Goal: Task Accomplishment & Management: Use online tool/utility

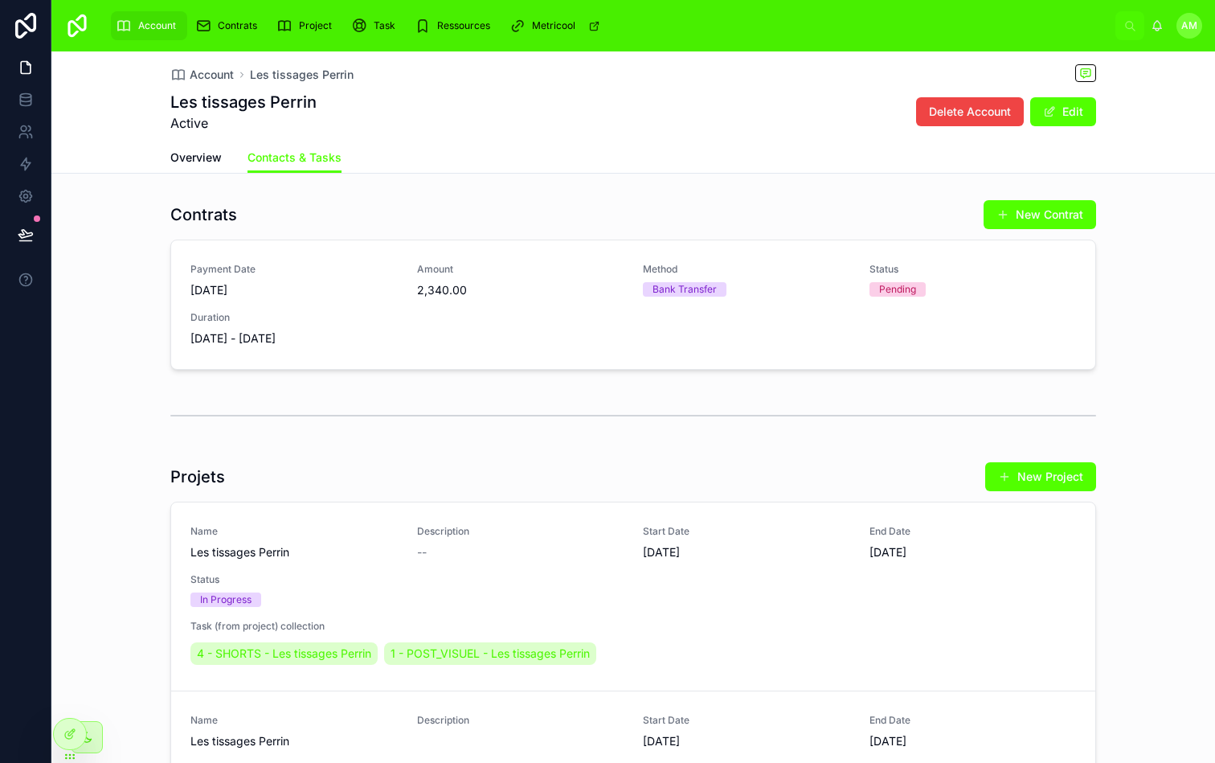
click at [613, 215] on div "Contrats New Contrat" at bounding box center [633, 214] width 926 height 31
click at [621, 285] on span "2,340.00" at bounding box center [520, 290] width 207 height 16
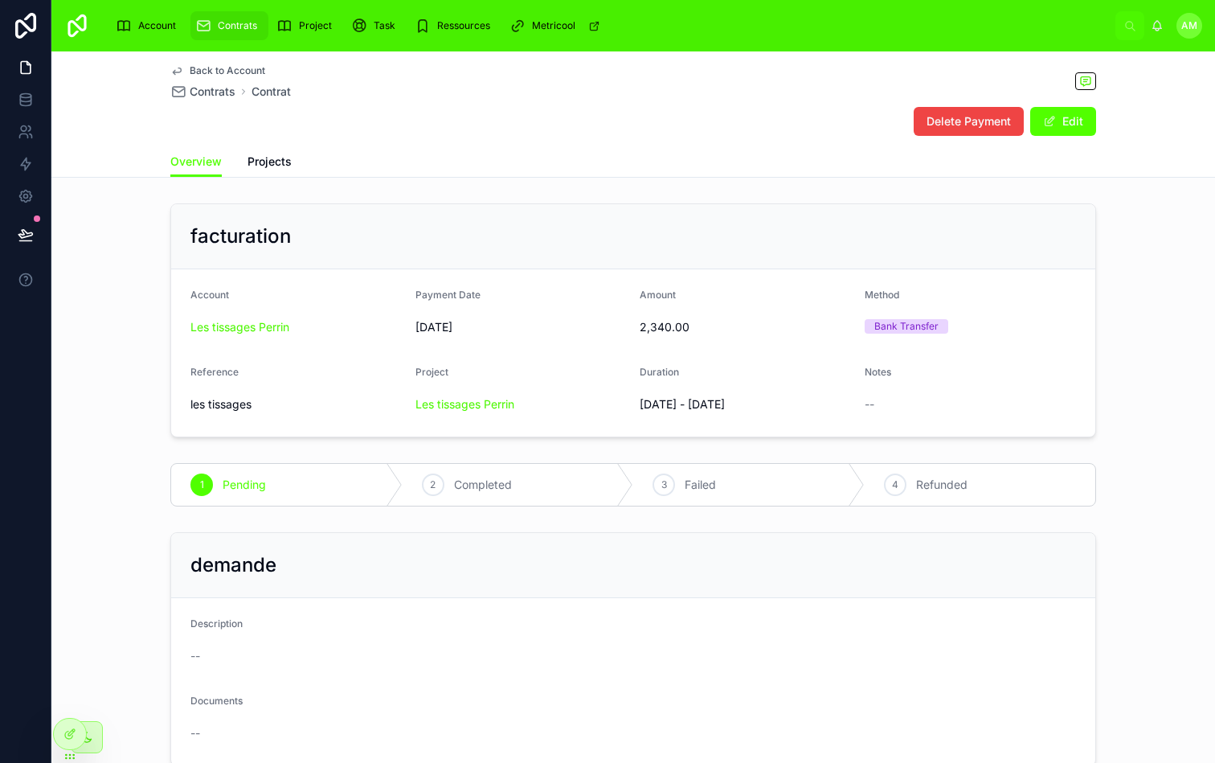
click at [228, 71] on span "Back to Account" at bounding box center [228, 70] width 76 height 13
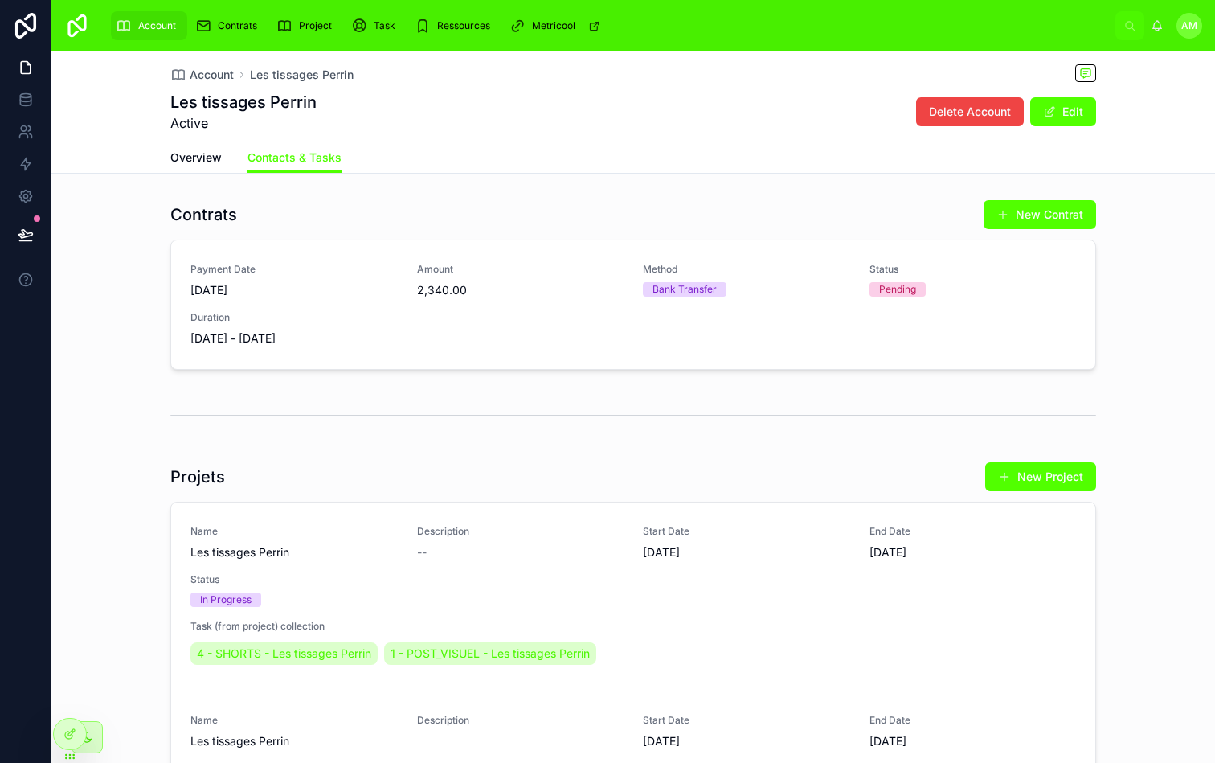
click at [223, 158] on div "Overview Contacts & Tasks" at bounding box center [633, 157] width 926 height 31
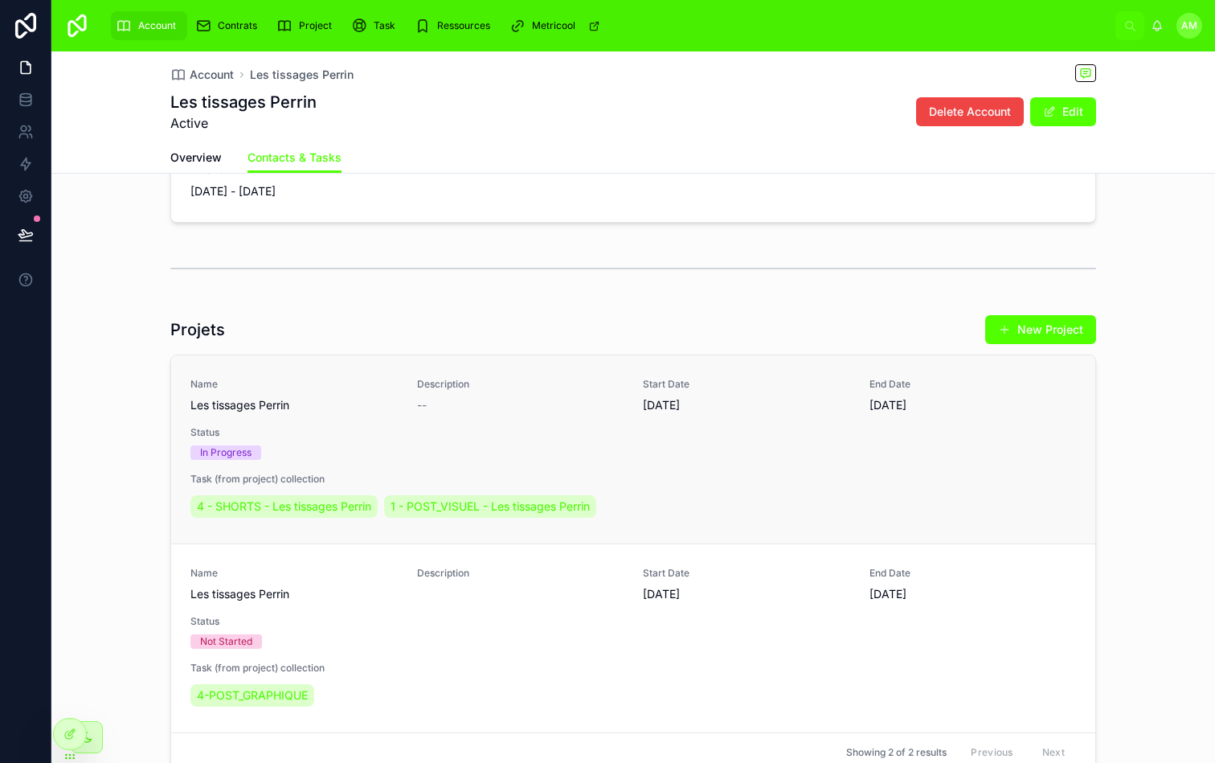
scroll to position [188, 0]
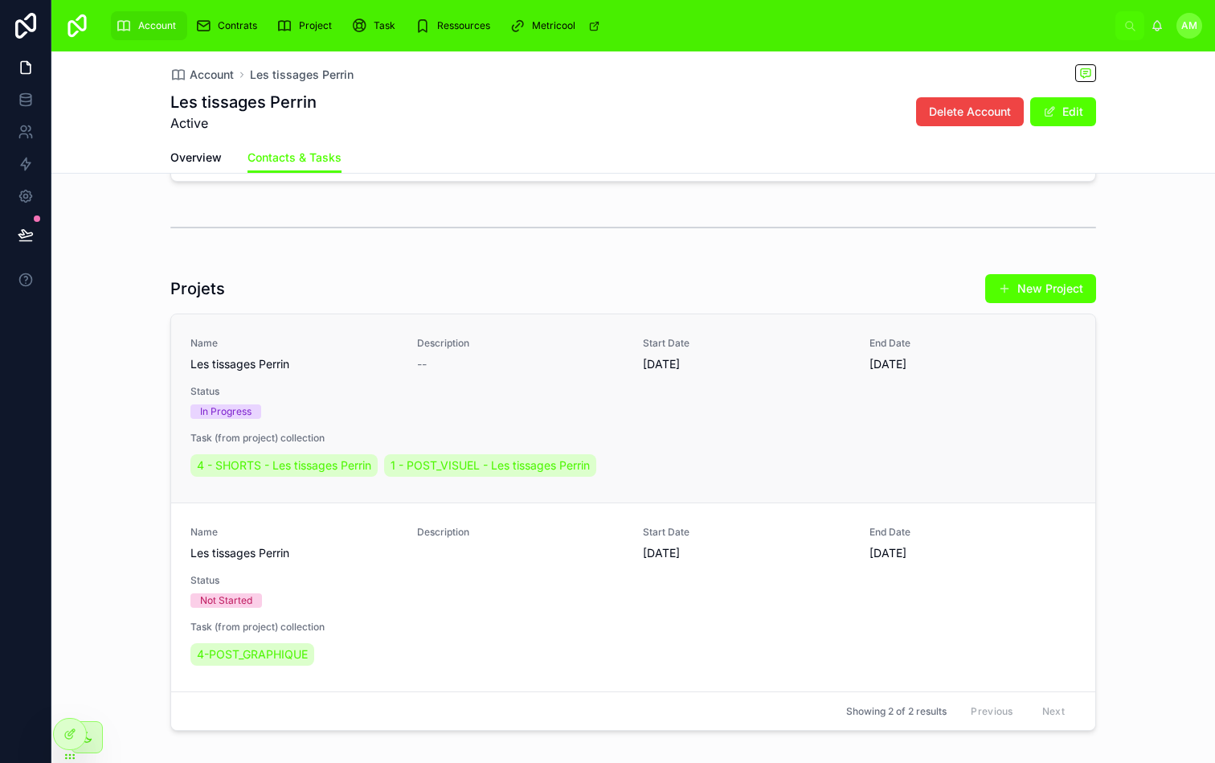
click at [808, 404] on div "Name Les tissages [PERSON_NAME] Description -- Start Date [DATE] End Date [DATE…" at bounding box center [634, 408] width 886 height 143
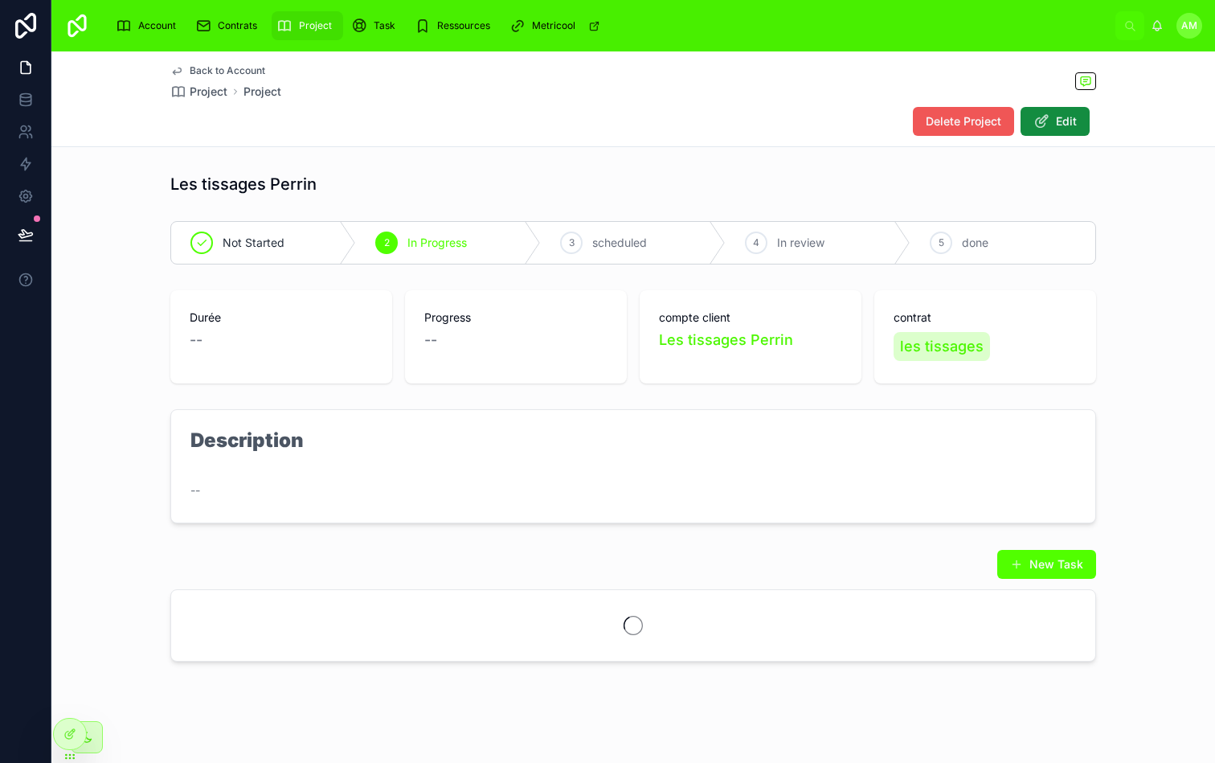
click at [982, 117] on span "Delete Project" at bounding box center [964, 121] width 76 height 16
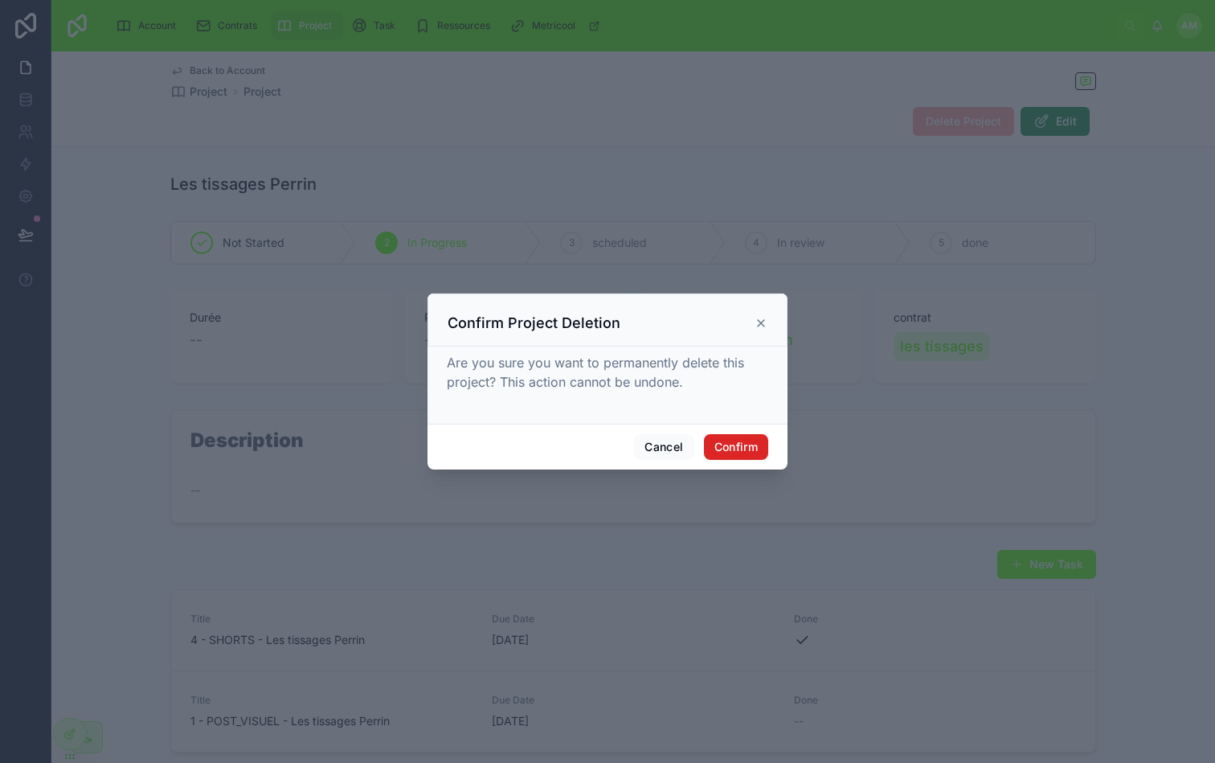
click at [741, 440] on button "Confirm" at bounding box center [736, 447] width 64 height 26
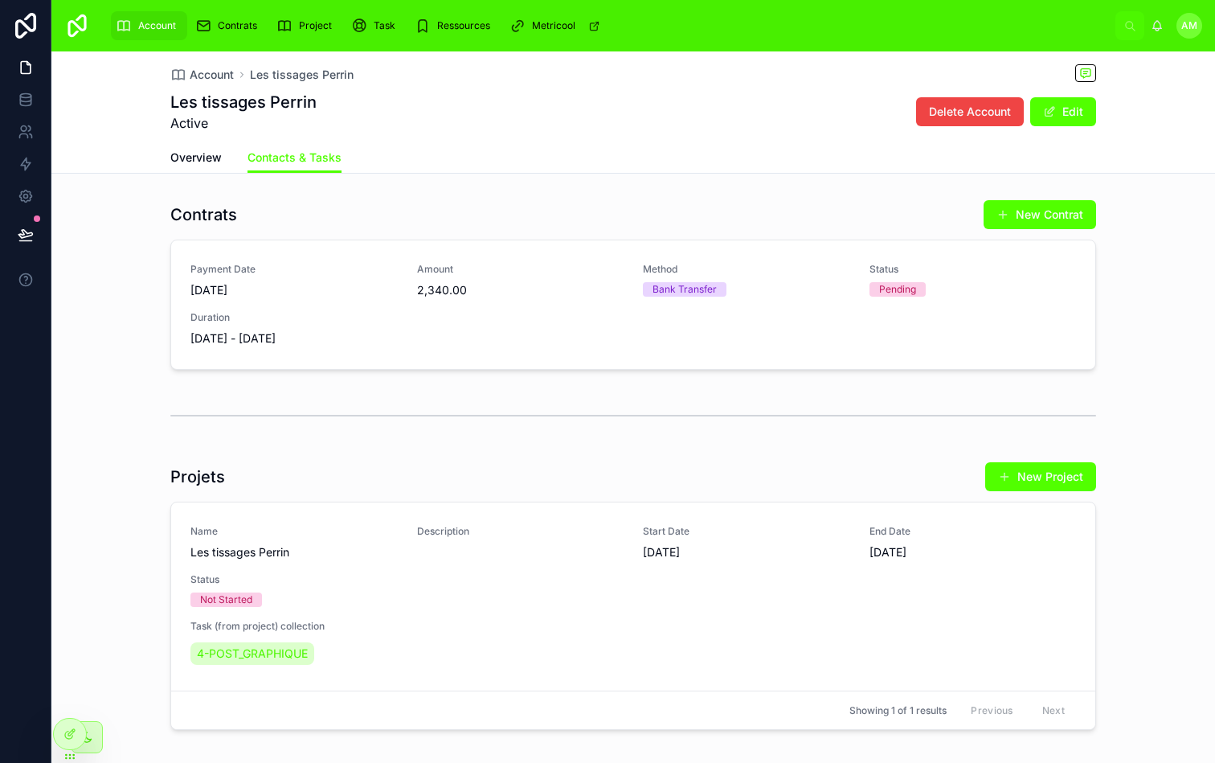
scroll to position [76, 0]
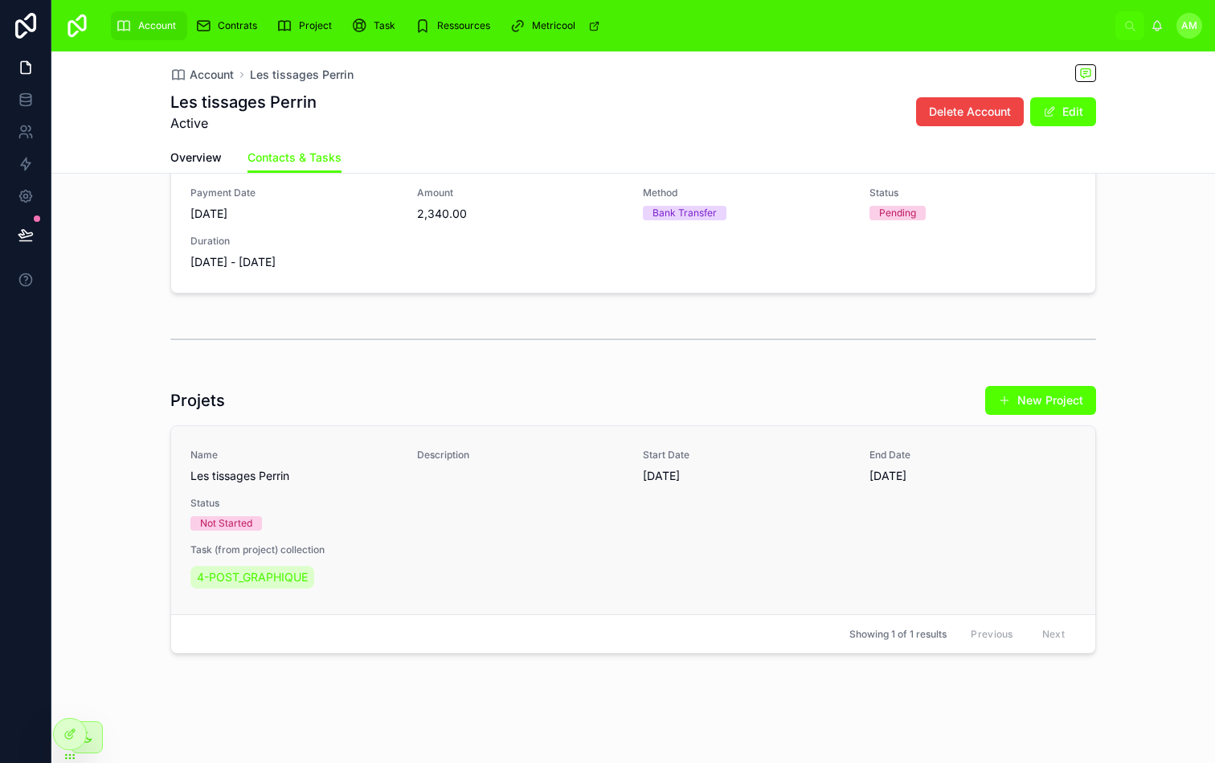
click at [661, 545] on span "Task (from project) collection" at bounding box center [634, 549] width 886 height 13
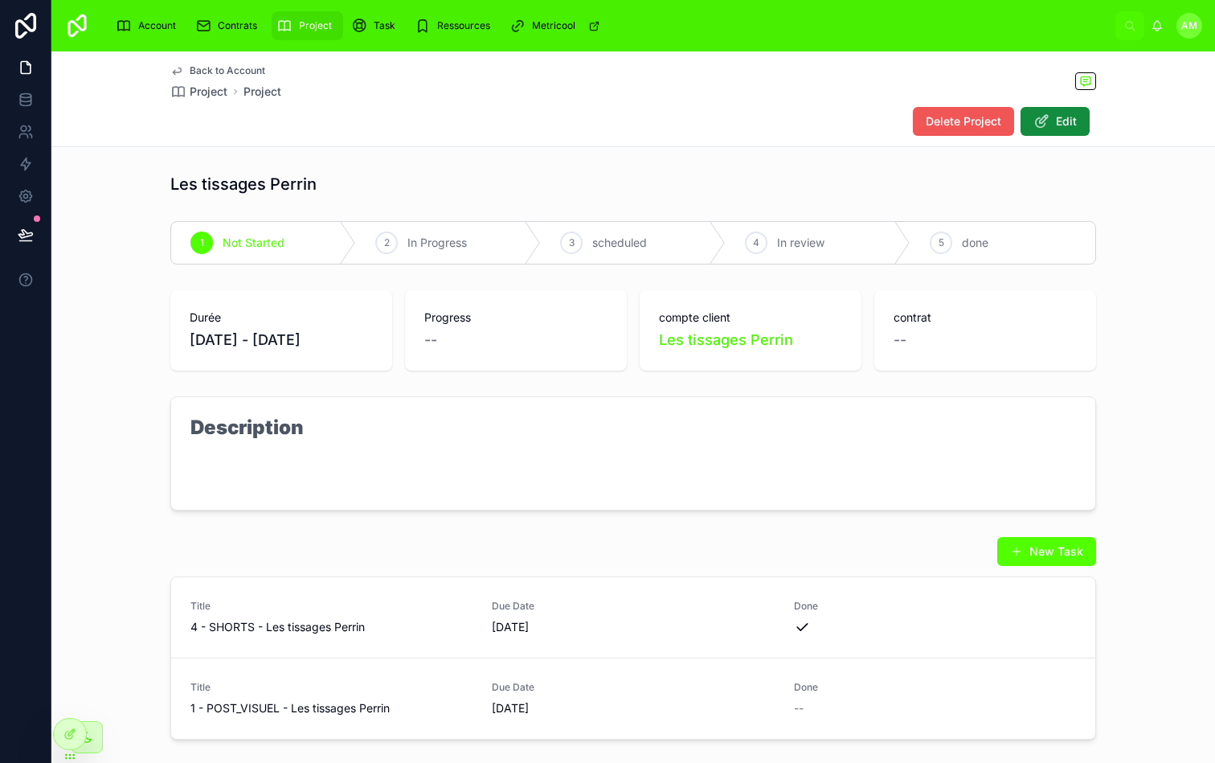
click at [956, 114] on span "Delete Project" at bounding box center [964, 121] width 76 height 16
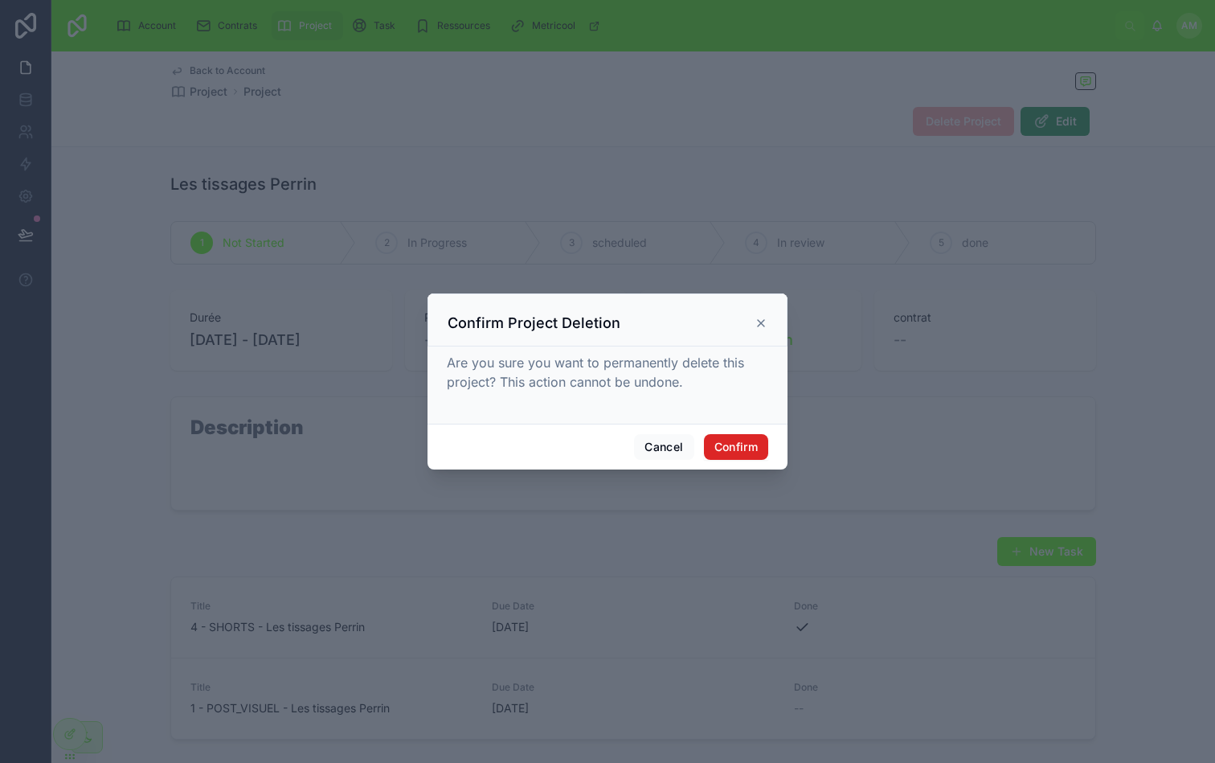
click at [747, 444] on button "Confirm" at bounding box center [736, 447] width 64 height 26
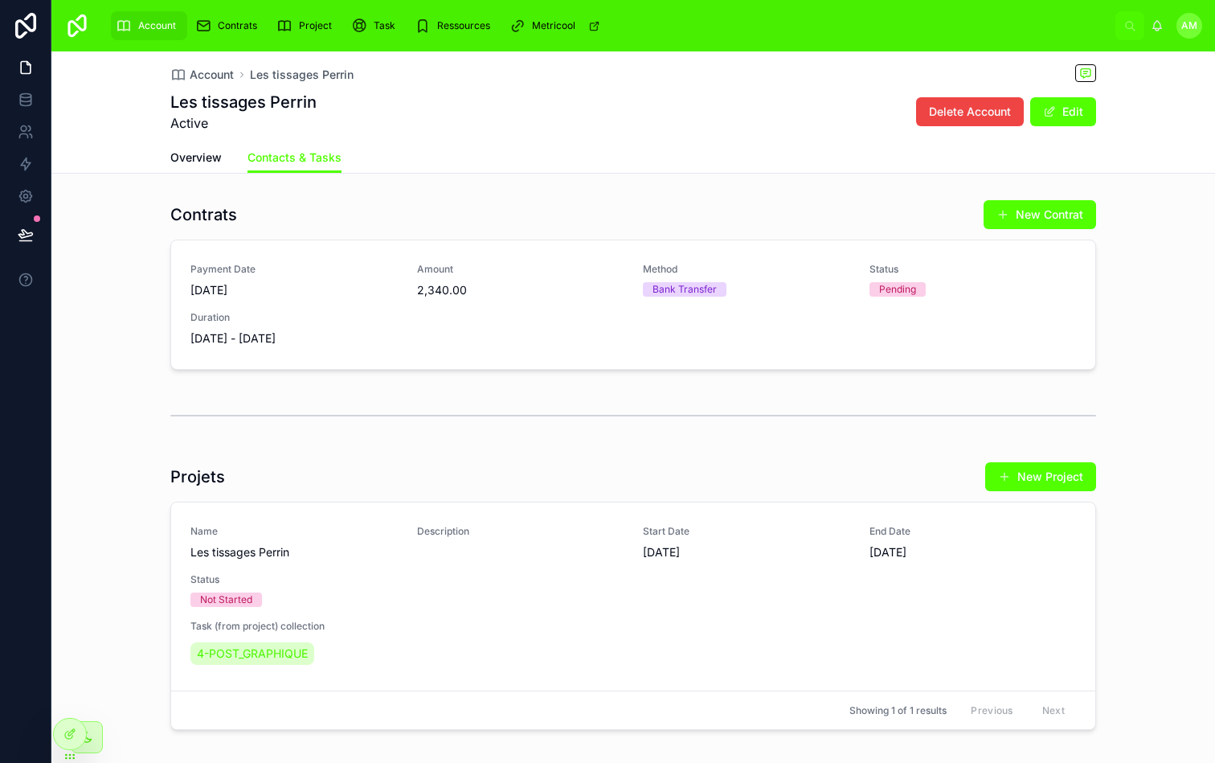
click at [473, 195] on div "Contrats New Contrat Payment Date [DATE] Amount 2,340.00 Method Bank Transfer S…" at bounding box center [633, 284] width 1164 height 183
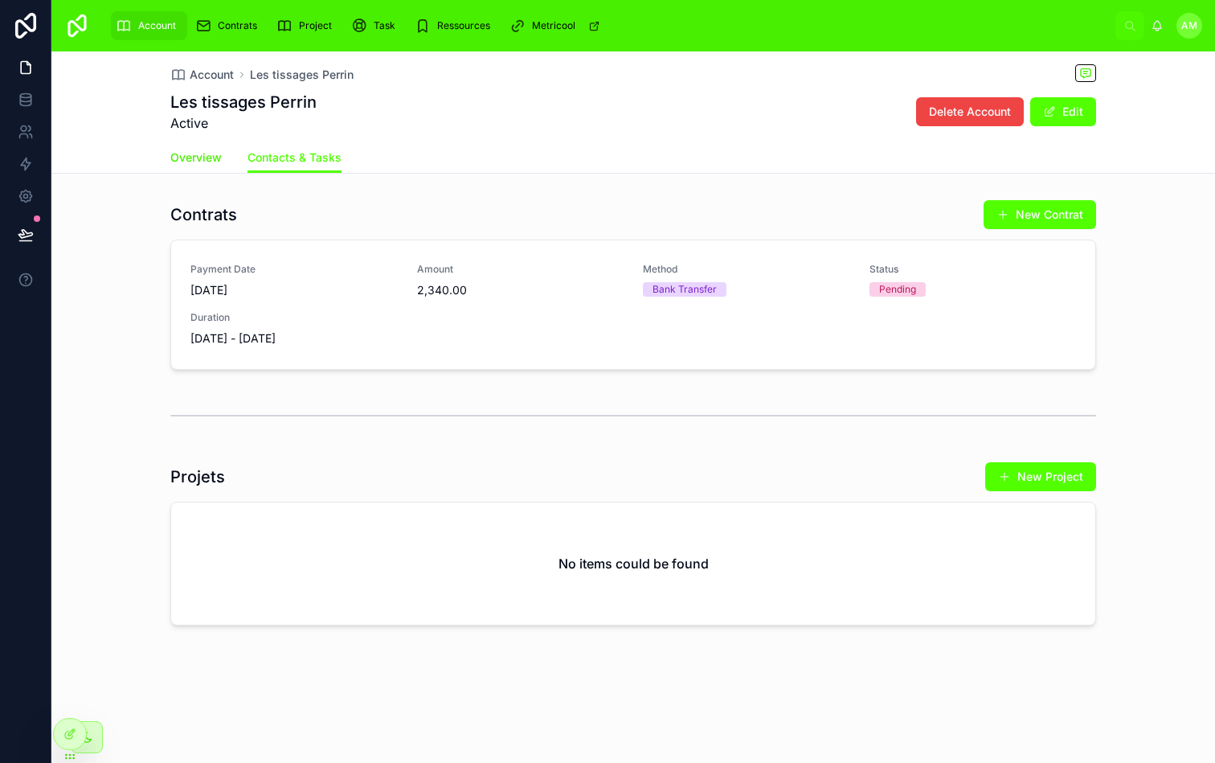
click at [209, 150] on span "Overview" at bounding box center [195, 158] width 51 height 16
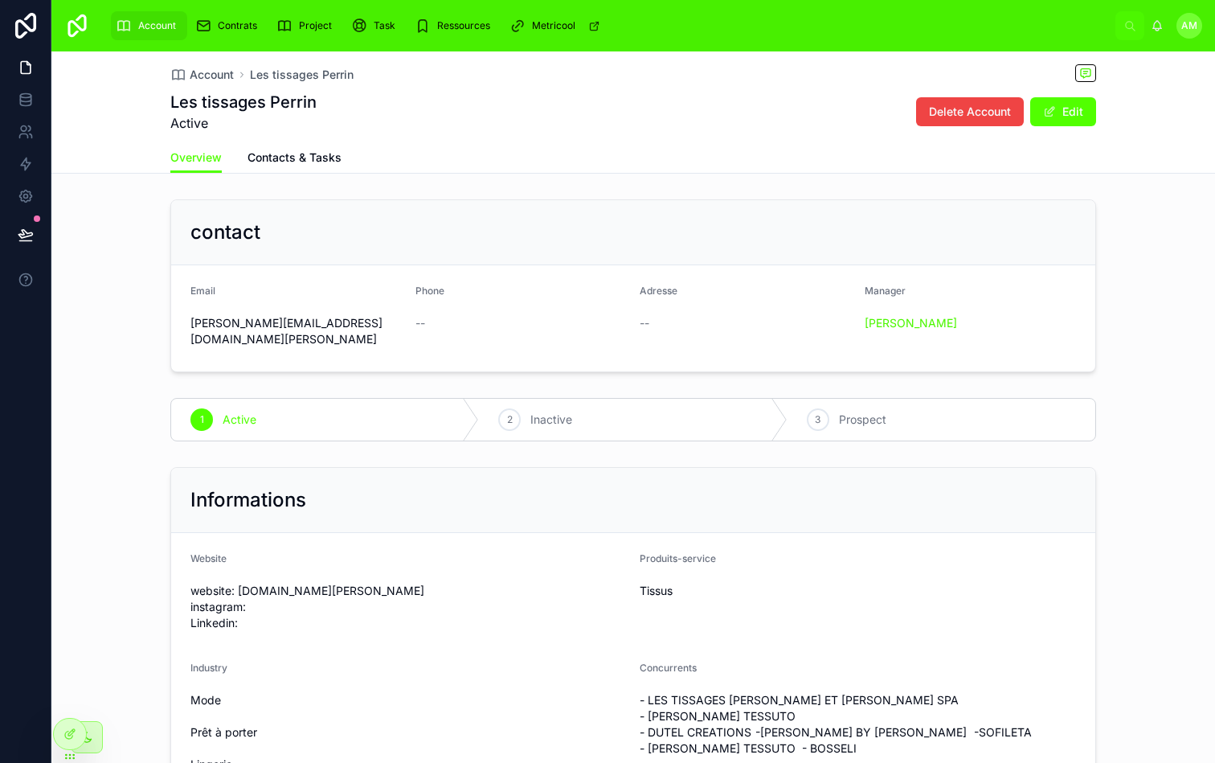
click at [557, 138] on div "Account Les tissages [PERSON_NAME] tissages [PERSON_NAME] Active Delete Account…" at bounding box center [633, 96] width 926 height 91
click at [555, 243] on div "contact" at bounding box center [634, 232] width 886 height 26
click at [582, 97] on div "Les tissages [PERSON_NAME] Active Delete Account Edit" at bounding box center [633, 112] width 926 height 42
click at [617, 243] on div "contact" at bounding box center [634, 232] width 886 height 26
click at [306, 154] on span "Contacts & Tasks" at bounding box center [295, 158] width 94 height 16
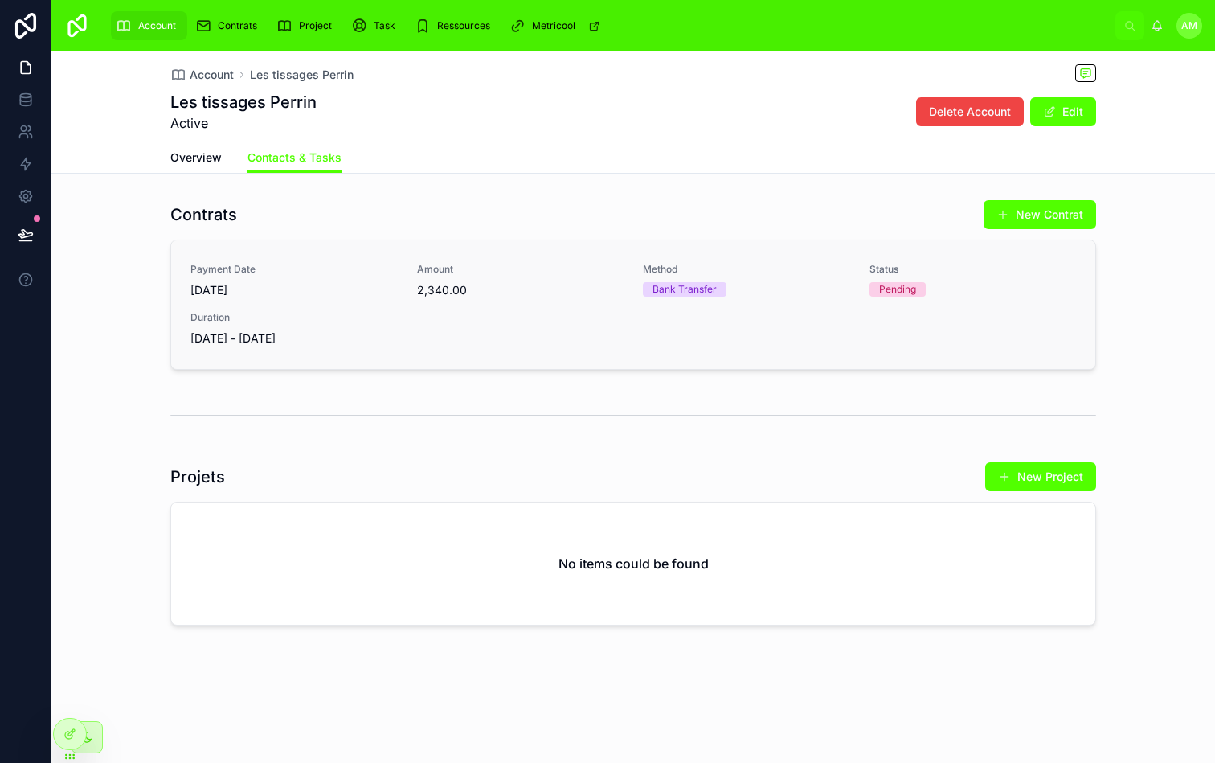
click at [579, 339] on div "Payment Date [DATE] Amount 2,340.00 Method Bank Transfer Status Pending Duratio…" at bounding box center [634, 305] width 886 height 84
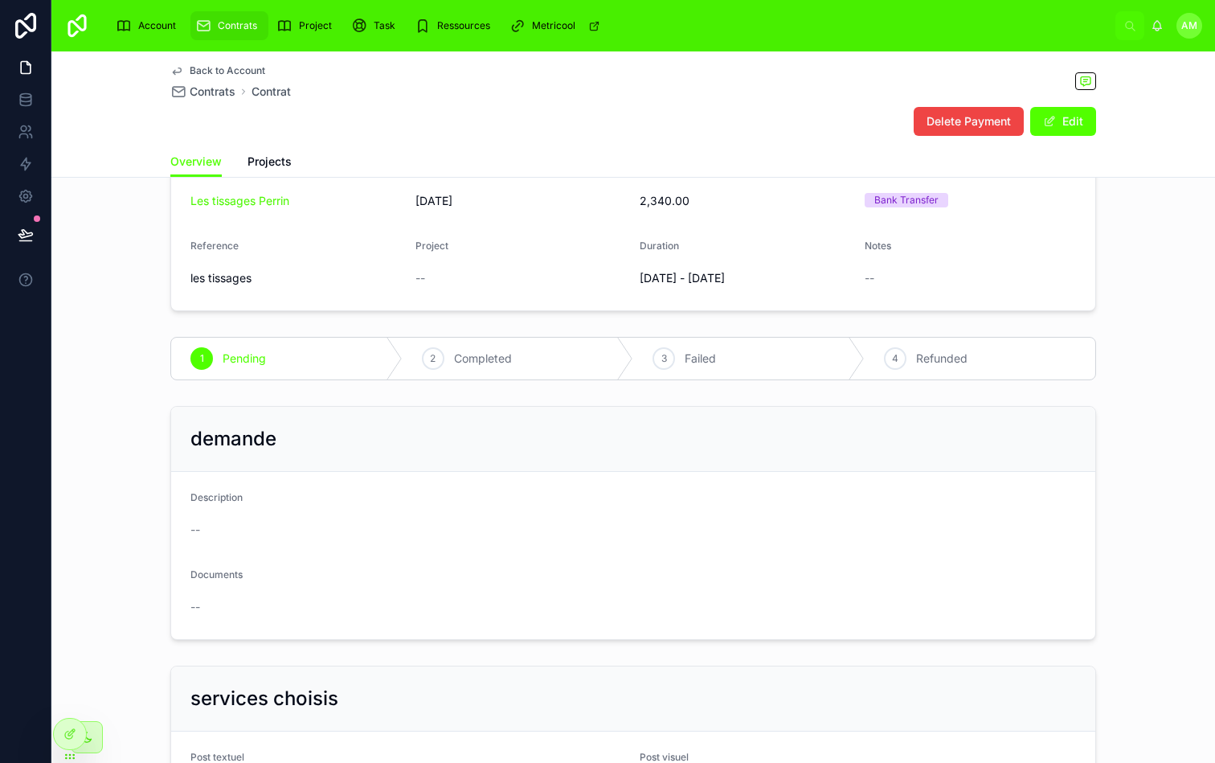
scroll to position [142, 0]
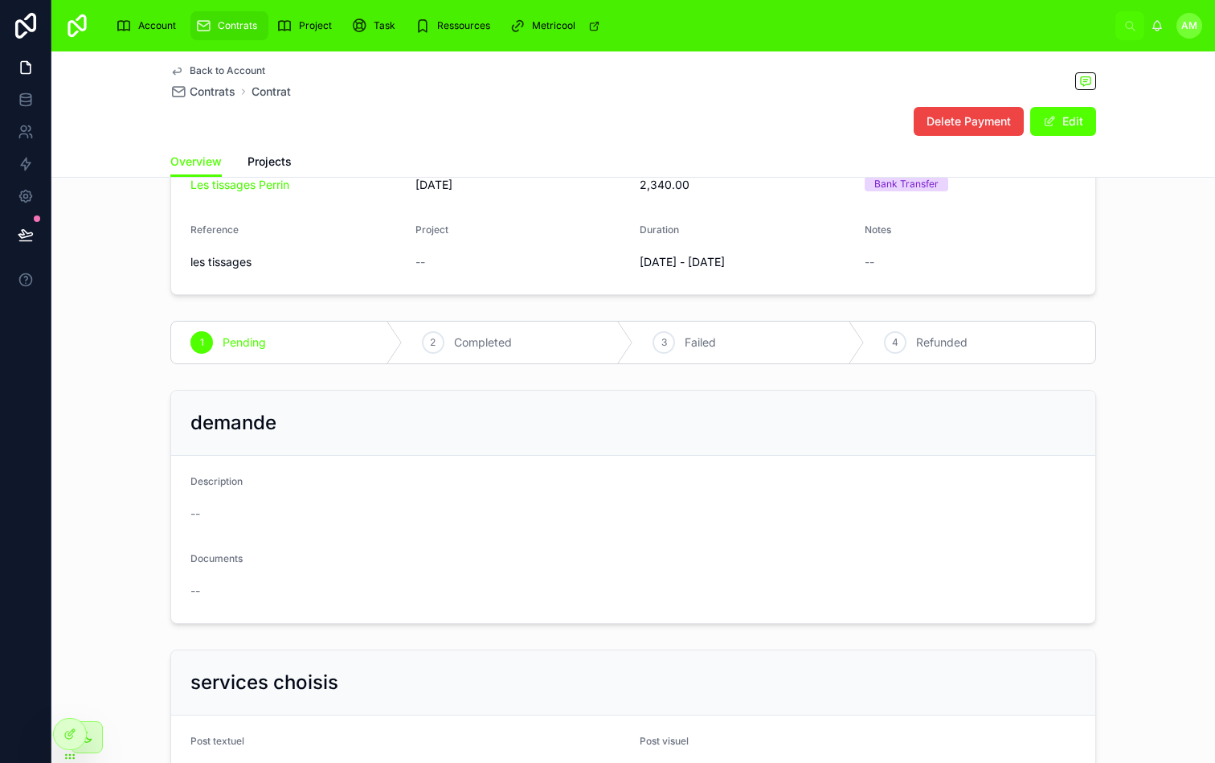
click at [614, 437] on div "demande" at bounding box center [633, 423] width 924 height 65
click at [568, 428] on div "demande" at bounding box center [634, 423] width 886 height 26
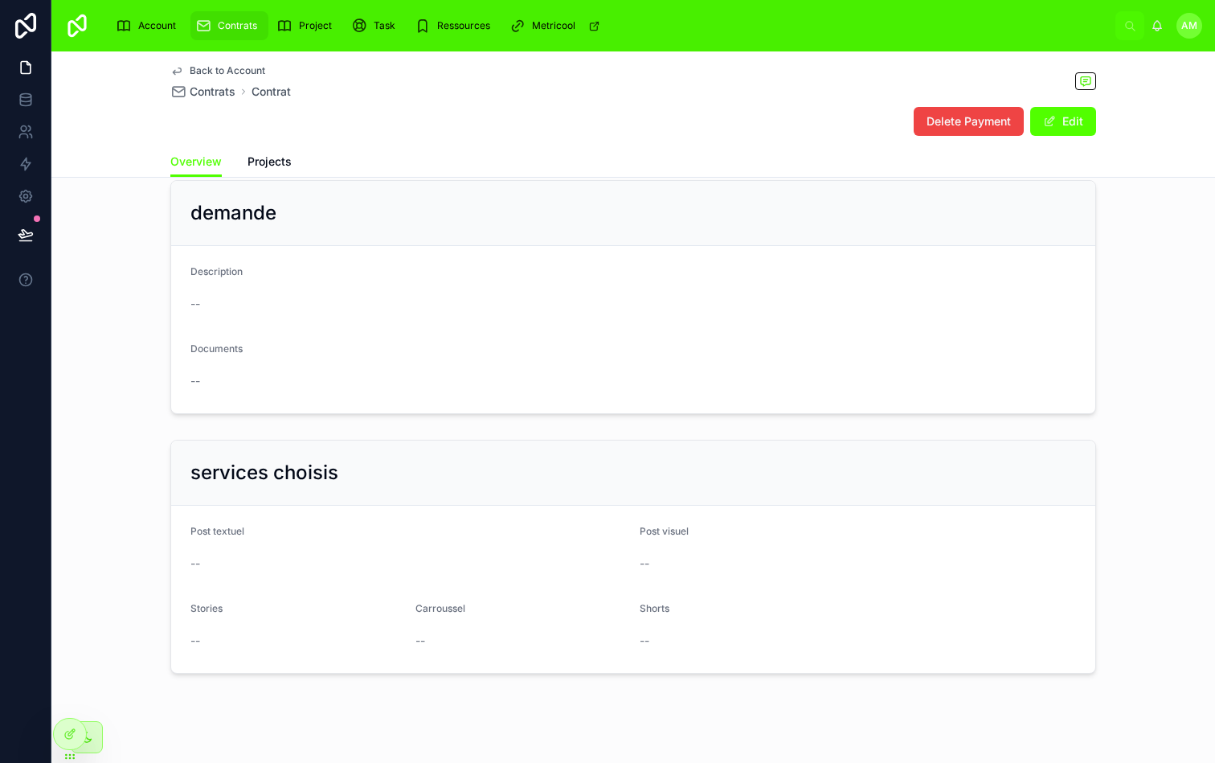
scroll to position [357, 0]
click at [611, 346] on form "Description -- Documents --" at bounding box center [633, 324] width 924 height 167
click at [598, 342] on form "Description -- Documents --" at bounding box center [633, 324] width 924 height 167
click at [616, 468] on div "services choisis" at bounding box center [634, 468] width 886 height 26
click at [588, 104] on div "Back to Account Contrats Contrat Delete Payment Edit" at bounding box center [633, 98] width 926 height 95
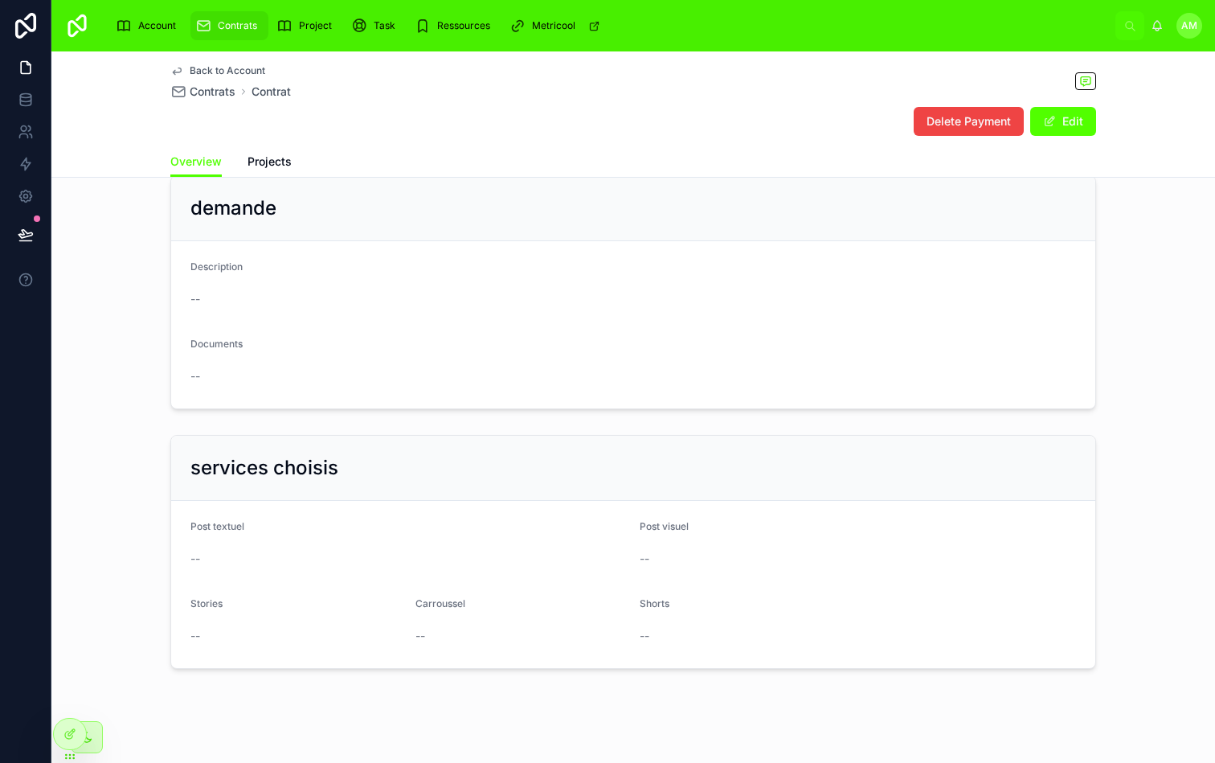
click at [578, 113] on div "Delete Payment Edit" at bounding box center [633, 121] width 926 height 31
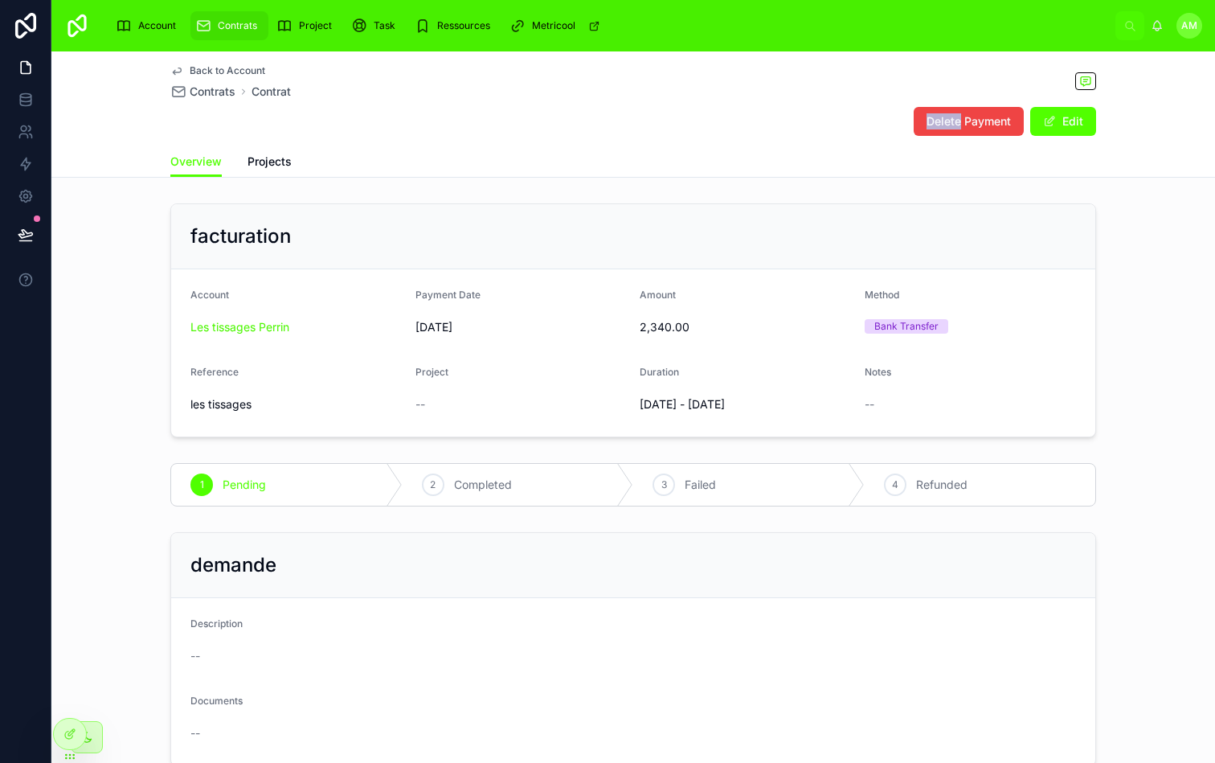
scroll to position [372, 0]
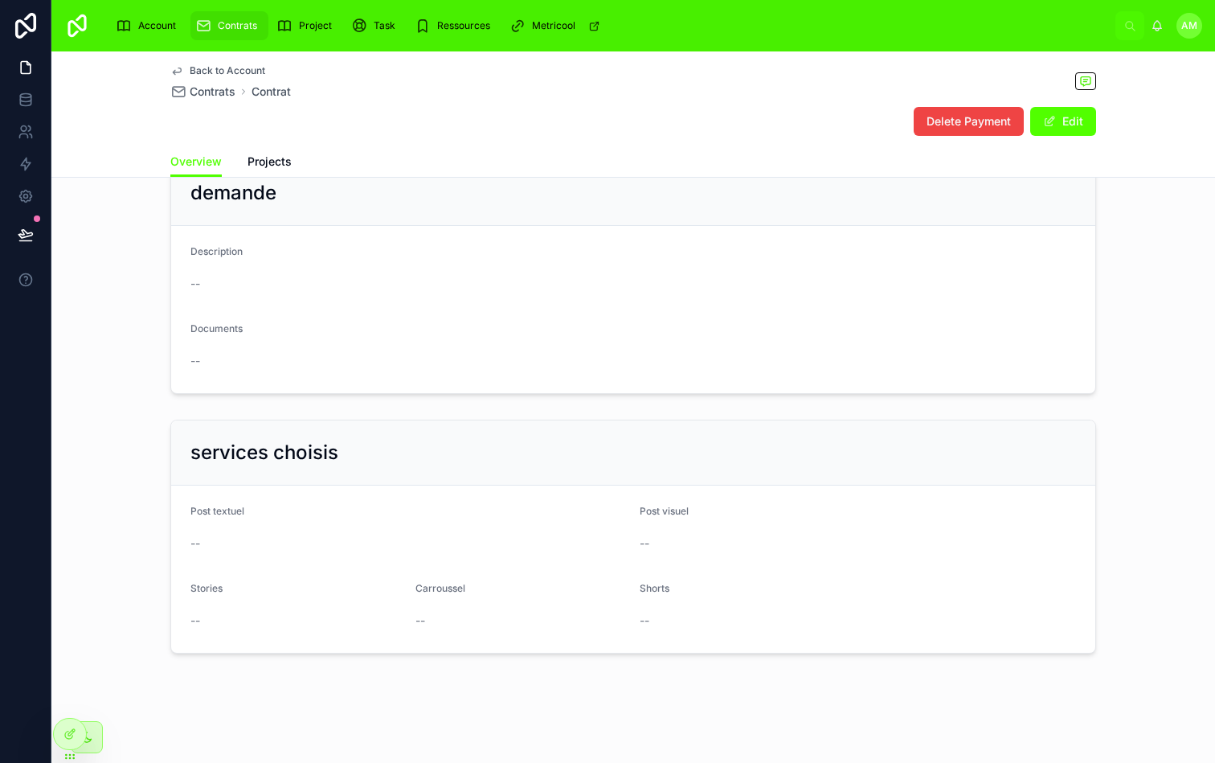
click at [519, 457] on div "services choisis" at bounding box center [634, 453] width 886 height 26
click at [1064, 118] on button "Edit" at bounding box center [1064, 121] width 66 height 29
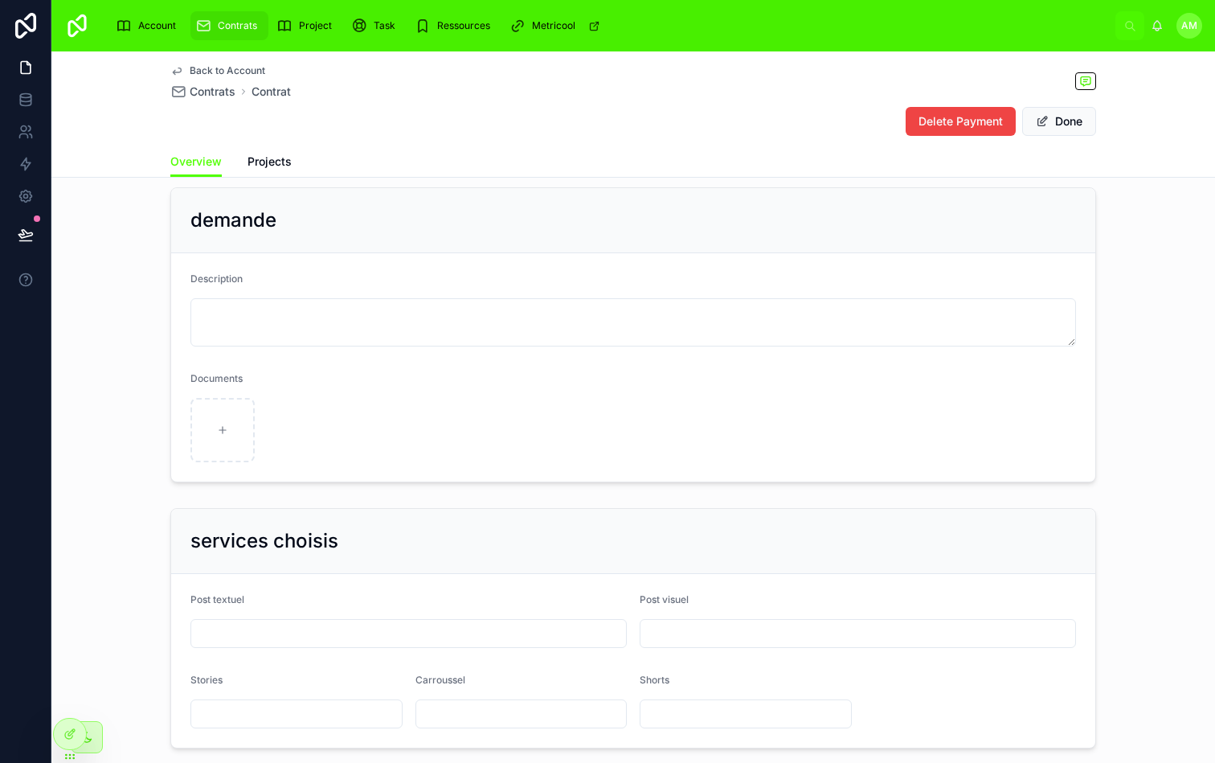
scroll to position [467, 0]
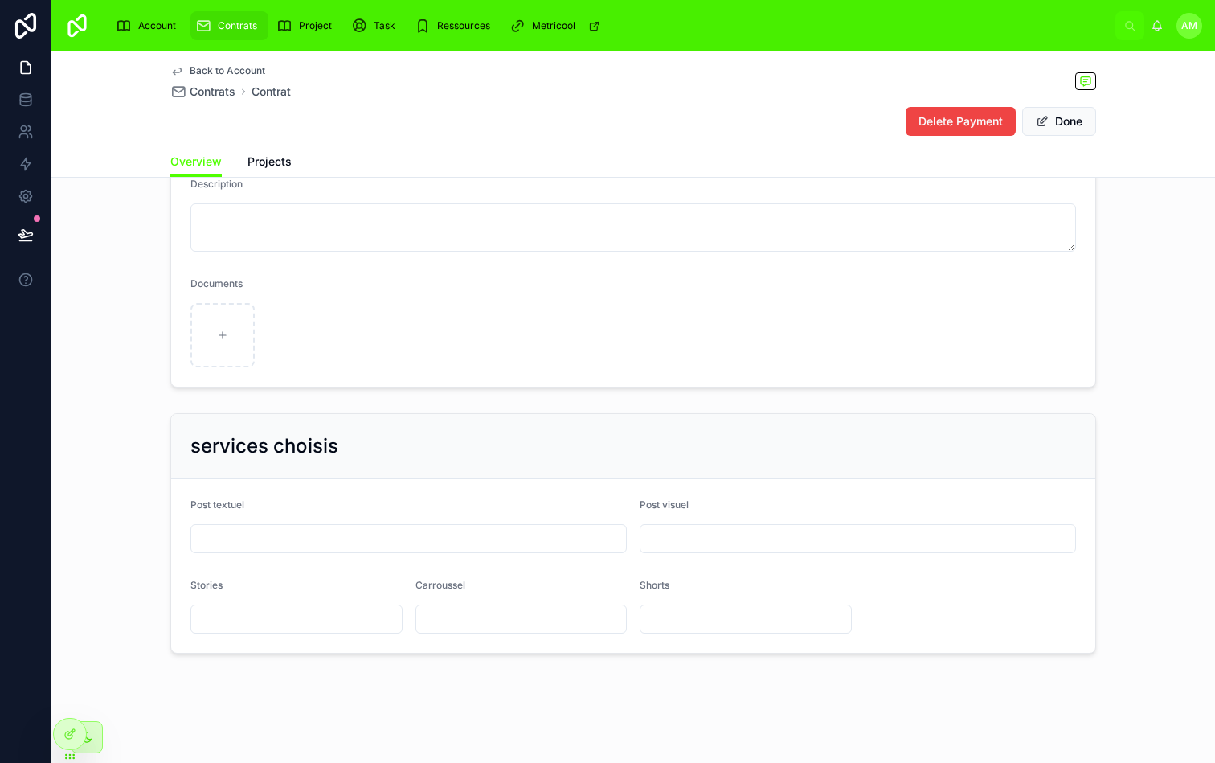
click at [495, 534] on input "text" at bounding box center [408, 538] width 435 height 23
type input "*"
click at [703, 535] on input "text" at bounding box center [858, 538] width 435 height 23
type input "*"
click at [318, 624] on input "text" at bounding box center [296, 619] width 211 height 23
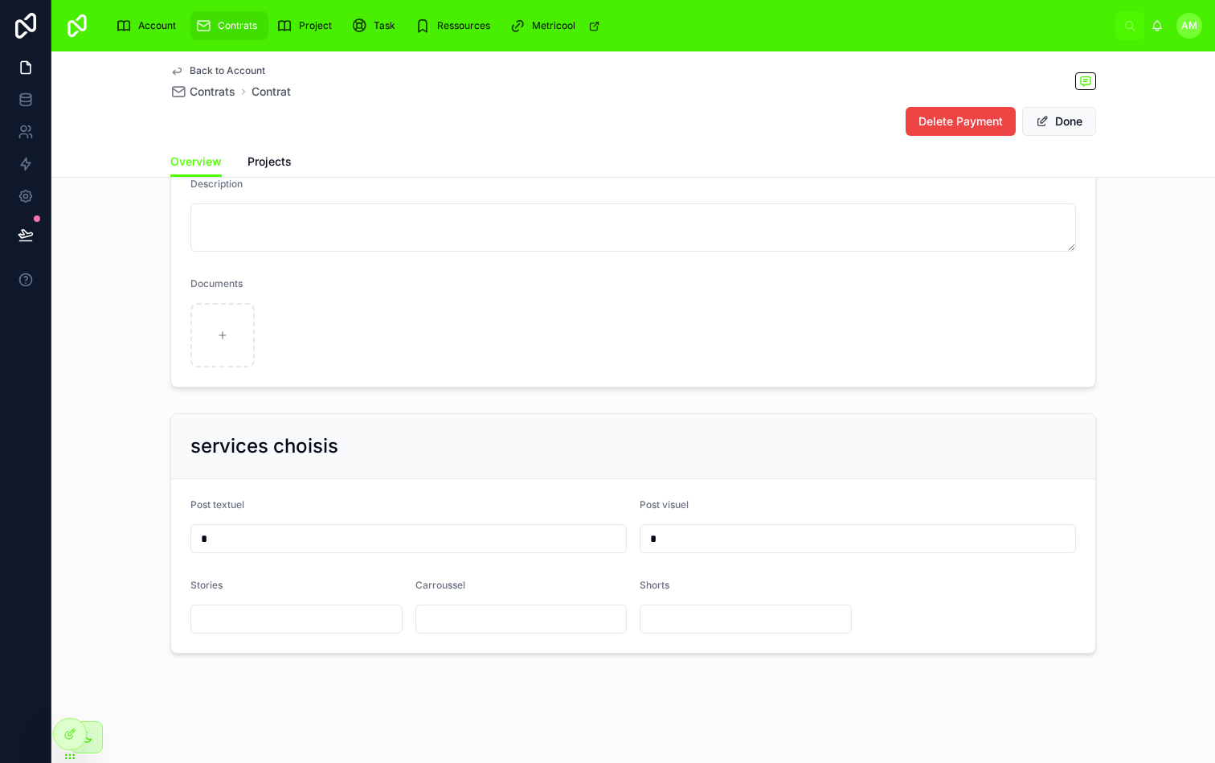
click at [447, 614] on input "text" at bounding box center [521, 619] width 211 height 23
click at [696, 616] on input "text" at bounding box center [746, 619] width 211 height 23
type input "*"
click at [750, 538] on input "*" at bounding box center [858, 538] width 435 height 23
click at [762, 486] on form "Post textuel * Post visuel * Stories Carroussel Shorts *" at bounding box center [633, 566] width 924 height 174
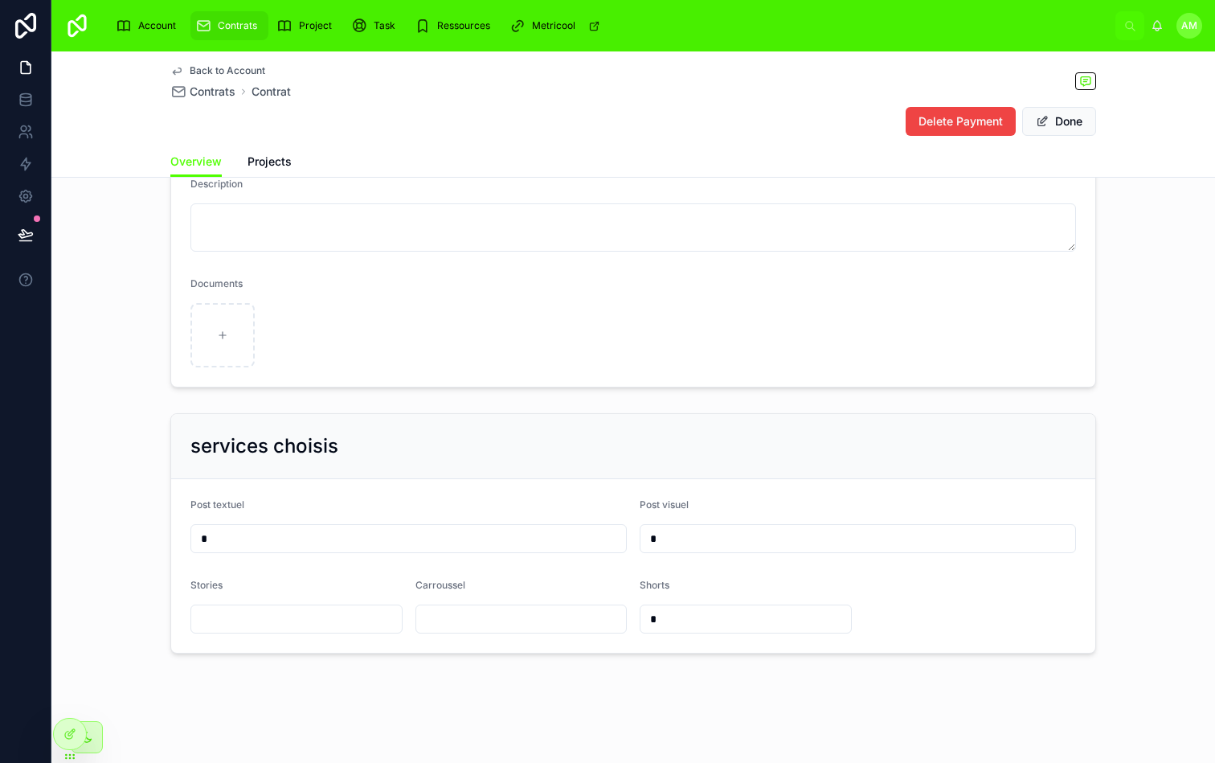
click at [660, 331] on form "Description Documents" at bounding box center [633, 272] width 924 height 228
click at [629, 533] on form "Post textuel * Post visuel * Stories Carroussel Shorts *" at bounding box center [633, 566] width 924 height 174
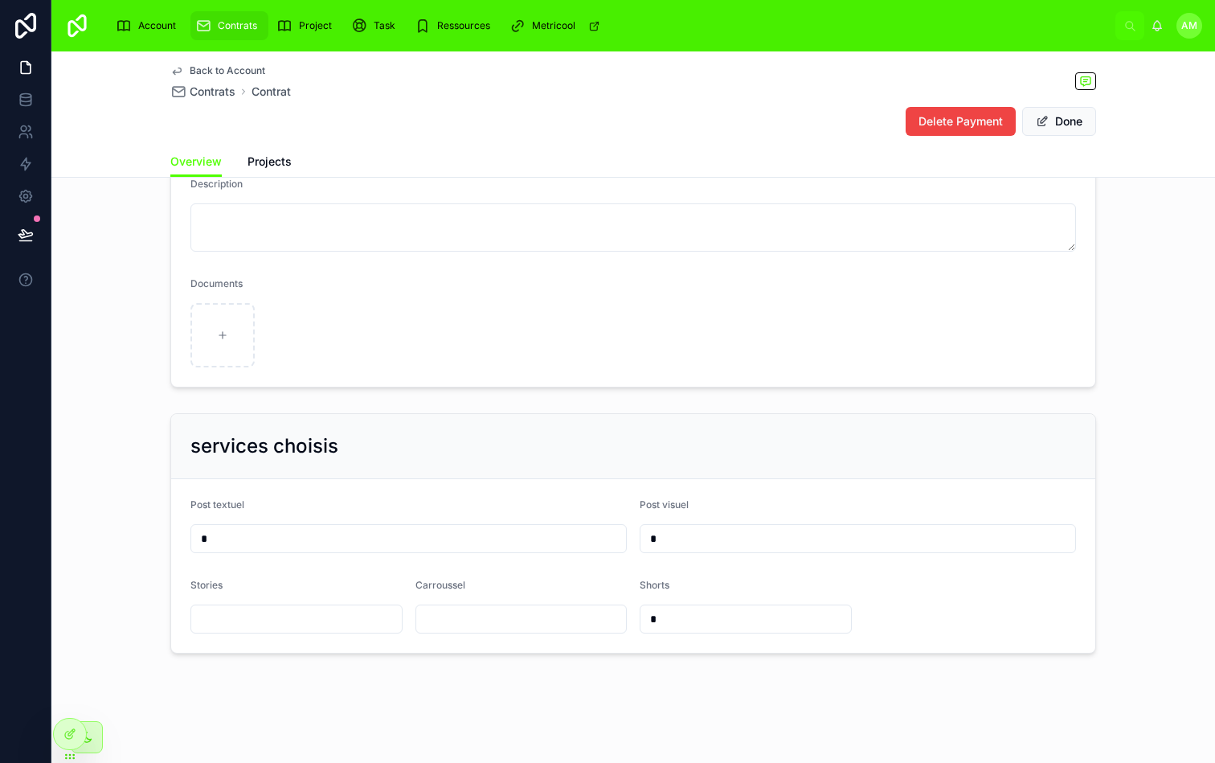
click at [629, 533] on form "Post textuel * Post visuel * Stories Carroussel Shorts *" at bounding box center [633, 566] width 924 height 174
click at [619, 535] on input "*" at bounding box center [408, 538] width 435 height 23
type input "*"
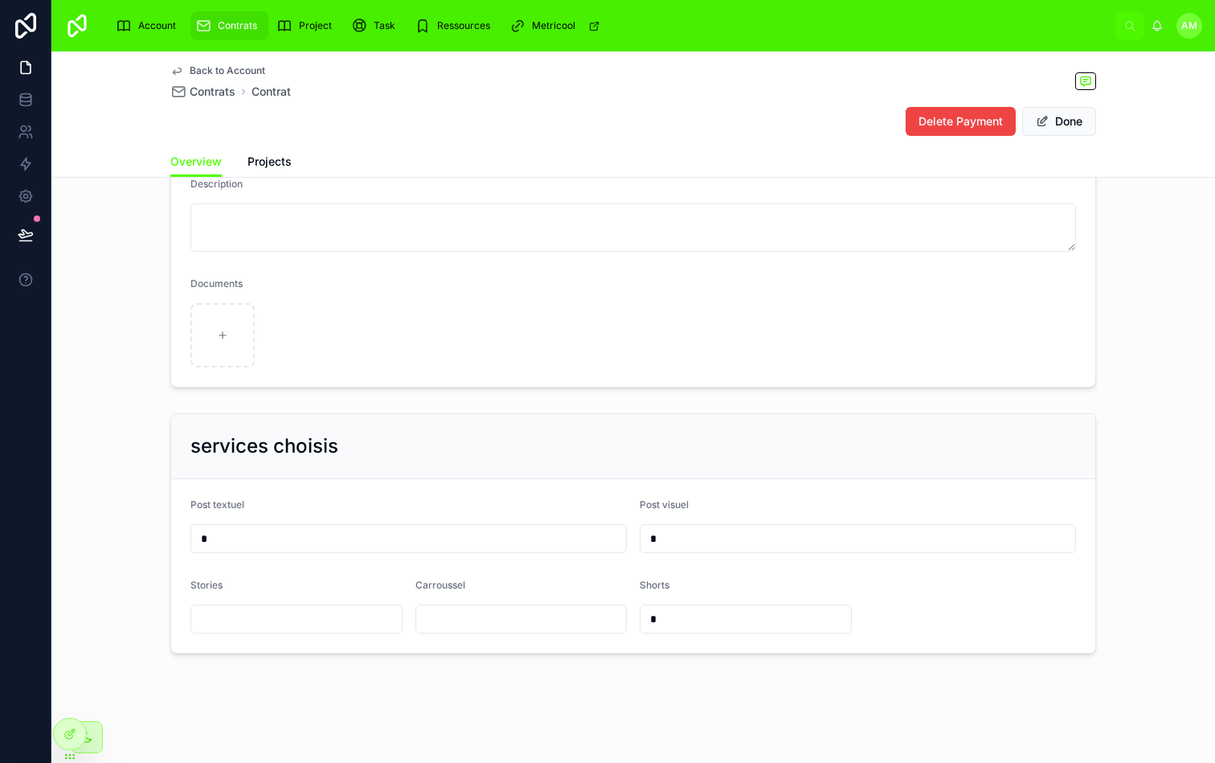
click at [584, 325] on form "Description Documents" at bounding box center [633, 272] width 924 height 228
click at [610, 297] on form "Description Documents" at bounding box center [633, 272] width 924 height 228
click at [631, 531] on form "Post textuel * Post visuel * Stories Carroussel Shorts *" at bounding box center [633, 566] width 924 height 174
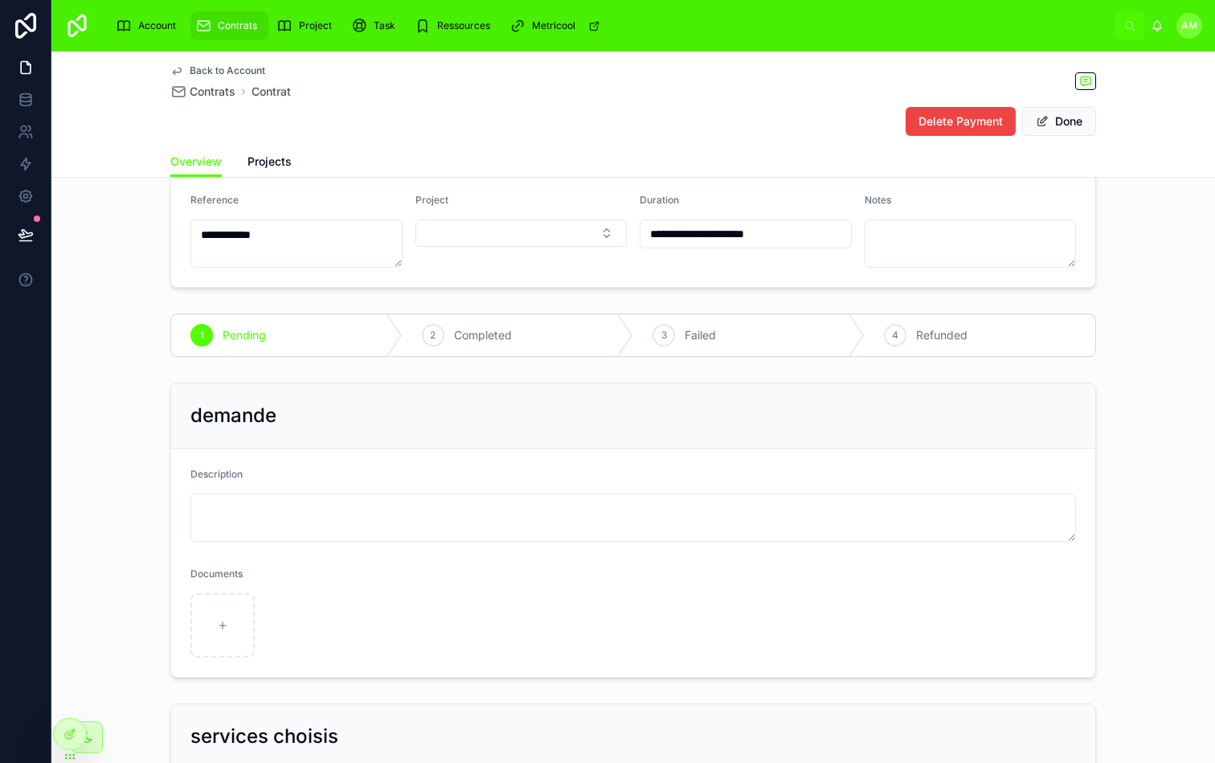
scroll to position [0, 0]
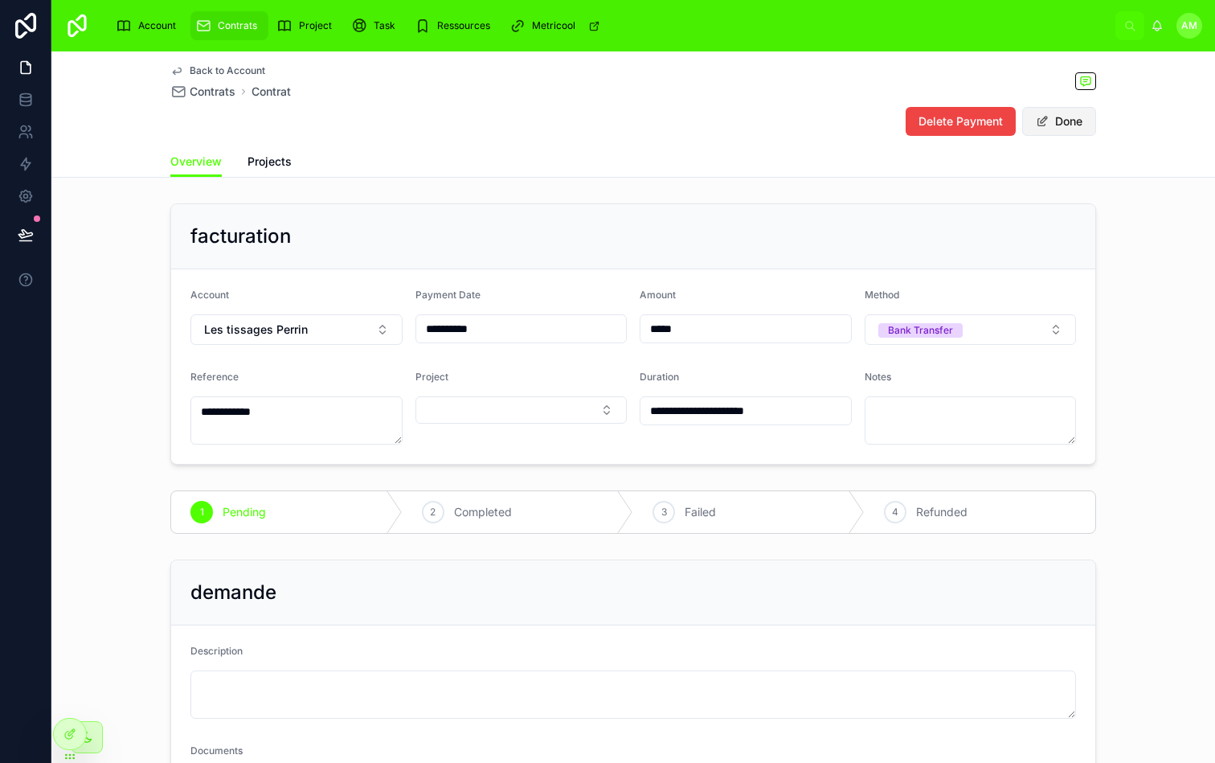
click at [1066, 127] on button "Done" at bounding box center [1060, 121] width 74 height 29
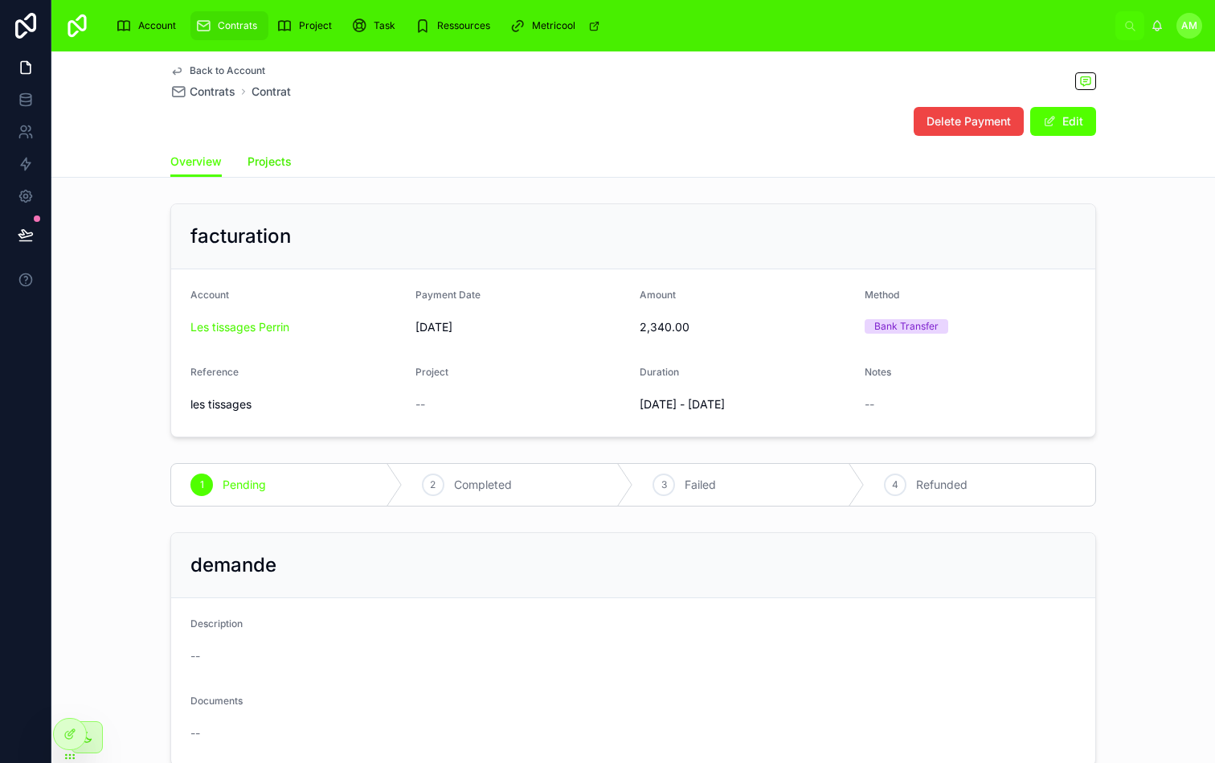
click at [262, 165] on span "Projects" at bounding box center [270, 162] width 44 height 16
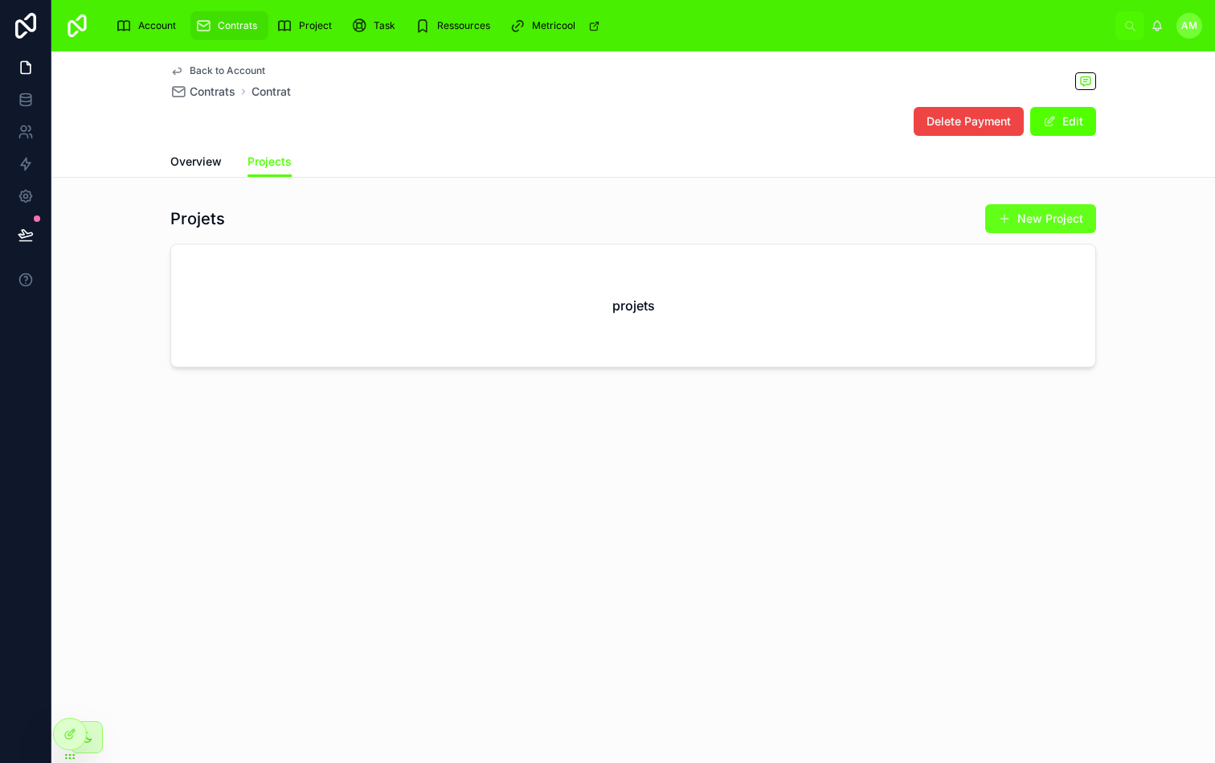
click at [1031, 213] on button "New Project" at bounding box center [1041, 218] width 111 height 29
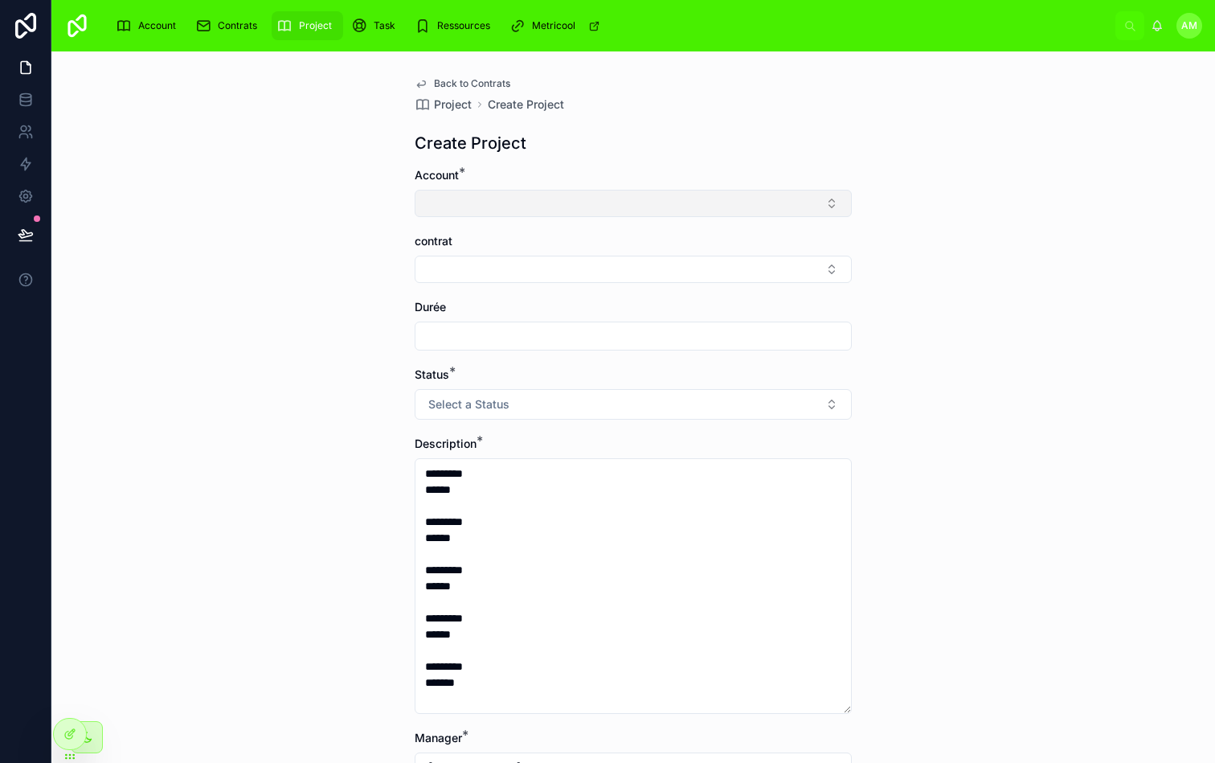
click at [661, 195] on button "Select Button" at bounding box center [633, 203] width 437 height 27
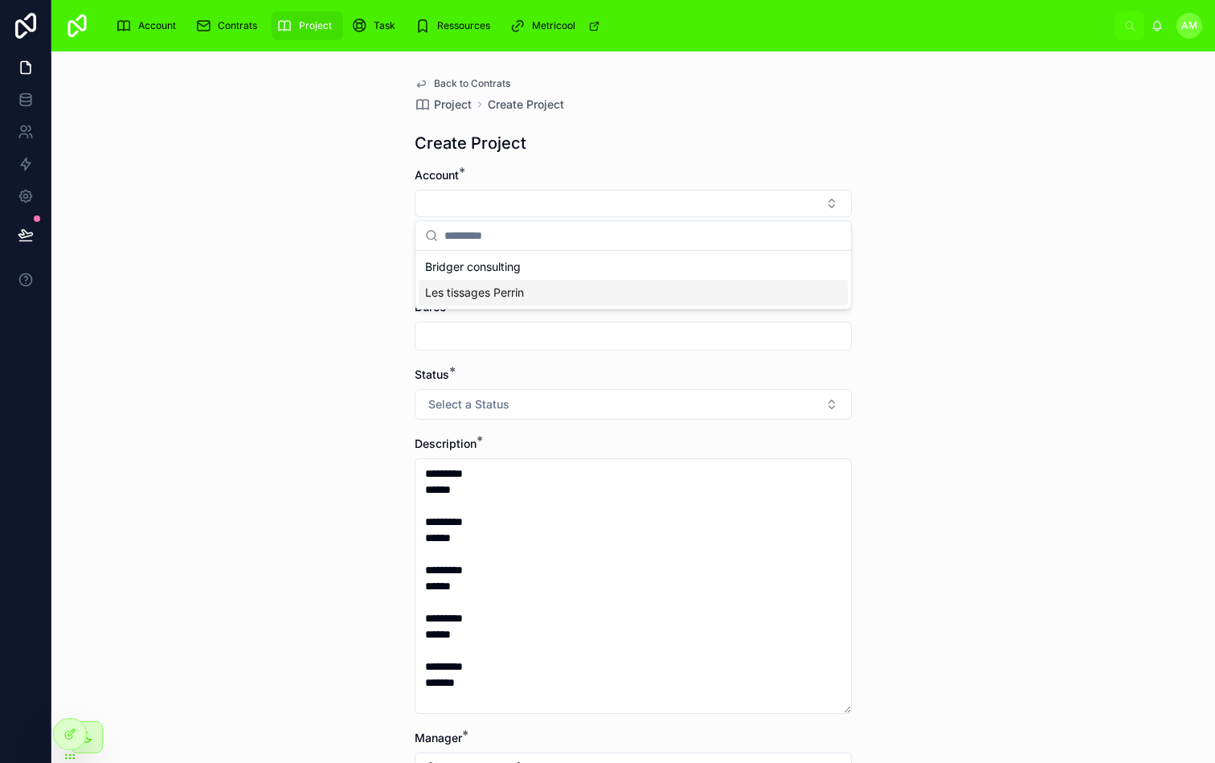
click at [545, 283] on div "Les tissages Perrin" at bounding box center [633, 293] width 429 height 26
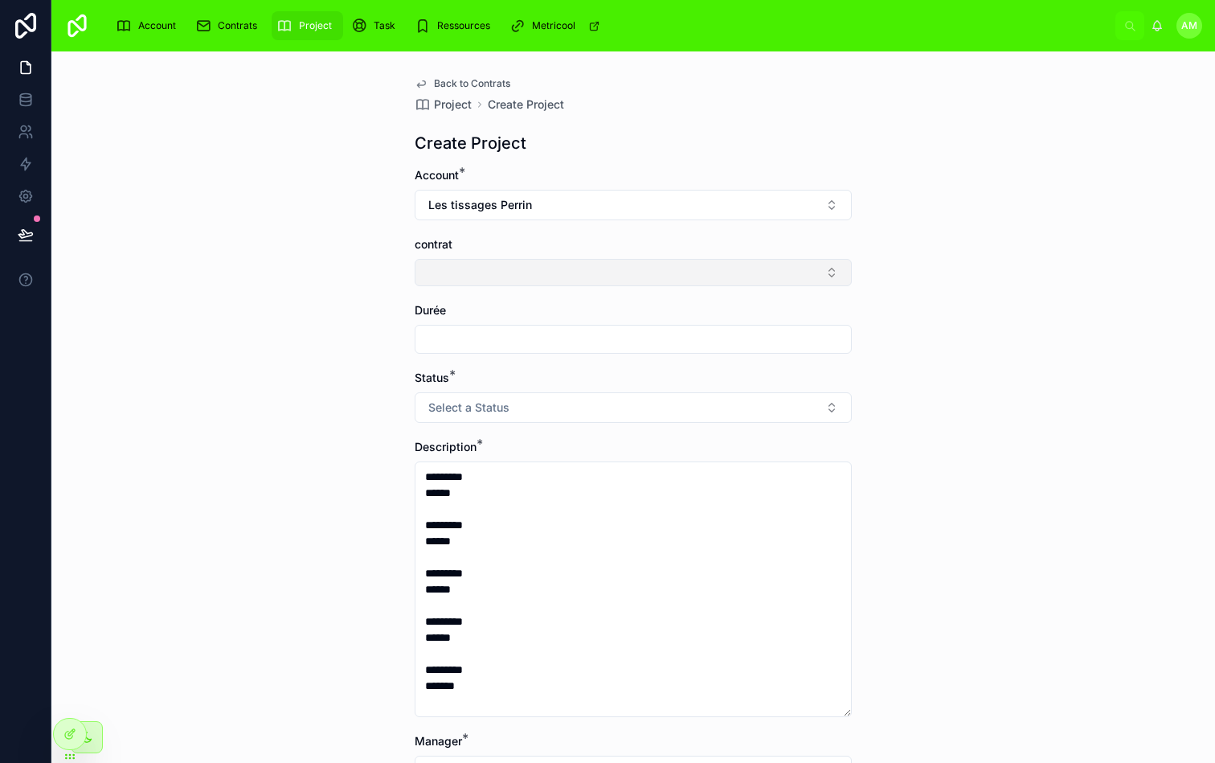
click at [549, 273] on button "Select Button" at bounding box center [633, 272] width 437 height 27
click at [367, 281] on div "Back to Contrats Project Create Project Create Project Account * Les tissages […" at bounding box center [633, 406] width 1164 height 711
click at [462, 83] on span "Back to Contrats" at bounding box center [472, 83] width 76 height 13
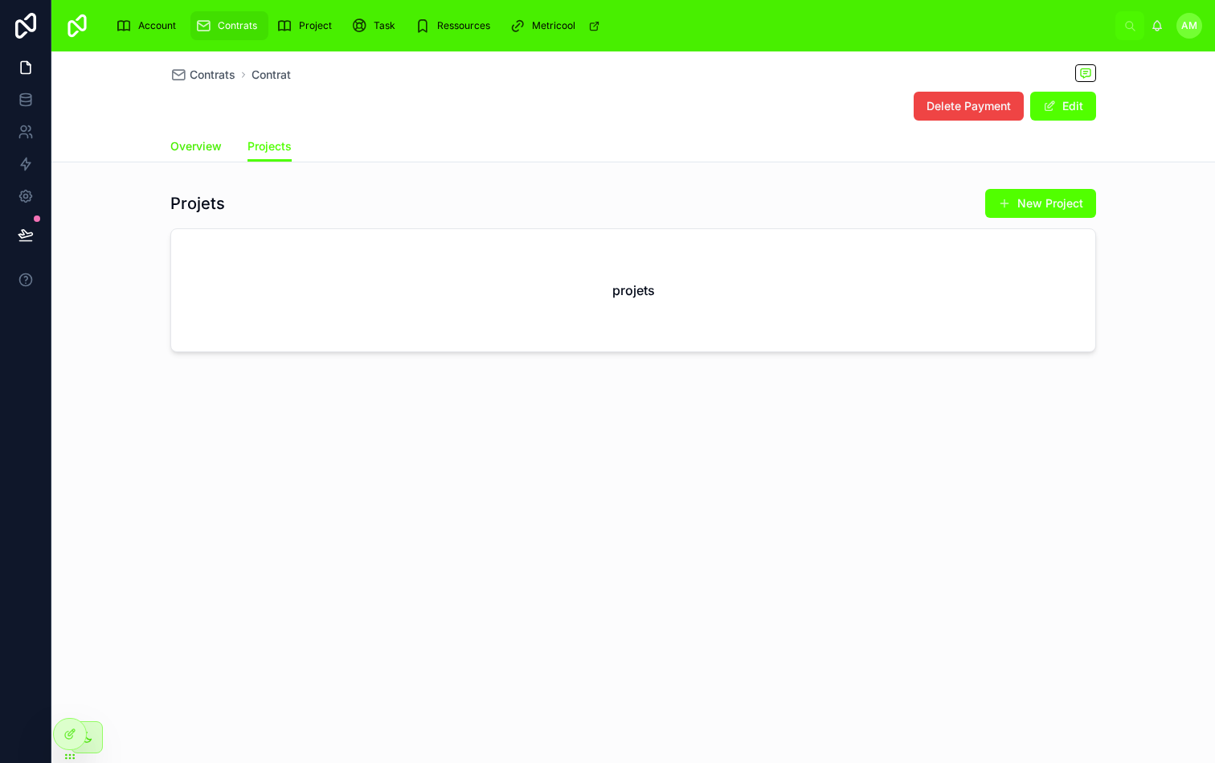
click at [207, 148] on span "Overview" at bounding box center [195, 146] width 51 height 16
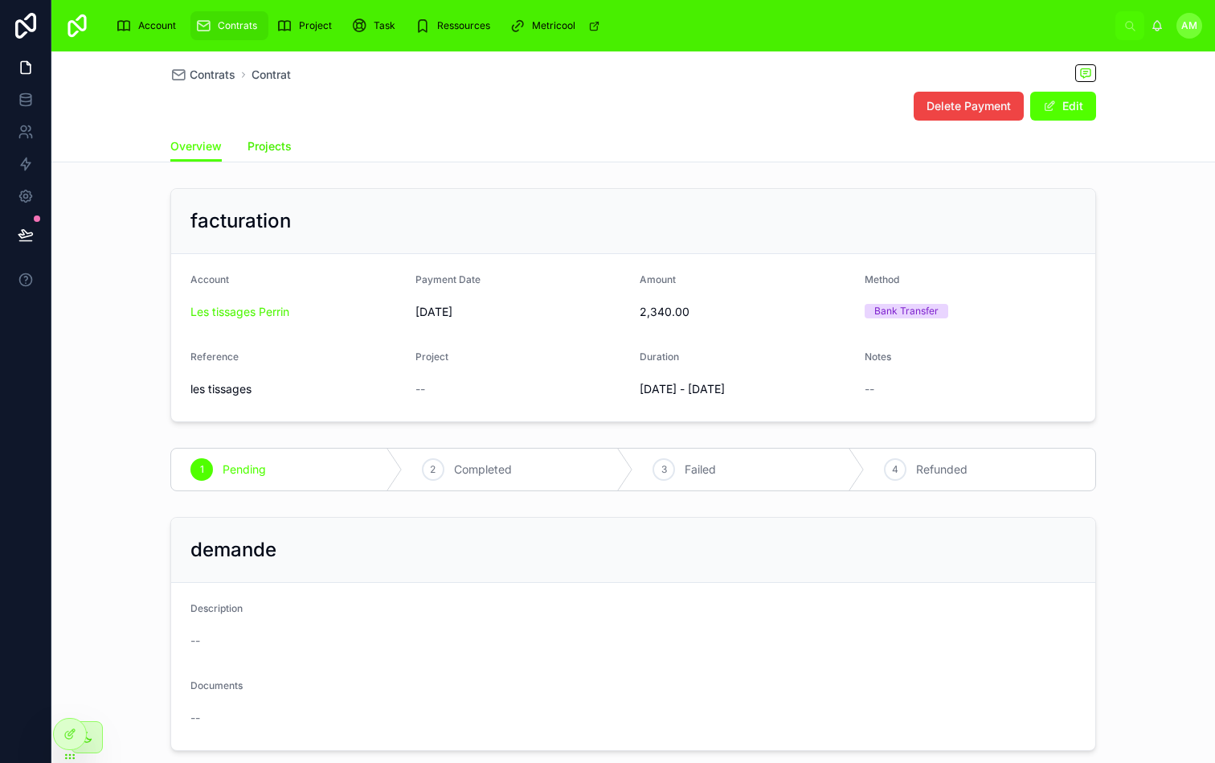
click at [273, 143] on span "Projects" at bounding box center [270, 146] width 44 height 16
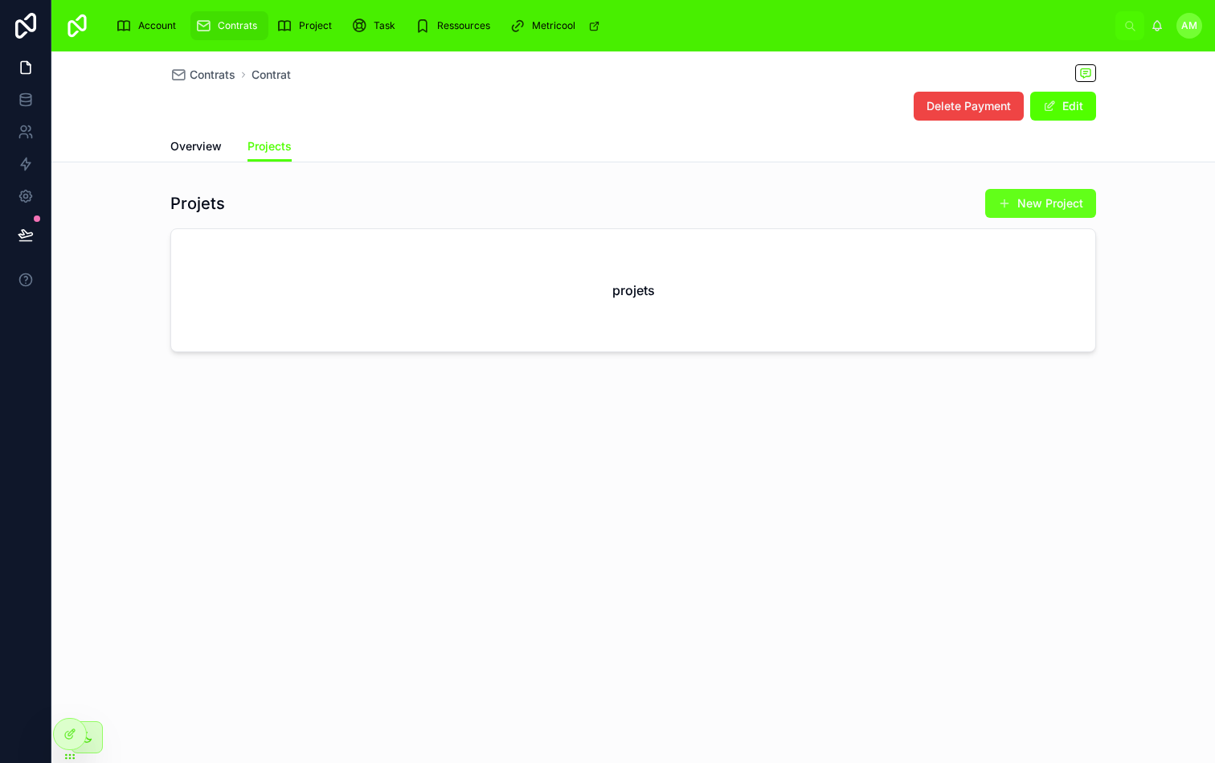
click at [995, 189] on button "New Project" at bounding box center [1041, 203] width 111 height 29
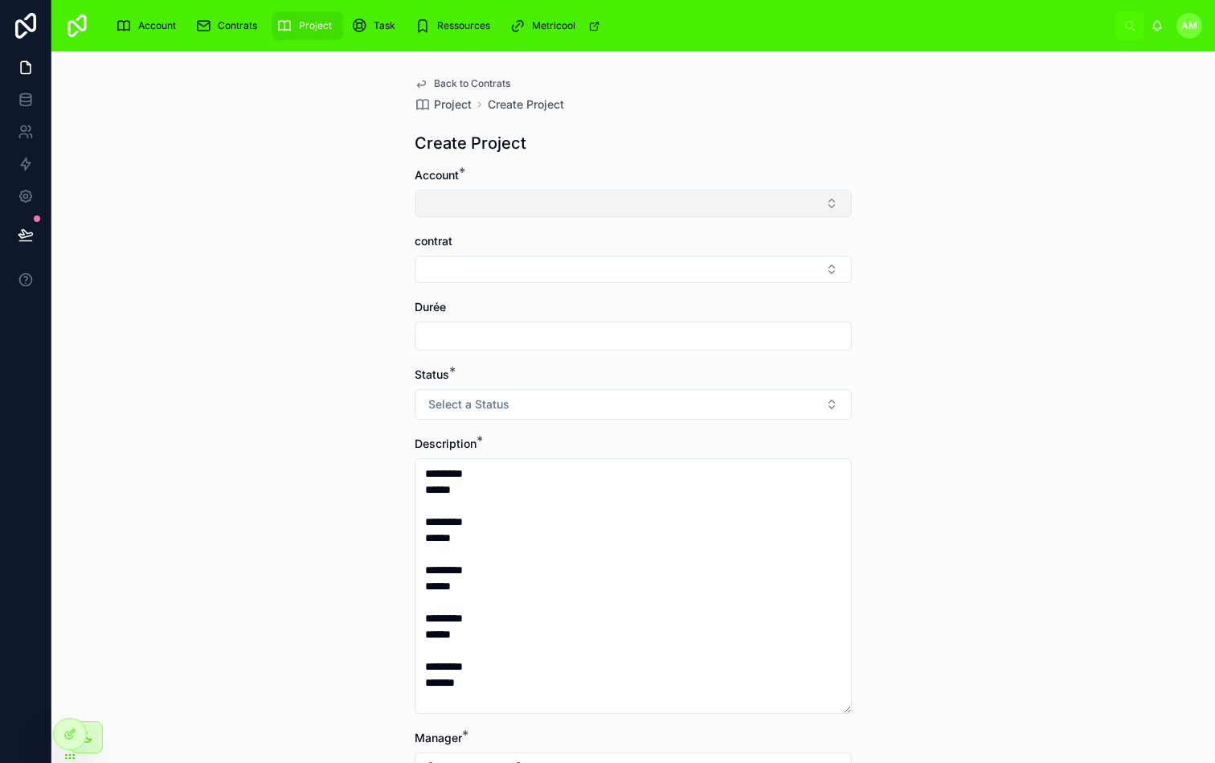
click at [593, 203] on button "Select Button" at bounding box center [633, 203] width 437 height 27
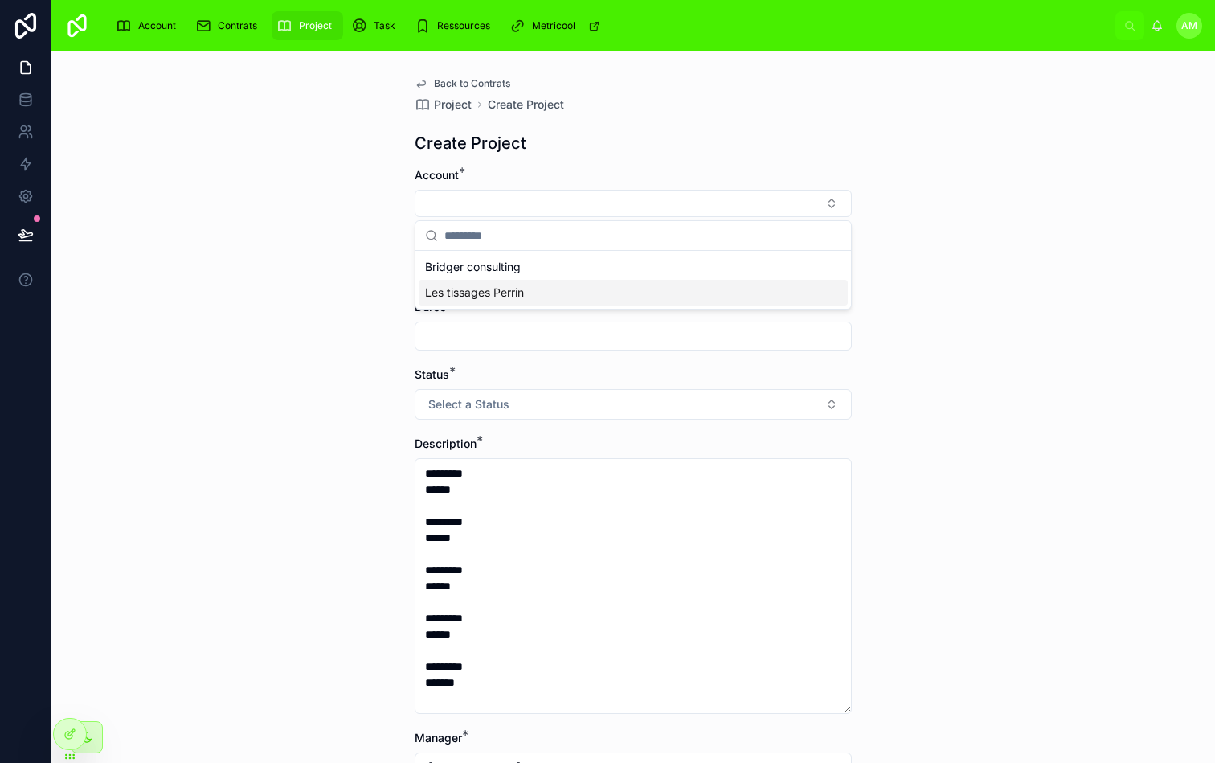
click at [510, 283] on div "Les tissages Perrin" at bounding box center [633, 293] width 429 height 26
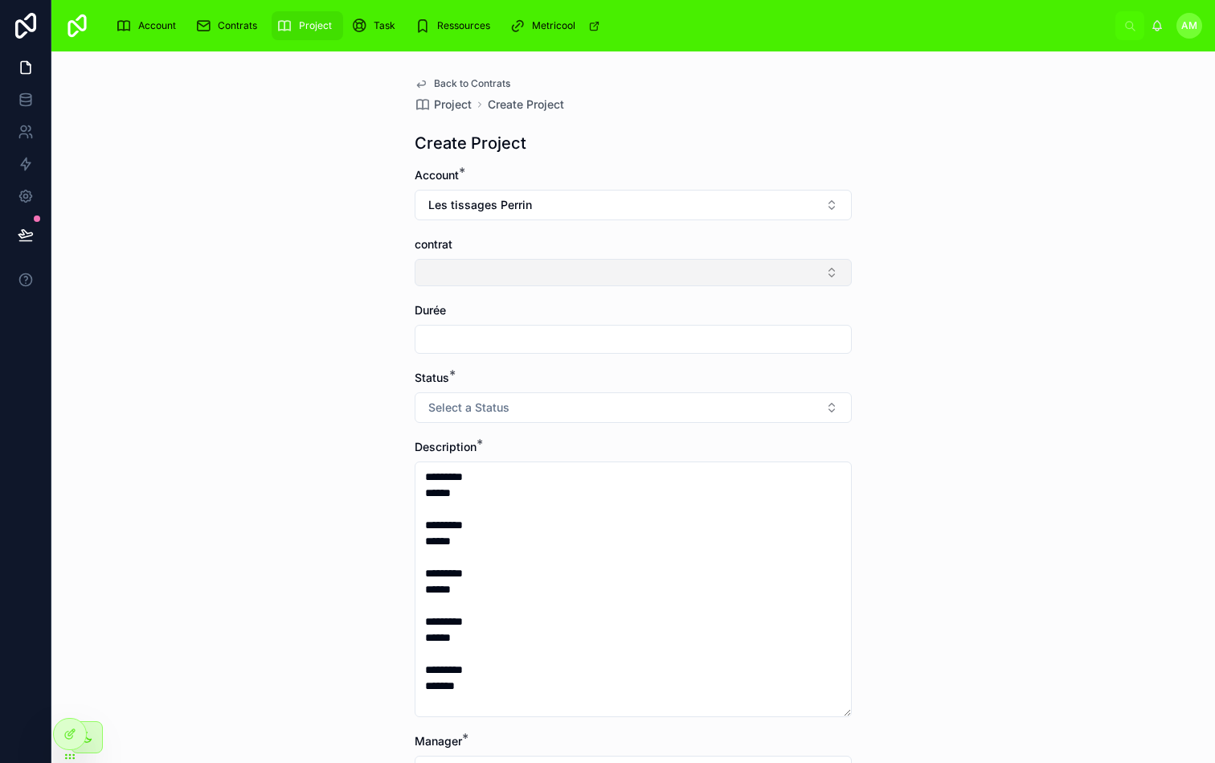
click at [522, 268] on button "Select Button" at bounding box center [633, 272] width 437 height 27
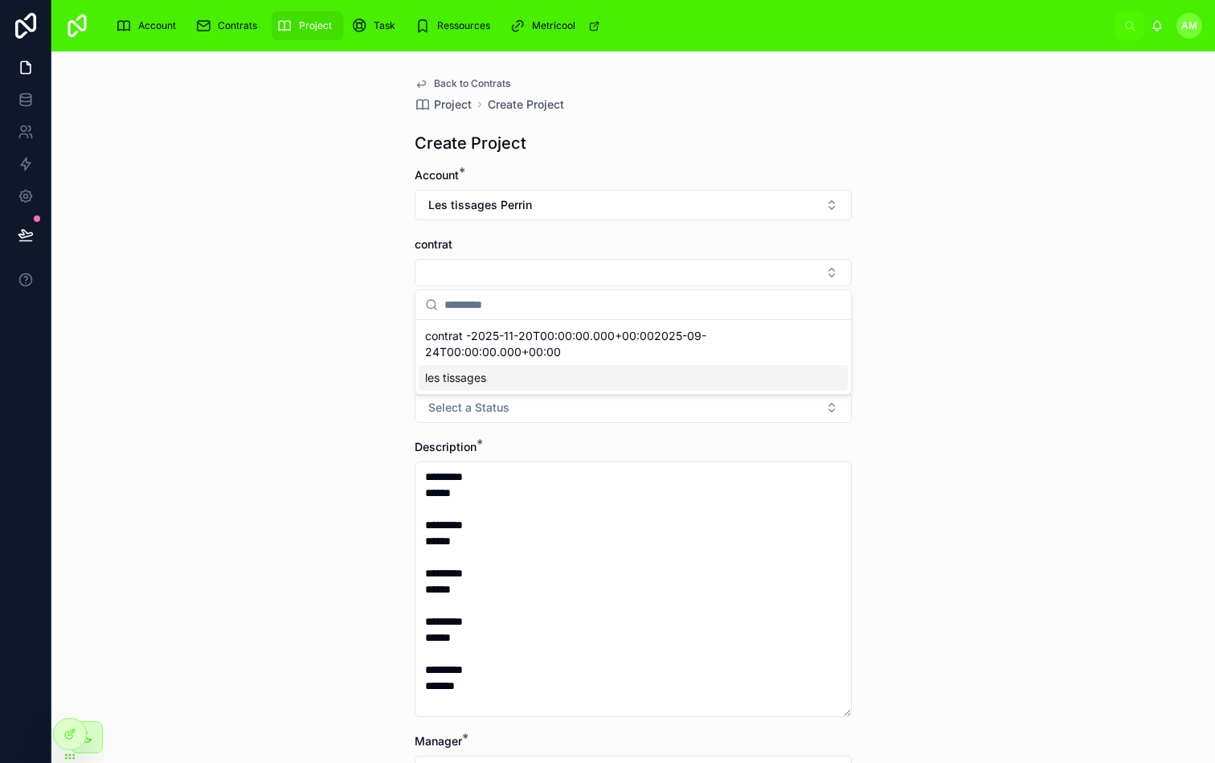
click at [496, 392] on div "contrat -2025-11-20T00:00:00.000+00:002025-09-24T00:00:00.000+00:00 les tissages" at bounding box center [634, 357] width 436 height 74
click at [498, 389] on div "les tissages" at bounding box center [633, 378] width 429 height 26
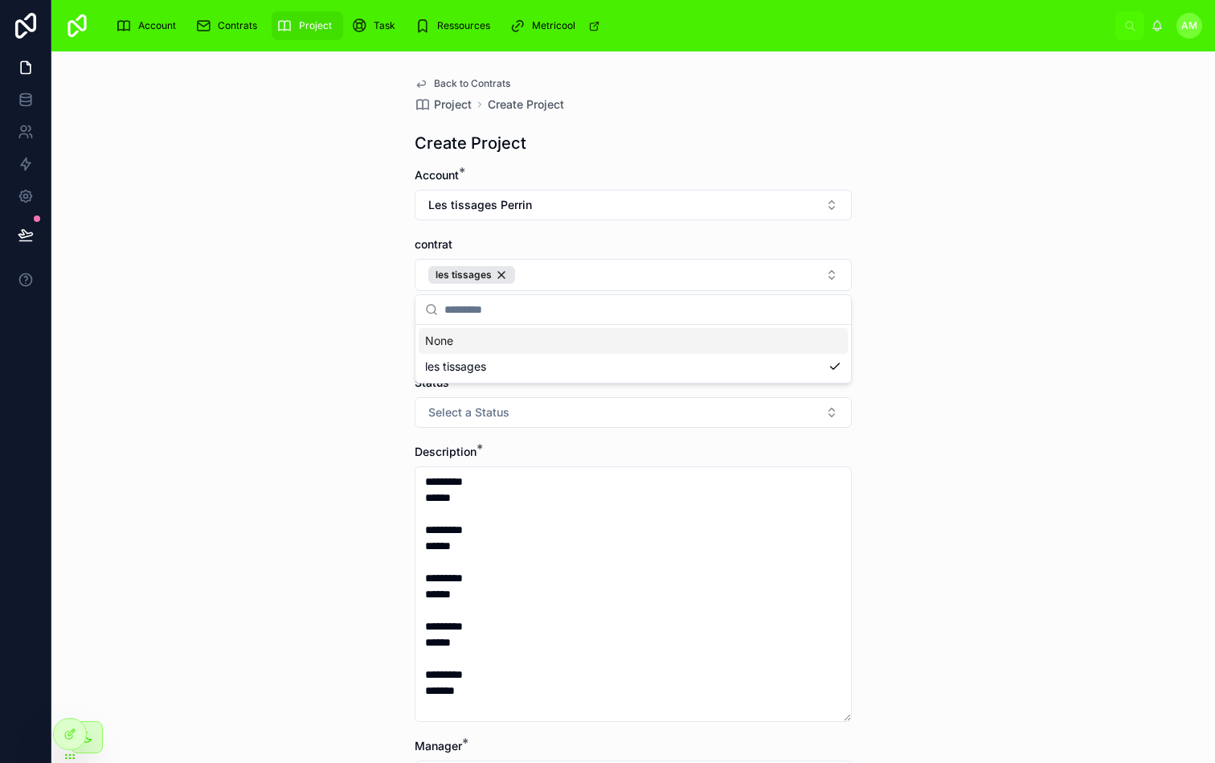
click at [934, 297] on div "Back to Contrats Project Create Project Create Project Account * Les tissages […" at bounding box center [633, 406] width 1164 height 711
click at [957, 304] on div "Back to Contrats Project Create Project Create Project Account * Les tissages […" at bounding box center [633, 406] width 1164 height 711
click at [644, 354] on input "text" at bounding box center [634, 344] width 436 height 23
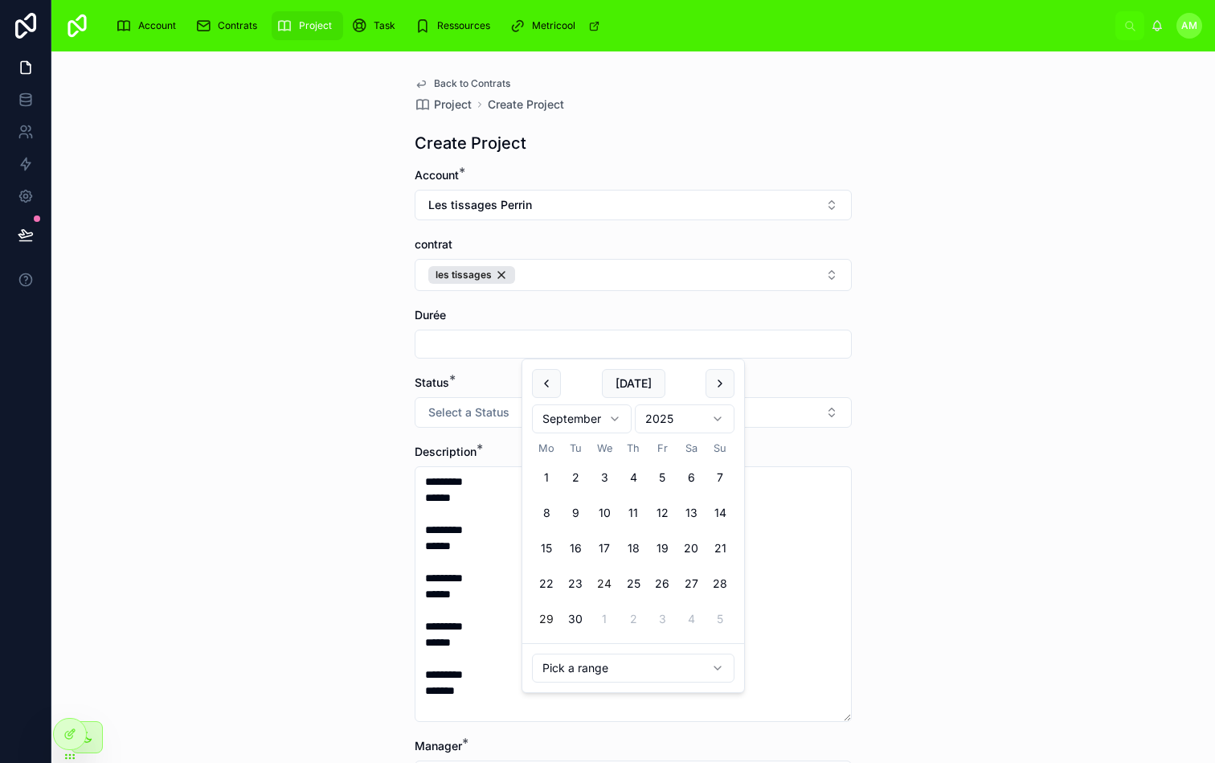
click at [607, 583] on button "24" at bounding box center [604, 583] width 29 height 29
click at [723, 385] on button at bounding box center [720, 383] width 29 height 29
click at [636, 589] on button "23" at bounding box center [633, 583] width 29 height 29
type input "**********"
click at [912, 441] on div "**********" at bounding box center [633, 406] width 1164 height 711
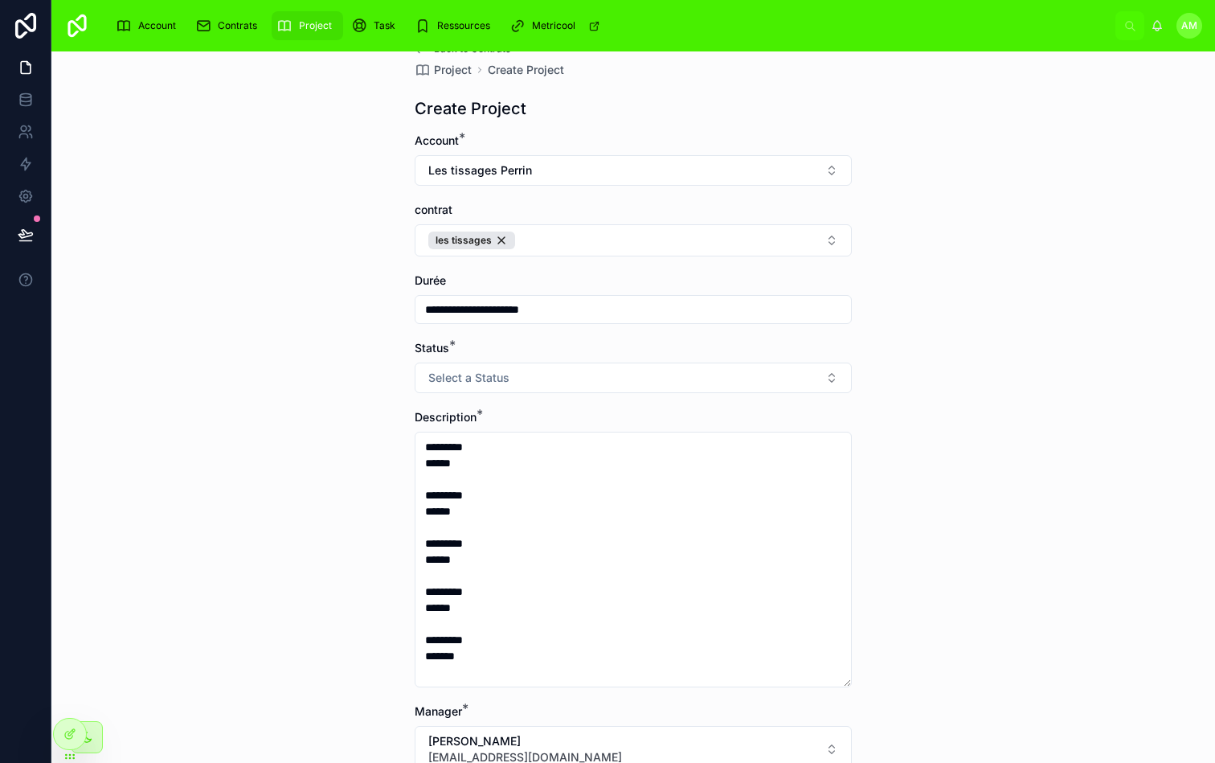
scroll to position [48, 0]
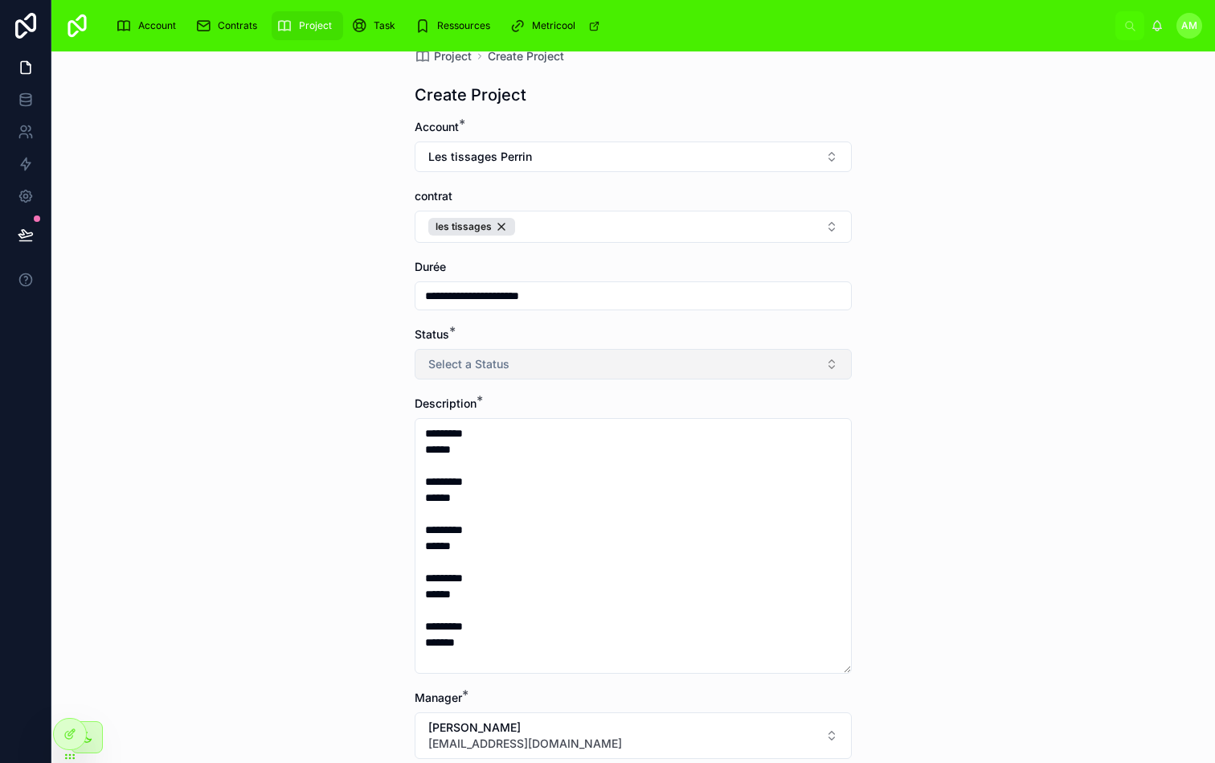
click at [699, 371] on button "Select a Status" at bounding box center [633, 364] width 437 height 31
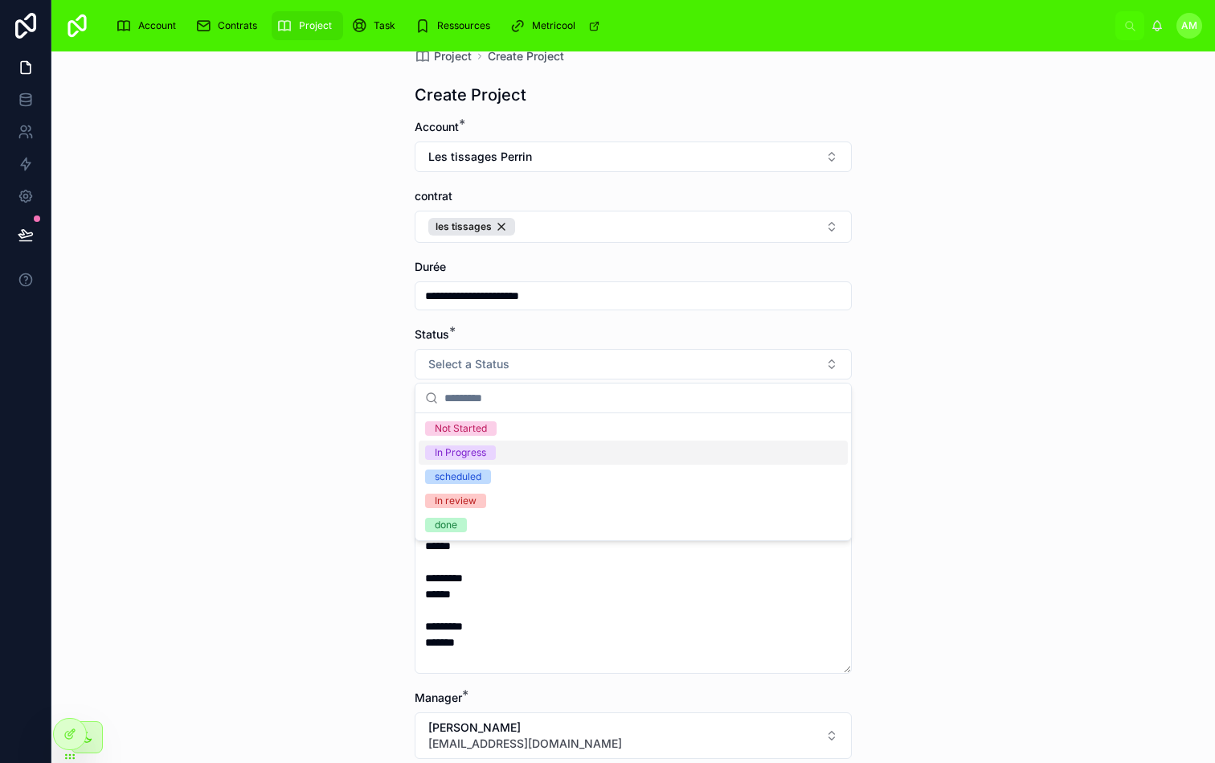
click at [476, 448] on div "In Progress" at bounding box center [460, 452] width 51 height 14
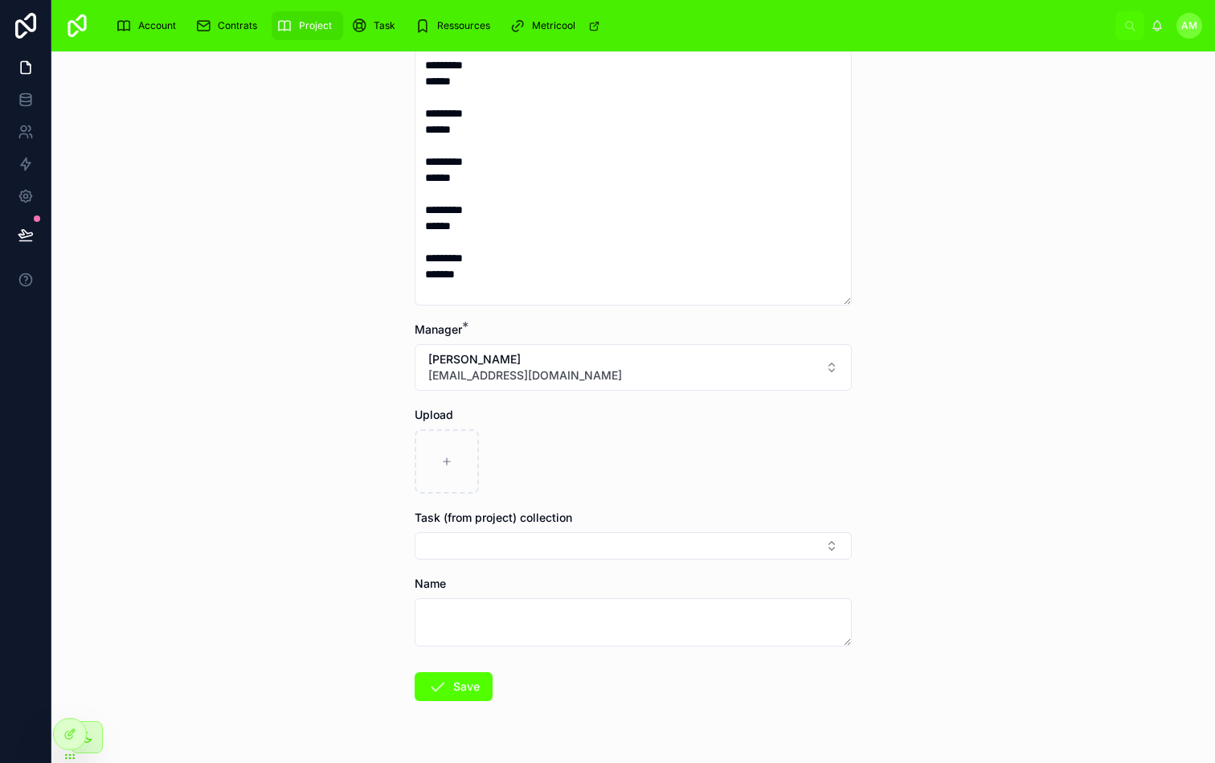
scroll to position [457, 0]
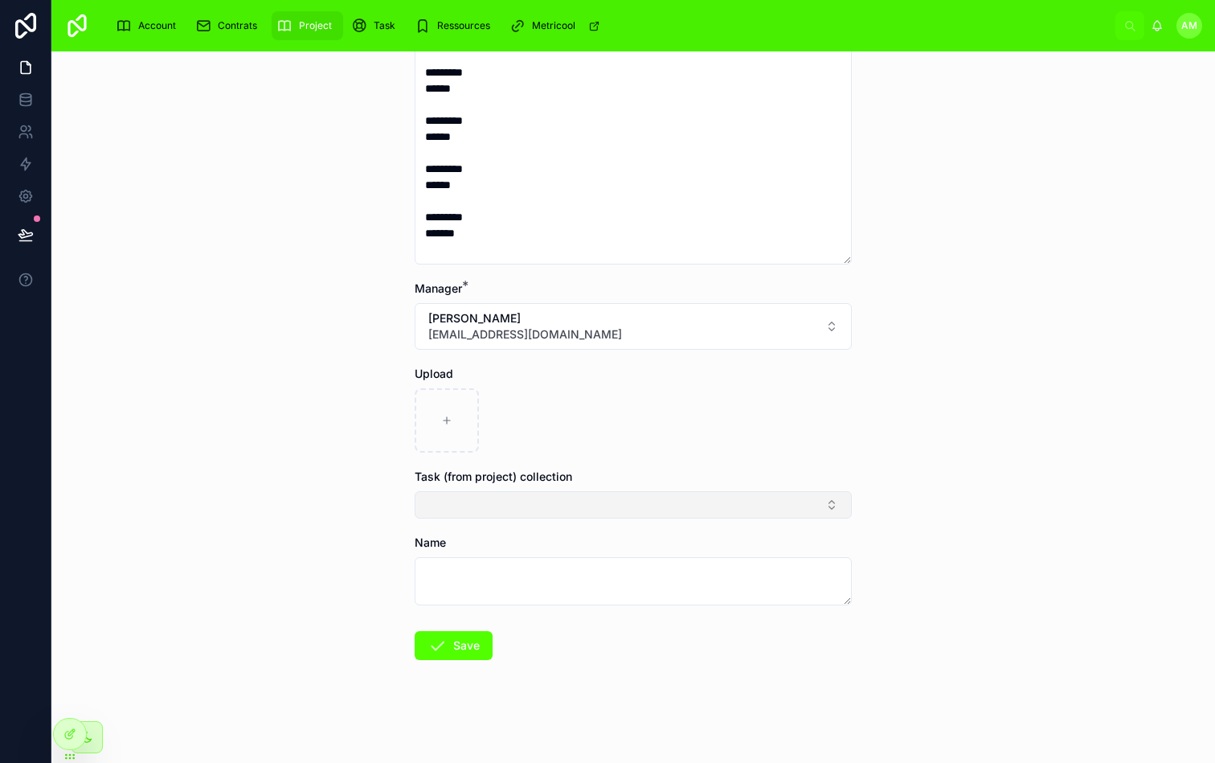
click at [717, 510] on button "Select Button" at bounding box center [633, 504] width 437 height 27
click at [904, 375] on div "**********" at bounding box center [633, 406] width 1164 height 711
click at [899, 419] on div "**********" at bounding box center [633, 406] width 1164 height 711
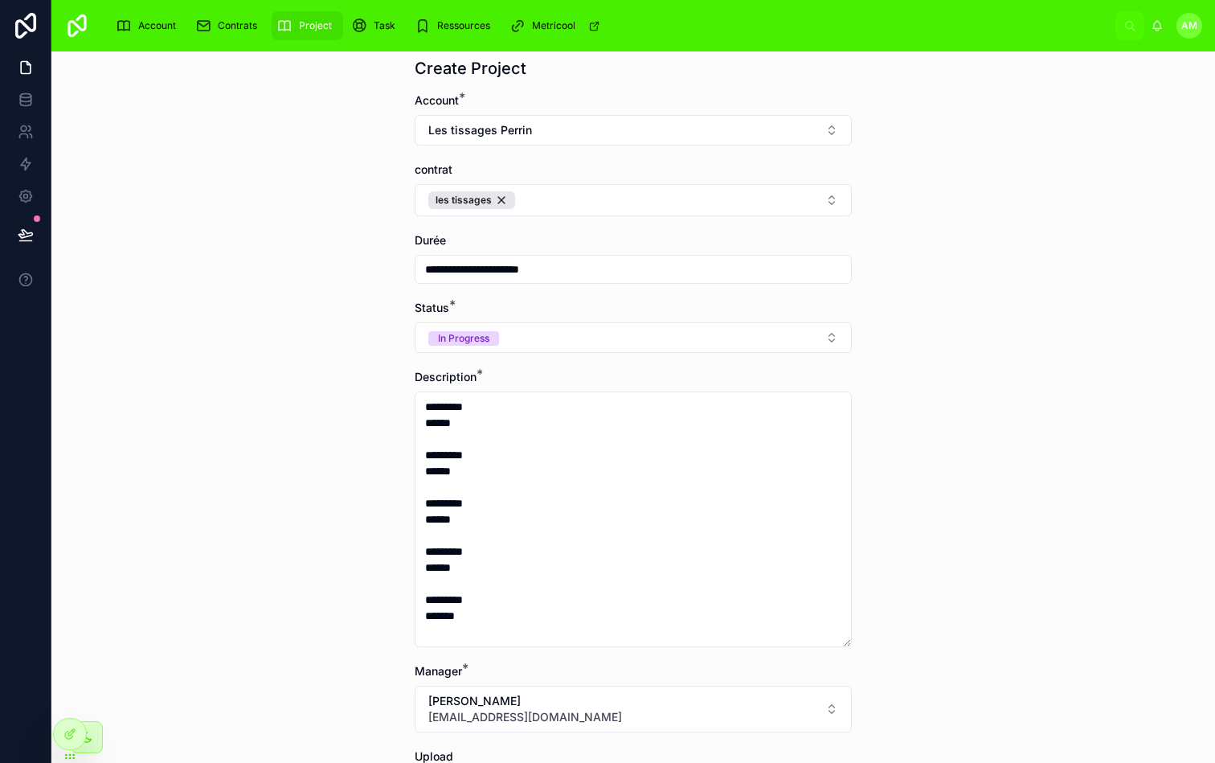
scroll to position [59, 0]
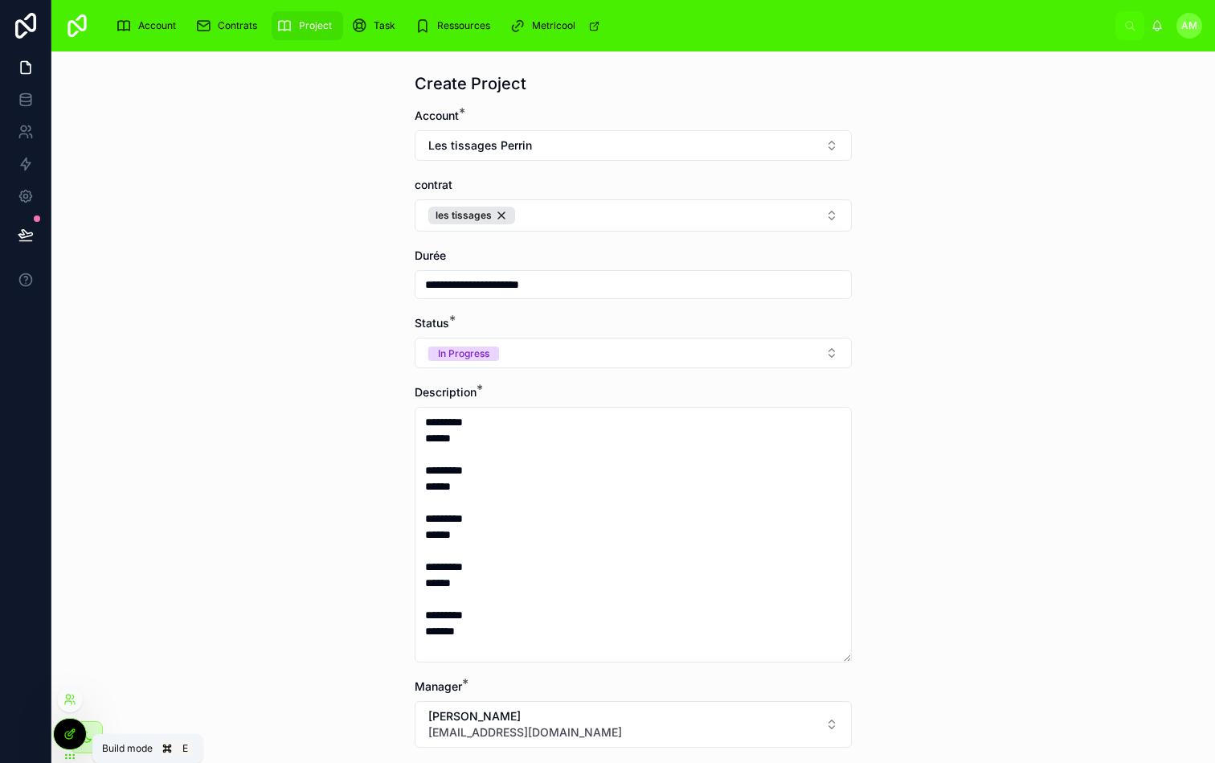
click at [72, 728] on icon at bounding box center [70, 734] width 13 height 13
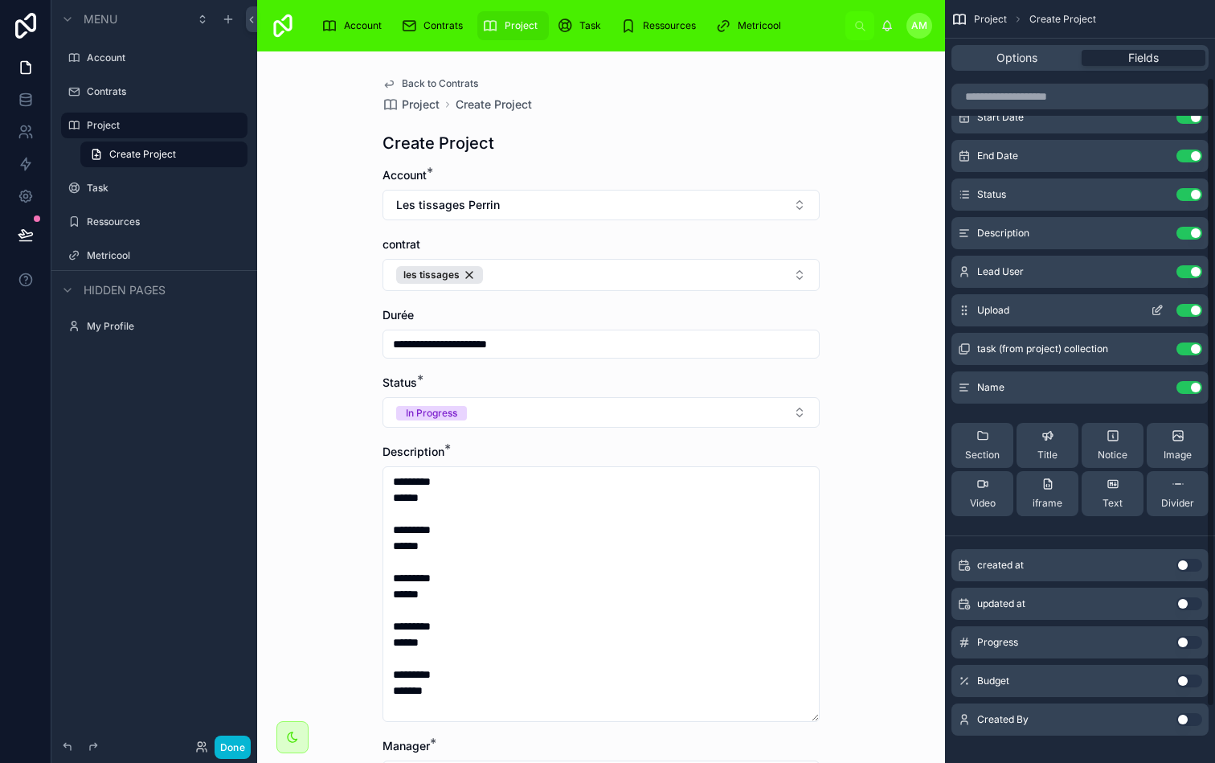
scroll to position [162, 0]
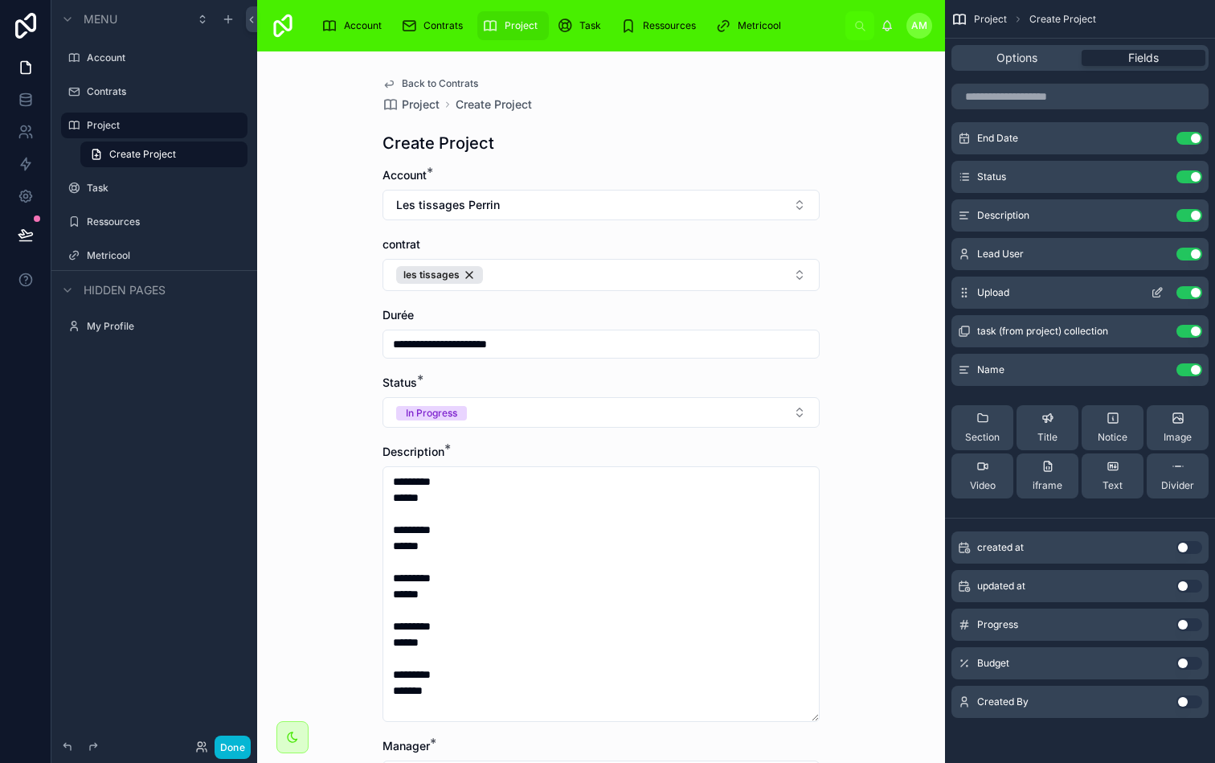
click at [1154, 289] on icon "scrollable content" at bounding box center [1157, 292] width 13 height 13
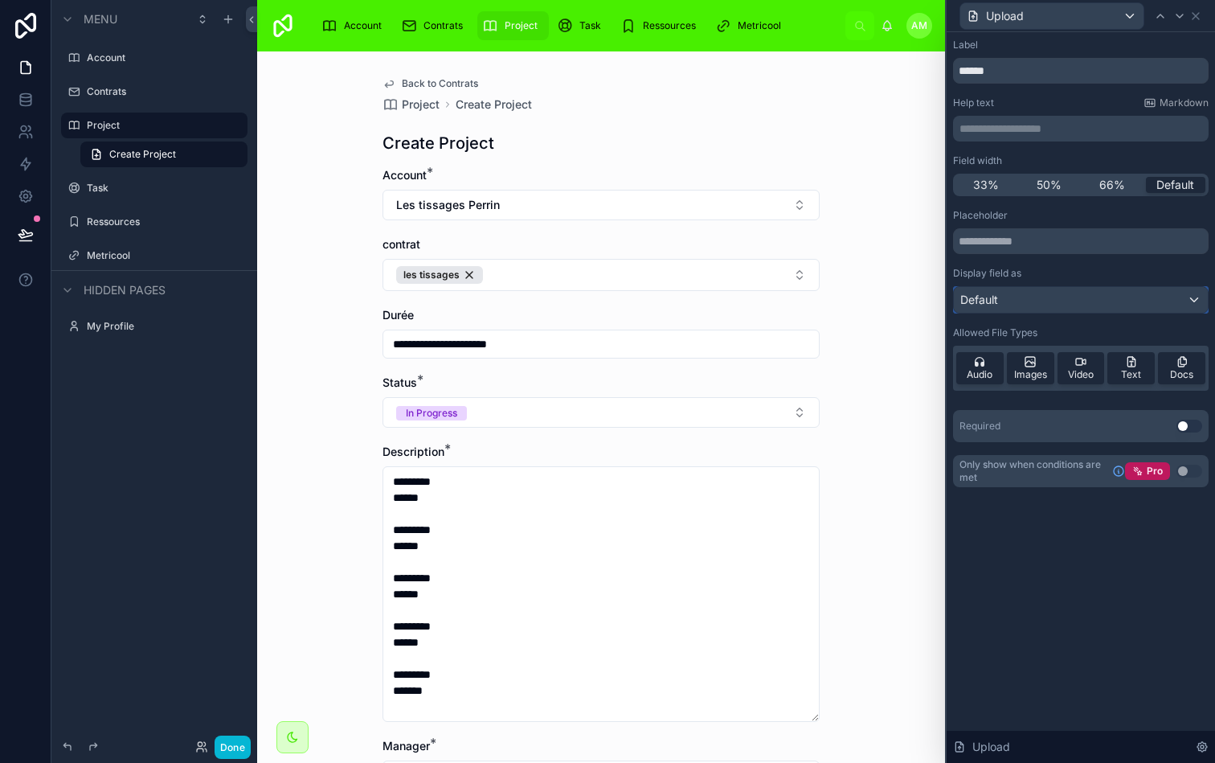
click at [1038, 294] on div "Default" at bounding box center [1081, 300] width 254 height 26
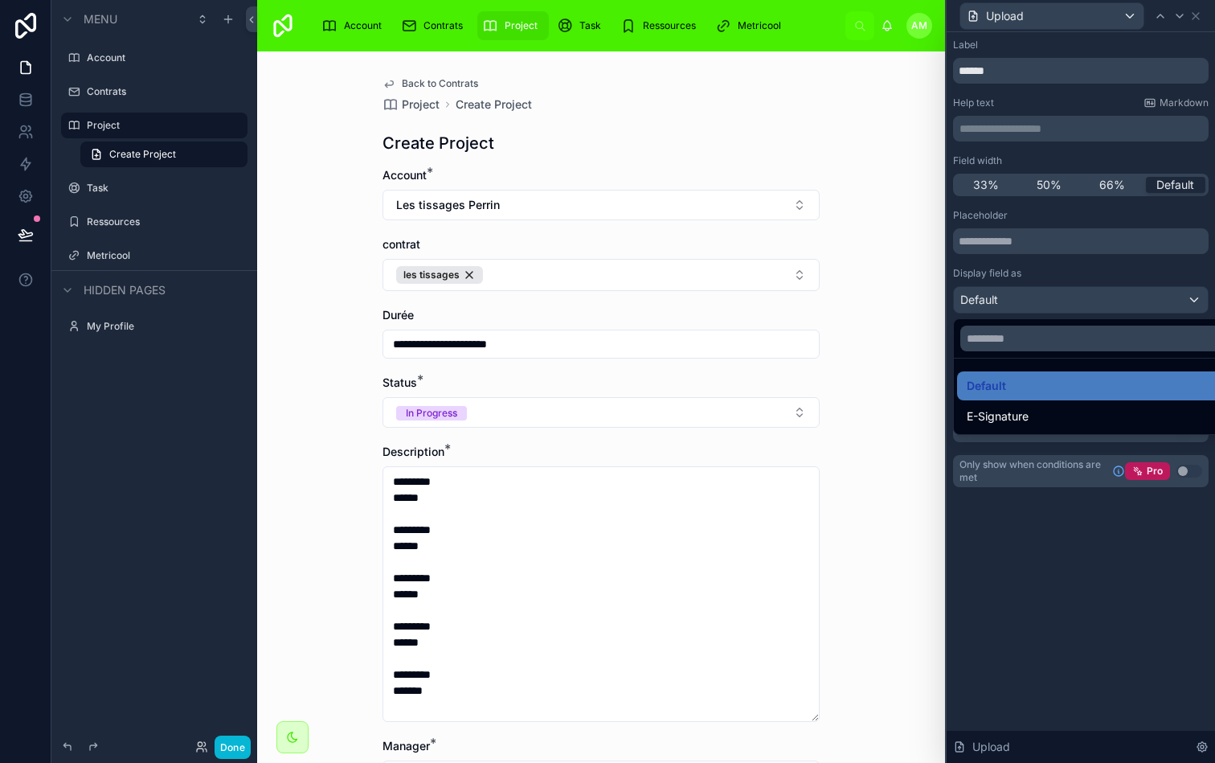
click at [1096, 266] on div at bounding box center [1081, 381] width 268 height 763
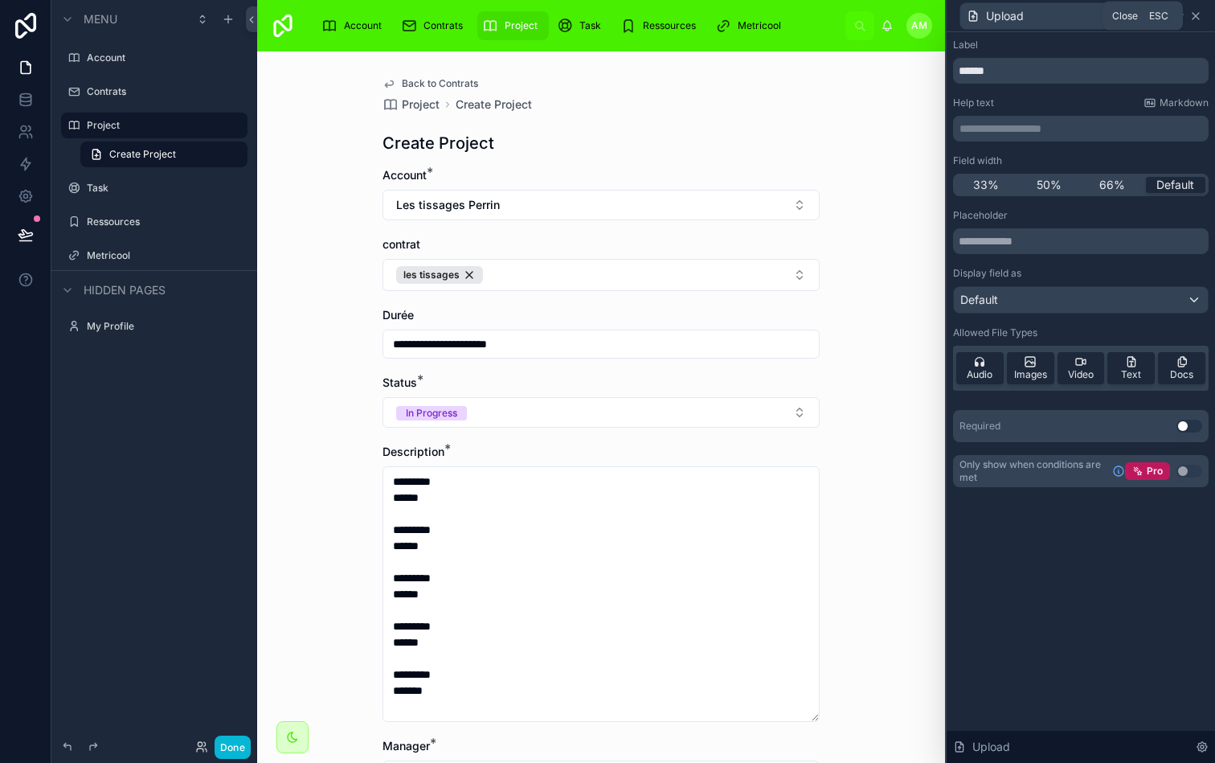
click at [1199, 17] on icon at bounding box center [1196, 16] width 13 height 13
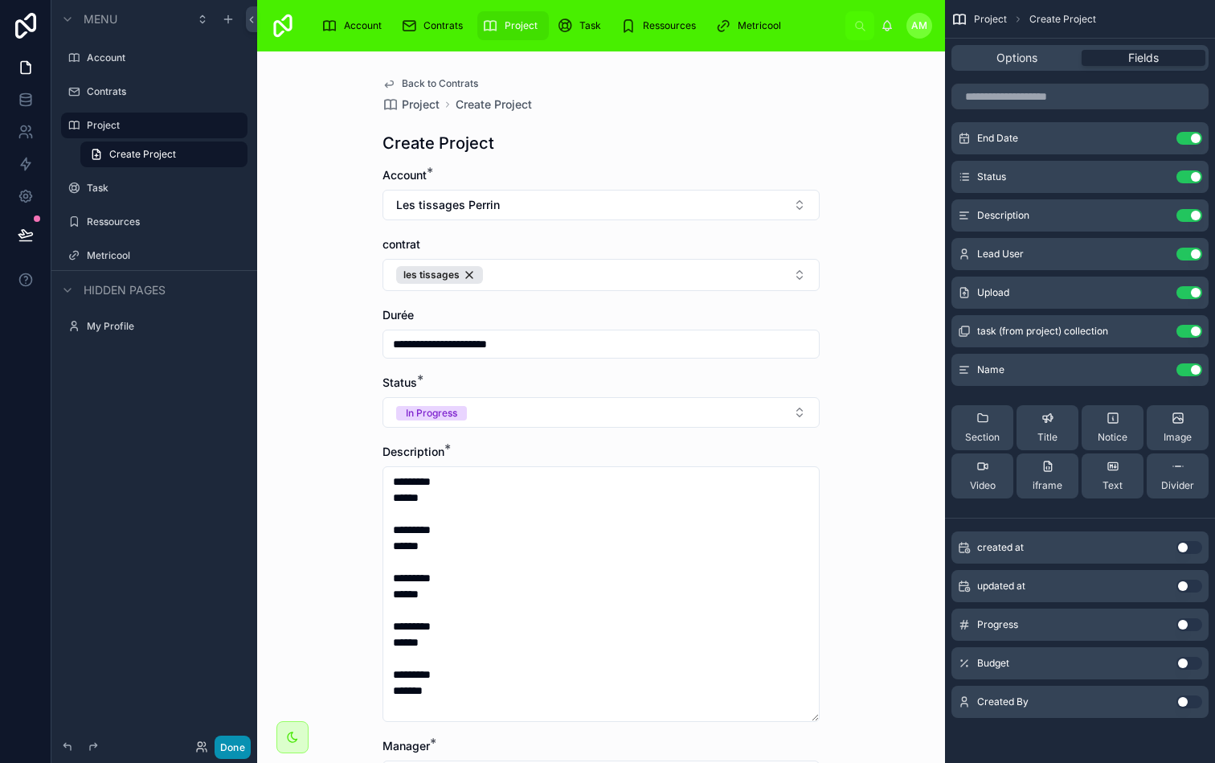
click at [235, 754] on button "Done" at bounding box center [233, 747] width 36 height 23
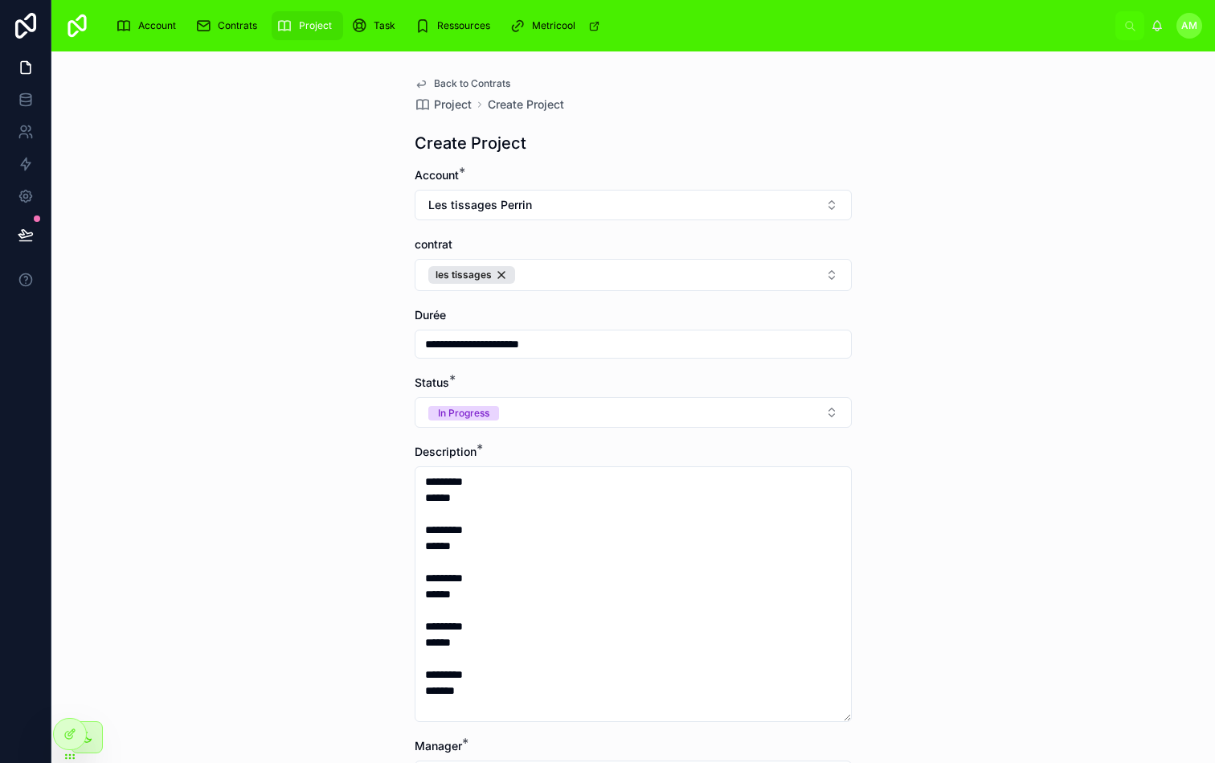
click at [955, 399] on div "**********" at bounding box center [633, 406] width 1164 height 711
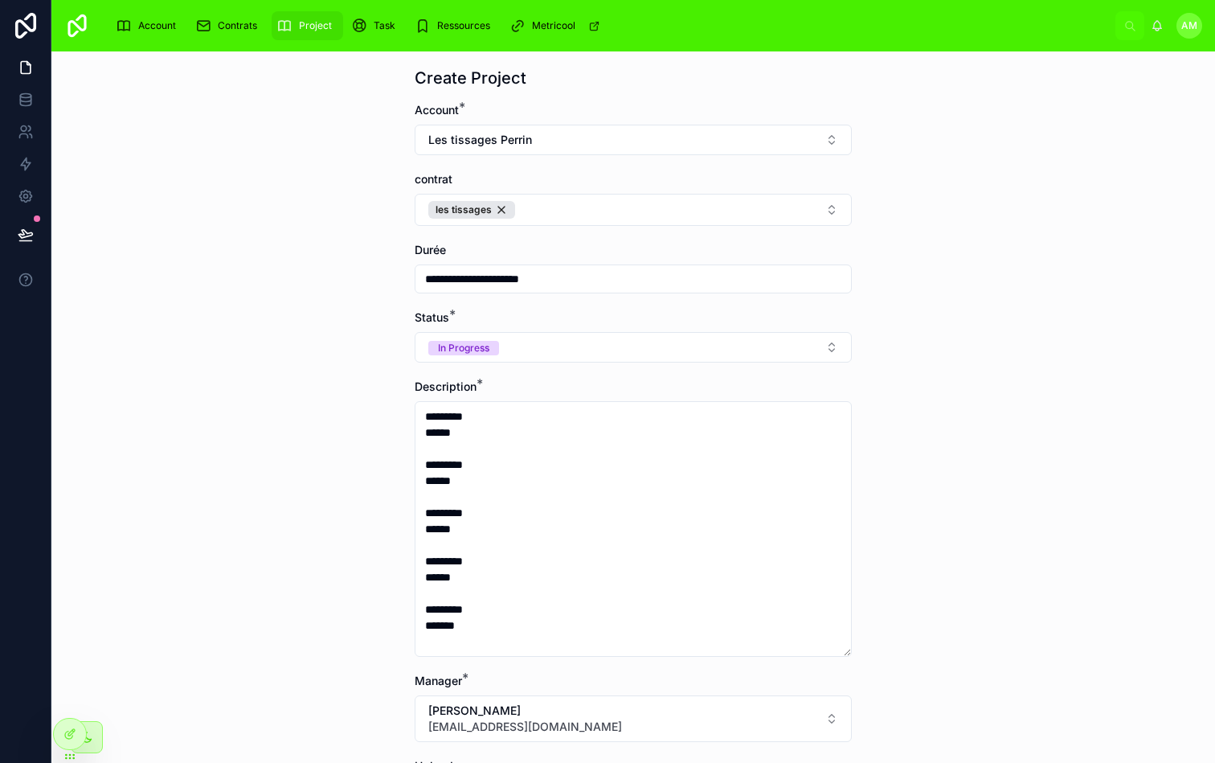
scroll to position [110, 0]
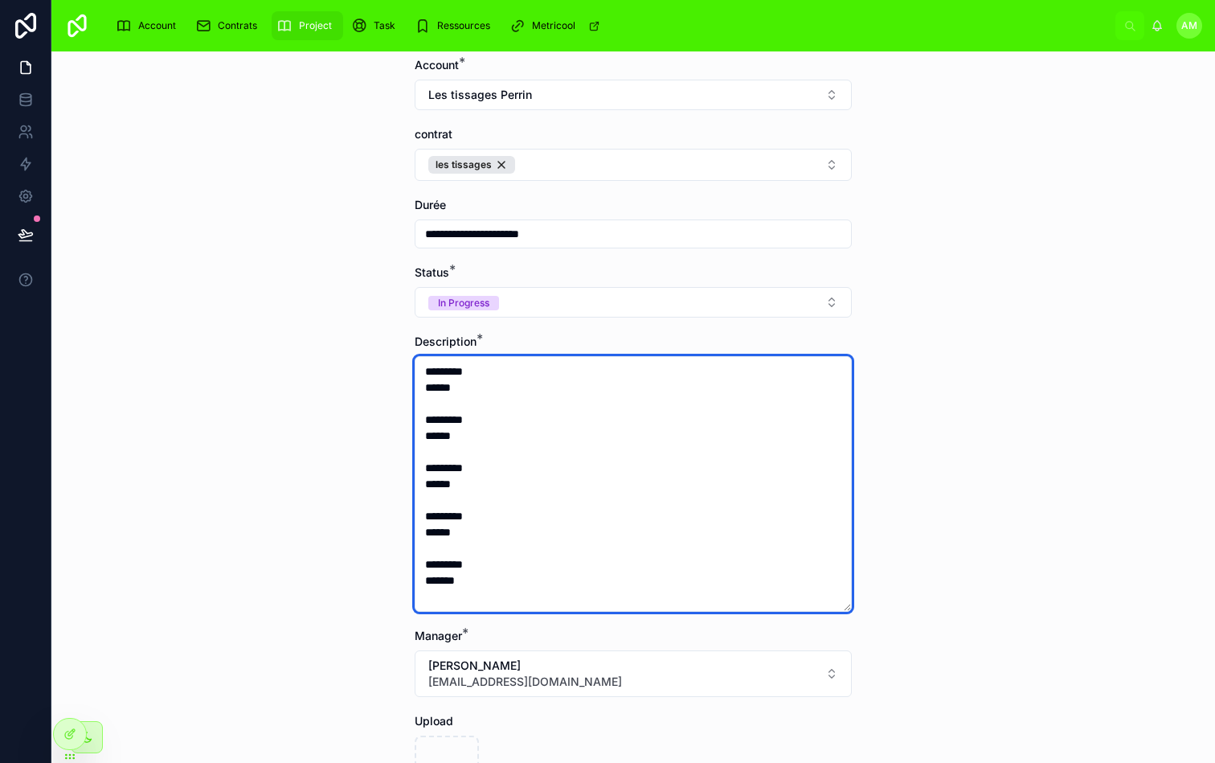
click at [508, 387] on textarea "********* ****** ********* ****** ********* ****** ********* ****** ********* *…" at bounding box center [633, 484] width 437 height 256
click at [509, 378] on textarea "********* ****** ********* ****** ********* ****** ********* ****** ********* *…" at bounding box center [633, 484] width 437 height 256
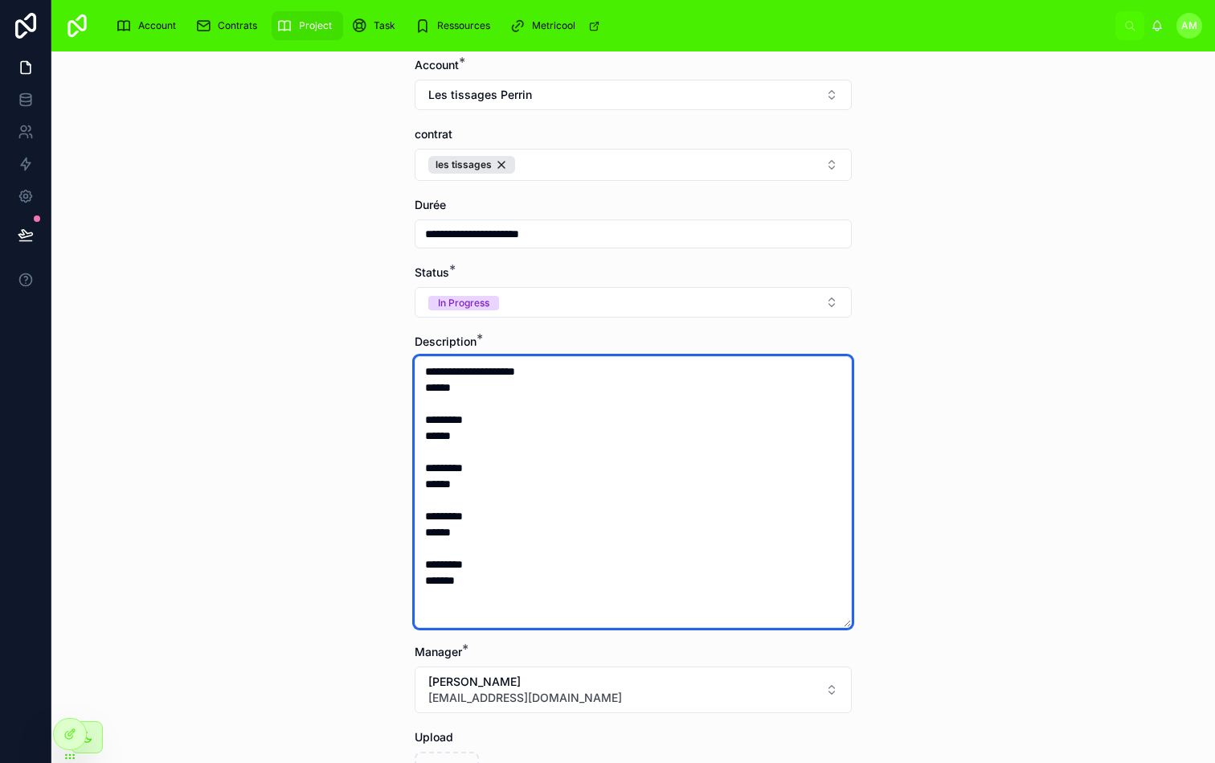
click at [497, 388] on textarea "**********" at bounding box center [633, 492] width 437 height 272
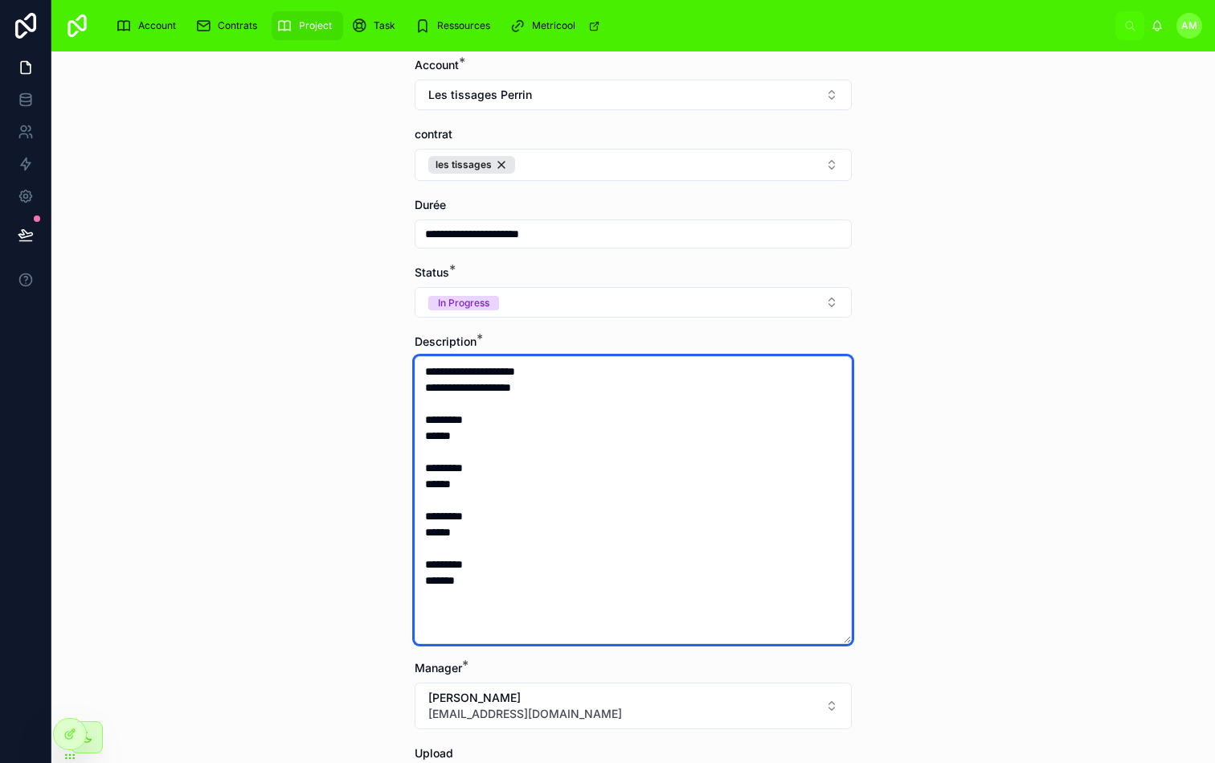
click at [487, 422] on textarea "**********" at bounding box center [633, 500] width 437 height 288
type textarea "**********"
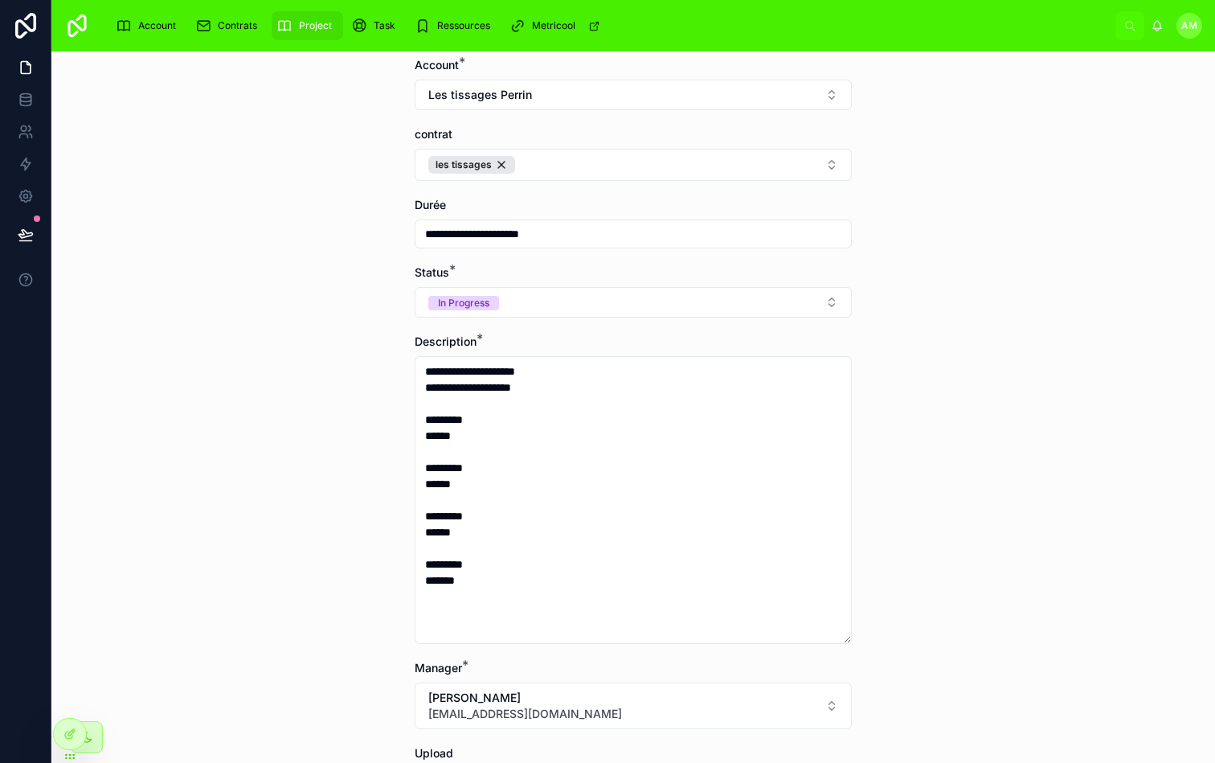
click at [897, 294] on div "**********" at bounding box center [633, 406] width 1164 height 711
click at [1125, 303] on div "**********" at bounding box center [633, 406] width 1164 height 711
click at [962, 324] on div "**********" at bounding box center [633, 406] width 1164 height 711
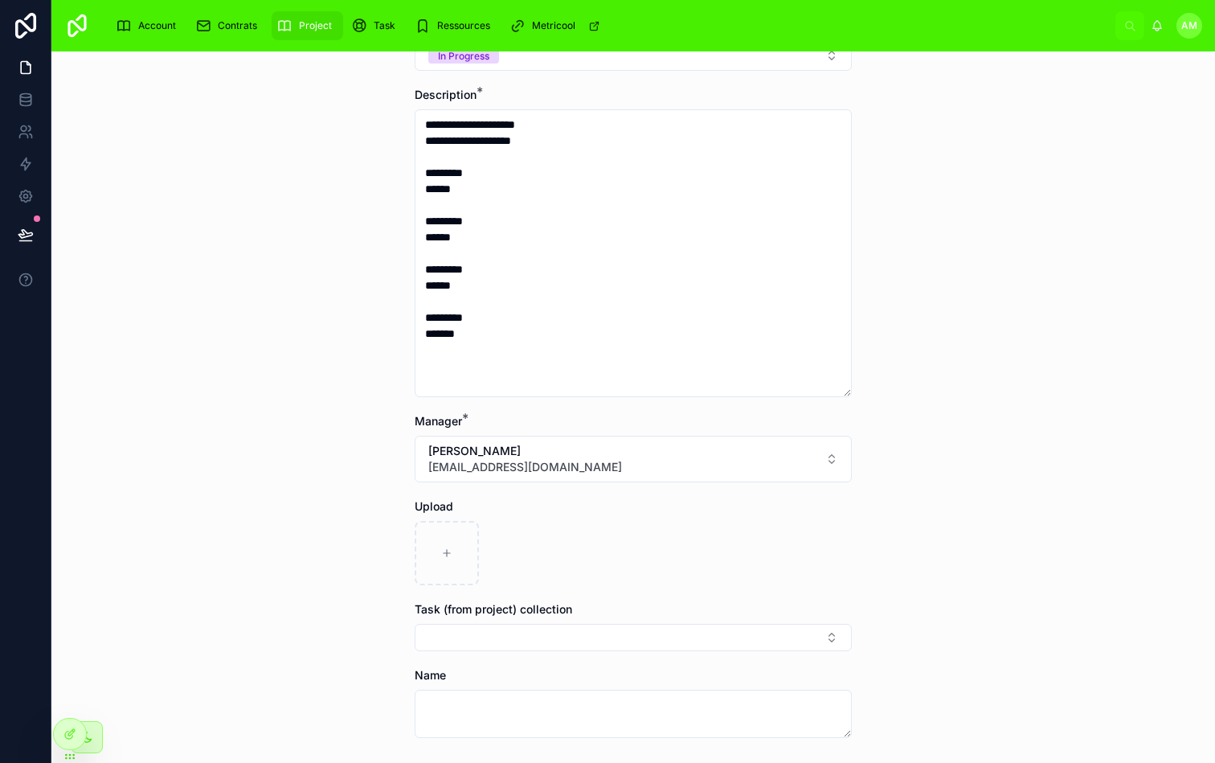
scroll to position [490, 0]
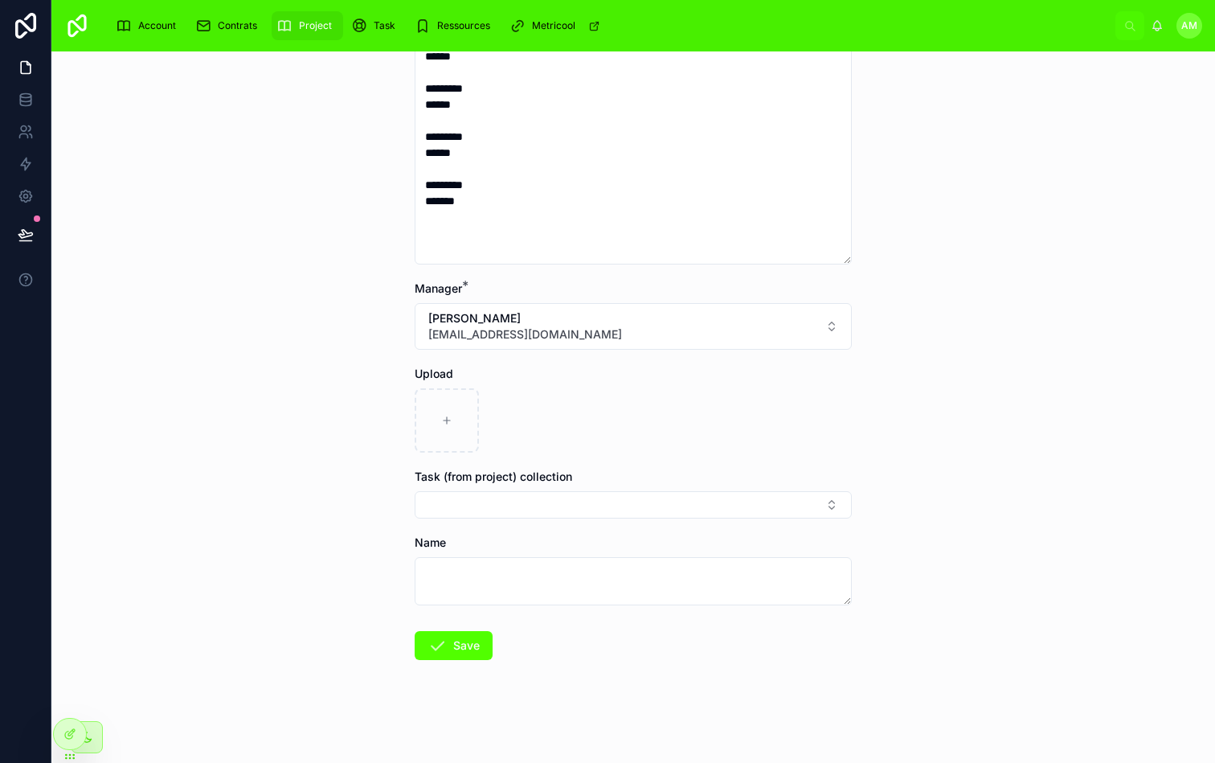
click at [982, 293] on div "**********" at bounding box center [633, 406] width 1164 height 711
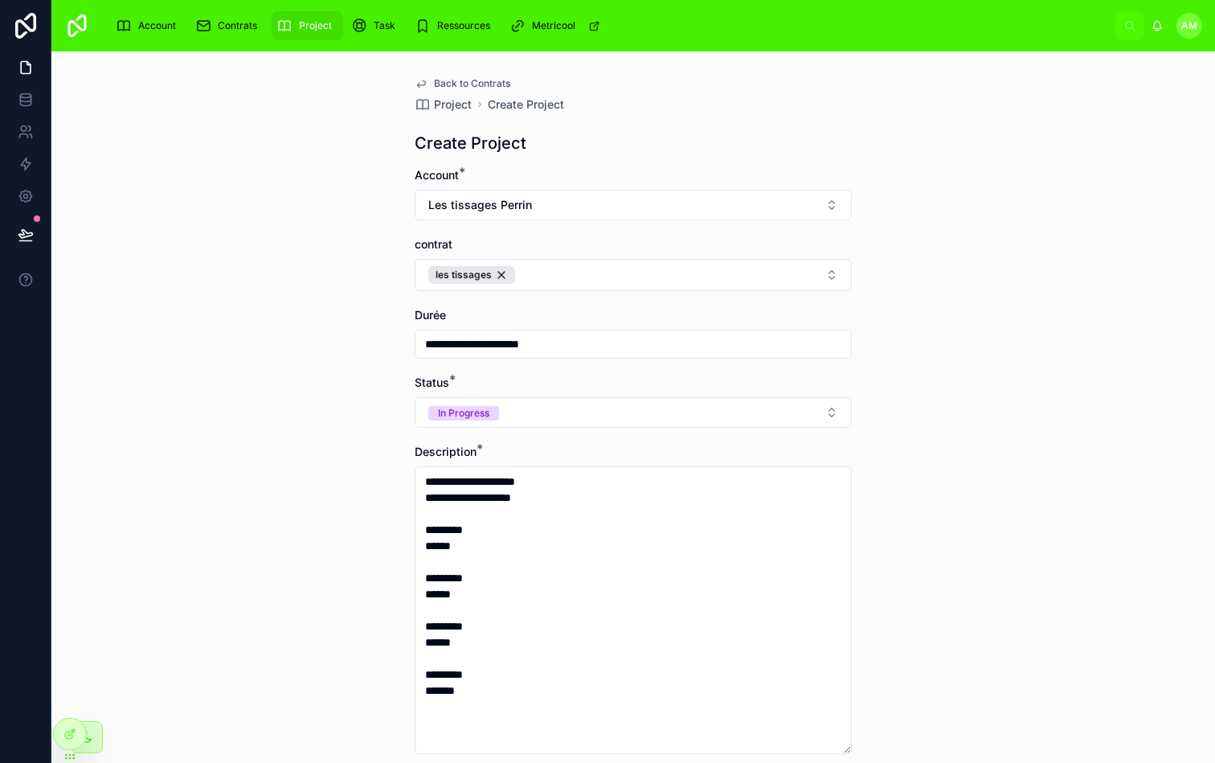
click at [992, 431] on div "**********" at bounding box center [633, 406] width 1164 height 711
click at [930, 331] on div "**********" at bounding box center [633, 406] width 1164 height 711
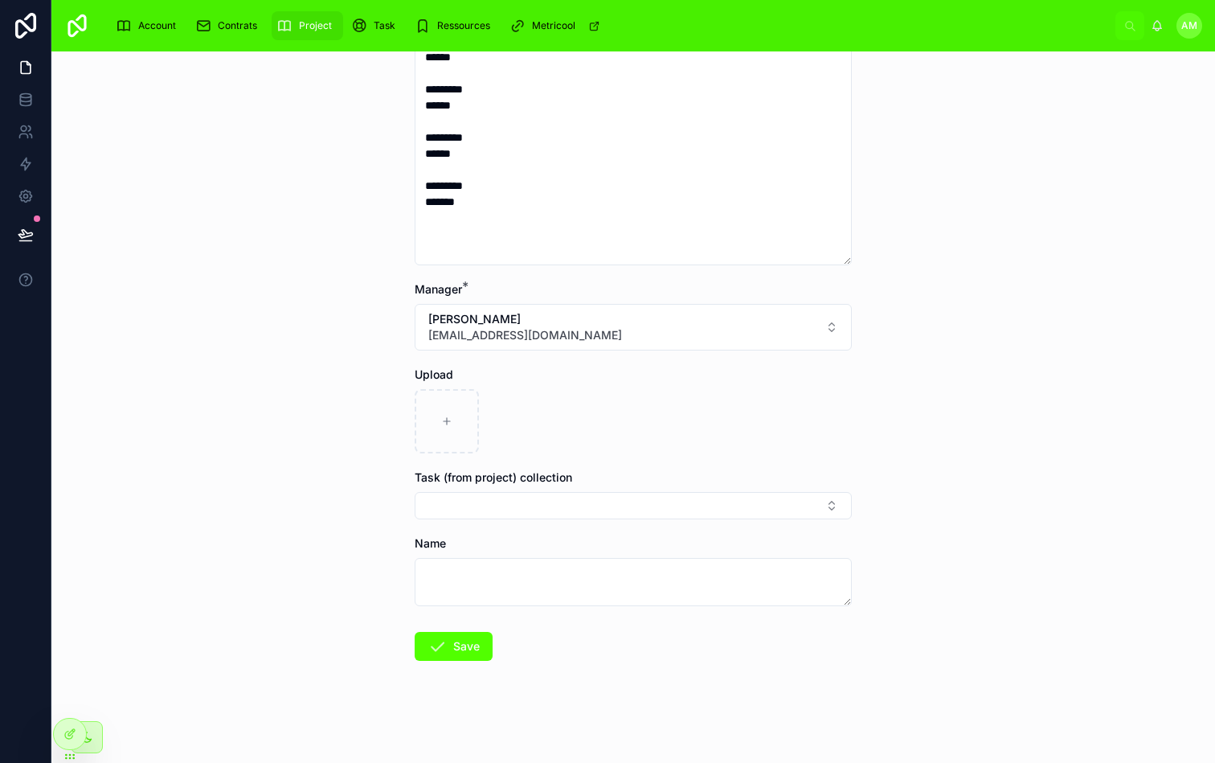
scroll to position [490, 0]
click at [937, 433] on div "**********" at bounding box center [633, 406] width 1164 height 711
click at [623, 581] on textarea at bounding box center [633, 581] width 437 height 48
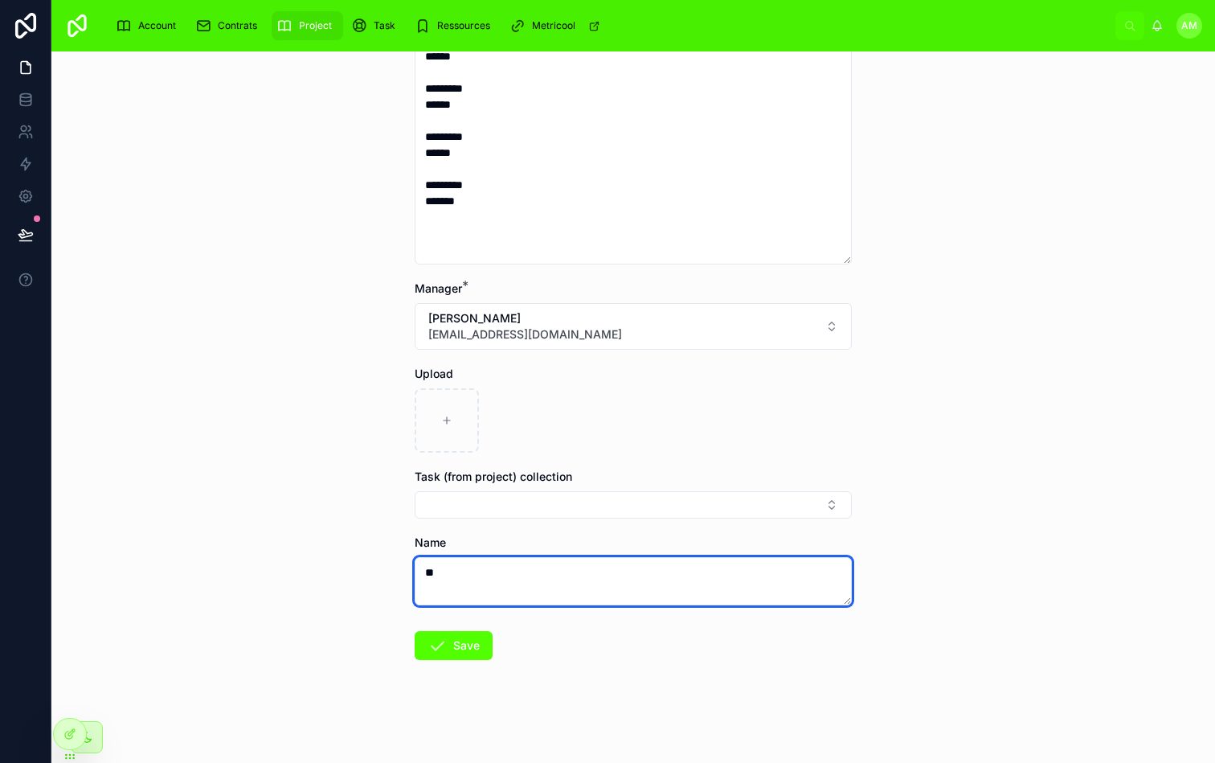
type textarea "*"
type textarea "**********"
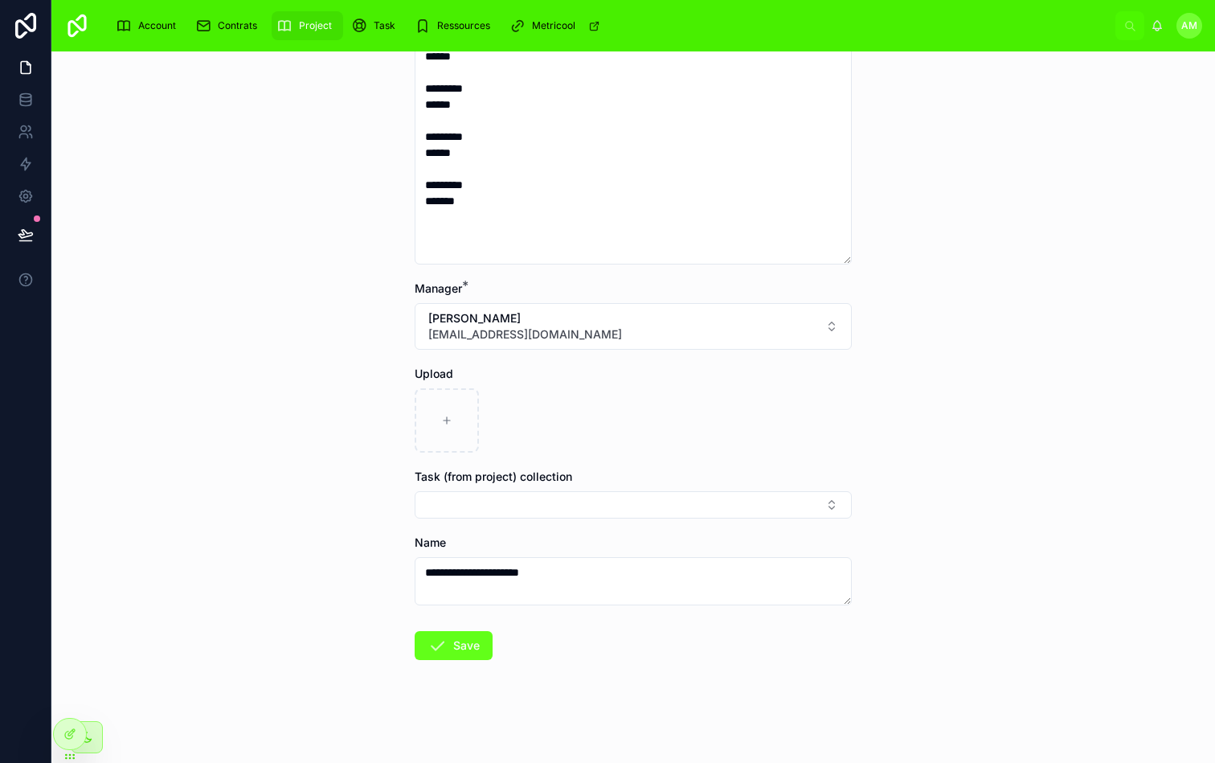
click at [454, 650] on button "Save" at bounding box center [454, 645] width 78 height 29
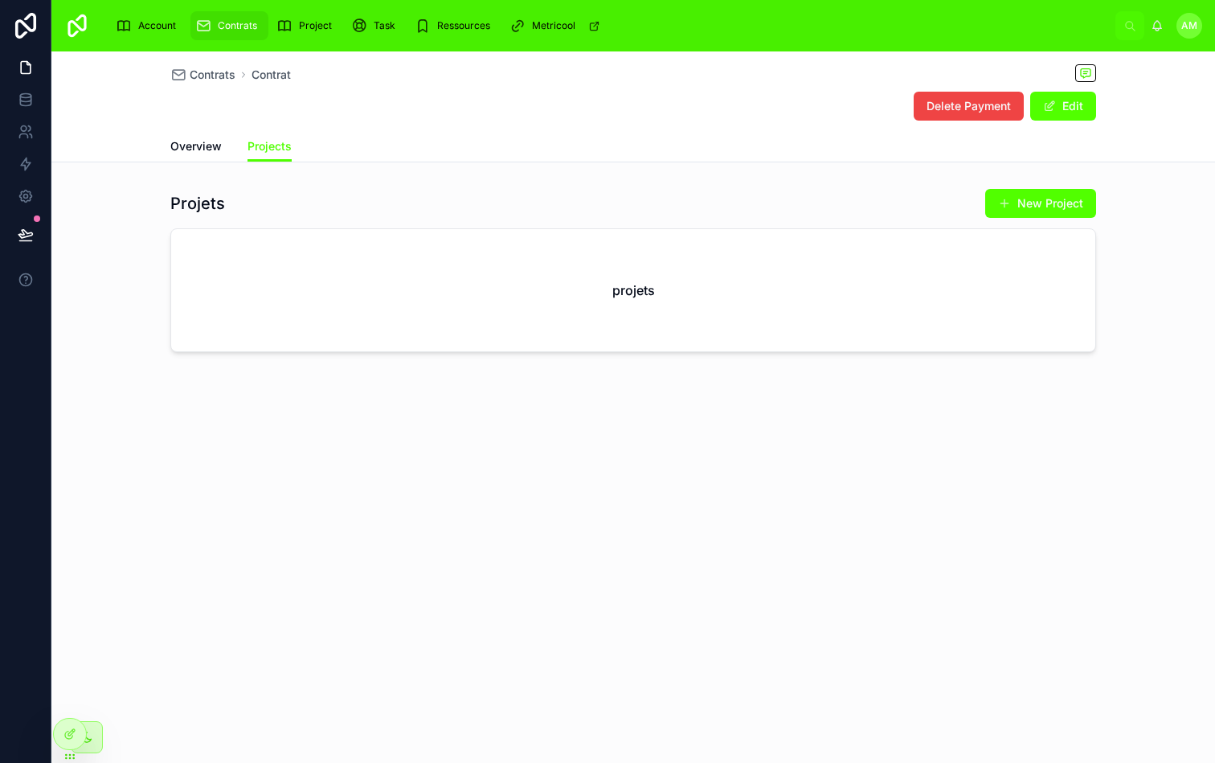
click at [200, 166] on div "Contrats Contrat Delete Payment Edit Projects Overview Projects Projets New Pro…" at bounding box center [633, 256] width 1164 height 410
click at [169, 35] on div "Account" at bounding box center [149, 26] width 67 height 26
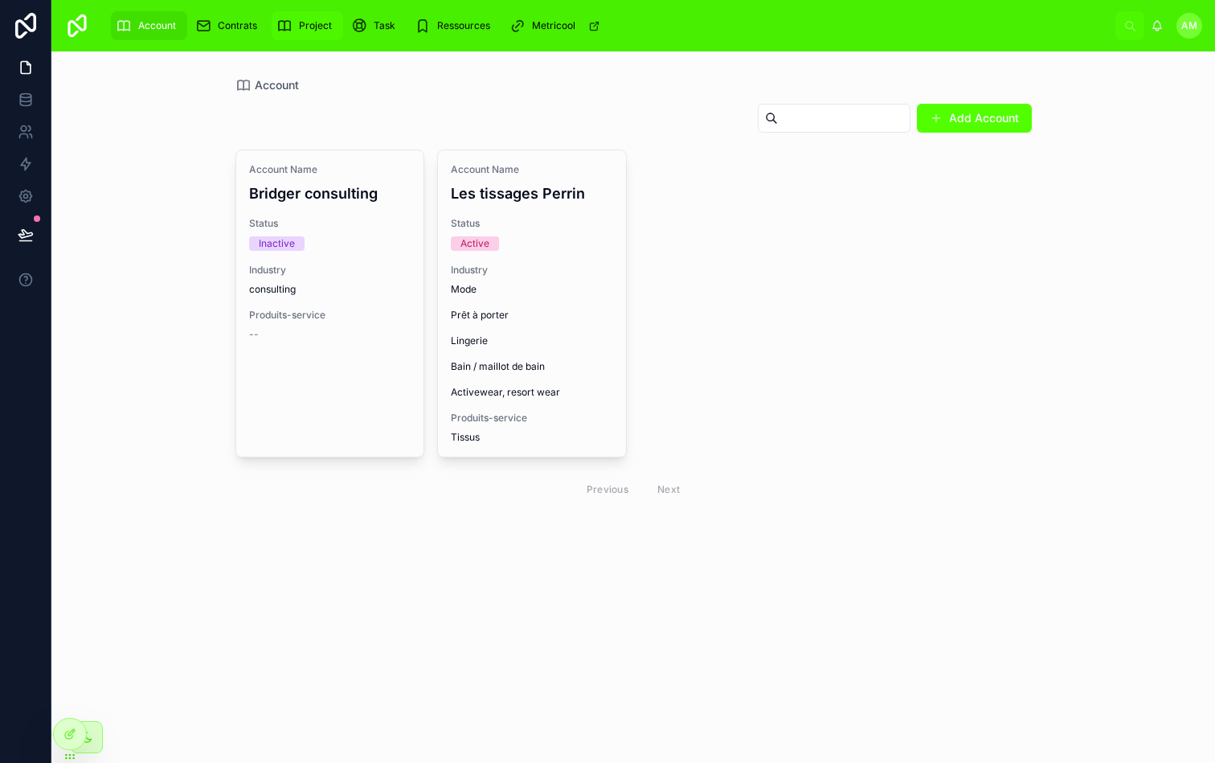
click at [318, 37] on div "Project" at bounding box center [308, 26] width 62 height 26
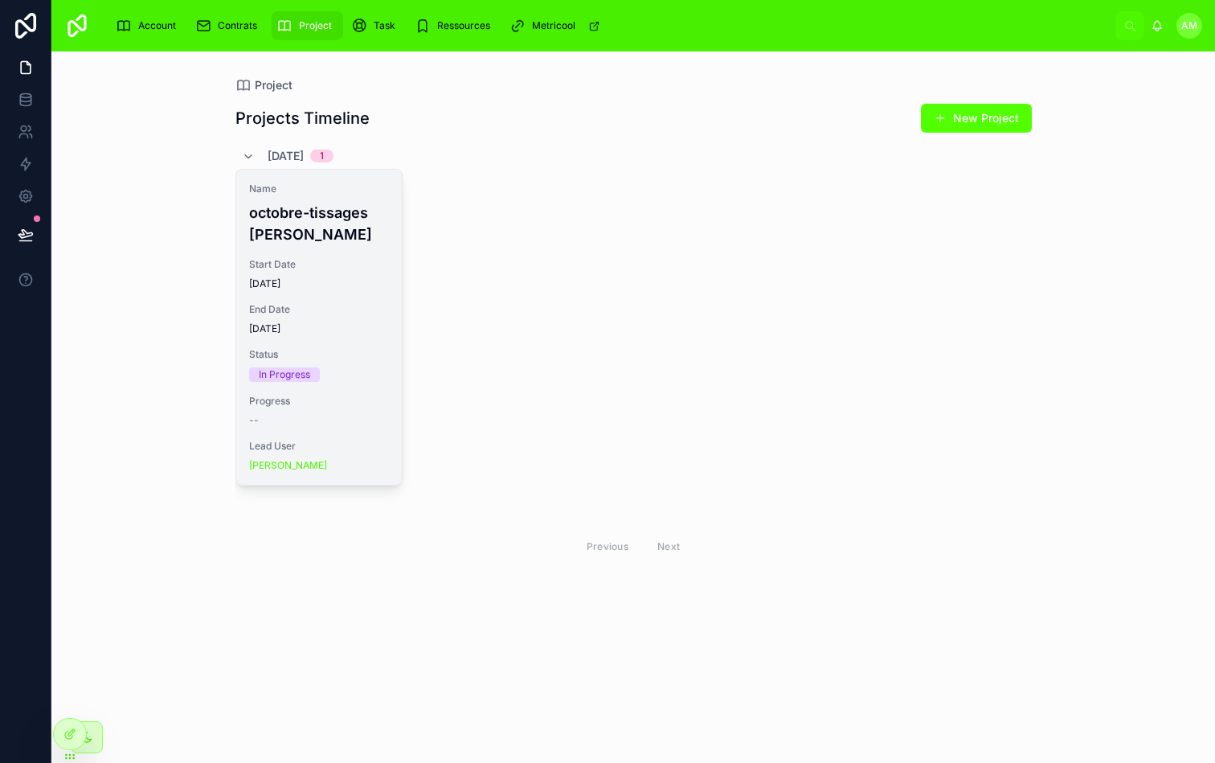
click at [393, 240] on div "Name octobre-tissages [PERSON_NAME] Start Date [DATE] End Date [DATE] Status In…" at bounding box center [319, 327] width 166 height 315
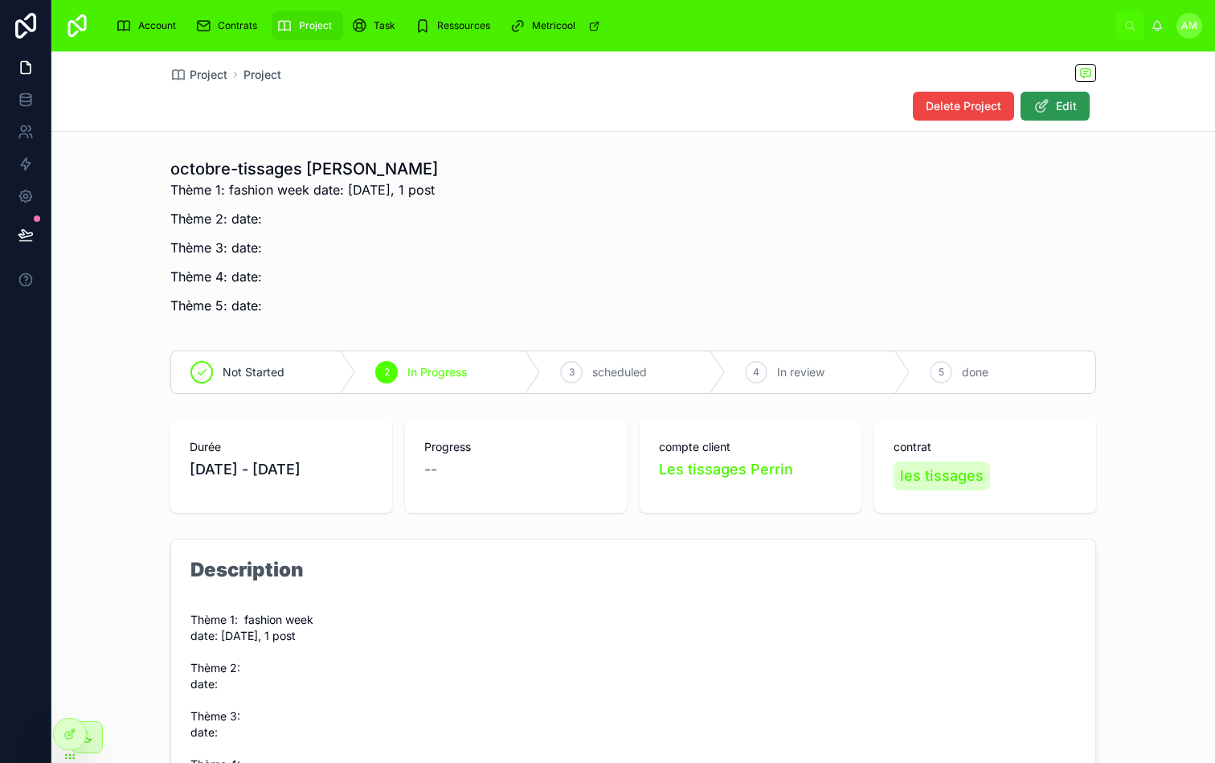
click at [1043, 105] on icon at bounding box center [1042, 106] width 16 height 16
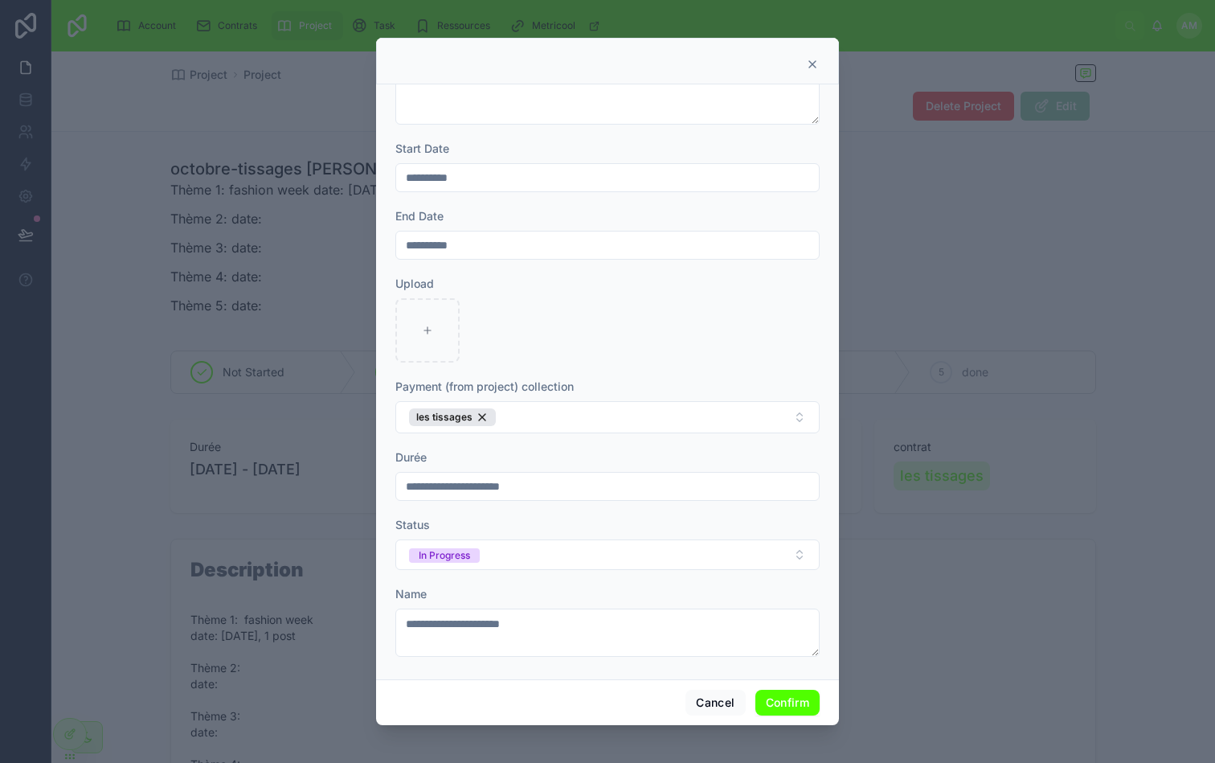
scroll to position [283, 0]
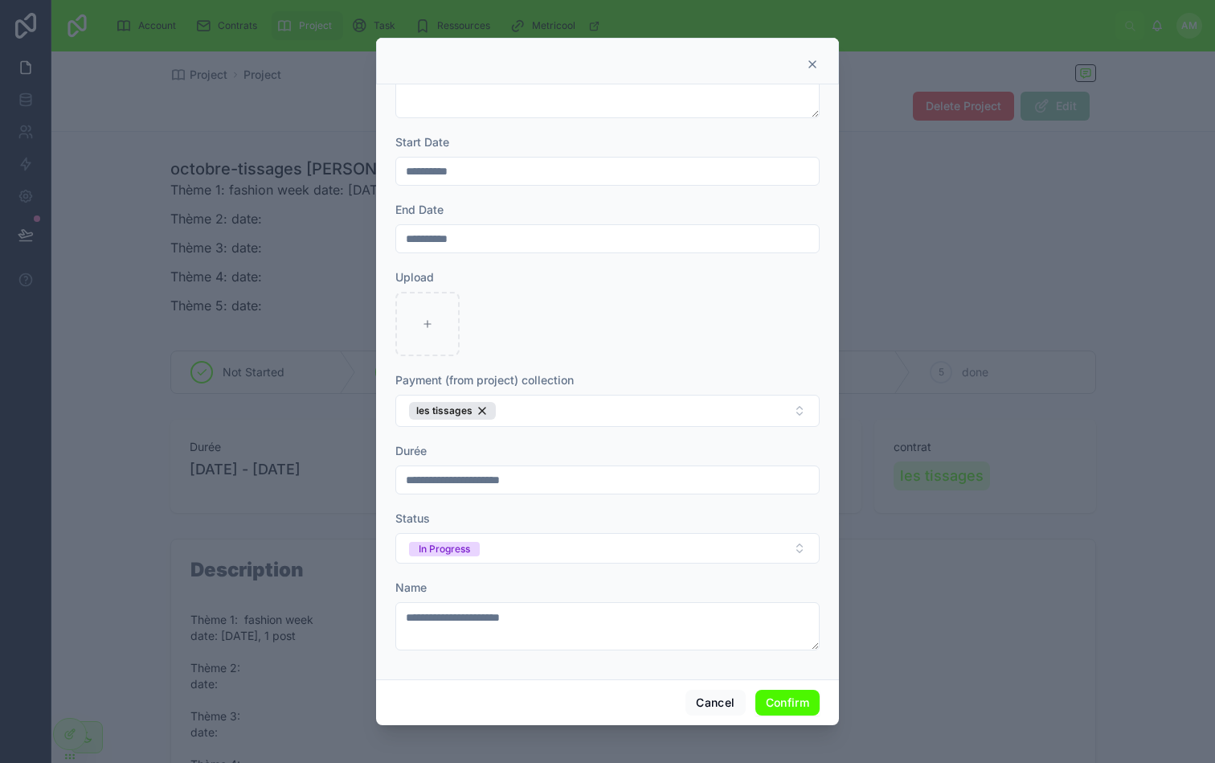
click at [780, 696] on button "Confirm" at bounding box center [788, 703] width 64 height 26
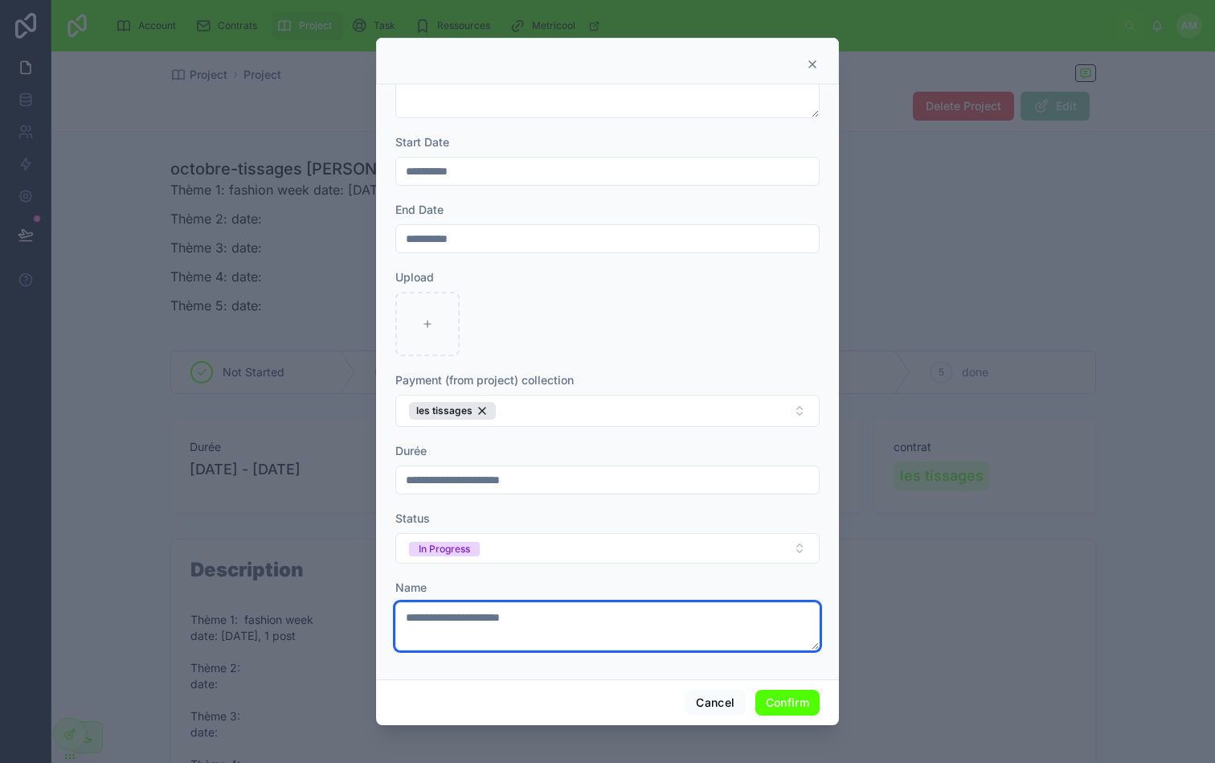
click at [560, 616] on textarea "**********" at bounding box center [608, 626] width 424 height 48
click at [453, 613] on textarea "**********" at bounding box center [608, 626] width 424 height 48
click at [529, 623] on textarea "**********" at bounding box center [608, 626] width 424 height 48
type textarea "**********"
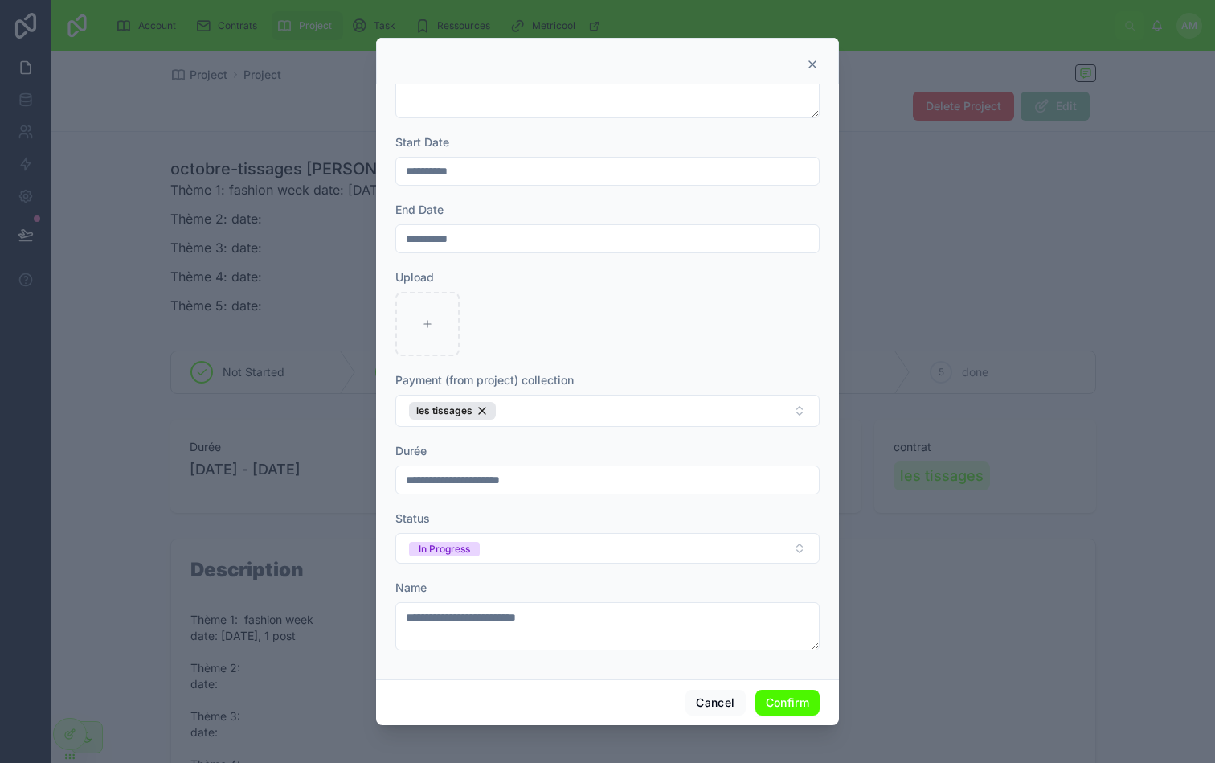
click at [778, 707] on button "Confirm" at bounding box center [788, 703] width 64 height 26
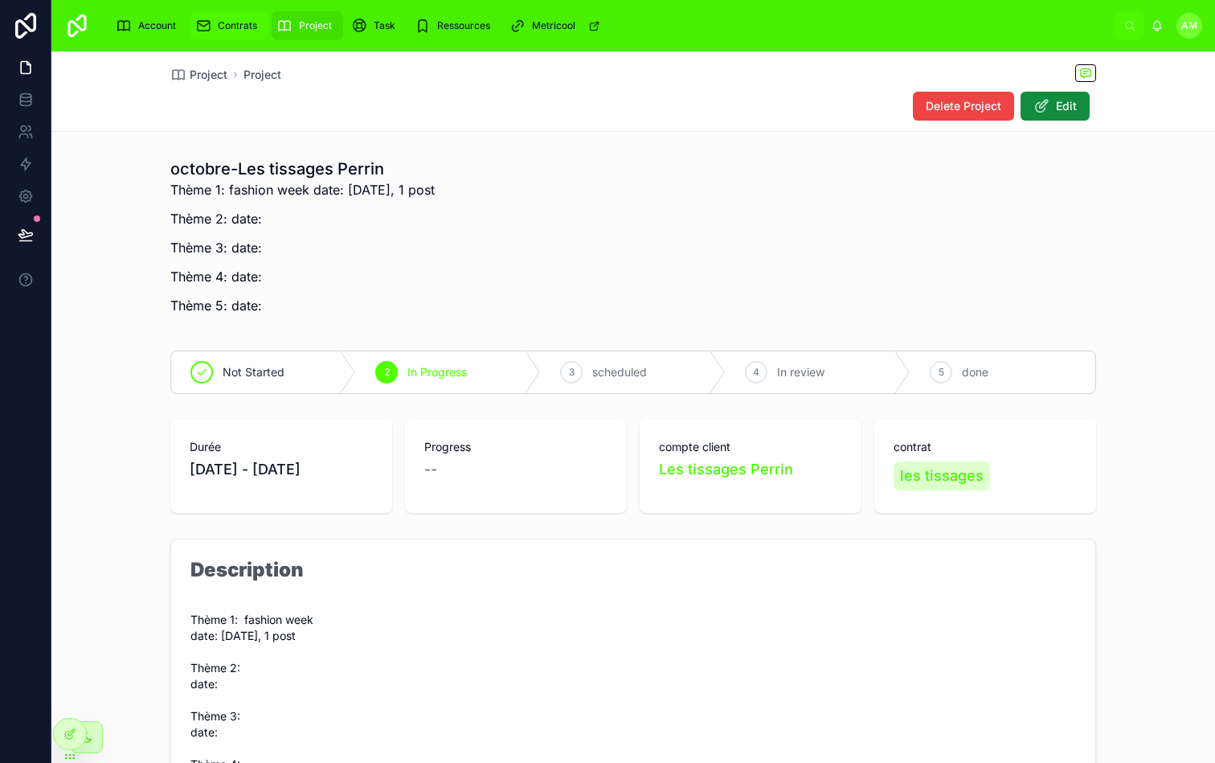
click at [209, 32] on icon "scrollable content" at bounding box center [203, 26] width 16 height 16
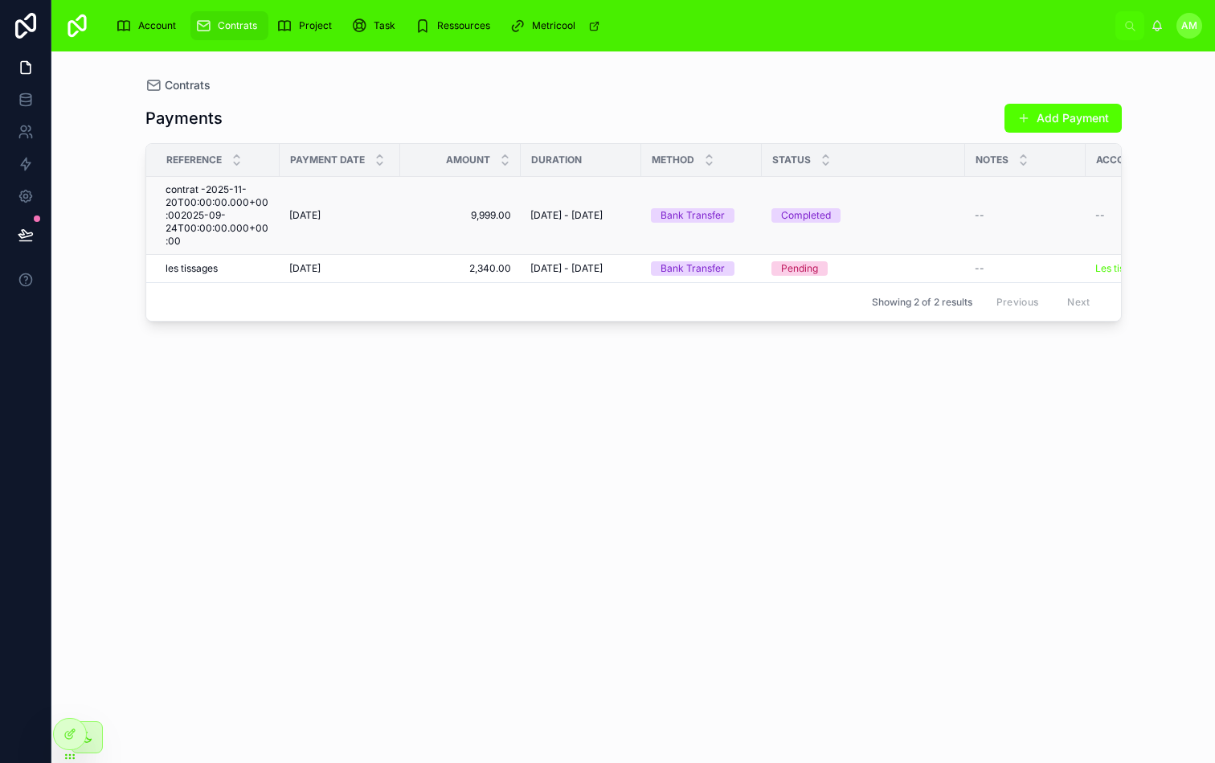
click at [505, 207] on td "9,999.00 9,999.00" at bounding box center [460, 216] width 121 height 78
click at [540, 209] on span "[DATE] - [DATE]" at bounding box center [567, 215] width 72 height 13
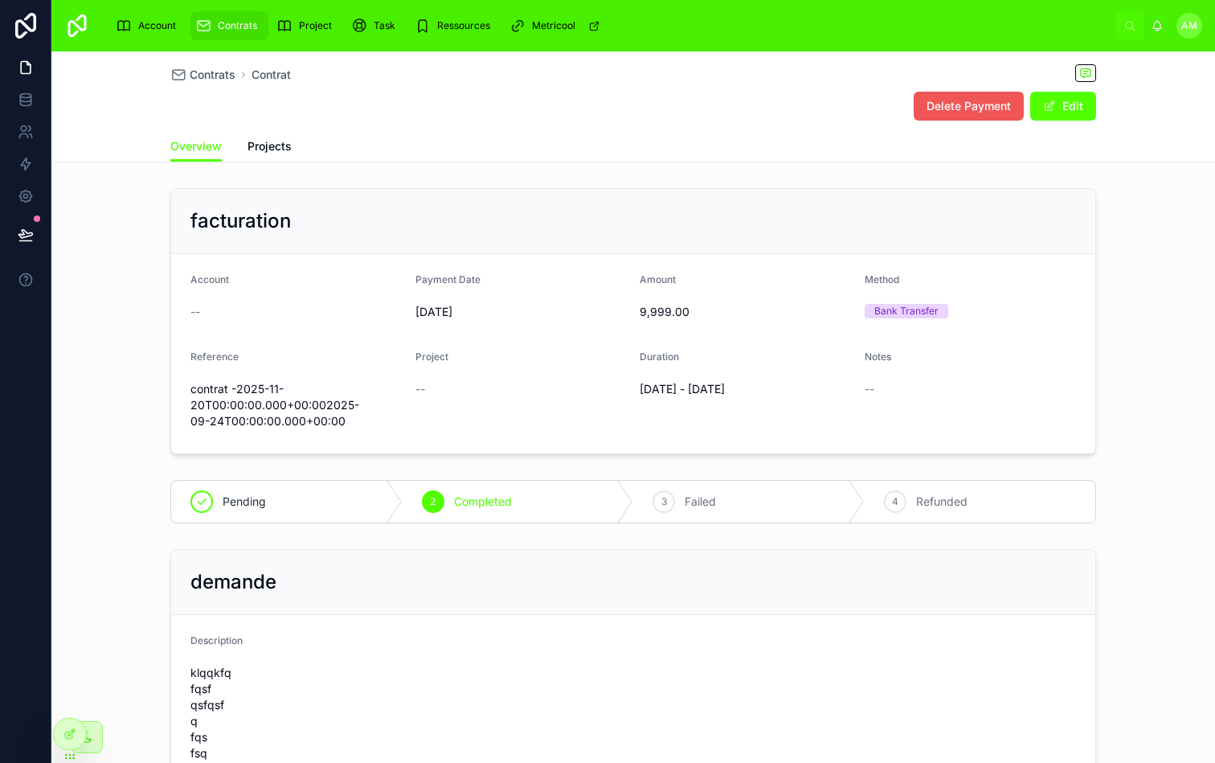
click at [998, 105] on span "Delete Payment" at bounding box center [969, 106] width 84 height 16
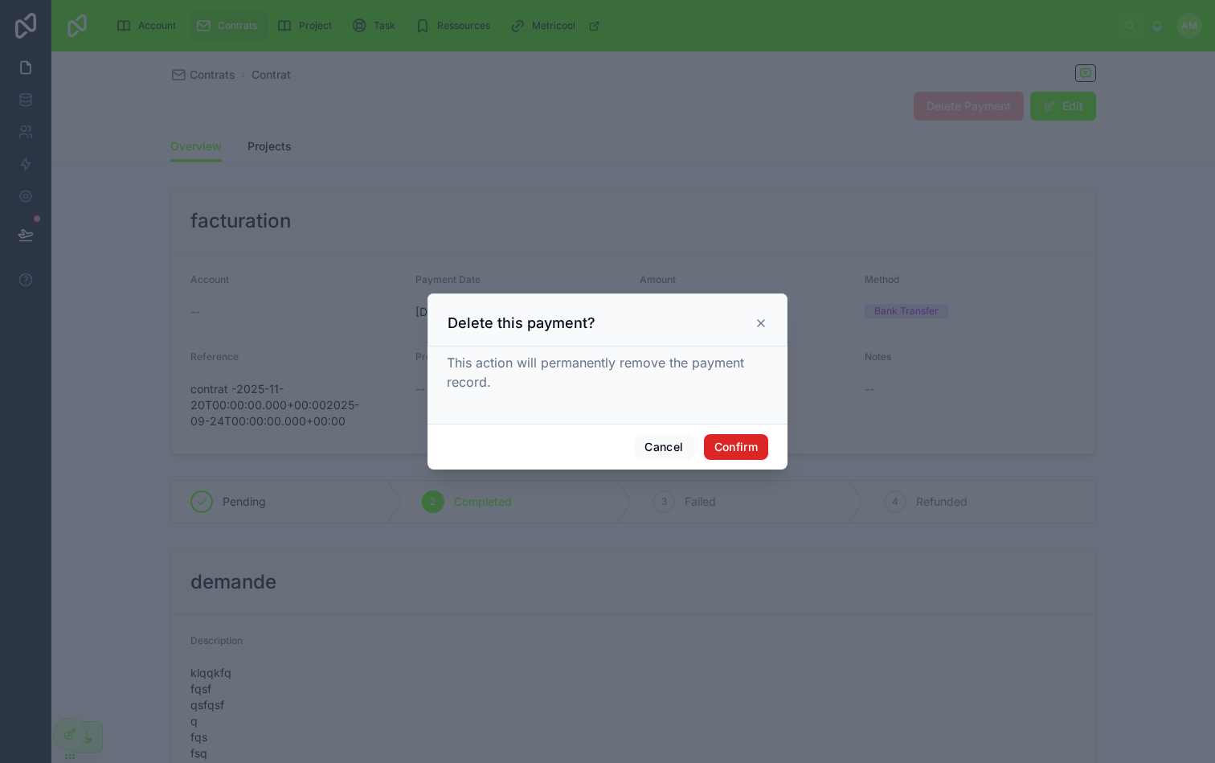
click at [744, 449] on button "Confirm" at bounding box center [736, 447] width 64 height 26
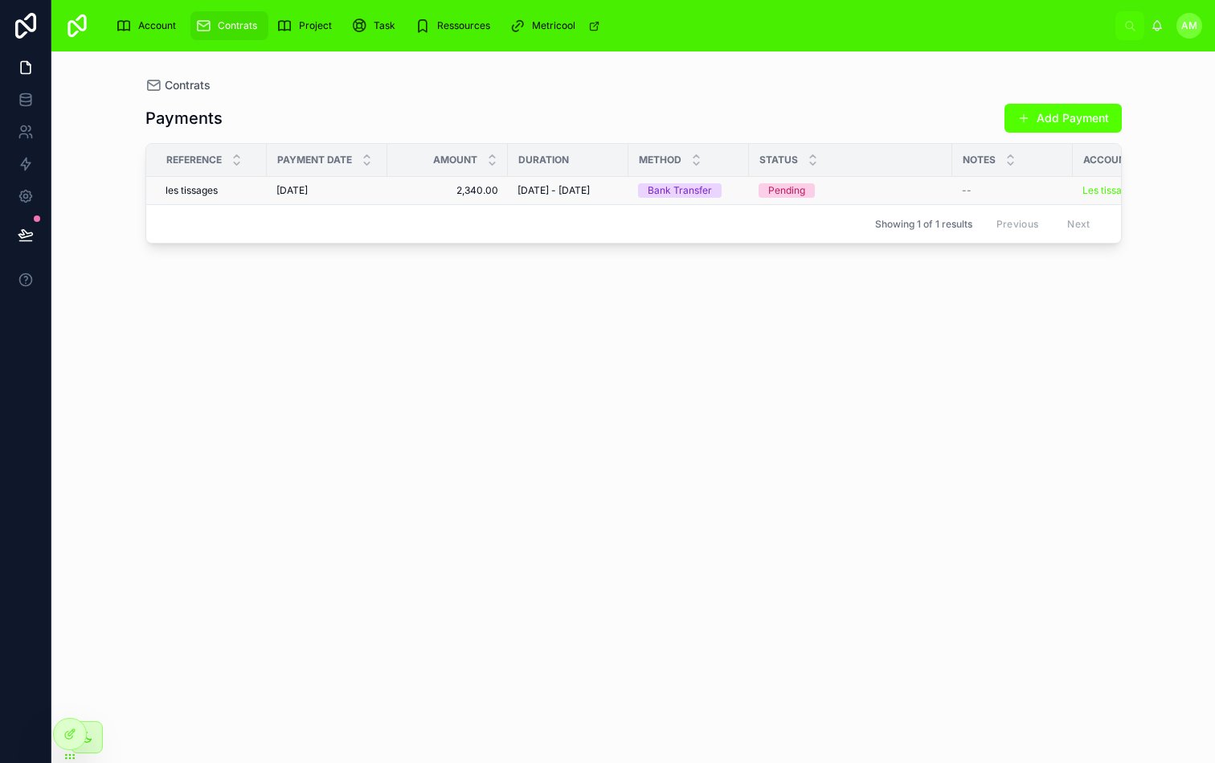
click at [433, 205] on td "2,340.00 2,340.00" at bounding box center [447, 191] width 121 height 28
click at [450, 191] on span "2,340.00" at bounding box center [447, 190] width 101 height 13
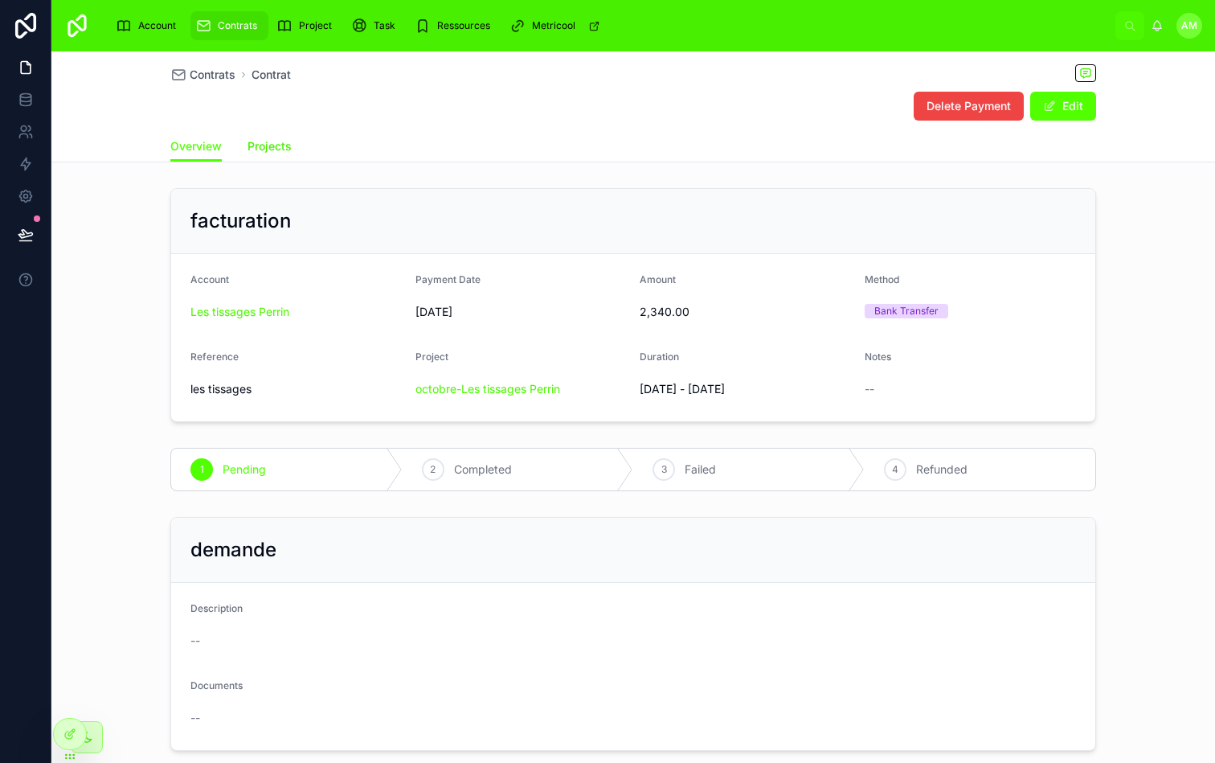
click at [272, 147] on span "Projects" at bounding box center [270, 146] width 44 height 16
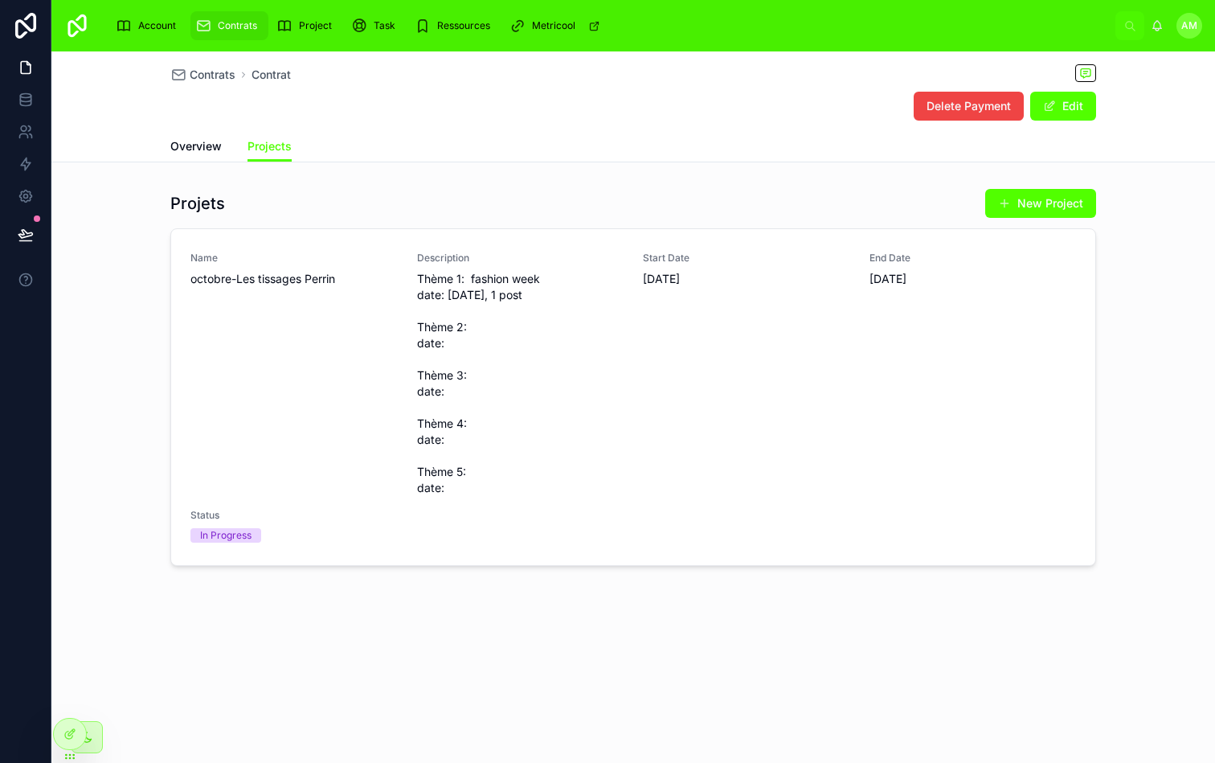
click at [637, 140] on div "Overview Projects" at bounding box center [633, 146] width 926 height 31
click at [740, 102] on div "Delete Payment Edit" at bounding box center [633, 106] width 926 height 31
click at [614, 214] on div "Projets New Project" at bounding box center [633, 203] width 926 height 31
click at [612, 263] on span "Description" at bounding box center [520, 258] width 207 height 13
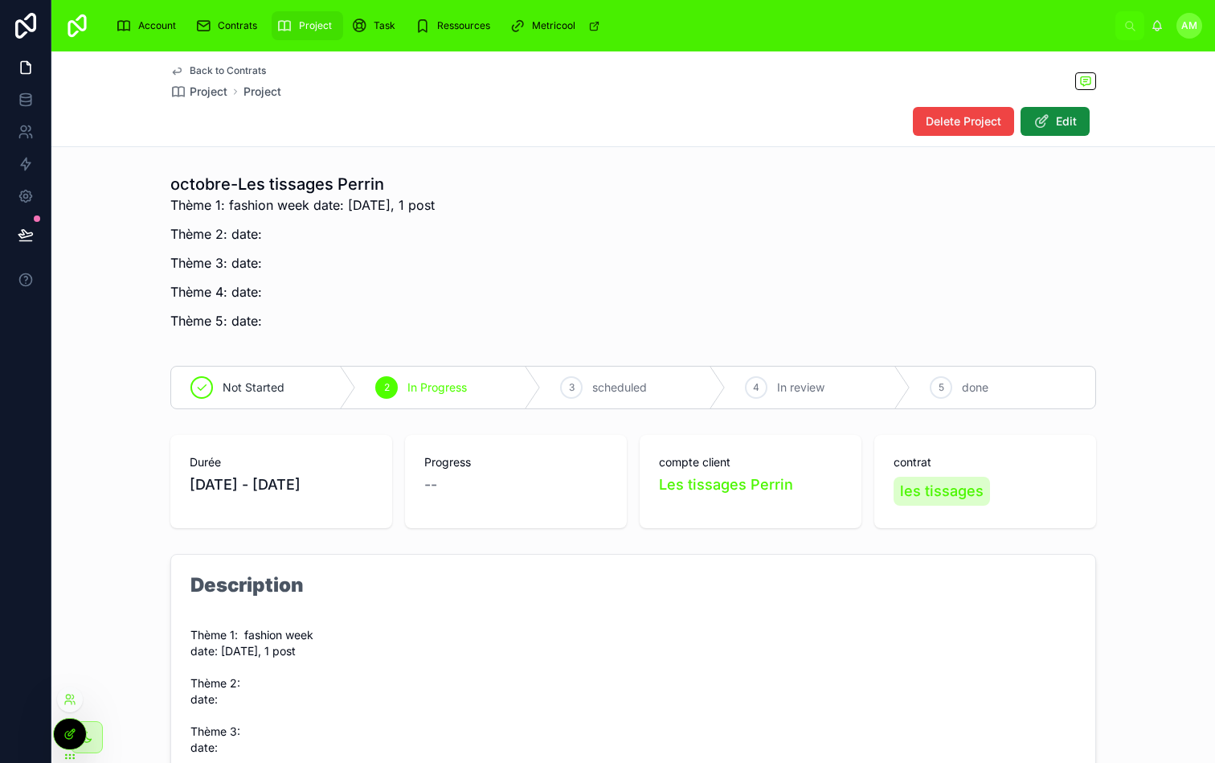
click at [66, 728] on icon at bounding box center [70, 734] width 13 height 13
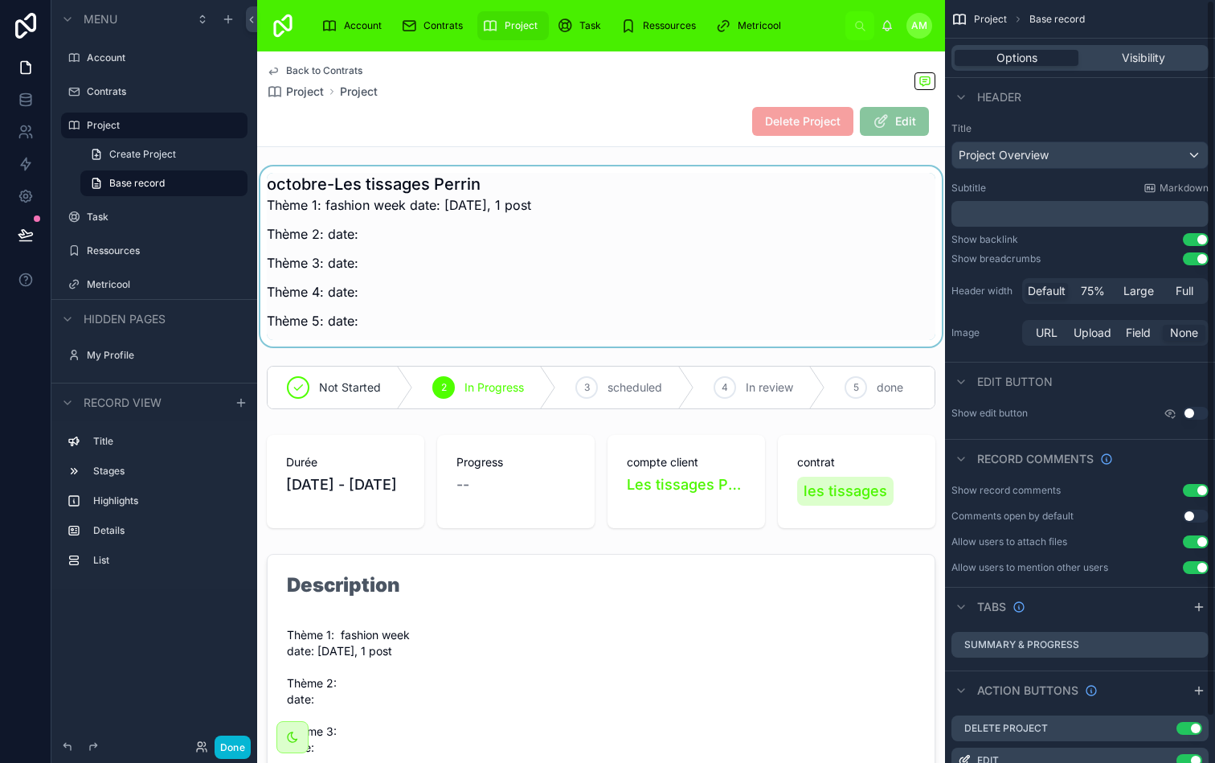
click at [636, 225] on div at bounding box center [601, 256] width 688 height 180
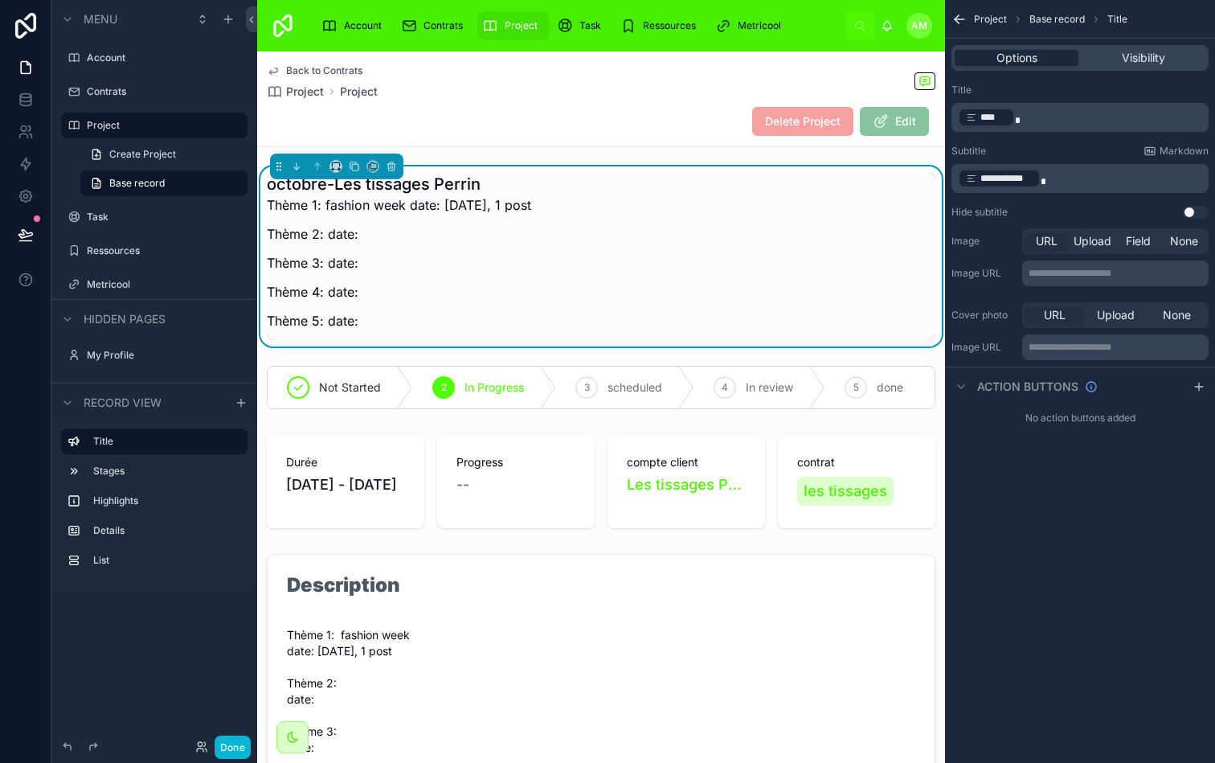
click at [1067, 174] on p "**********" at bounding box center [1082, 178] width 248 height 23
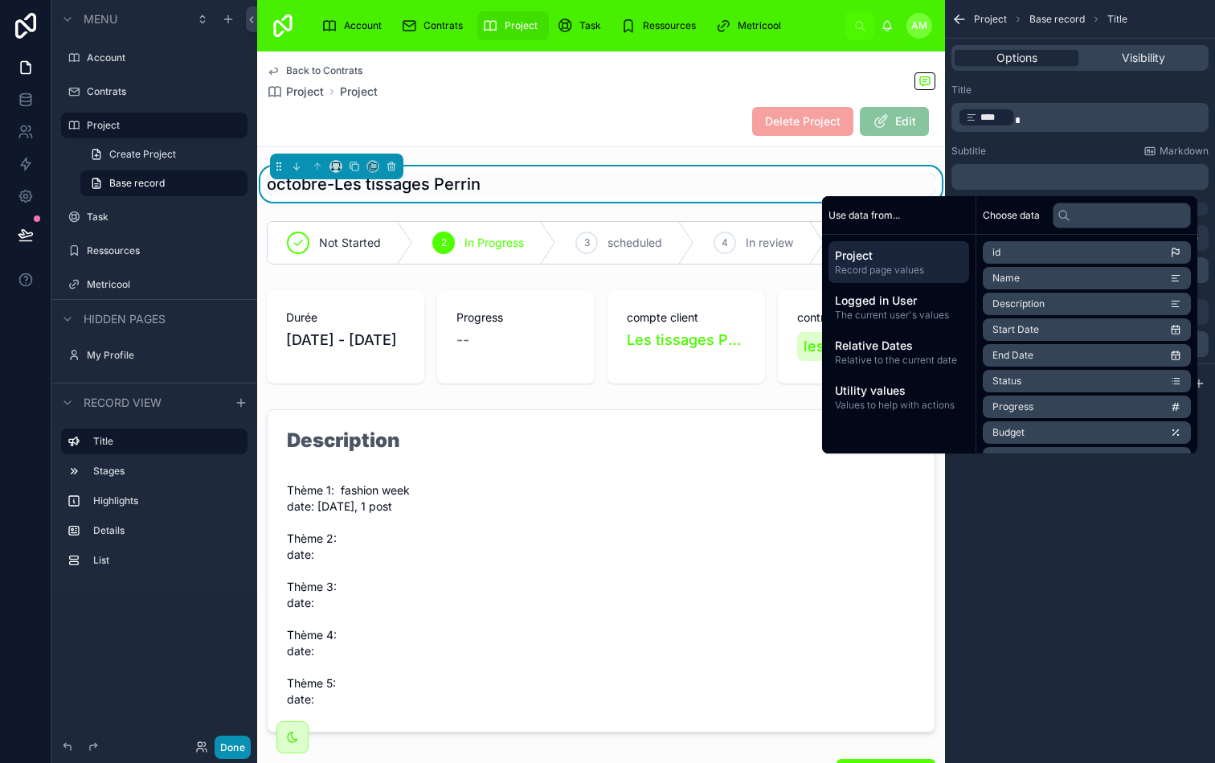
click at [235, 740] on button "Done" at bounding box center [233, 747] width 36 height 23
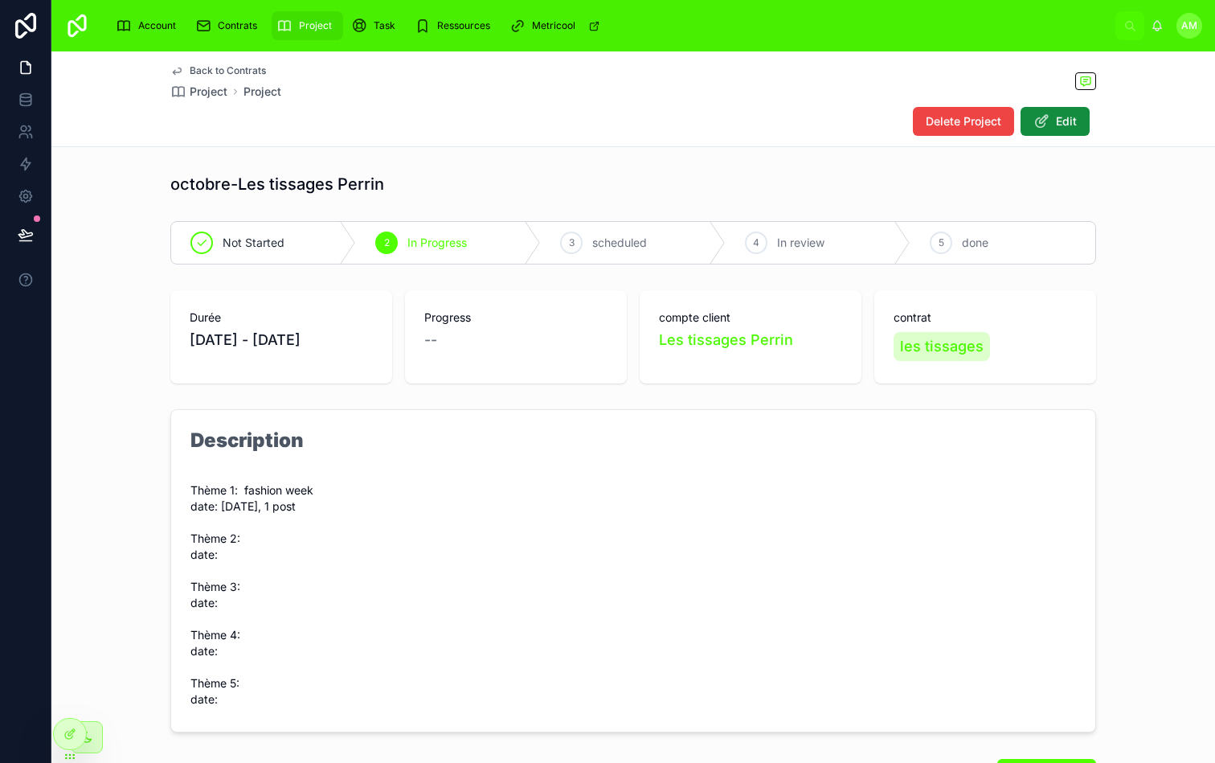
drag, startPoint x: 72, startPoint y: 731, endPoint x: 80, endPoint y: 637, distance: 94.4
click at [80, 637] on div "Account Contrats Project Task Ressources Metricool AM [PERSON_NAME] Back to Con…" at bounding box center [633, 381] width 1164 height 763
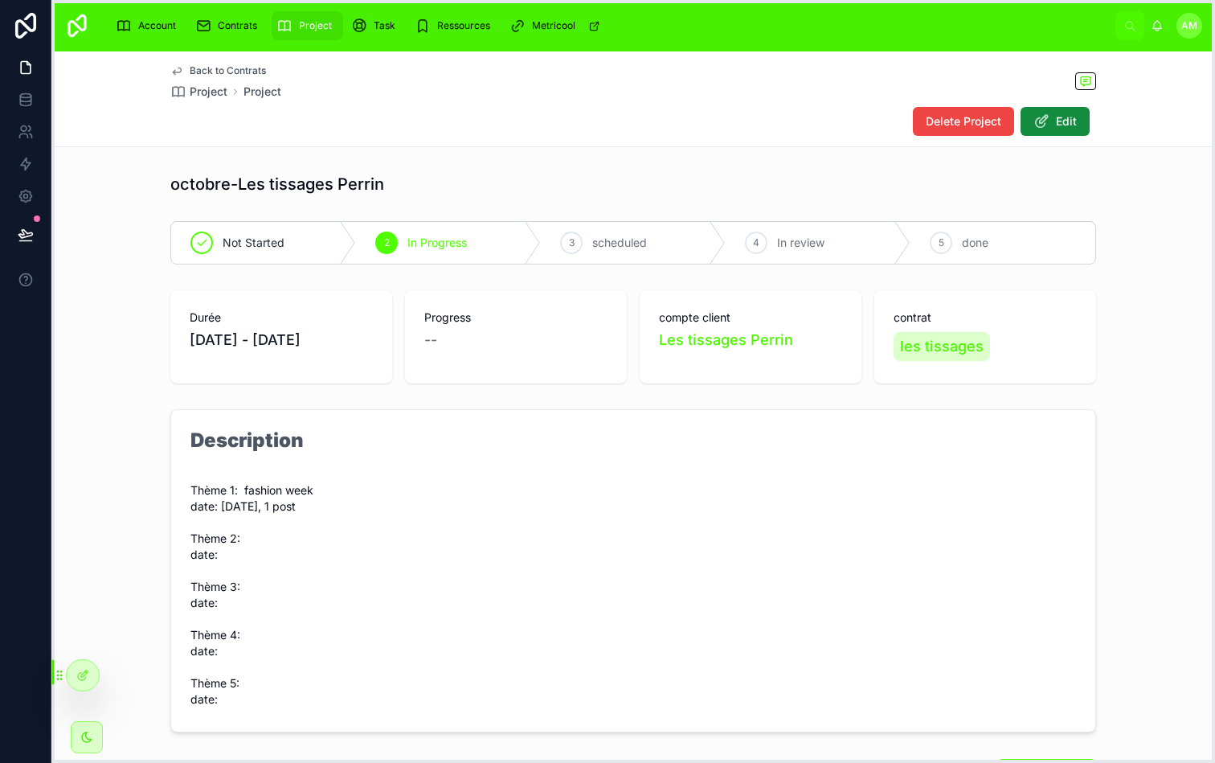
drag, startPoint x: 71, startPoint y: 757, endPoint x: 72, endPoint y: 690, distance: 67.5
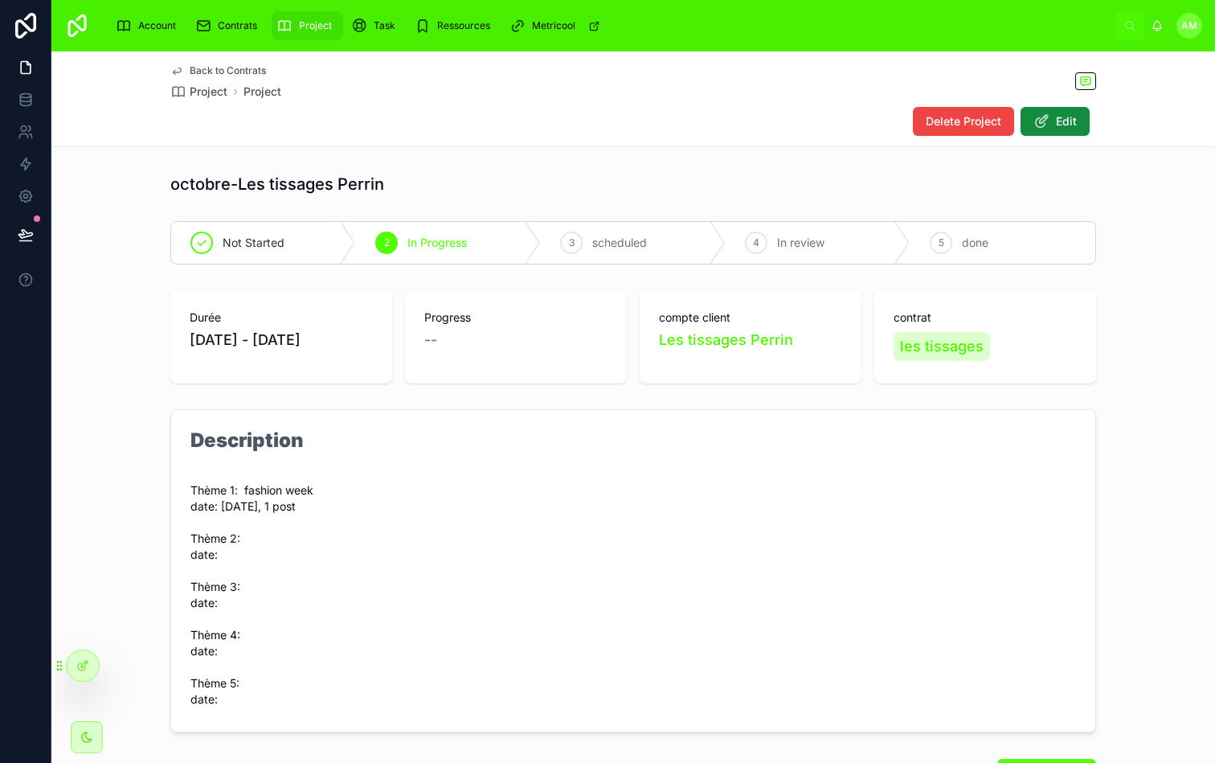
click at [580, 146] on div "Back to Contrats Project Project Delete Project Edit" at bounding box center [633, 99] width 1164 height 96
click at [529, 483] on form "Description Thème 1: fashion week date: [DATE], 1 post Thème 2: date: Thème 3: …" at bounding box center [633, 571] width 924 height 322
click at [613, 507] on form "Description Thème 1: fashion week date: [DATE], 1 post Thème 2: date: Thème 3: …" at bounding box center [633, 571] width 924 height 322
click at [630, 376] on div "Durée [DATE] - [DATE] Progress -- compte client Les tissages [PERSON_NAME] cont…" at bounding box center [633, 336] width 926 height 93
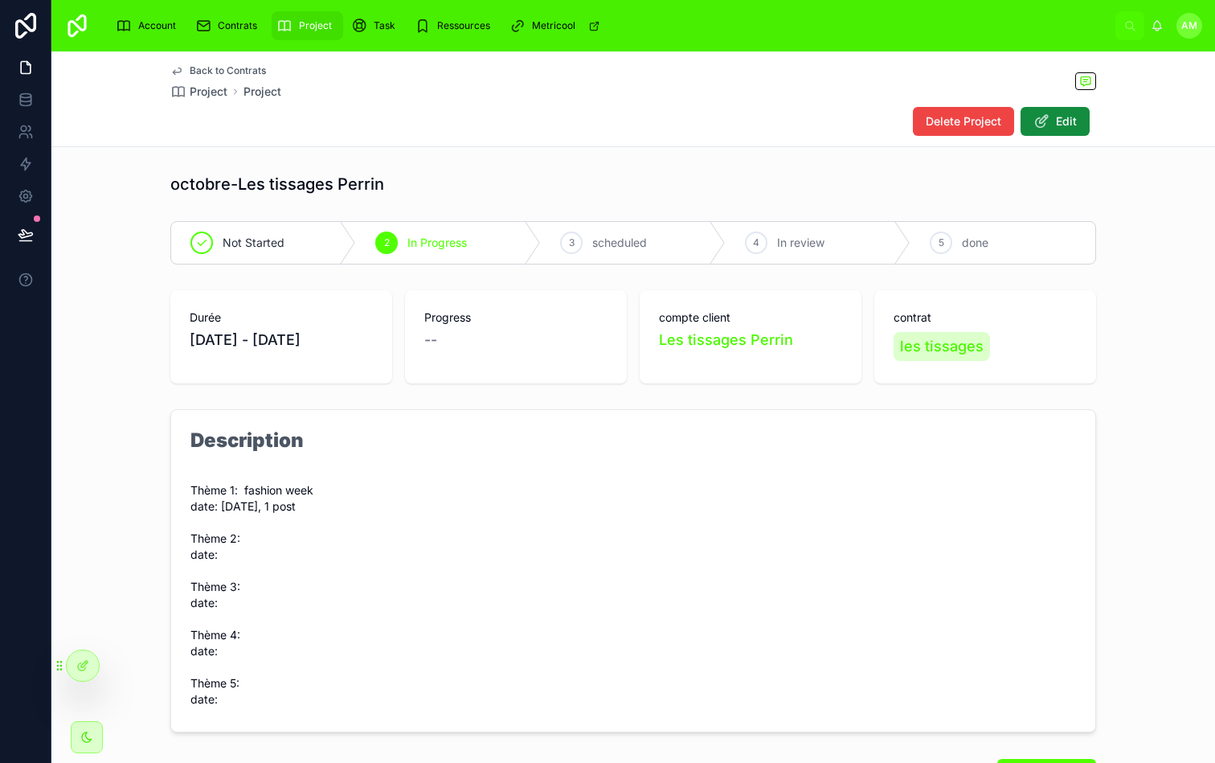
click at [434, 514] on form "Description Thème 1: fashion week date: [DATE], 1 post Thème 2: date: Thème 3: …" at bounding box center [633, 571] width 924 height 322
click at [643, 403] on div "Description Thème 1: fashion week date: [DATE], 1 post Thème 2: date: Thème 3: …" at bounding box center [633, 571] width 1164 height 336
click at [641, 403] on div "Description Thème 1: fashion week date: [DATE], 1 post Thème 2: date: Thème 3: …" at bounding box center [633, 571] width 1164 height 336
click at [709, 425] on form "Description Thème 1: fashion week date: [DATE], 1 post Thème 2: date: Thème 3: …" at bounding box center [633, 571] width 924 height 322
click at [630, 363] on div "Durée [DATE] - [DATE] Progress -- compte client Les tissages [PERSON_NAME] cont…" at bounding box center [633, 336] width 926 height 93
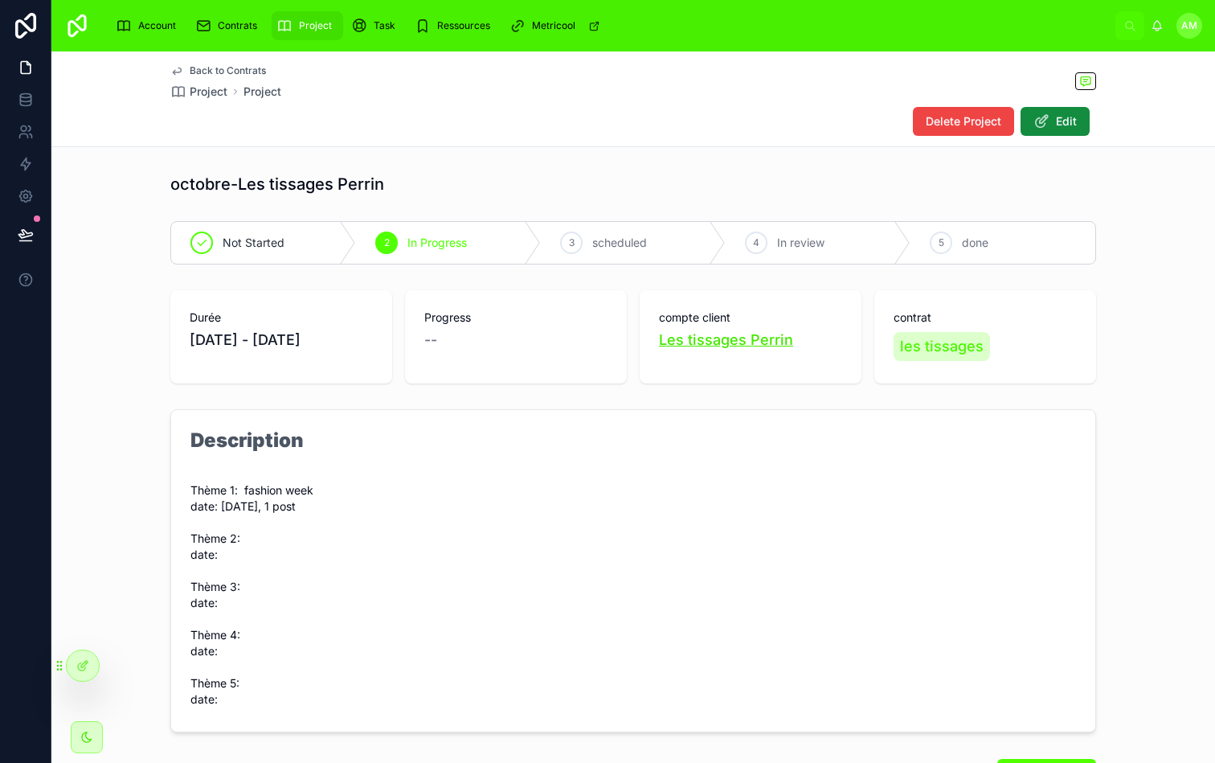
click at [738, 350] on span "Les tissages Perrin" at bounding box center [726, 340] width 134 height 23
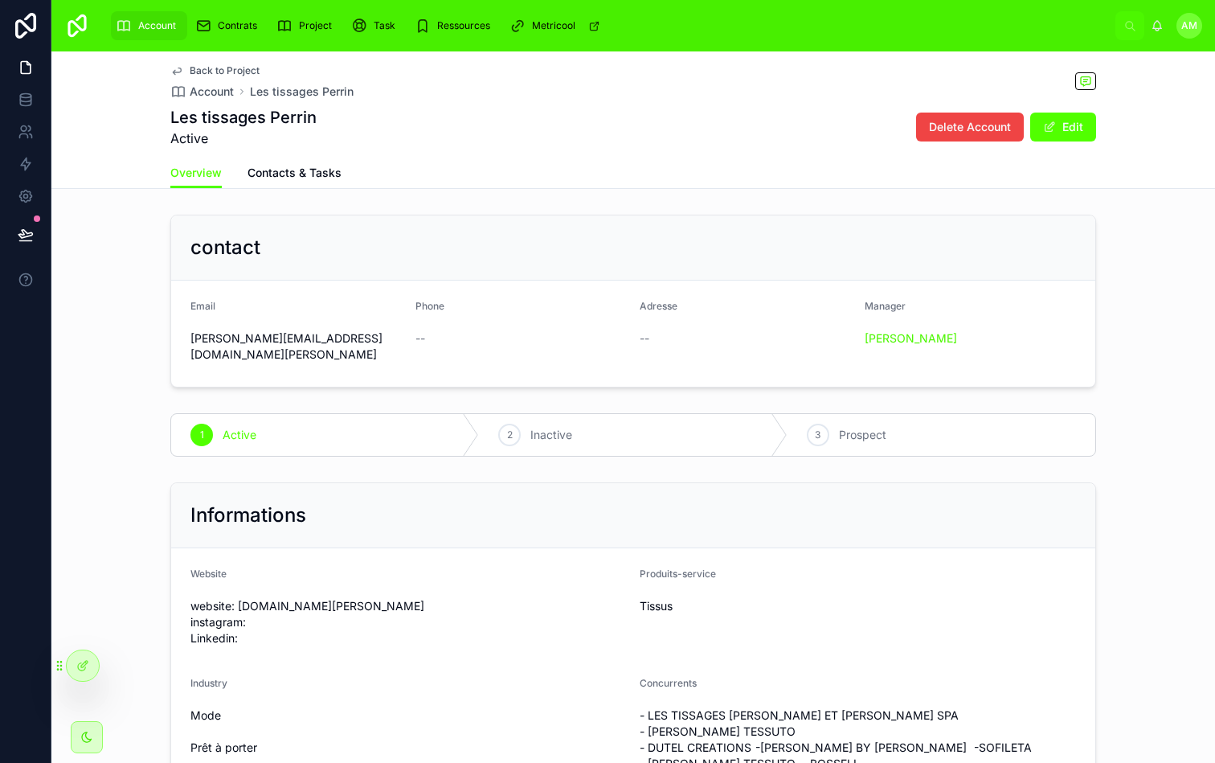
click at [240, 67] on span "Back to Project" at bounding box center [225, 70] width 70 height 13
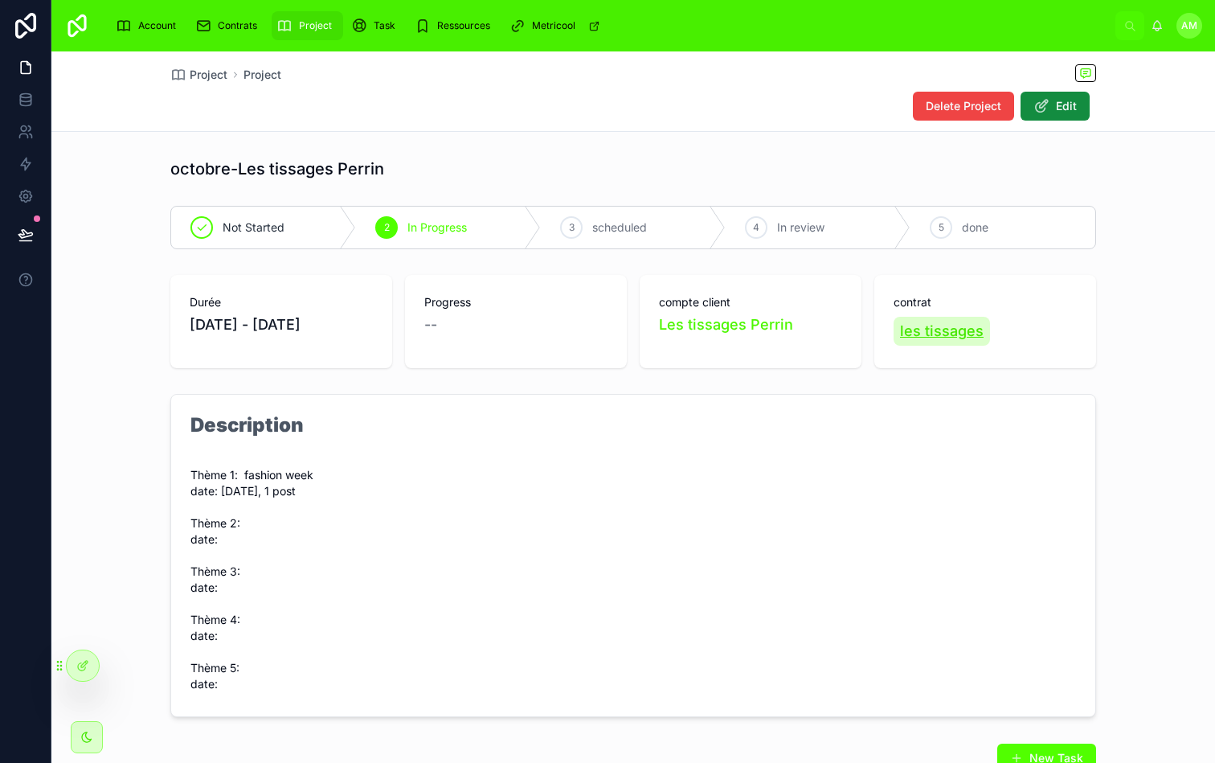
click at [926, 321] on span "les tissages" at bounding box center [942, 331] width 84 height 23
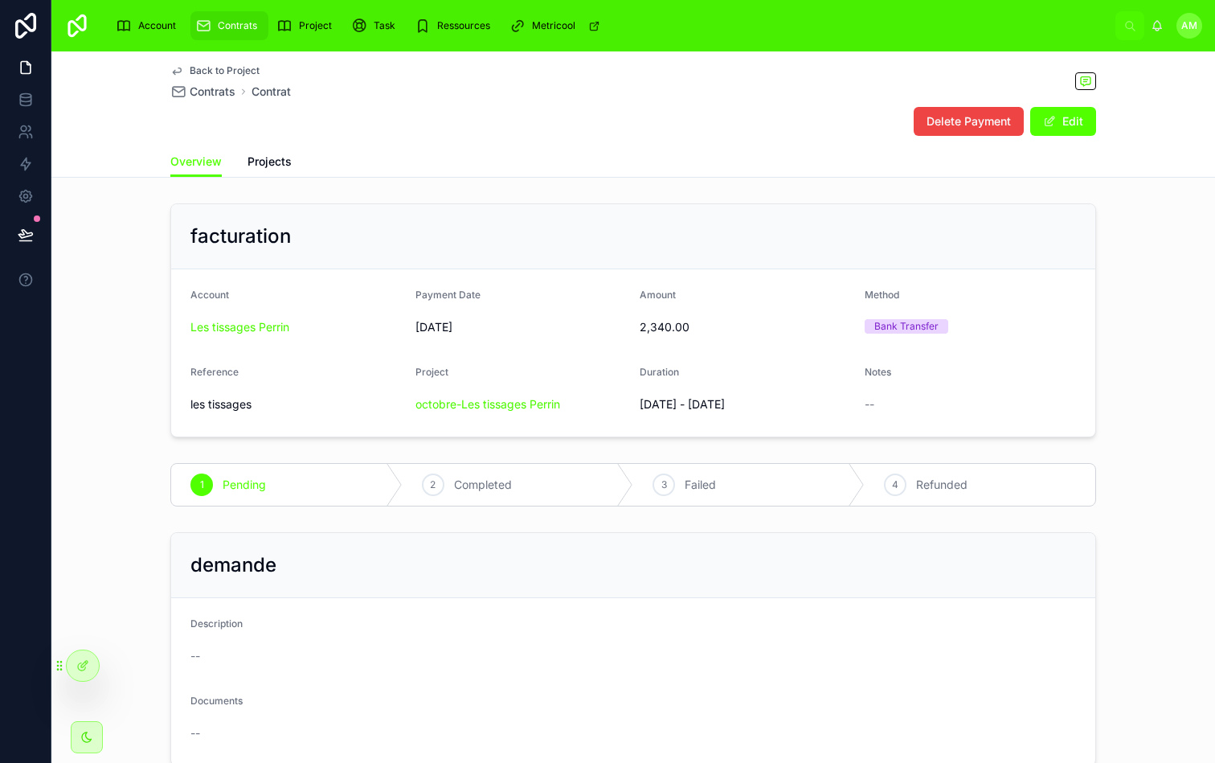
click at [650, 209] on div "facturation" at bounding box center [633, 236] width 924 height 65
click at [233, 68] on span "Back to Project" at bounding box center [225, 70] width 70 height 13
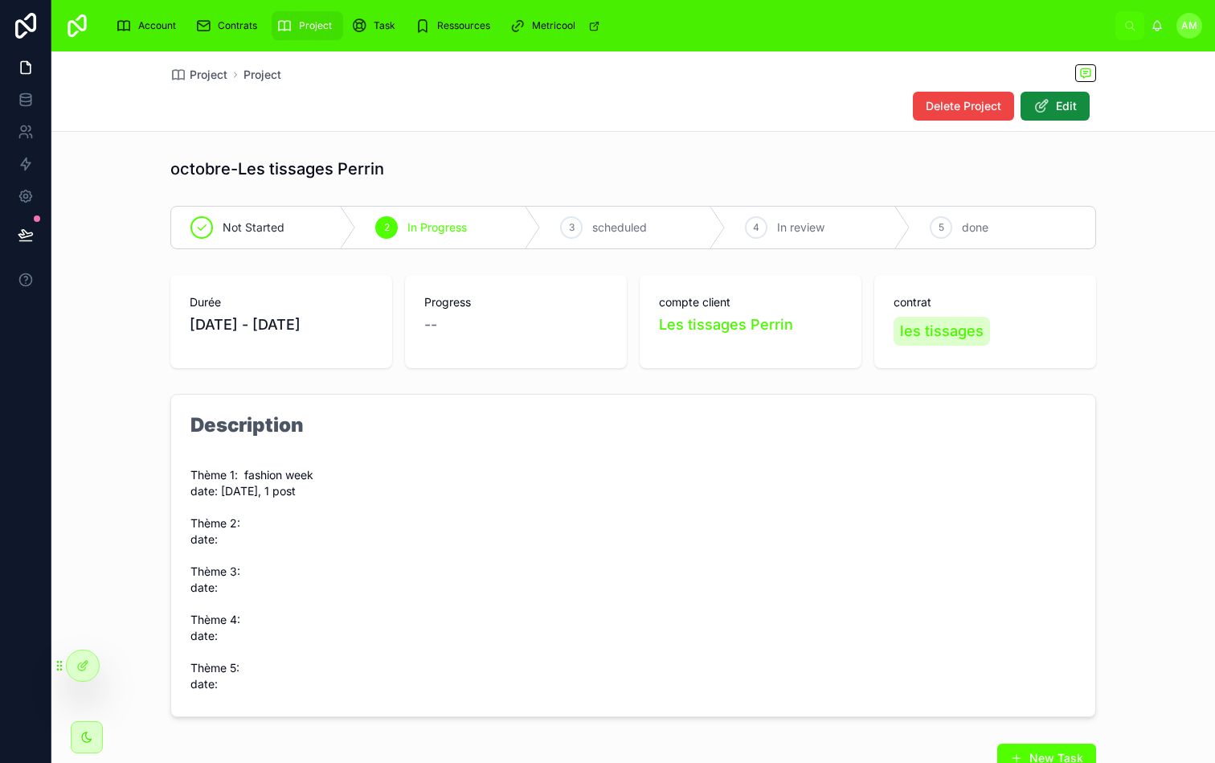
click at [658, 437] on form "Description Thème 1: fashion week date: [DATE], 1 post Thème 2: date: Thème 3: …" at bounding box center [633, 556] width 924 height 322
click at [633, 354] on div "Durée [DATE] - [DATE] Progress -- compte client Les tissages [PERSON_NAME] cont…" at bounding box center [633, 321] width 926 height 93
click at [630, 375] on div "octobre-Les tissages [PERSON_NAME] Not Started 2 In Progress 3 scheduled 4 In r…" at bounding box center [633, 532] width 1164 height 762
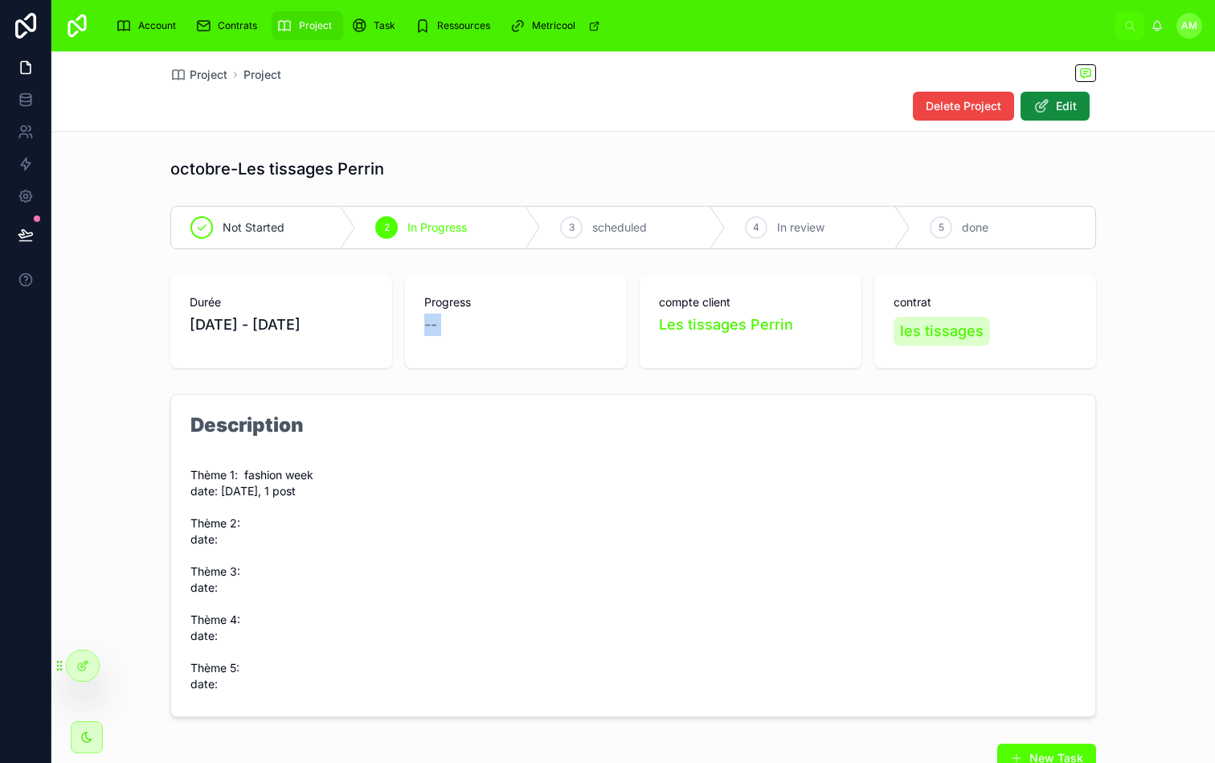
click at [630, 375] on div "octobre-Les tissages [PERSON_NAME] Not Started 2 In Progress 3 scheduled 4 In r…" at bounding box center [633, 532] width 1164 height 762
click at [628, 372] on div "Durée [DATE] - [DATE] Progress -- compte client Les tissages [PERSON_NAME] cont…" at bounding box center [633, 321] width 1164 height 106
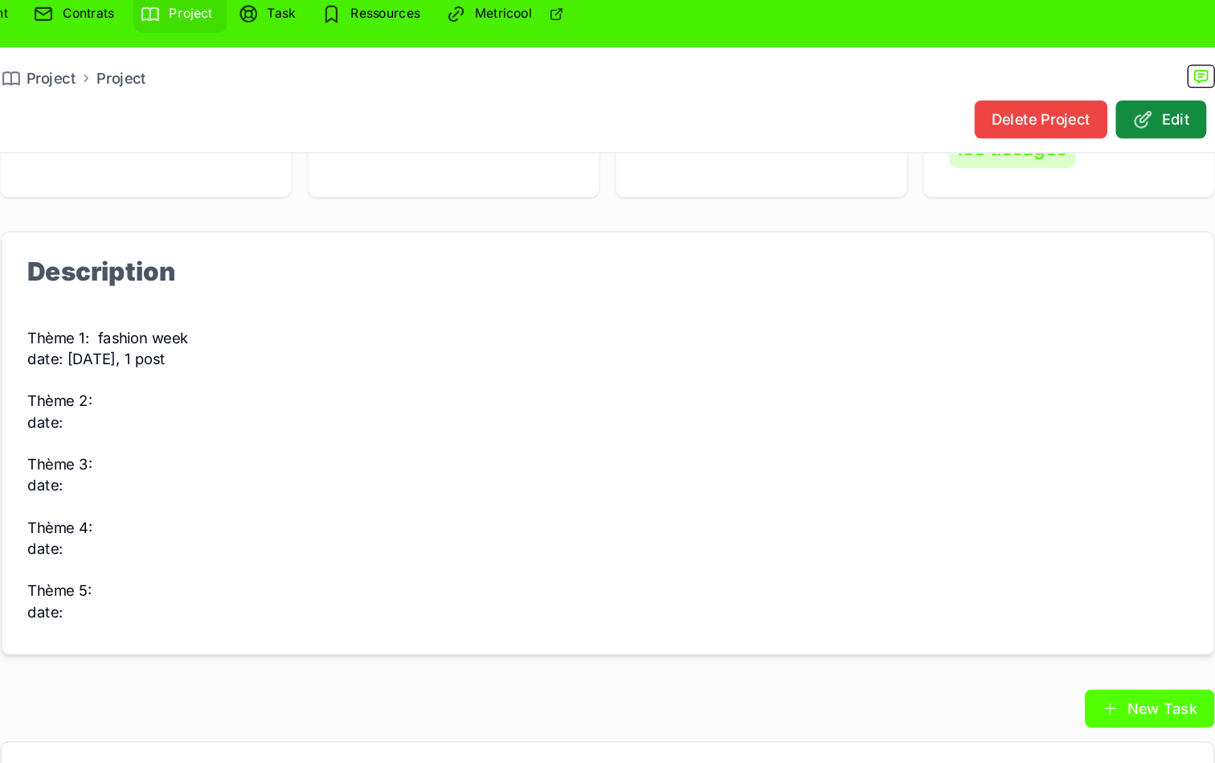
scroll to position [201, 0]
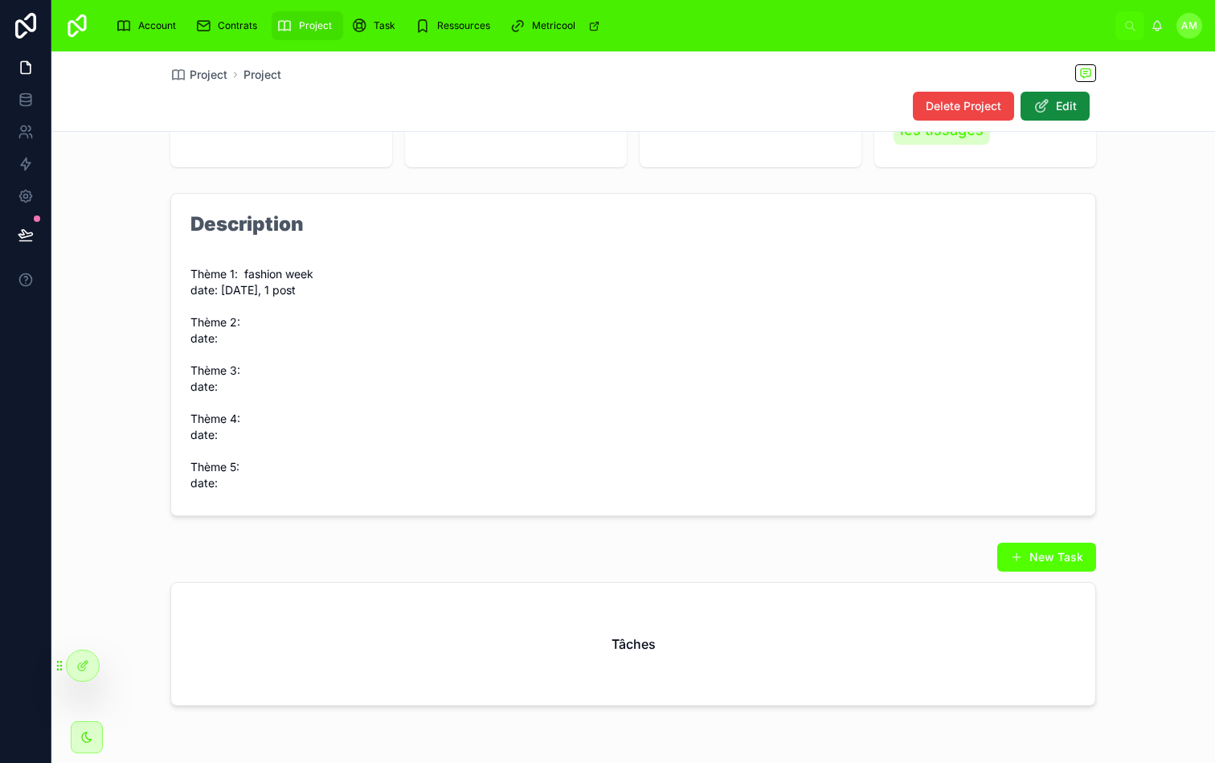
click at [270, 334] on span "Thème 1: fashion week date: [DATE], 1 post Thème 2: date: Thème 3: date: Thème …" at bounding box center [297, 378] width 212 height 225
click at [270, 321] on span "Thème 1: fashion week date: [DATE], 1 post Thème 2: date: Thème 3: date: Thème …" at bounding box center [297, 378] width 212 height 225
click at [252, 321] on span "Thème 1: fashion week date: [DATE], 1 post Thème 2: date: Thème 3: date: Thème …" at bounding box center [297, 378] width 212 height 225
click at [1059, 93] on button "Edit" at bounding box center [1055, 106] width 69 height 29
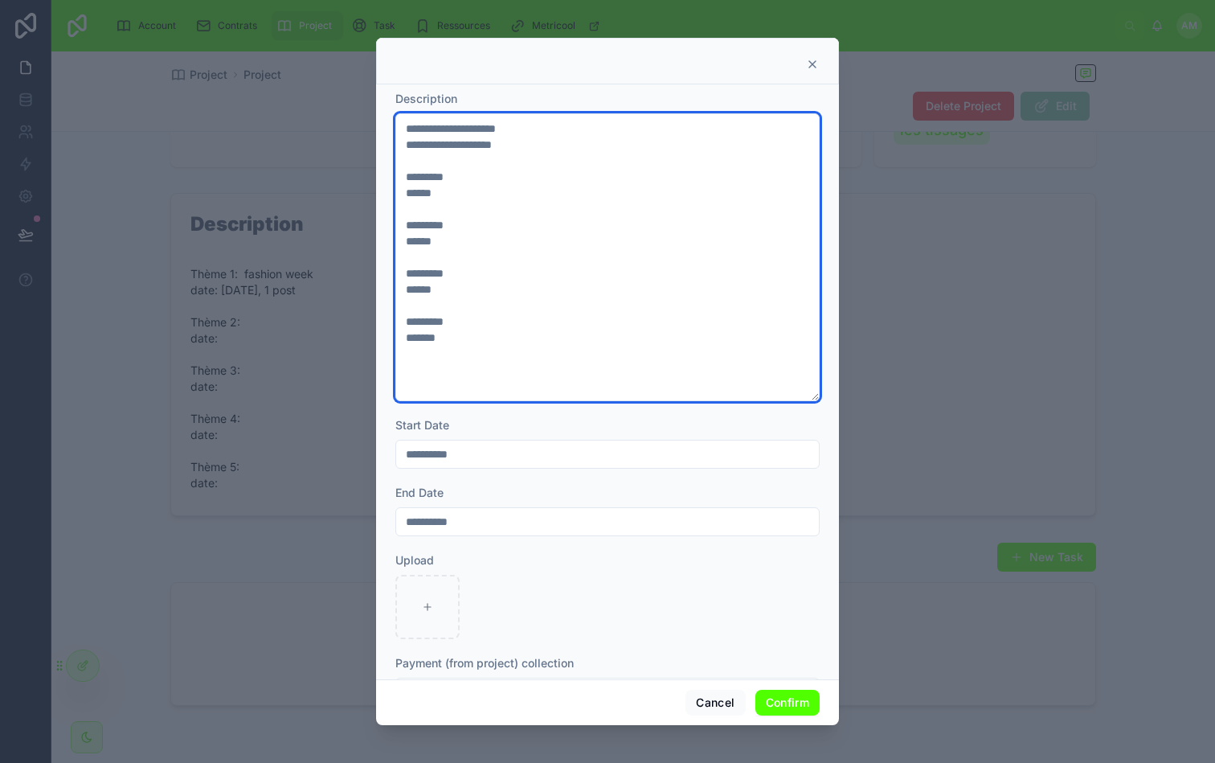
click at [464, 191] on textarea "**********" at bounding box center [608, 257] width 424 height 288
click at [470, 178] on textarea "**********" at bounding box center [608, 257] width 424 height 288
click at [507, 228] on textarea "**********" at bounding box center [608, 257] width 424 height 288
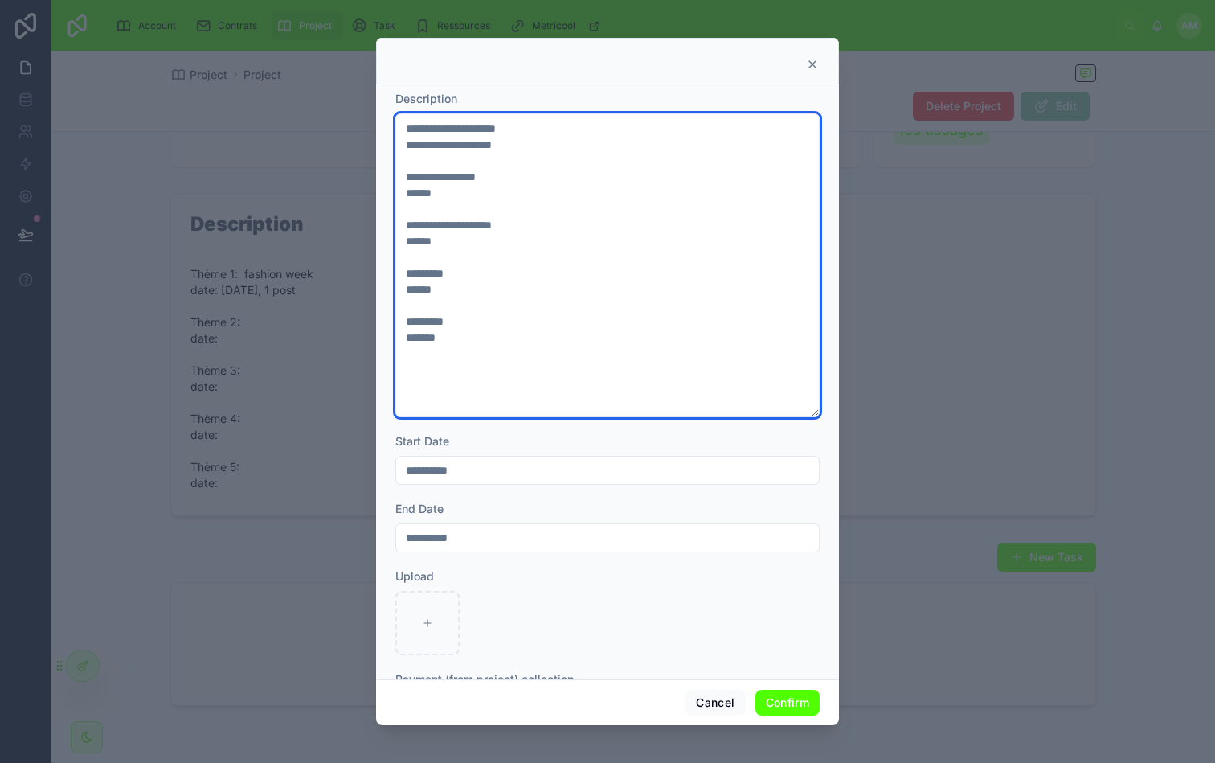
click at [476, 268] on textarea "**********" at bounding box center [608, 265] width 424 height 304
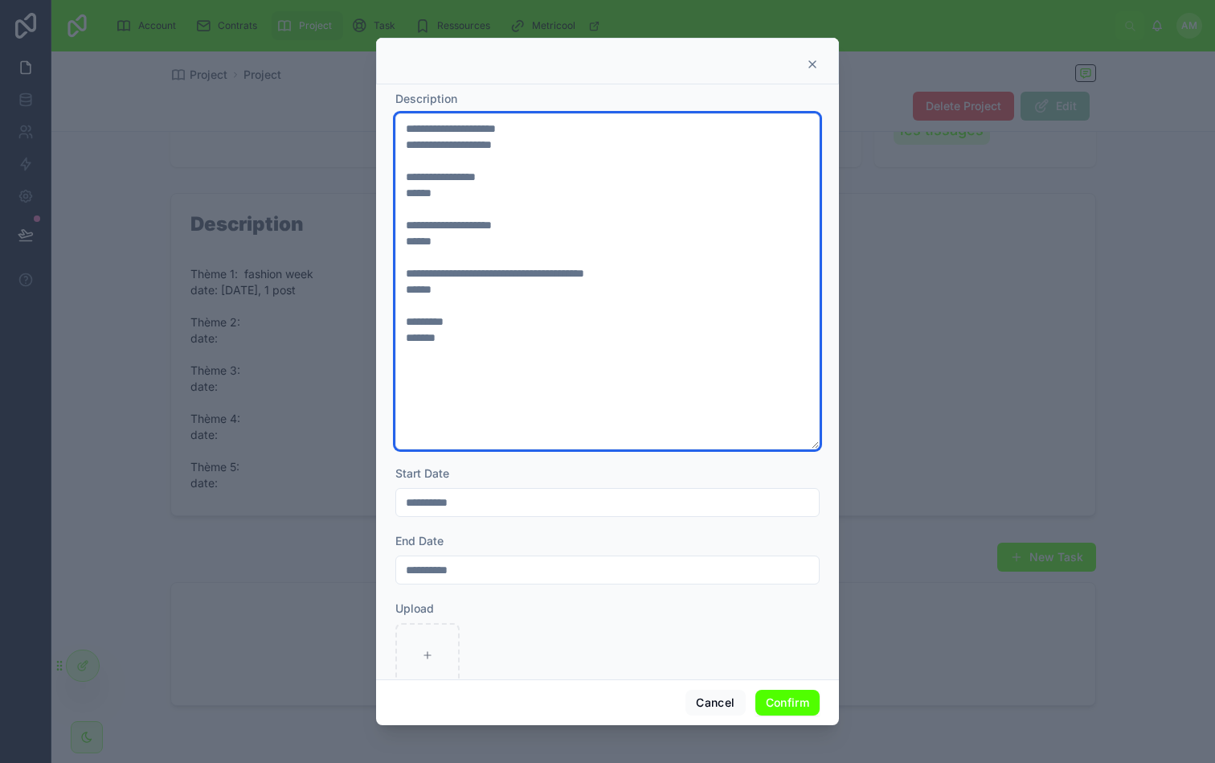
click at [515, 176] on textarea "**********" at bounding box center [608, 281] width 424 height 336
click at [494, 199] on textarea "**********" at bounding box center [608, 281] width 424 height 336
click at [471, 254] on textarea "**********" at bounding box center [608, 281] width 424 height 336
click at [476, 244] on textarea "**********" at bounding box center [608, 281] width 424 height 336
click at [496, 198] on textarea "**********" at bounding box center [608, 281] width 424 height 336
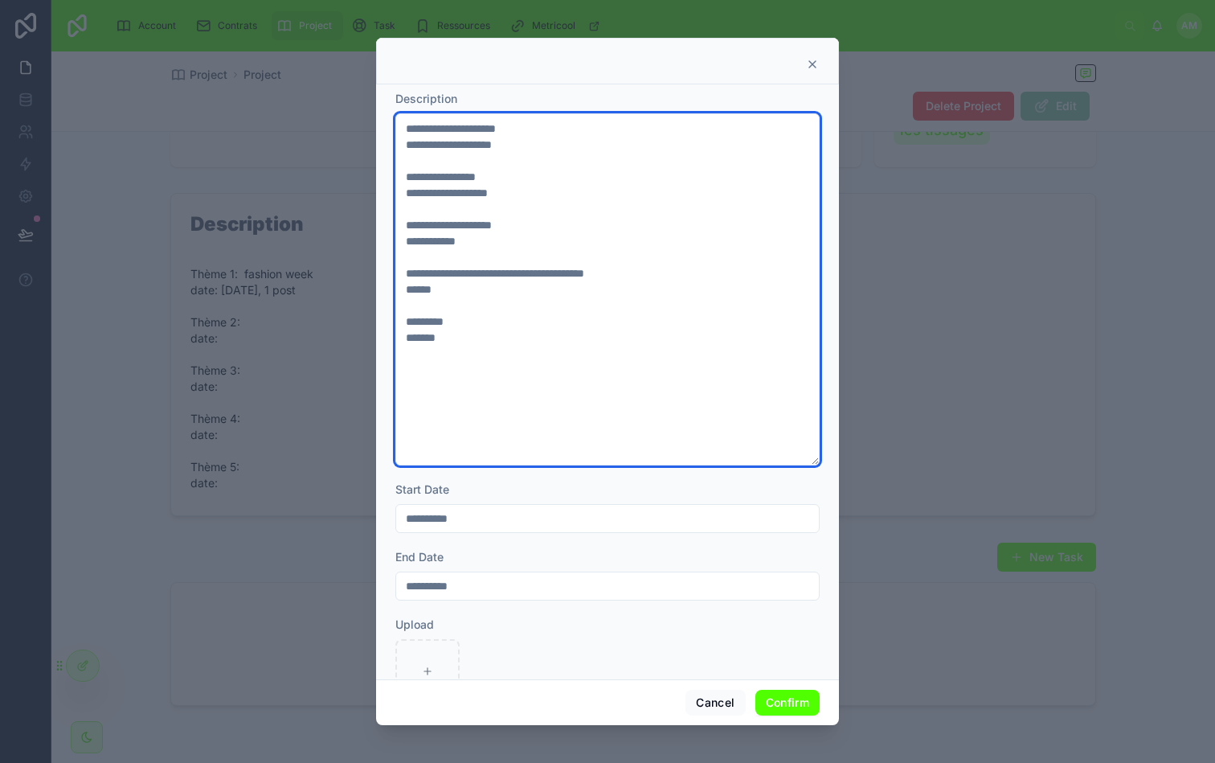
click at [492, 249] on textarea "**********" at bounding box center [608, 289] width 424 height 352
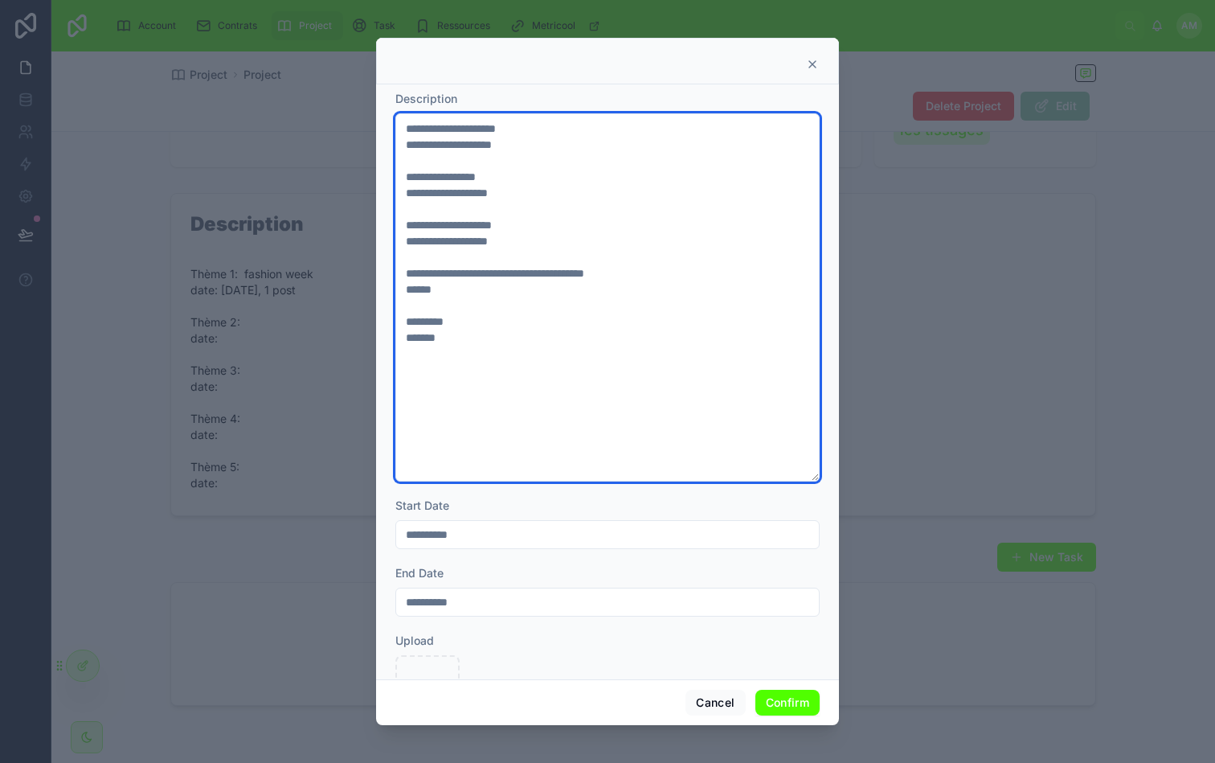
click at [490, 293] on textarea "**********" at bounding box center [608, 297] width 424 height 368
click at [452, 295] on textarea "**********" at bounding box center [608, 297] width 424 height 368
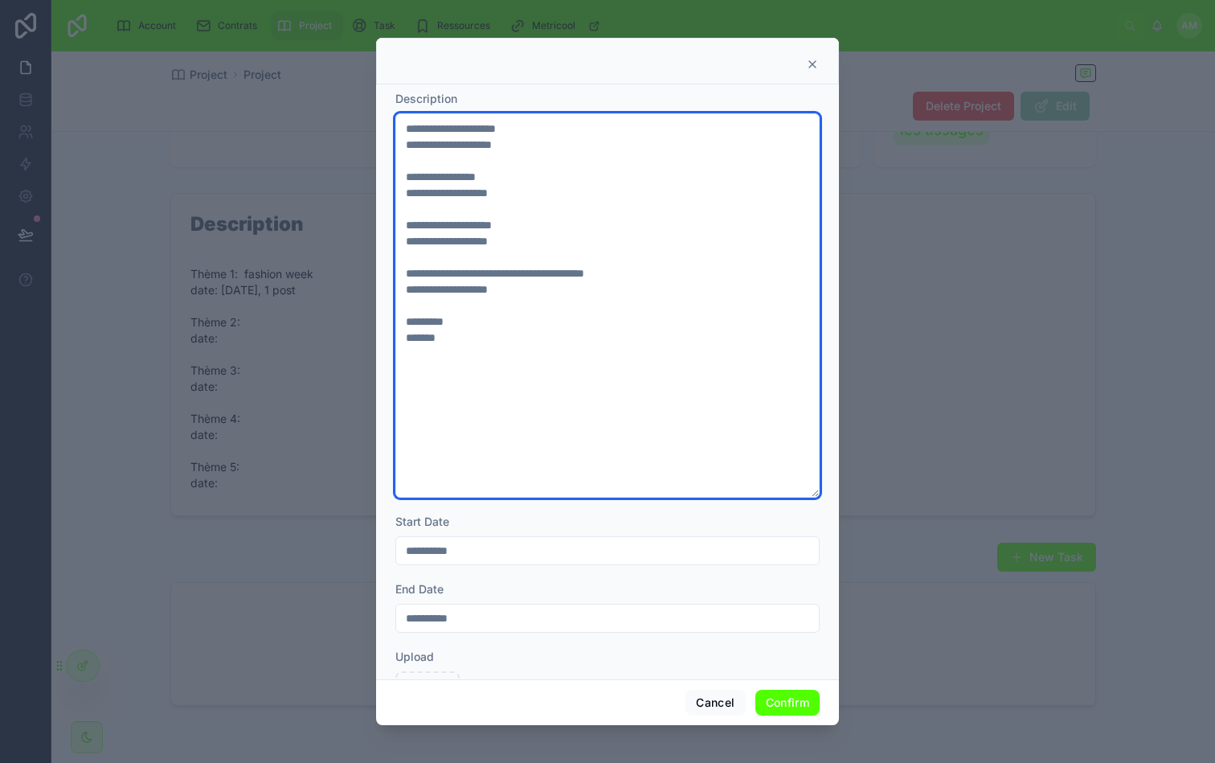
click at [462, 341] on textarea "**********" at bounding box center [608, 305] width 424 height 384
click at [511, 317] on textarea "**********" at bounding box center [608, 305] width 424 height 384
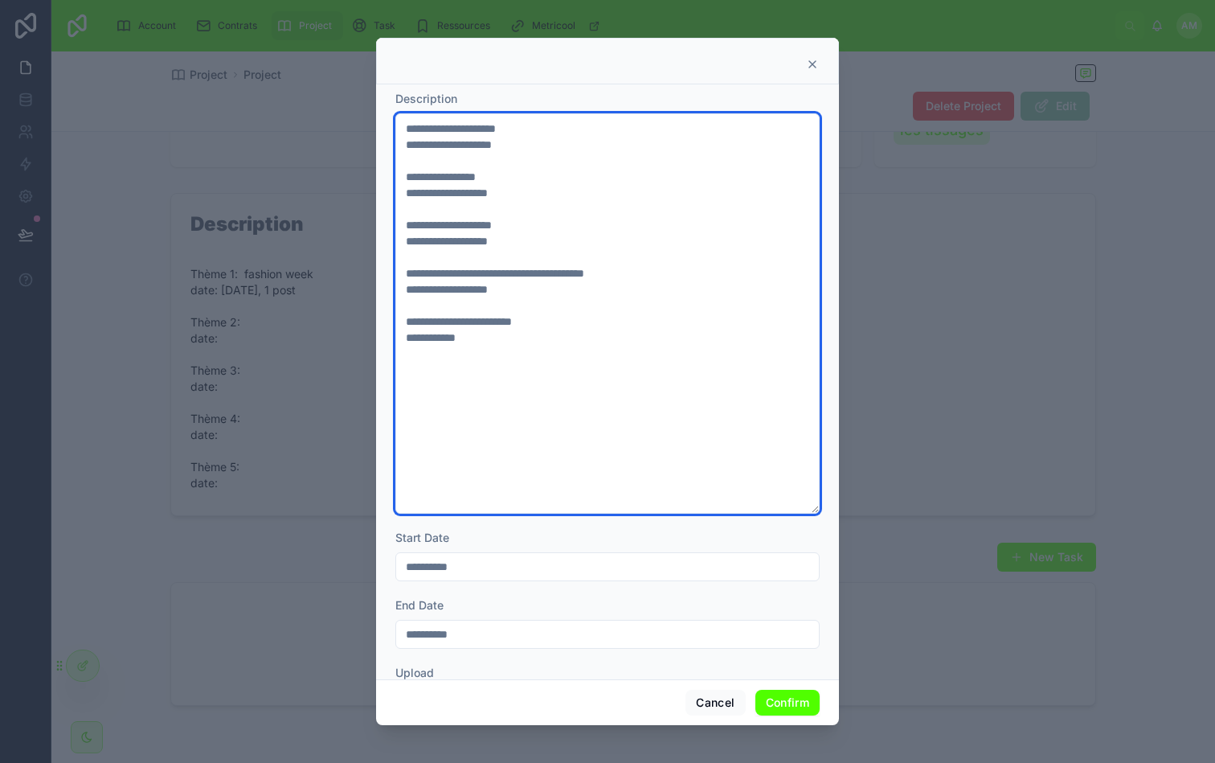
click at [572, 330] on textarea "**********" at bounding box center [608, 313] width 424 height 400
click at [584, 313] on textarea "**********" at bounding box center [608, 313] width 424 height 400
click at [576, 318] on textarea "**********" at bounding box center [608, 313] width 424 height 400
click at [583, 345] on textarea "**********" at bounding box center [608, 313] width 424 height 400
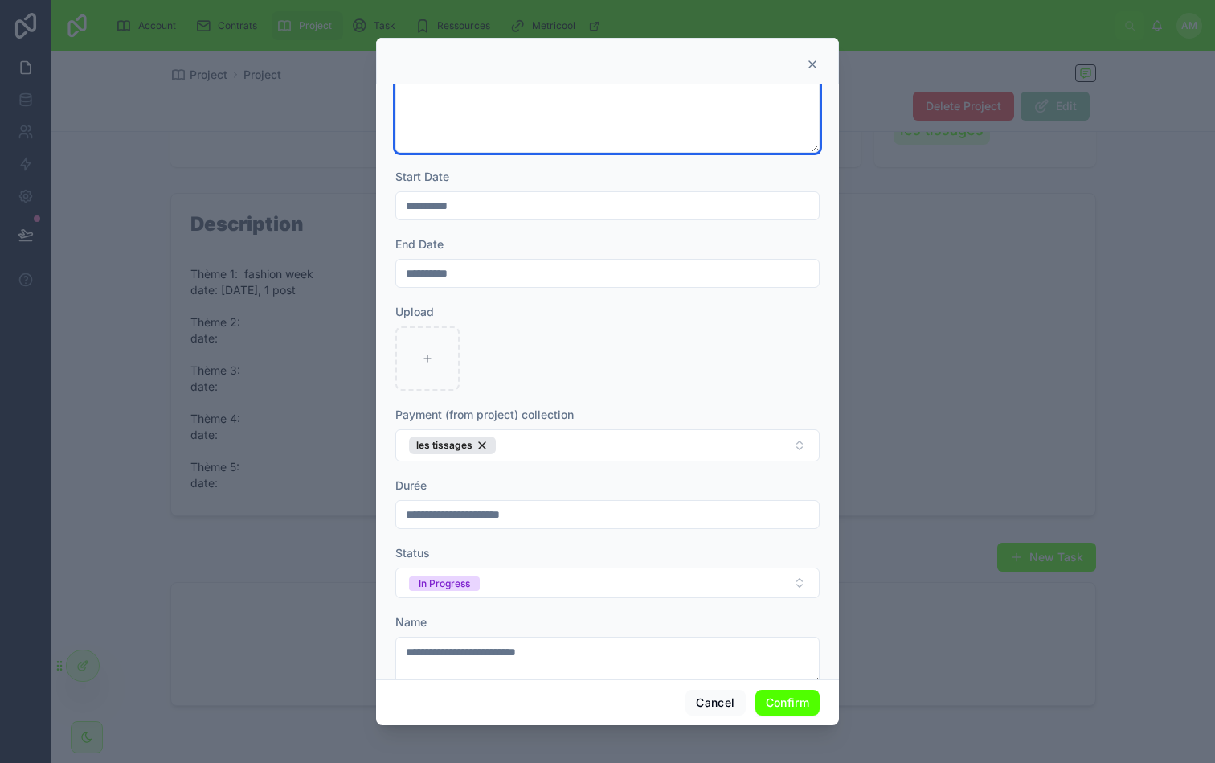
scroll to position [0, 0]
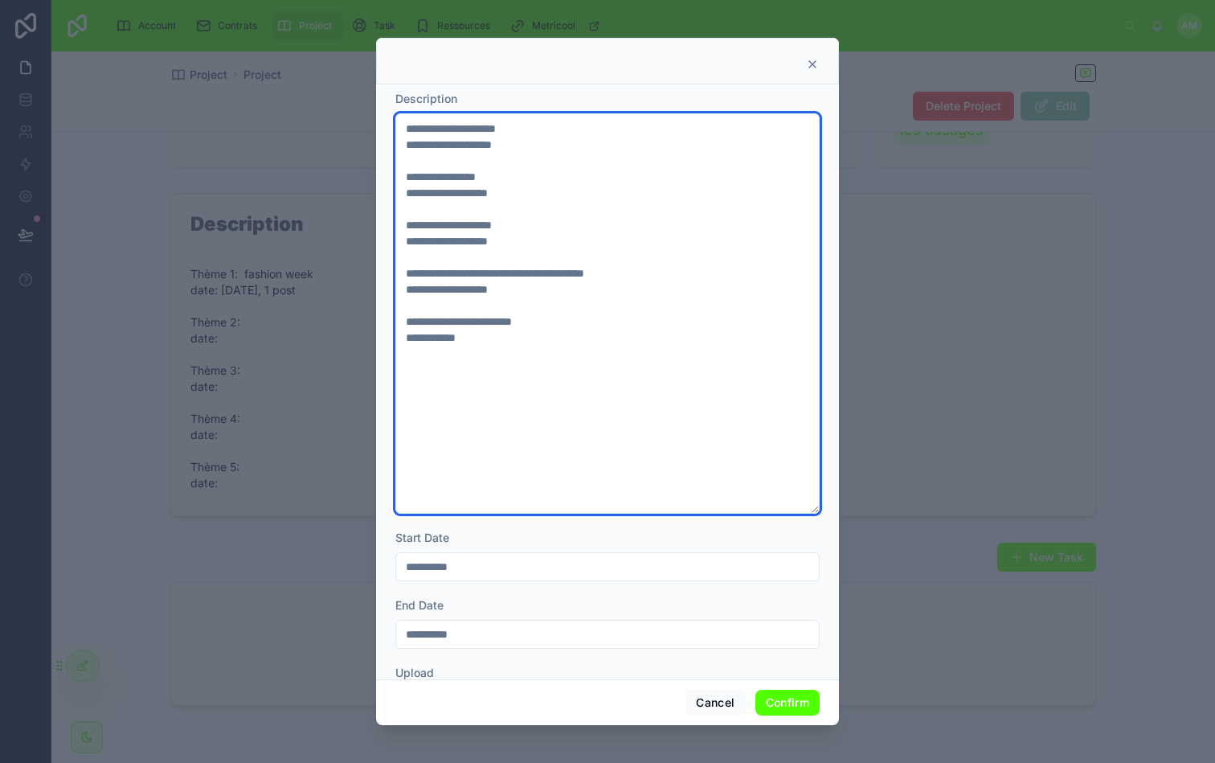
drag, startPoint x: 479, startPoint y: 342, endPoint x: 404, endPoint y: 267, distance: 105.7
click at [404, 266] on textarea "**********" at bounding box center [608, 313] width 424 height 400
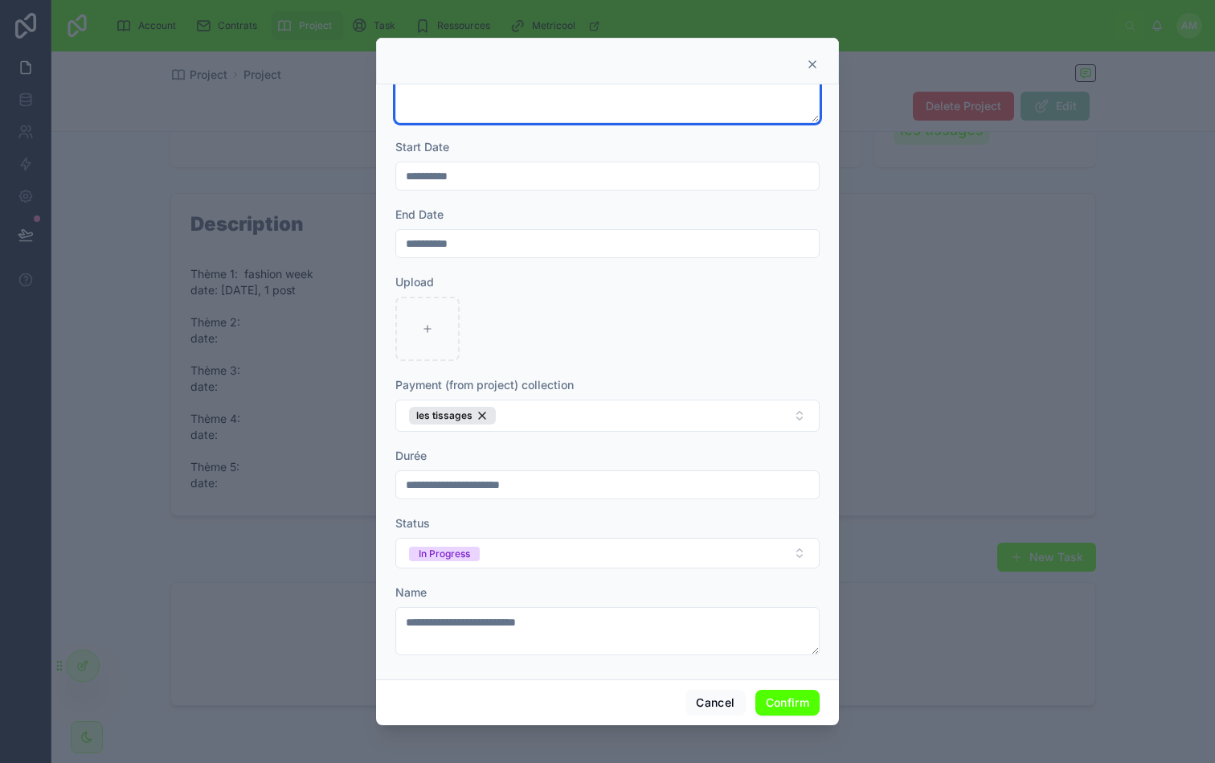
scroll to position [267, 0]
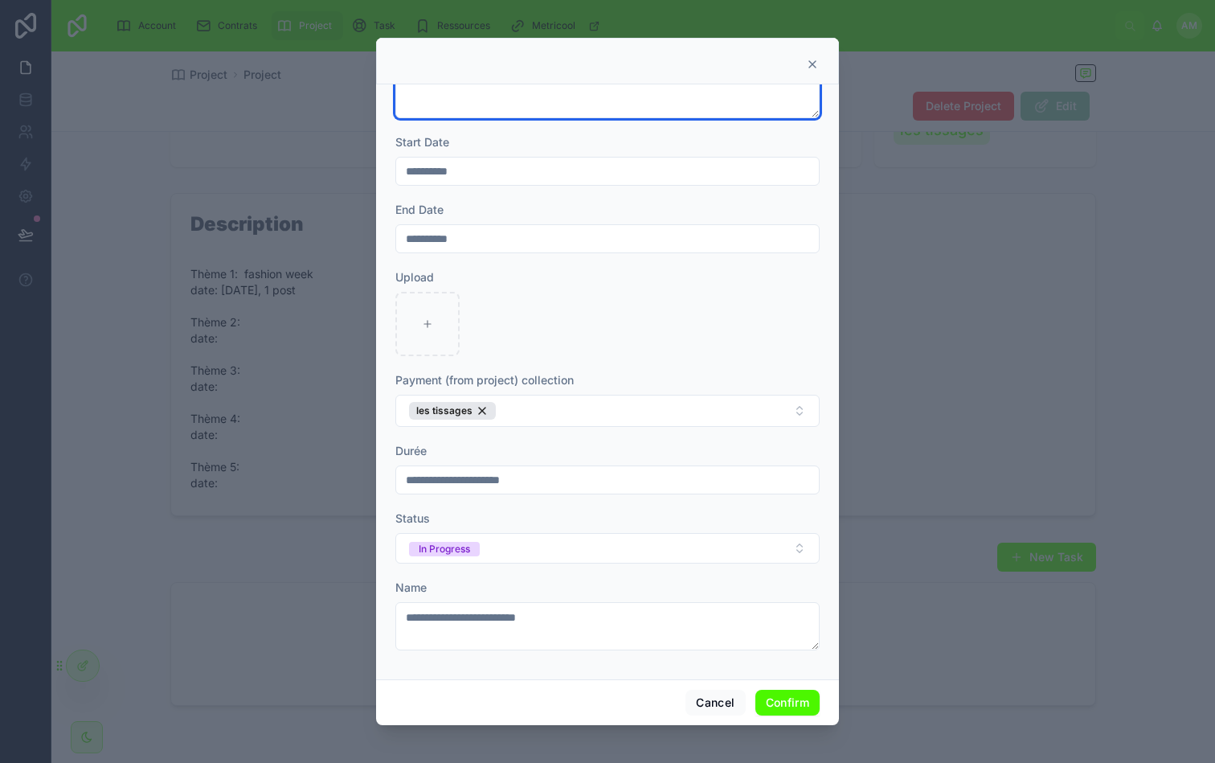
type textarea "**********"
click at [791, 705] on button "Confirm" at bounding box center [788, 703] width 64 height 26
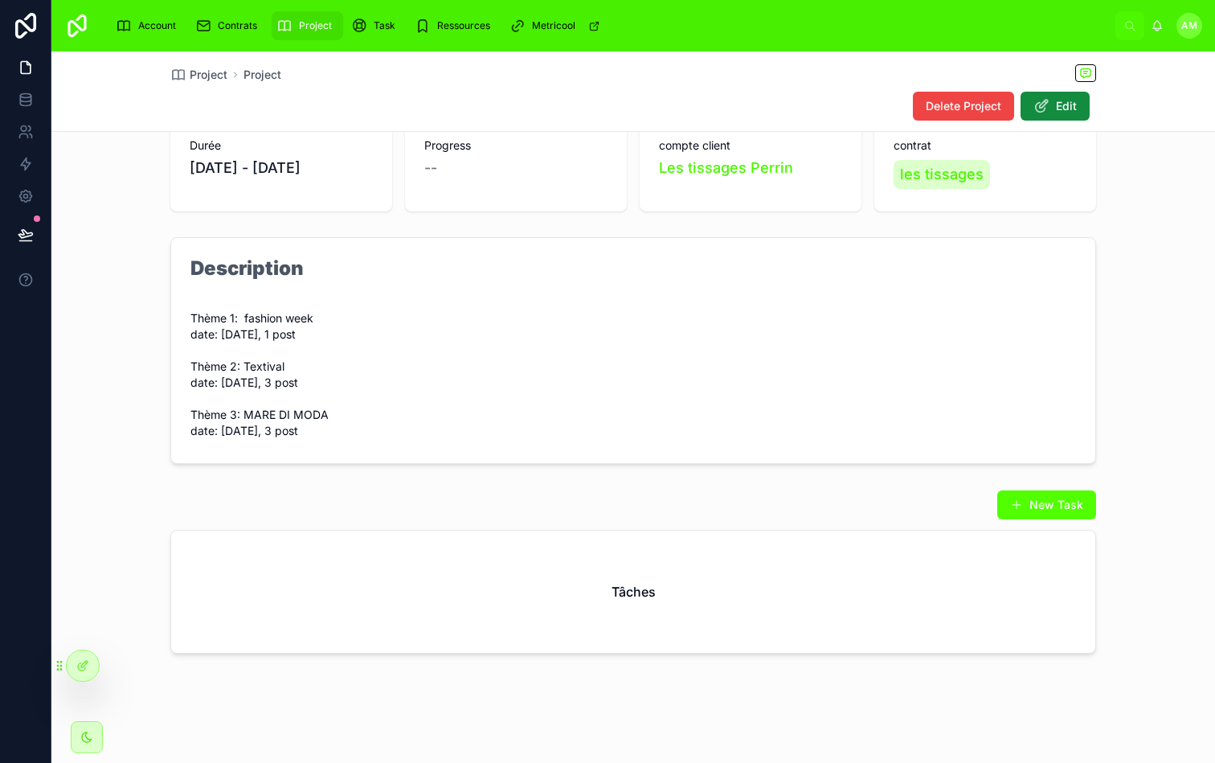
scroll to position [0, 0]
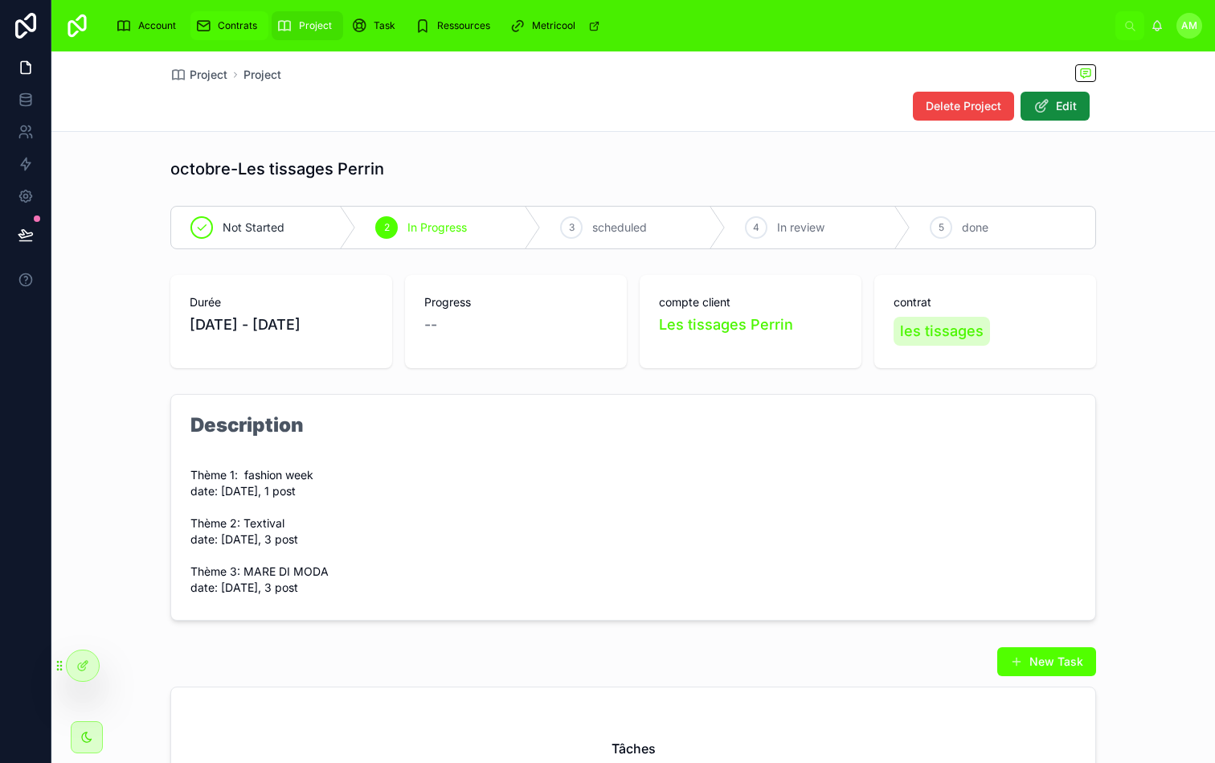
click at [243, 23] on span "Contrats" at bounding box center [237, 25] width 39 height 13
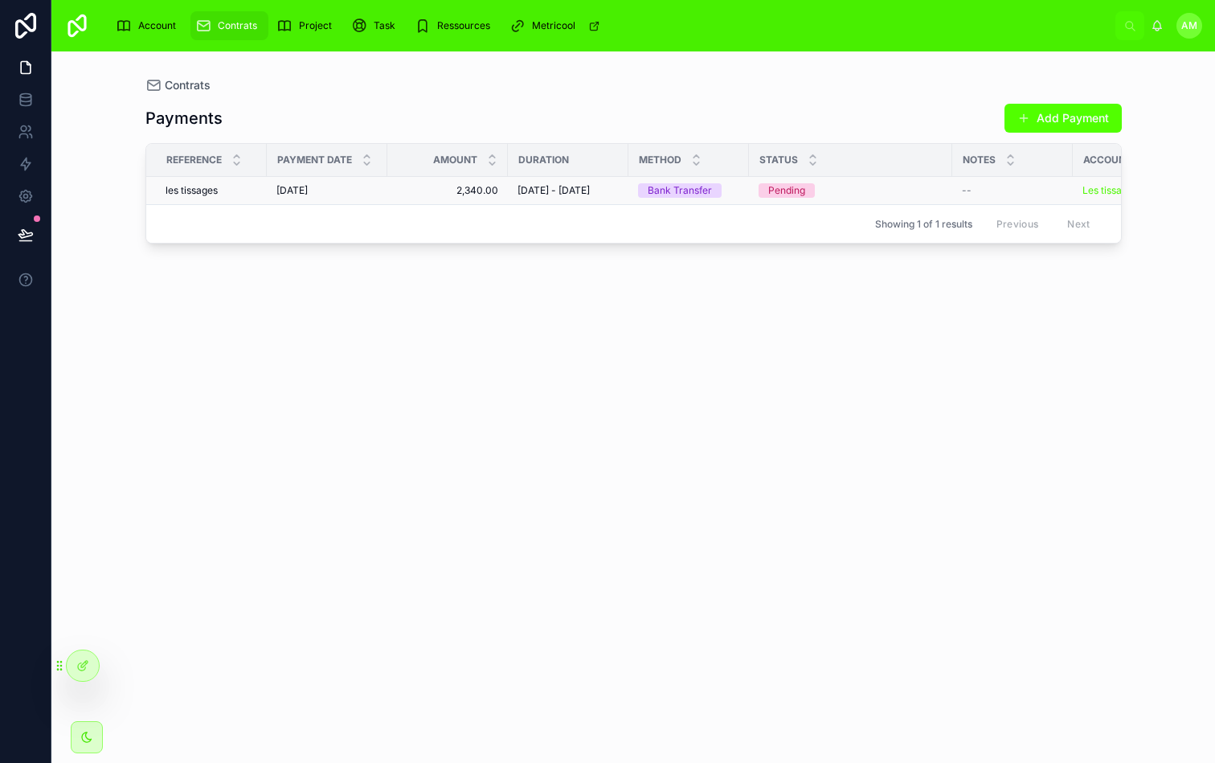
click at [386, 194] on td "[DATE] [DATE]" at bounding box center [327, 191] width 121 height 28
click at [433, 204] on td "2,340.00 2,340.00" at bounding box center [447, 191] width 121 height 28
click at [499, 192] on td "2,340.00 2,340.00" at bounding box center [447, 191] width 121 height 28
click at [481, 194] on span "2,340.00" at bounding box center [447, 190] width 101 height 13
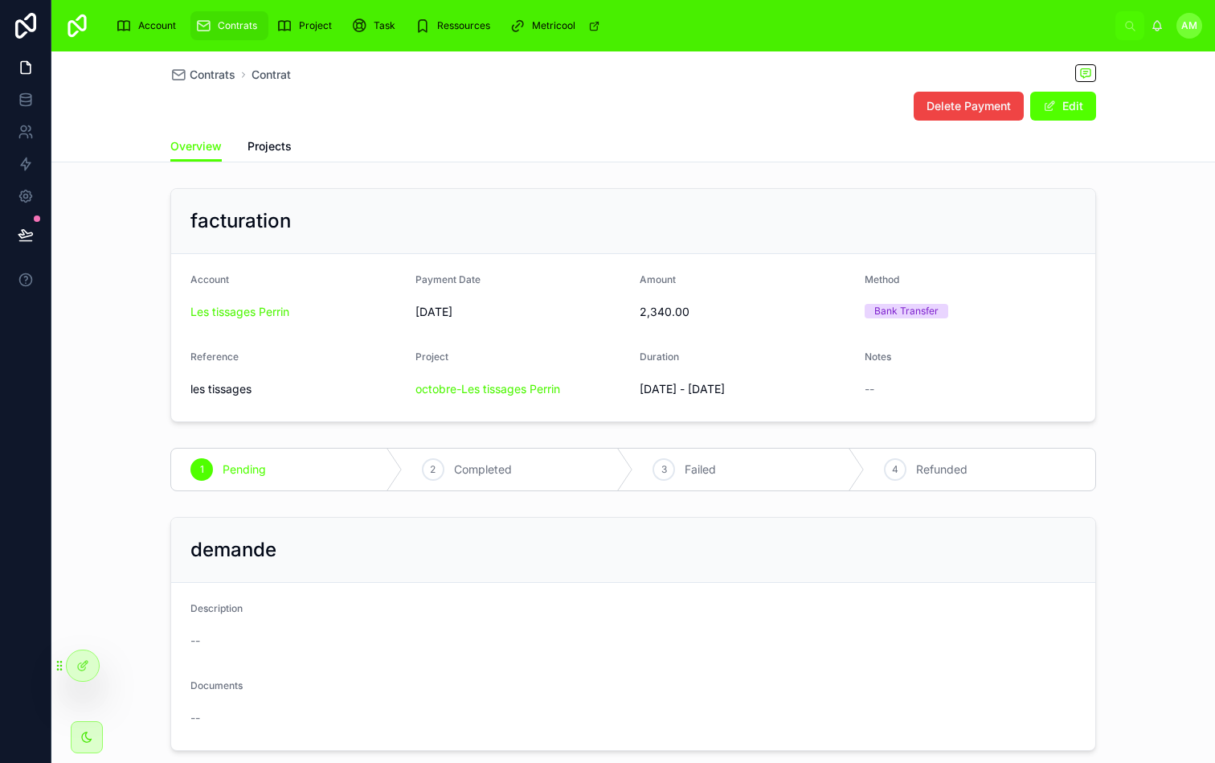
click at [482, 194] on div "facturation" at bounding box center [633, 221] width 924 height 65
click at [527, 176] on div "Contrats Contrat Delete Payment Edit Overview Overview Projects facturation Acc…" at bounding box center [633, 585] width 1164 height 1068
click at [545, 174] on div "Contrats Contrat Delete Payment Edit Overview Overview Projects facturation Acc…" at bounding box center [633, 585] width 1164 height 1068
click at [277, 146] on span "Projects" at bounding box center [270, 146] width 44 height 16
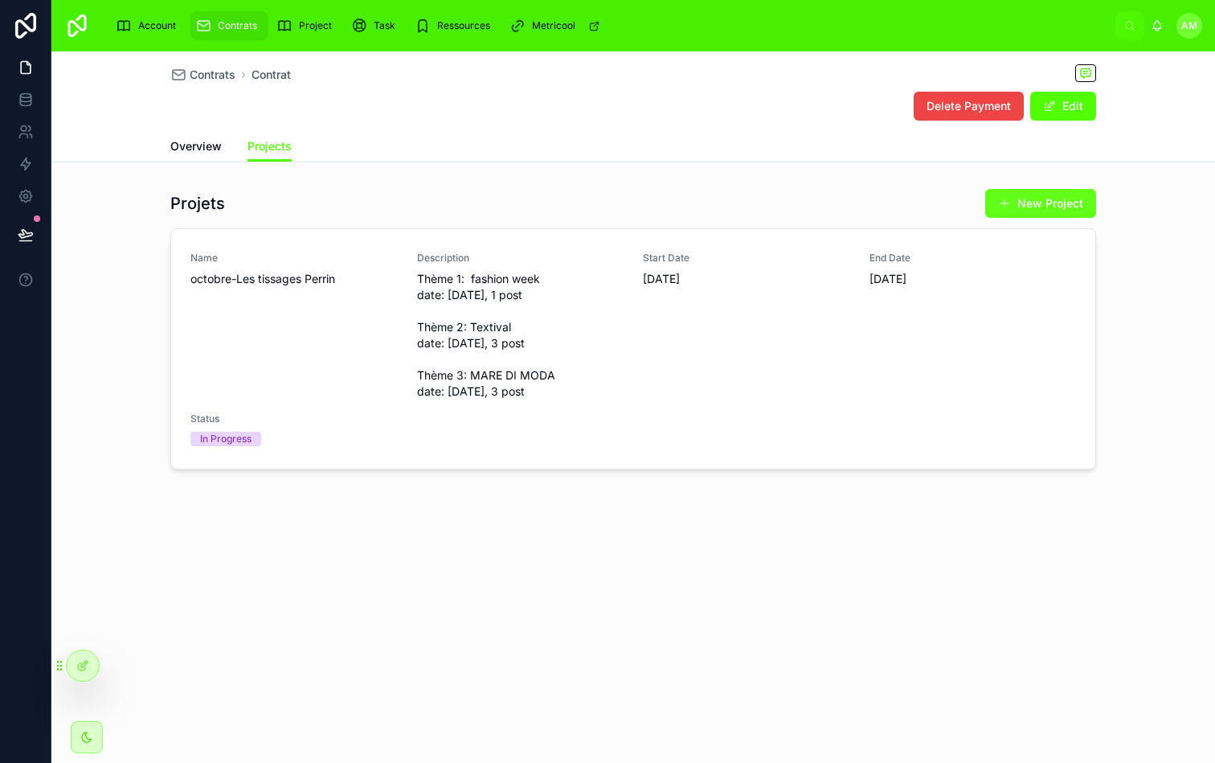
click at [1036, 201] on button "New Project" at bounding box center [1041, 203] width 111 height 29
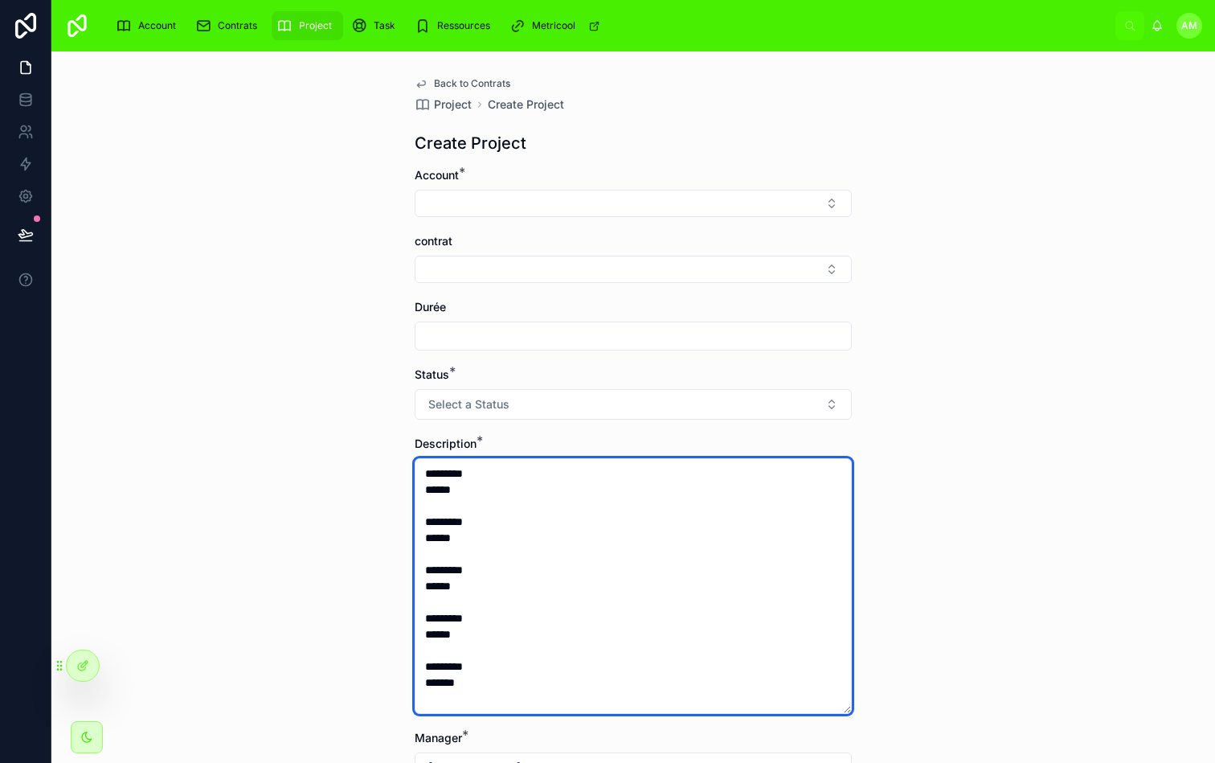
drag, startPoint x: 486, startPoint y: 619, endPoint x: 463, endPoint y: 619, distance: 23.3
click at [463, 619] on textarea "********* ****** ********* ****** ********* ****** ********* ****** ********* *…" at bounding box center [633, 586] width 437 height 256
drag, startPoint x: 461, startPoint y: 636, endPoint x: 426, endPoint y: 575, distance: 70.2
click at [426, 575] on textarea "********* ****** ********* ****** ********* ****** ********* ****** ********* *…" at bounding box center [633, 586] width 437 height 256
paste textarea "**********"
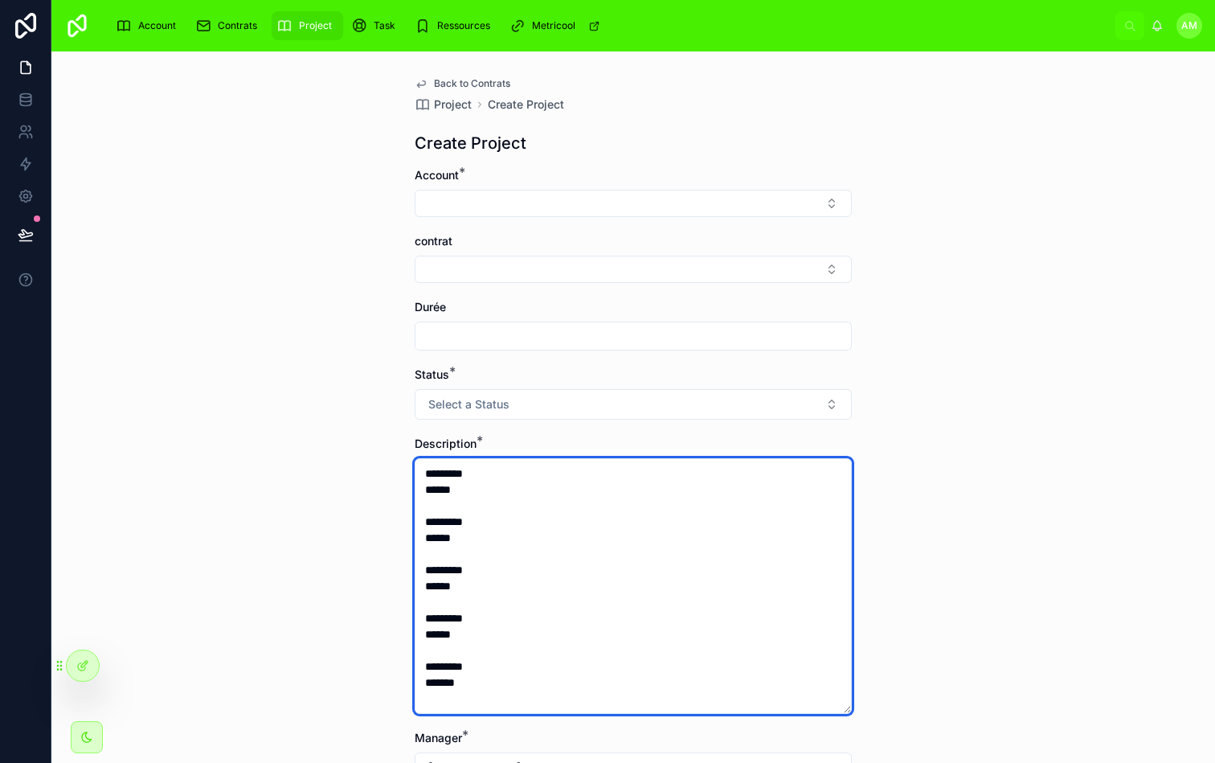
drag, startPoint x: 462, startPoint y: 681, endPoint x: 426, endPoint y: 622, distance: 68.9
click at [426, 622] on textarea "********* ****** ********* ****** ********* ****** ********* ****** ********* *…" at bounding box center [633, 586] width 437 height 256
paste textarea "**********"
drag, startPoint x: 460, startPoint y: 543, endPoint x: 421, endPoint y: 470, distance: 82.0
click at [421, 470] on textarea "********* ****** ********* ****** ********* ****** ********* ****** ********* *…" at bounding box center [633, 586] width 437 height 256
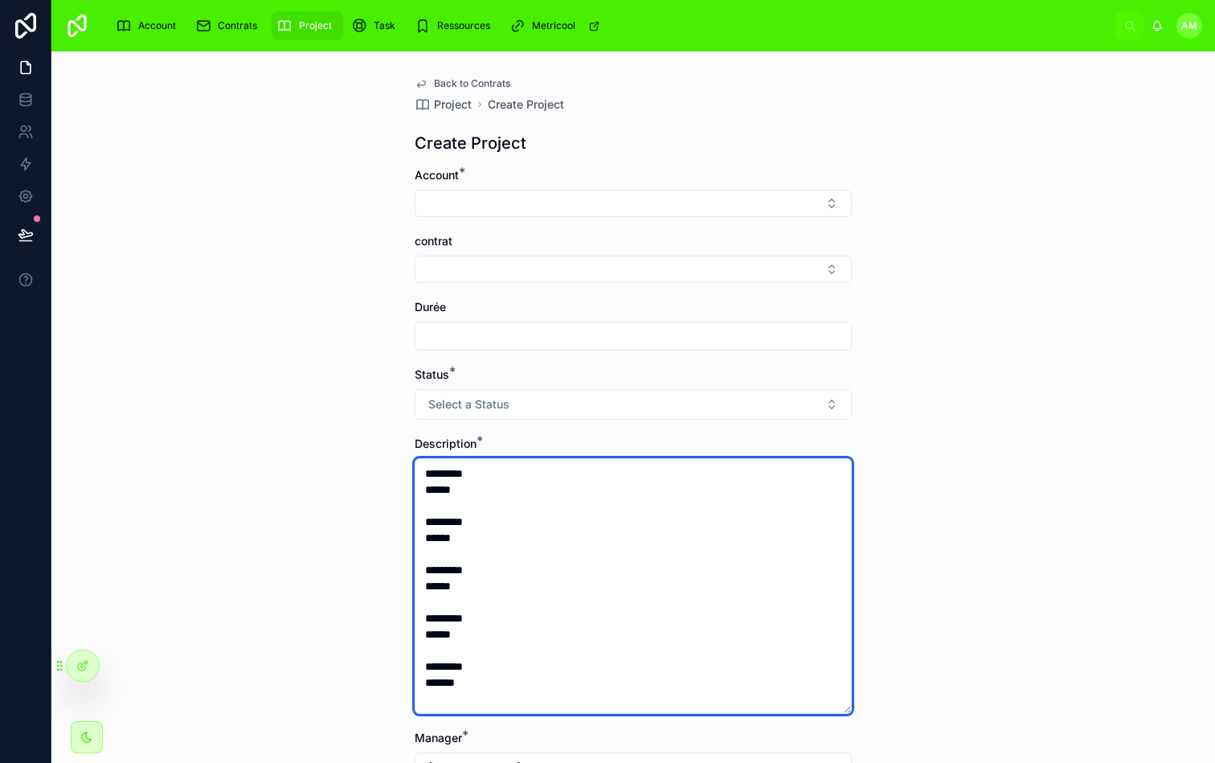
paste textarea "**********"
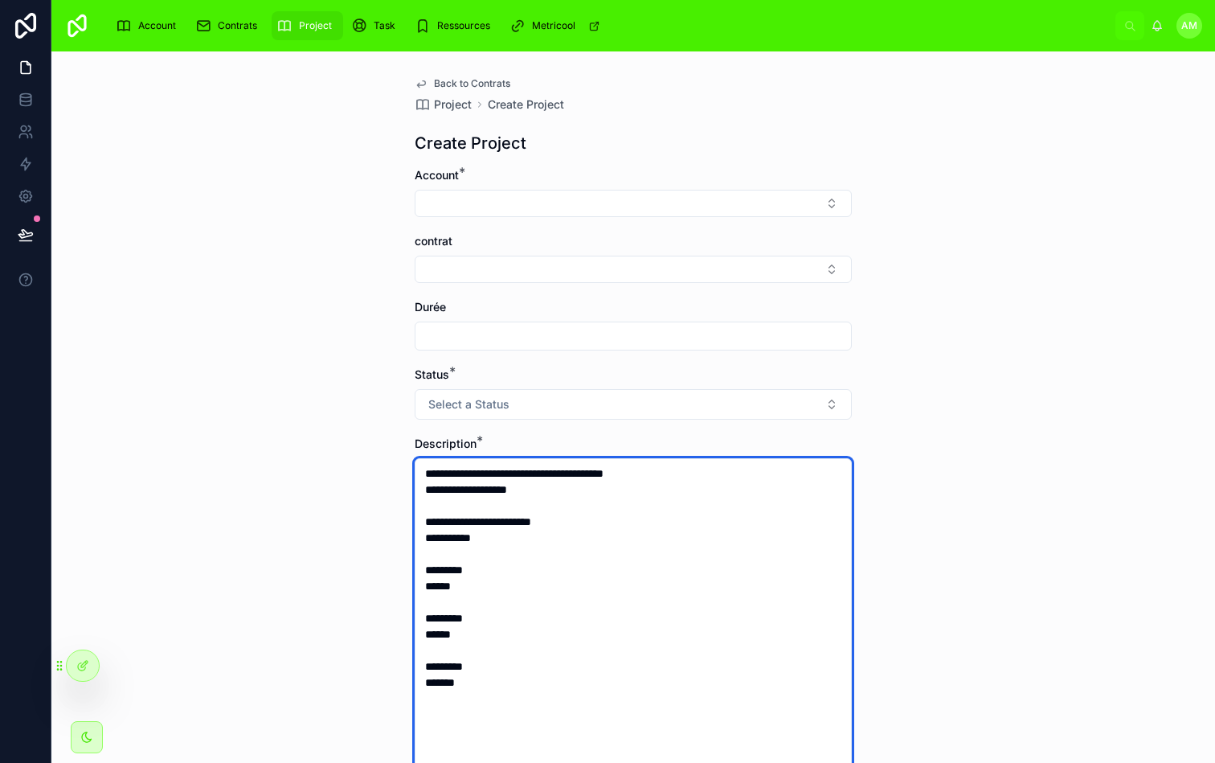
click at [471, 473] on textarea "**********" at bounding box center [633, 618] width 437 height 320
click at [470, 516] on textarea "**********" at bounding box center [633, 618] width 437 height 320
click at [578, 517] on textarea "**********" at bounding box center [633, 618] width 437 height 320
type textarea "**********"
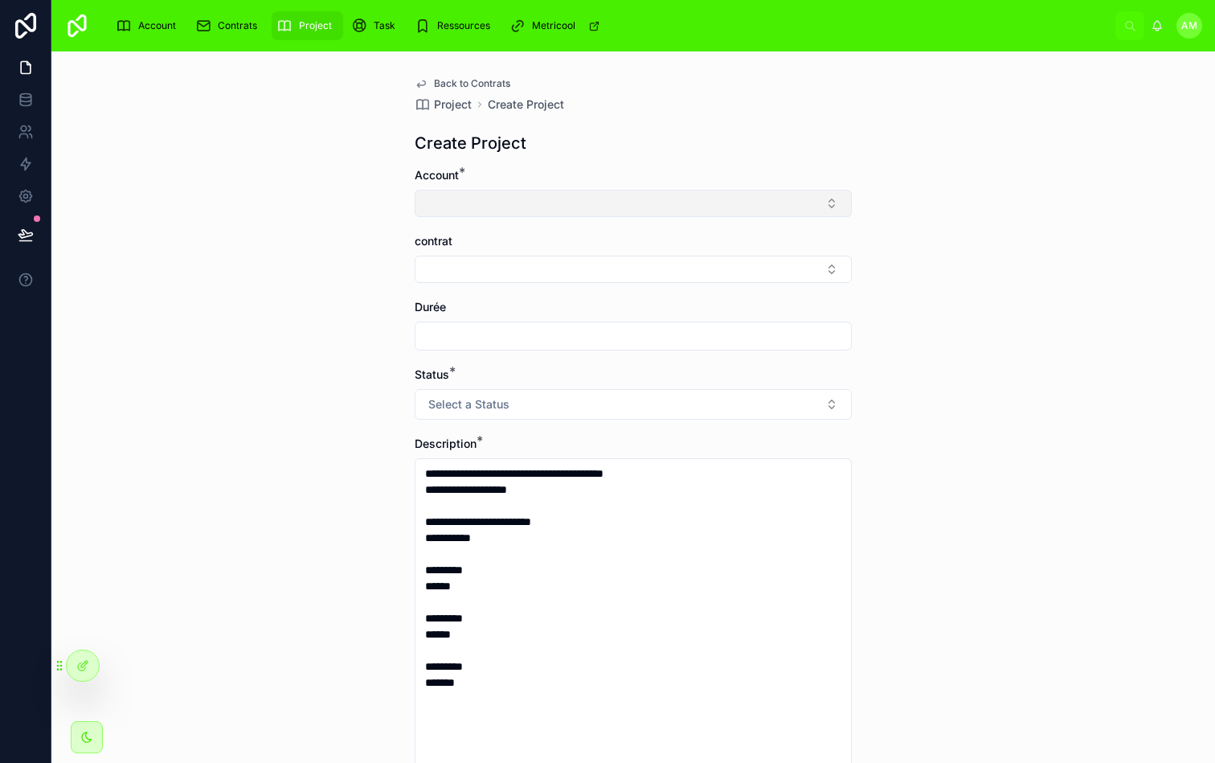
click at [576, 209] on button "Select Button" at bounding box center [633, 203] width 437 height 27
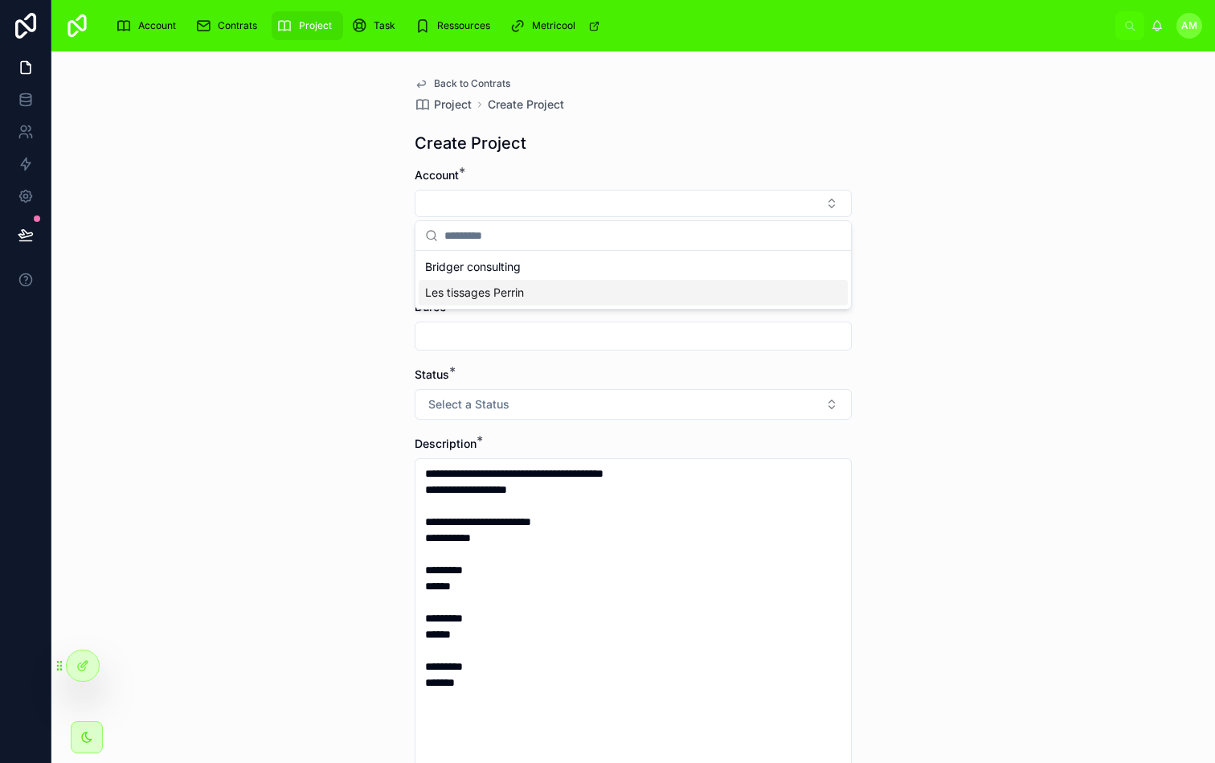
click at [511, 289] on span "Les tissages Perrin" at bounding box center [474, 293] width 99 height 16
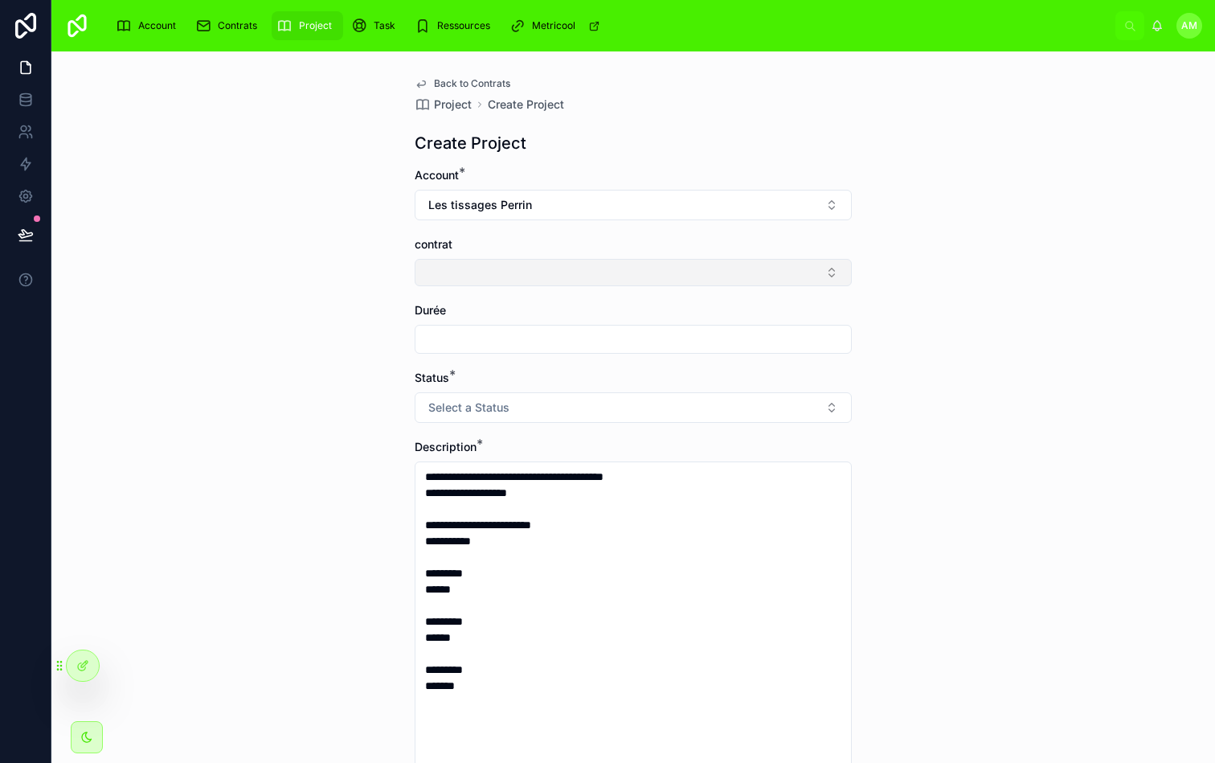
click at [524, 271] on button "Select Button" at bounding box center [633, 272] width 437 height 27
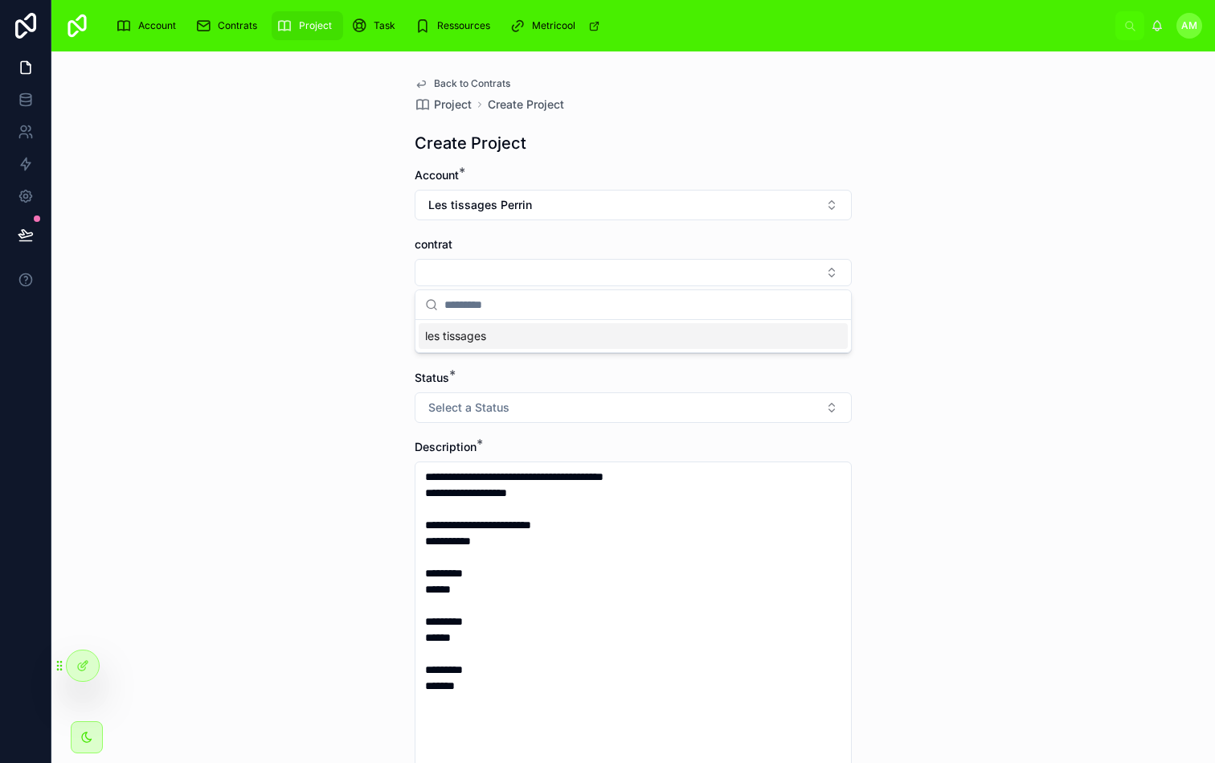
click at [463, 340] on span "les tissages" at bounding box center [455, 336] width 61 height 16
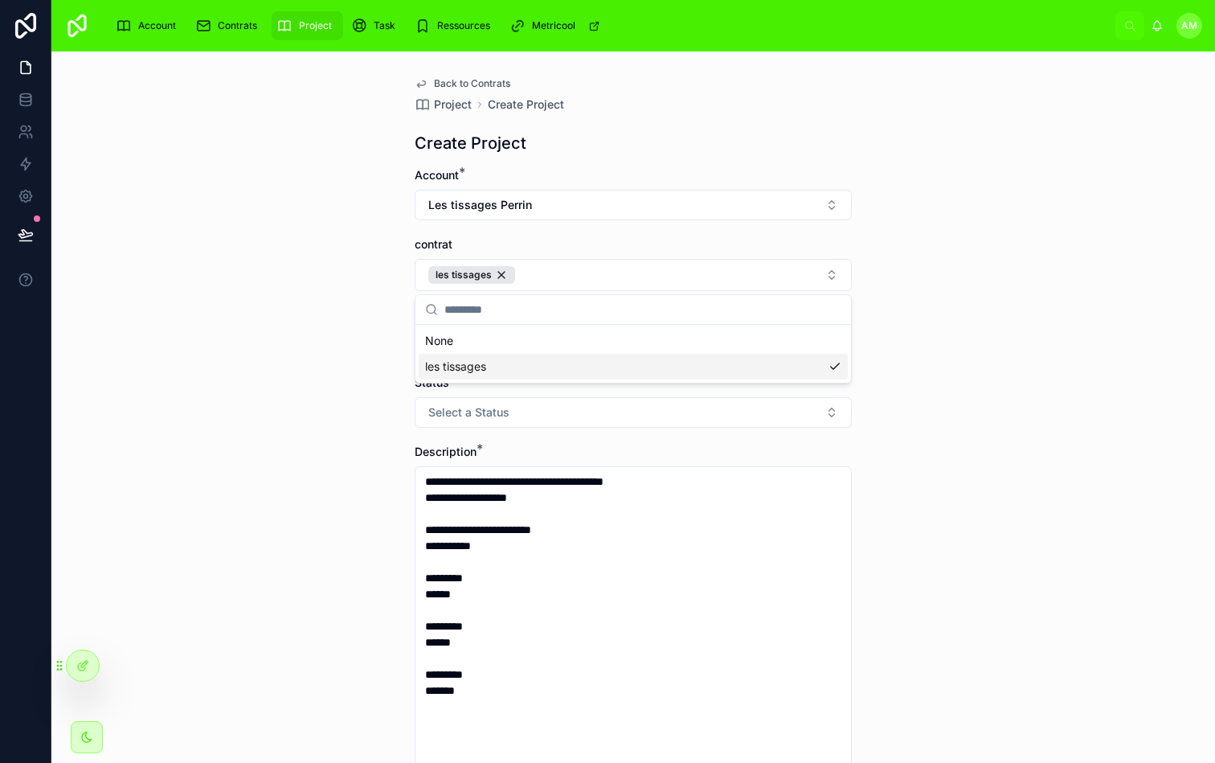
click at [993, 350] on div "**********" at bounding box center [633, 406] width 1164 height 711
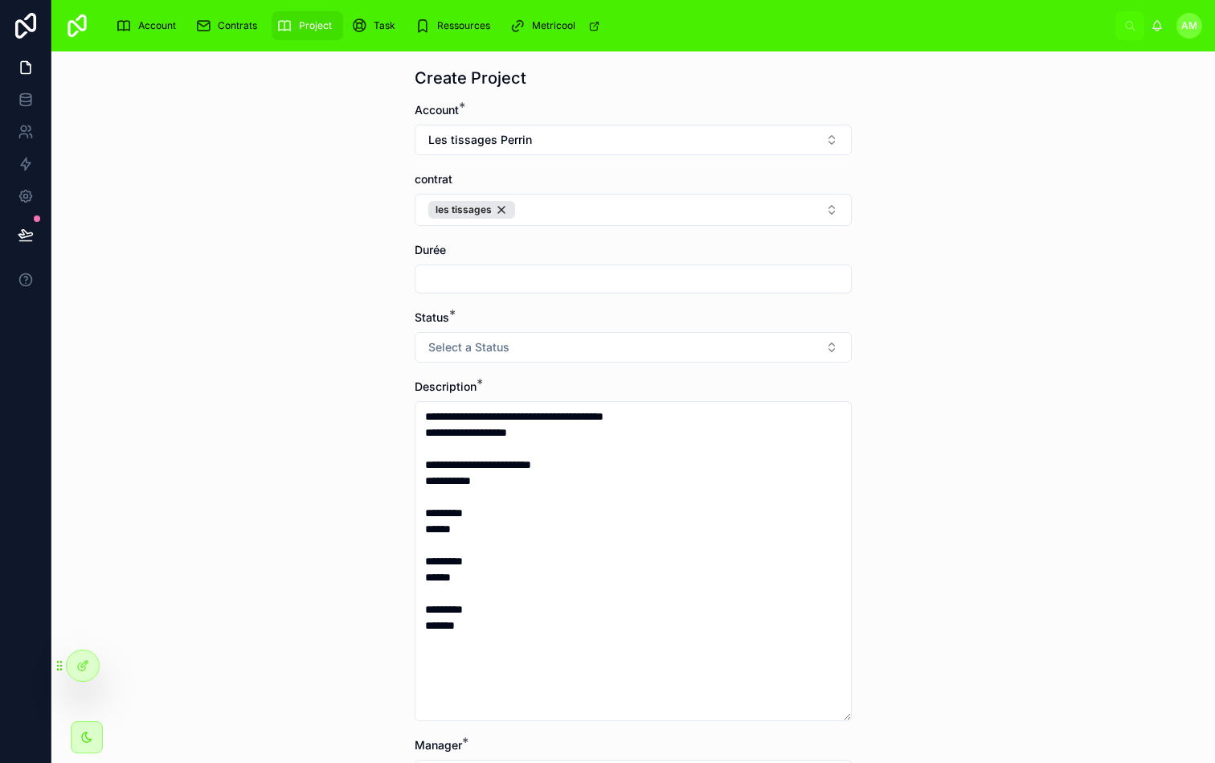
scroll to position [72, 0]
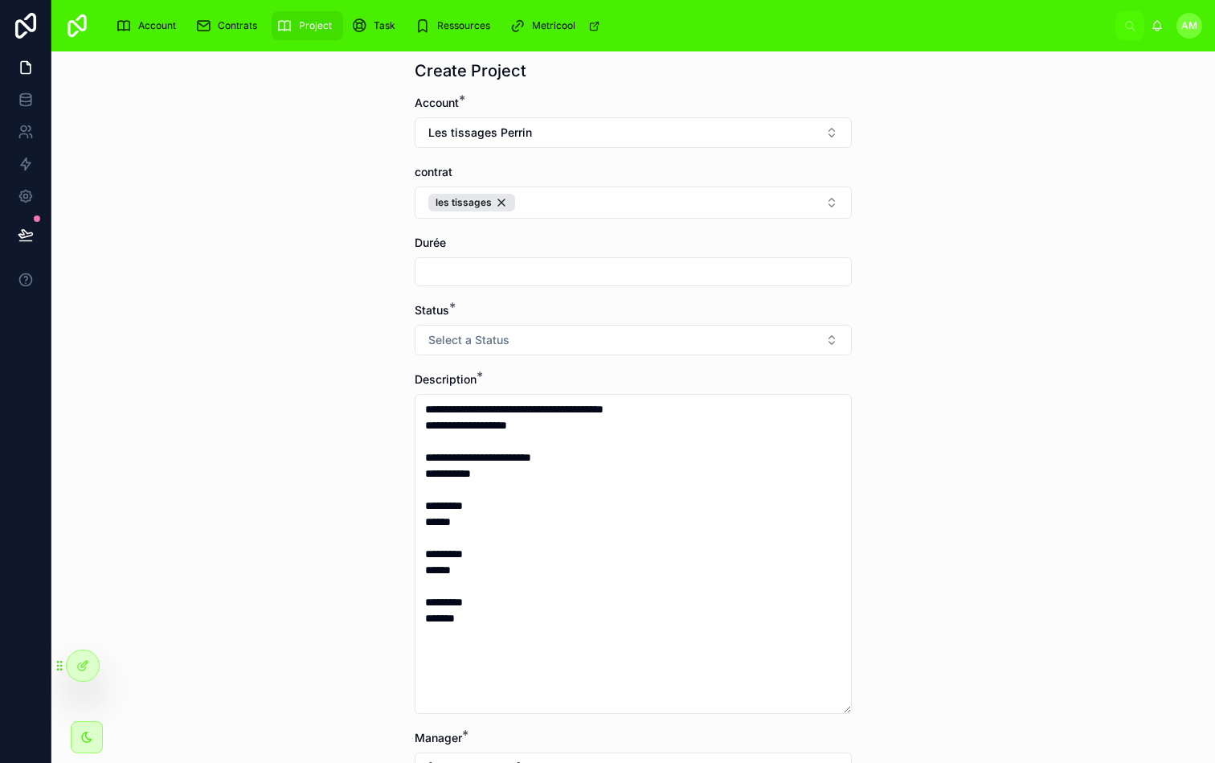
click at [822, 273] on input "text" at bounding box center [634, 271] width 436 height 23
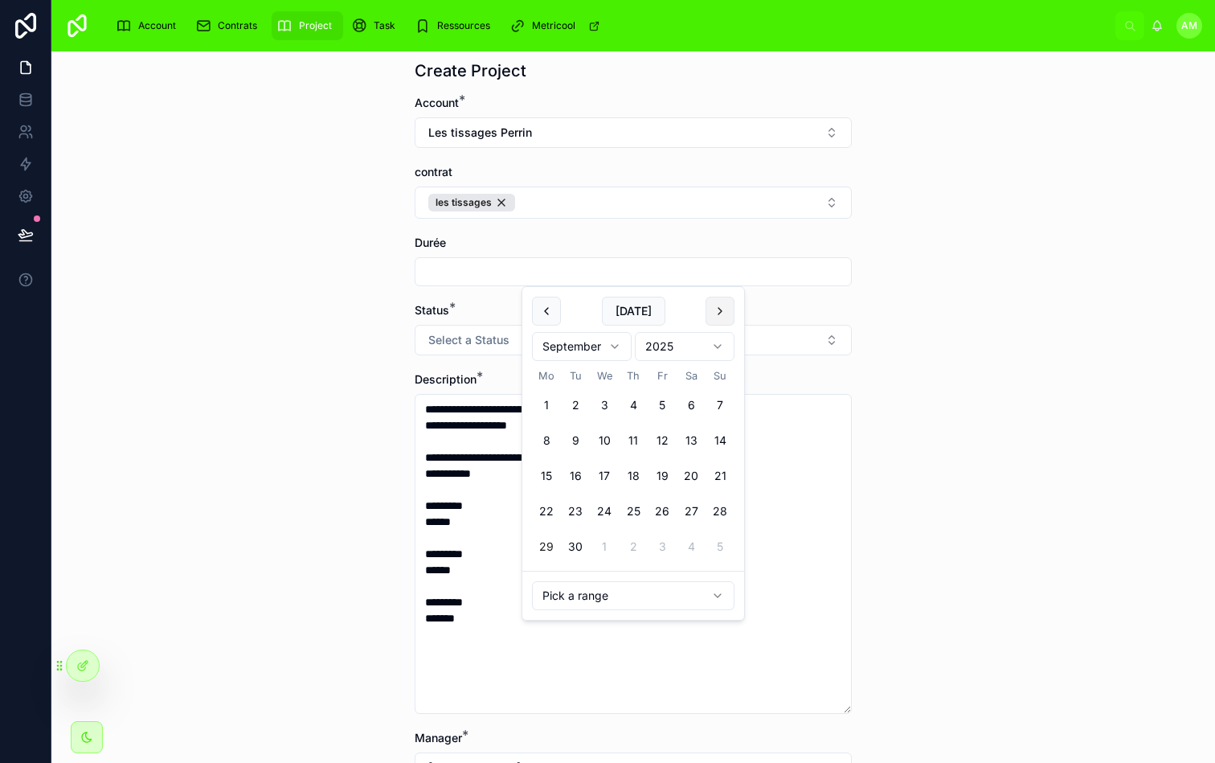
click at [719, 309] on button at bounding box center [720, 311] width 29 height 29
click at [665, 510] on button "24" at bounding box center [662, 511] width 29 height 29
click at [726, 308] on button at bounding box center [720, 311] width 29 height 29
click at [718, 511] on button "23" at bounding box center [720, 511] width 29 height 29
type input "**********"
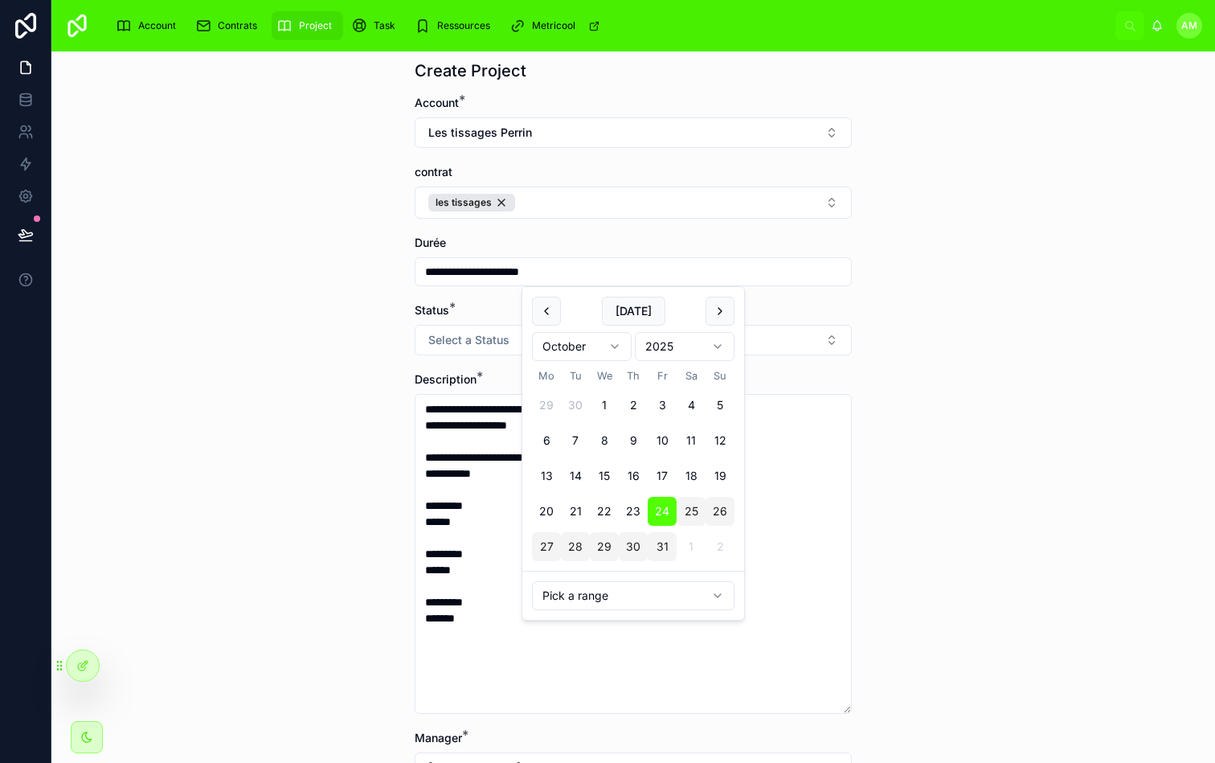
click at [956, 264] on div "**********" at bounding box center [633, 406] width 1164 height 711
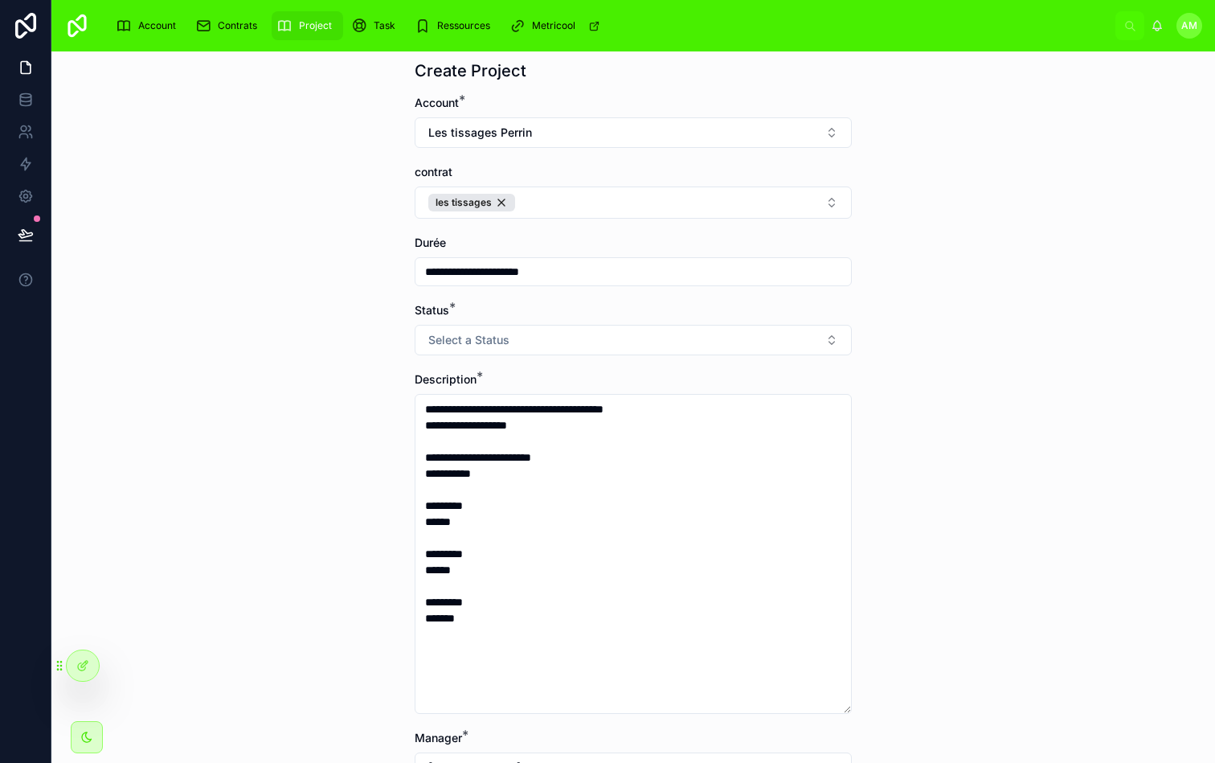
click at [876, 283] on div "**********" at bounding box center [633, 406] width 1164 height 711
click at [832, 338] on button "Select a Status" at bounding box center [633, 340] width 437 height 31
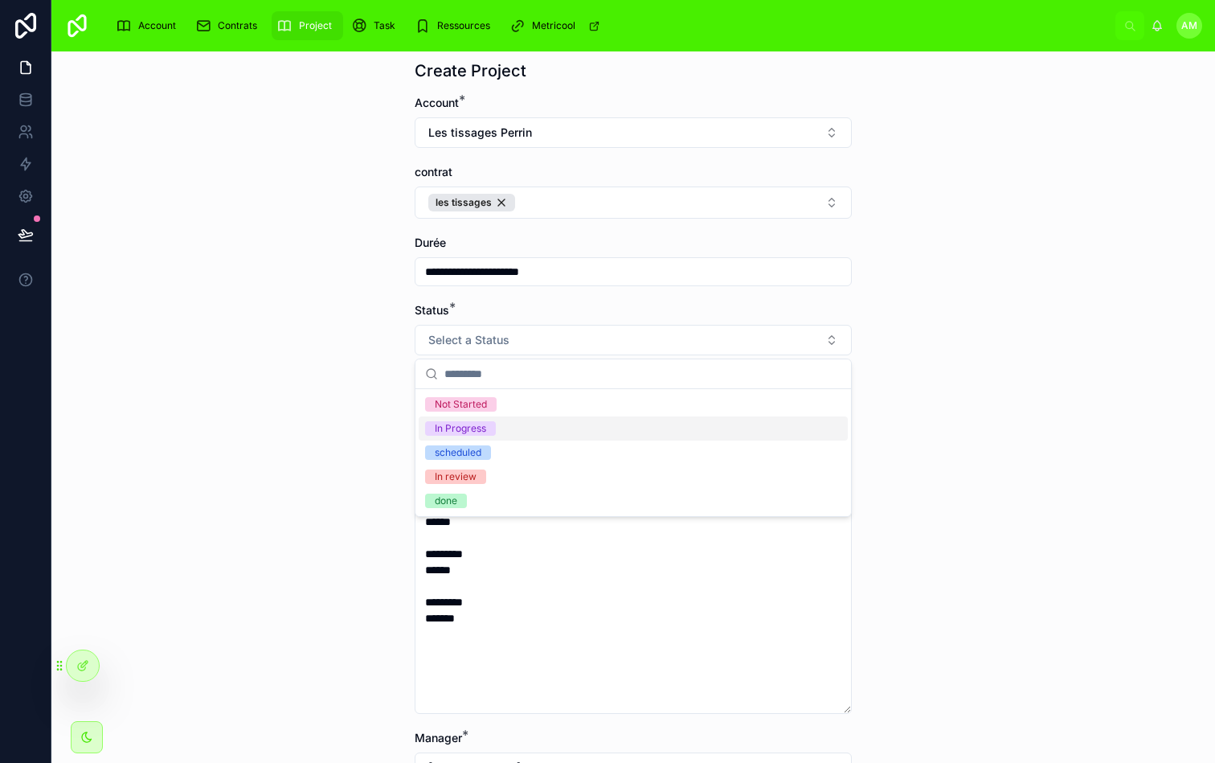
click at [516, 422] on div "In Progress" at bounding box center [633, 428] width 429 height 24
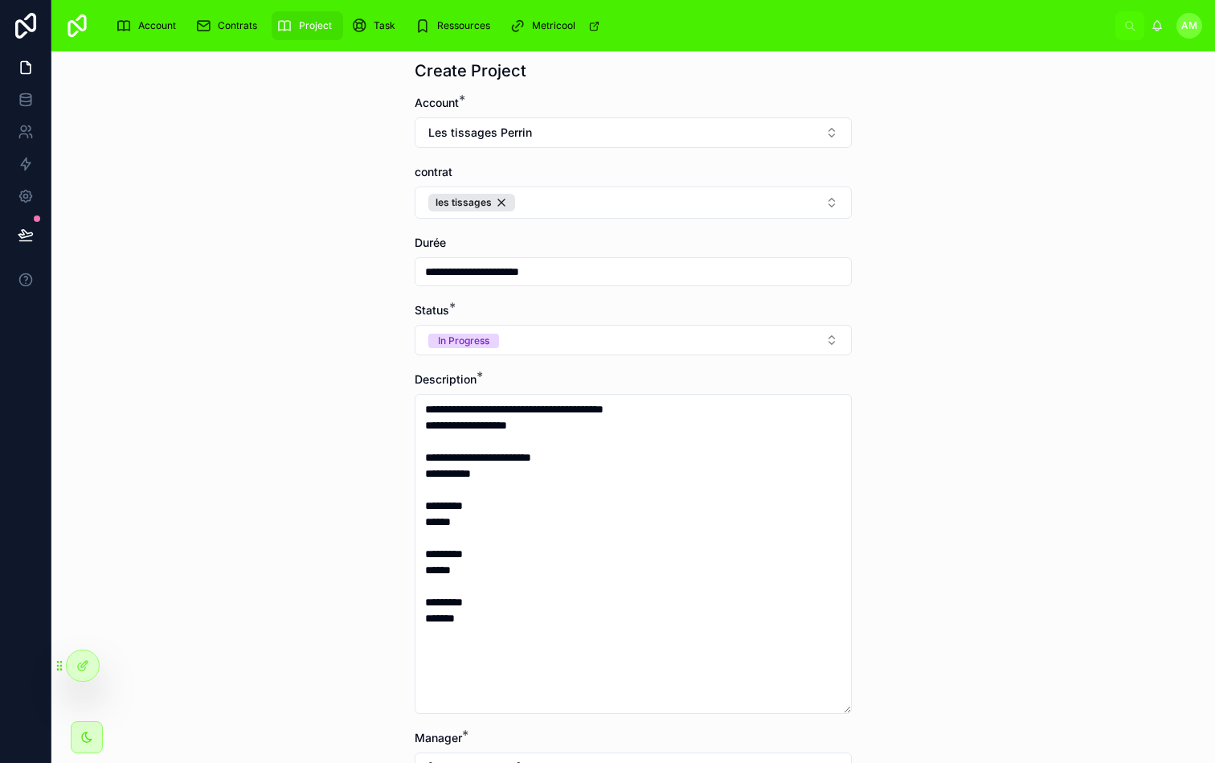
click at [960, 341] on div "**********" at bounding box center [633, 406] width 1164 height 711
click at [746, 53] on div "**********" at bounding box center [633, 595] width 463 height 1233
click at [929, 240] on div "**********" at bounding box center [633, 406] width 1164 height 711
click at [895, 288] on div "**********" at bounding box center [633, 406] width 1164 height 711
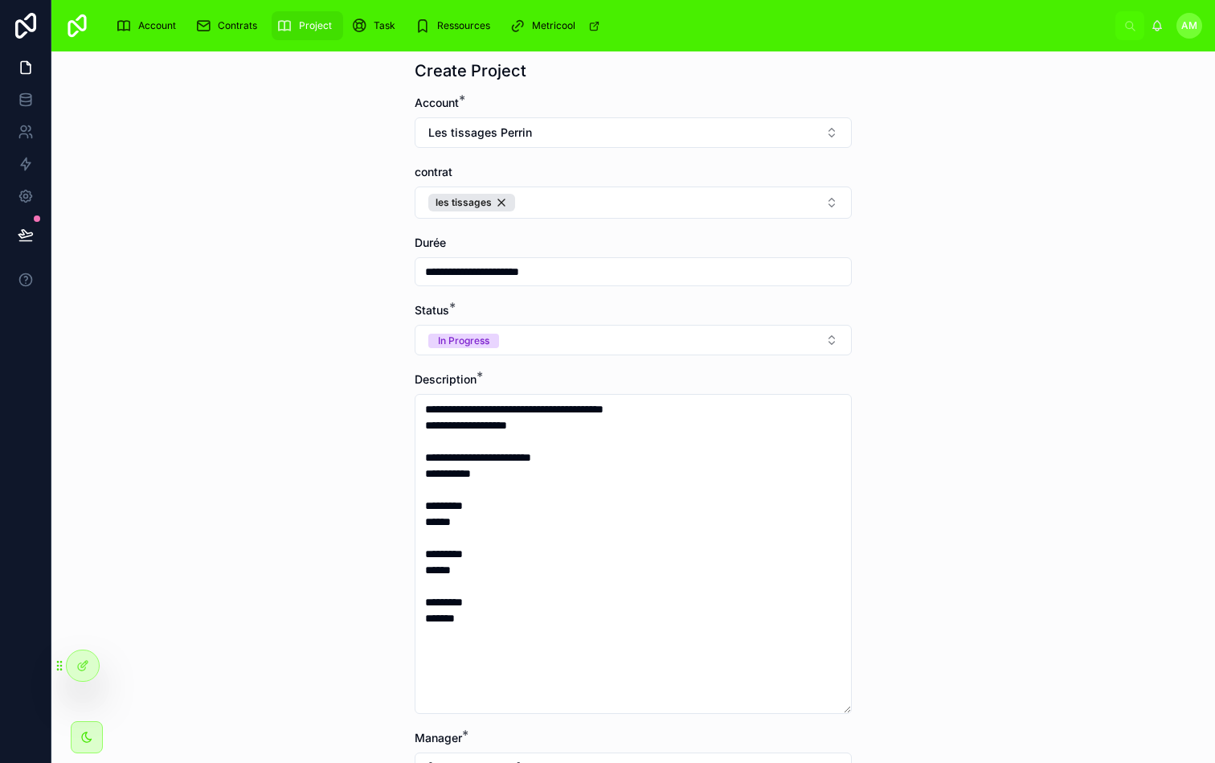
click at [961, 255] on div "**********" at bounding box center [633, 406] width 1164 height 711
click at [900, 199] on div "**********" at bounding box center [633, 406] width 1164 height 711
click at [1025, 302] on div "**********" at bounding box center [633, 406] width 1164 height 711
click at [958, 278] on div "**********" at bounding box center [633, 406] width 1164 height 711
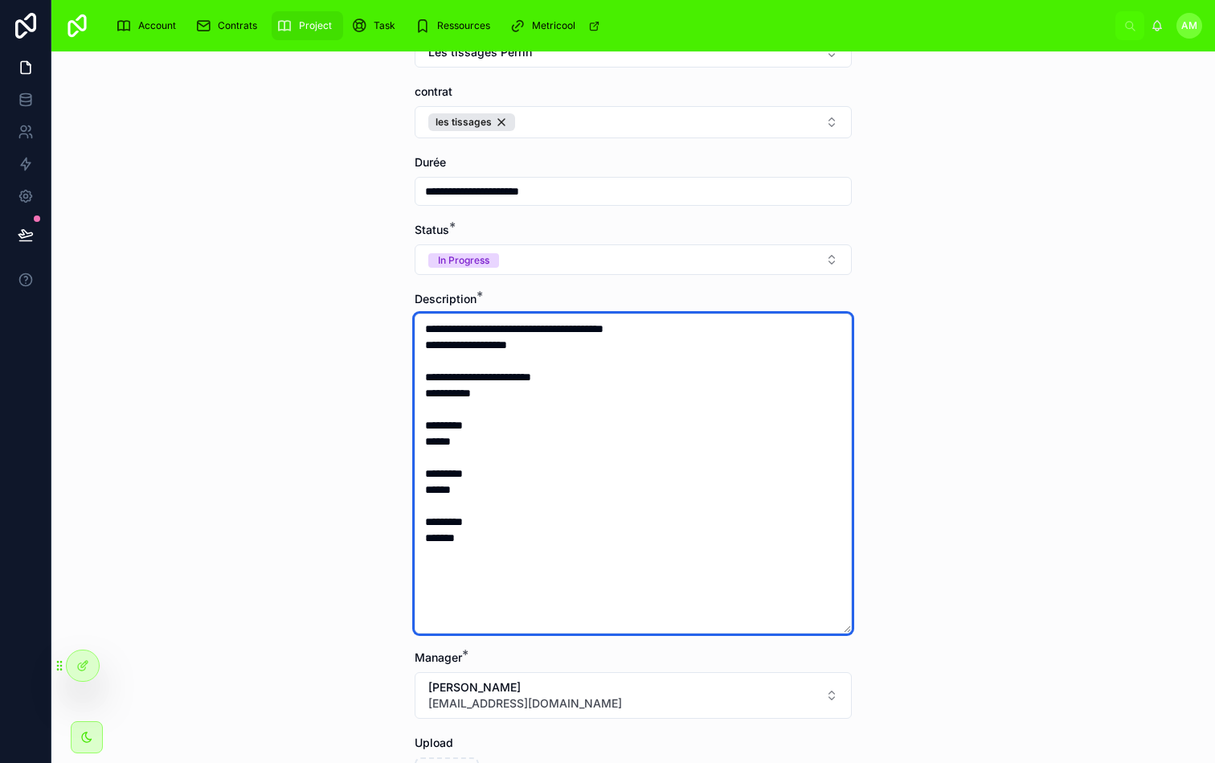
click at [533, 350] on textarea "**********" at bounding box center [633, 474] width 437 height 320
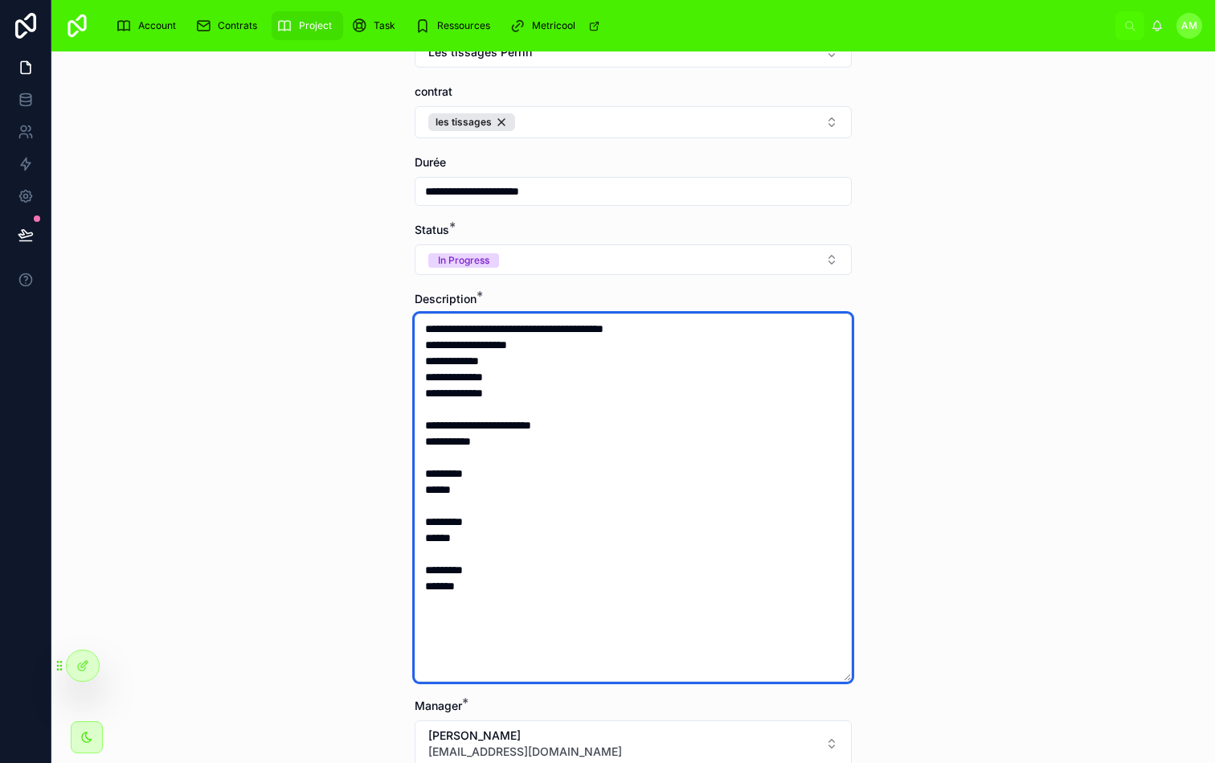
click at [510, 444] on textarea "**********" at bounding box center [633, 498] width 437 height 368
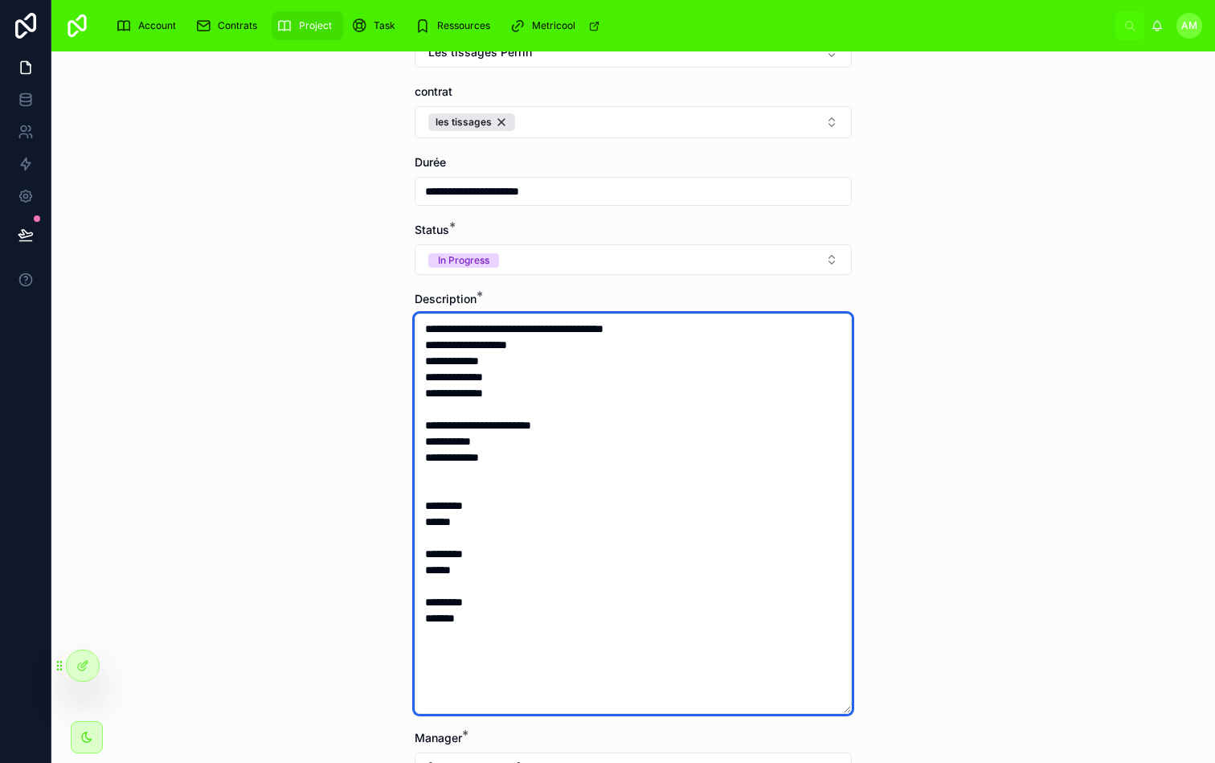
click at [431, 460] on textarea "**********" at bounding box center [633, 514] width 437 height 400
click at [441, 471] on textarea "**********" at bounding box center [633, 514] width 437 height 400
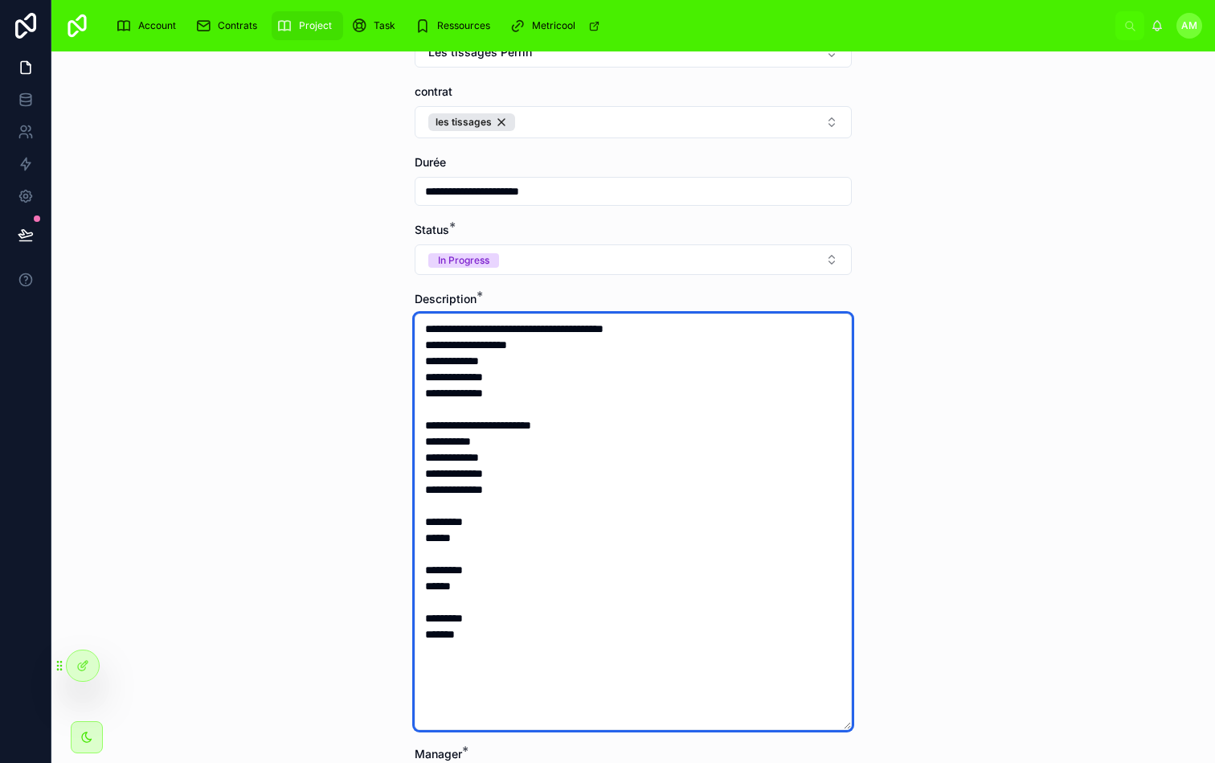
click at [455, 501] on textarea "**********" at bounding box center [633, 522] width 437 height 416
click at [456, 494] on textarea "**********" at bounding box center [633, 522] width 437 height 416
click at [510, 492] on textarea "**********" at bounding box center [633, 522] width 437 height 416
type textarea "**********"
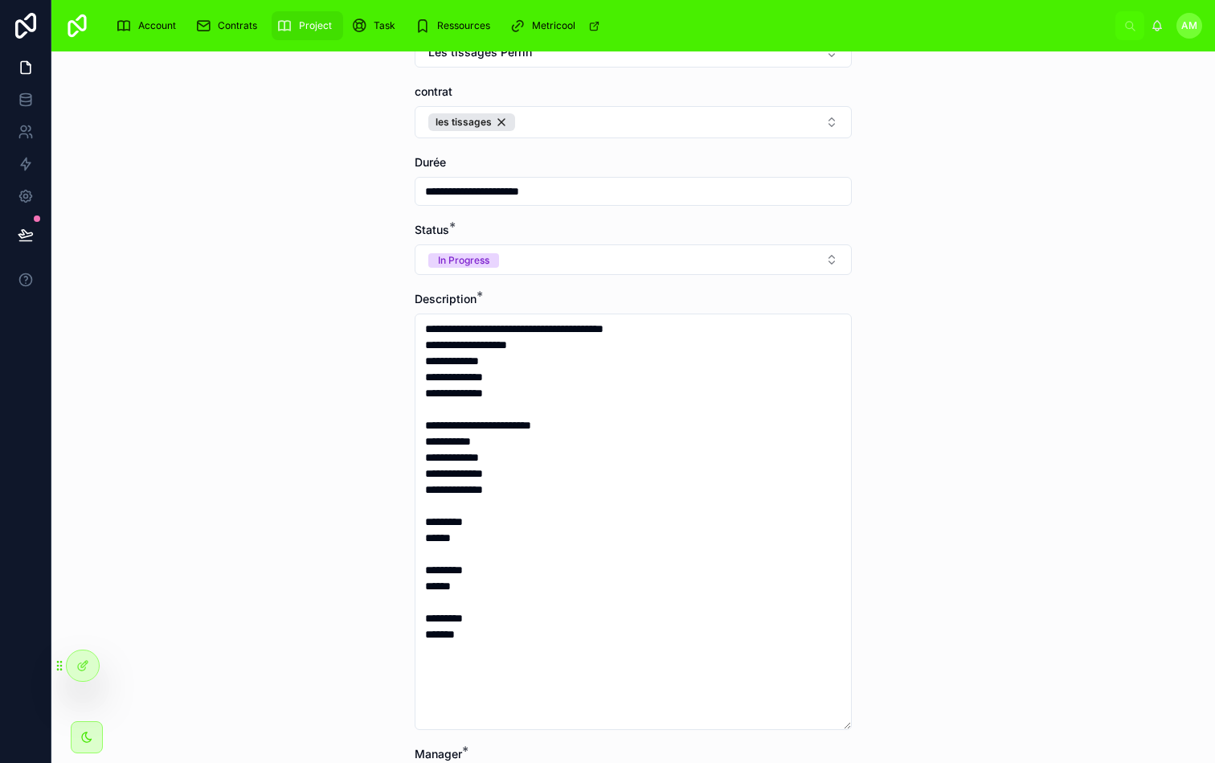
click at [876, 191] on div "**********" at bounding box center [633, 406] width 1164 height 711
click at [934, 280] on div "**********" at bounding box center [633, 406] width 1164 height 711
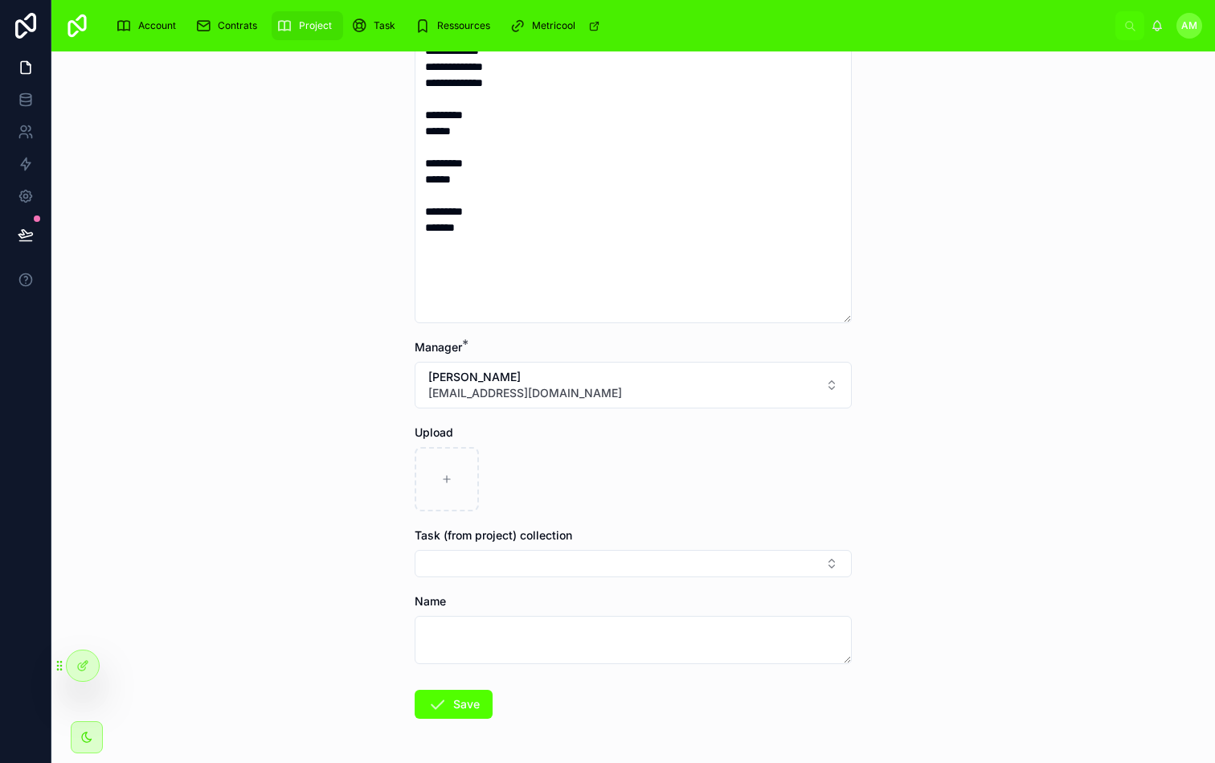
scroll to position [618, 0]
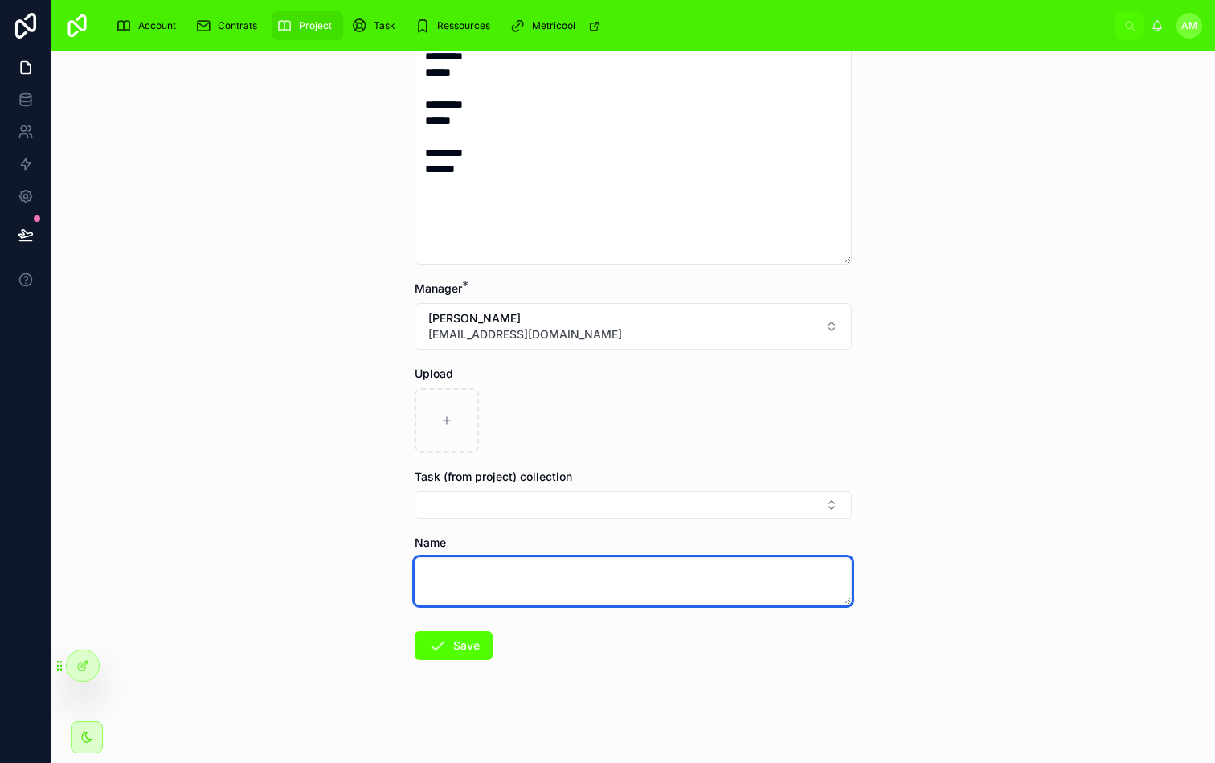
click at [546, 568] on textarea at bounding box center [633, 581] width 437 height 48
type textarea "**********"
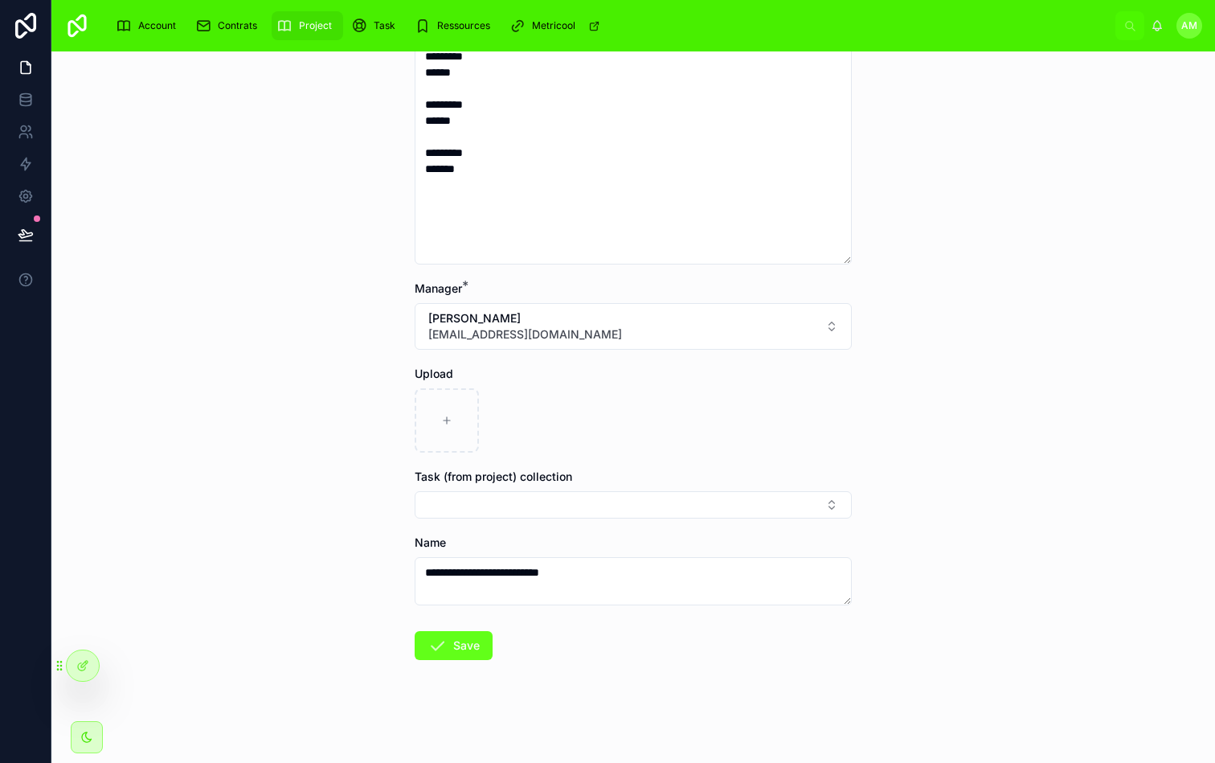
click at [456, 650] on button "Save" at bounding box center [454, 645] width 78 height 29
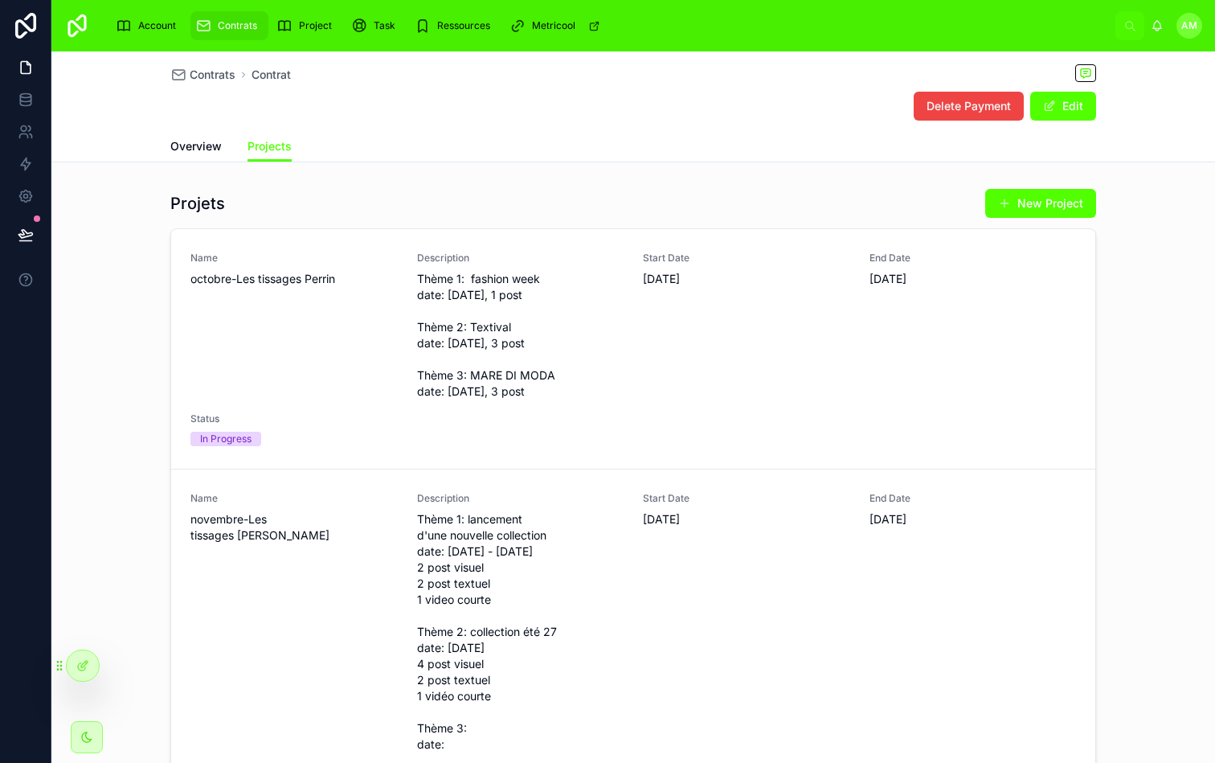
click at [552, 154] on div "Overview Projects" at bounding box center [633, 146] width 926 height 31
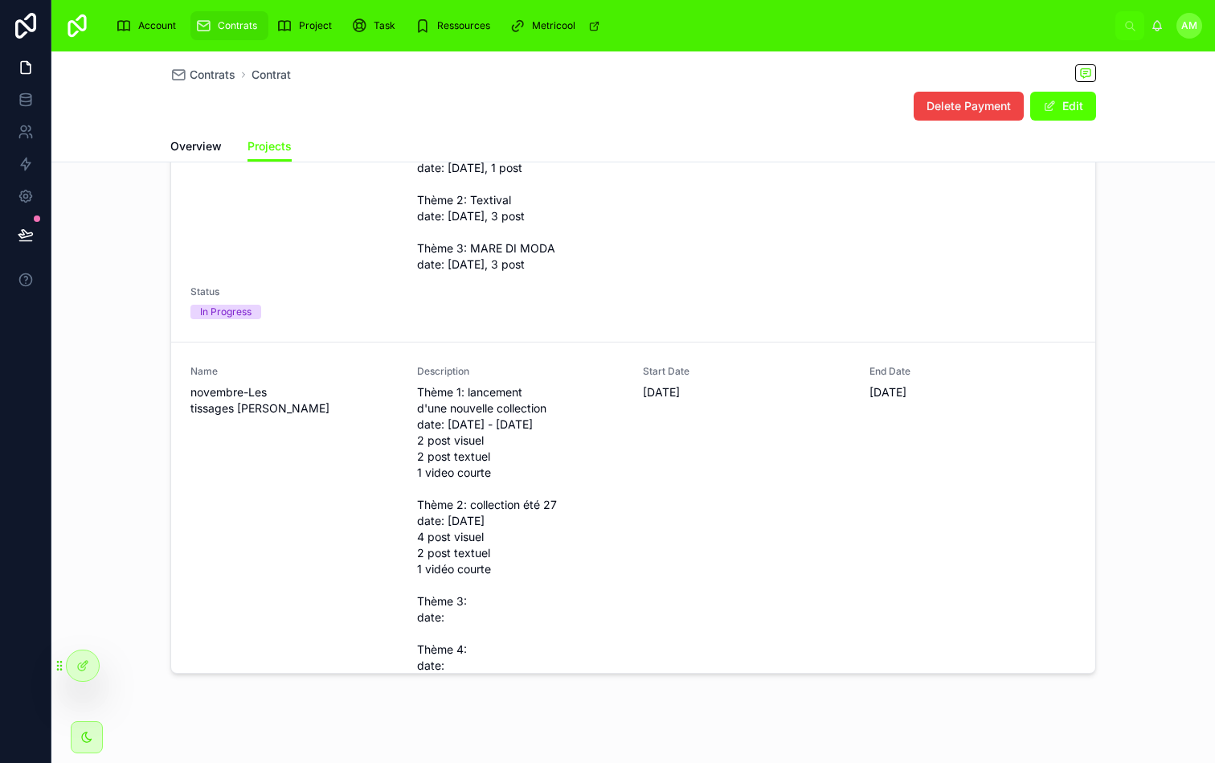
scroll to position [147, 0]
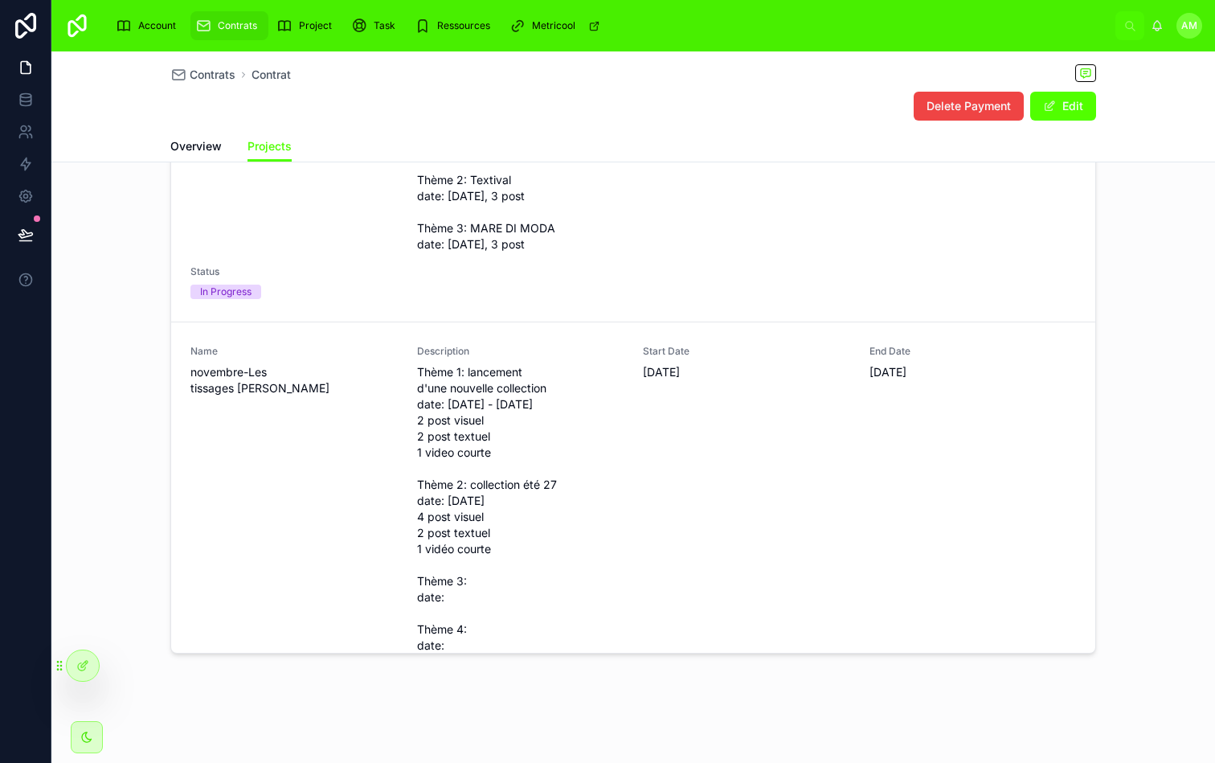
click at [1182, 342] on div "Projets New Project Name octobre-Les tissages [PERSON_NAME] Description Thème 1…" at bounding box center [633, 347] width 1164 height 625
click at [1150, 346] on div "Projets New Project Name octobre-Les tissages [PERSON_NAME] Description Thème 1…" at bounding box center [633, 347] width 1164 height 625
click at [1142, 314] on div "Projets New Project Name octobre-Les tissages [PERSON_NAME] Description Thème 1…" at bounding box center [633, 347] width 1164 height 625
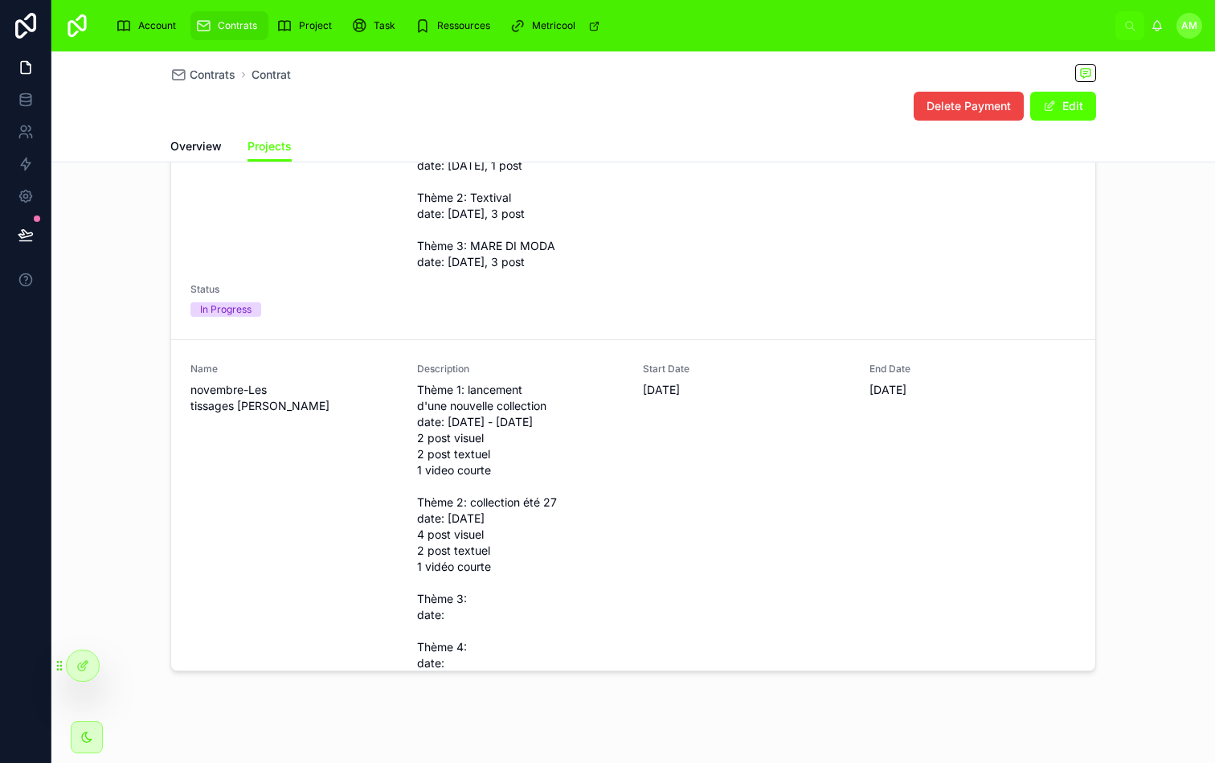
scroll to position [122, 0]
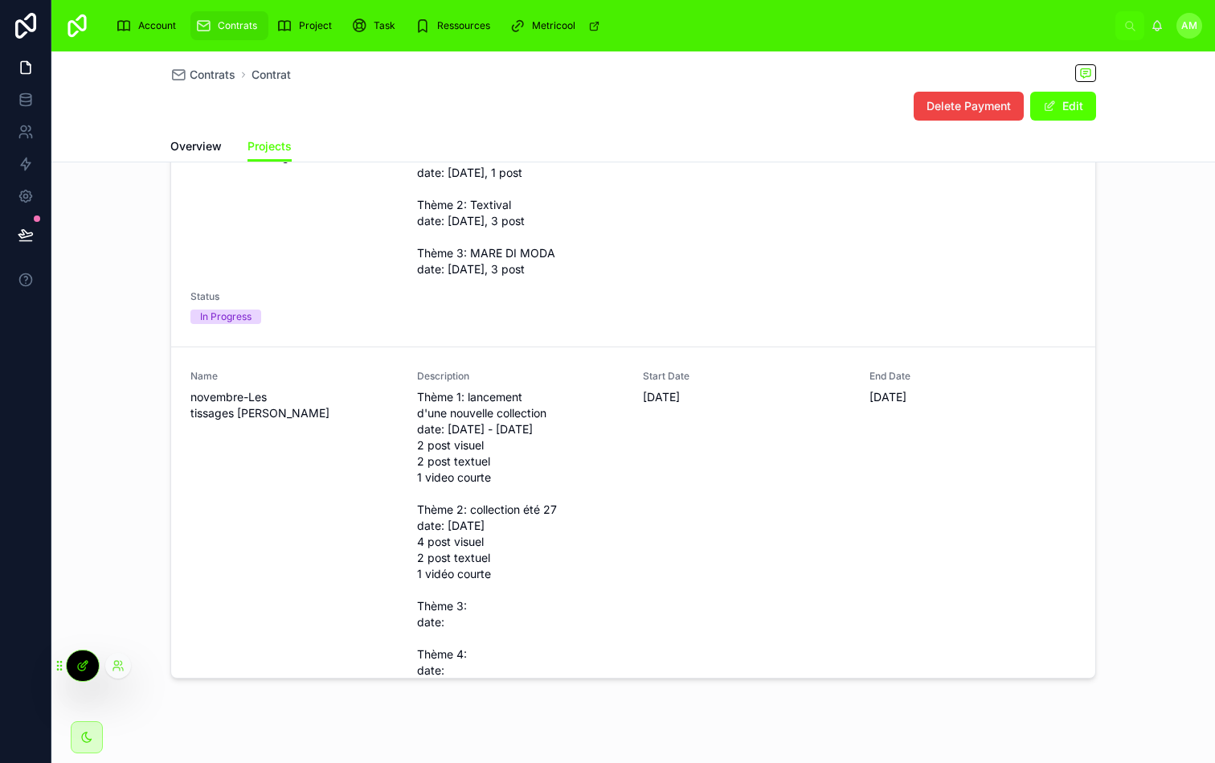
click at [84, 671] on icon at bounding box center [82, 665] width 13 height 13
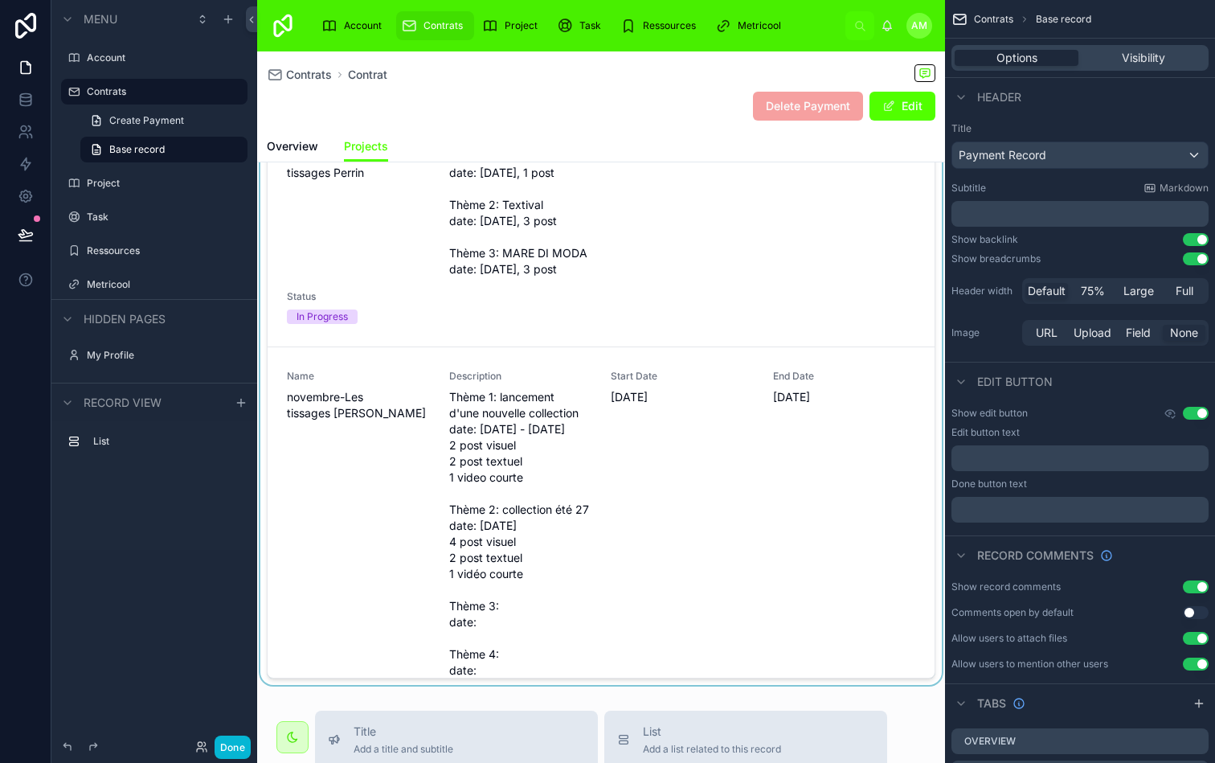
click at [609, 285] on div at bounding box center [601, 371] width 688 height 625
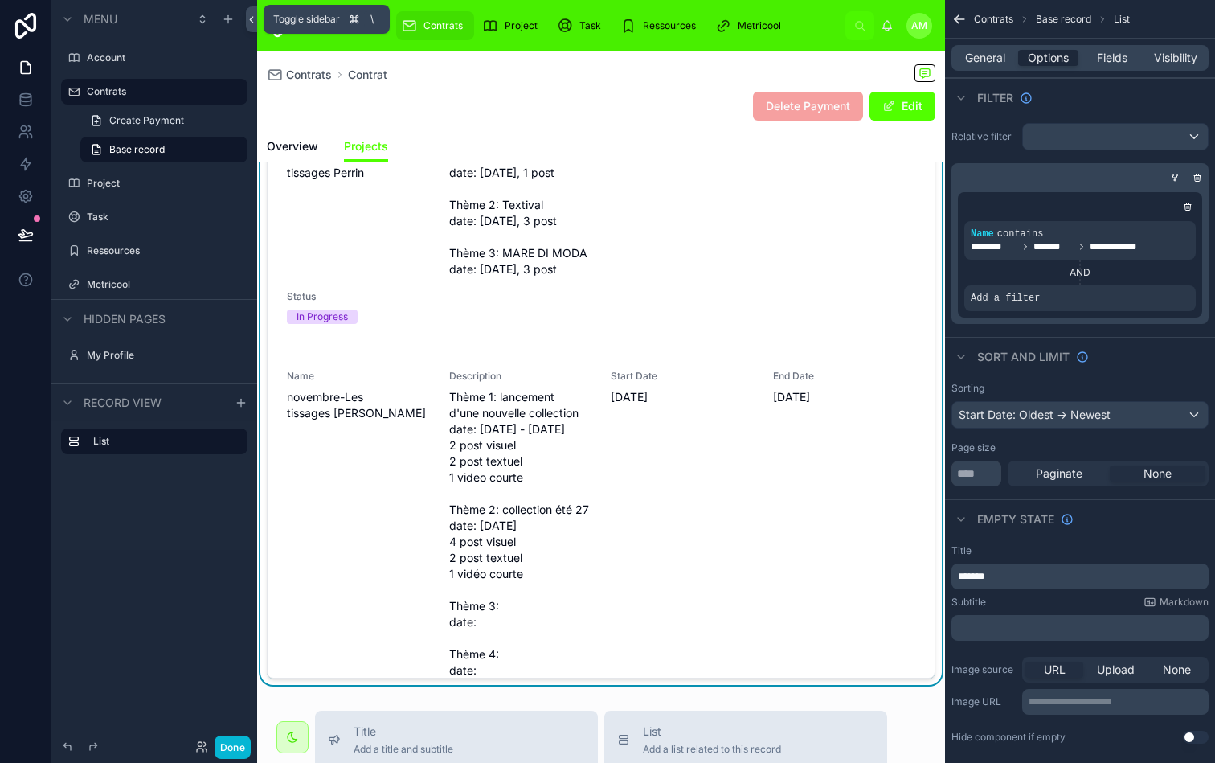
click at [248, 19] on icon at bounding box center [251, 20] width 11 height 12
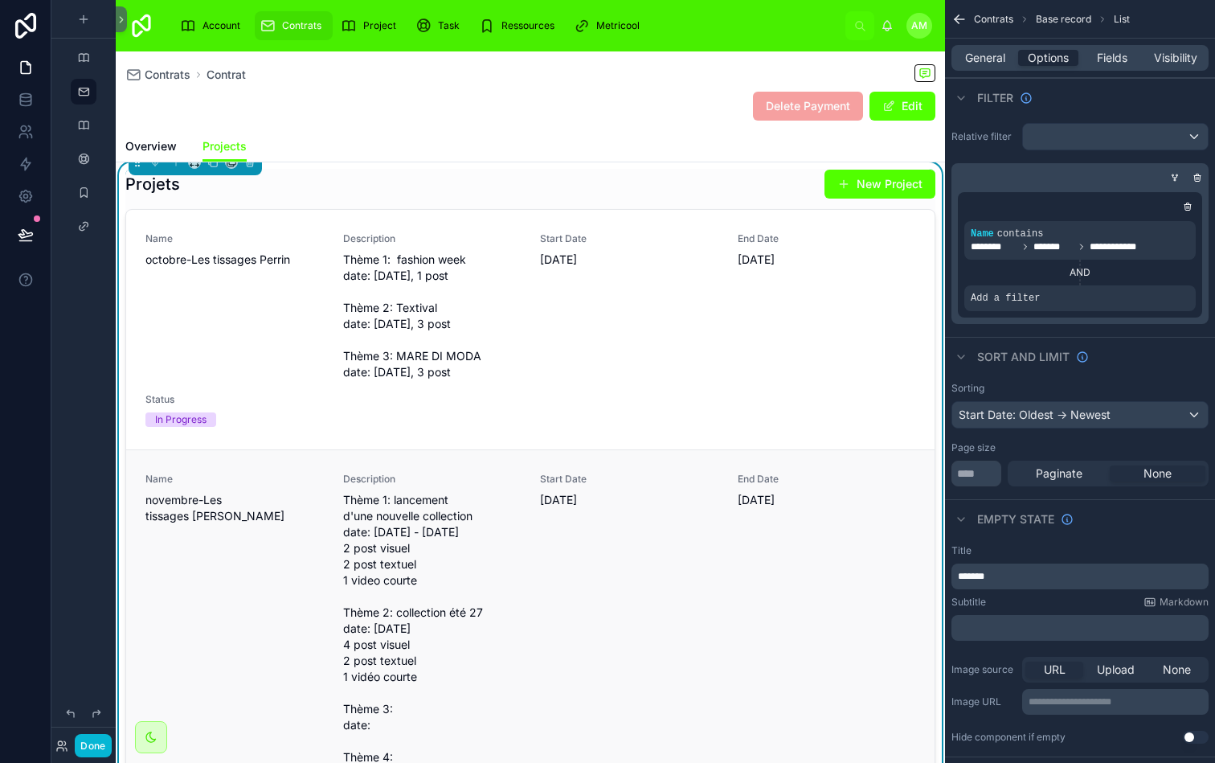
scroll to position [0, 0]
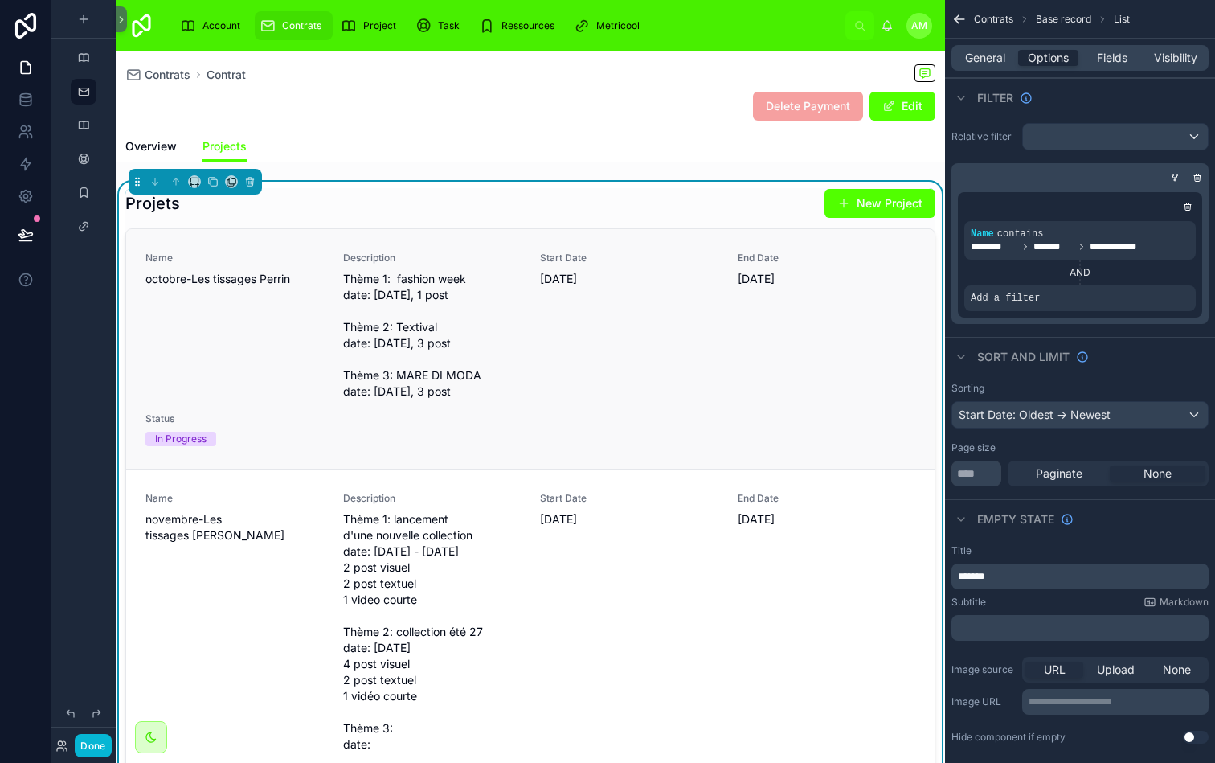
click at [581, 400] on div "Start Date [DATE]" at bounding box center [629, 326] width 178 height 148
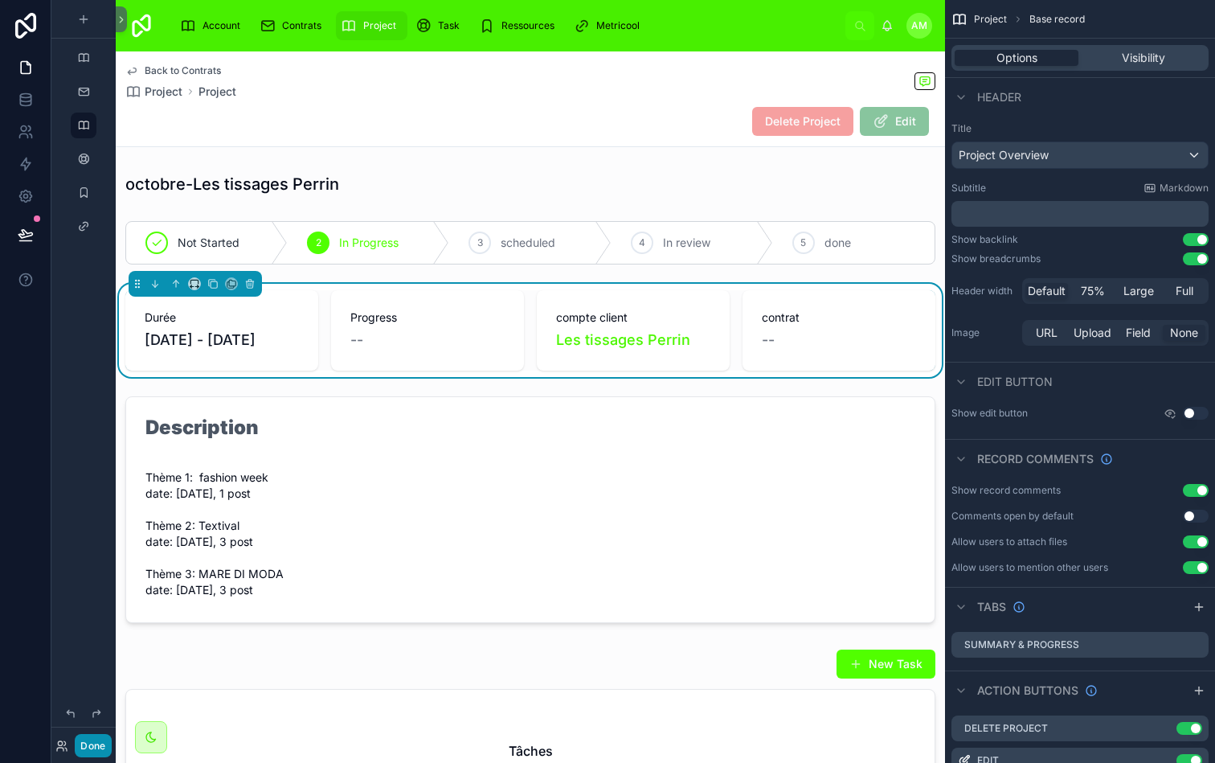
click at [96, 738] on button "Done" at bounding box center [93, 745] width 36 height 23
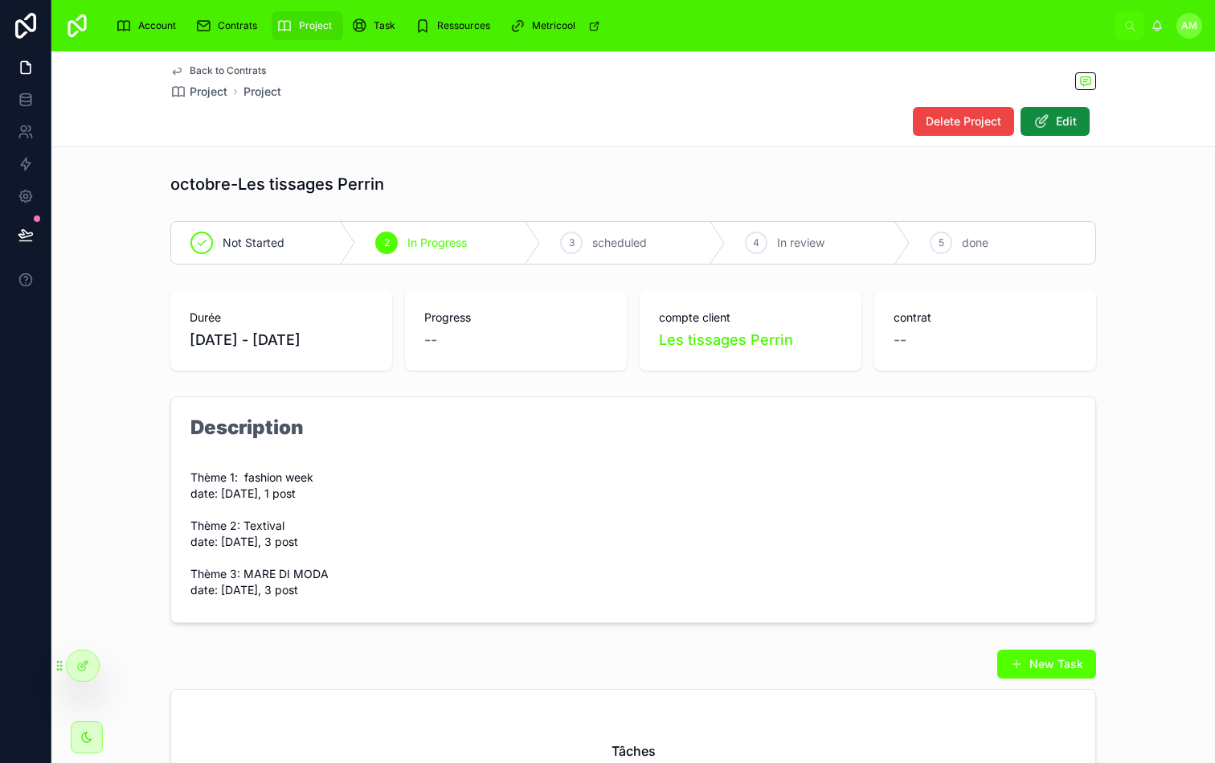
click at [1154, 281] on div "octobre-Les tissages [PERSON_NAME] Not Started 2 In Progress 3 scheduled 4 In r…" at bounding box center [633, 492] width 1164 height 653
click at [386, 19] on span "Task" at bounding box center [385, 25] width 22 height 13
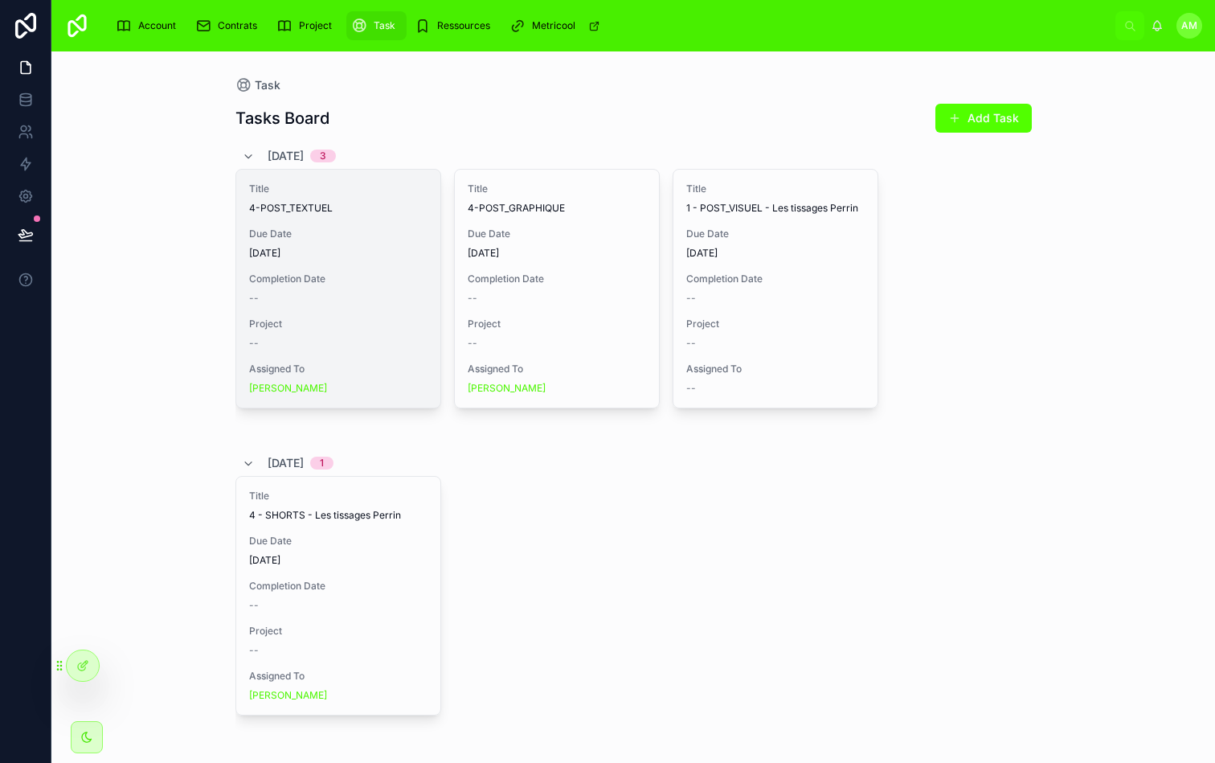
click at [350, 314] on div "Title 4-POST_TEXTUEL Due Date [DATE] Completion Date -- Project -- Assigned To …" at bounding box center [338, 289] width 204 height 238
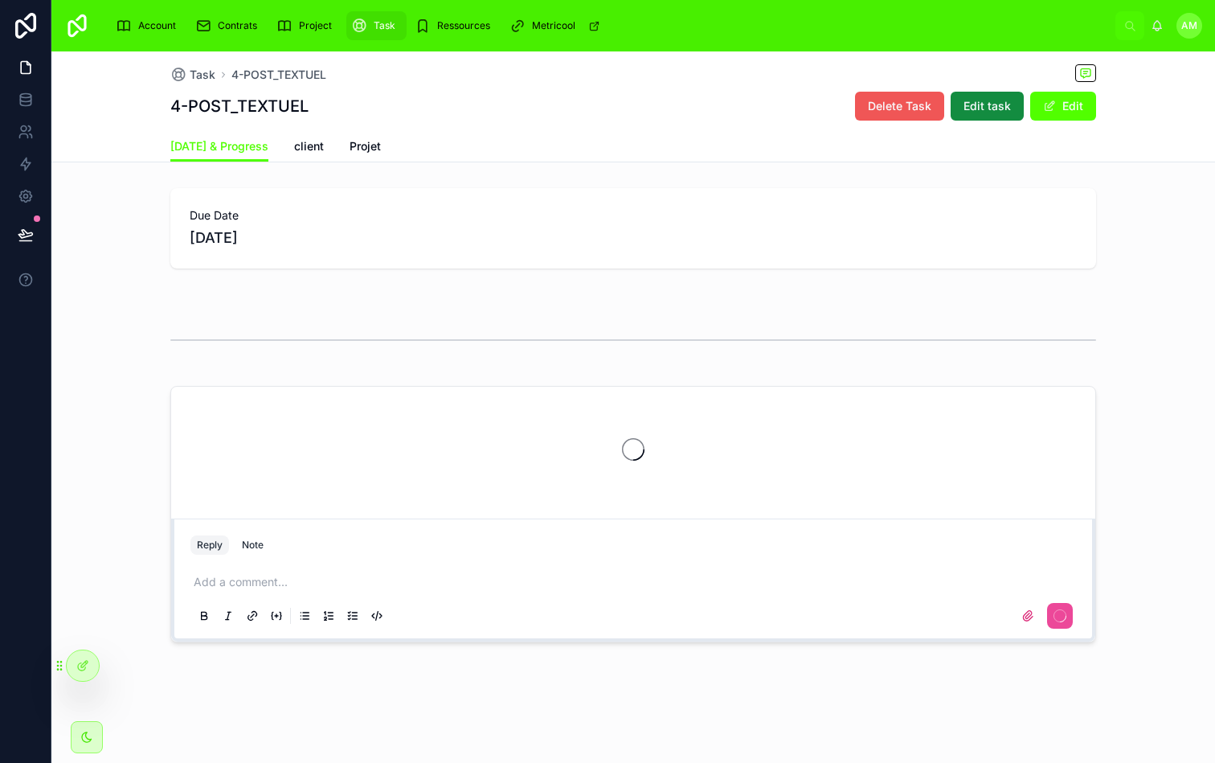
click at [917, 107] on span "Delete Task" at bounding box center [900, 106] width 64 height 16
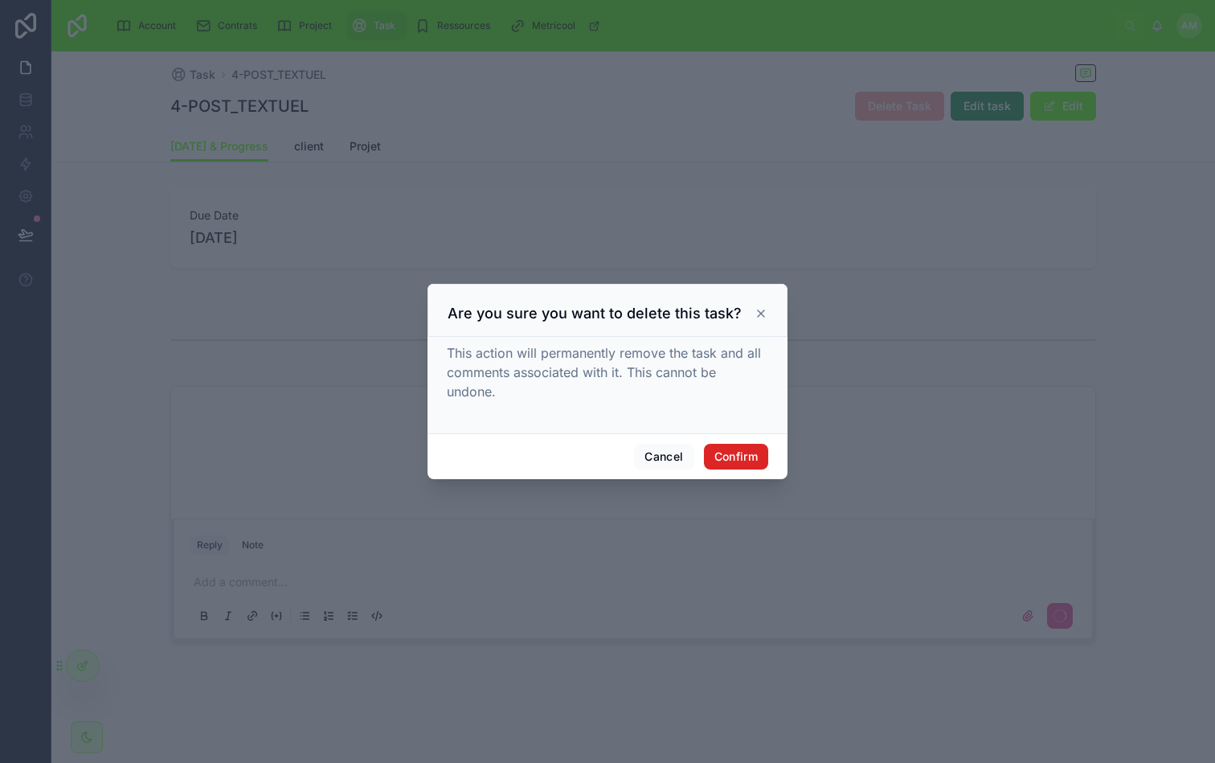
click at [719, 449] on button "Confirm" at bounding box center [736, 457] width 64 height 26
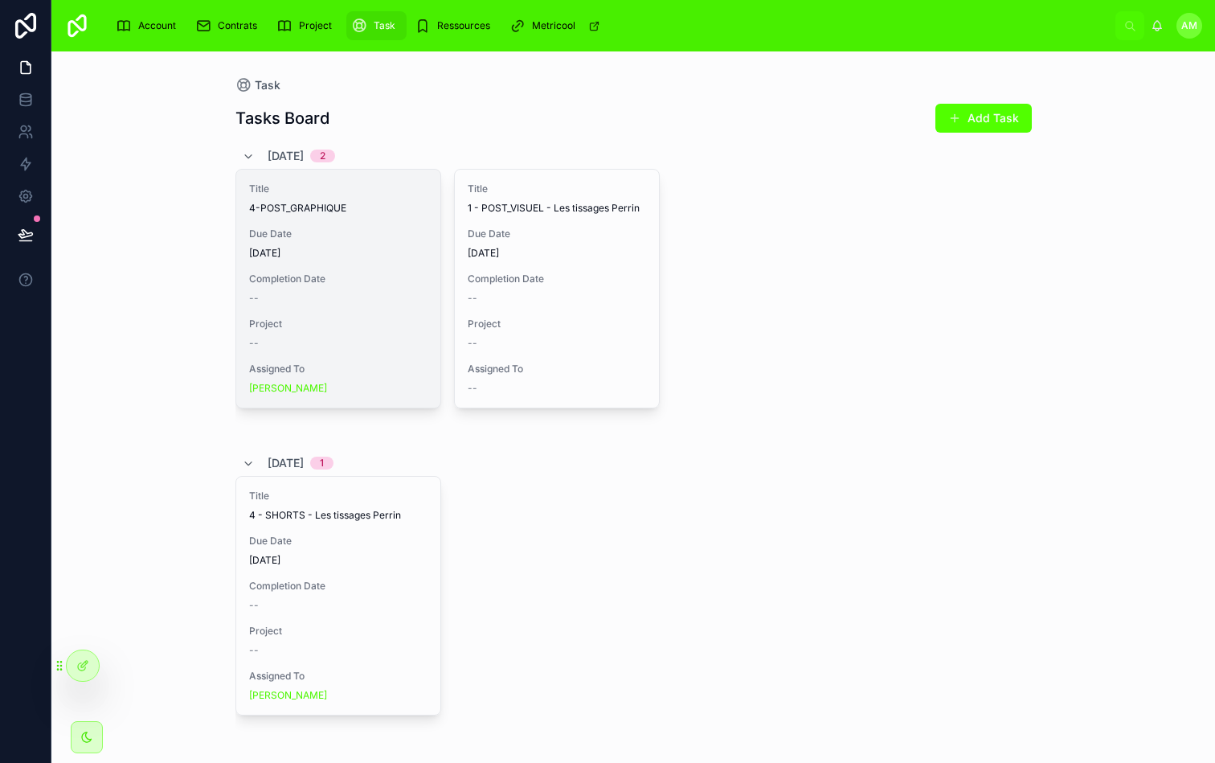
click at [374, 277] on span "Completion Date" at bounding box center [338, 279] width 178 height 13
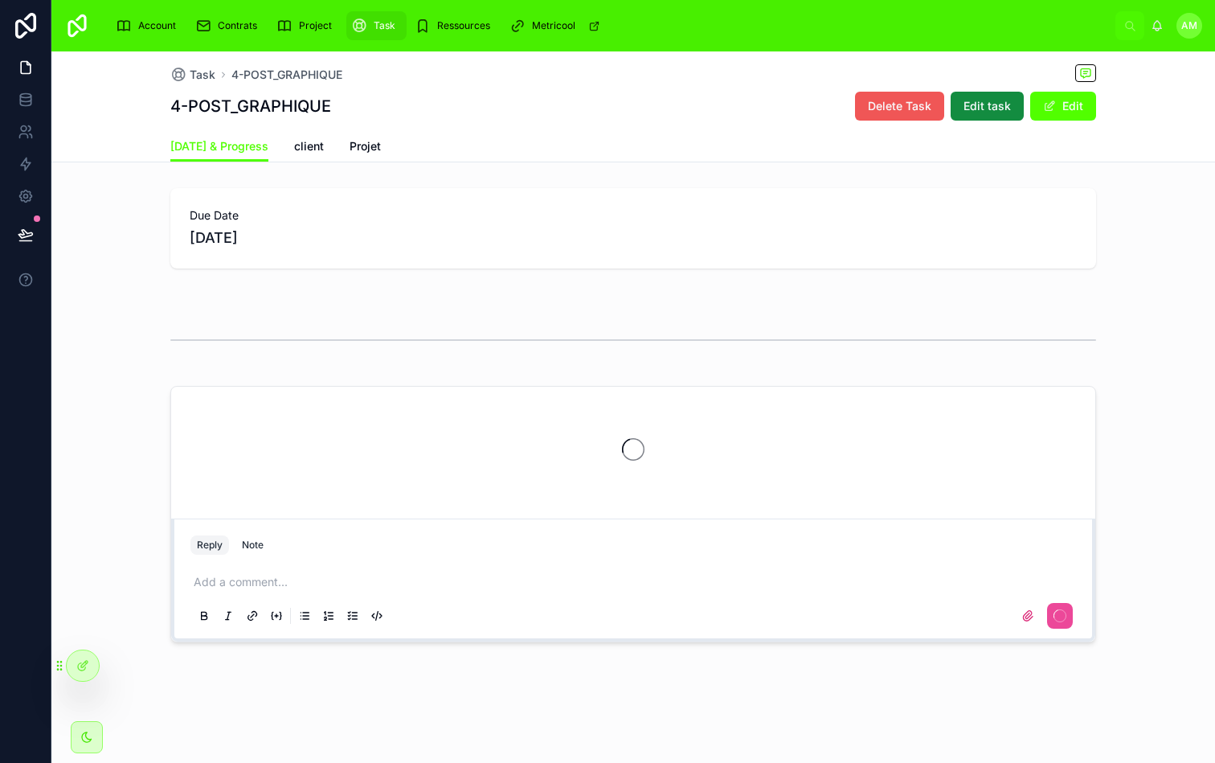
click at [868, 101] on button "Delete Task" at bounding box center [899, 106] width 89 height 29
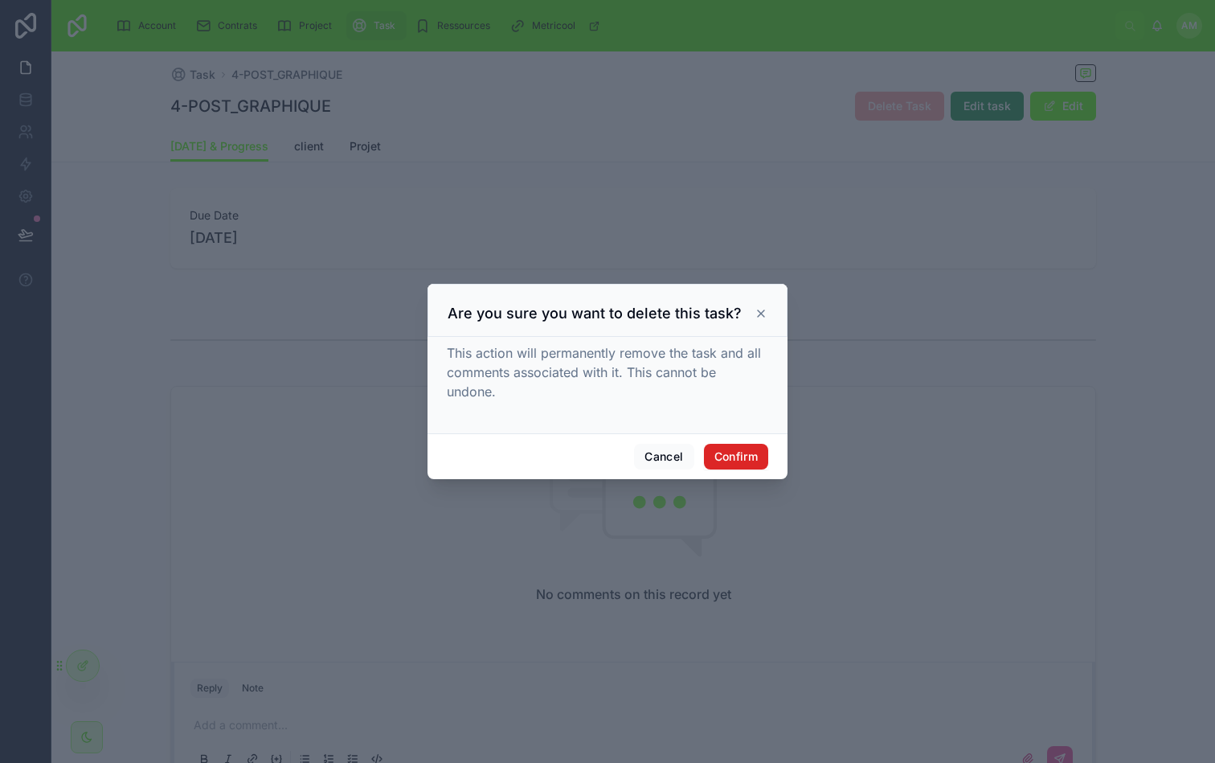
click at [716, 462] on button "Confirm" at bounding box center [736, 457] width 64 height 26
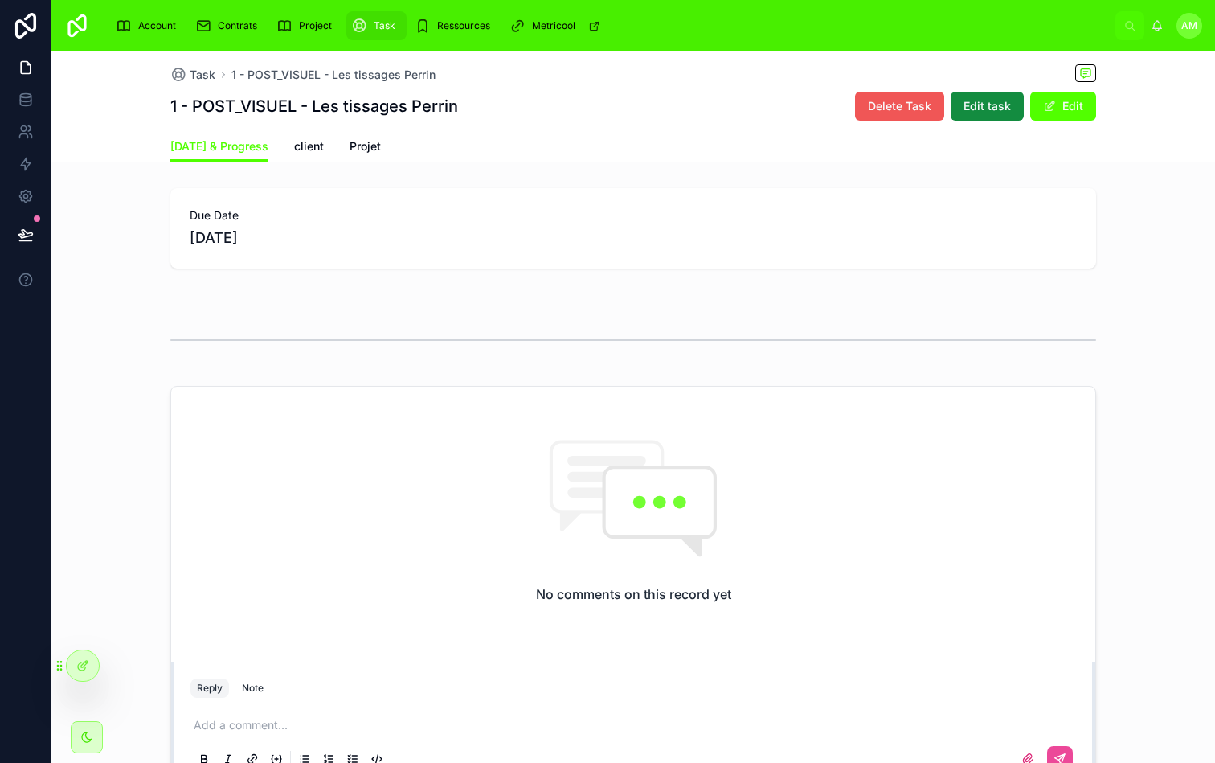
click at [912, 106] on span "Delete Task" at bounding box center [900, 106] width 64 height 16
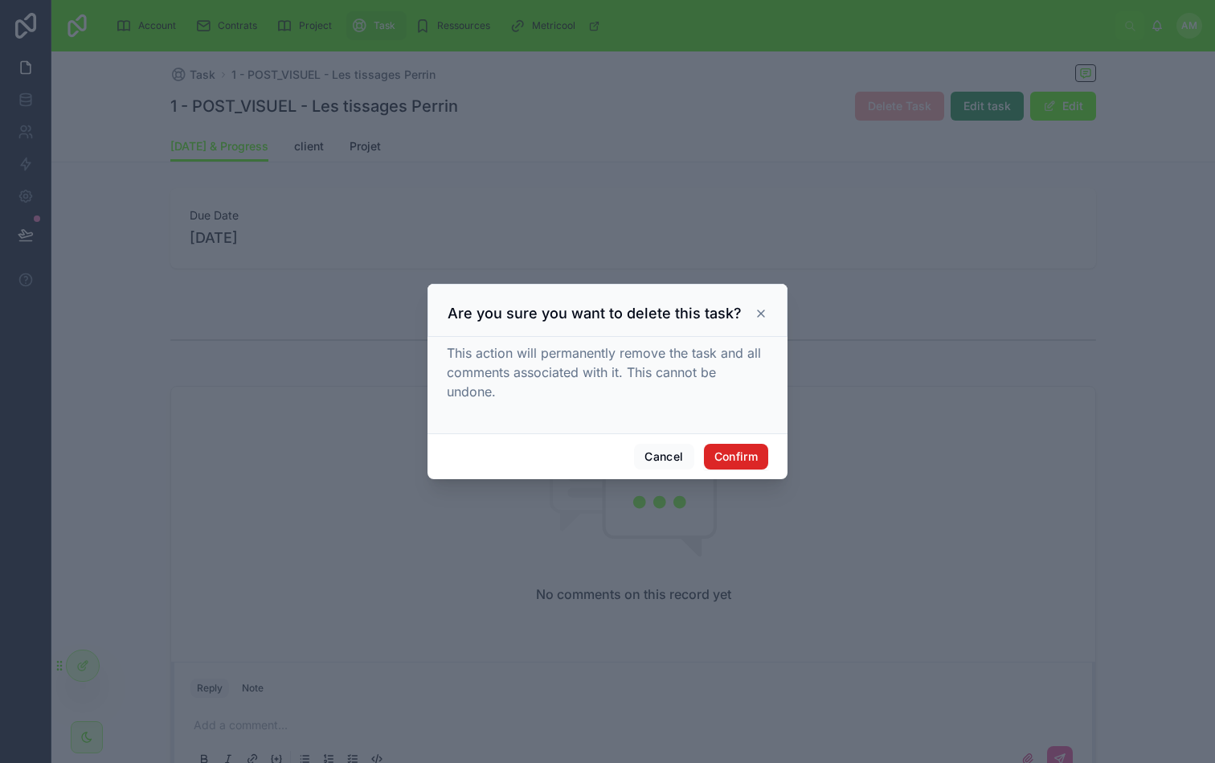
click at [723, 461] on button "Confirm" at bounding box center [736, 457] width 64 height 26
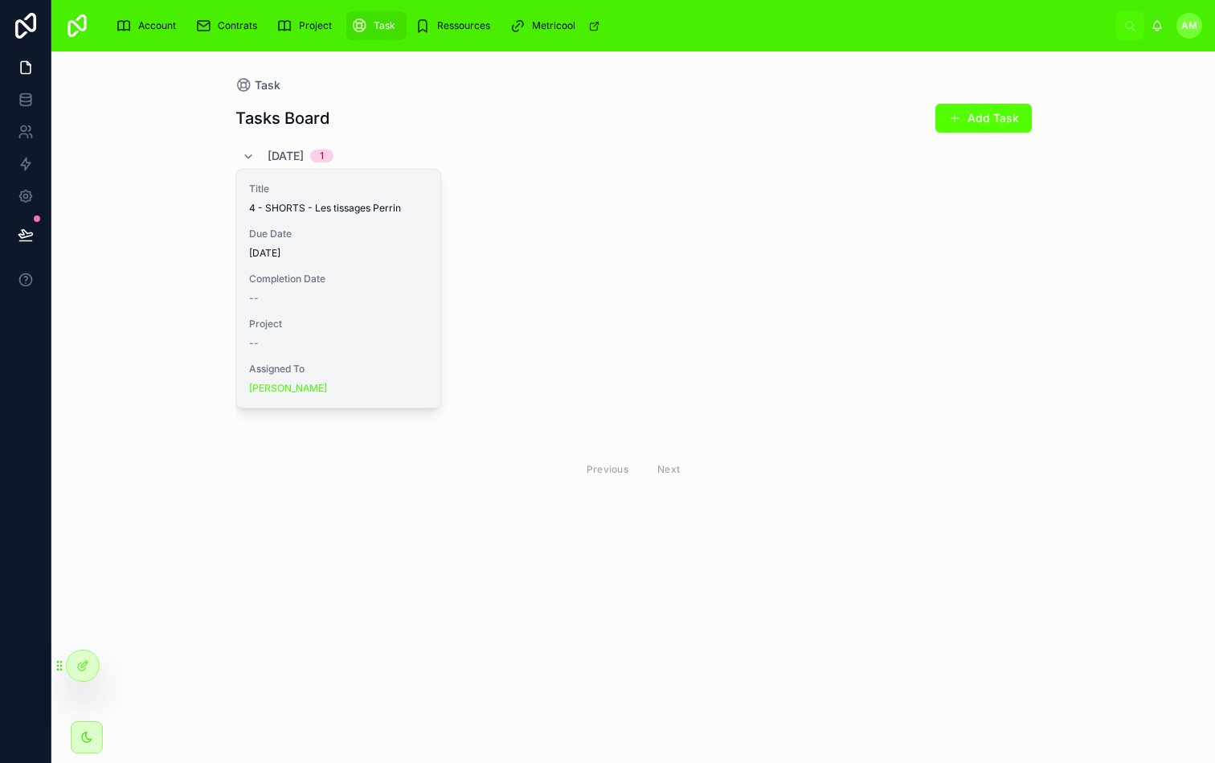
click at [344, 327] on span "Project" at bounding box center [338, 324] width 178 height 13
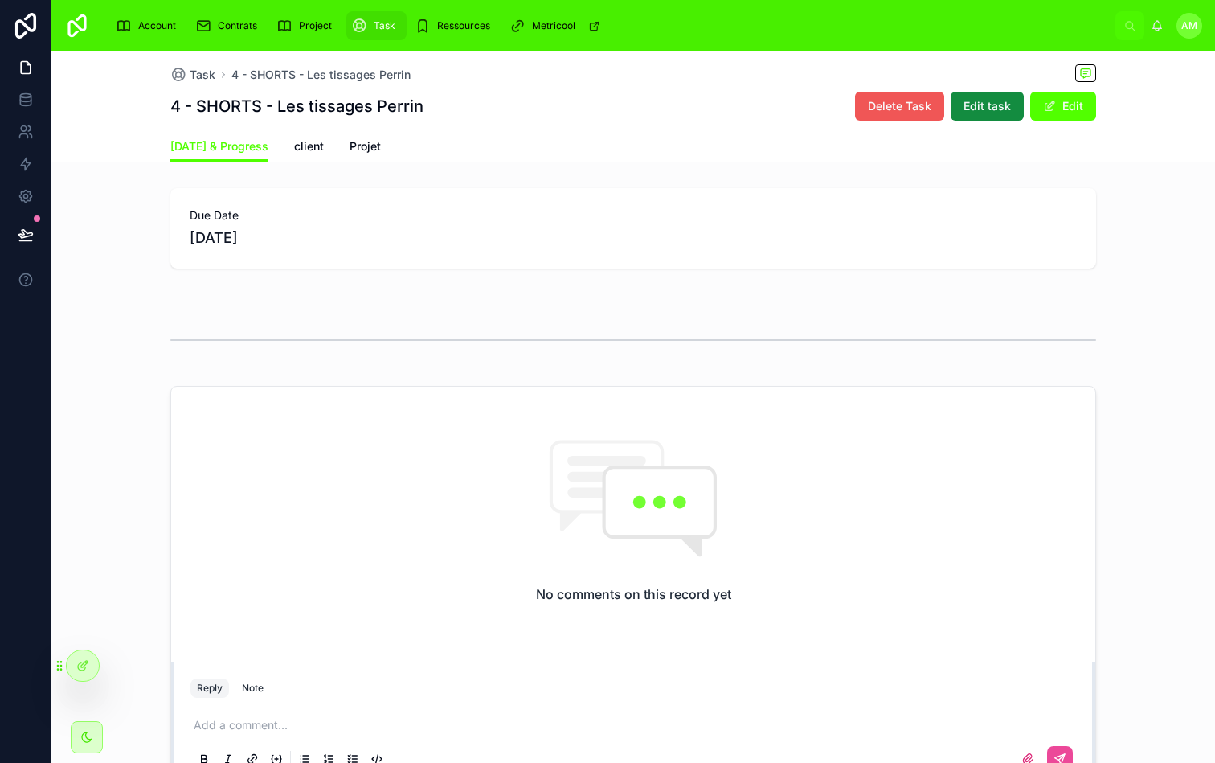
click at [927, 120] on button "Delete Task" at bounding box center [899, 106] width 89 height 29
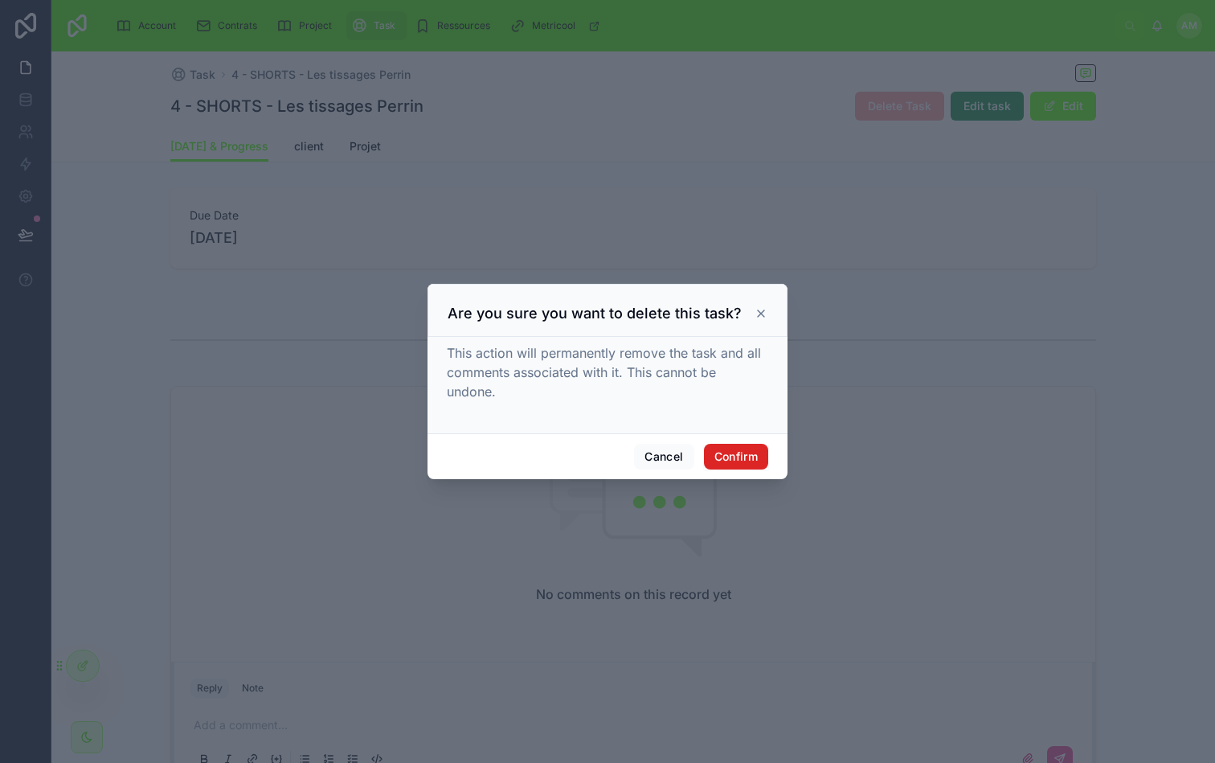
click at [736, 455] on button "Confirm" at bounding box center [736, 457] width 64 height 26
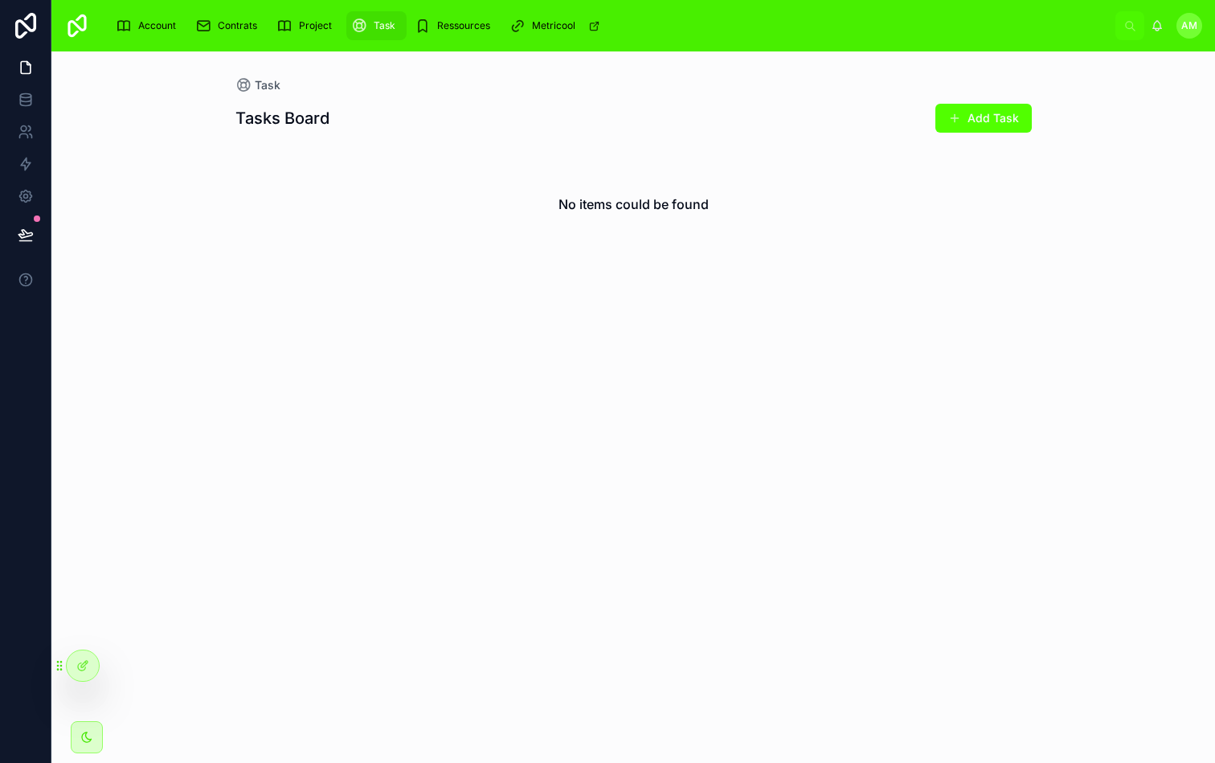
click at [660, 241] on div "No items could be found" at bounding box center [634, 204] width 797 height 122
drag, startPoint x: 554, startPoint y: 202, endPoint x: 789, endPoint y: 202, distance: 234.7
click at [789, 202] on div "No items could be found" at bounding box center [634, 204] width 797 height 122
click at [725, 273] on div "Tasks Board Add Task No items could be found" at bounding box center [634, 204] width 797 height 223
click at [445, 16] on div "Ressources" at bounding box center [456, 26] width 82 height 26
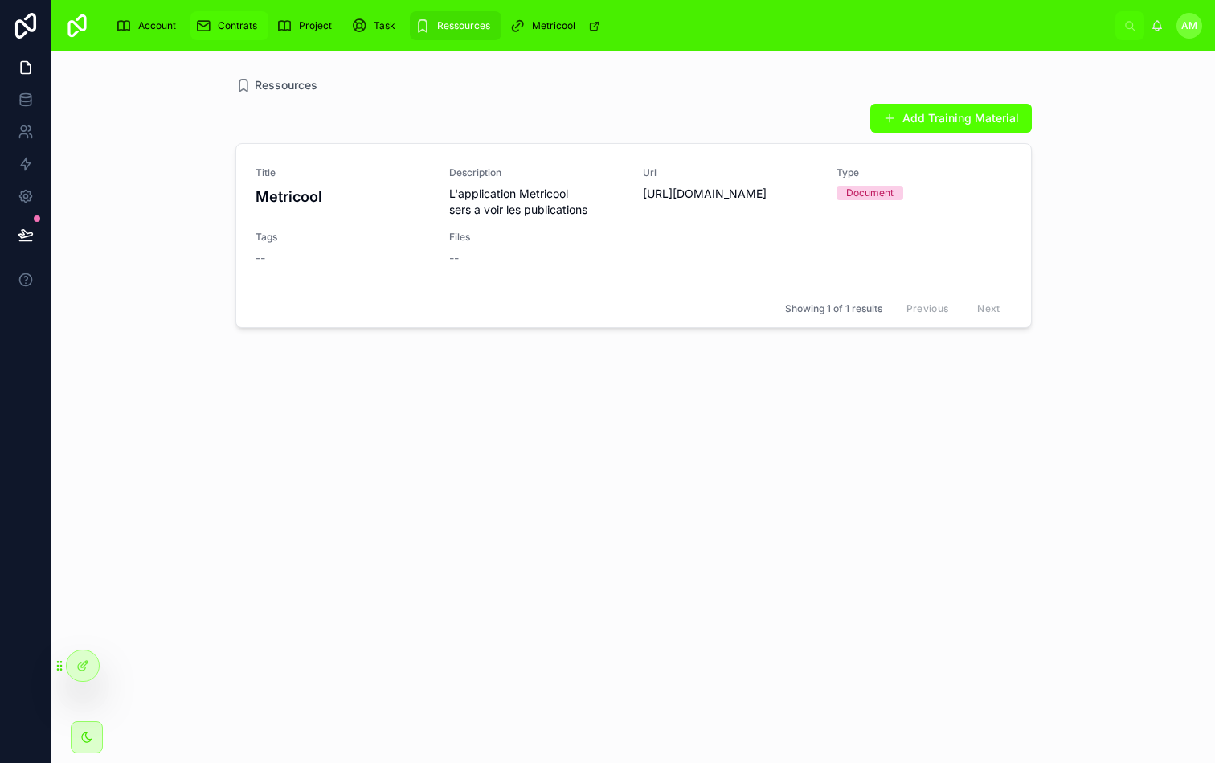
click at [230, 30] on span "Contrats" at bounding box center [237, 25] width 39 height 13
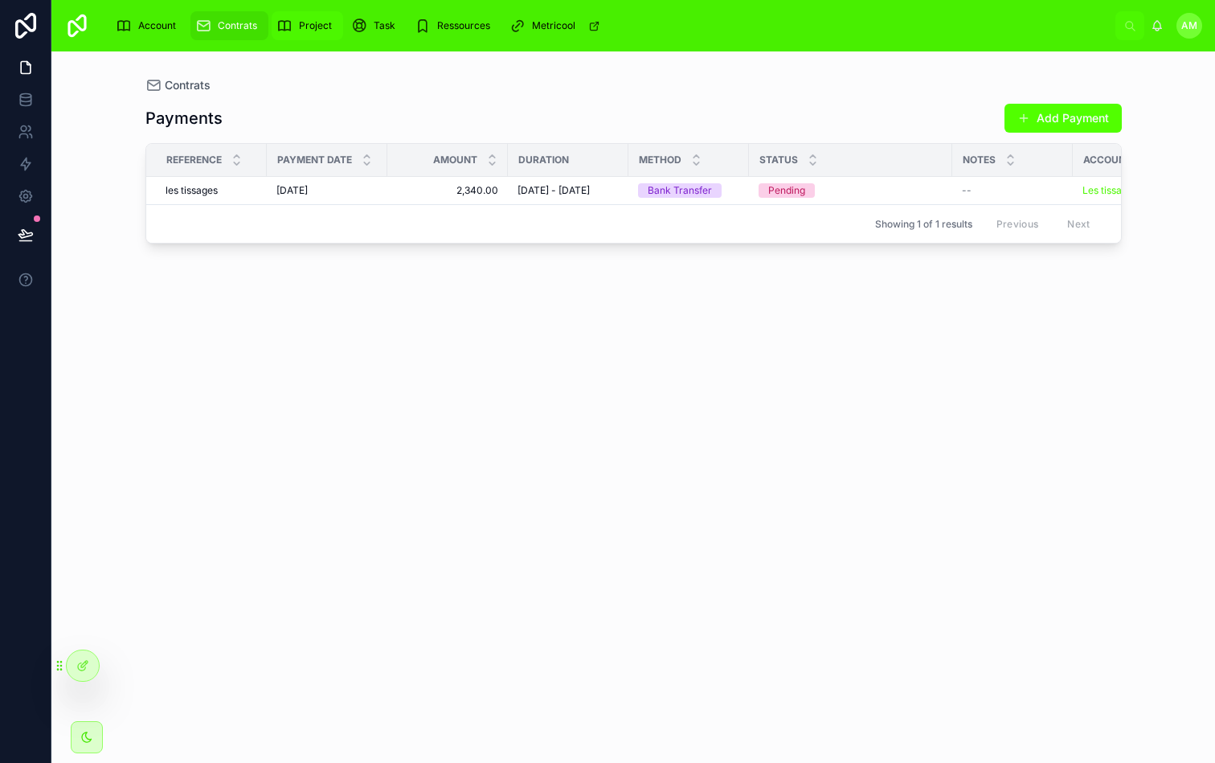
click at [312, 32] on div "Project" at bounding box center [308, 26] width 62 height 26
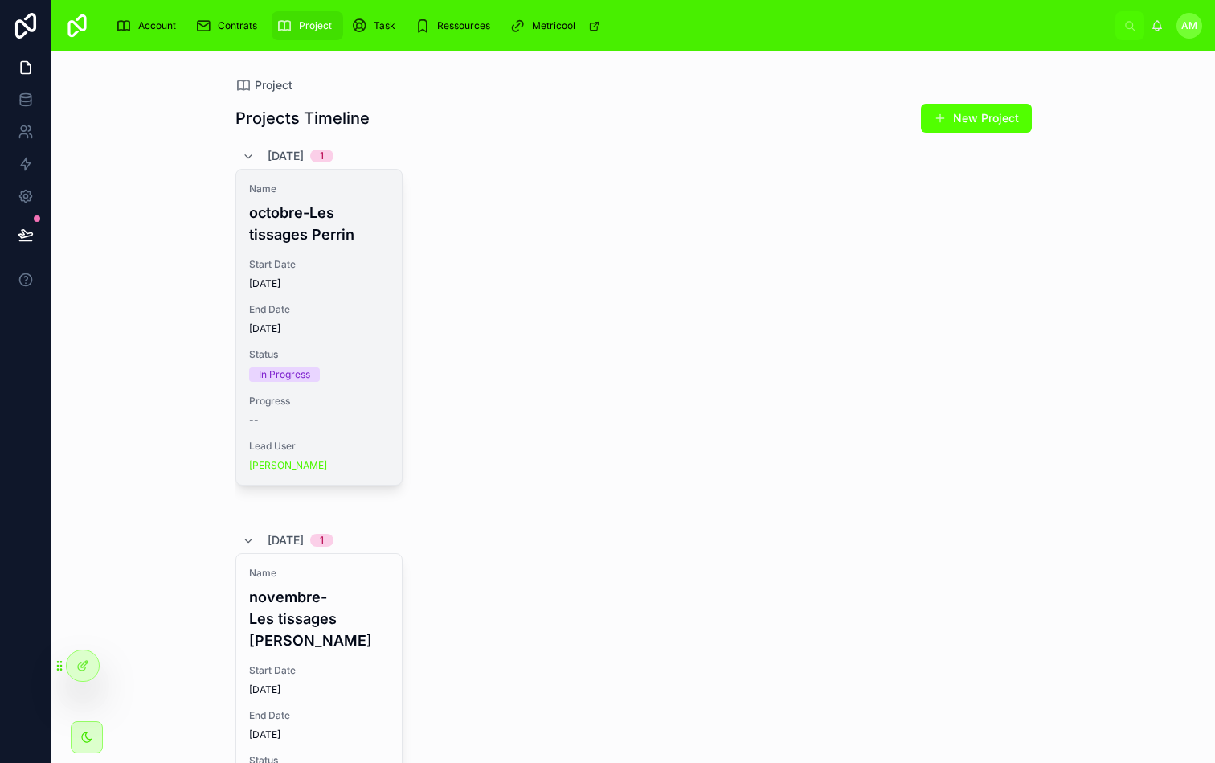
click at [346, 315] on span "End Date" at bounding box center [319, 309] width 140 height 13
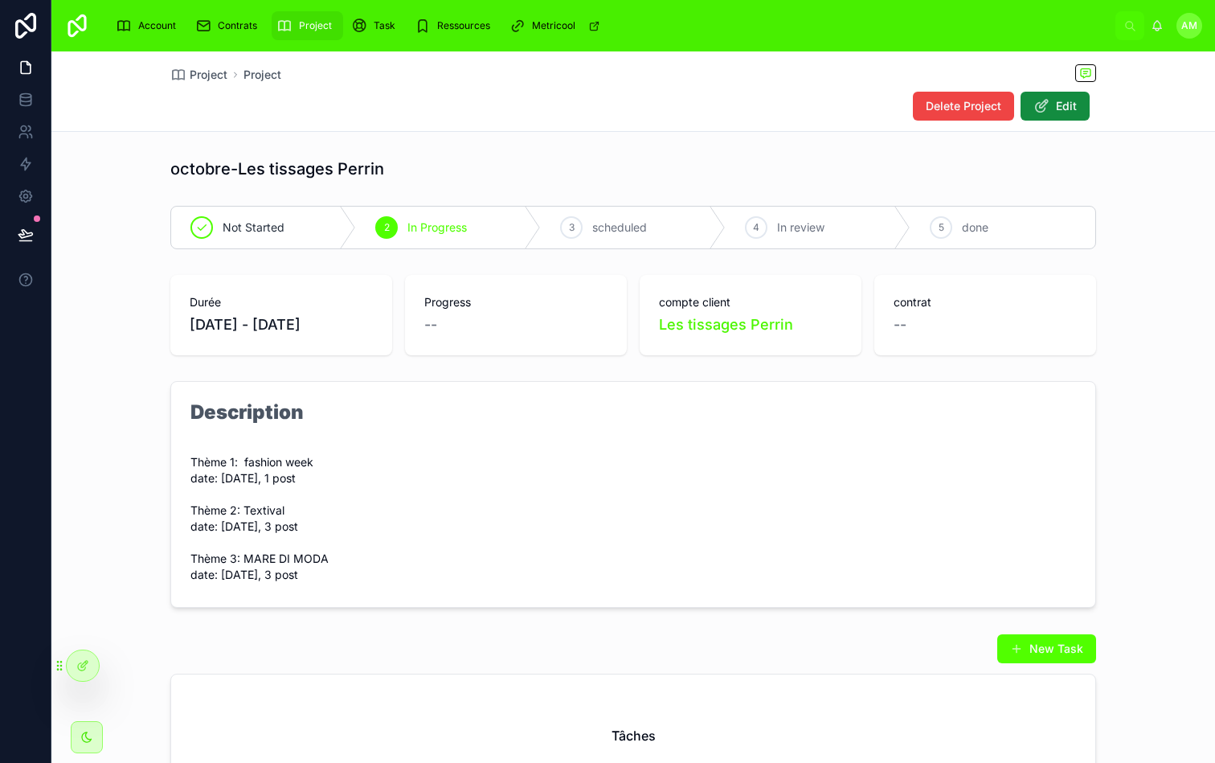
click at [214, 82] on div "Project Project" at bounding box center [633, 74] width 926 height 20
click at [215, 80] on span "Project" at bounding box center [209, 75] width 38 height 16
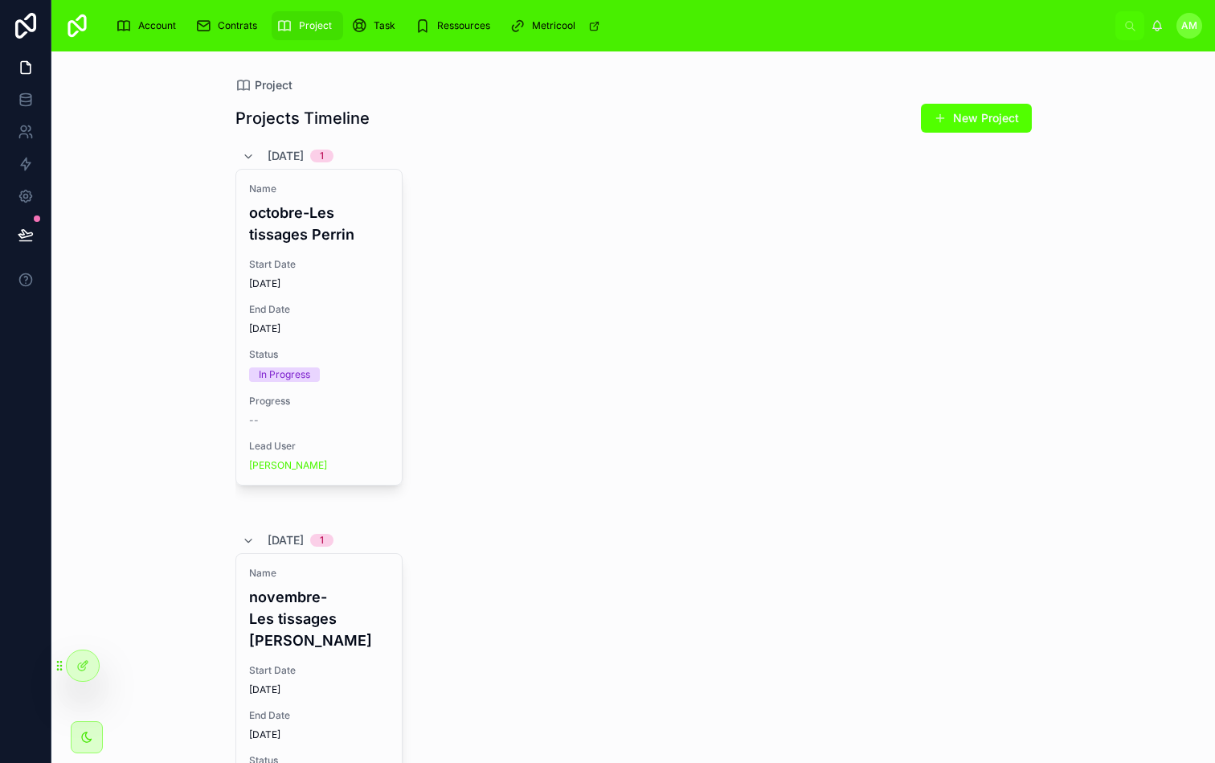
click at [509, 279] on div "Name octobre-Les tissages [PERSON_NAME] Start Date [DATE] End Date [DATE] Statu…" at bounding box center [634, 342] width 797 height 346
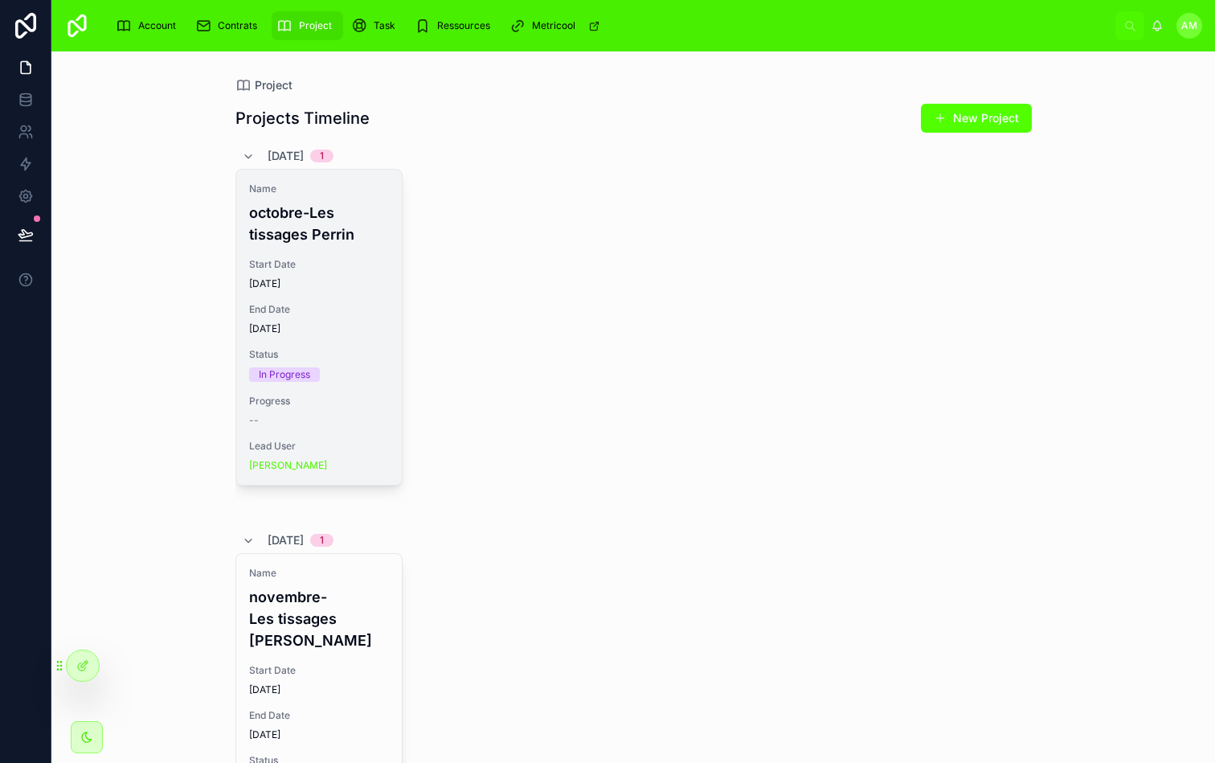
click at [330, 219] on h4 "octobre-Les tissages Perrin" at bounding box center [319, 223] width 140 height 43
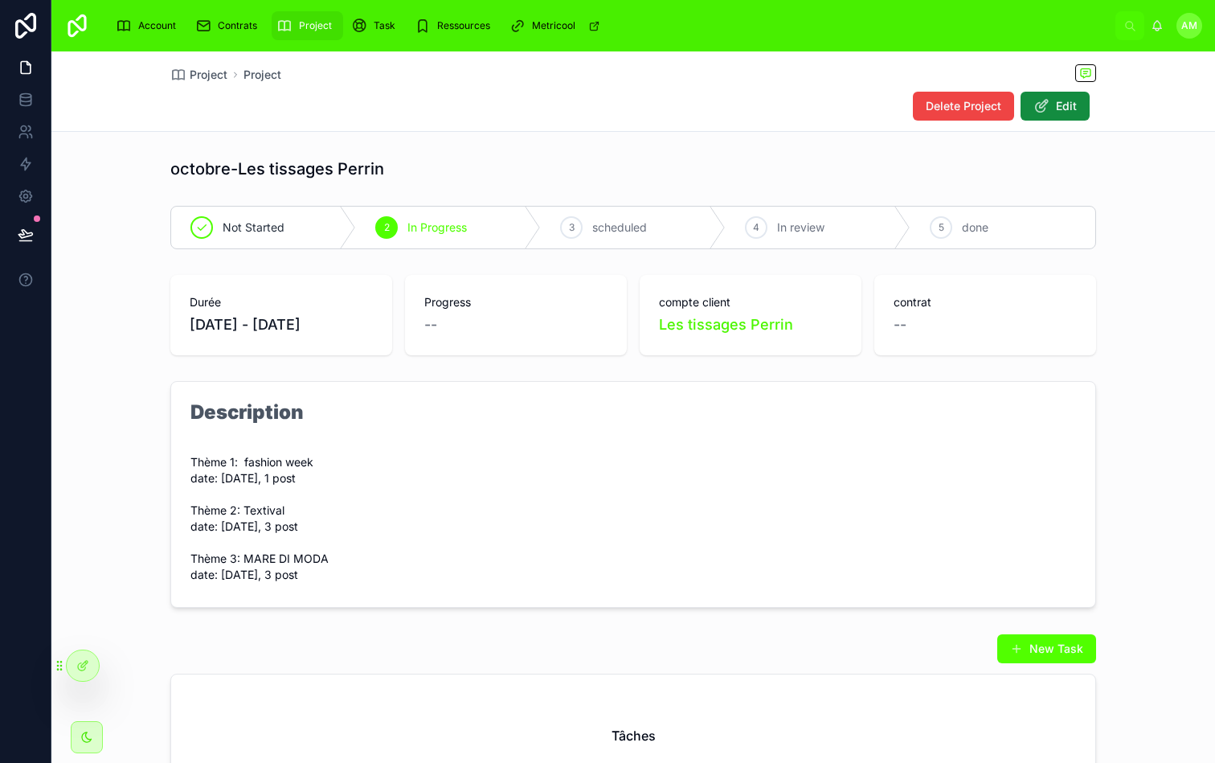
click at [1128, 315] on div "Durée [DATE] - [DATE] Progress -- compte client Les tissages [PERSON_NAME] cont…" at bounding box center [633, 314] width 1164 height 93
click at [1068, 96] on button "Edit" at bounding box center [1055, 106] width 69 height 29
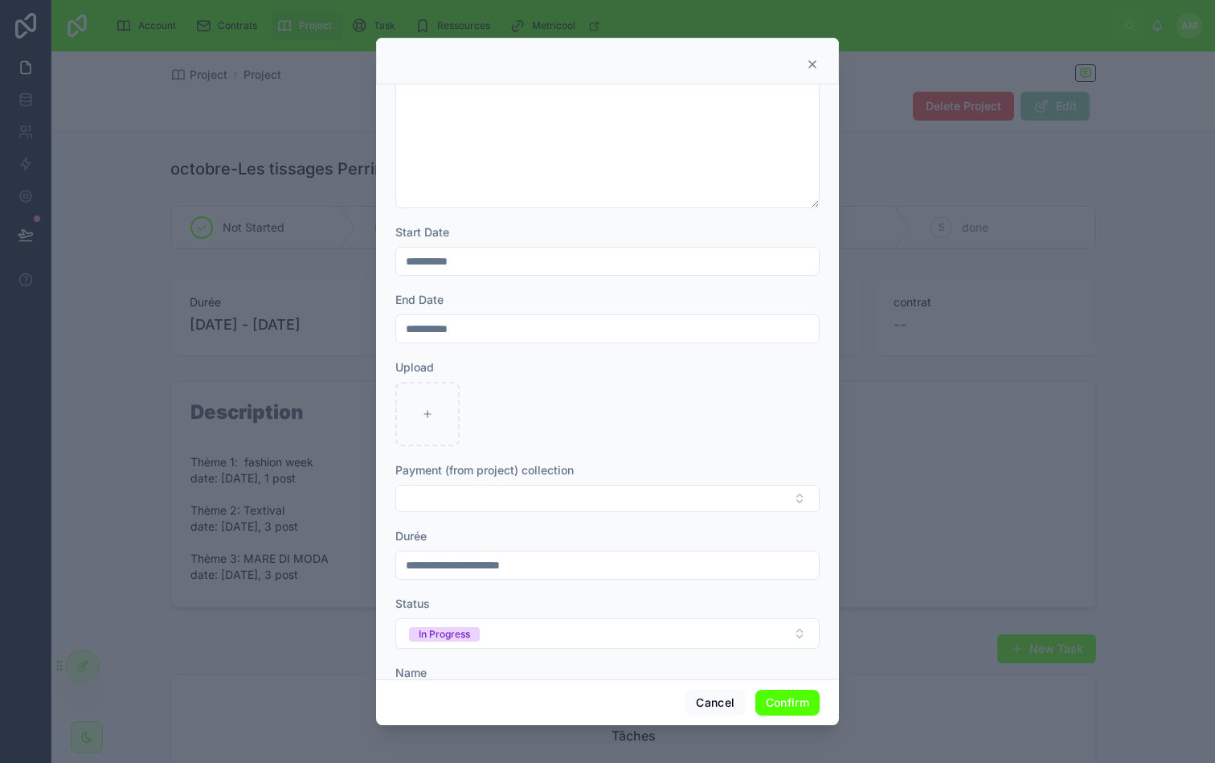
scroll to position [262, 0]
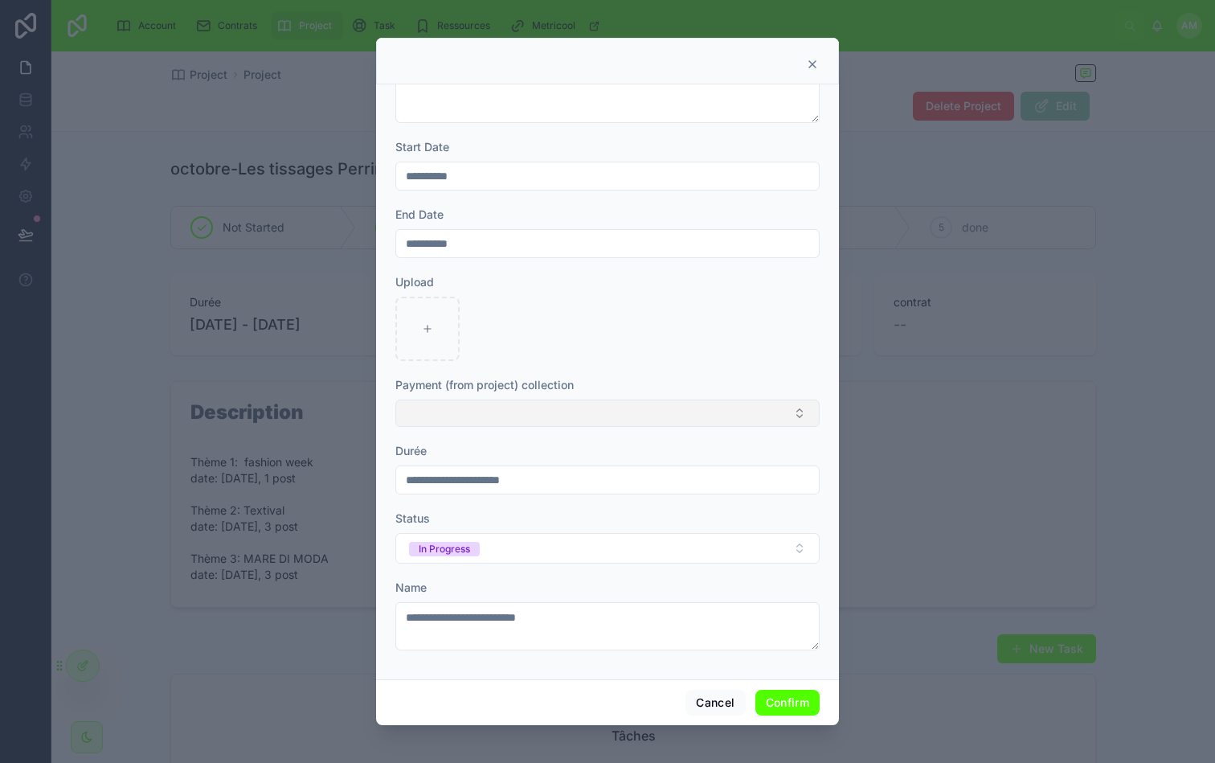
click at [536, 418] on button "Select Button" at bounding box center [608, 413] width 424 height 27
click at [459, 501] on span "les tissages" at bounding box center [436, 502] width 61 height 16
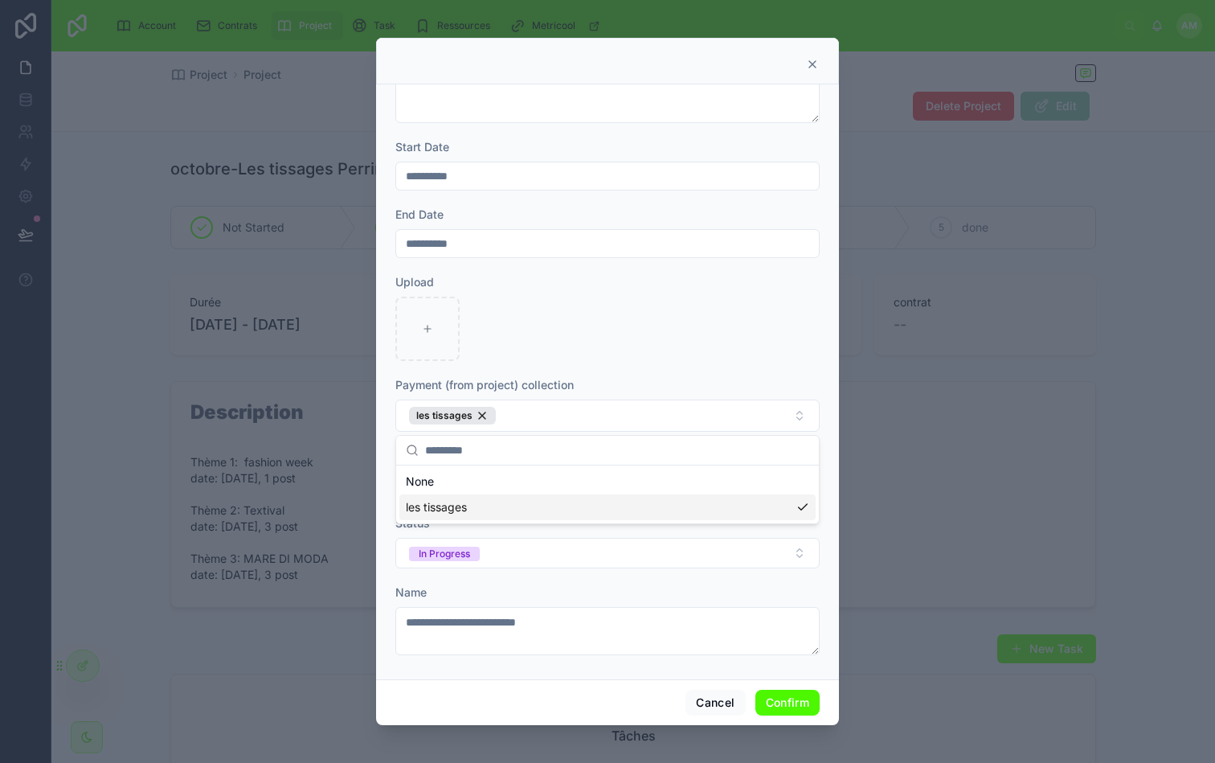
click at [777, 703] on button "Confirm" at bounding box center [788, 703] width 64 height 26
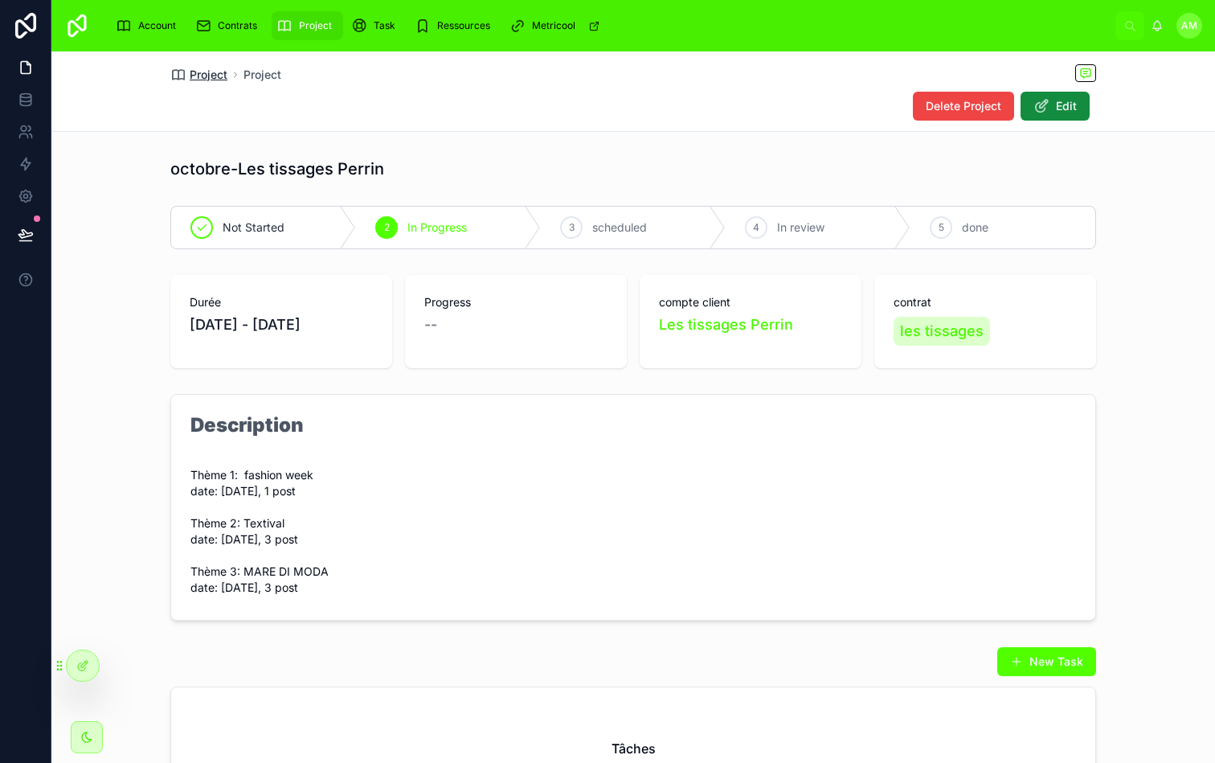
click at [222, 79] on span "Project" at bounding box center [209, 75] width 38 height 16
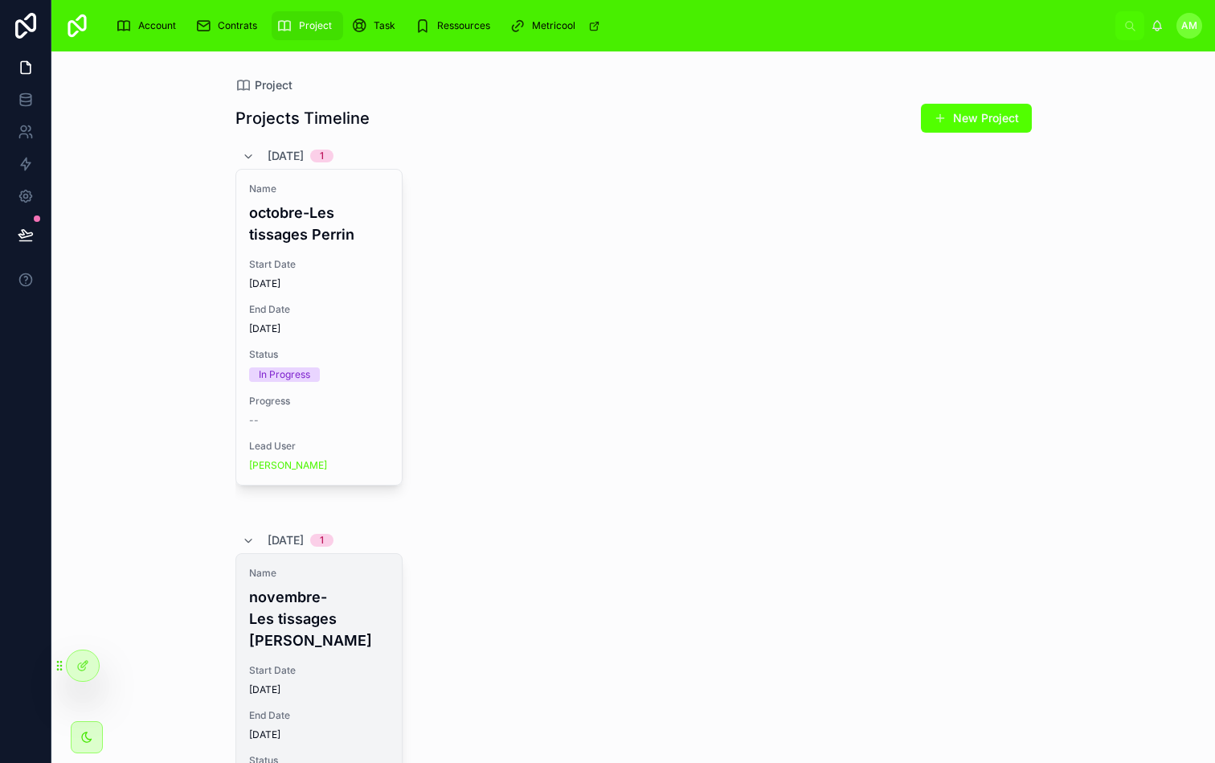
click at [288, 579] on span "Name" at bounding box center [319, 573] width 140 height 13
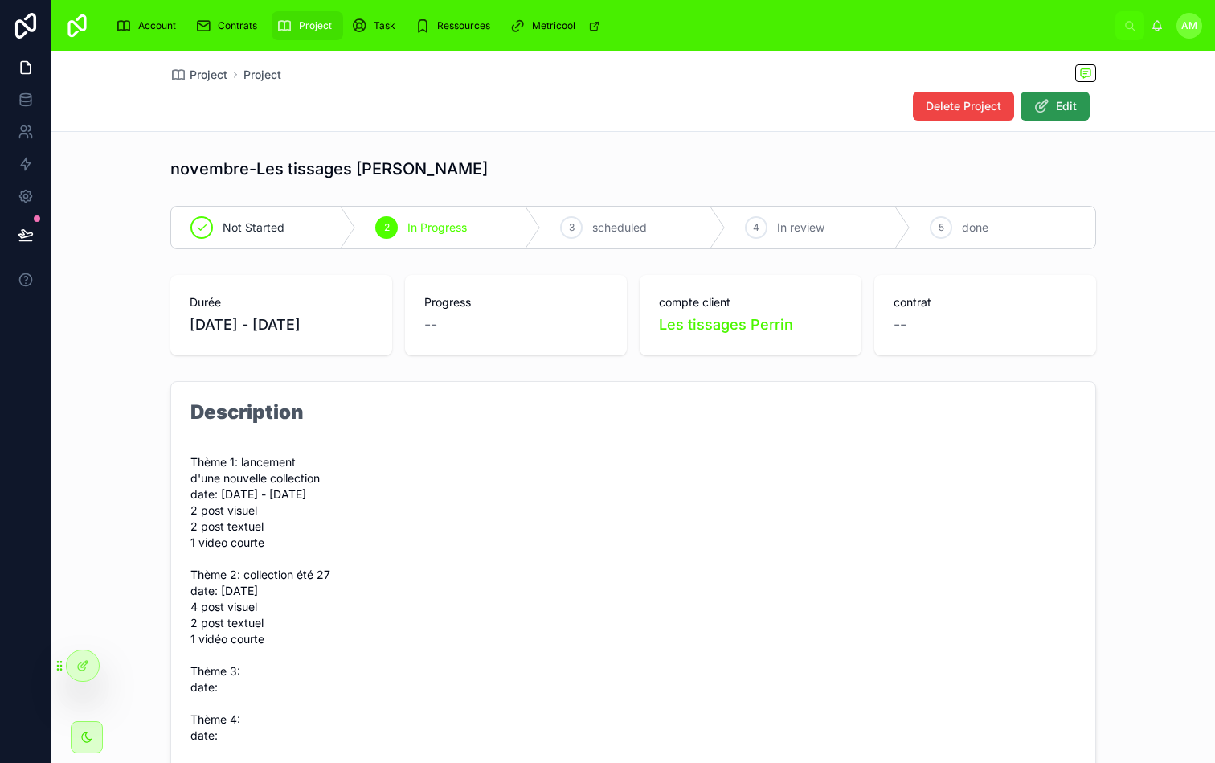
click at [1069, 110] on span "Edit" at bounding box center [1066, 106] width 21 height 16
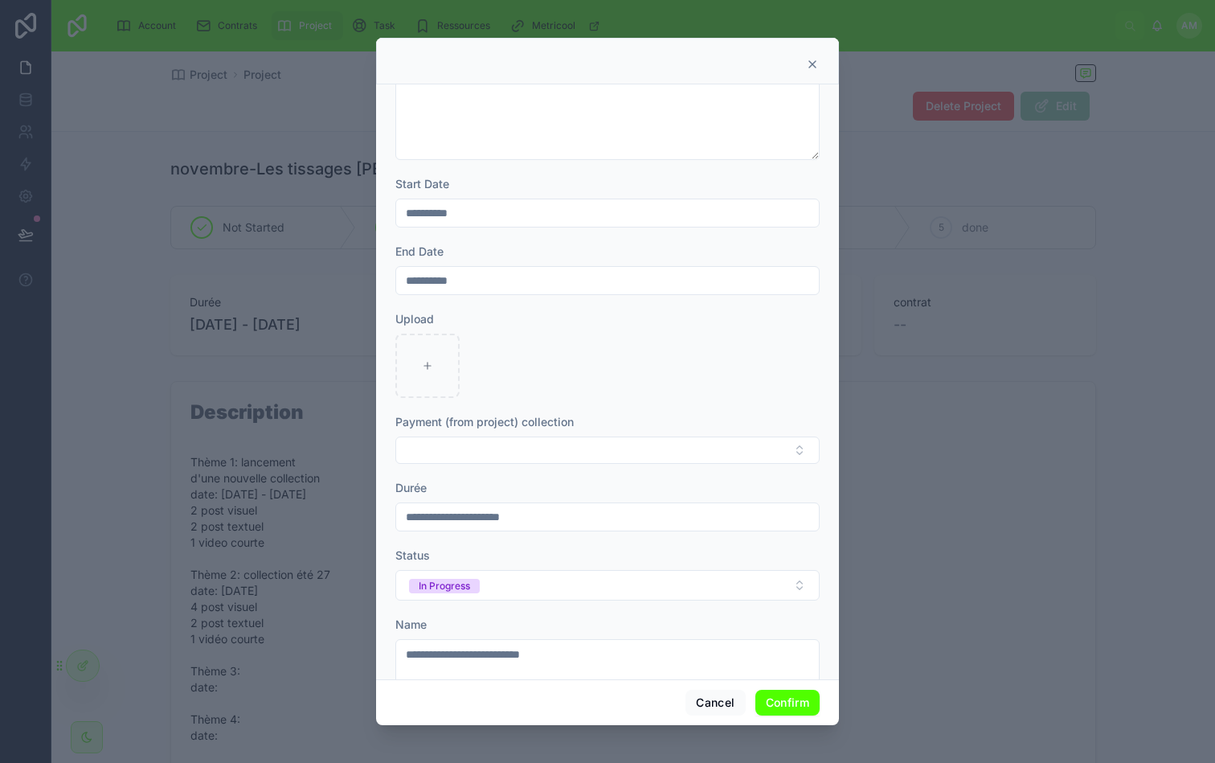
scroll to position [407, 0]
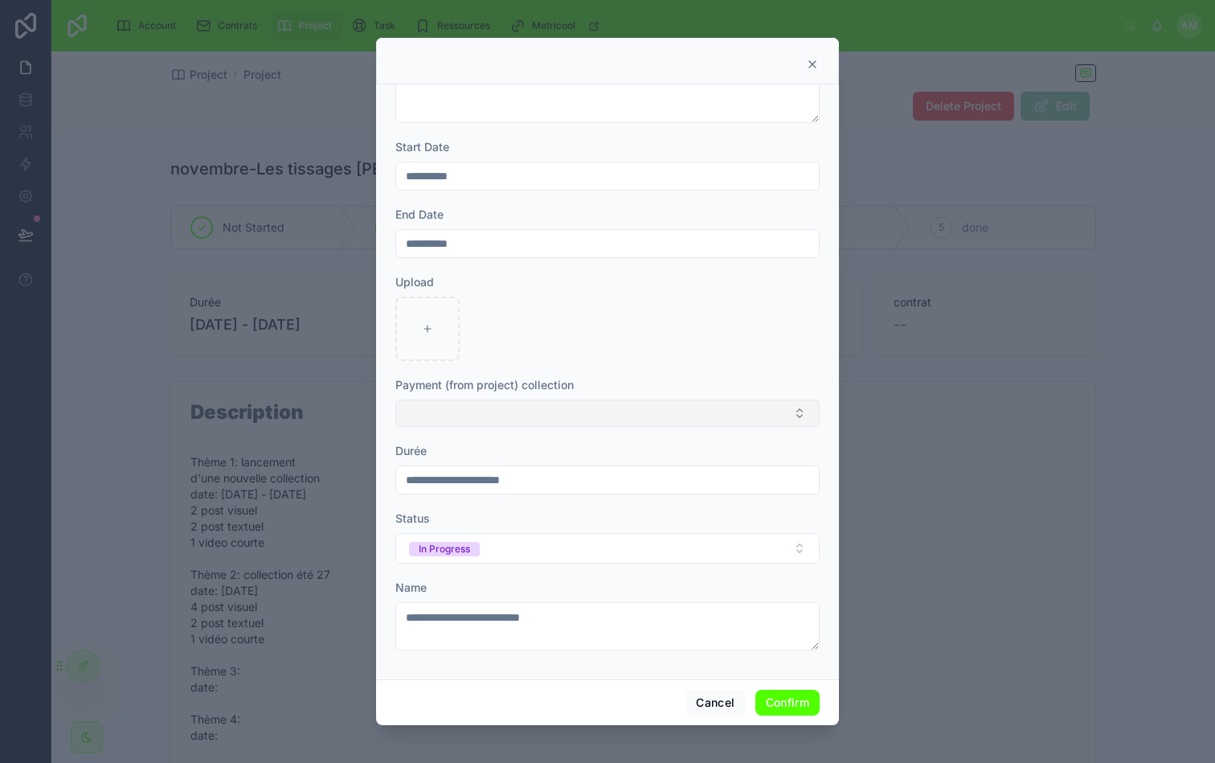
click at [593, 416] on button "Select Button" at bounding box center [608, 413] width 424 height 27
click at [473, 494] on div "les tissages" at bounding box center [608, 503] width 416 height 26
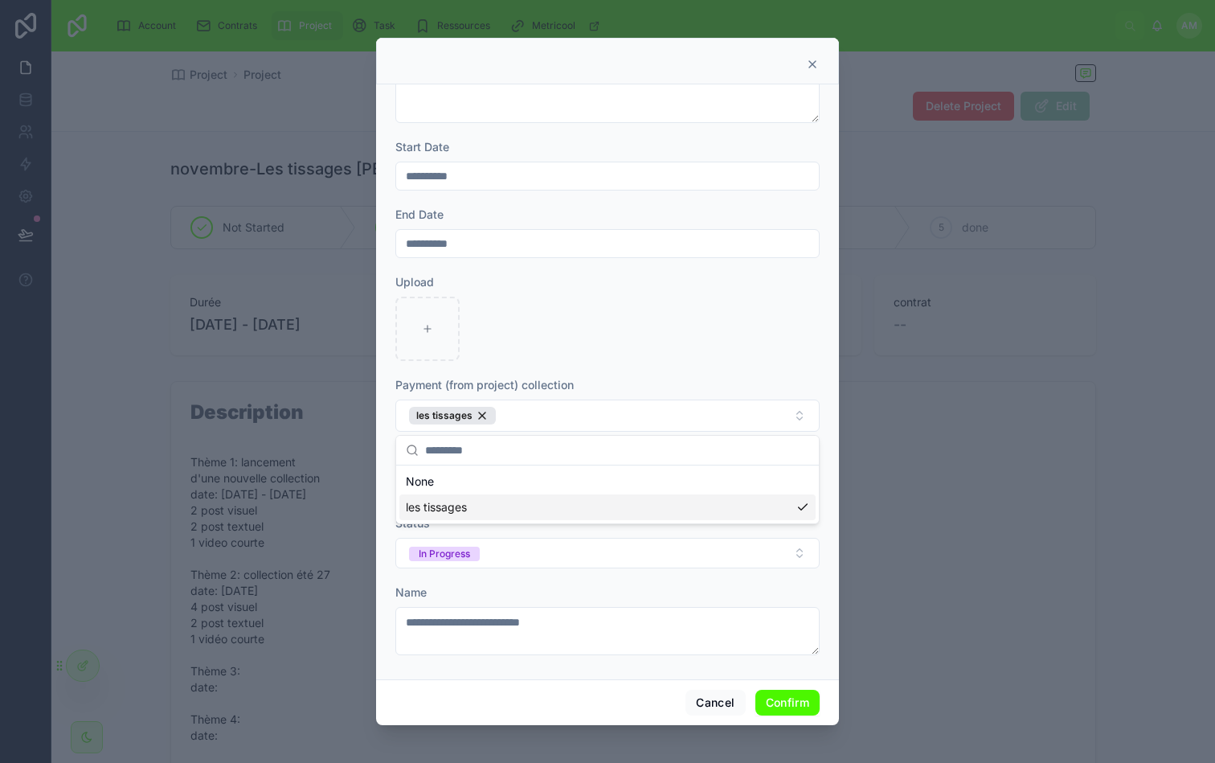
click at [781, 704] on button "Confirm" at bounding box center [788, 703] width 64 height 26
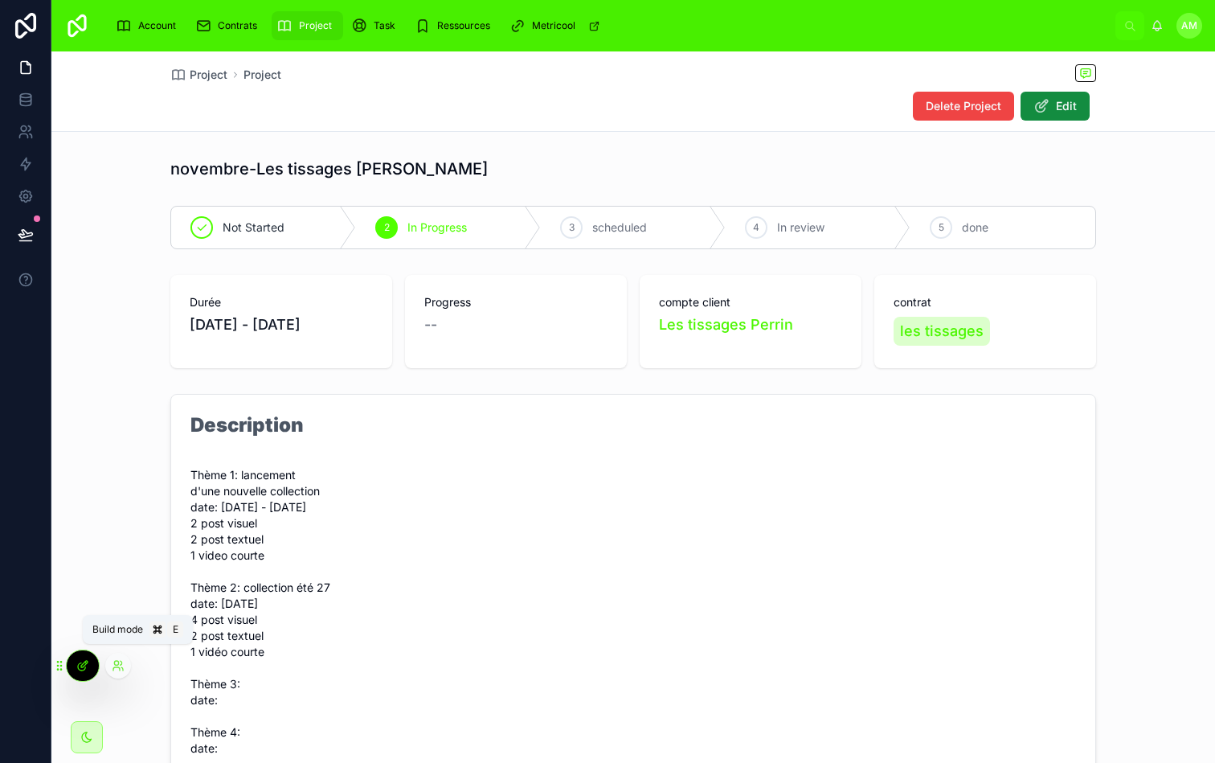
click at [84, 661] on icon at bounding box center [82, 665] width 13 height 13
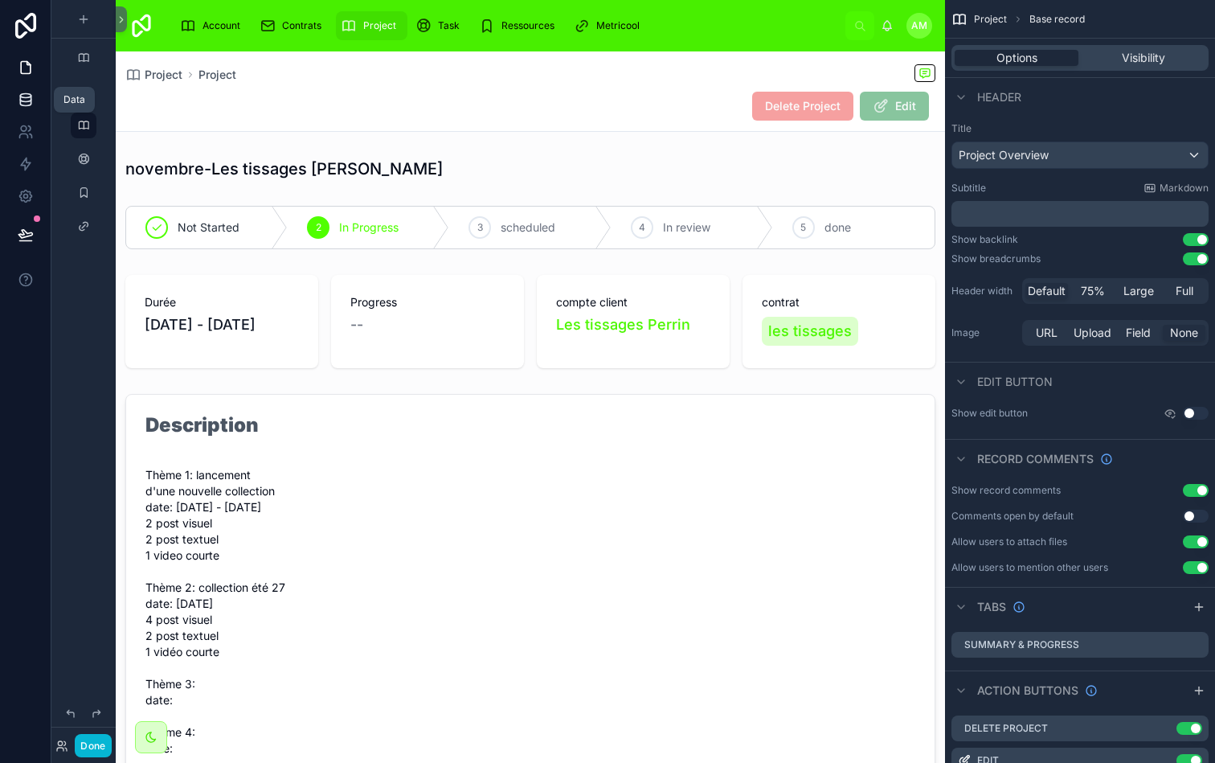
click at [38, 93] on link at bounding box center [25, 100] width 51 height 32
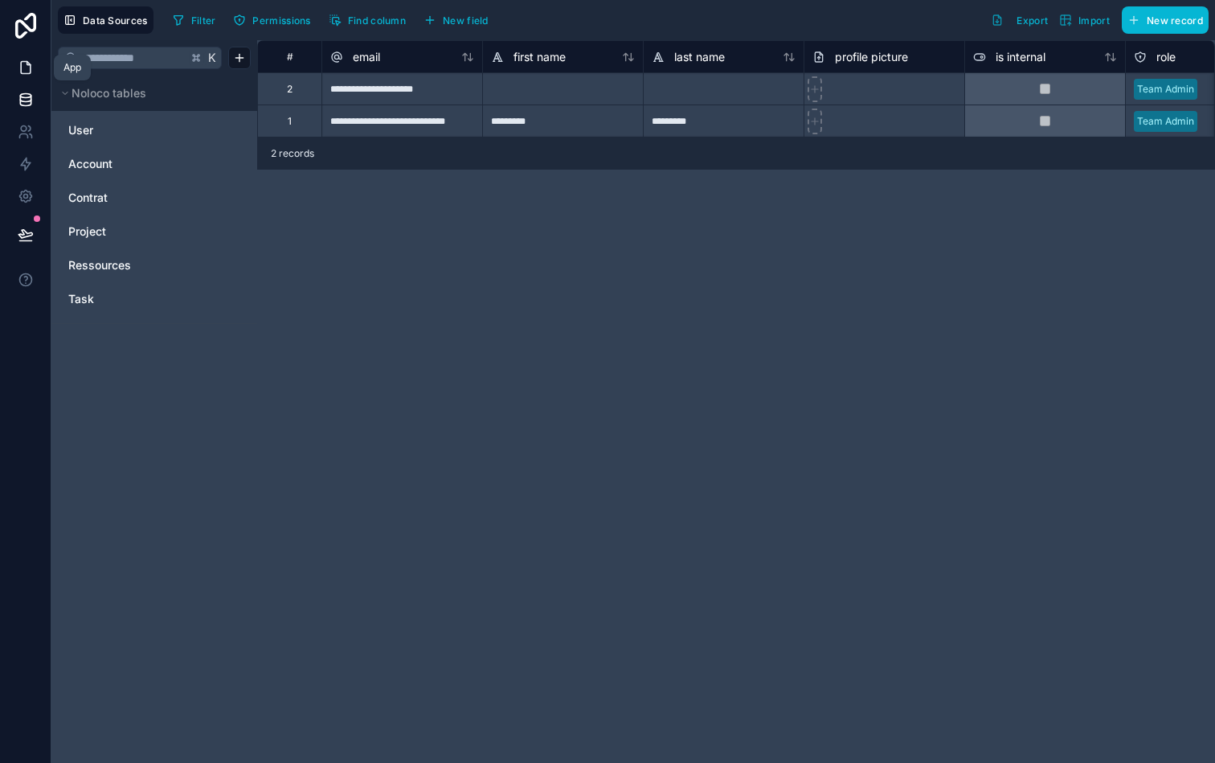
click at [36, 68] on link at bounding box center [25, 67] width 51 height 32
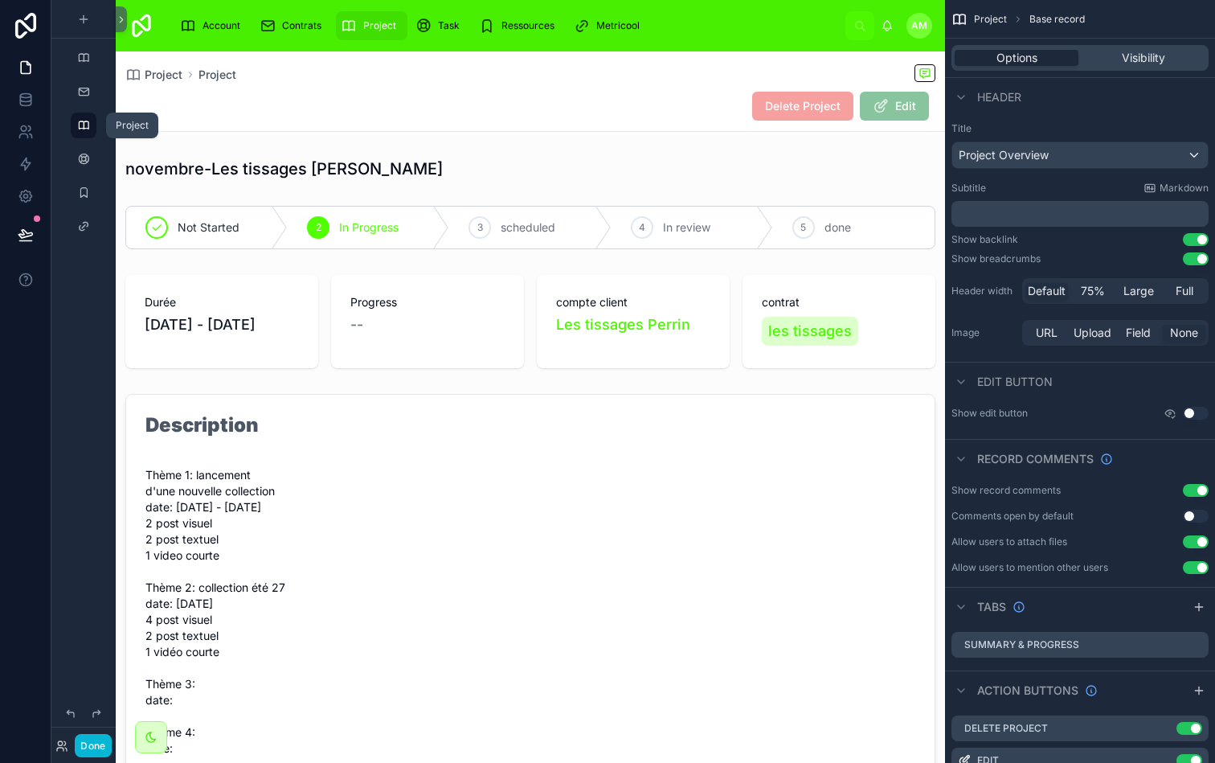
click at [88, 120] on icon "scrollable content" at bounding box center [83, 125] width 13 height 13
click at [119, 21] on icon at bounding box center [121, 20] width 11 height 12
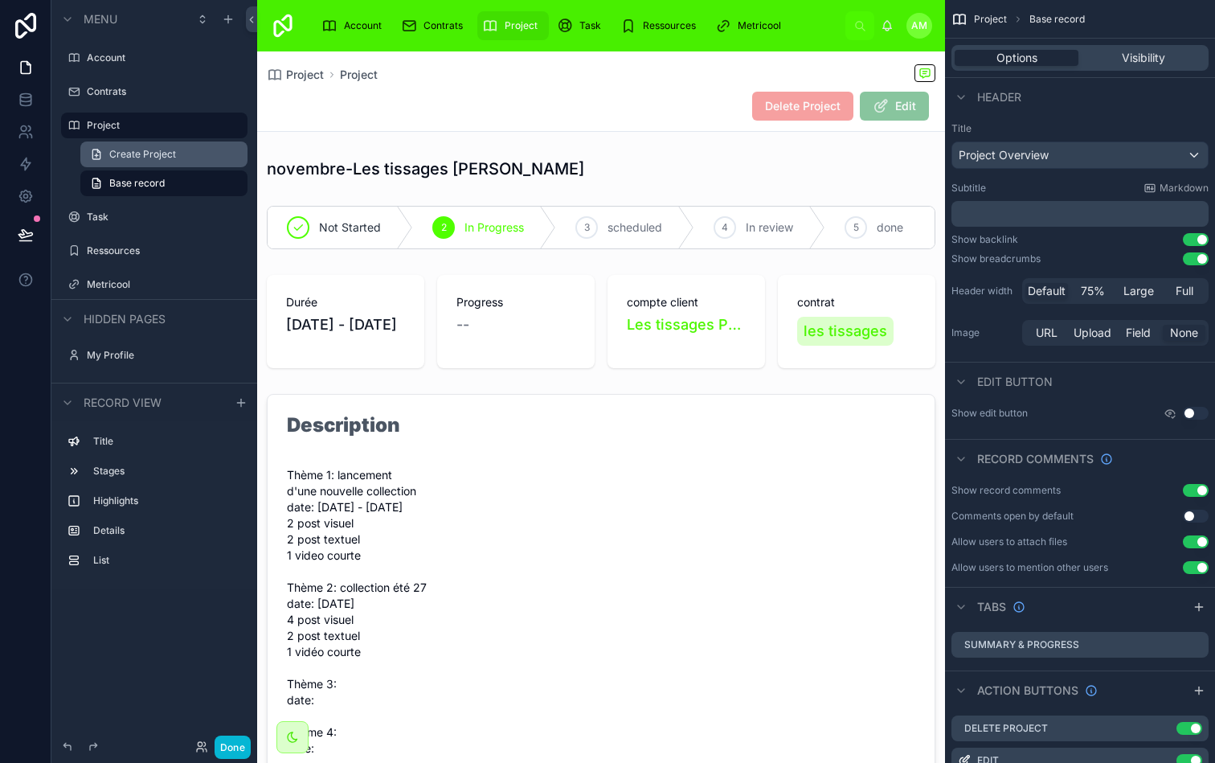
click at [124, 159] on span "Create Project" at bounding box center [142, 154] width 67 height 13
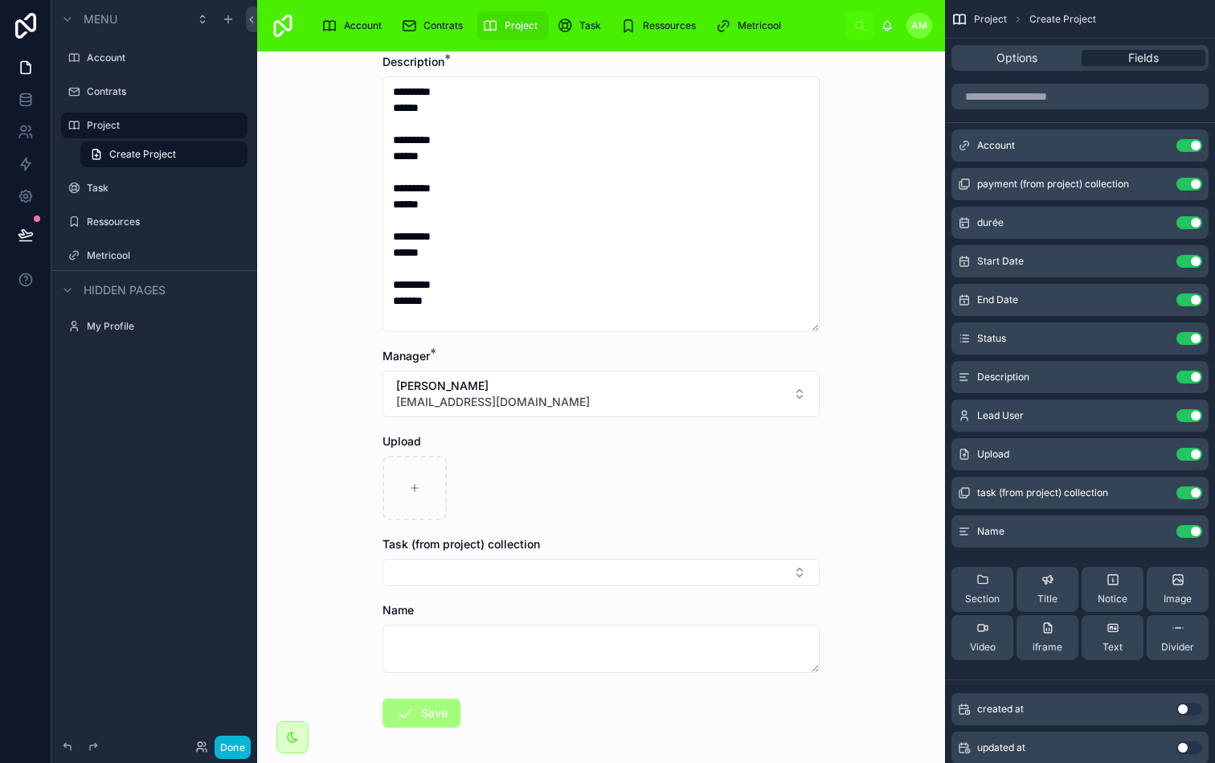
scroll to position [430, 0]
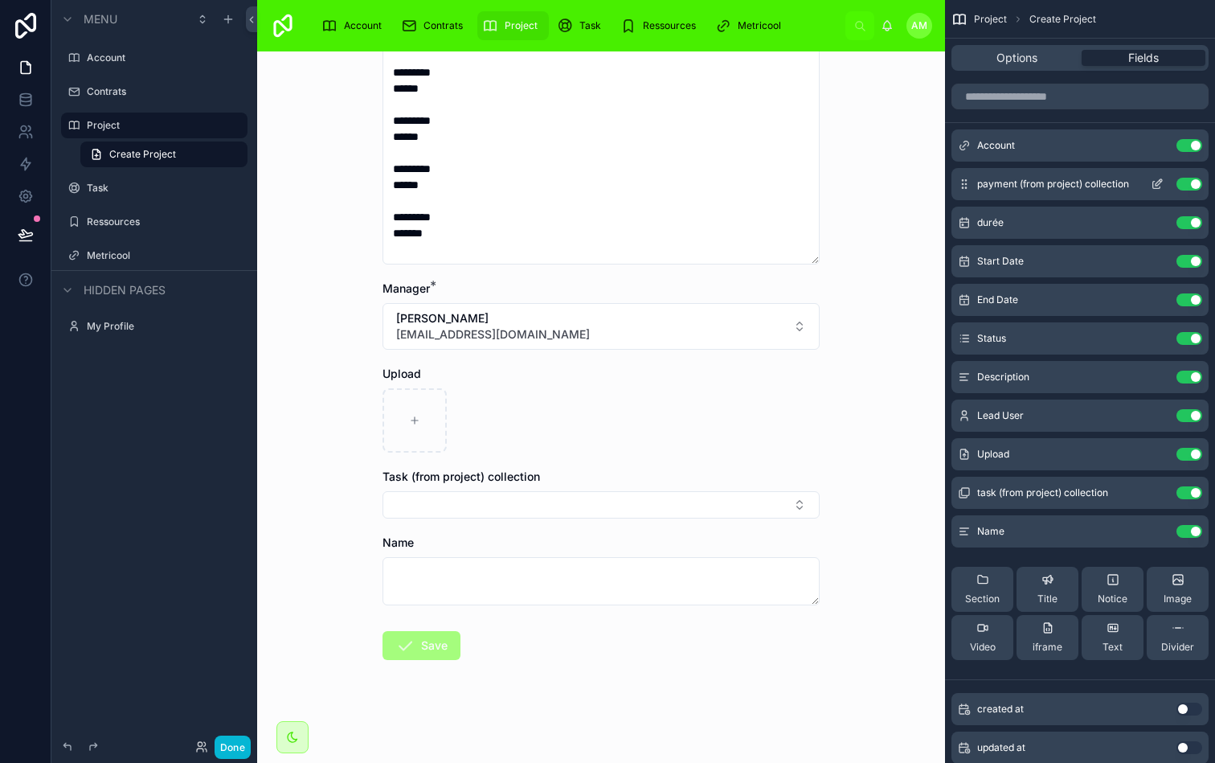
click at [1158, 181] on icon "scrollable content" at bounding box center [1159, 182] width 6 height 6
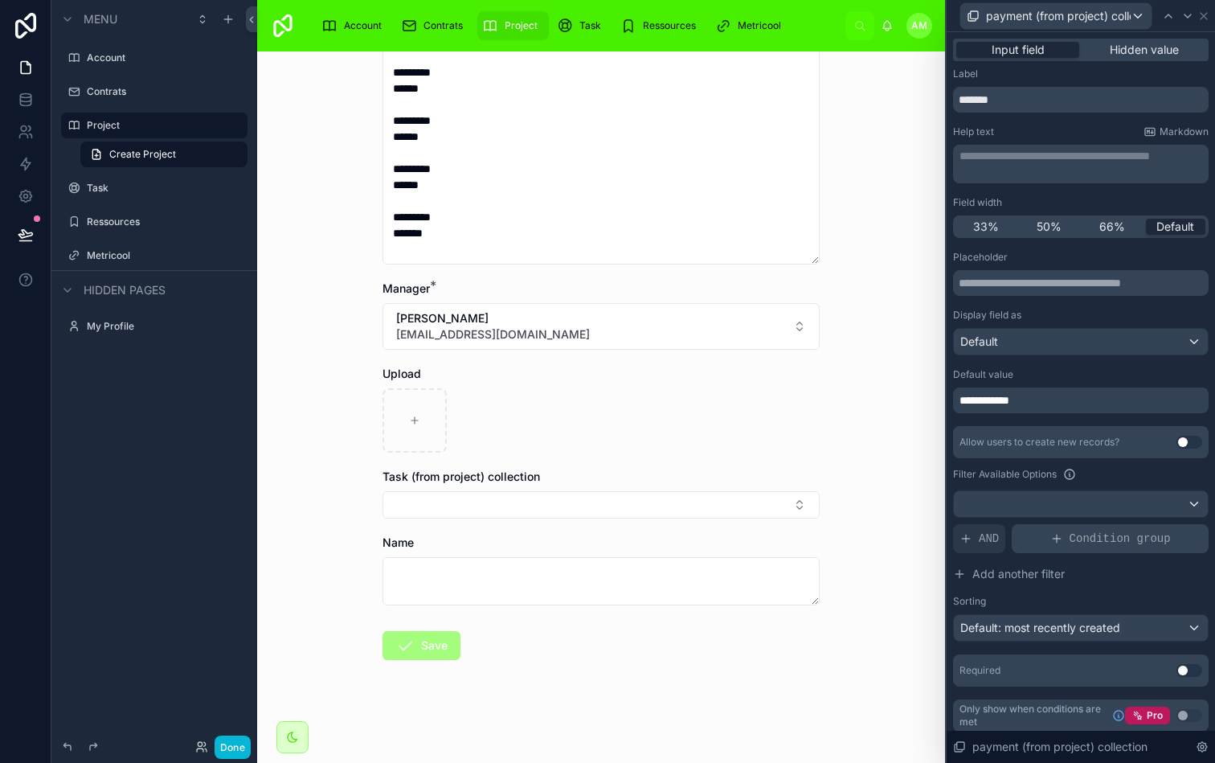
scroll to position [7, 0]
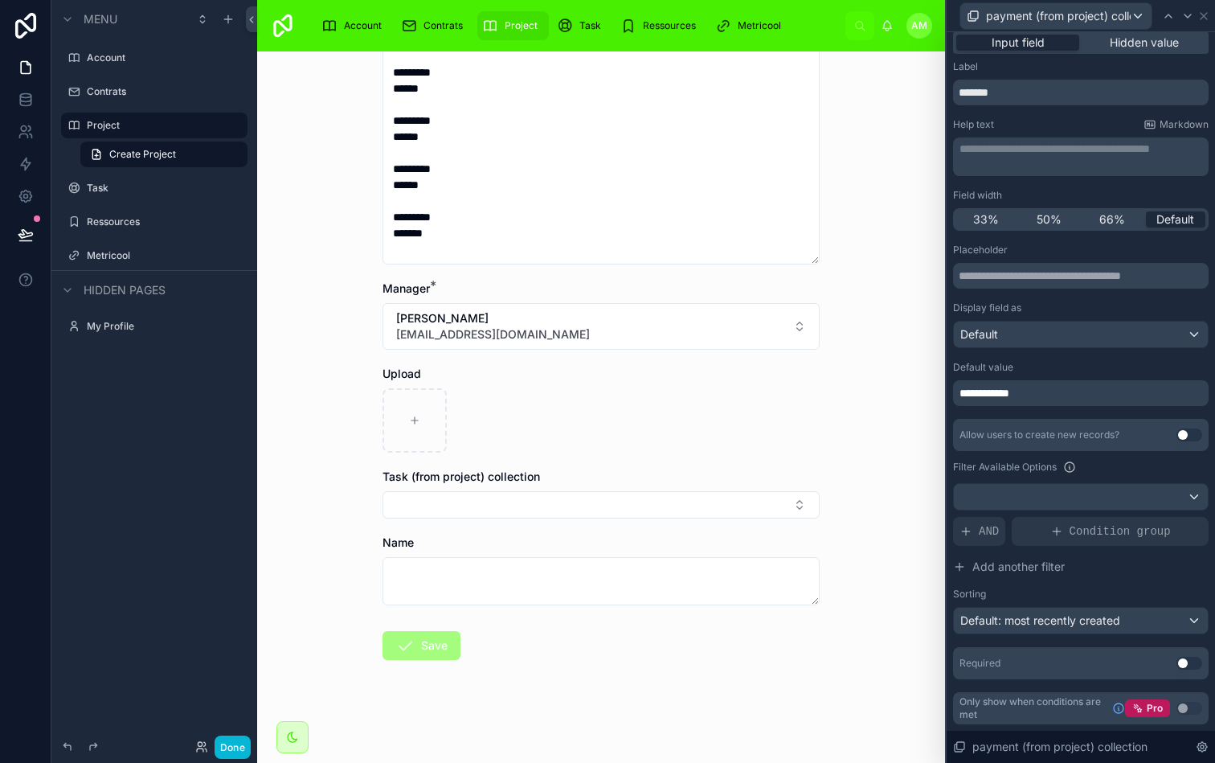
click at [1183, 662] on button "Use setting" at bounding box center [1190, 663] width 26 height 13
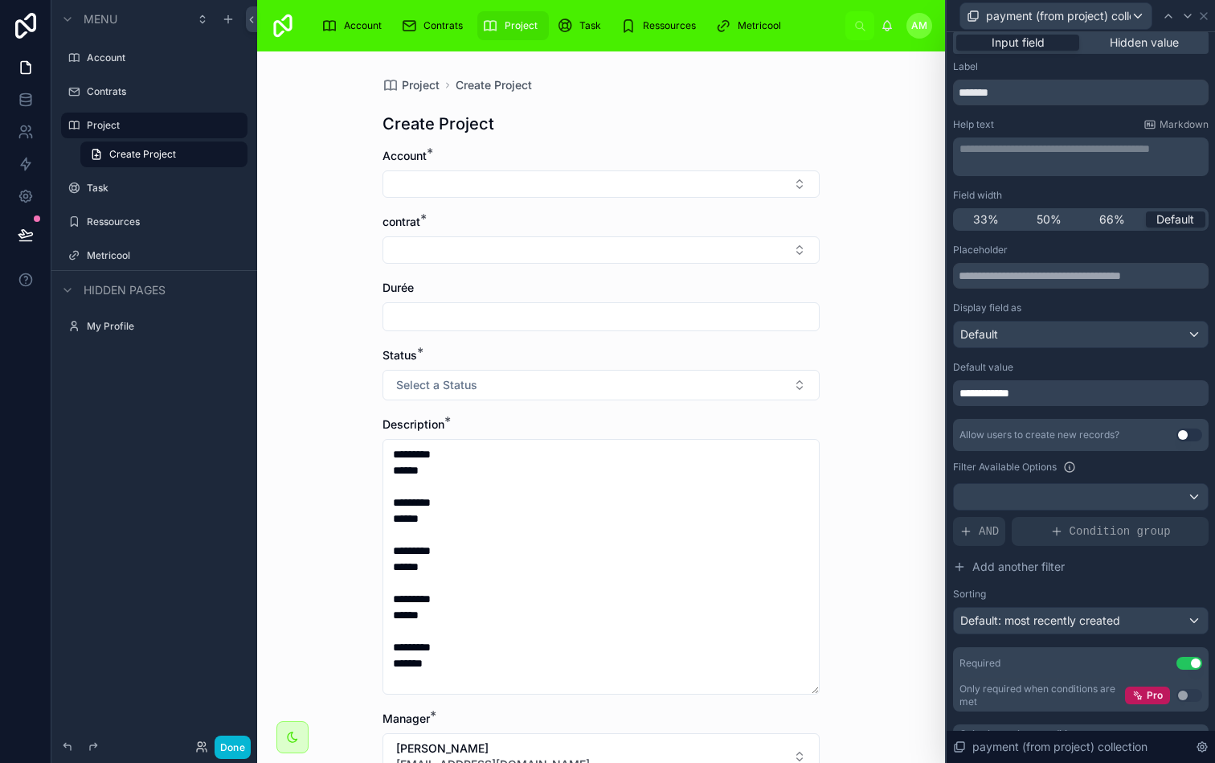
scroll to position [0, 0]
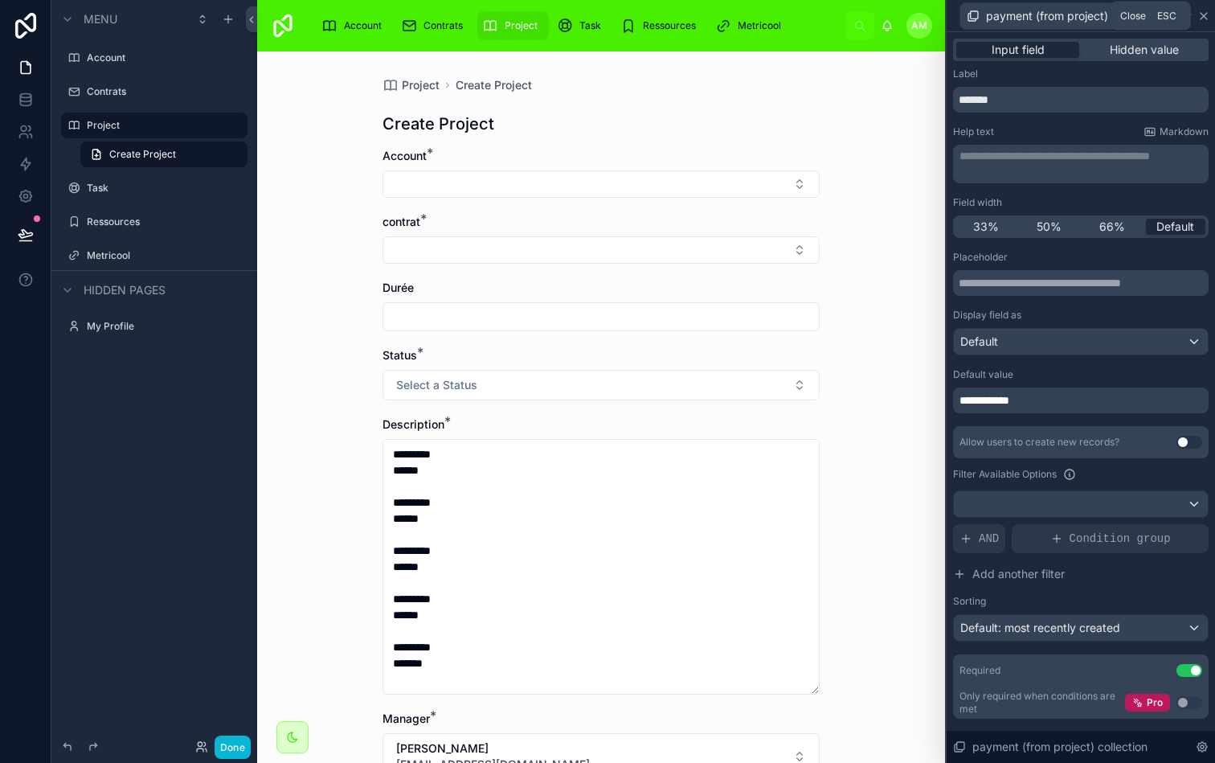
click at [1199, 19] on icon at bounding box center [1204, 16] width 13 height 13
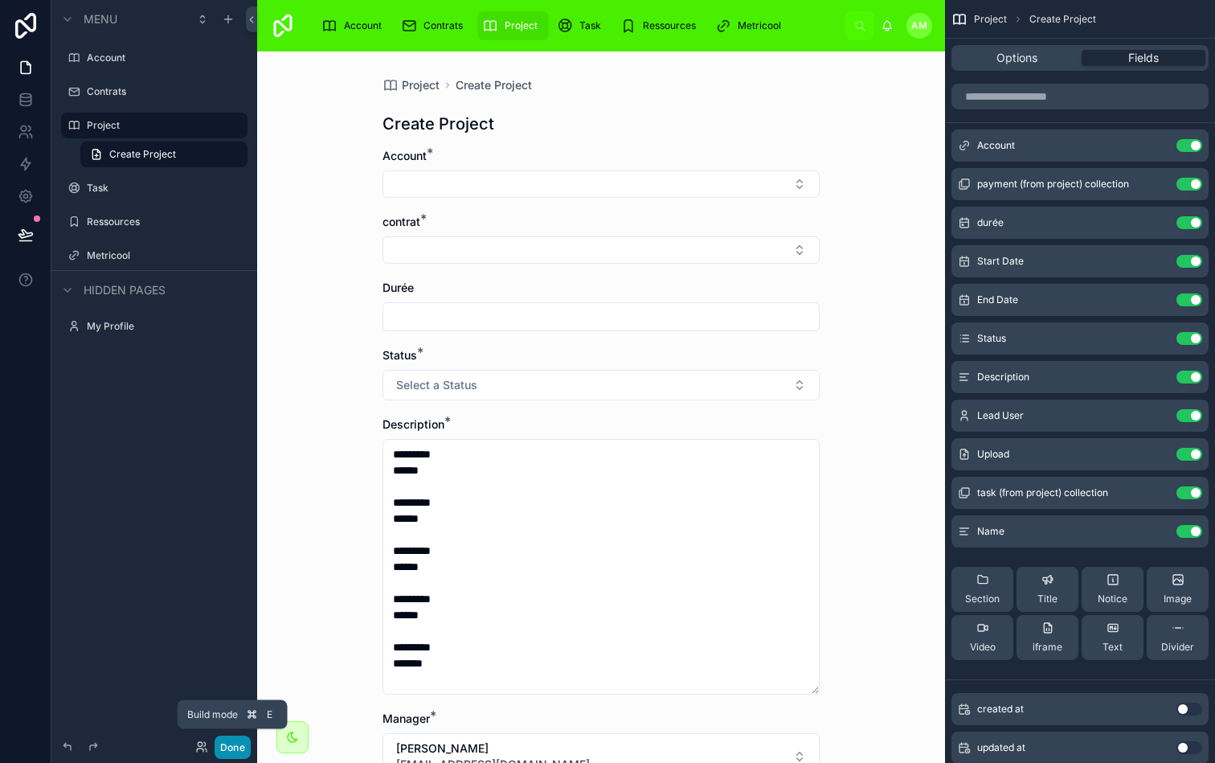
click at [238, 743] on button "Done" at bounding box center [233, 747] width 36 height 23
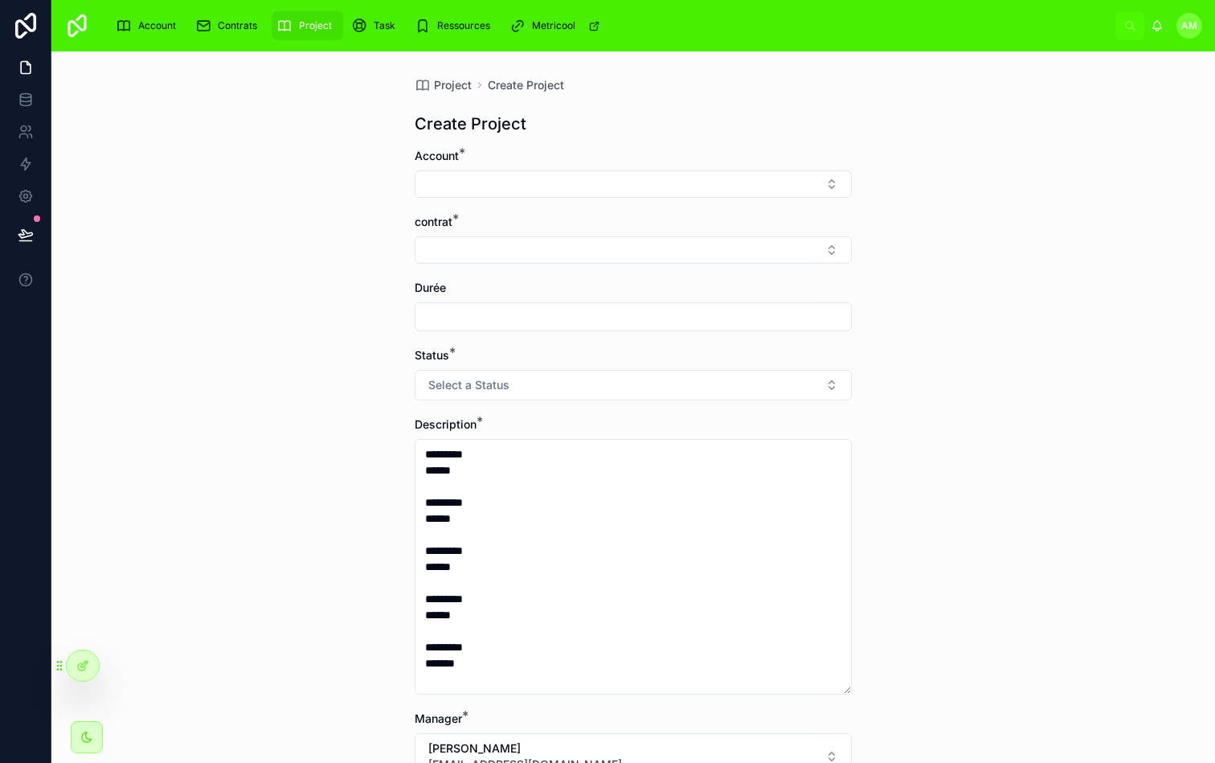
click at [309, 37] on div "Project" at bounding box center [308, 26] width 62 height 26
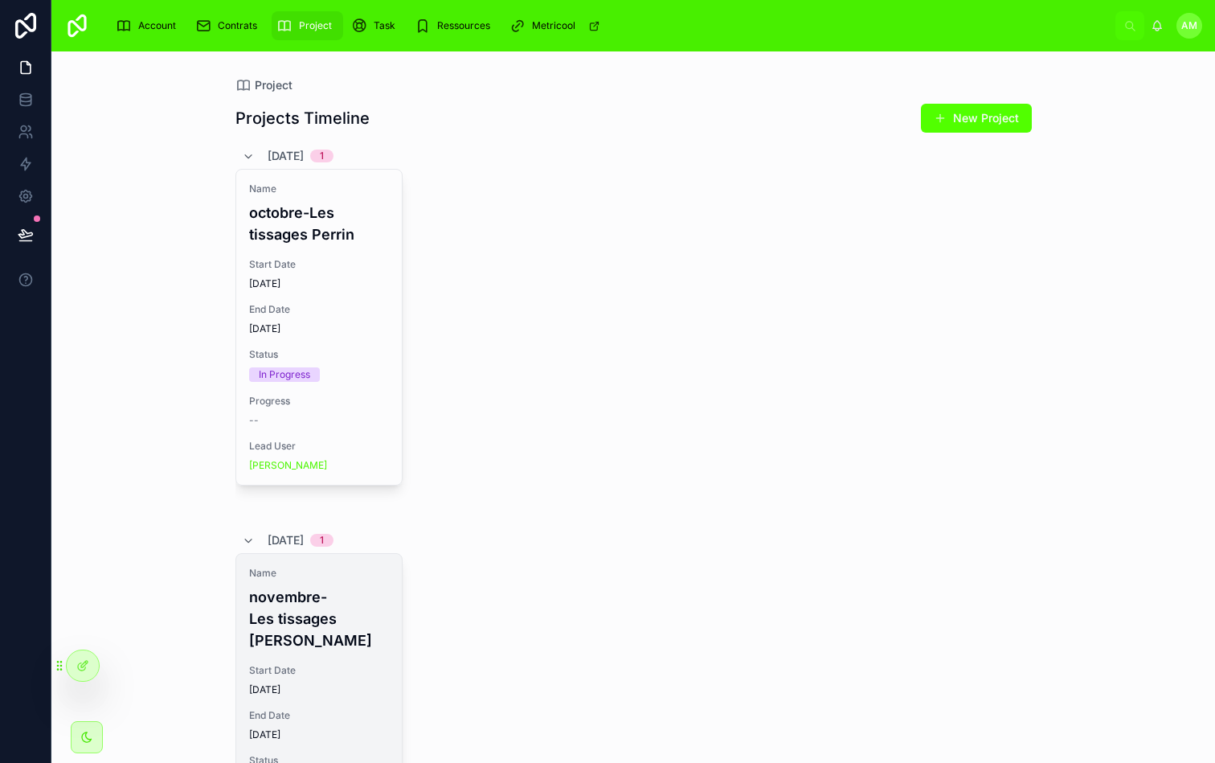
click at [341, 629] on div "Name novembre-Les tissages [PERSON_NAME] Start Date [DATE] End Date [DATE] Stat…" at bounding box center [319, 722] width 166 height 337
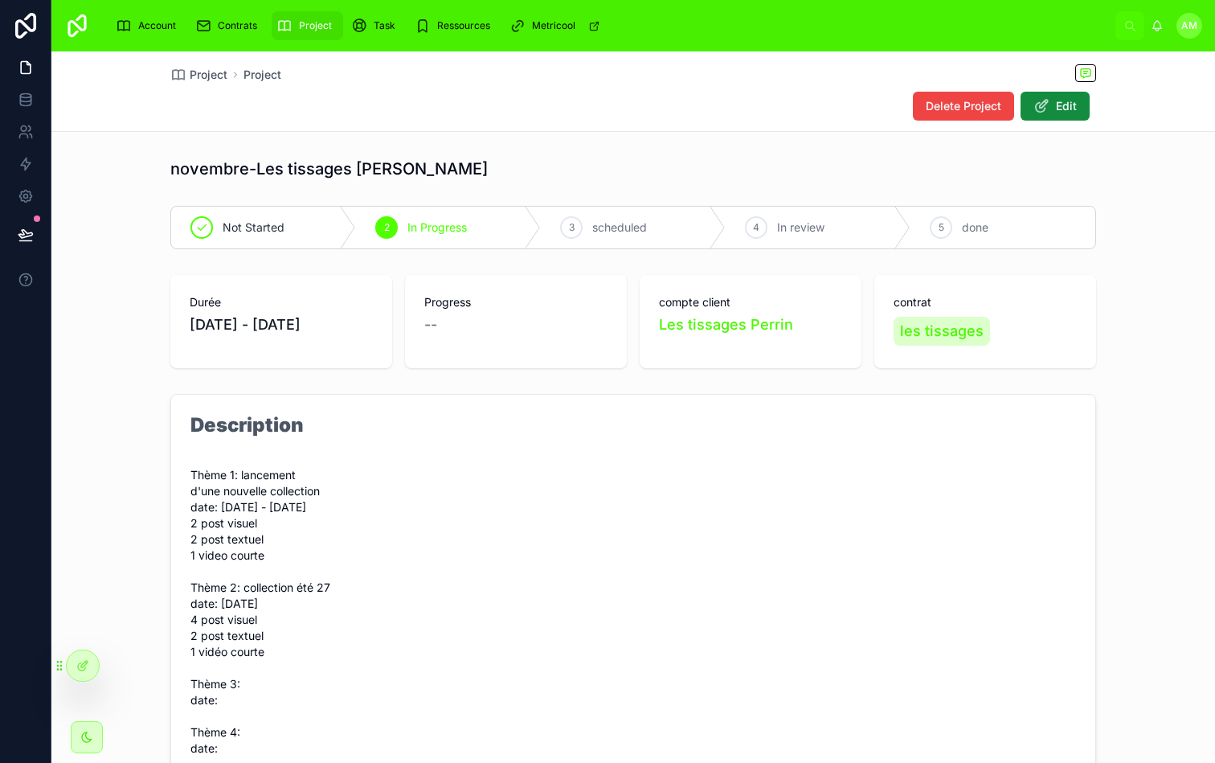
click at [707, 158] on div "novembre-Les tissages [PERSON_NAME]" at bounding box center [633, 169] width 926 height 23
click at [576, 175] on div "novembre-Les tissages [PERSON_NAME]" at bounding box center [633, 169] width 926 height 23
click at [628, 379] on div "novembre-Les tissages [PERSON_NAME] Not Started 2 In Progress 3 scheduled 4 In …" at bounding box center [633, 588] width 1164 height 875
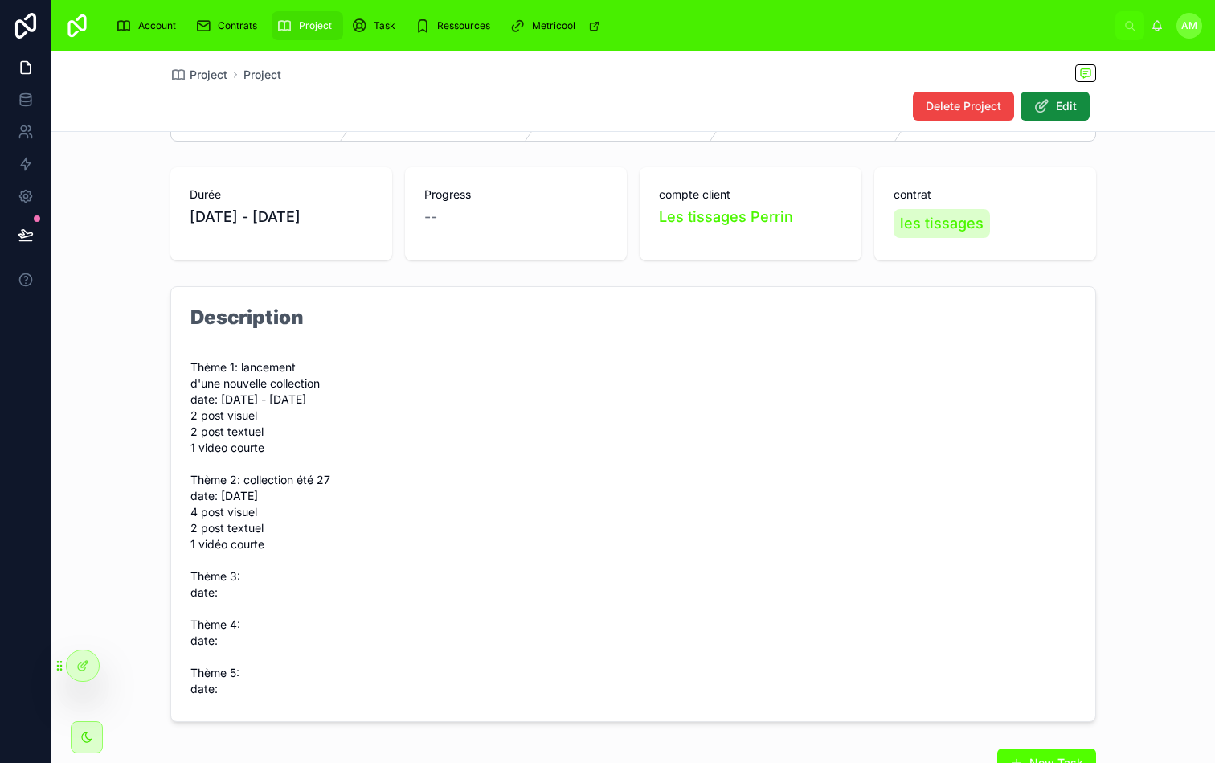
scroll to position [93, 0]
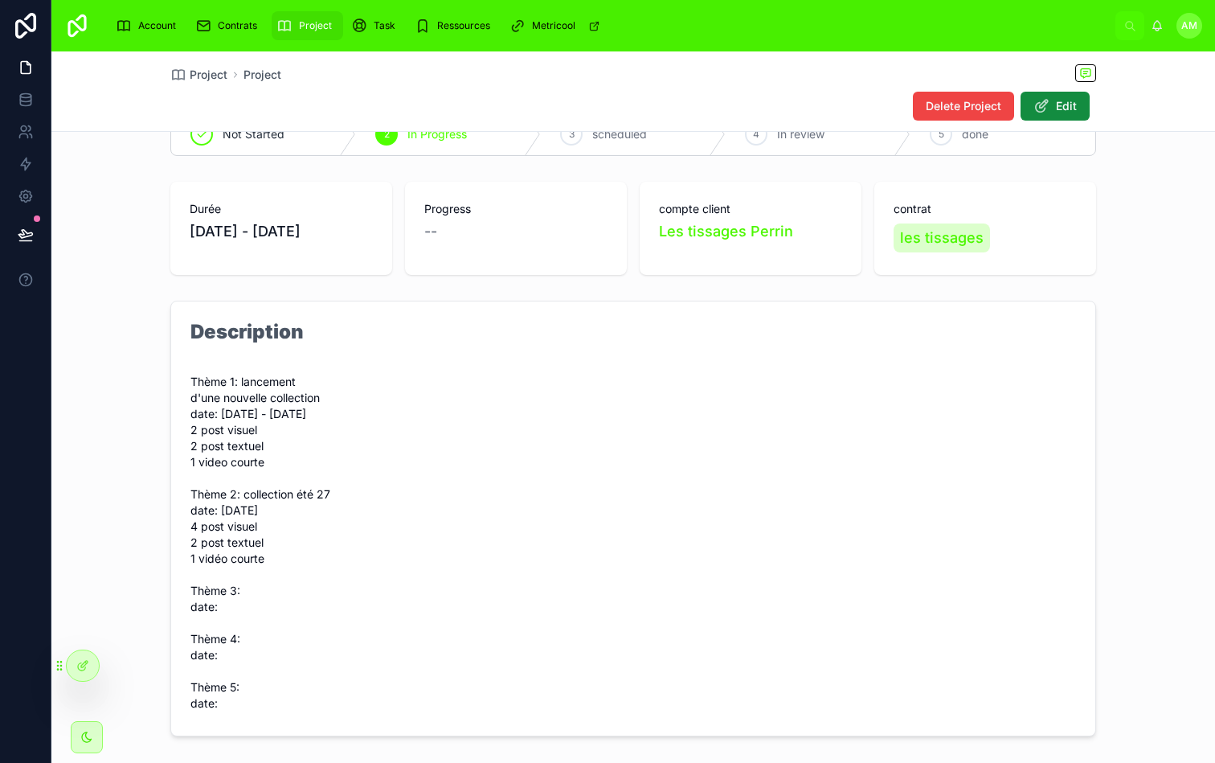
click at [654, 449] on form "Description Thème 1: lancement d'une nouvelle collection date: [DATE] - [DATE] …" at bounding box center [633, 518] width 924 height 434
click at [633, 223] on div "Durée [DATE] - [DATE] Progress -- compte client Les tissages [PERSON_NAME] cont…" at bounding box center [633, 228] width 926 height 93
click at [630, 259] on div "Durée [DATE] - [DATE] Progress -- compte client Les tissages [PERSON_NAME] cont…" at bounding box center [633, 228] width 926 height 93
click at [627, 271] on div "Durée [DATE] - [DATE] Progress -- compte client Les tissages [PERSON_NAME] cont…" at bounding box center [633, 228] width 926 height 93
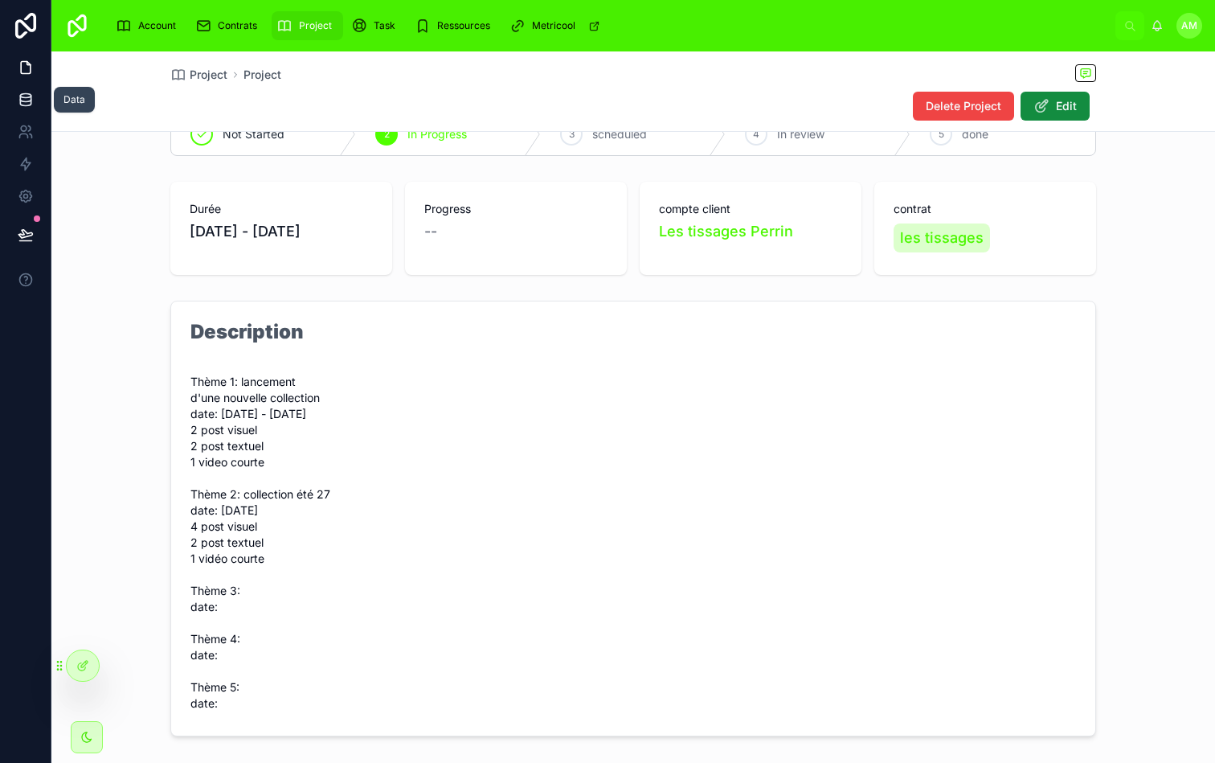
click at [24, 89] on link at bounding box center [25, 100] width 51 height 32
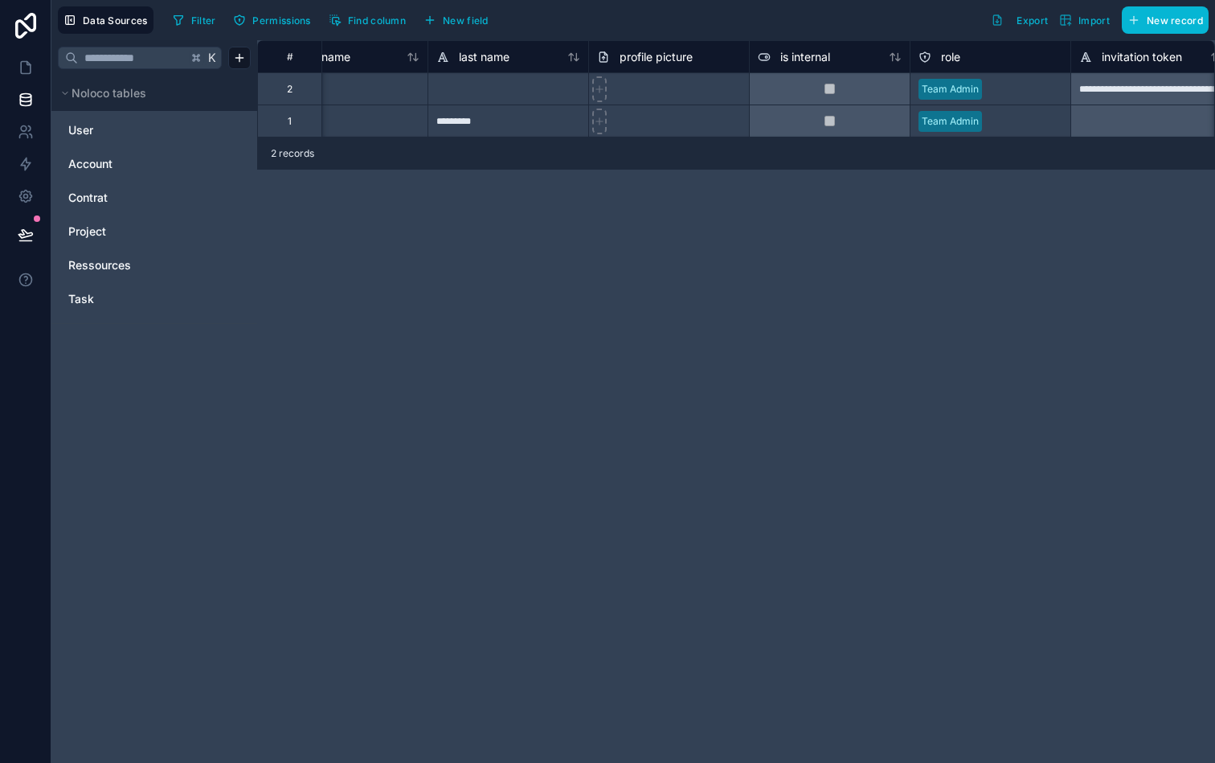
scroll to position [0, 227]
click at [90, 291] on span "Task" at bounding box center [81, 299] width 26 height 16
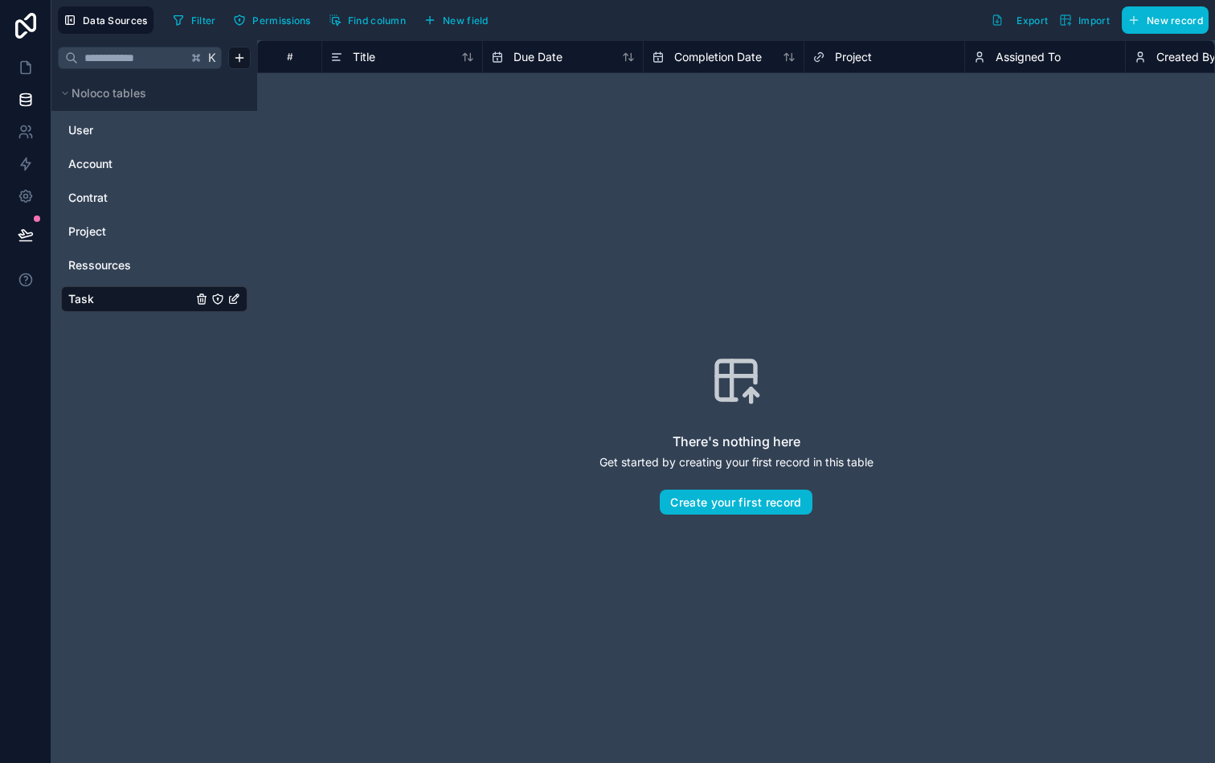
click at [666, 260] on div "There's nothing here Get started by creating your first record in this table Cr…" at bounding box center [736, 435] width 855 height 620
click at [704, 213] on div "There's nothing here Get started by creating your first record in this table Cr…" at bounding box center [736, 435] width 855 height 620
click at [672, 50] on span "Type" at bounding box center [674, 57] width 27 height 16
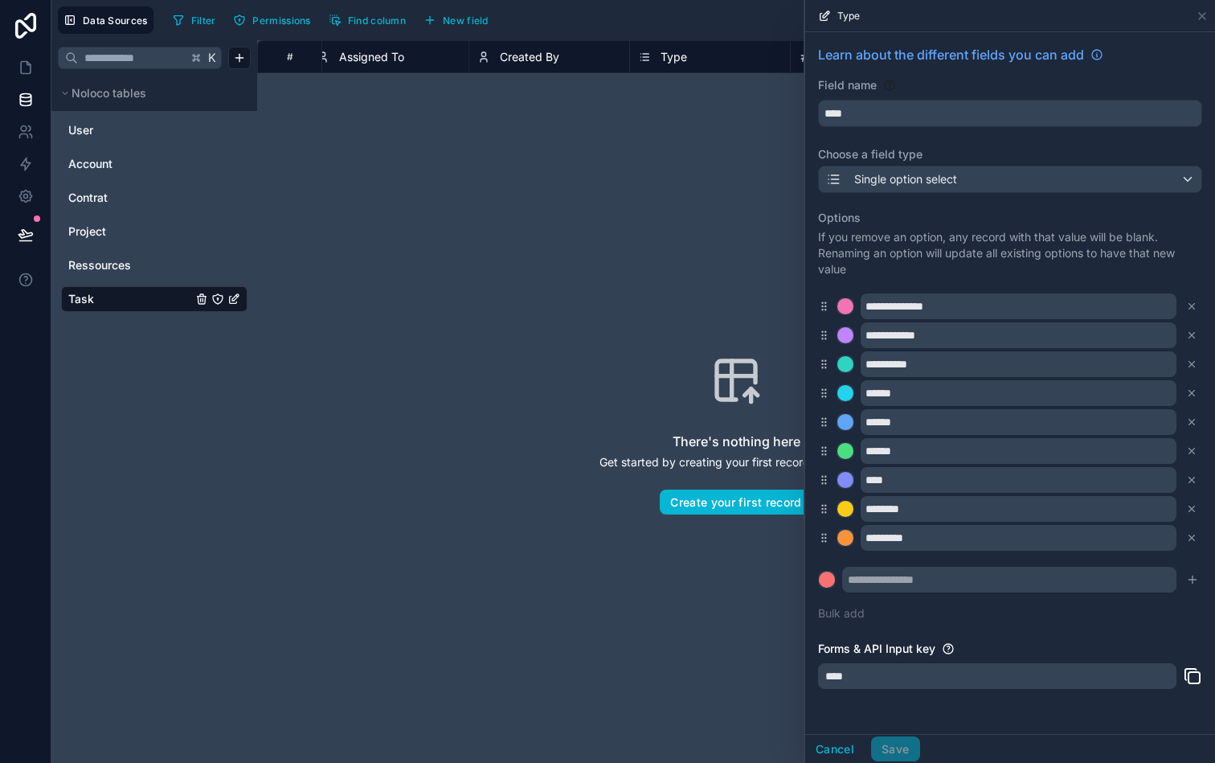
click at [672, 50] on span "Type" at bounding box center [674, 57] width 27 height 16
click at [969, 268] on p "If you remove an option, any record with that value will be blank. Renaming an …" at bounding box center [1010, 253] width 384 height 48
click at [919, 582] on input "text" at bounding box center [1009, 580] width 334 height 26
type input "**********"
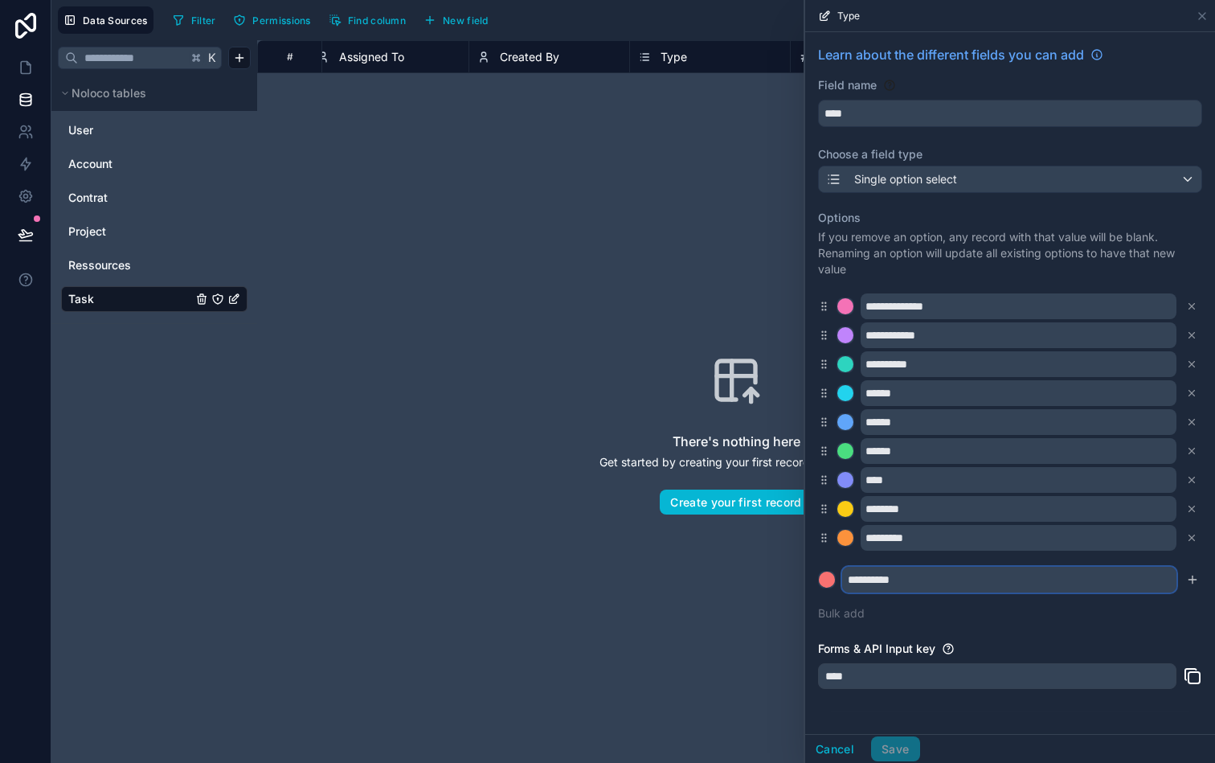
click at [818, 571] on button at bounding box center [827, 580] width 18 height 18
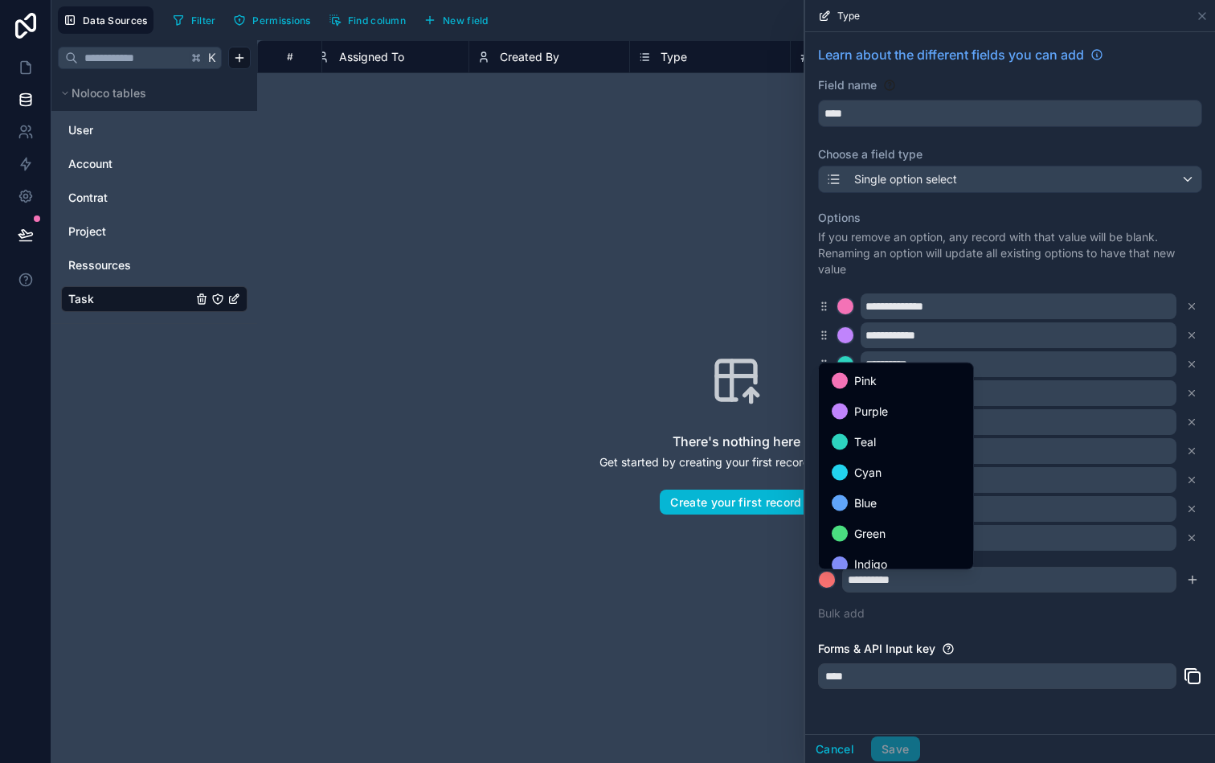
click at [919, 582] on div at bounding box center [1010, 381] width 410 height 763
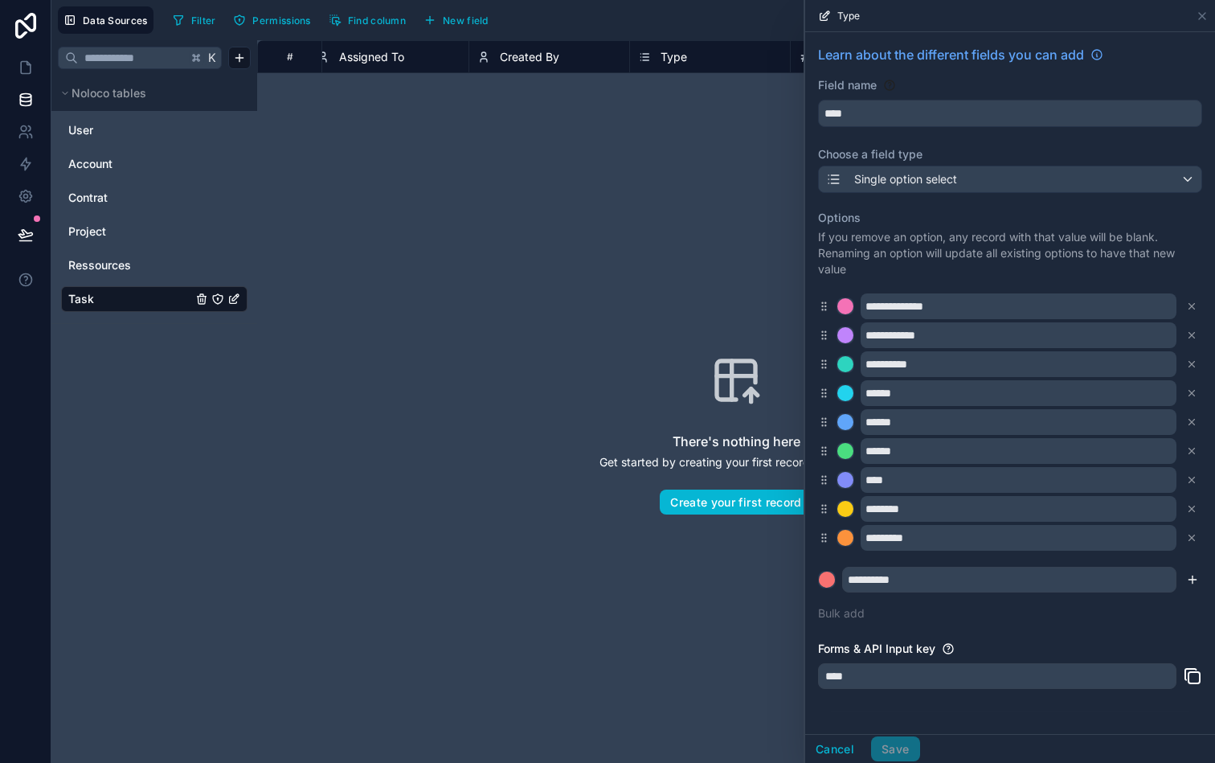
click at [1197, 583] on icon "submit" at bounding box center [1193, 579] width 13 height 13
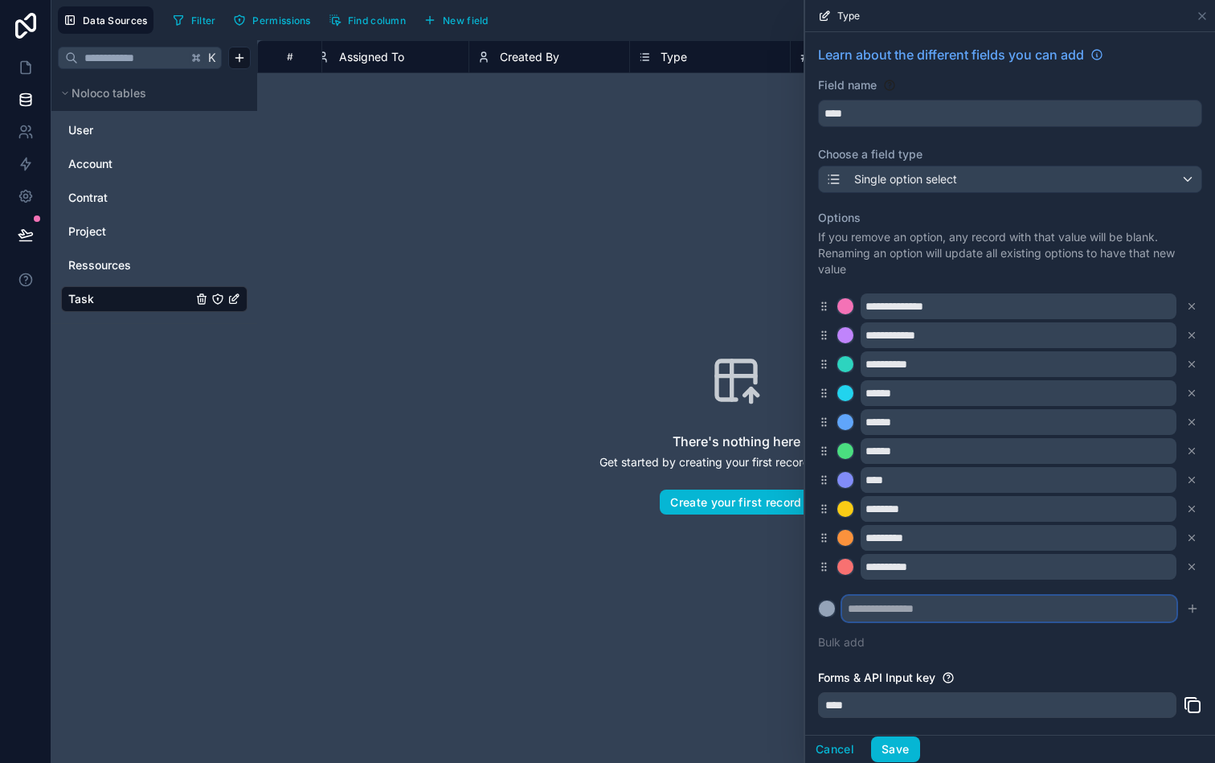
click at [1030, 612] on input "text" at bounding box center [1009, 609] width 334 height 26
type input "*"
type input "*********"
click at [1187, 606] on icon "submit" at bounding box center [1193, 608] width 13 height 13
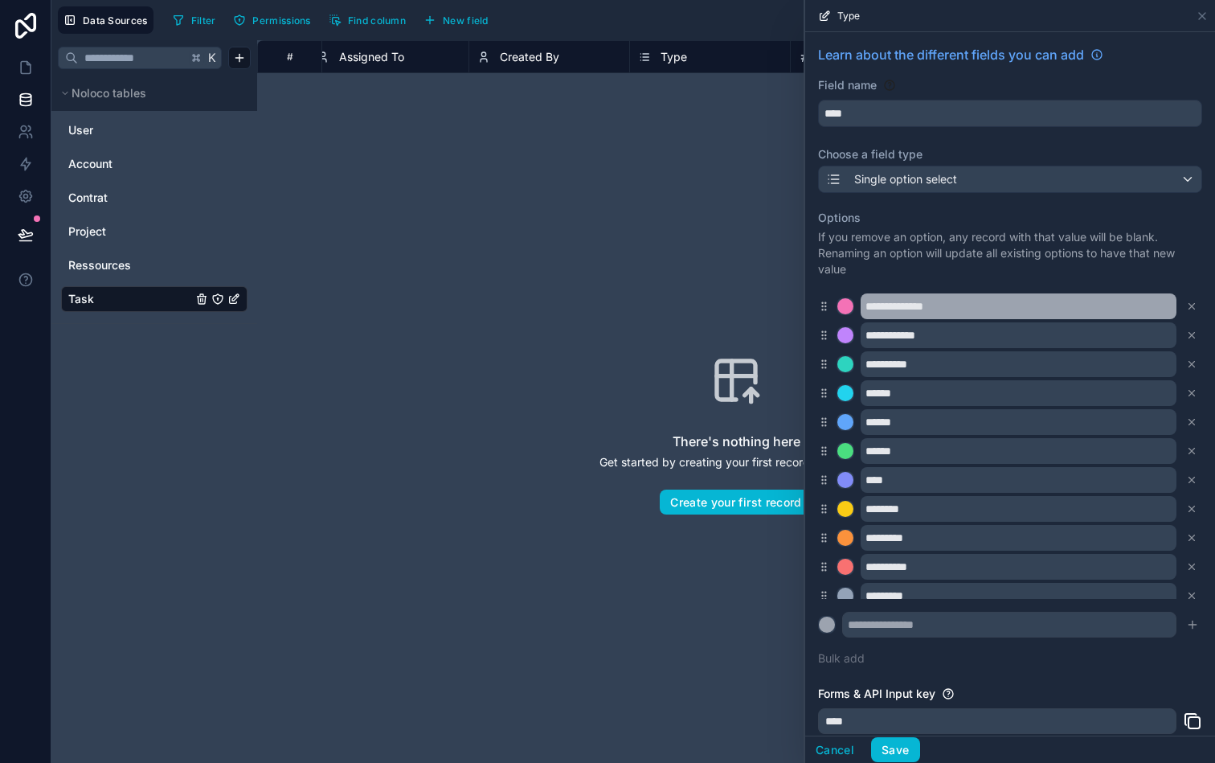
scroll to position [13, 0]
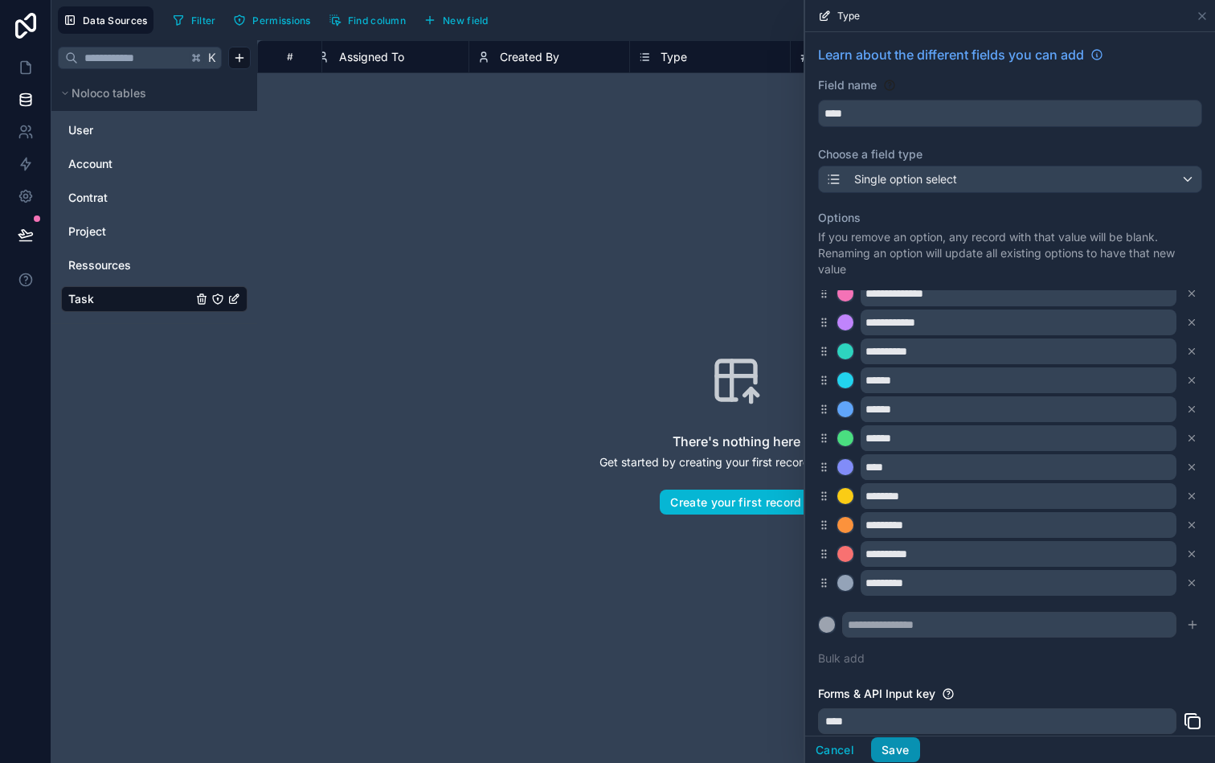
click at [902, 748] on button "Save" at bounding box center [895, 750] width 48 height 26
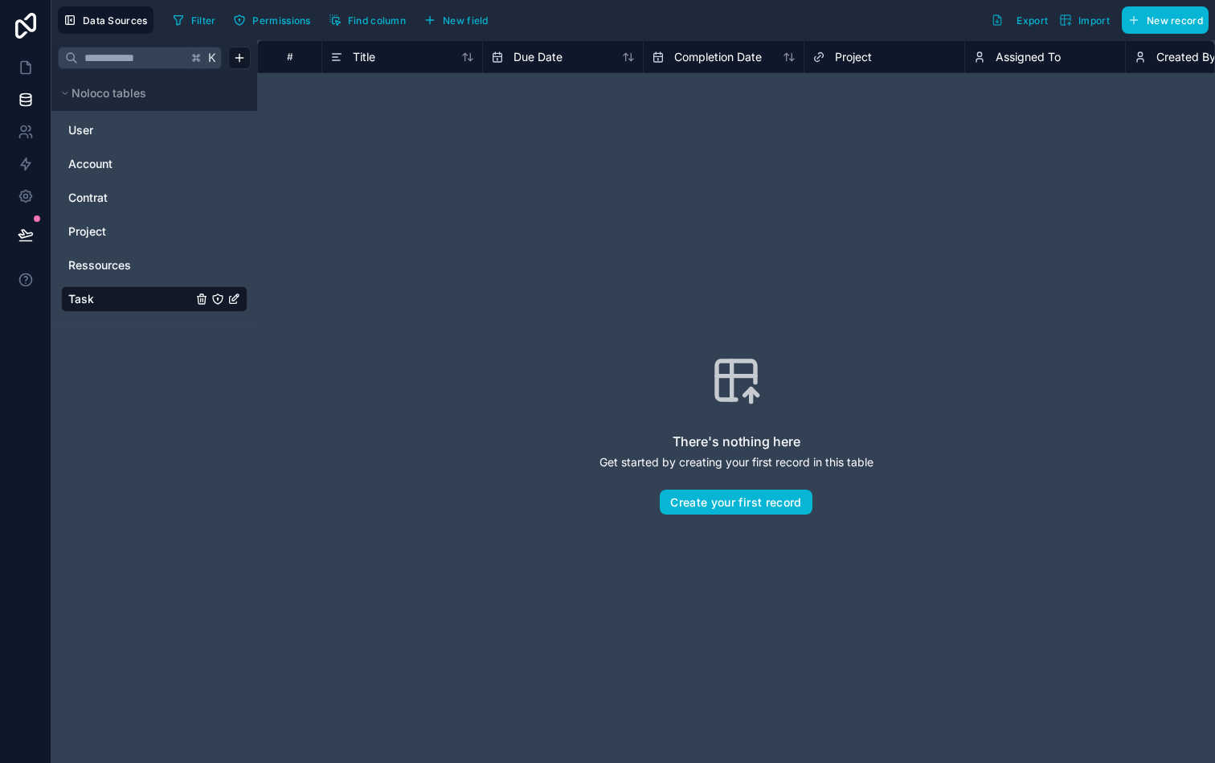
click at [628, 298] on div "There's nothing here Get started by creating your first record in this table Cr…" at bounding box center [736, 435] width 855 height 620
click at [26, 68] on icon at bounding box center [26, 67] width 16 height 16
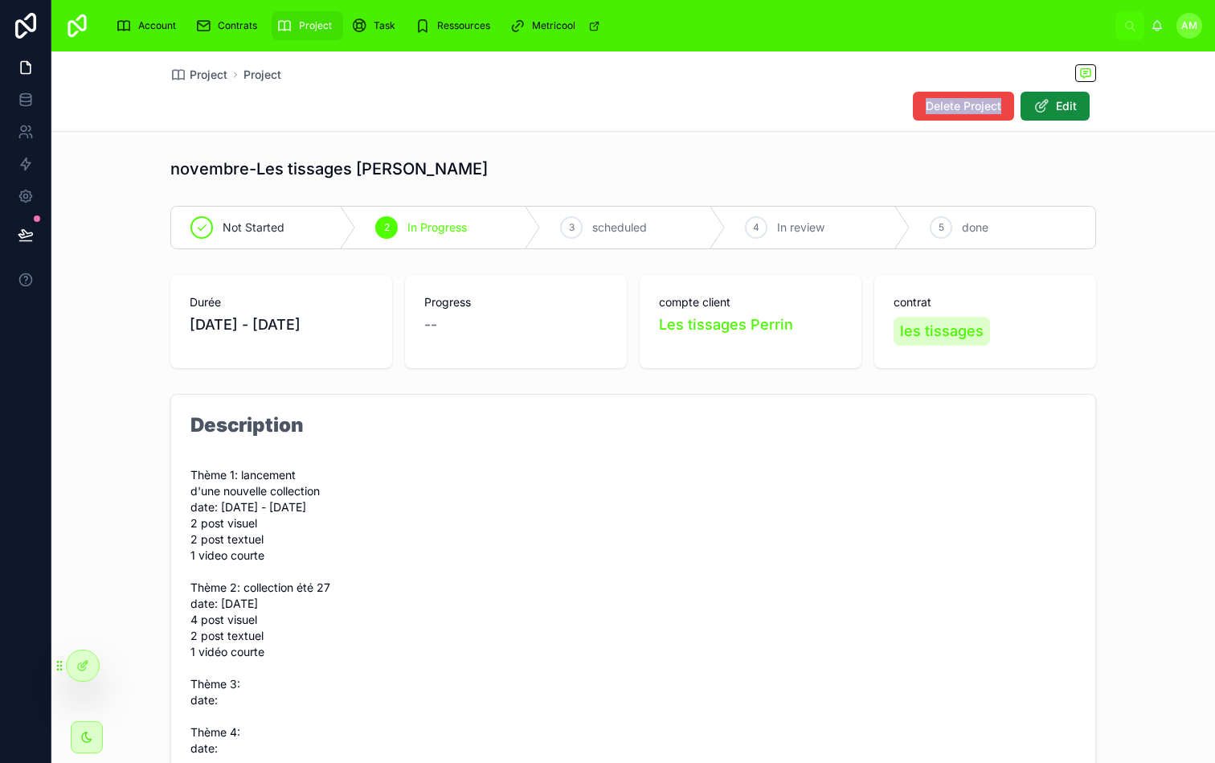
click at [614, 114] on div "Delete Project Edit" at bounding box center [633, 106] width 926 height 31
click at [574, 96] on div "Delete Project Edit" at bounding box center [633, 106] width 926 height 31
click at [459, 34] on div "Ressources" at bounding box center [456, 26] width 82 height 26
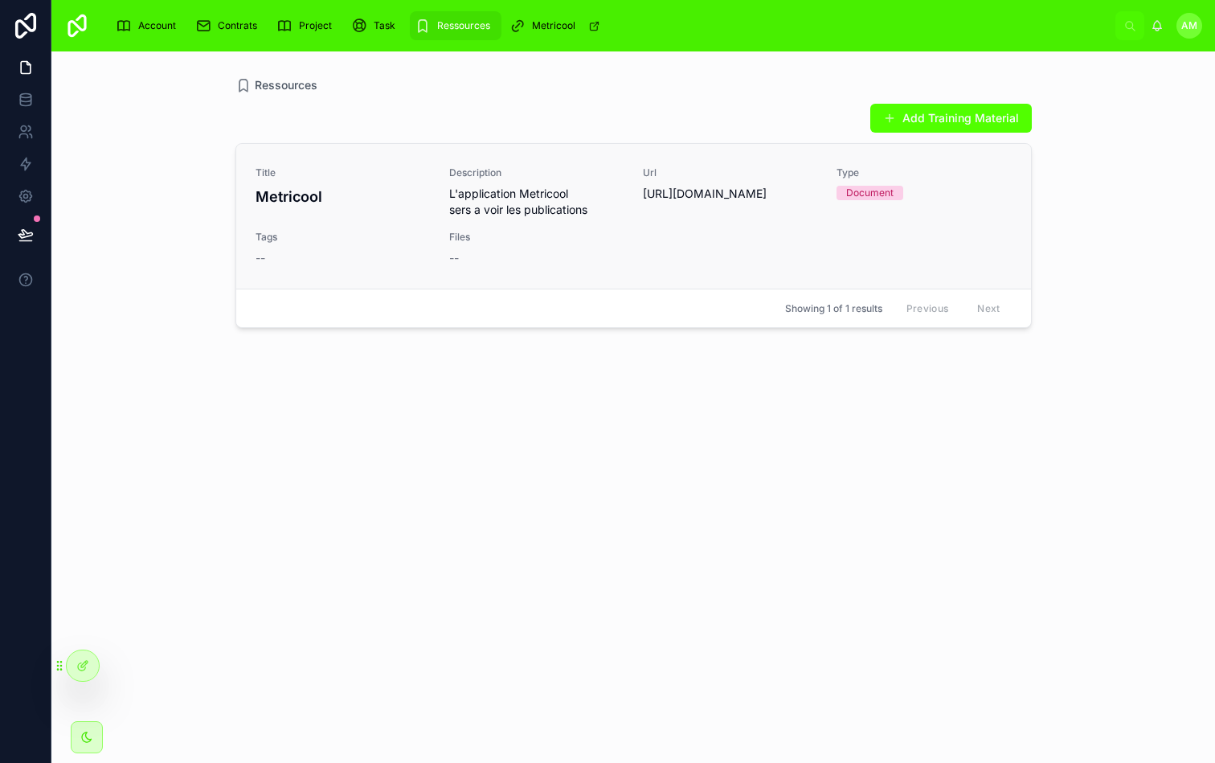
click at [739, 266] on div "Title Metricool Description L'application Metricool sers a voir les publication…" at bounding box center [634, 216] width 756 height 100
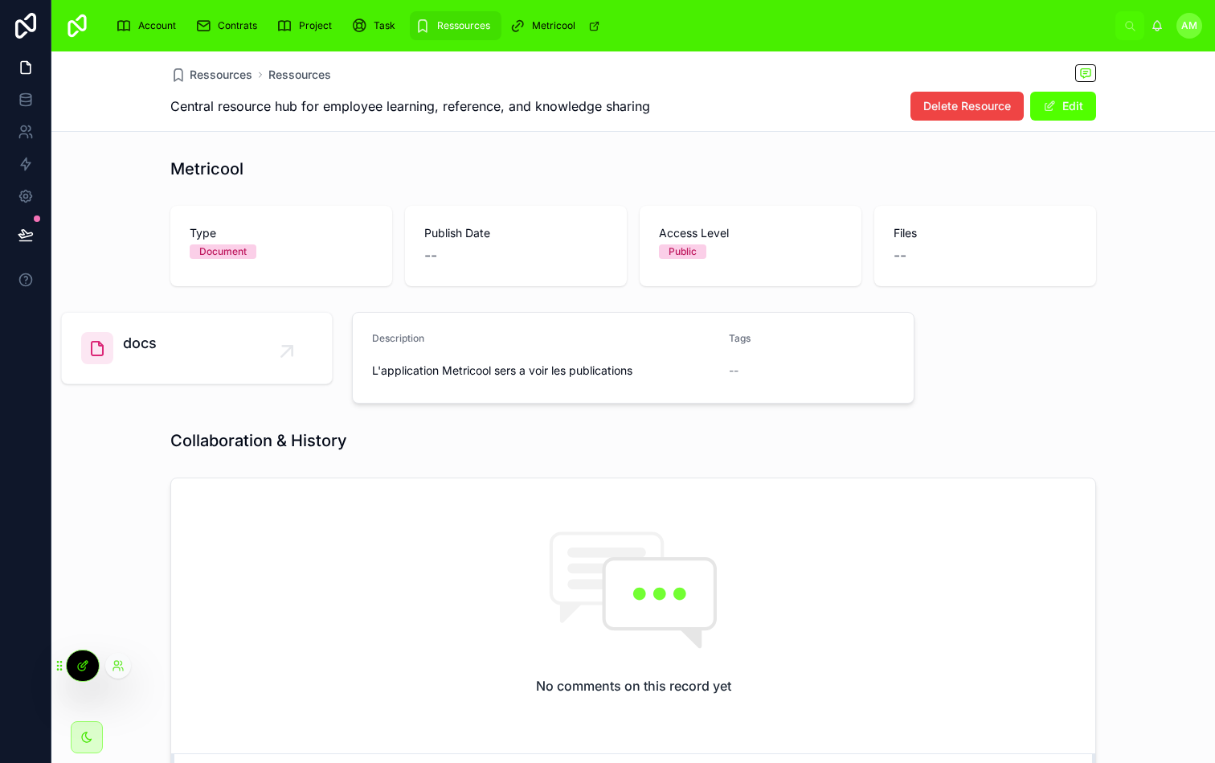
click at [81, 673] on div at bounding box center [83, 665] width 32 height 31
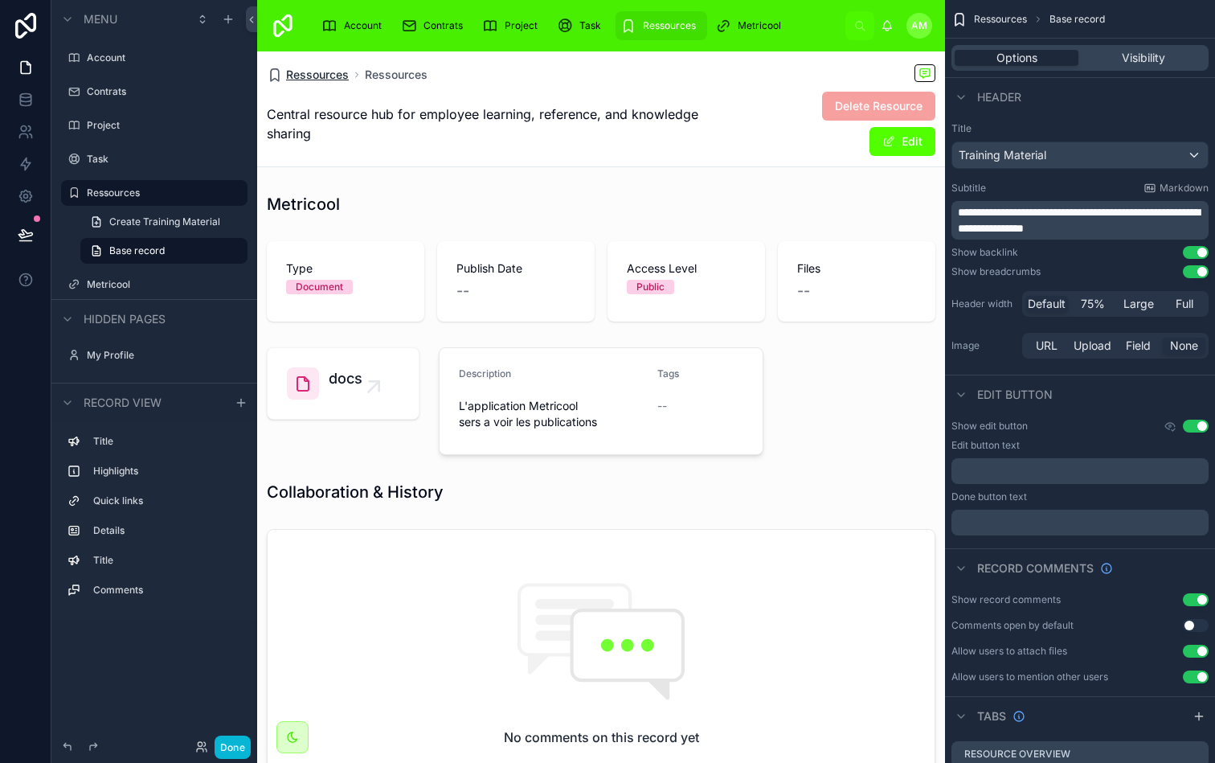
click at [335, 71] on span "Ressources" at bounding box center [317, 75] width 63 height 16
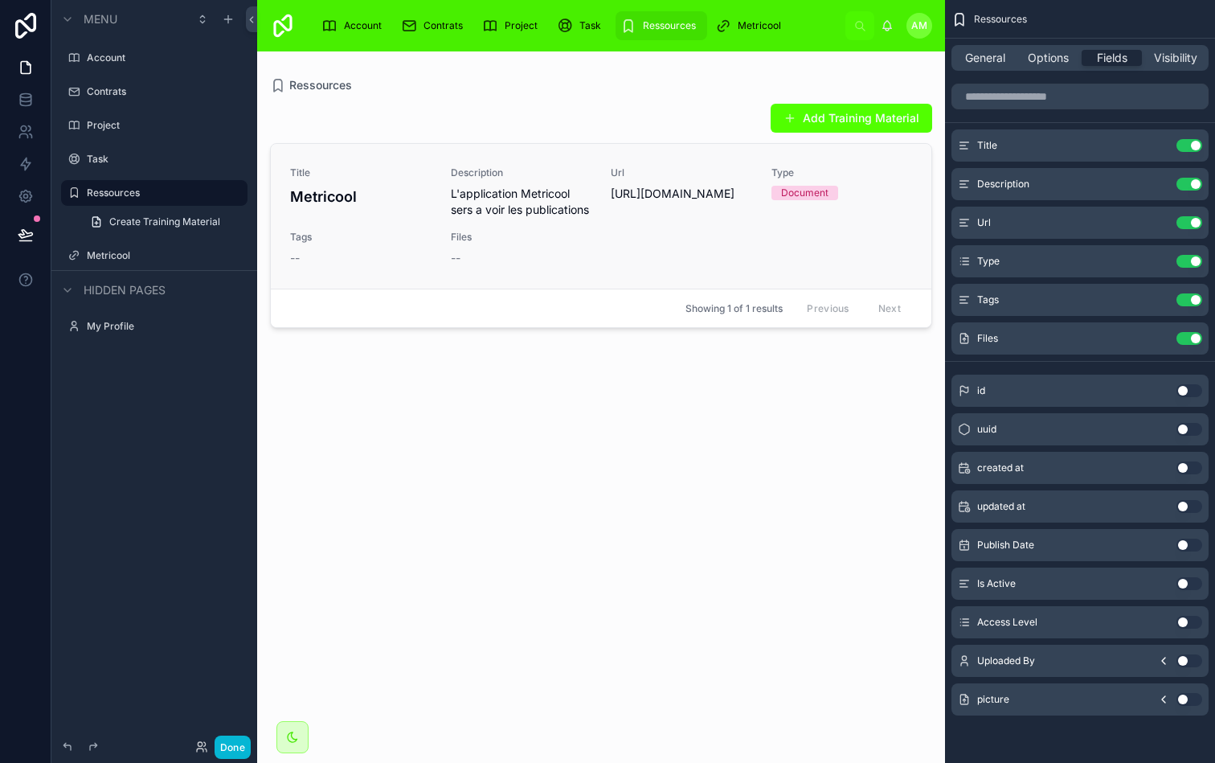
click at [703, 266] on div "Title Metricool Description L'application Metricool sers a voir les publication…" at bounding box center [601, 216] width 622 height 100
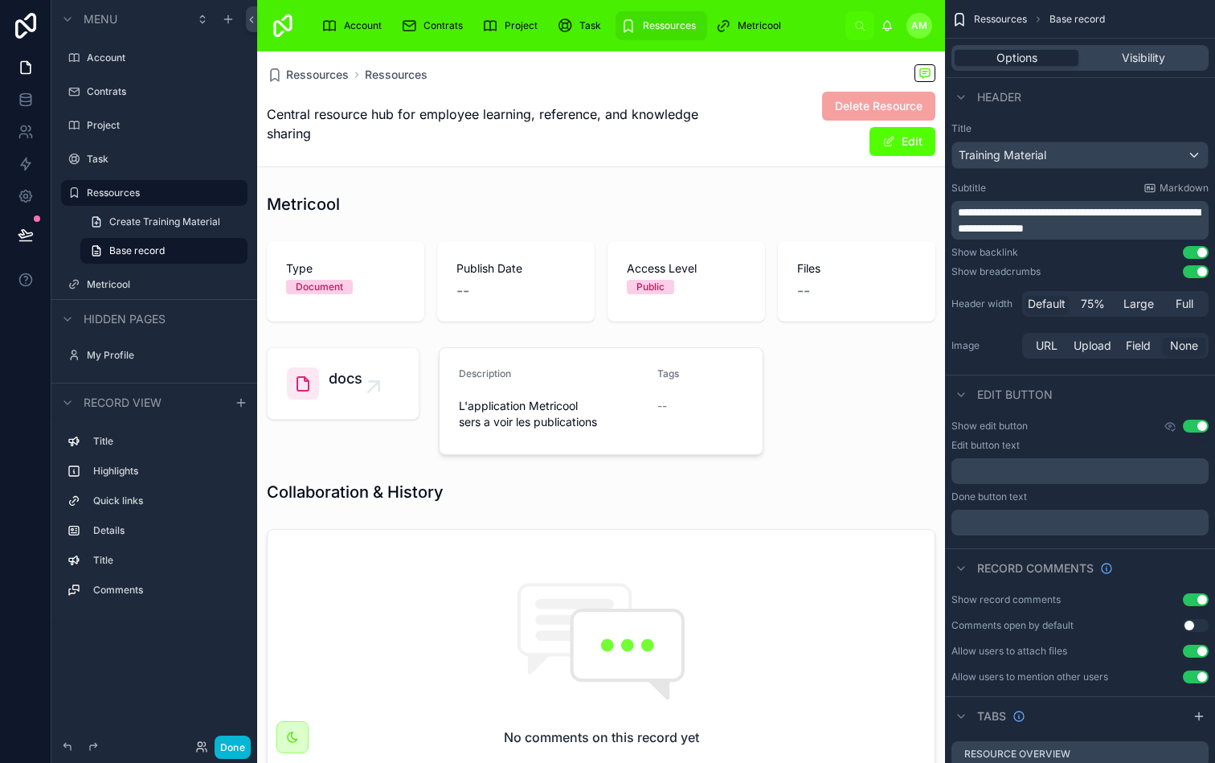
click at [326, 84] on div "Ressources Ressources" at bounding box center [601, 74] width 669 height 20
click at [334, 68] on span "Ressources" at bounding box center [317, 75] width 63 height 16
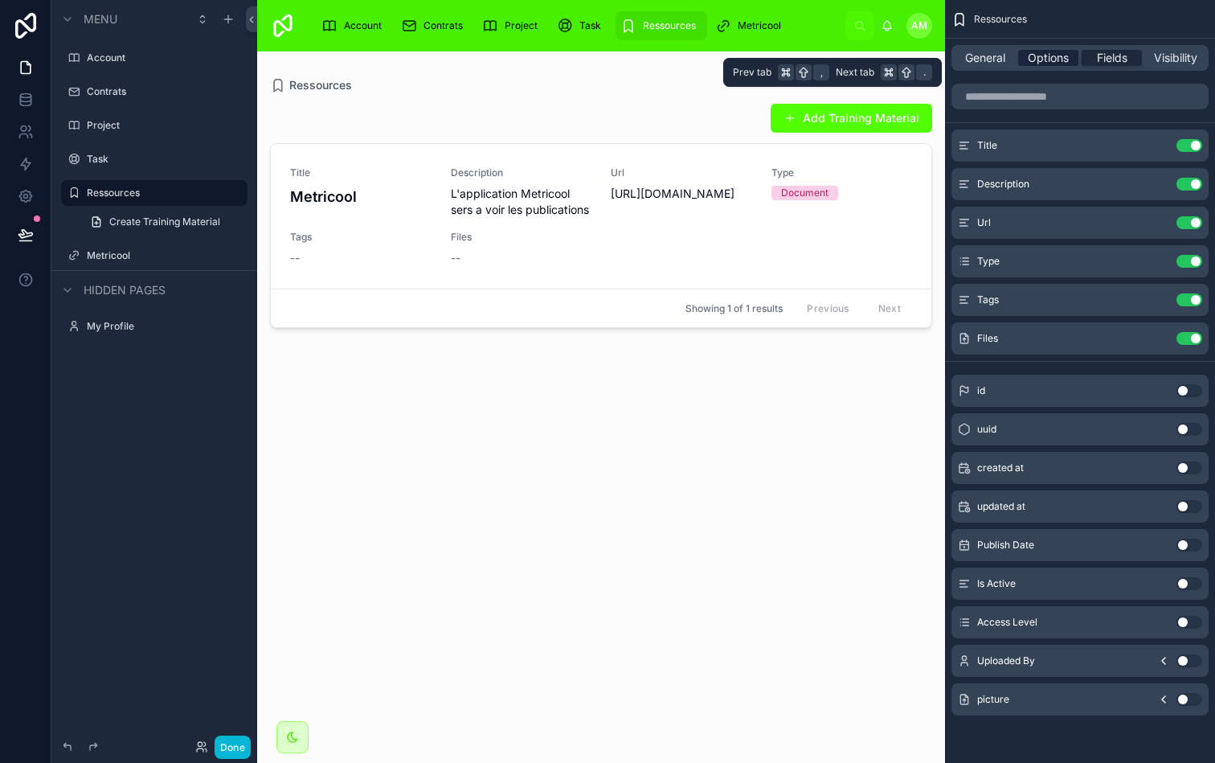
click at [1058, 54] on span "Options" at bounding box center [1048, 58] width 41 height 16
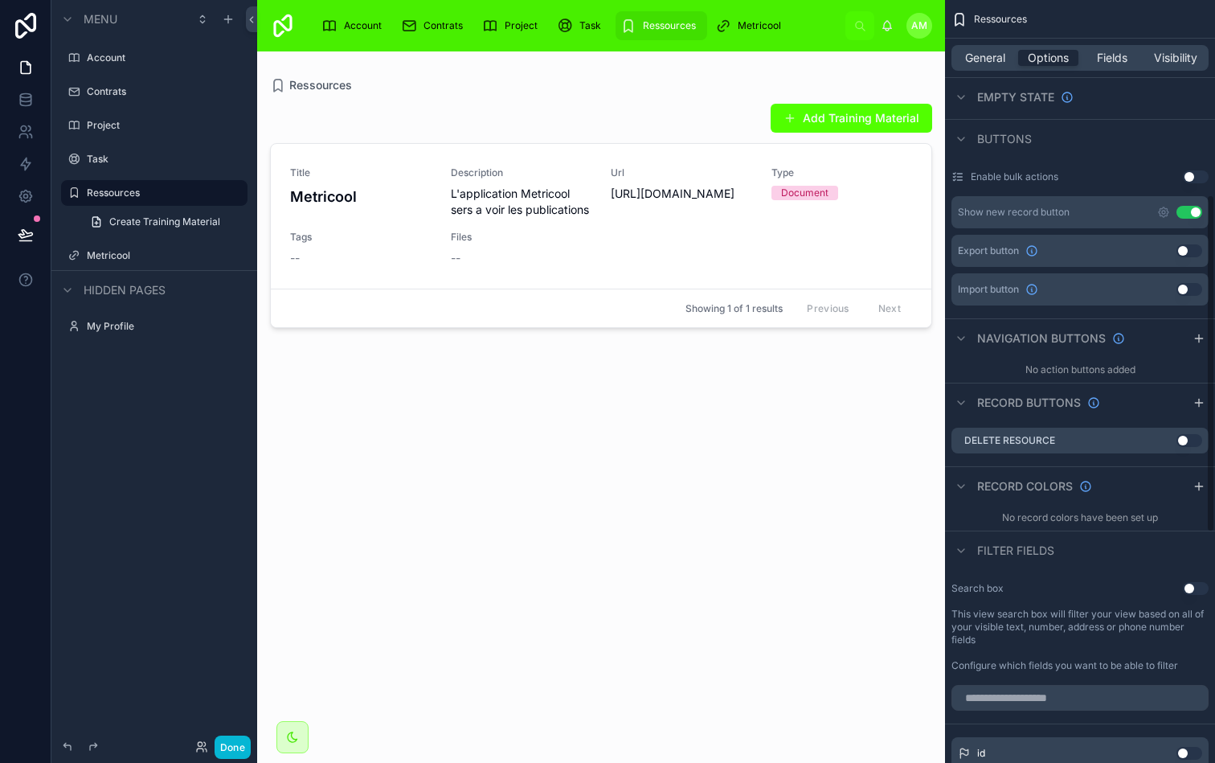
scroll to position [445, 0]
click at [1202, 402] on icon "scrollable content" at bounding box center [1198, 402] width 7 height 0
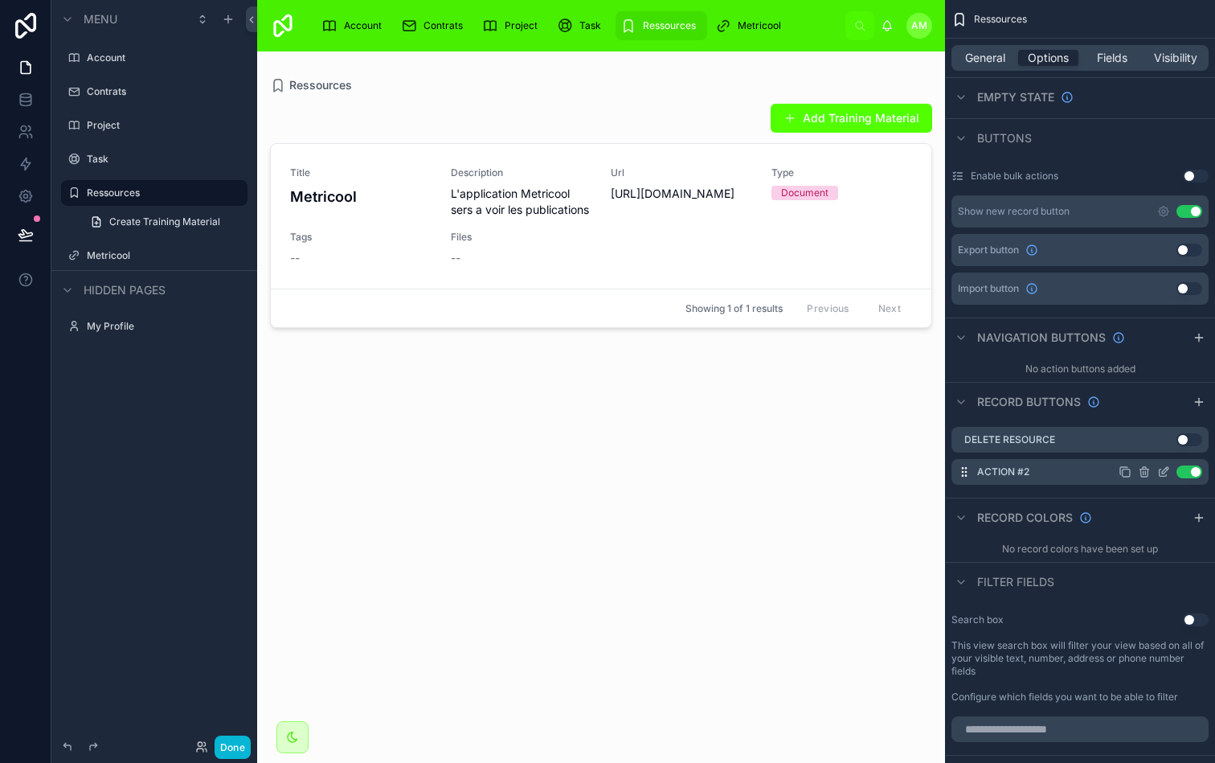
click at [1162, 468] on icon "scrollable content" at bounding box center [1164, 471] width 13 height 13
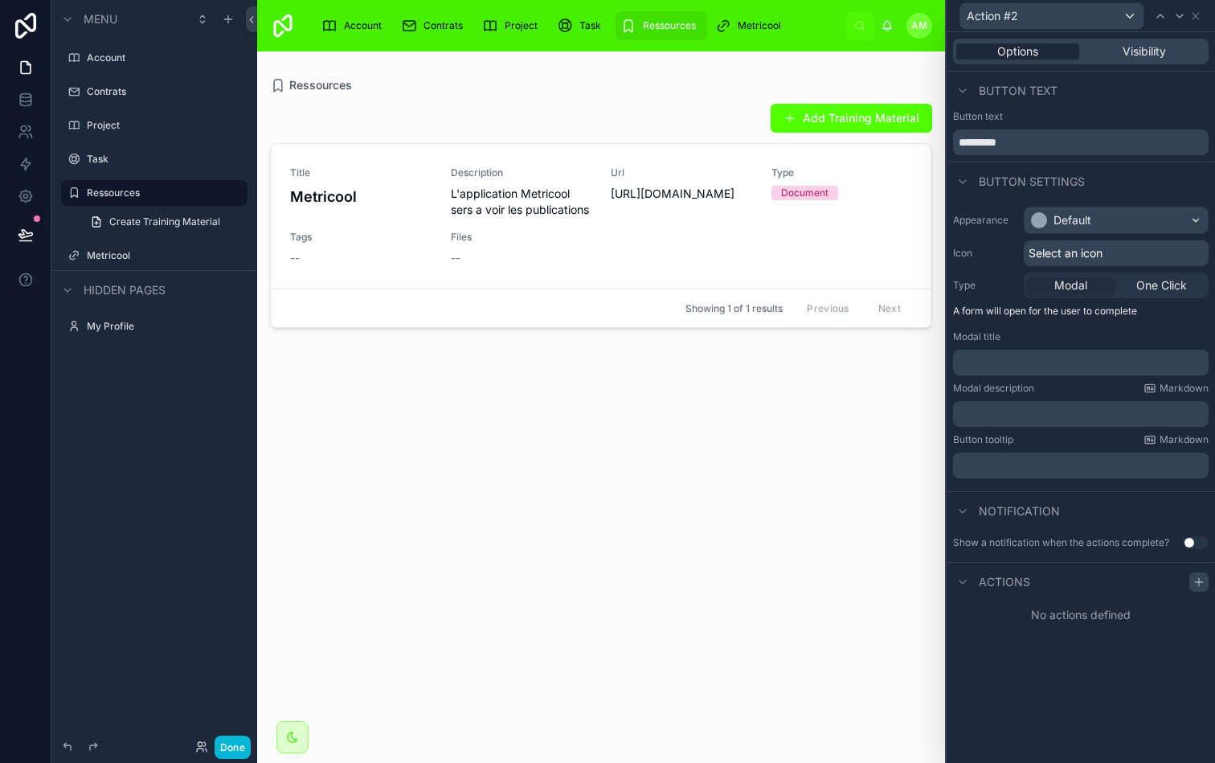
click at [1195, 580] on icon at bounding box center [1199, 582] width 13 height 13
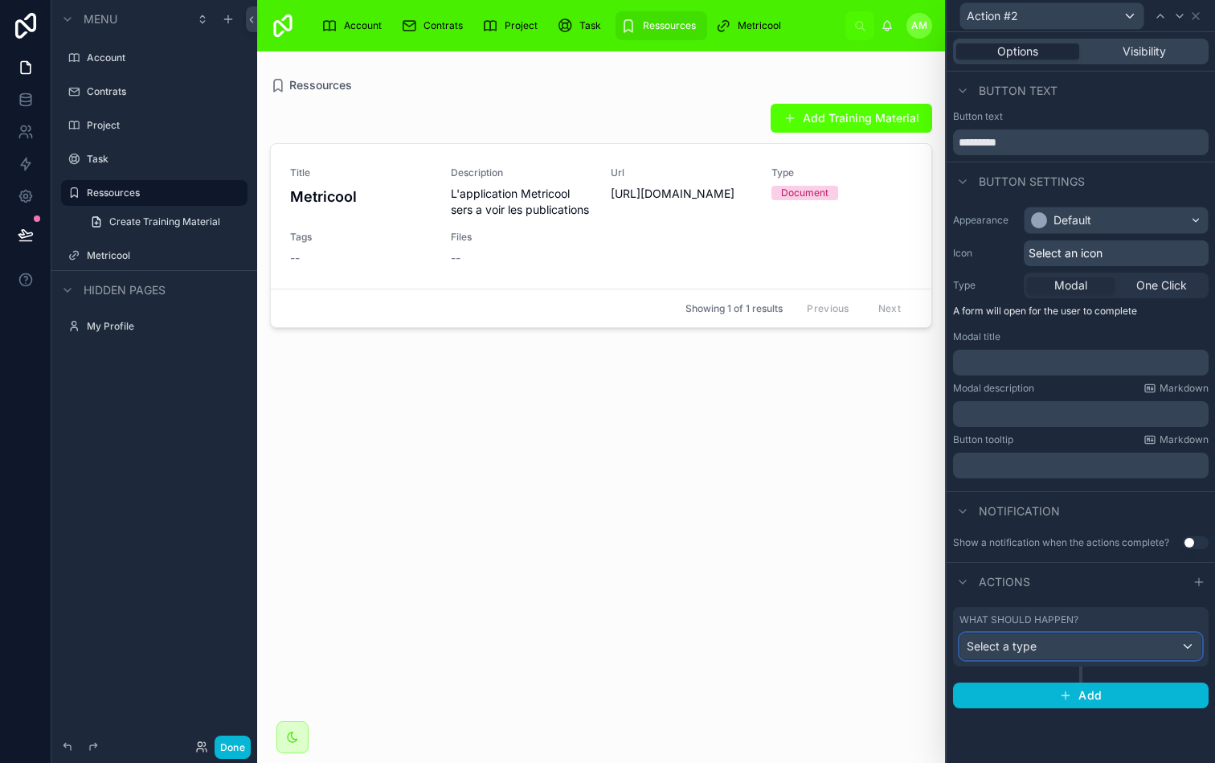
click at [1061, 646] on div "Select a type" at bounding box center [1081, 646] width 241 height 26
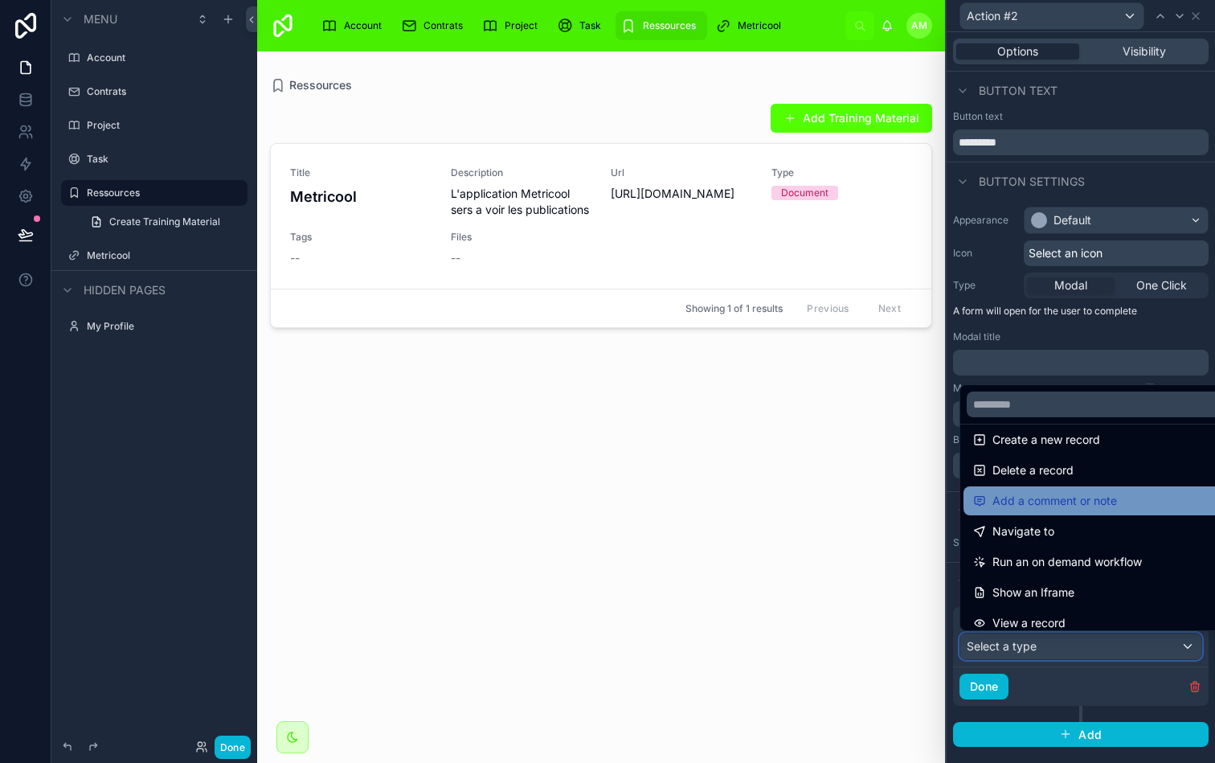
scroll to position [58, 0]
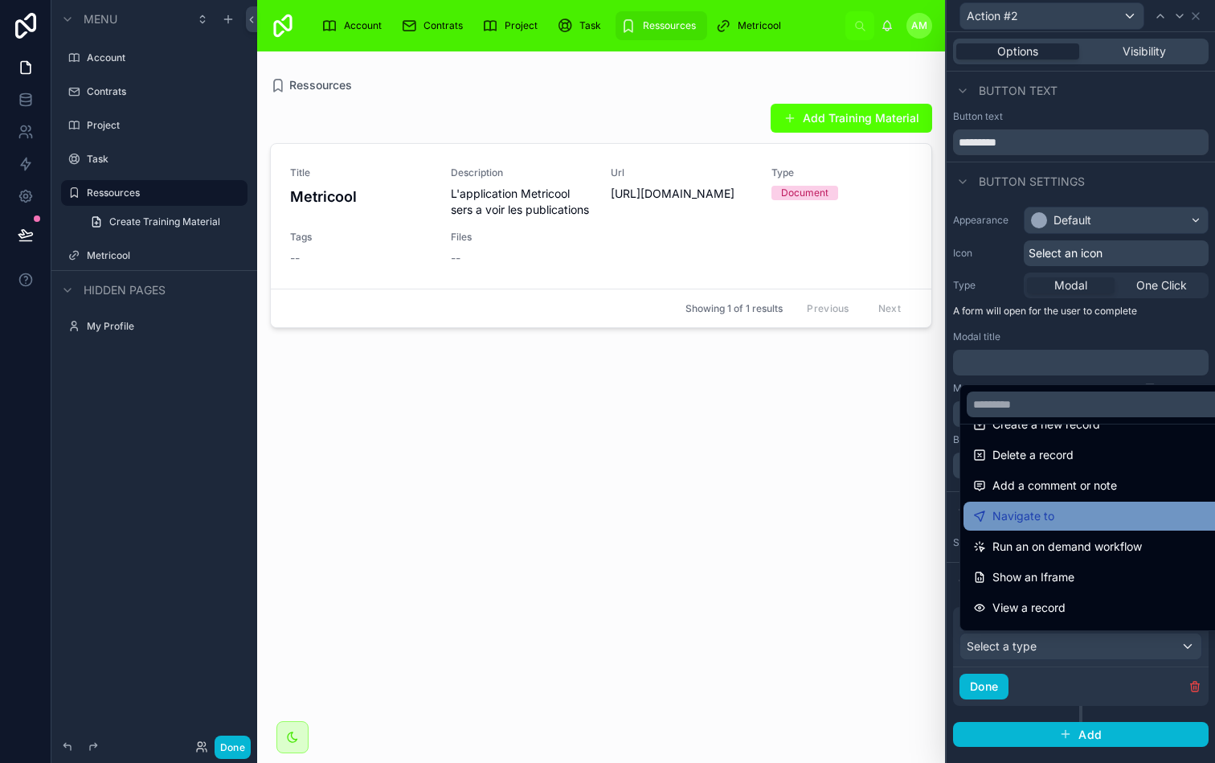
click at [1039, 520] on span "Navigate to" at bounding box center [1024, 515] width 62 height 19
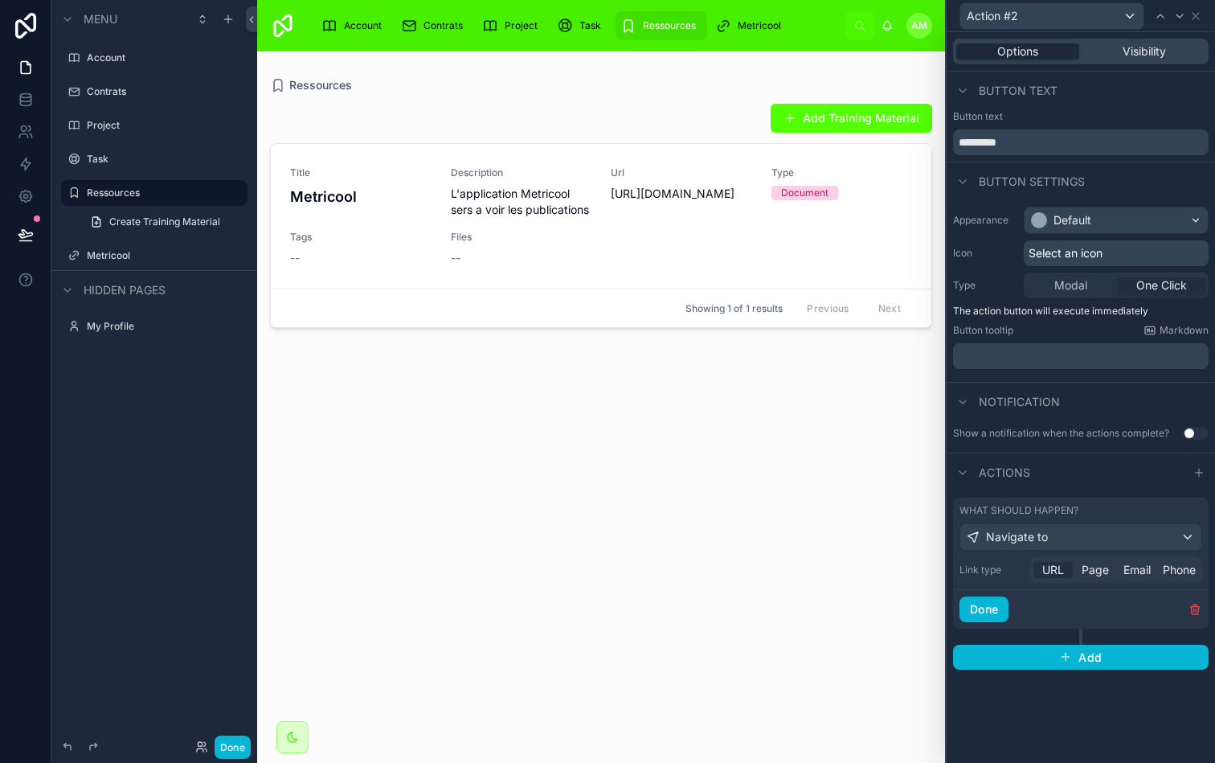
click at [1046, 572] on span "URL" at bounding box center [1054, 570] width 22 height 16
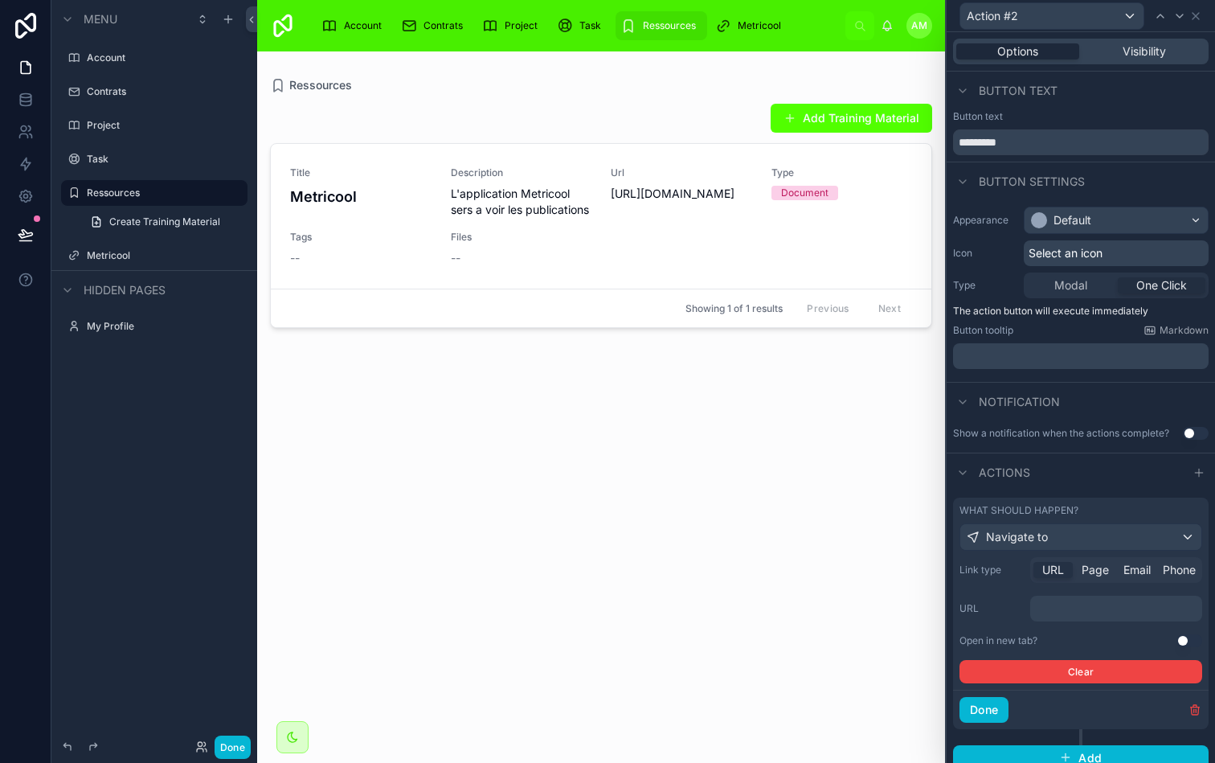
click at [1087, 613] on p "﻿" at bounding box center [1118, 608] width 162 height 16
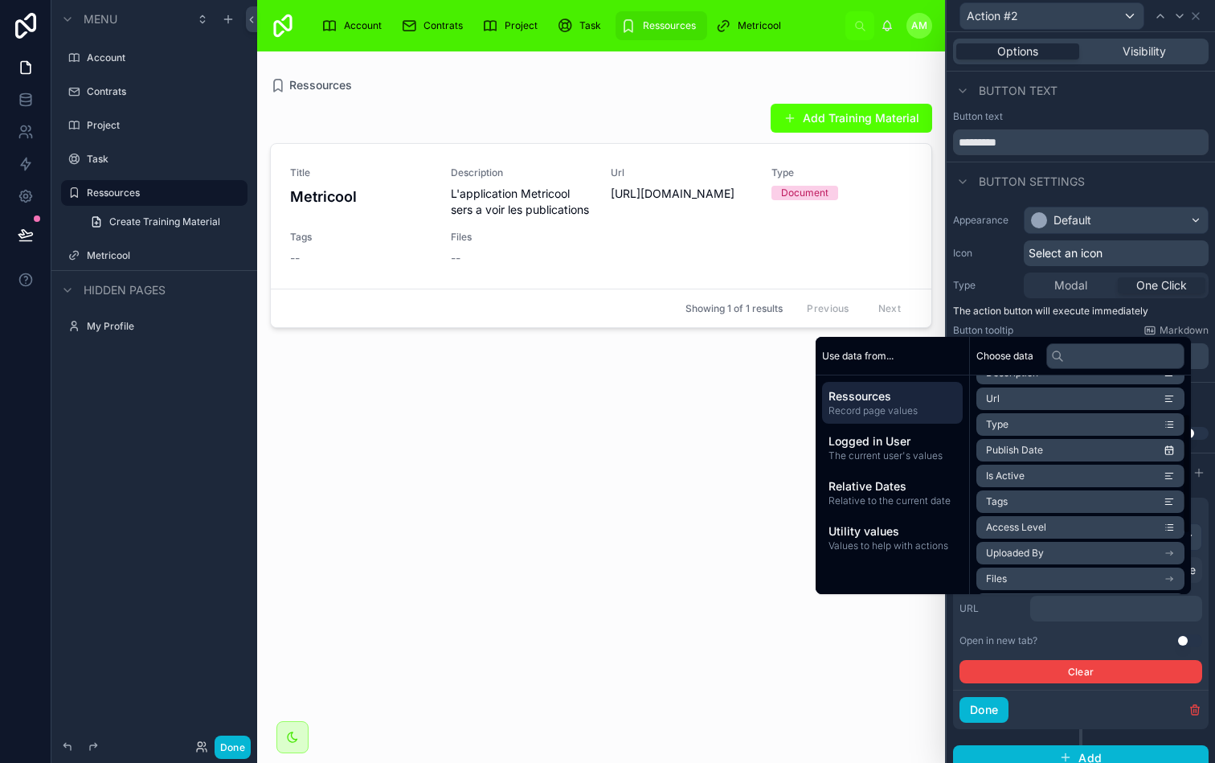
scroll to position [49, 0]
click at [1005, 417] on li "Url" at bounding box center [1081, 421] width 208 height 23
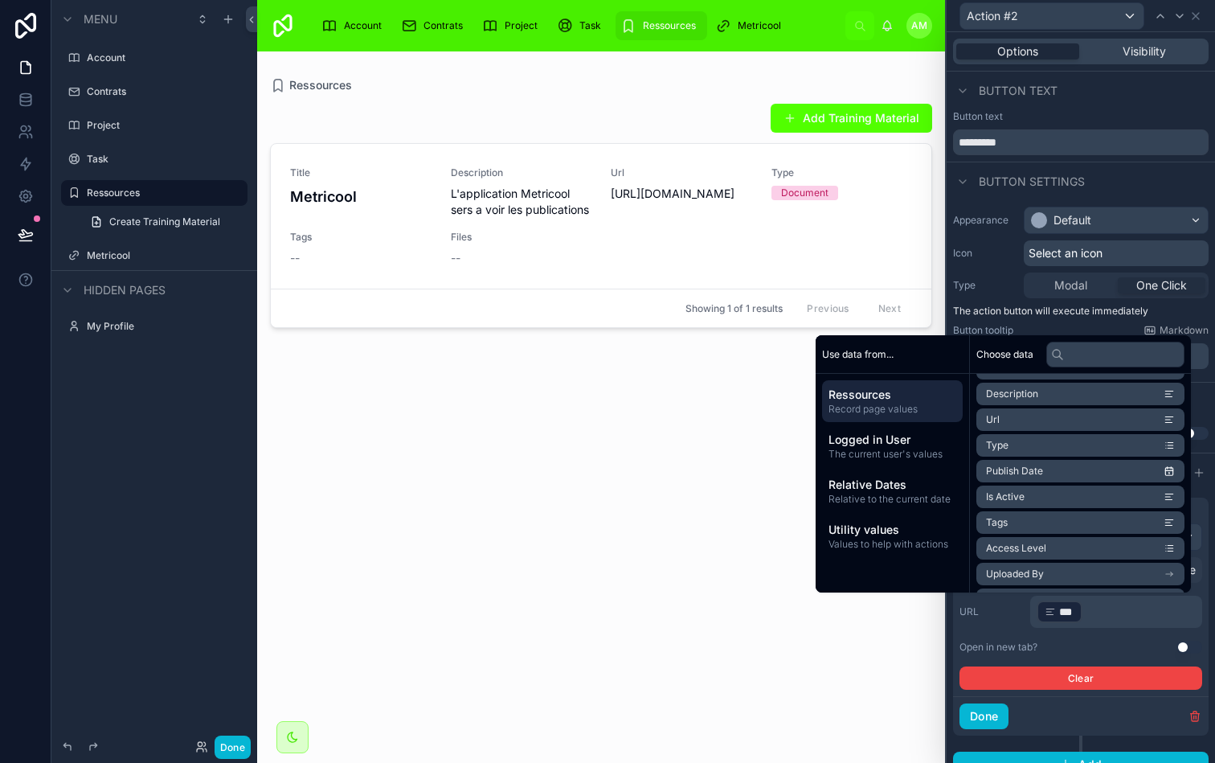
click at [1078, 654] on div "Link type URL Page Email Phone URL ﻿ *** ﻿ ﻿ Open in new tab? Use setting Clear" at bounding box center [1081, 623] width 243 height 133
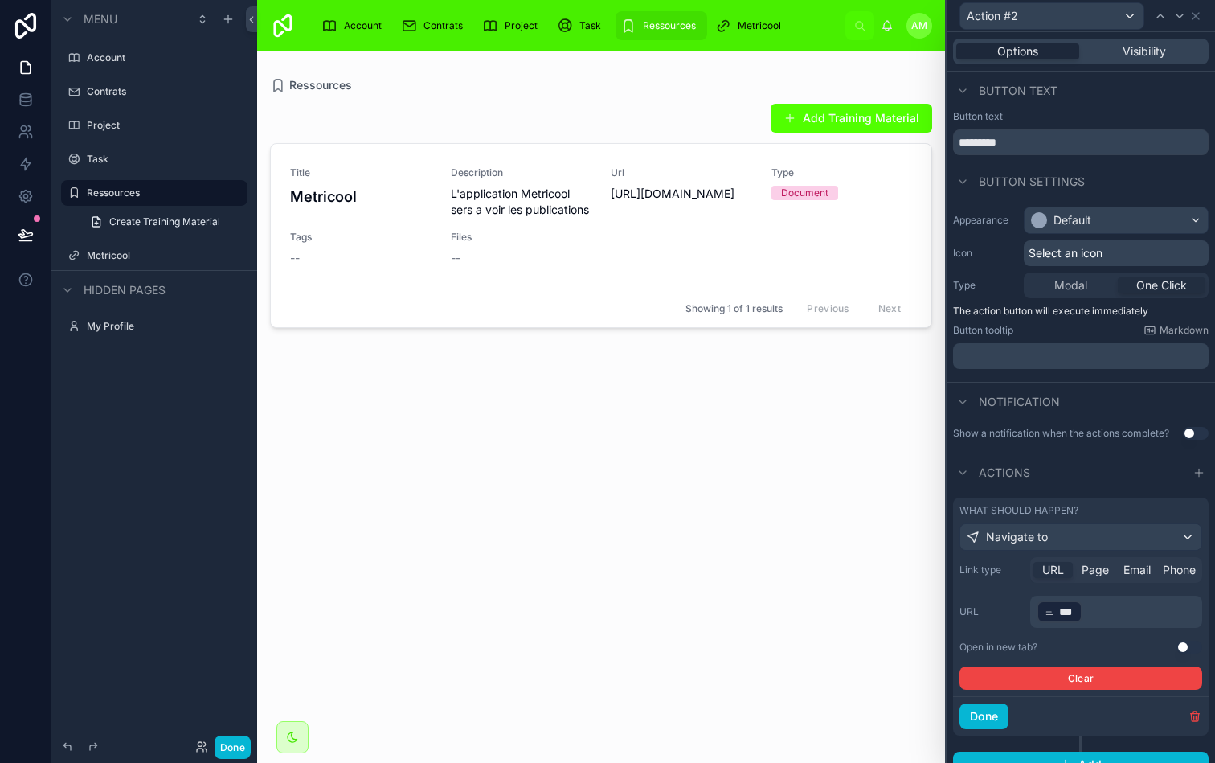
scroll to position [20, 0]
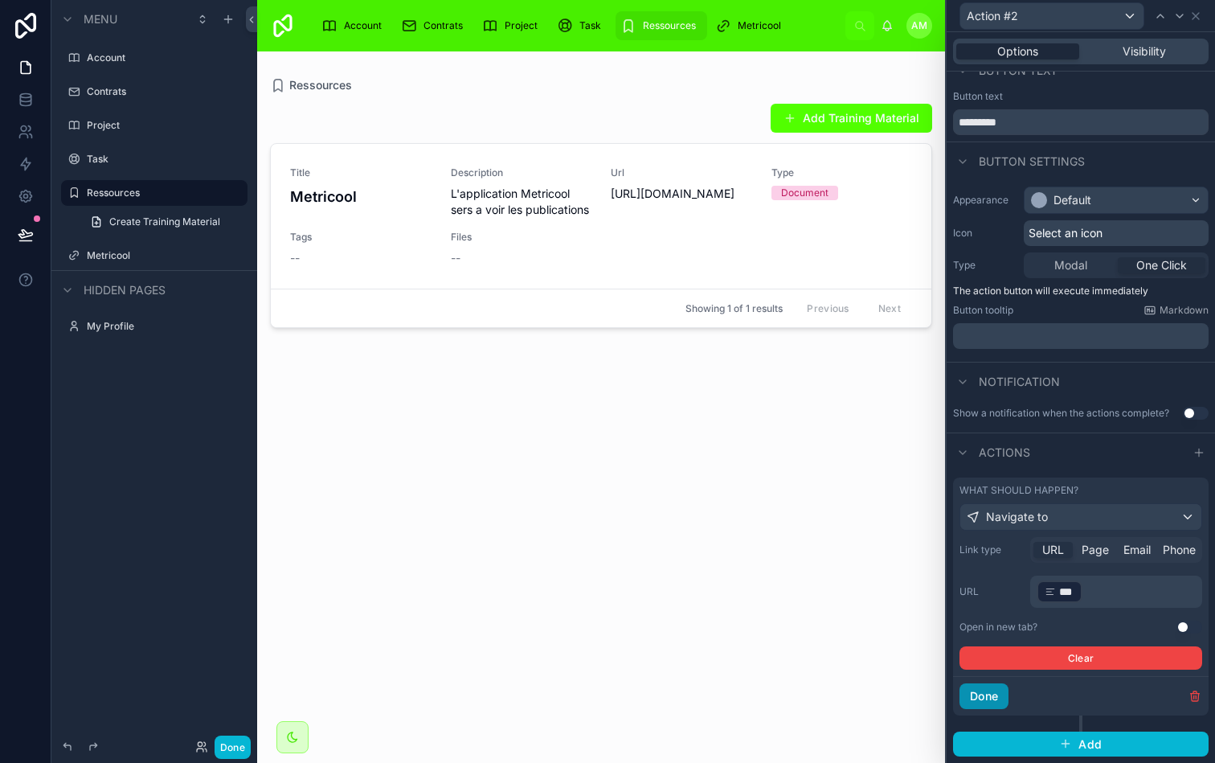
click at [1001, 701] on button "Done" at bounding box center [984, 696] width 49 height 26
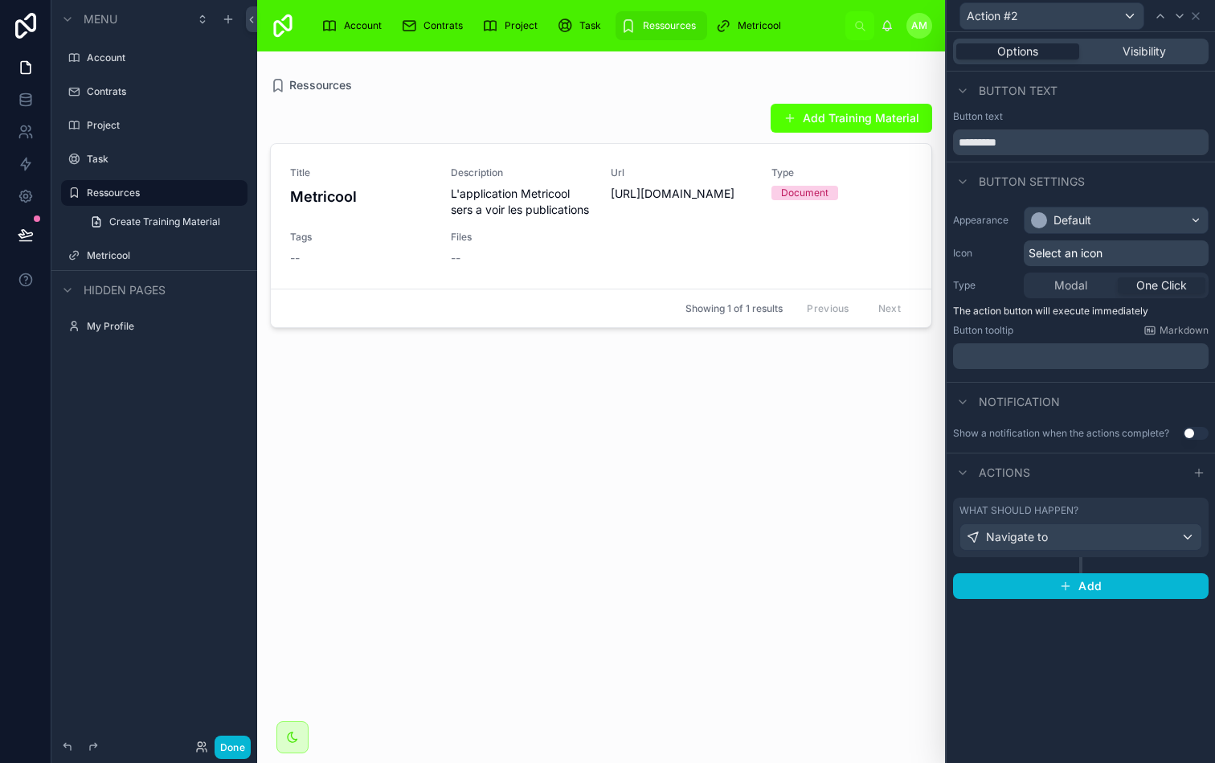
scroll to position [0, 0]
click at [1098, 226] on div "Default" at bounding box center [1116, 220] width 183 height 26
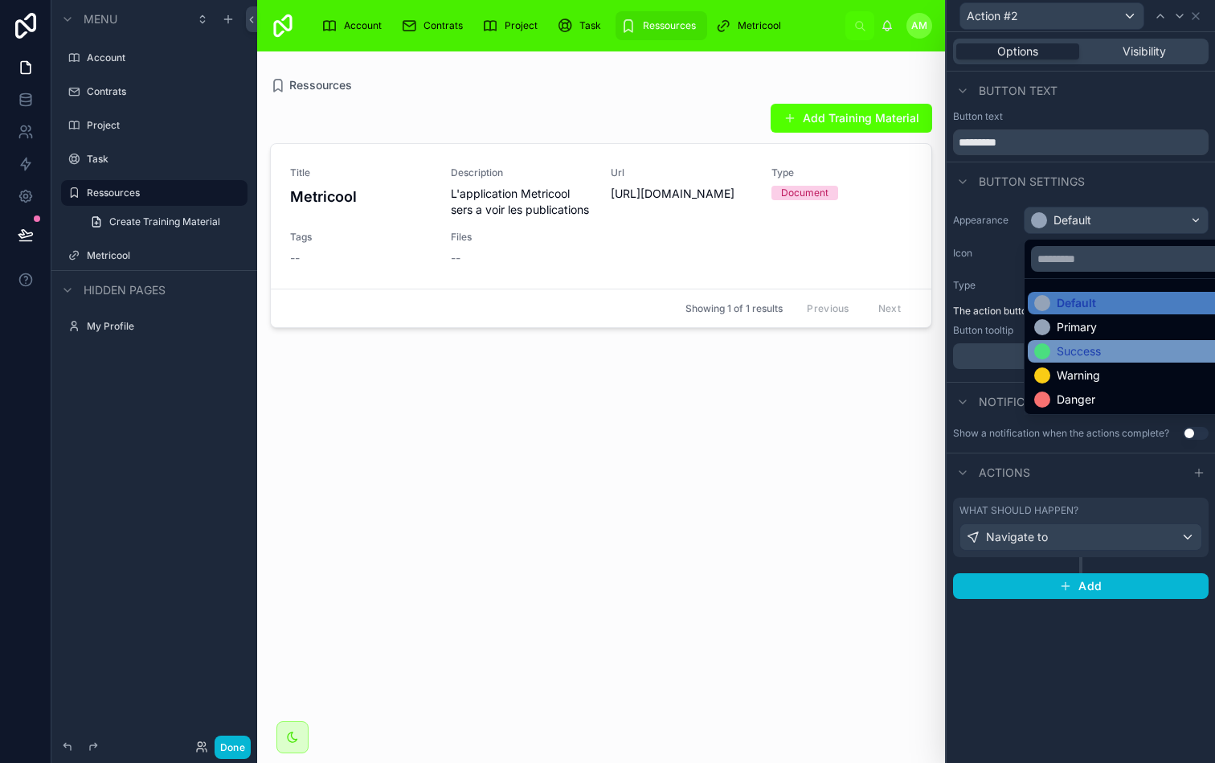
click at [1085, 350] on div "Success" at bounding box center [1079, 351] width 44 height 16
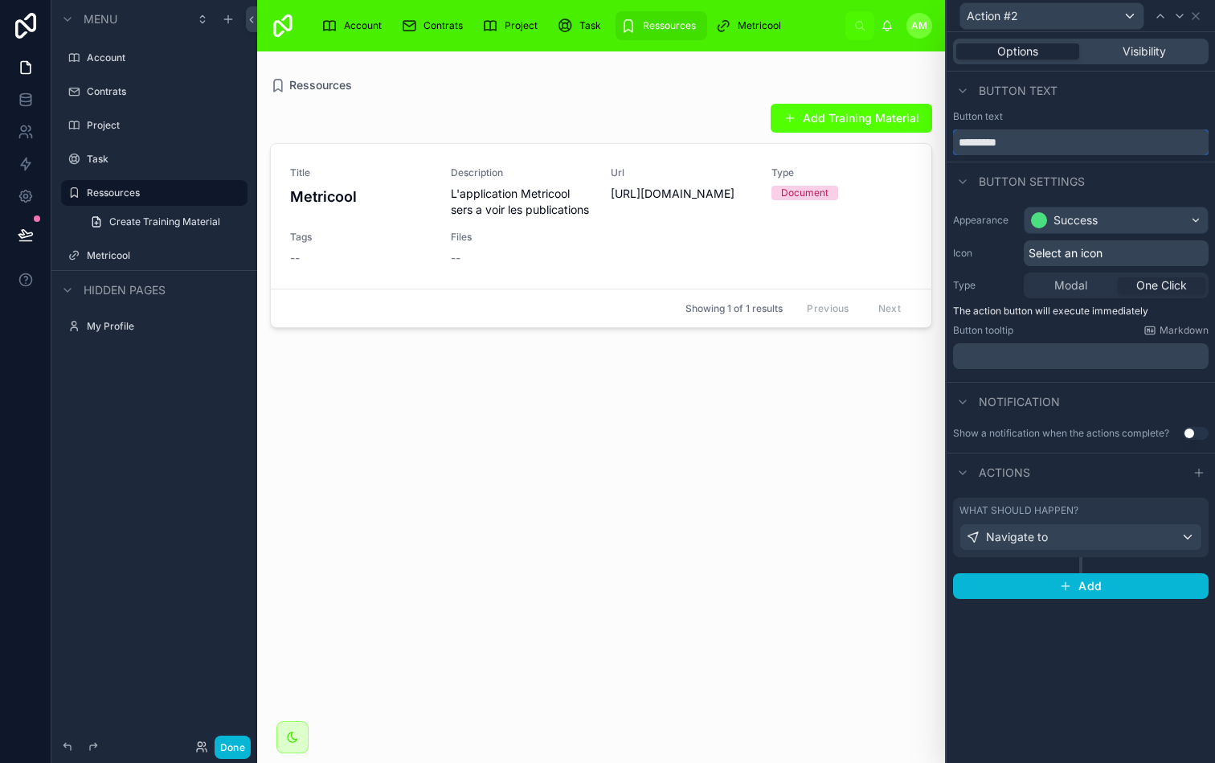
drag, startPoint x: 1047, startPoint y: 150, endPoint x: 949, endPoint y: 149, distance: 97.3
click at [949, 149] on div "Button text *********" at bounding box center [1081, 132] width 268 height 45
drag, startPoint x: 1021, startPoint y: 149, endPoint x: 925, endPoint y: 149, distance: 95.7
click at [925, 149] on div "Action #2 Options Visibility Button text Button text ********* Button settings …" at bounding box center [607, 381] width 1215 height 763
drag, startPoint x: 1028, startPoint y: 142, endPoint x: 924, endPoint y: 142, distance: 103.7
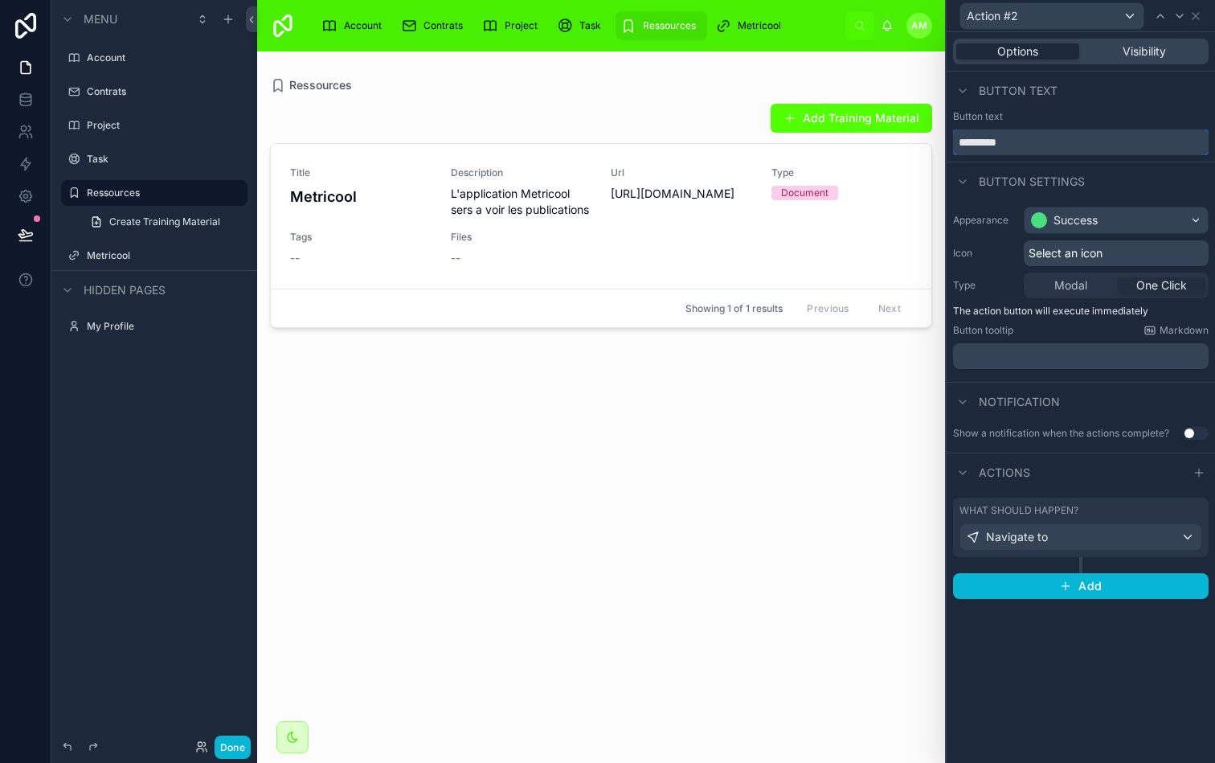
click at [924, 142] on div "Action #2 Options Visibility Button text Button text ********* Button settings …" at bounding box center [607, 381] width 1215 height 763
type input "****"
click at [1086, 248] on span "Select an icon" at bounding box center [1066, 253] width 74 height 16
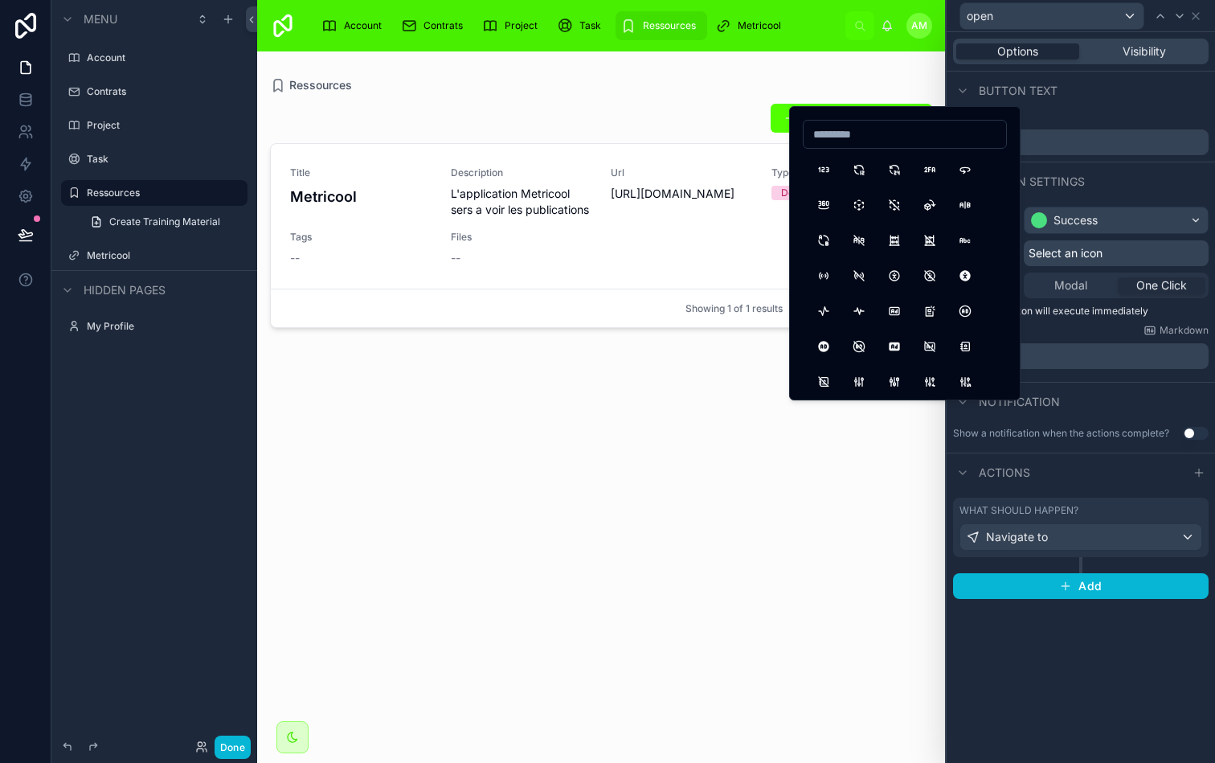
click at [1086, 248] on span "Select an icon" at bounding box center [1066, 253] width 74 height 16
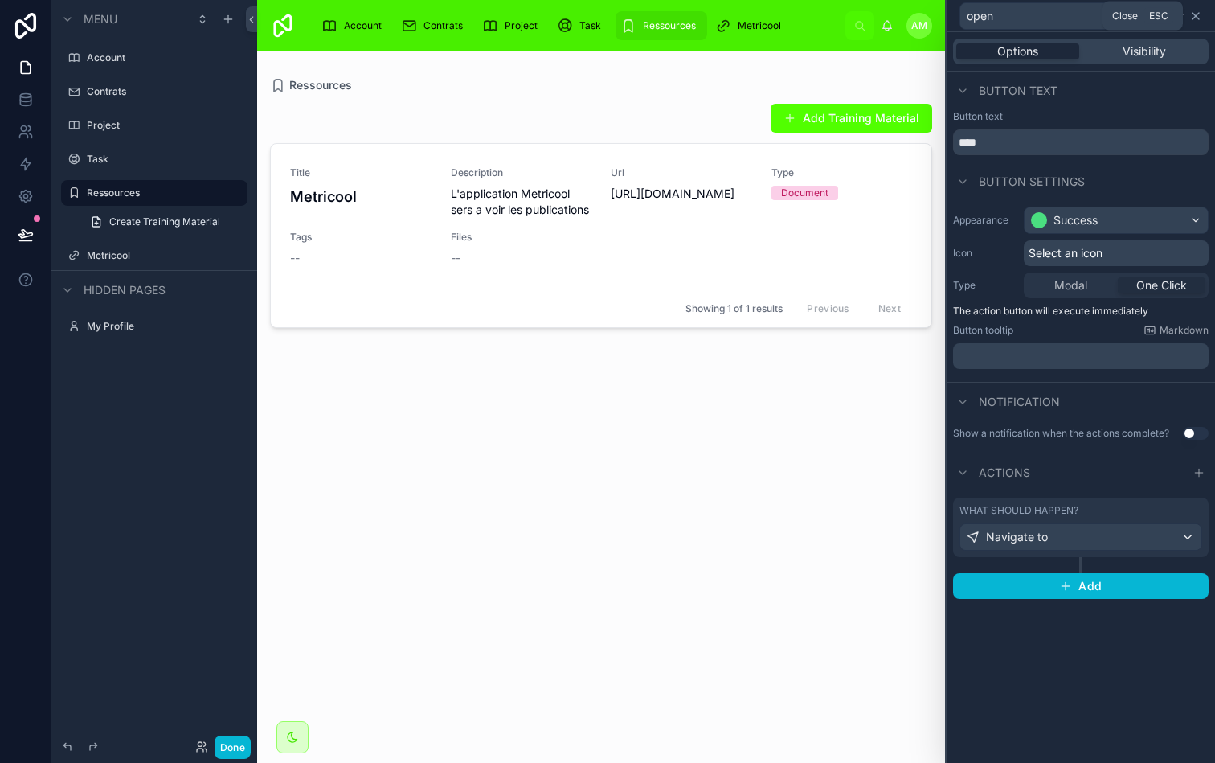
click at [1199, 13] on icon at bounding box center [1196, 16] width 13 height 13
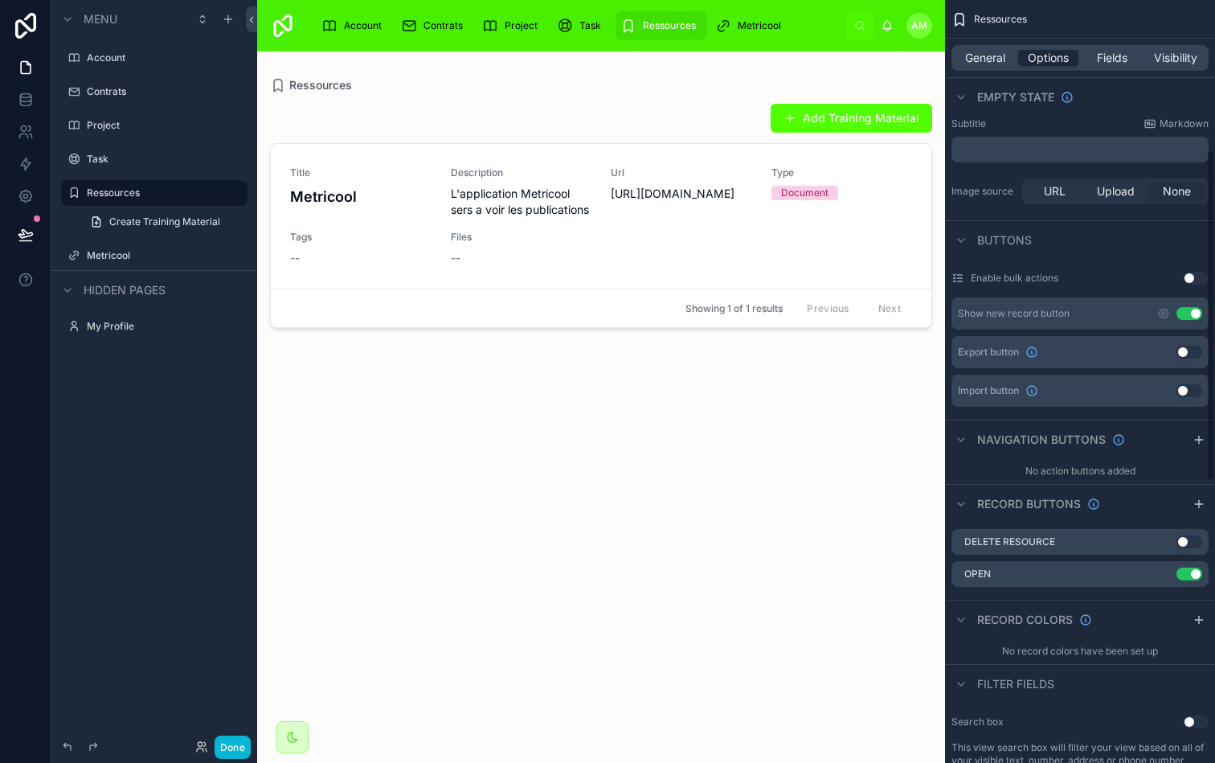
scroll to position [349, 0]
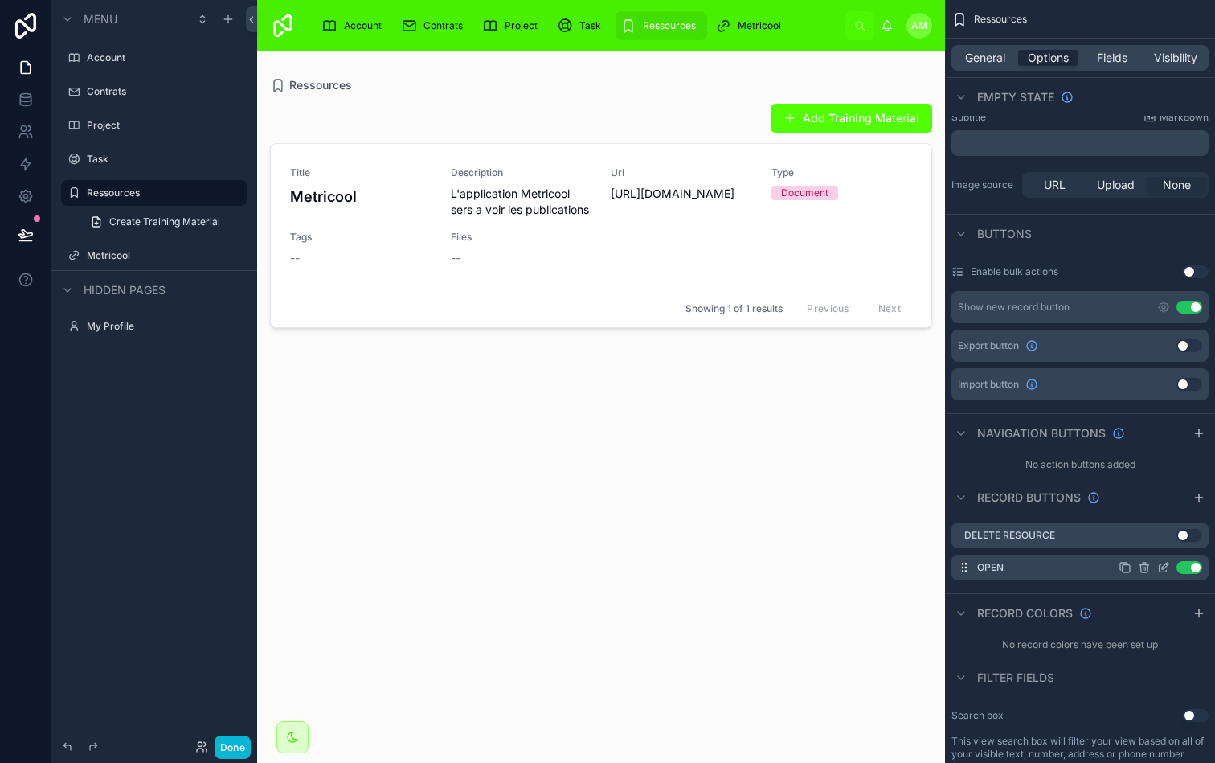
click at [1163, 565] on icon "scrollable content" at bounding box center [1164, 567] width 13 height 13
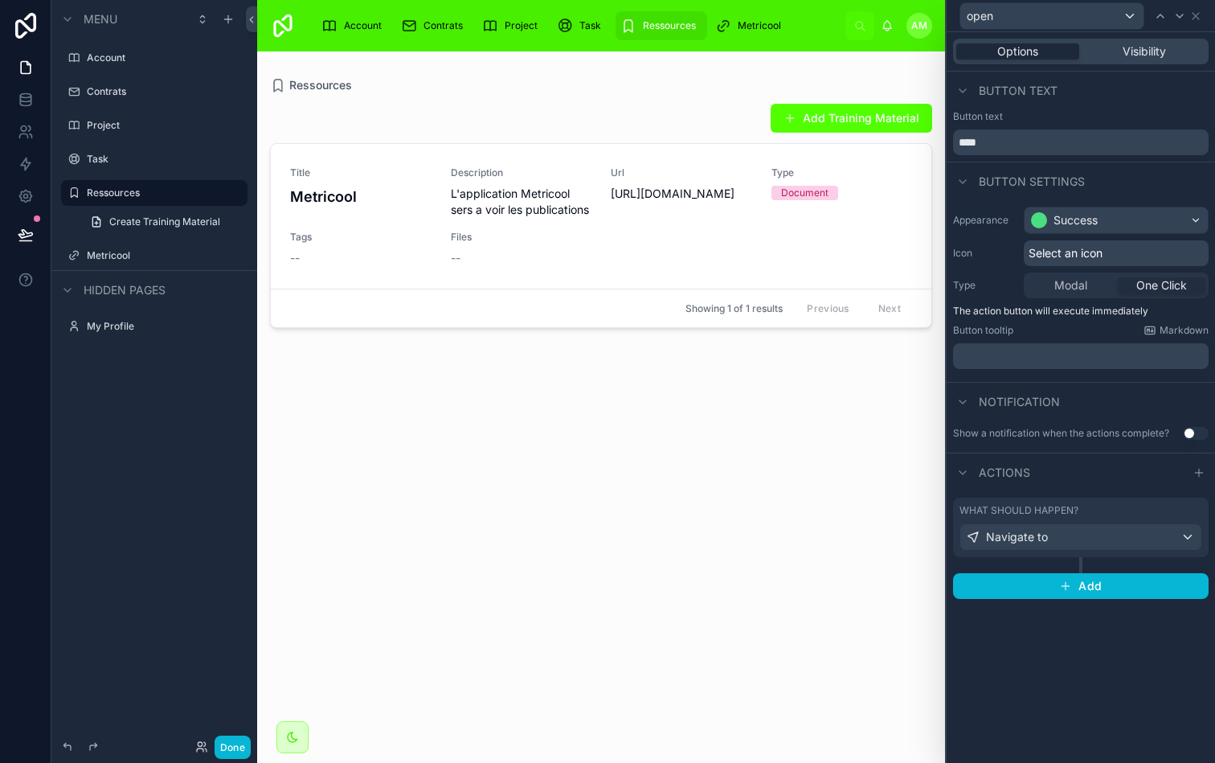
click at [1145, 40] on div "Options Visibility" at bounding box center [1081, 52] width 256 height 26
click at [1142, 53] on span "Visibility" at bounding box center [1144, 51] width 43 height 16
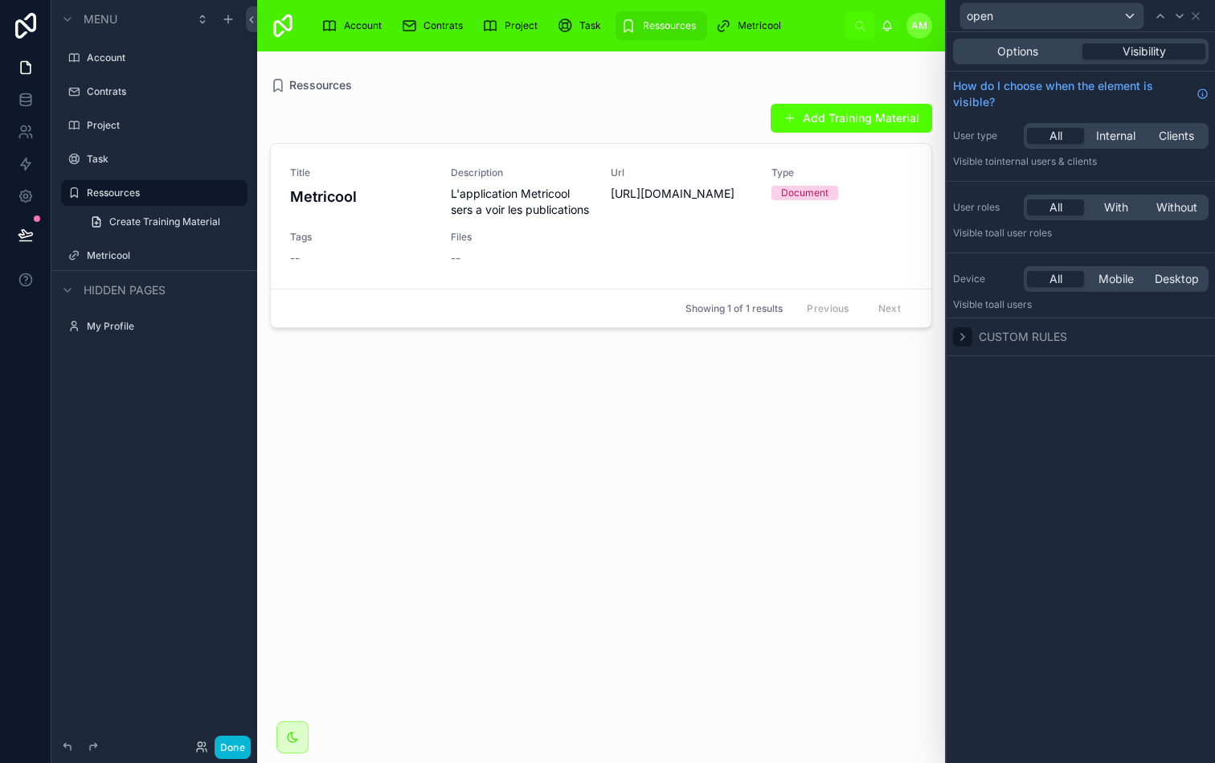
click at [970, 335] on div at bounding box center [962, 336] width 19 height 19
click at [1200, 10] on icon at bounding box center [1196, 16] width 13 height 13
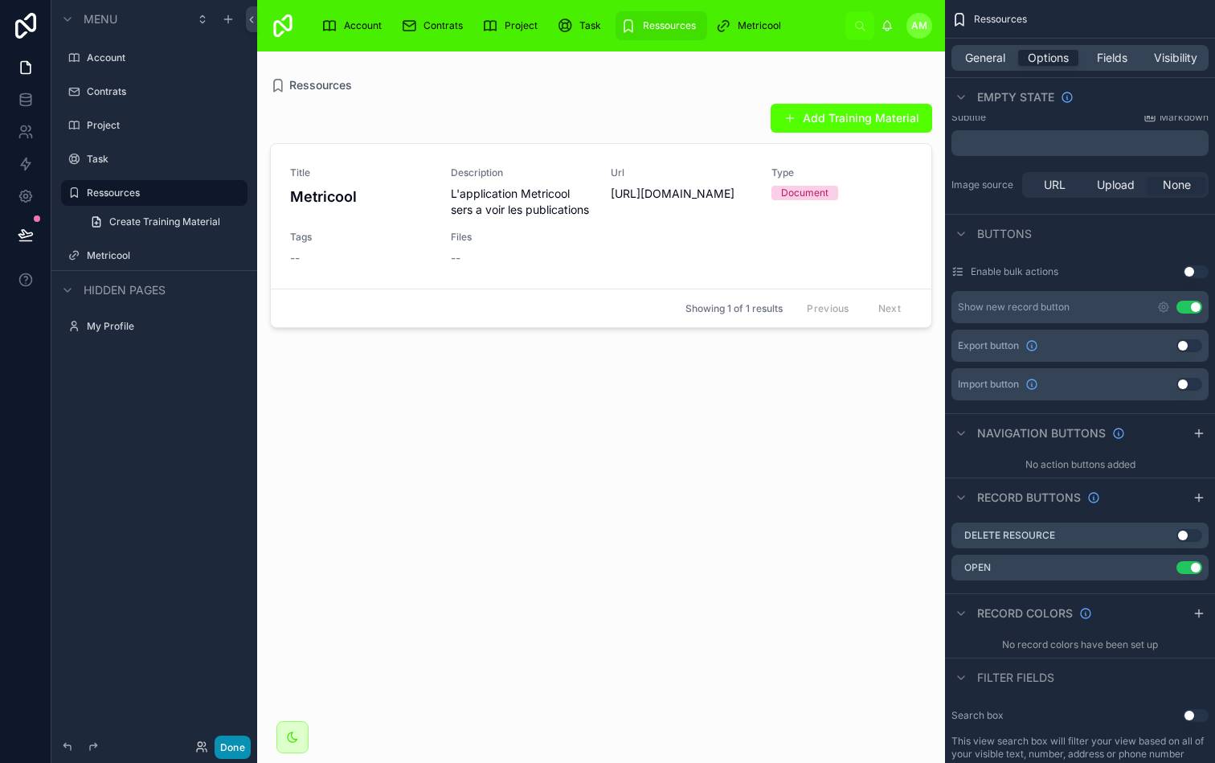
click at [236, 745] on button "Done" at bounding box center [233, 747] width 36 height 23
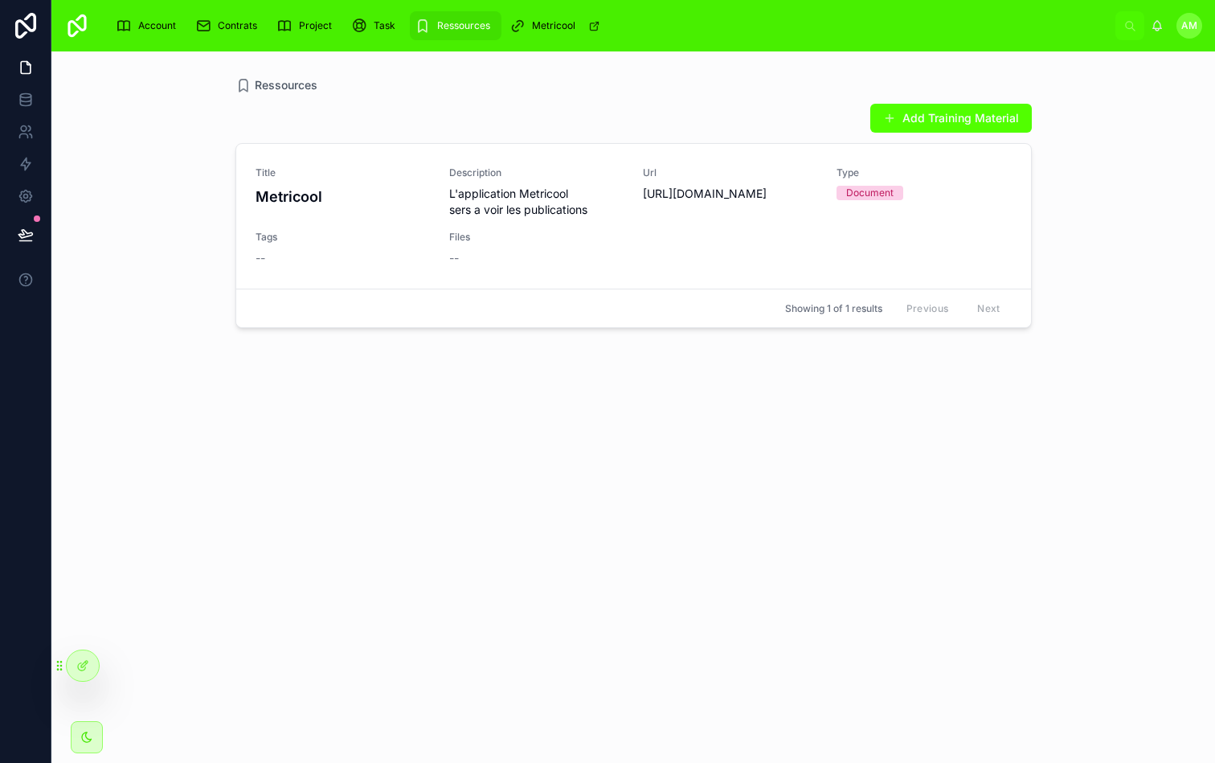
click at [654, 433] on div "Add Training Material Title Metricool Description L'application Metricool sers …" at bounding box center [634, 418] width 797 height 650
click at [92, 661] on div at bounding box center [83, 665] width 32 height 31
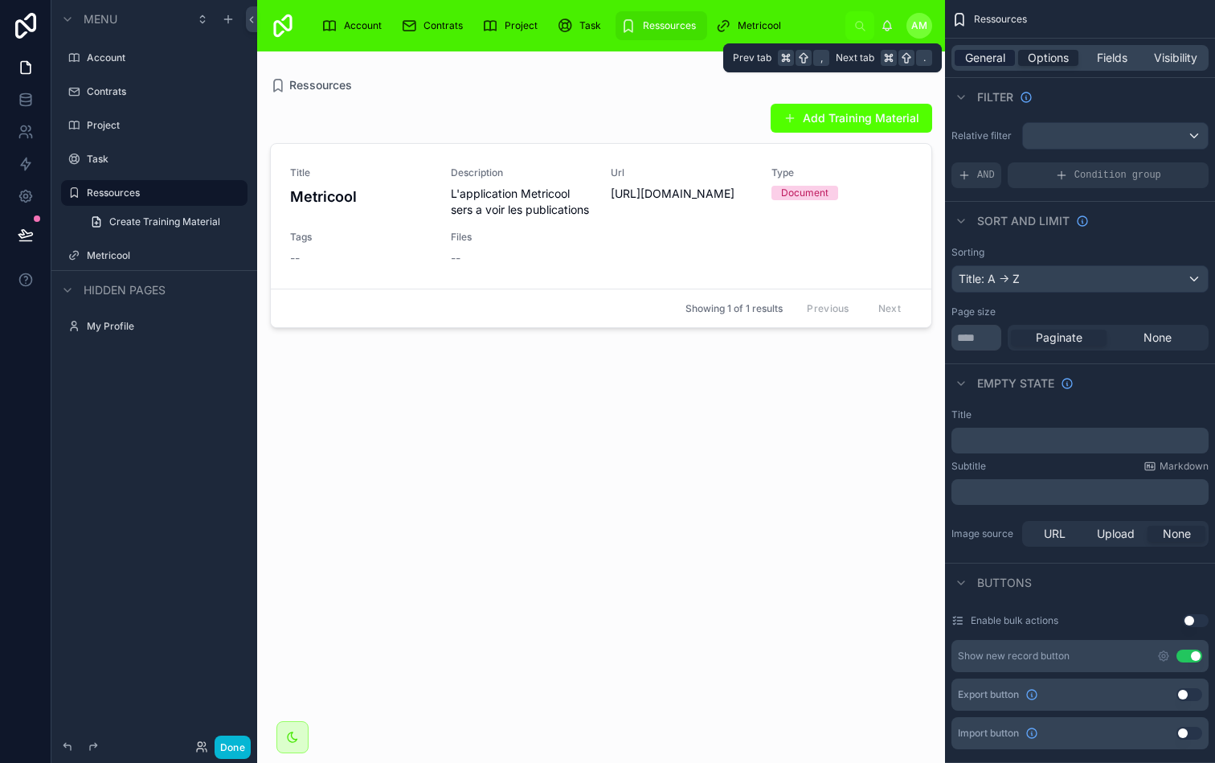
click at [998, 59] on span "General" at bounding box center [985, 58] width 40 height 16
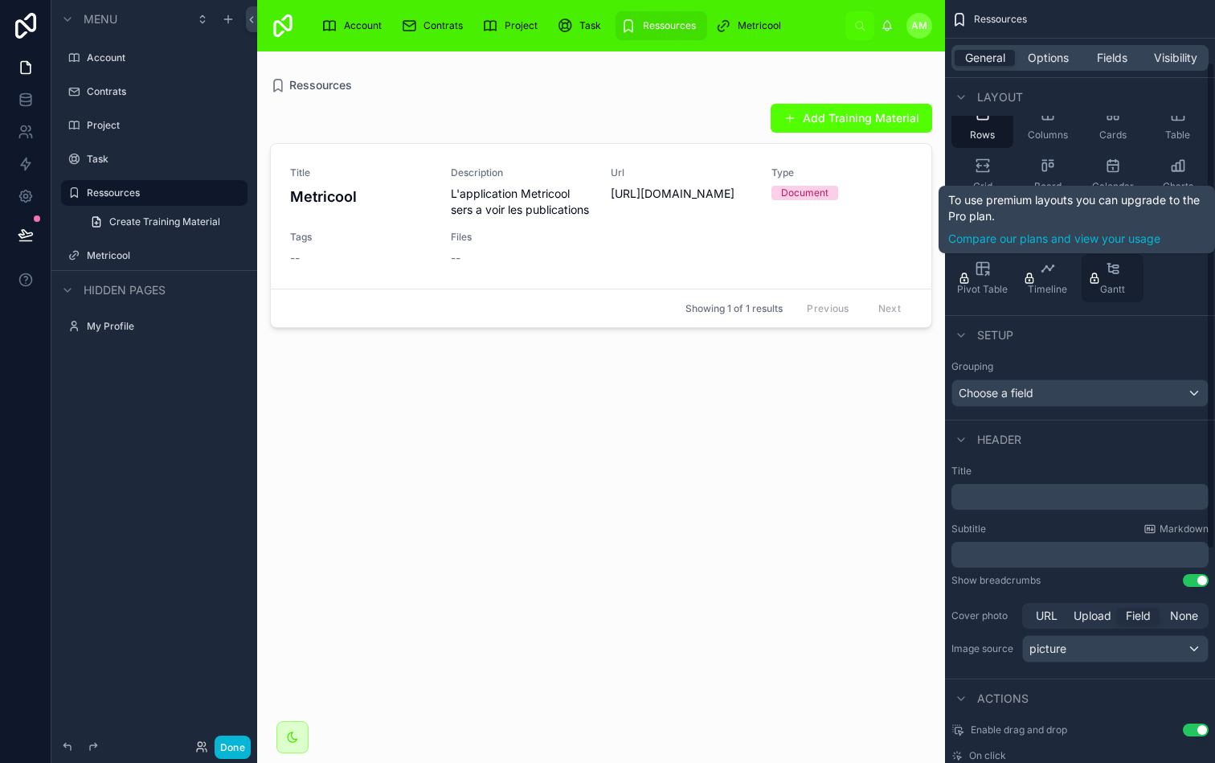
scroll to position [230, 0]
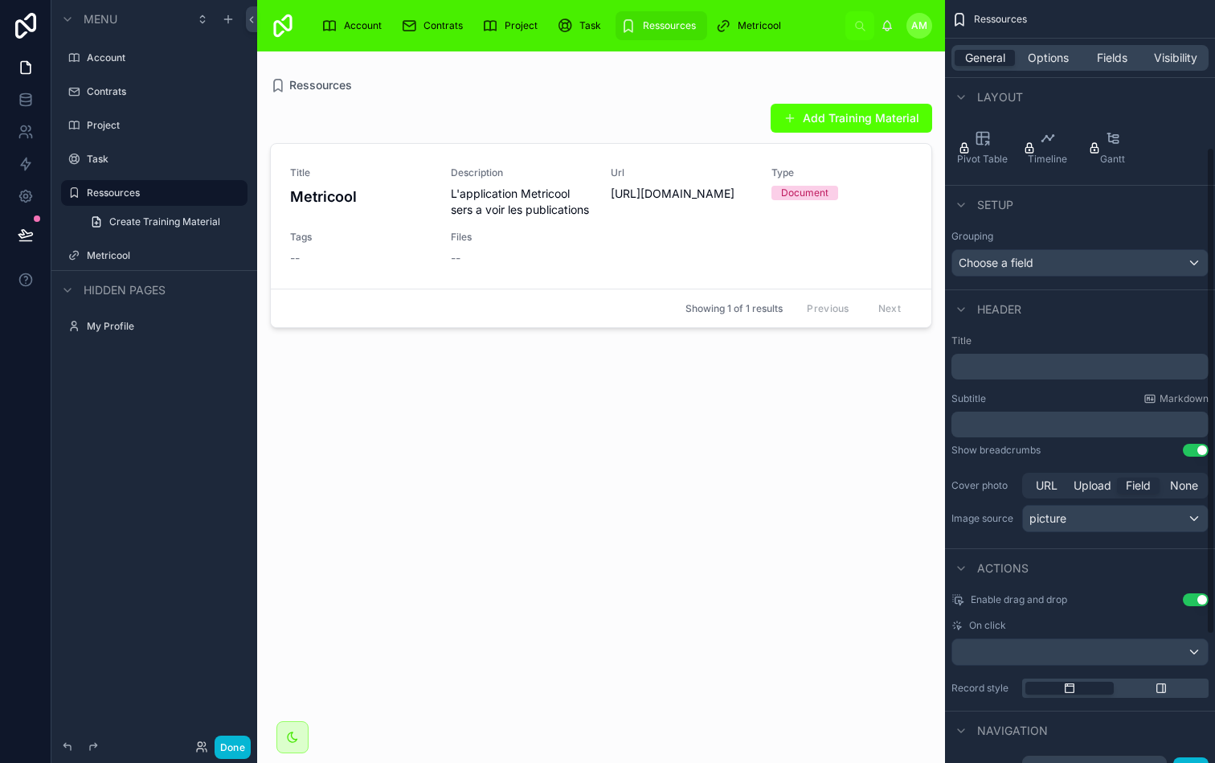
click at [734, 447] on div at bounding box center [601, 397] width 688 height 692
click at [595, 465] on div "Add Training Material Title Metricool Description L'application Metricool sers …" at bounding box center [601, 418] width 662 height 650
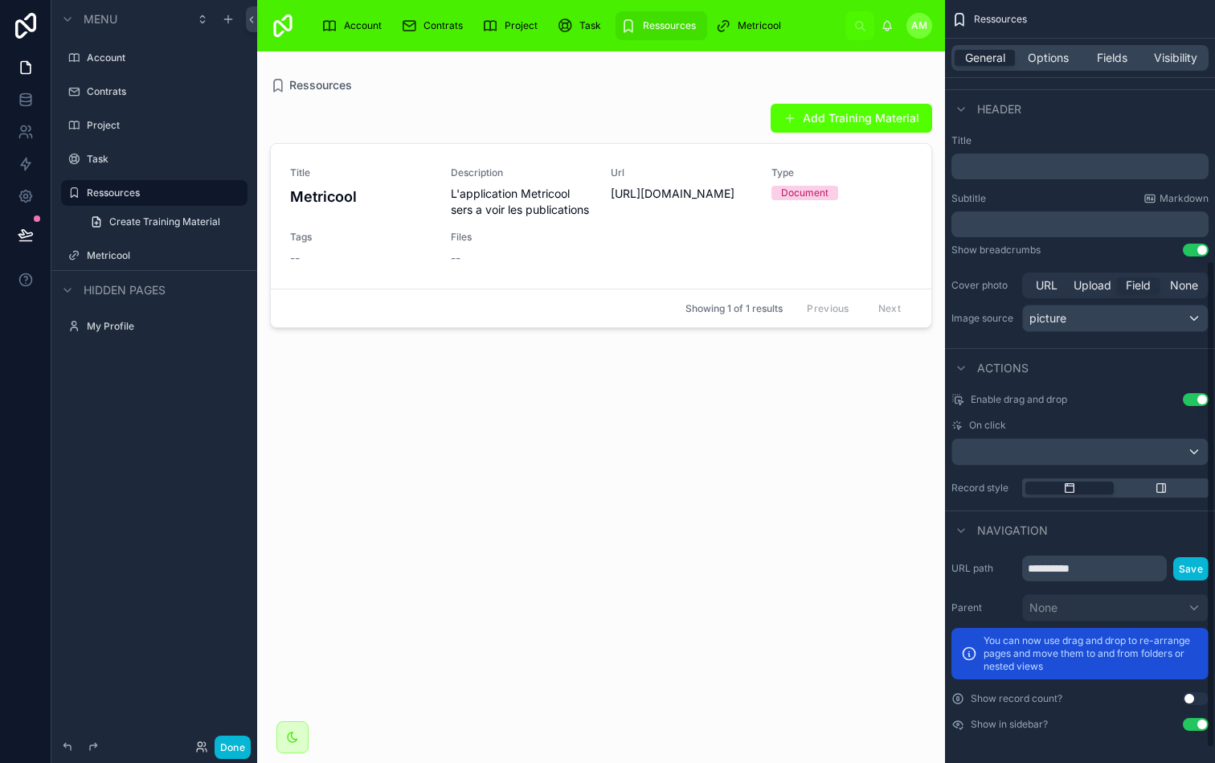
scroll to position [0, 0]
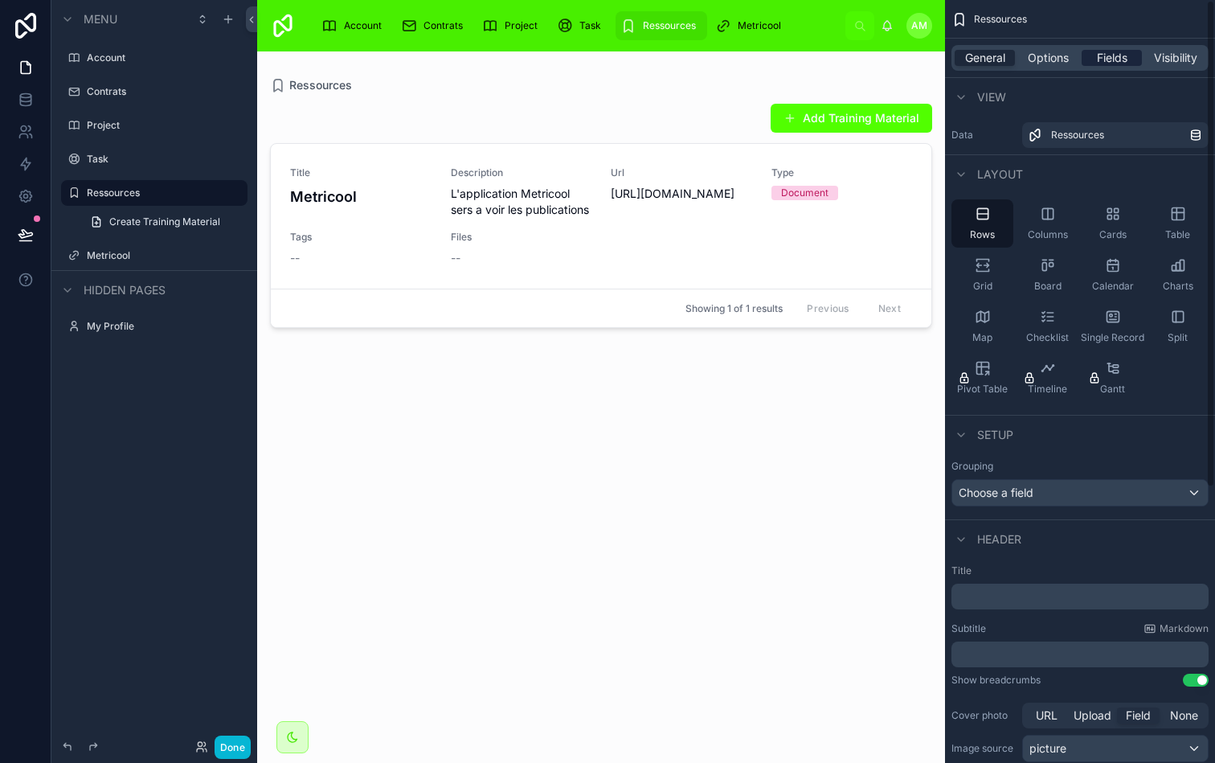
click at [1113, 52] on span "Fields" at bounding box center [1112, 58] width 31 height 16
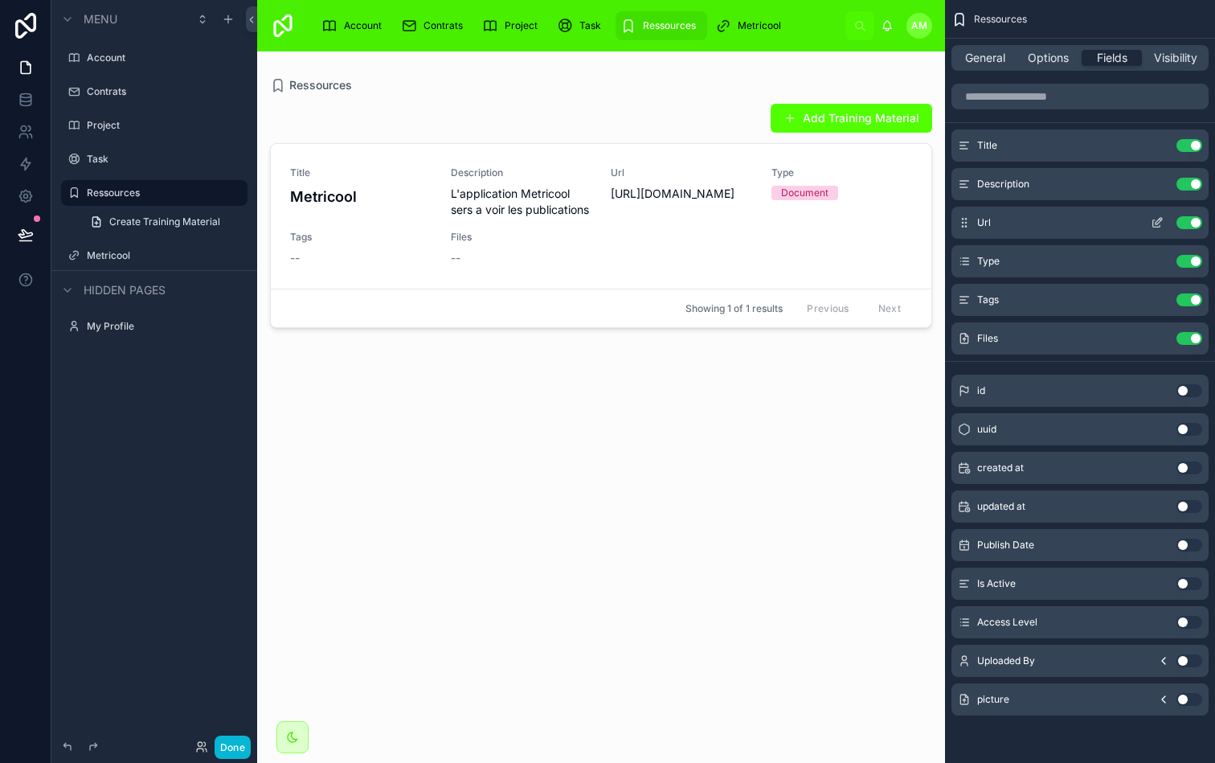
click at [1191, 224] on button "Use setting" at bounding box center [1190, 222] width 26 height 13
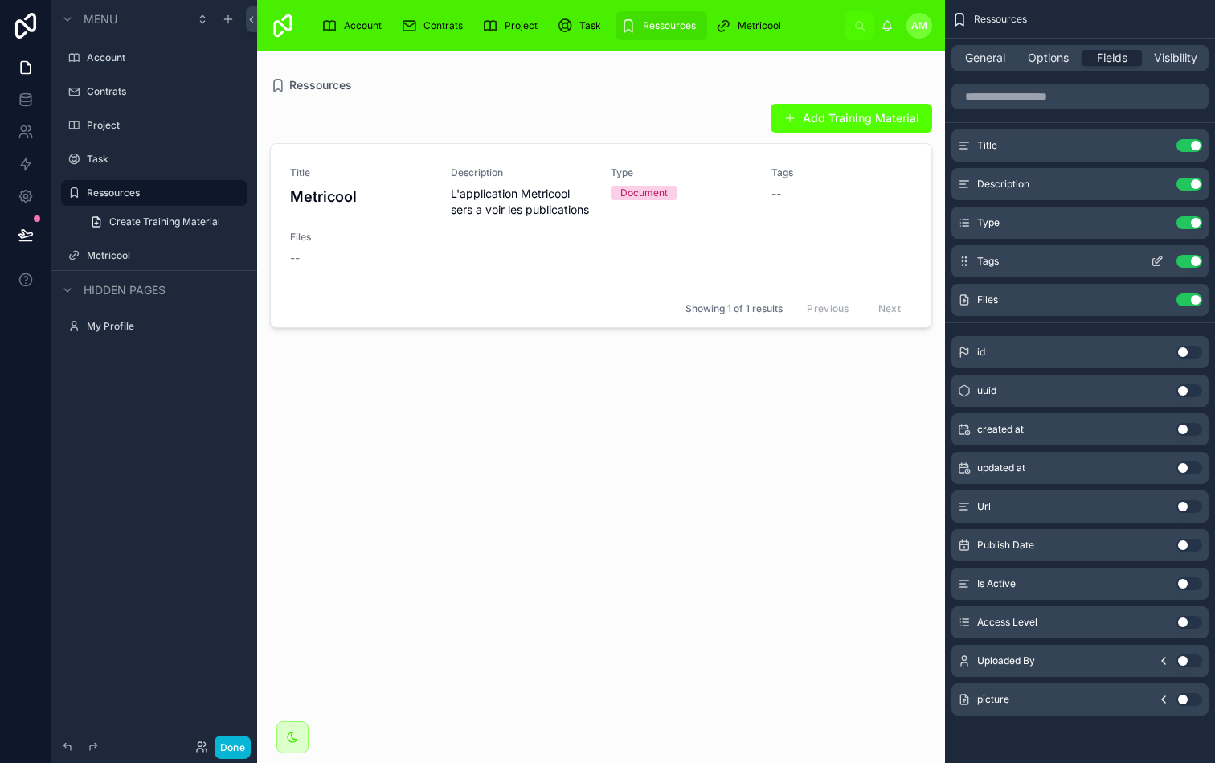
click at [1191, 263] on button "Use setting" at bounding box center [1190, 261] width 26 height 13
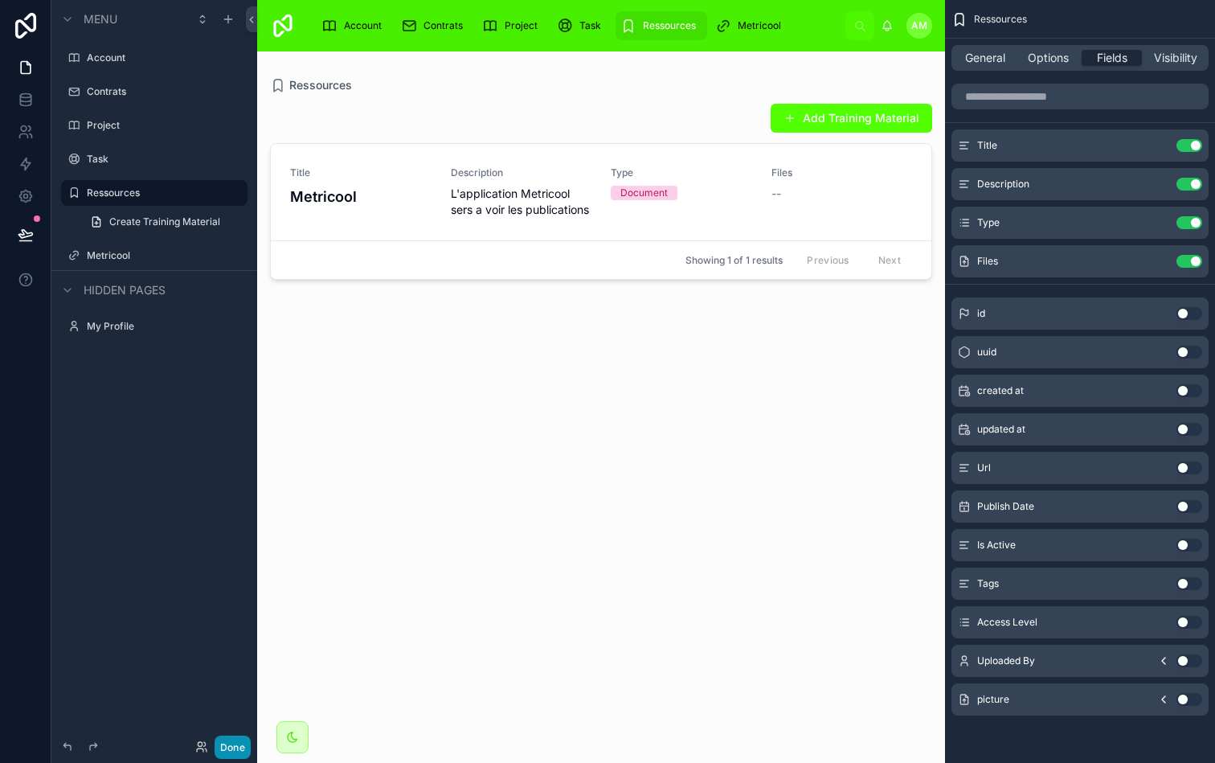
click at [233, 742] on button "Done" at bounding box center [233, 747] width 36 height 23
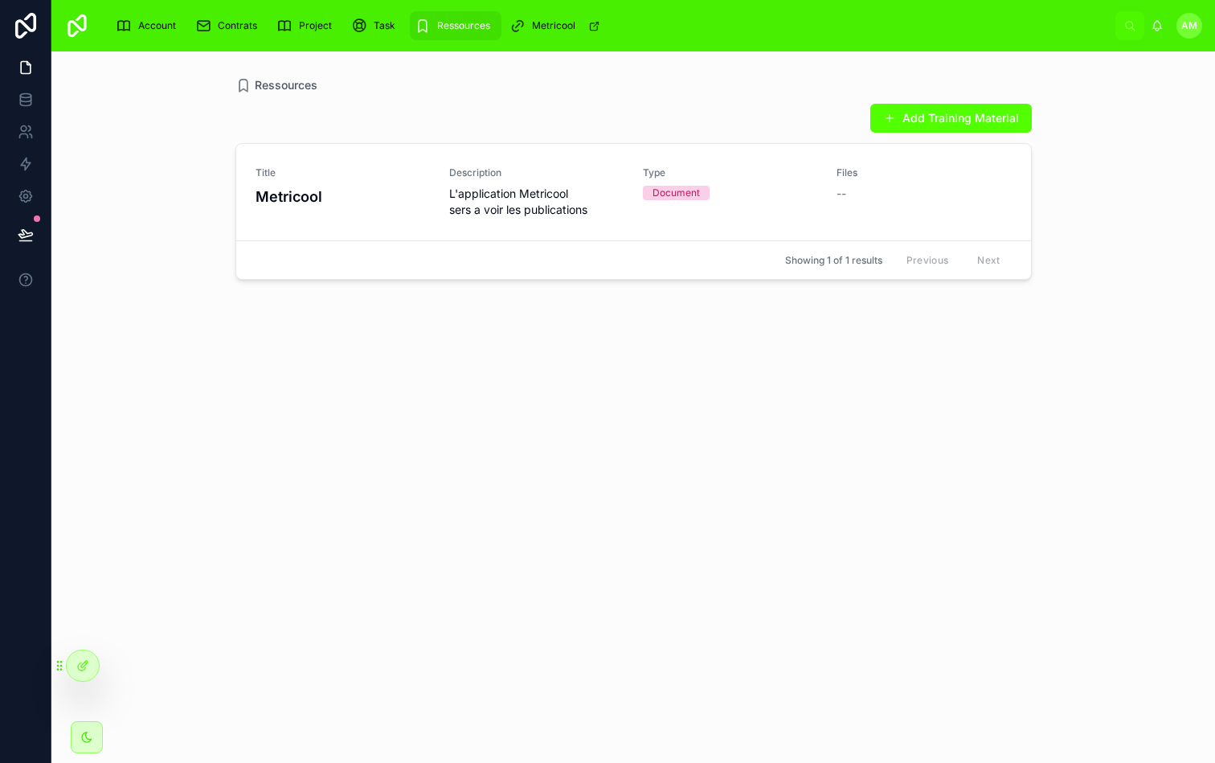
click at [493, 342] on div "Add Training Material Title Metricool Description L'application Metricool sers …" at bounding box center [634, 418] width 797 height 650
click at [991, 187] on button "open" at bounding box center [1004, 195] width 42 height 26
click at [1106, 191] on div "Ressources Add Training Material Title Metricool Description L'application Metr…" at bounding box center [633, 406] width 1164 height 711
click at [1191, 28] on span "AM" at bounding box center [1190, 25] width 16 height 13
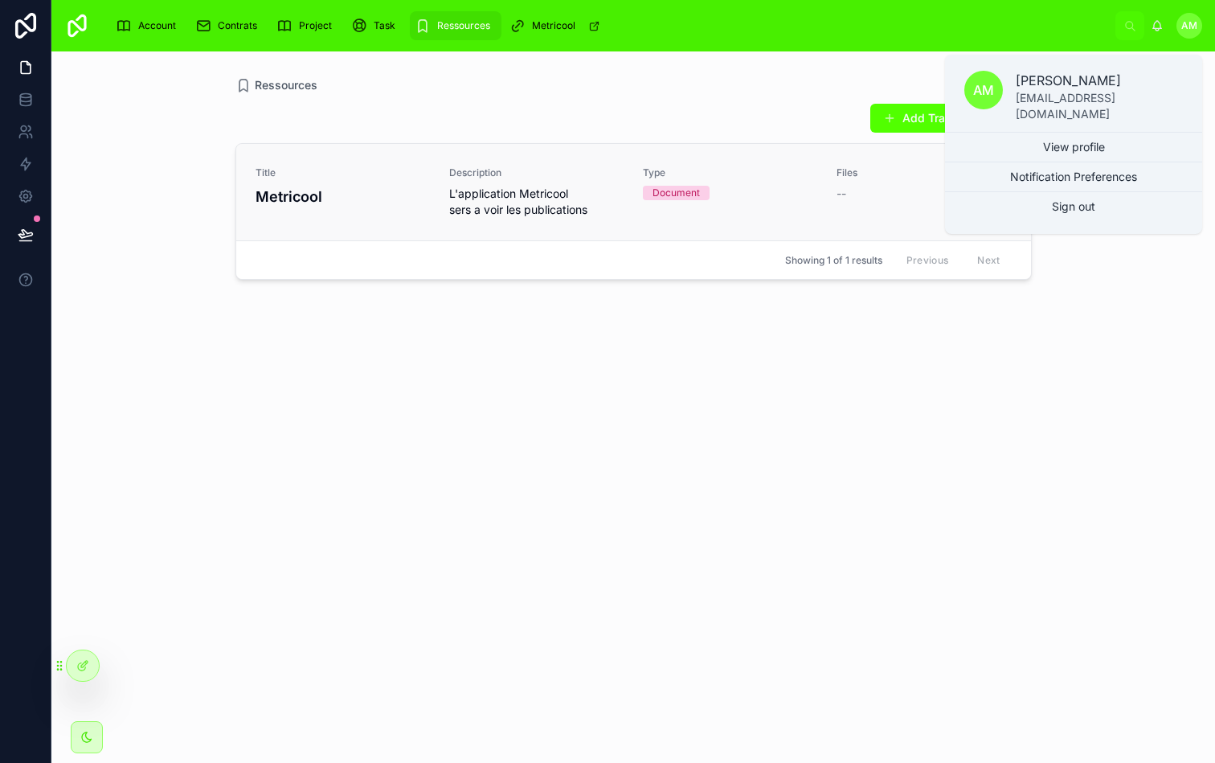
click at [1113, 299] on div "Ressources Add Training Material Title Metricool Description L'application Metr…" at bounding box center [633, 406] width 1164 height 711
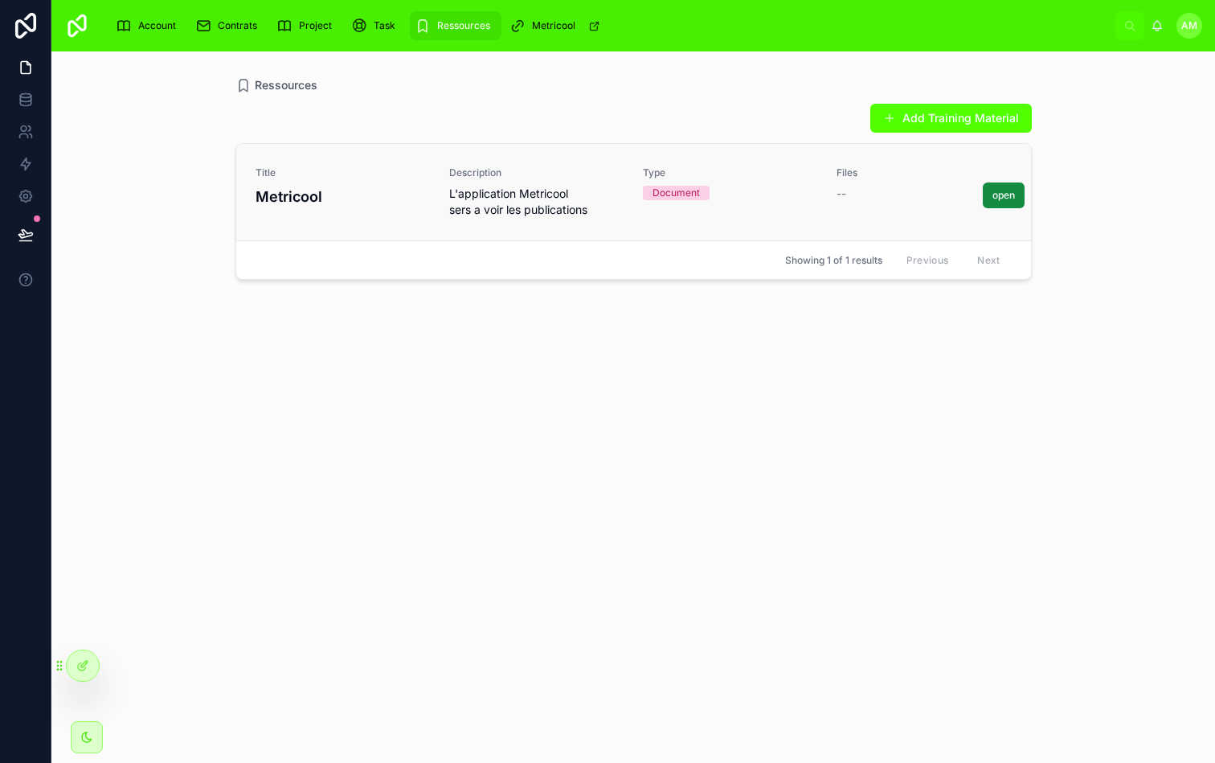
click at [644, 362] on div "Add Training Material Title Metricool Description L'application Metricool sers …" at bounding box center [634, 418] width 797 height 650
click at [569, 387] on div "Add Training Material Title Metricool Description L'application Metricool sers …" at bounding box center [634, 418] width 797 height 650
click at [363, 31] on icon "scrollable content" at bounding box center [359, 26] width 16 height 16
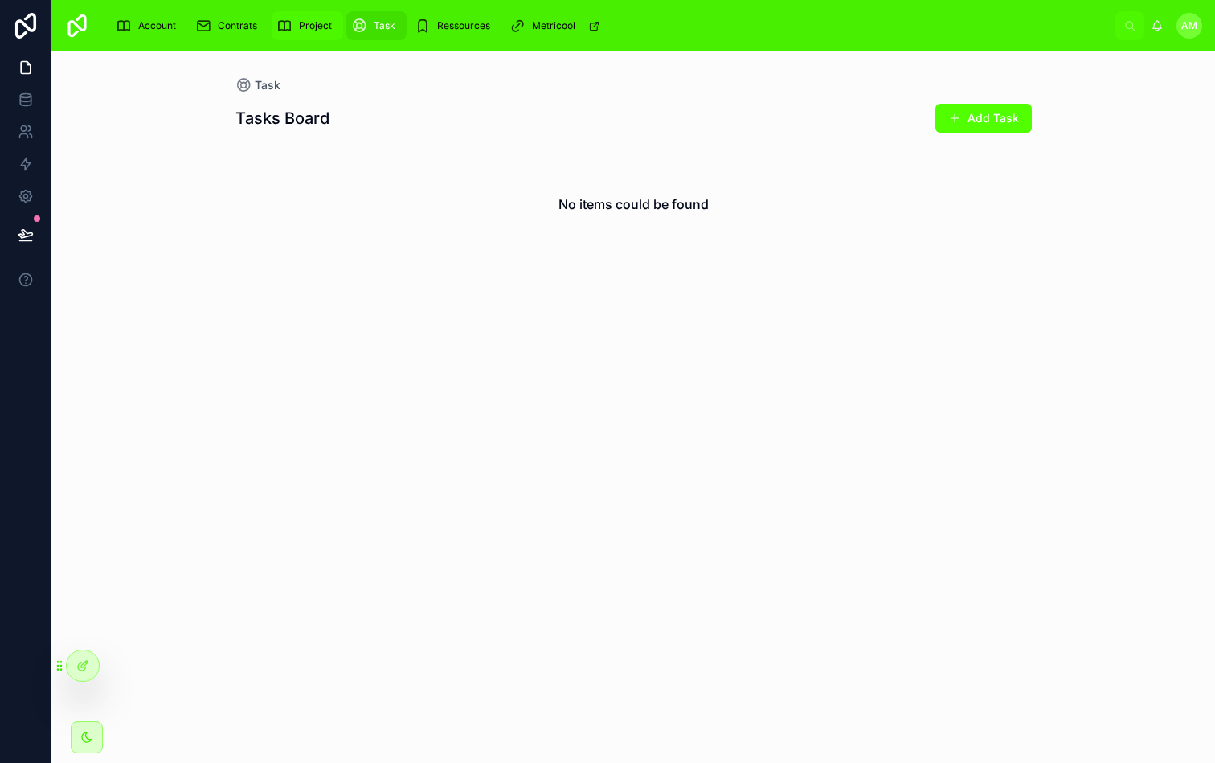
click at [314, 36] on div "Project" at bounding box center [308, 26] width 62 height 26
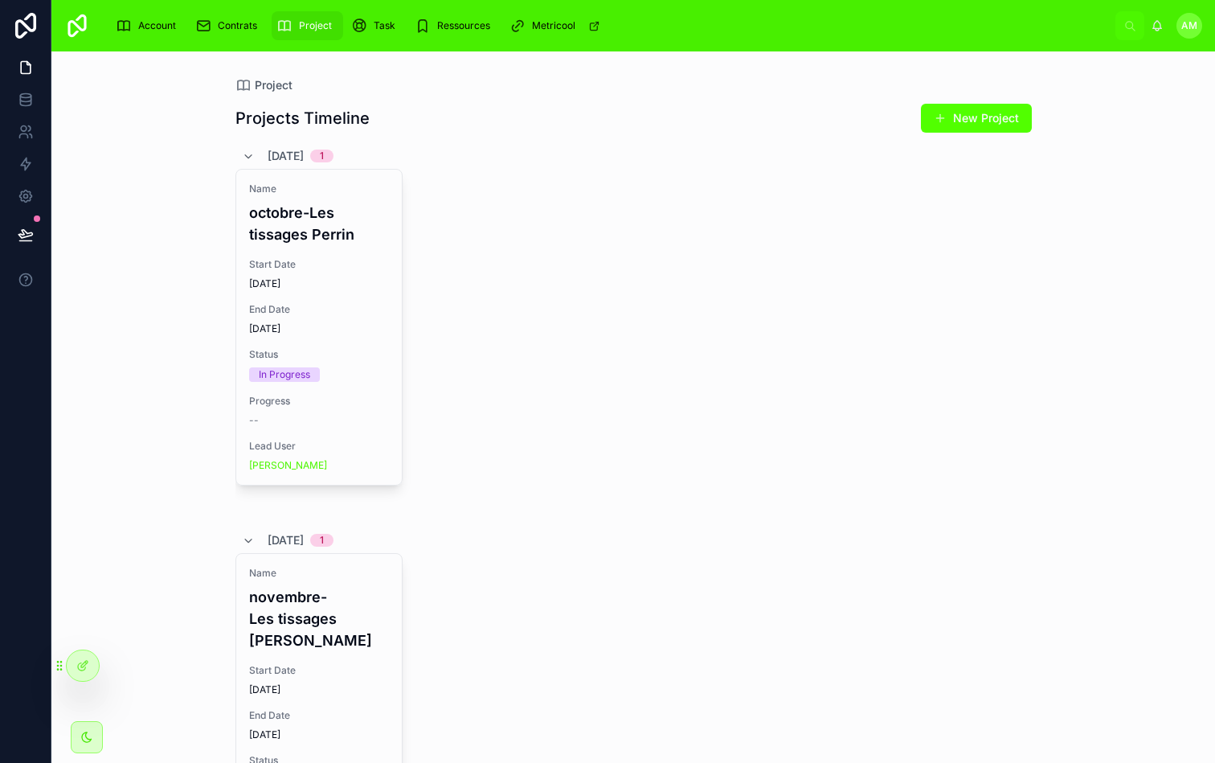
click at [560, 299] on div "Name octobre-Les tissages [PERSON_NAME] Start Date [DATE] End Date [DATE] Statu…" at bounding box center [634, 342] width 797 height 346
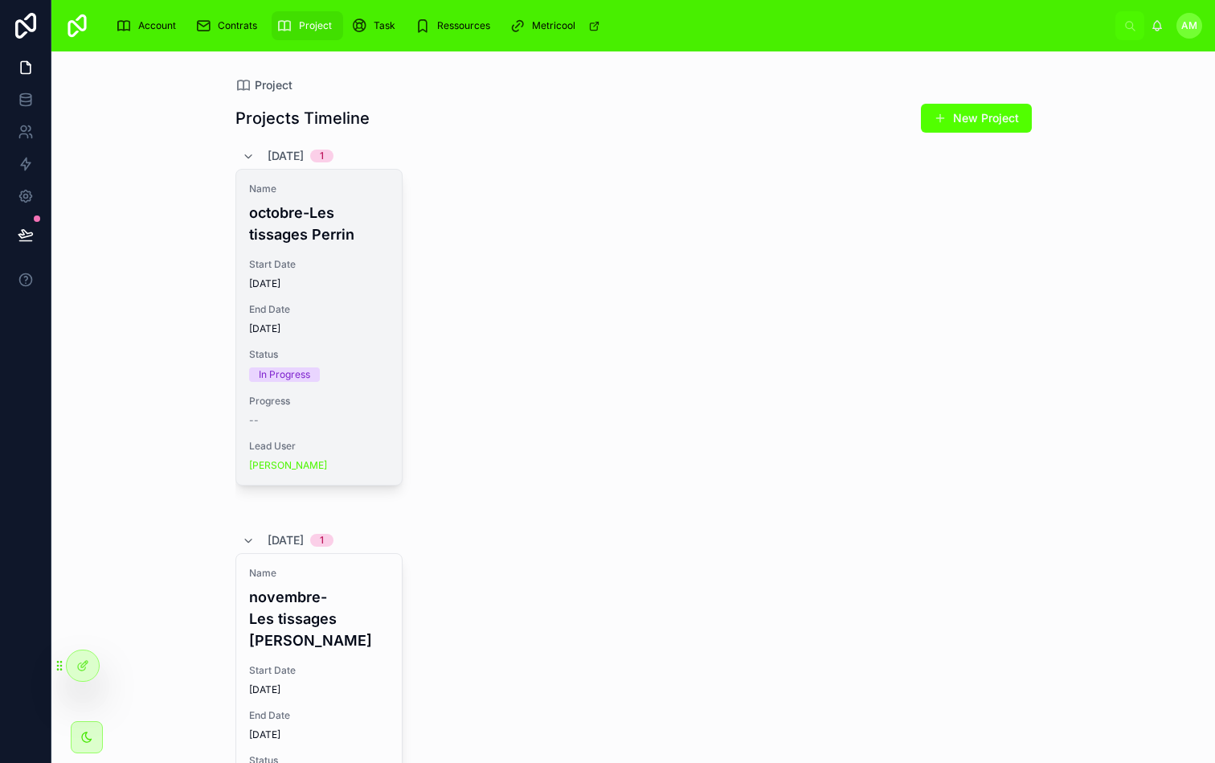
click at [326, 192] on span "Name" at bounding box center [319, 188] width 140 height 13
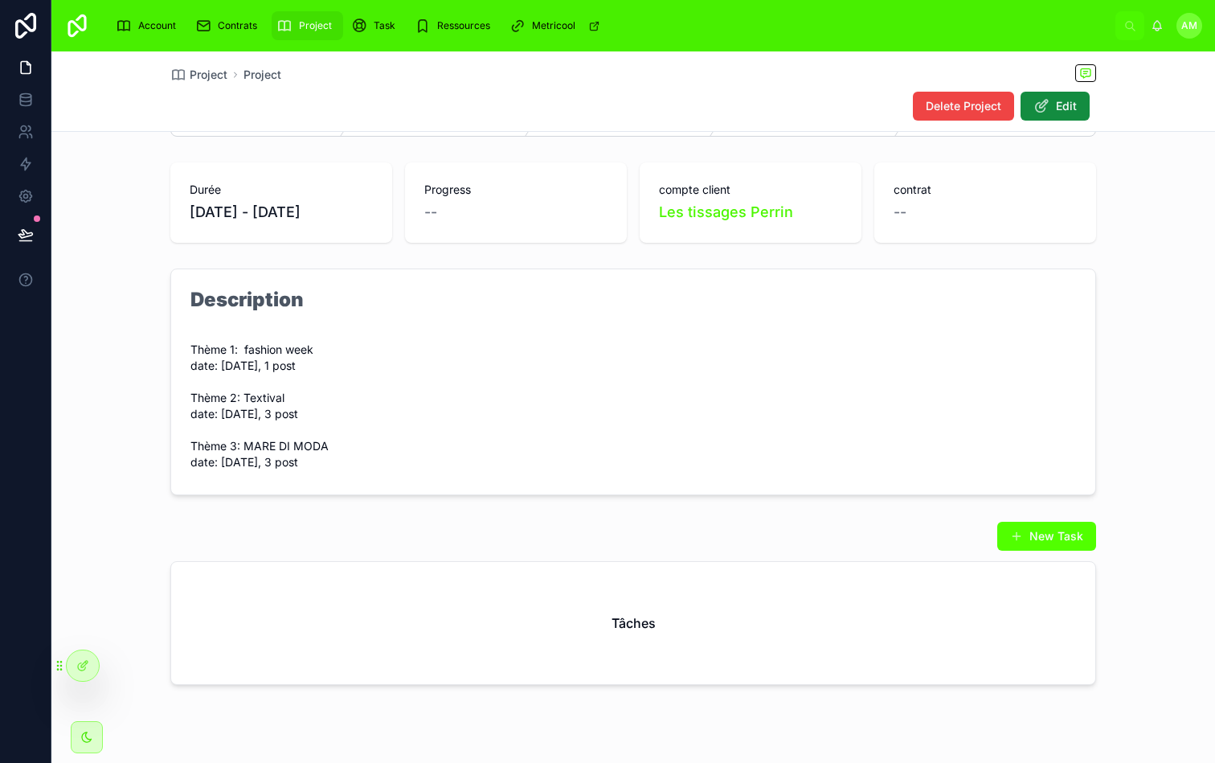
scroll to position [133, 0]
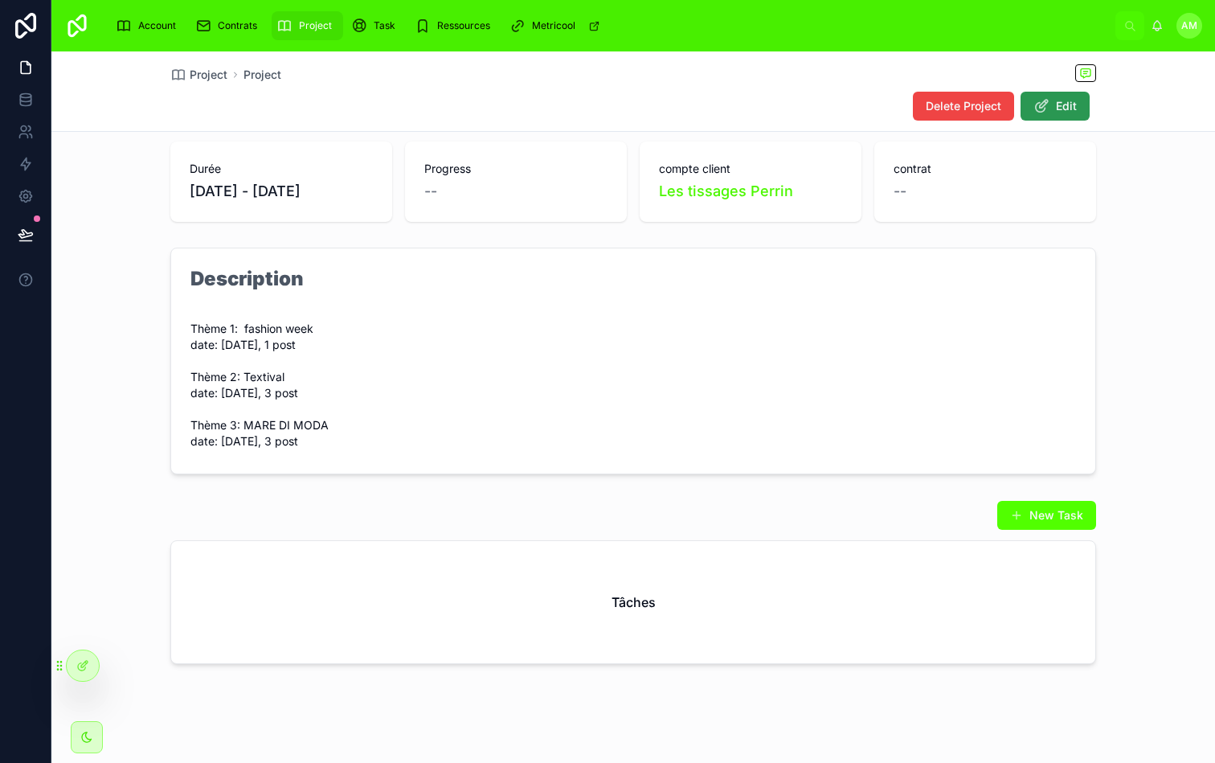
click at [1058, 110] on span "Edit" at bounding box center [1066, 106] width 21 height 16
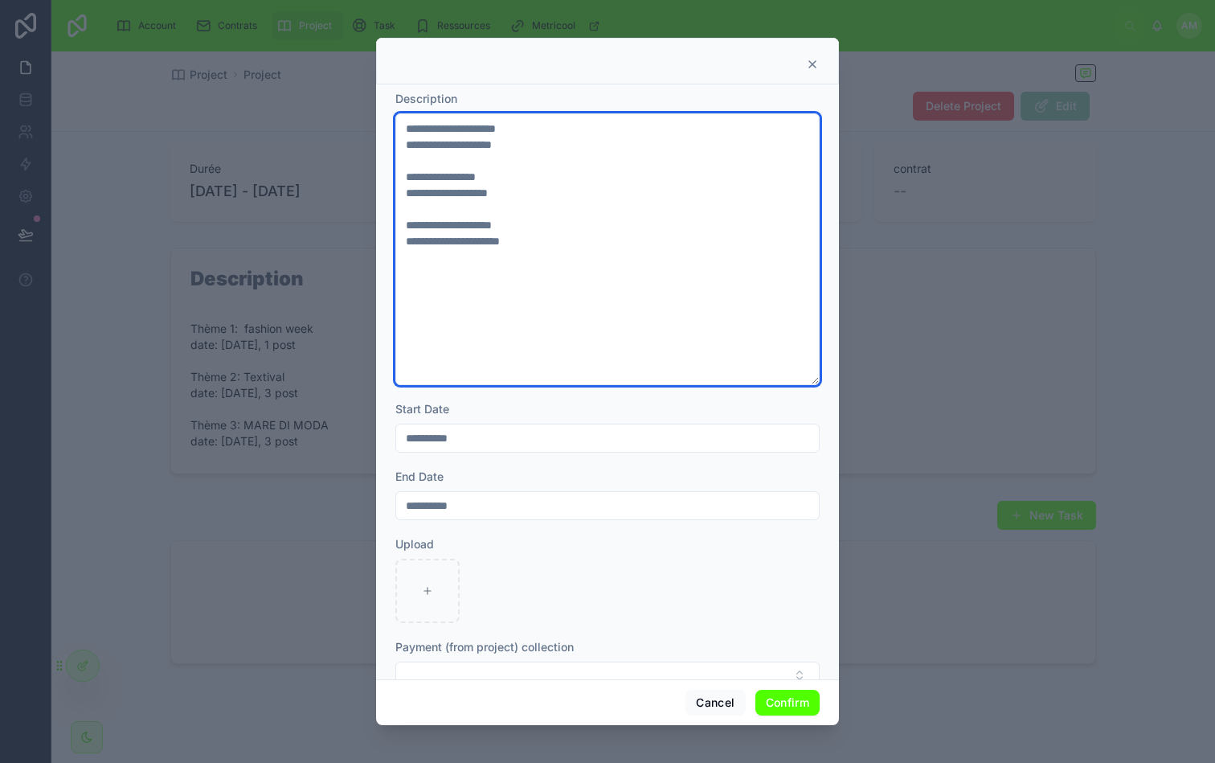
drag, startPoint x: 514, startPoint y: 148, endPoint x: 493, endPoint y: 149, distance: 20.9
click at [492, 148] on textarea "**********" at bounding box center [608, 249] width 424 height 272
drag, startPoint x: 510, startPoint y: 192, endPoint x: 483, endPoint y: 191, distance: 27.3
click at [483, 191] on textarea "**********" at bounding box center [608, 249] width 424 height 272
click at [478, 192] on textarea "**********" at bounding box center [608, 249] width 424 height 272
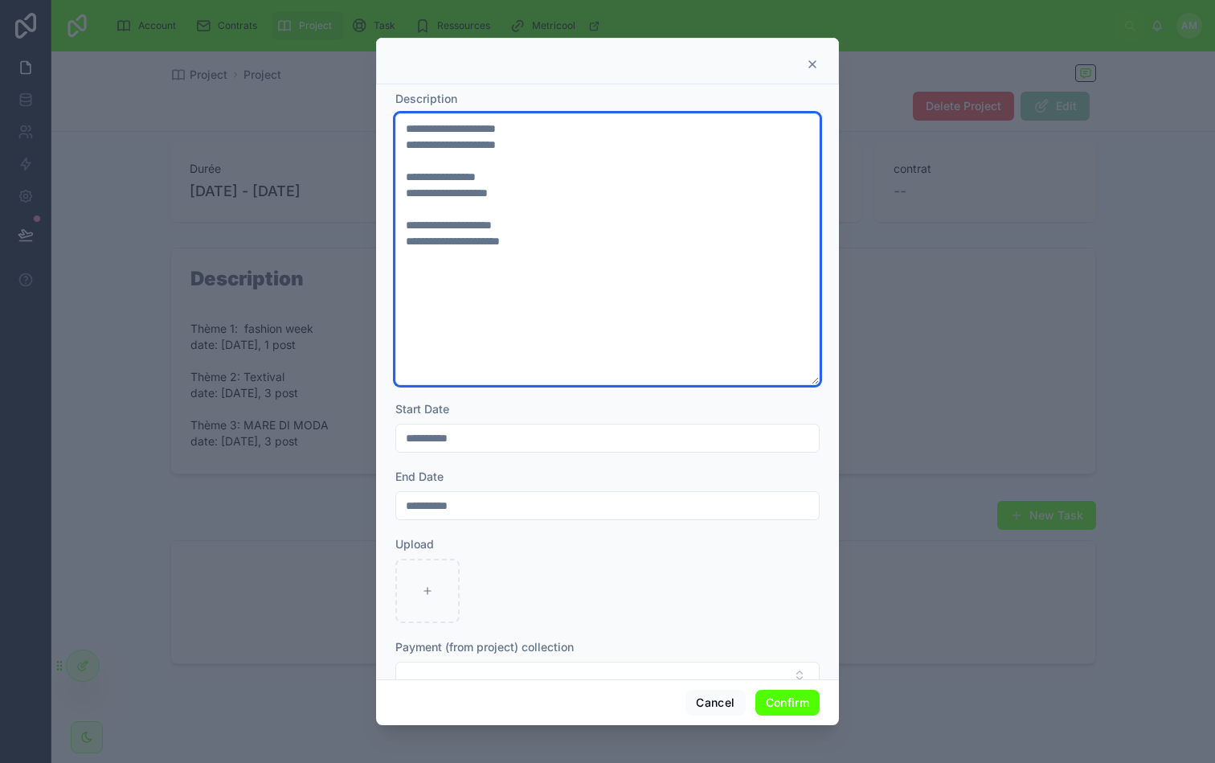
click at [483, 150] on textarea "**********" at bounding box center [608, 249] width 424 height 272
type textarea "**********"
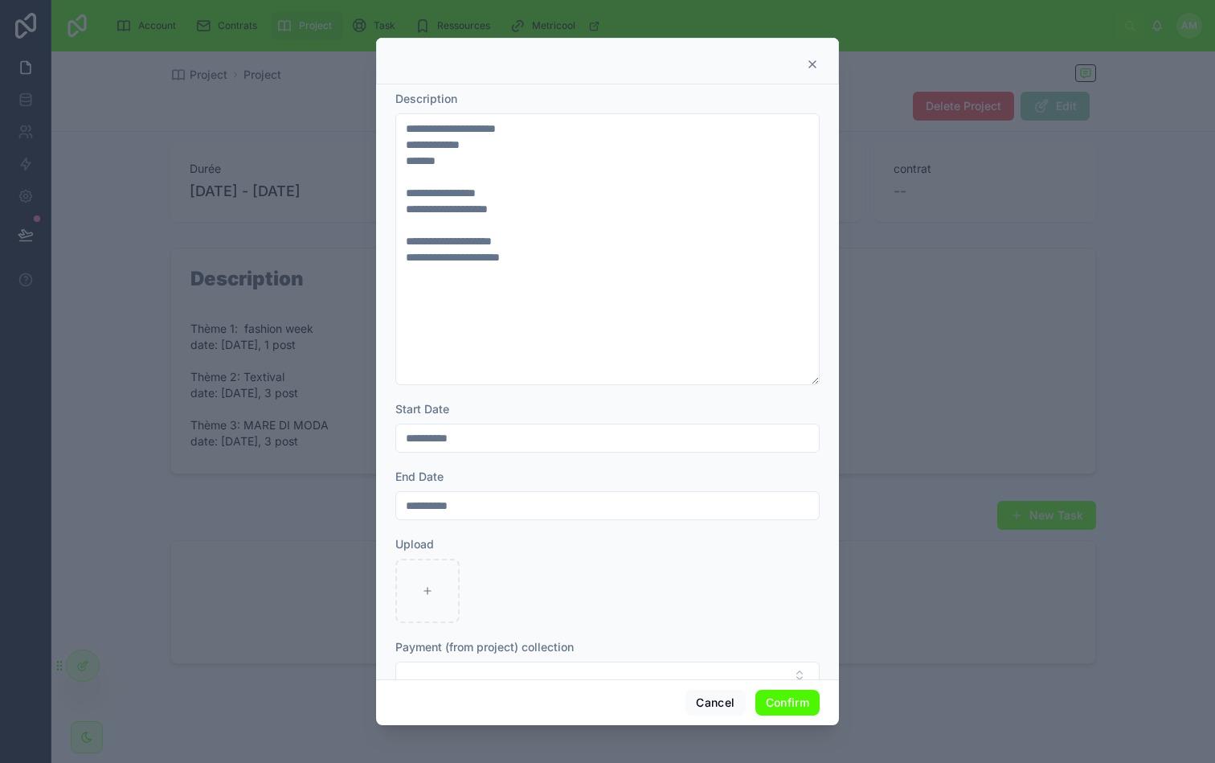
click at [776, 709] on button "Confirm" at bounding box center [788, 703] width 64 height 26
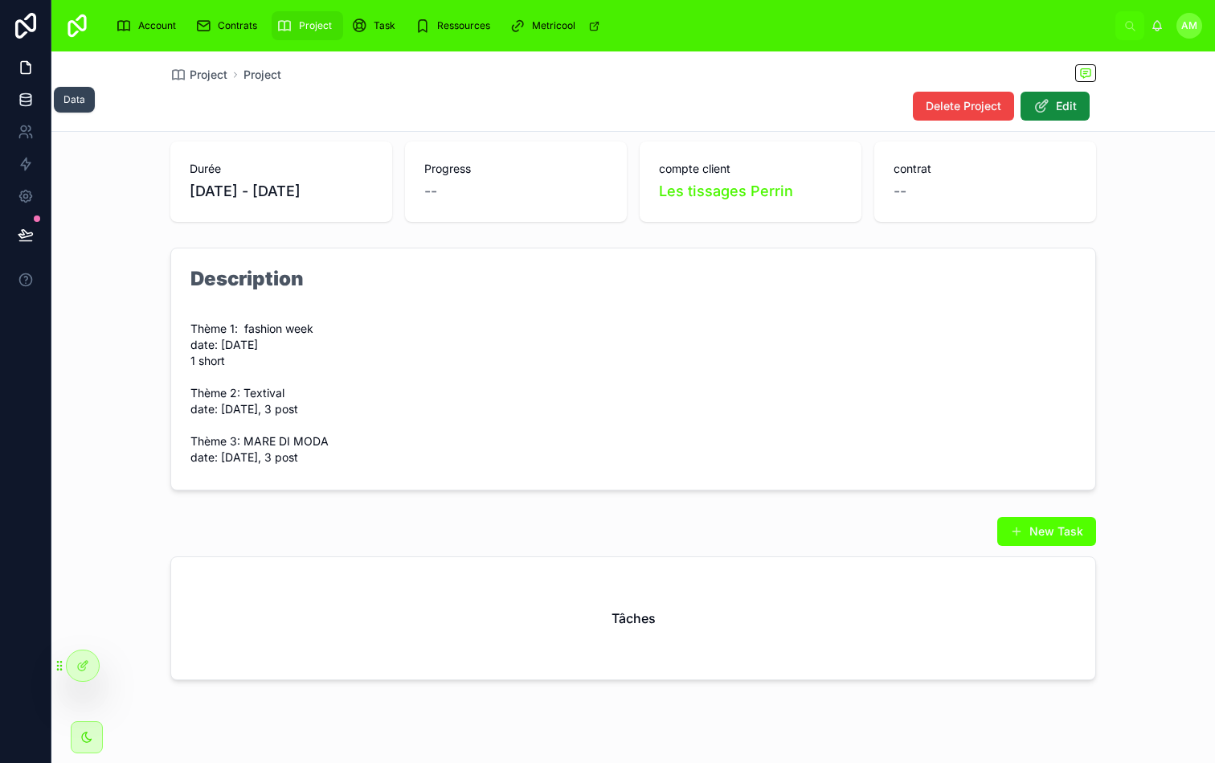
click at [35, 96] on link at bounding box center [25, 100] width 51 height 32
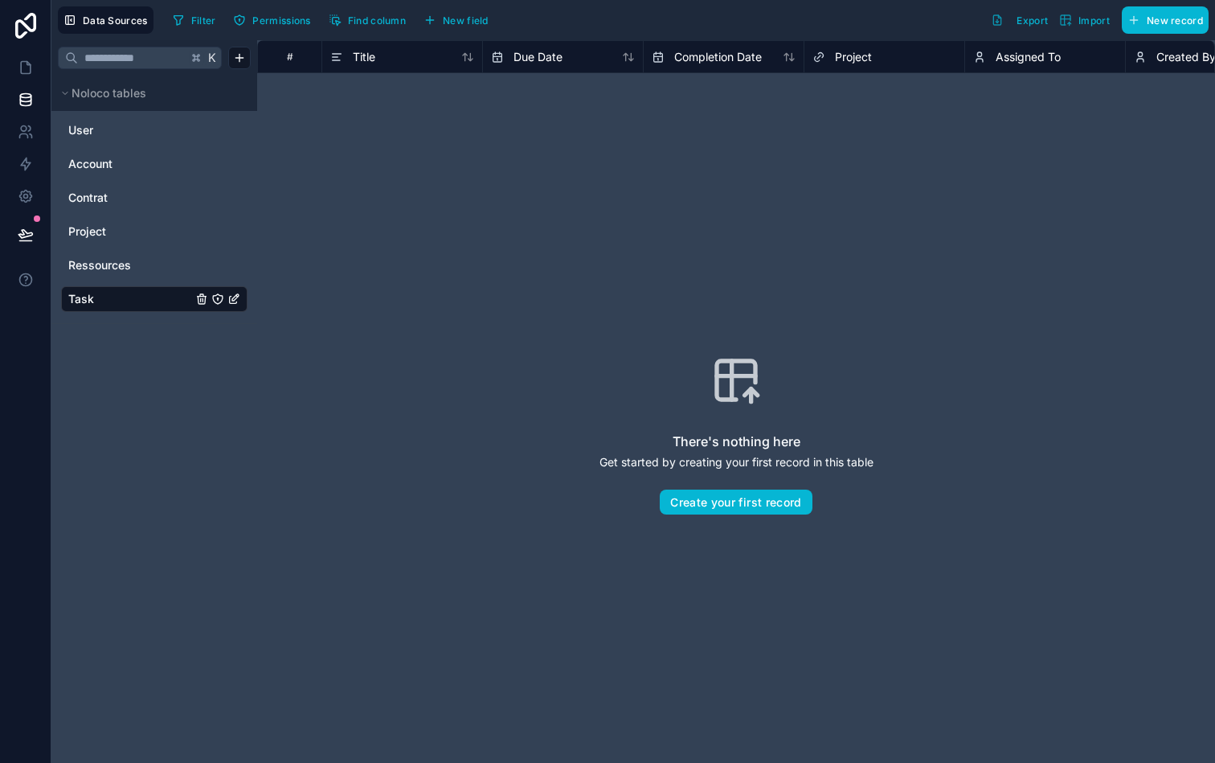
click at [100, 218] on div "User Account Contrat Project Ressources Task" at bounding box center [154, 214] width 187 height 206
click at [96, 226] on span "Project" at bounding box center [87, 231] width 38 height 16
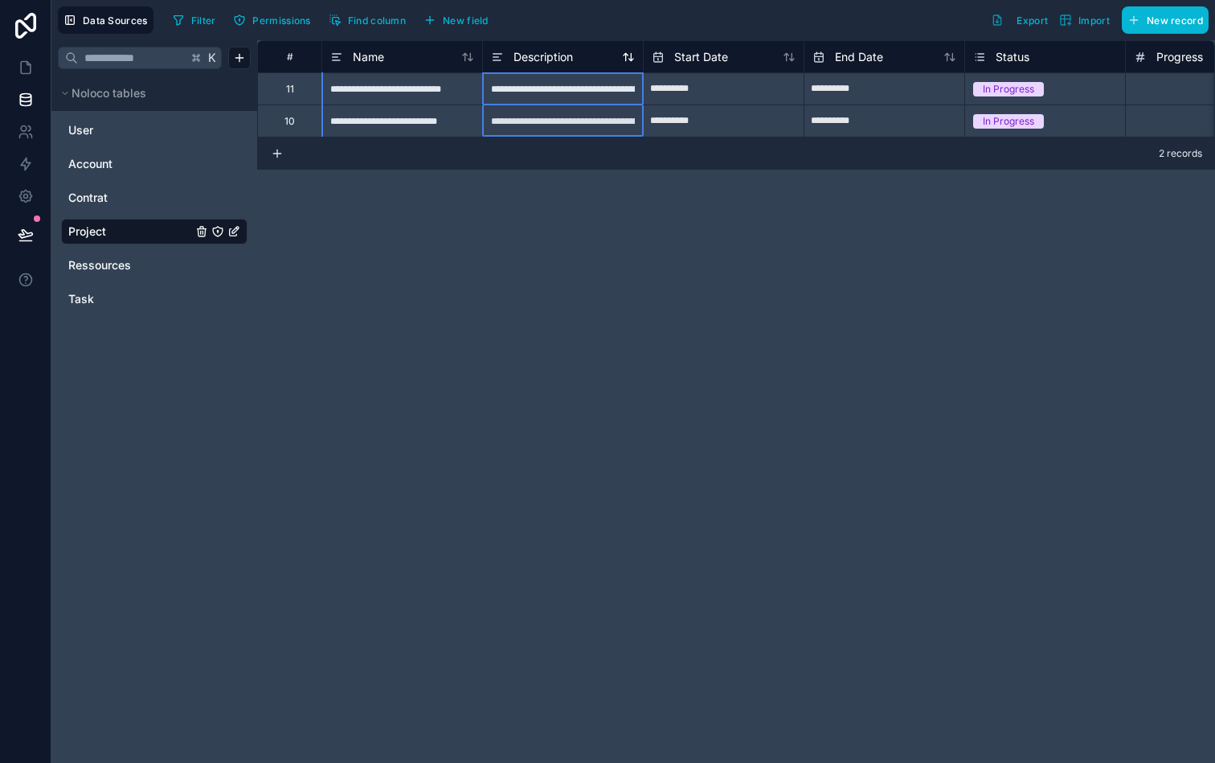
click at [550, 59] on span "Description" at bounding box center [543, 57] width 59 height 16
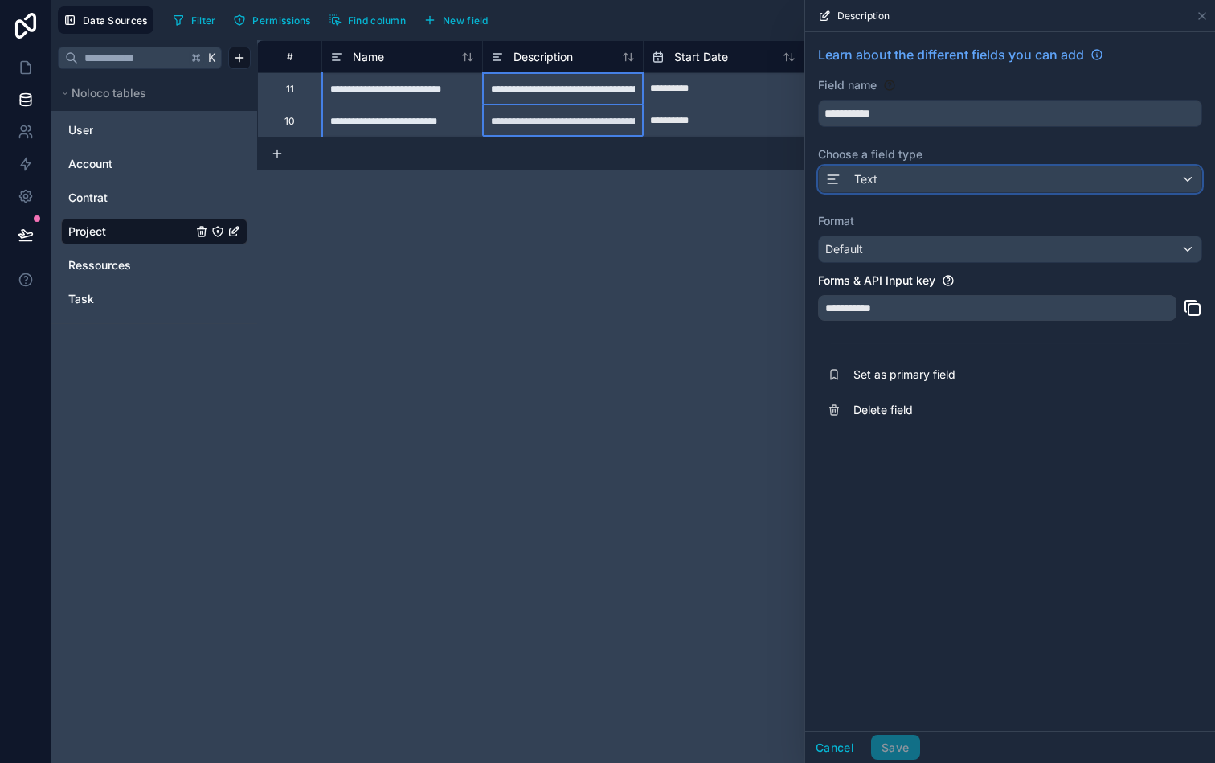
click at [944, 175] on div "Text" at bounding box center [1010, 179] width 383 height 26
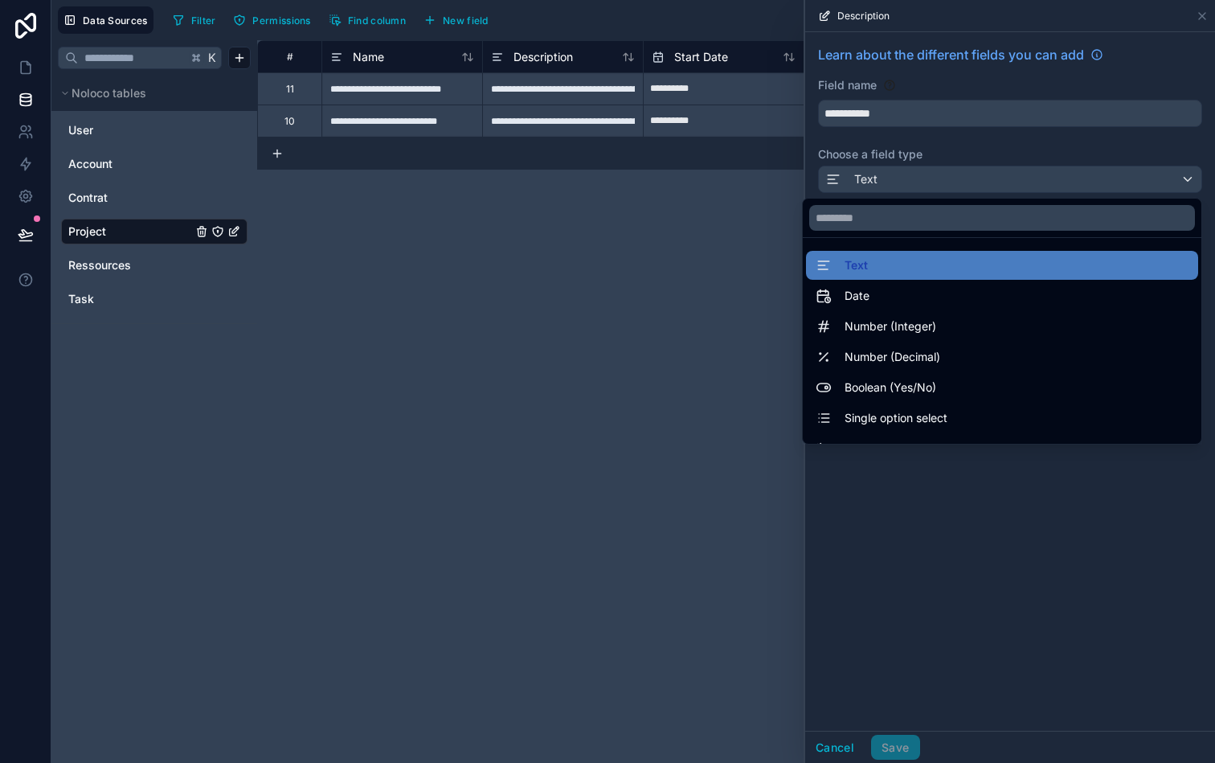
click at [951, 568] on div at bounding box center [1010, 381] width 410 height 763
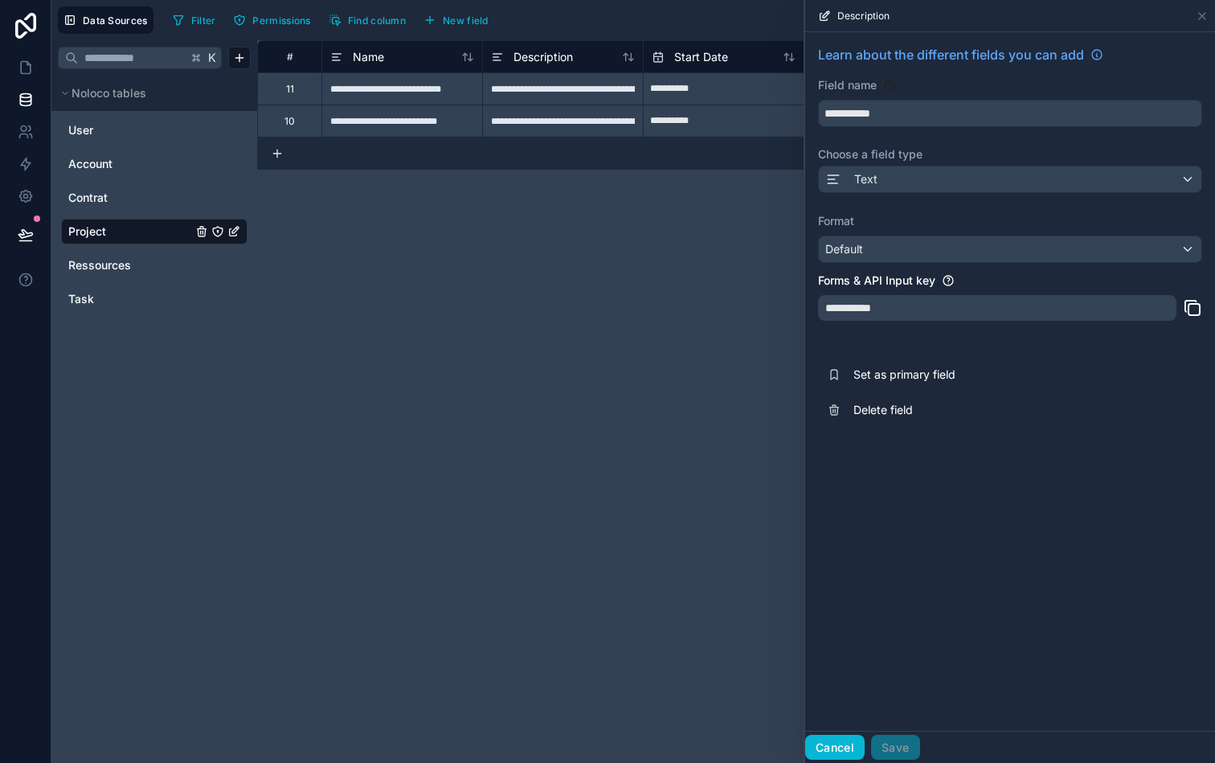
click at [838, 744] on button "Cancel" at bounding box center [834, 748] width 59 height 26
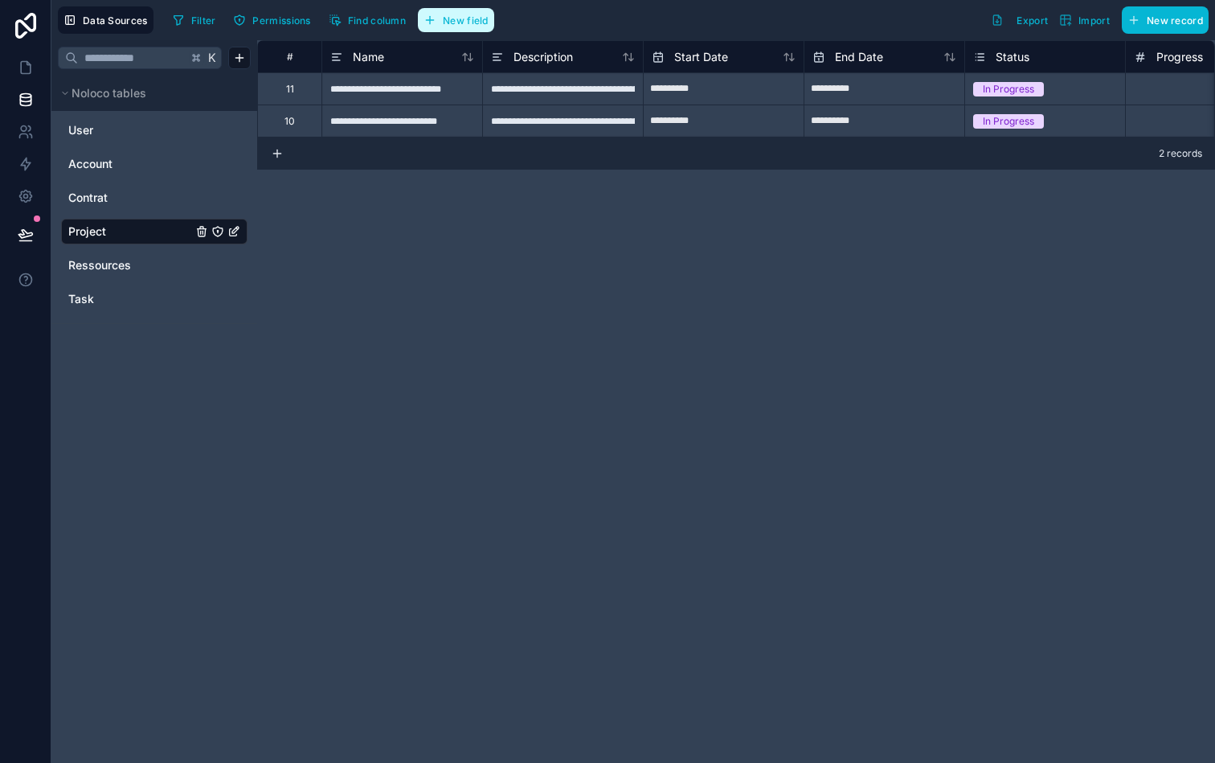
click at [465, 23] on span "New field" at bounding box center [466, 20] width 46 height 12
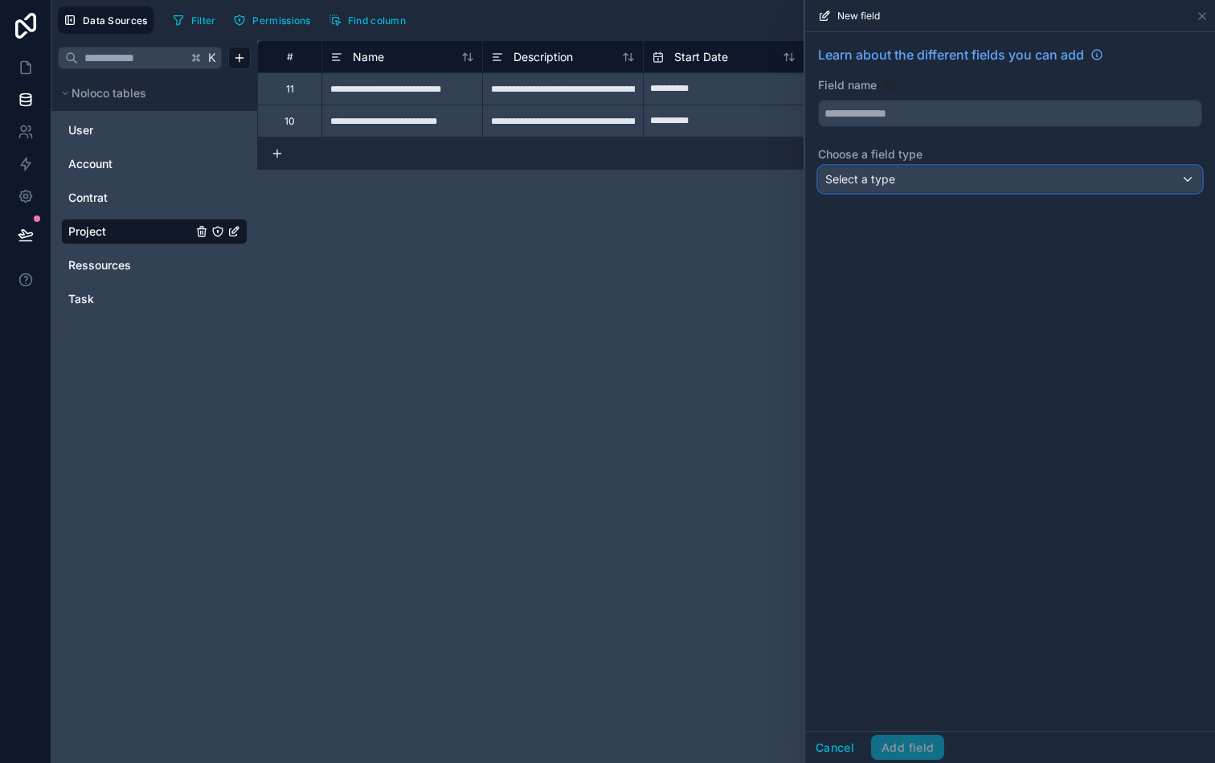
click at [960, 182] on div "Select a type" at bounding box center [1010, 179] width 383 height 26
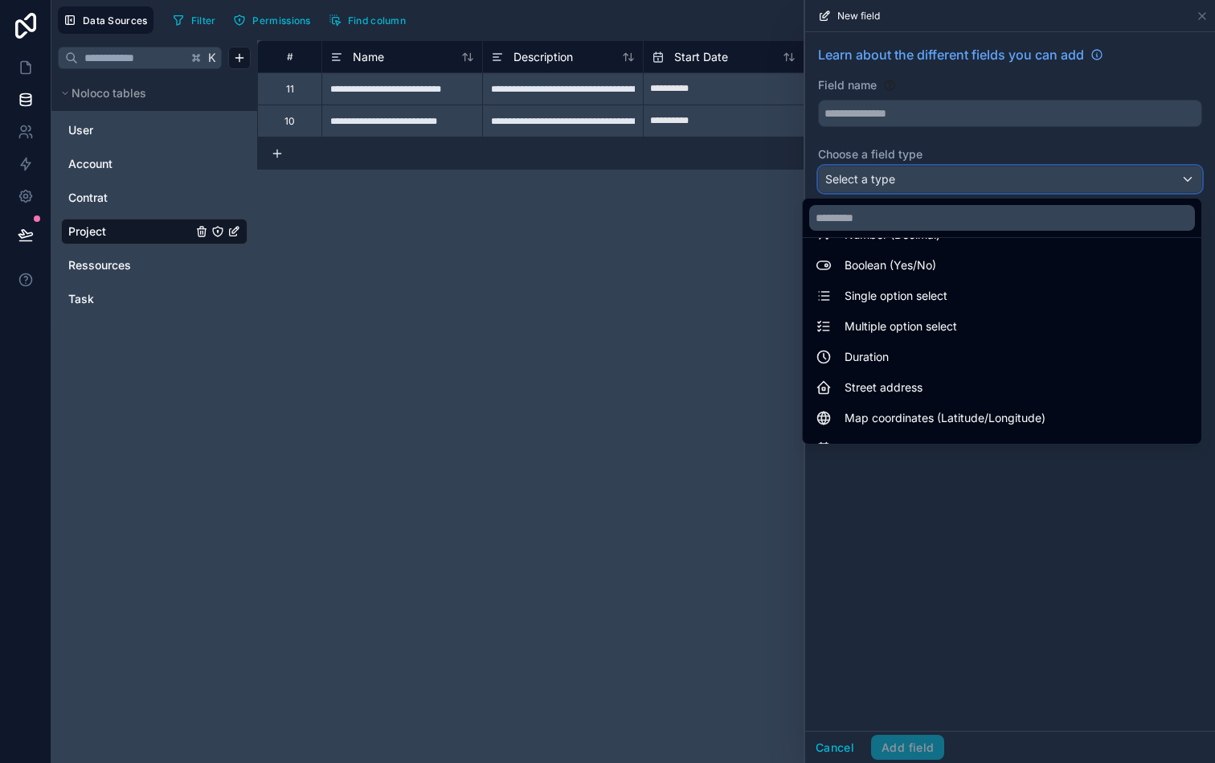
scroll to position [123, 0]
click at [868, 644] on div at bounding box center [1010, 381] width 410 height 763
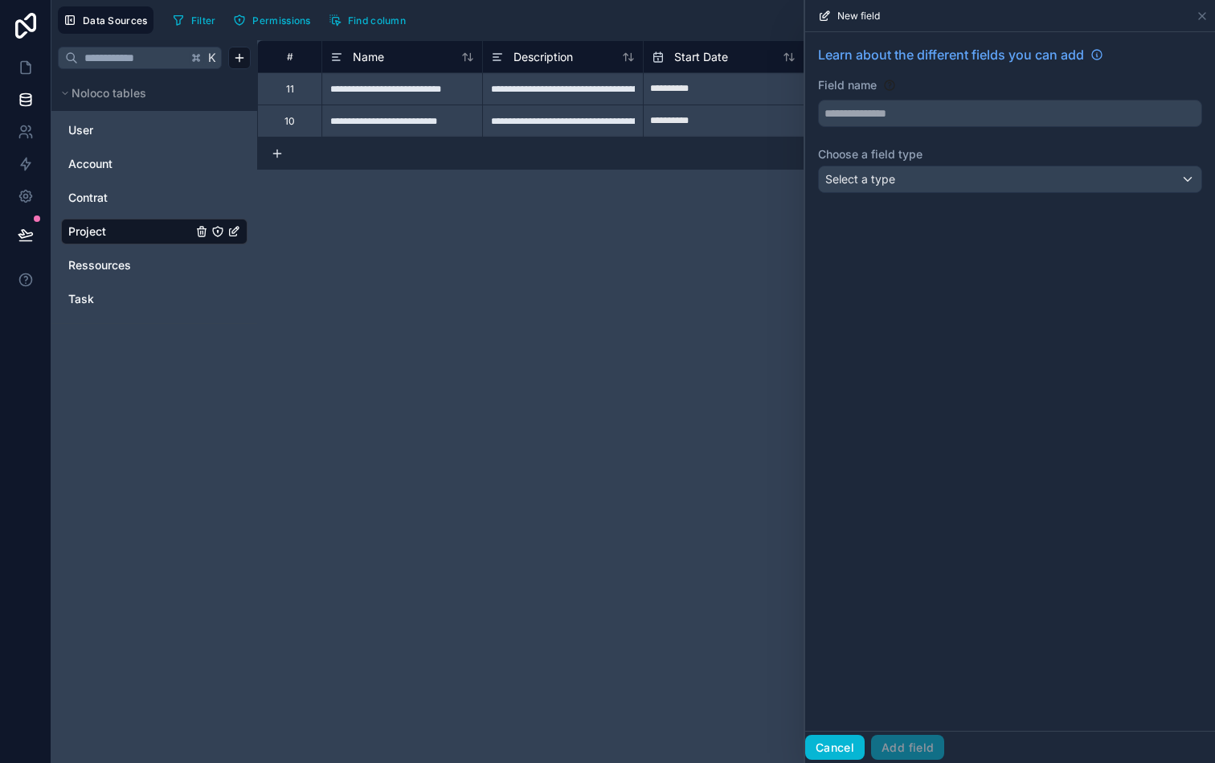
click at [846, 739] on button "Cancel" at bounding box center [834, 748] width 59 height 26
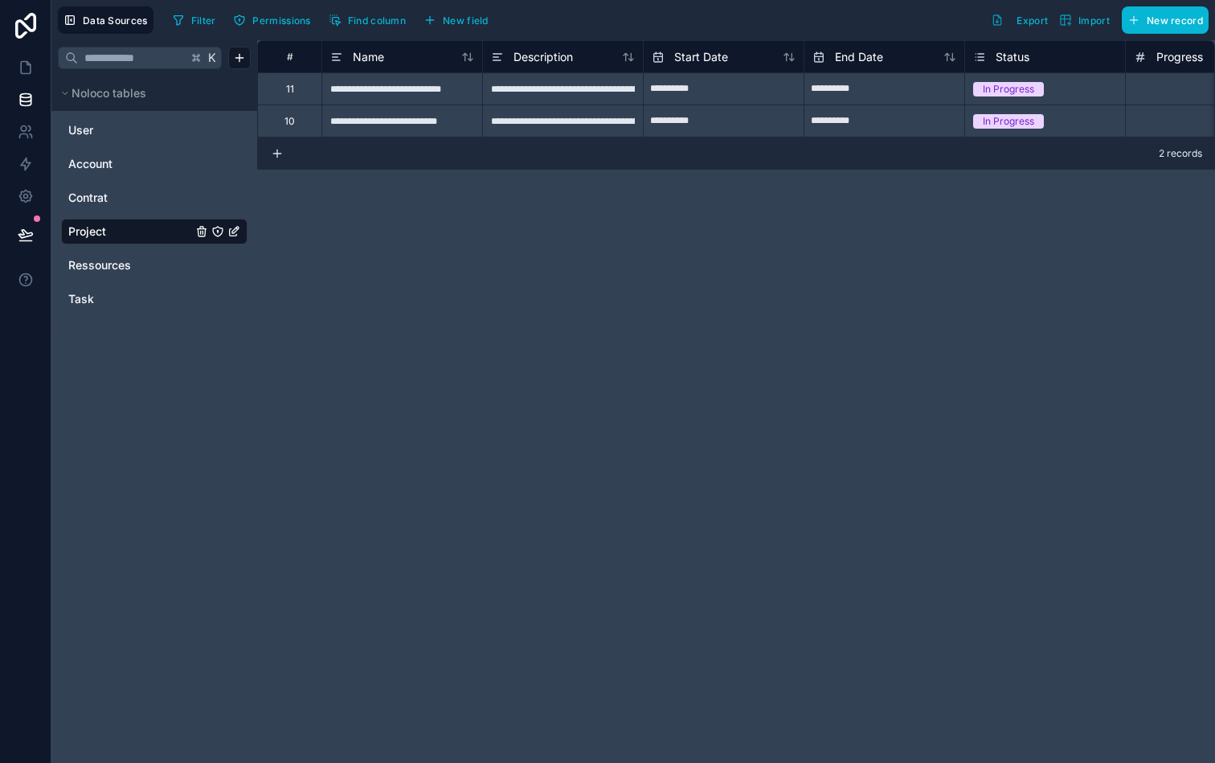
click at [552, 247] on div "**********" at bounding box center [736, 401] width 958 height 723
click at [415, 268] on div "**********" at bounding box center [736, 401] width 958 height 723
click at [44, 62] on link at bounding box center [25, 67] width 51 height 32
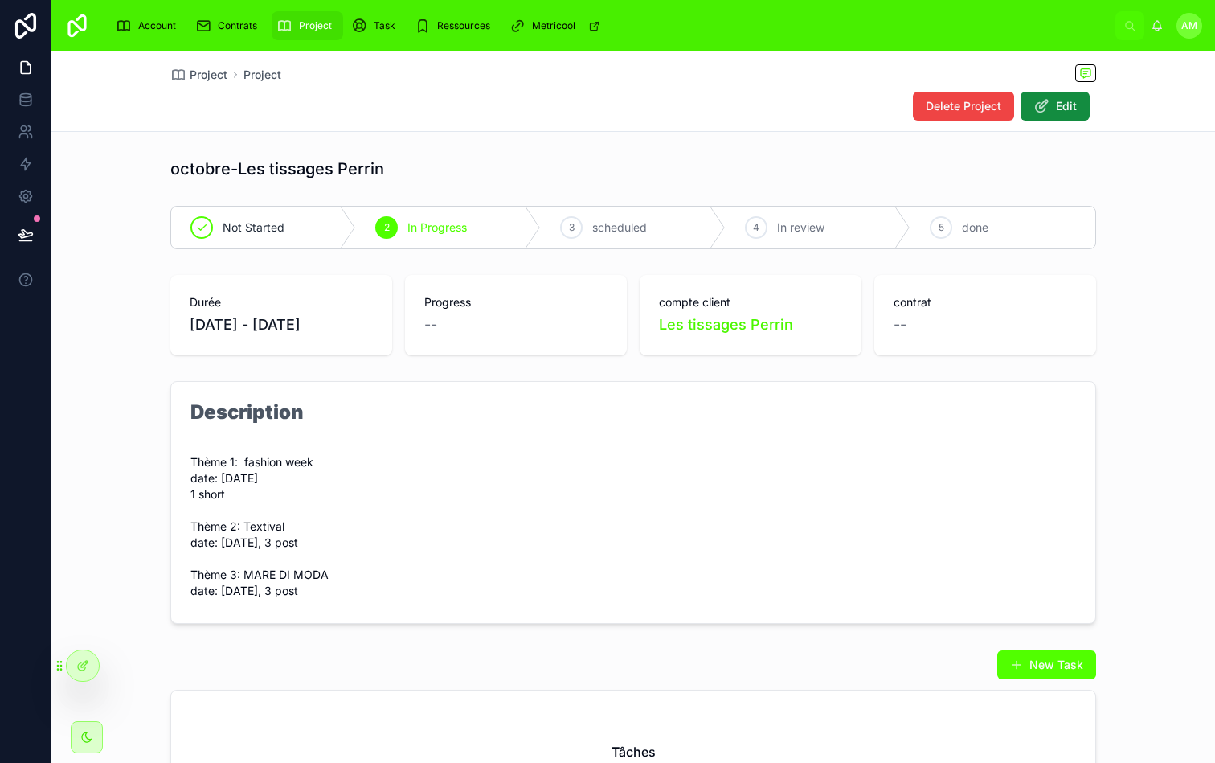
click at [685, 157] on div "octobre-Les tissages Perrin" at bounding box center [633, 168] width 1164 height 35
click at [27, 73] on icon at bounding box center [26, 68] width 10 height 12
click at [72, 667] on div at bounding box center [83, 665] width 32 height 31
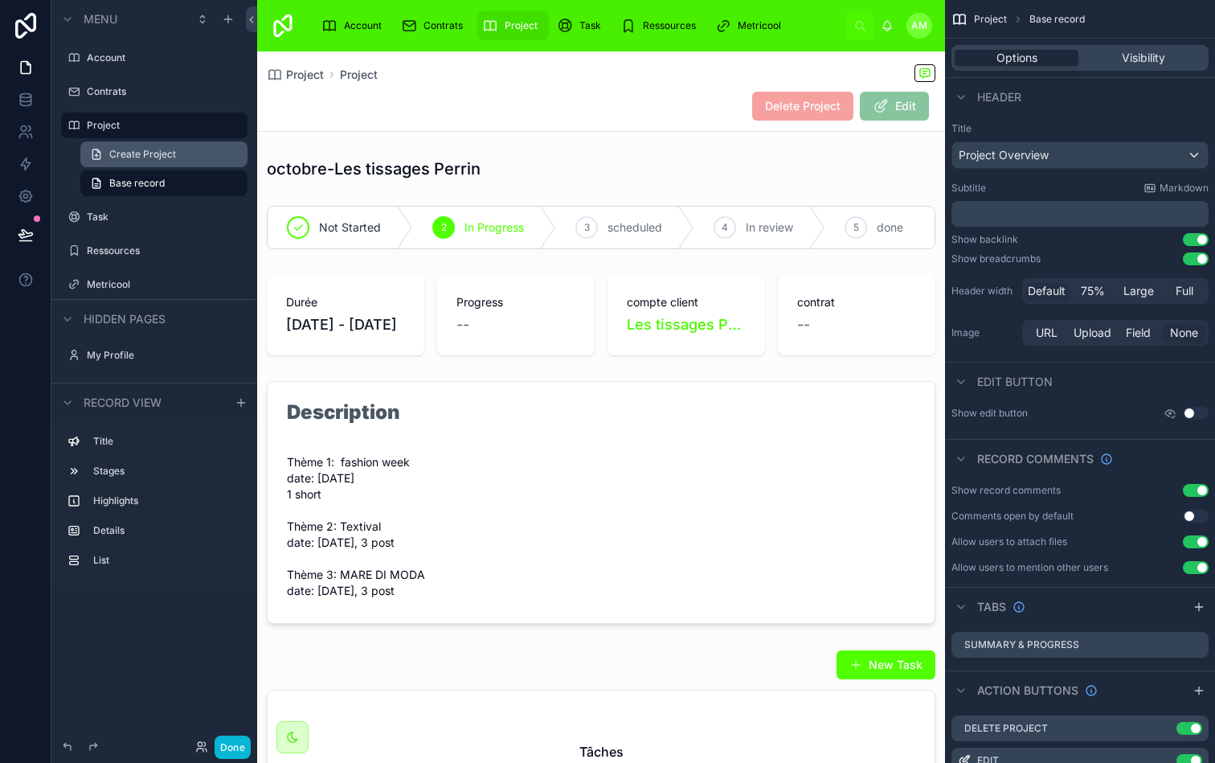
click at [129, 158] on span "Create Project" at bounding box center [142, 154] width 67 height 13
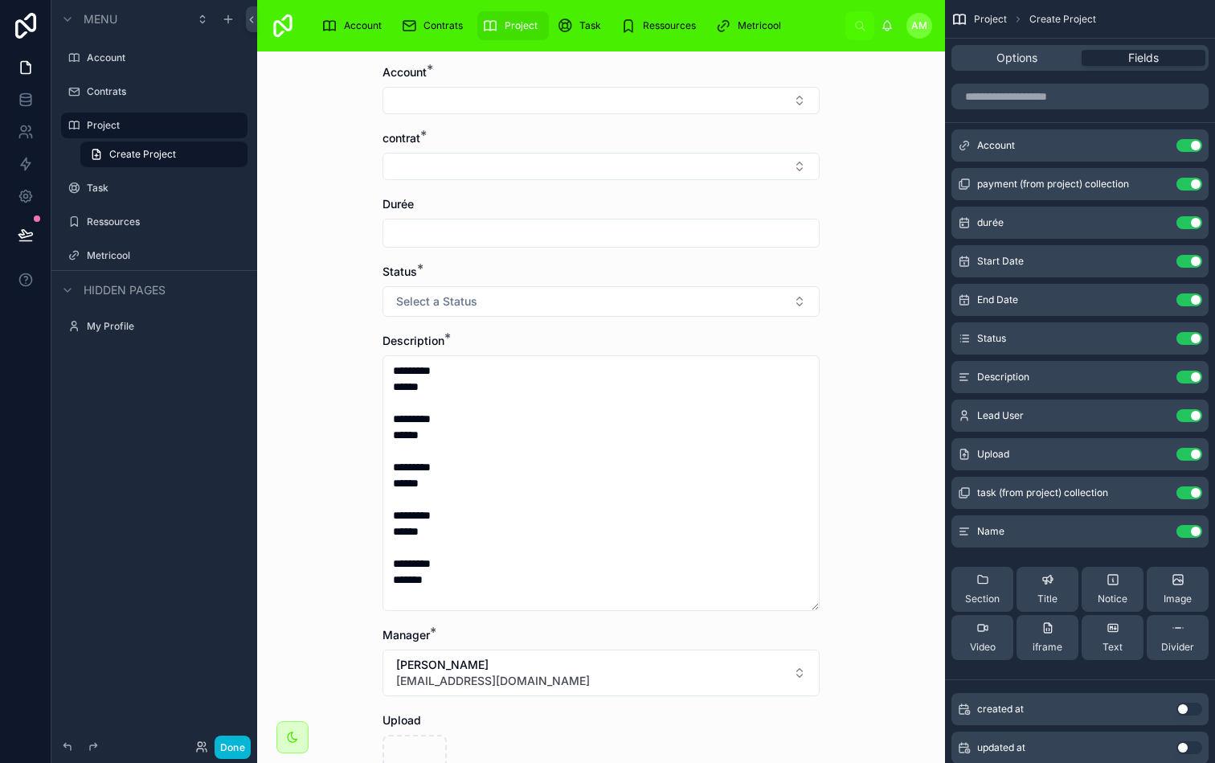
scroll to position [88, 0]
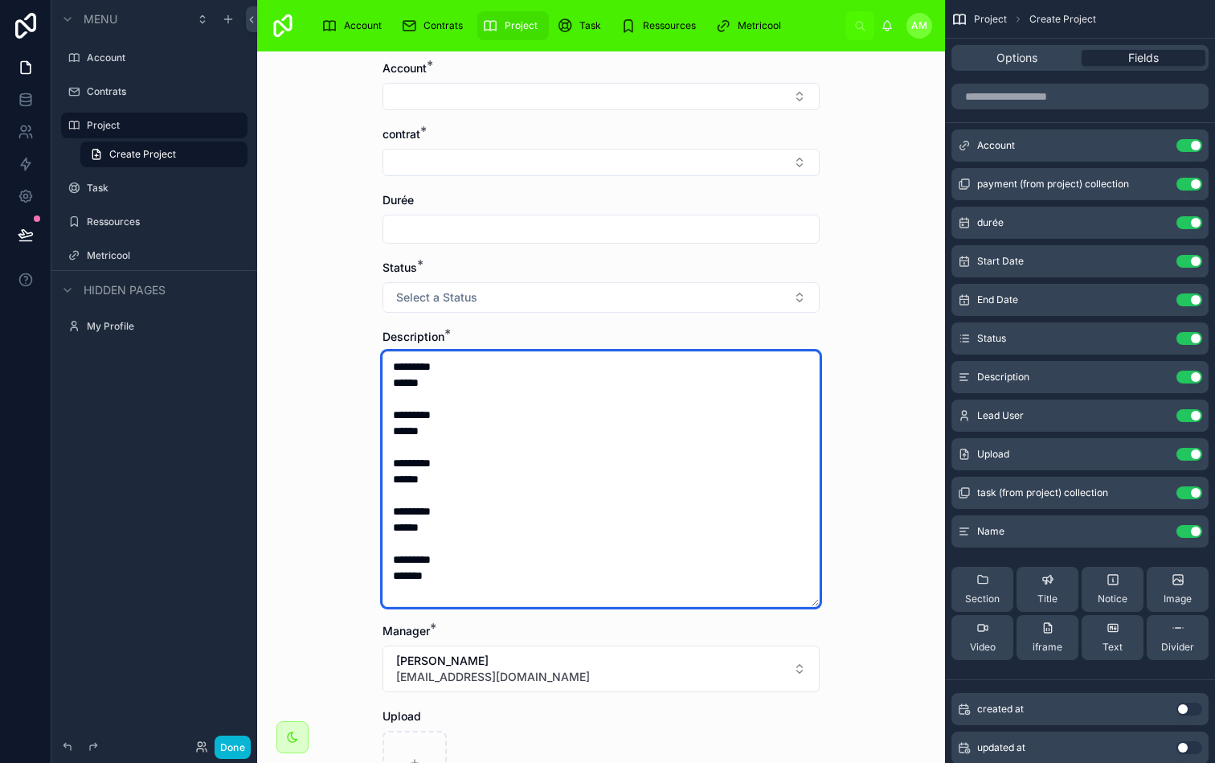
click at [786, 430] on textarea "********* ****** ********* ****** ********* ****** ********* ****** ********* *…" at bounding box center [601, 479] width 437 height 256
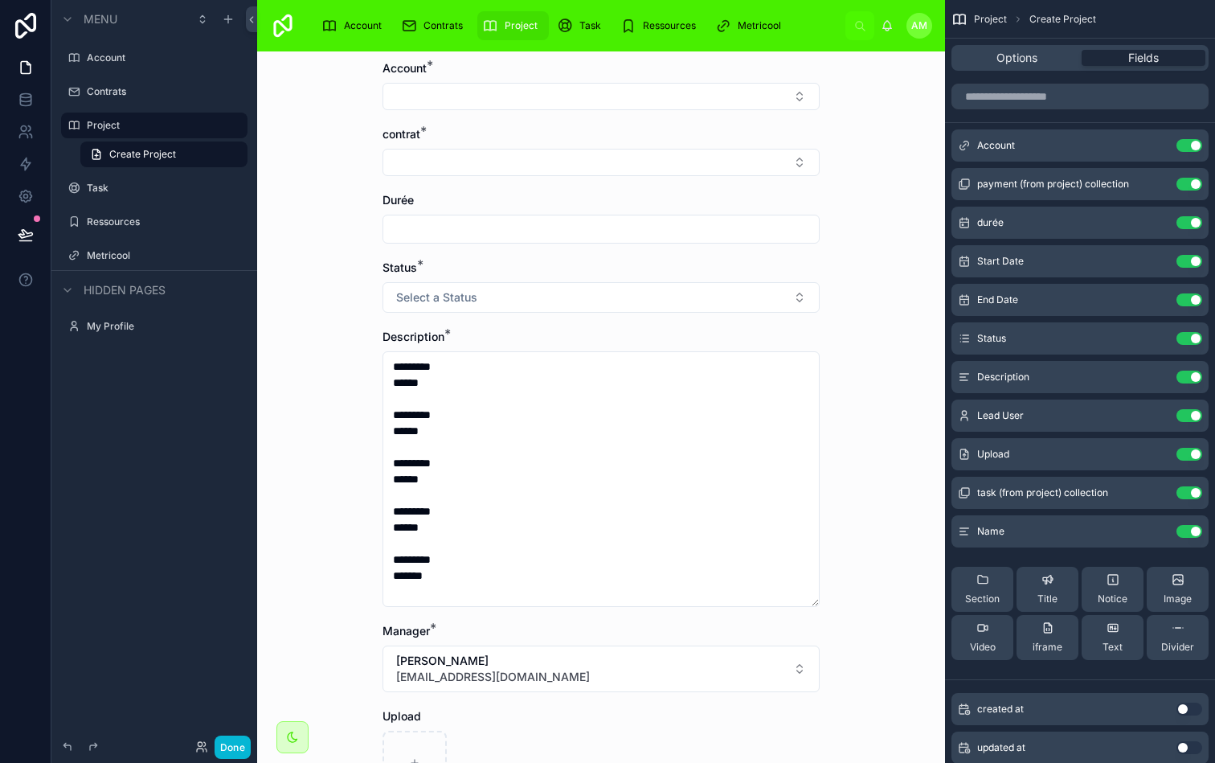
scroll to position [0, 0]
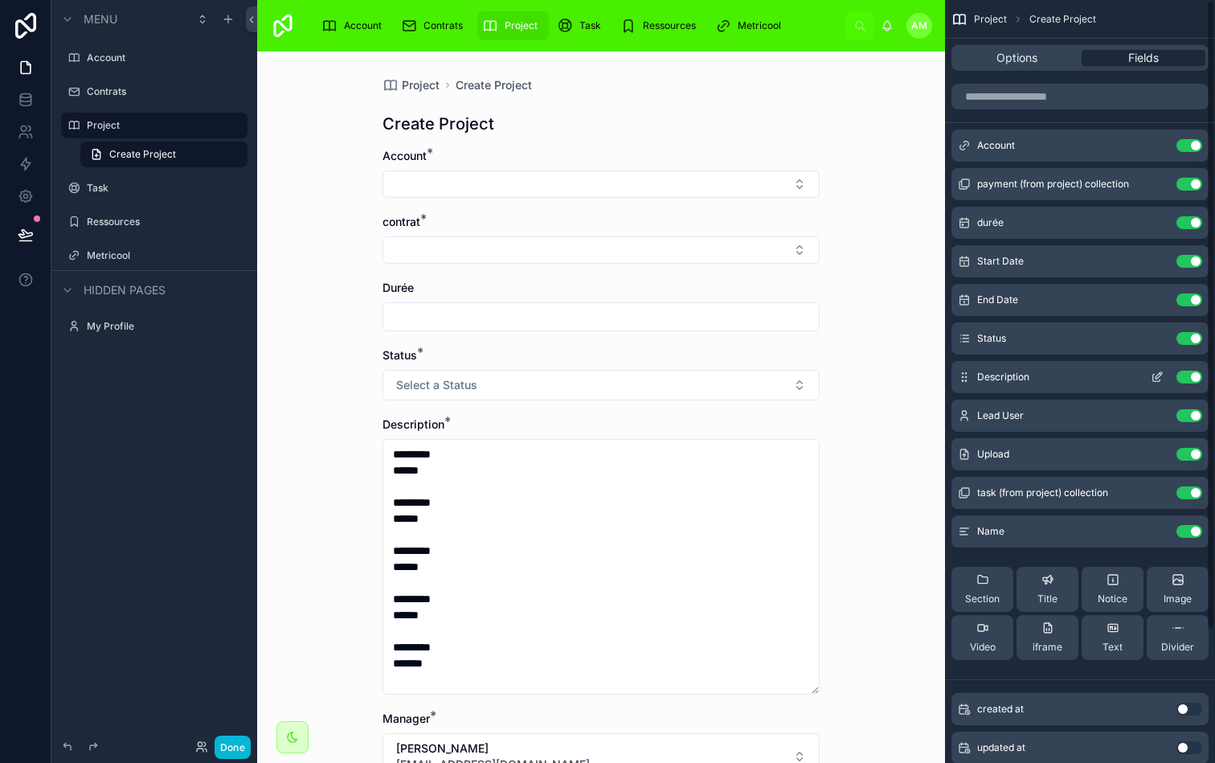
click at [1159, 379] on icon "scrollable content" at bounding box center [1157, 377] width 13 height 13
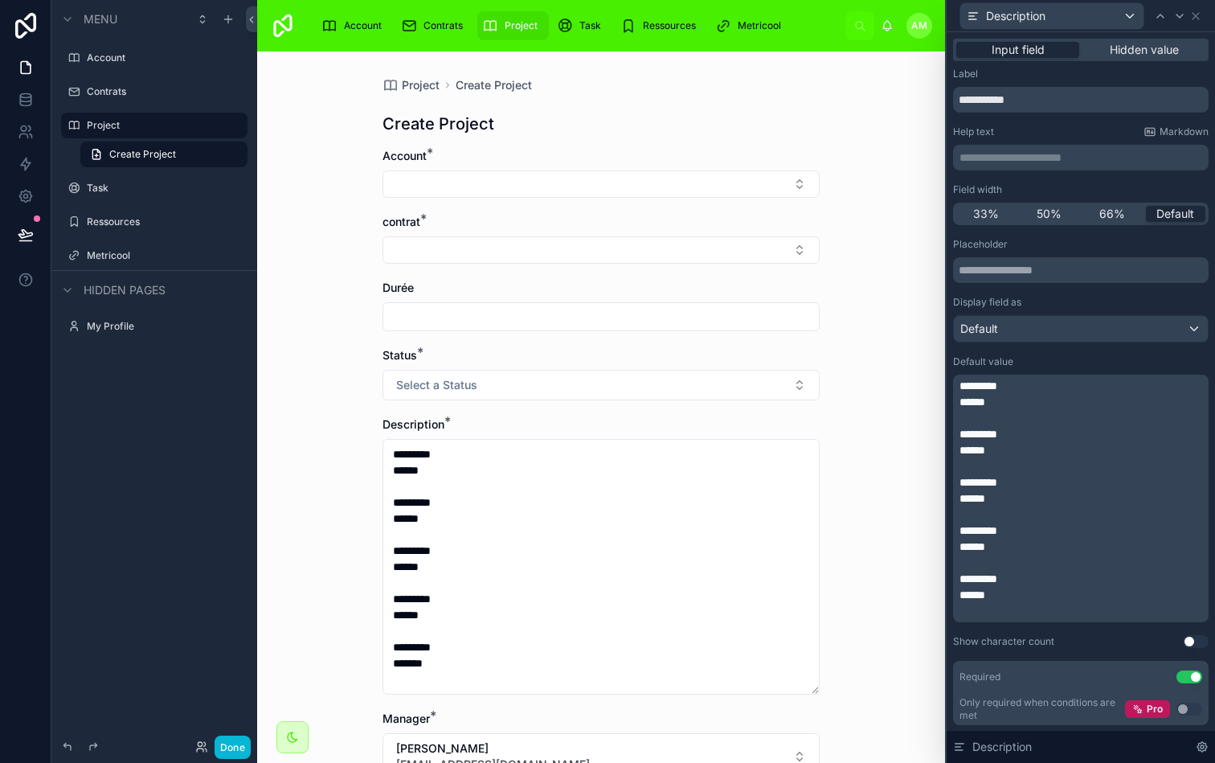
scroll to position [91, 0]
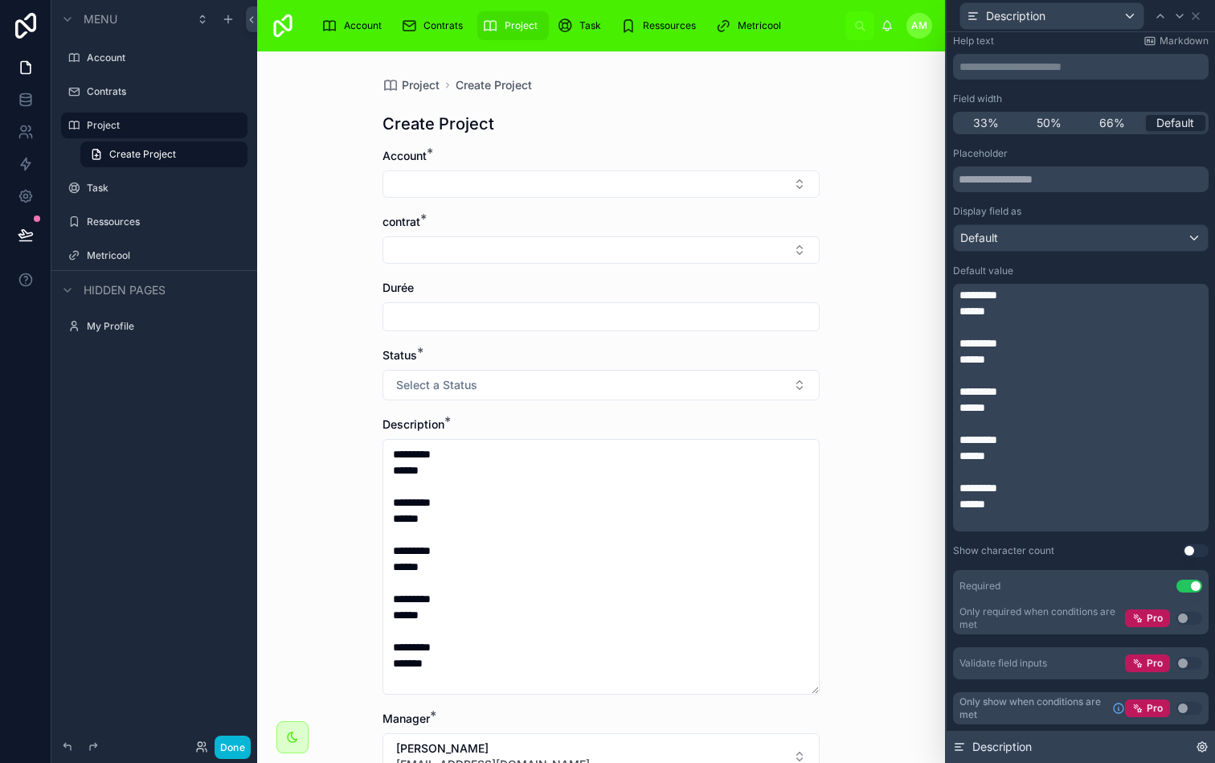
click at [1203, 745] on icon at bounding box center [1202, 746] width 3 height 3
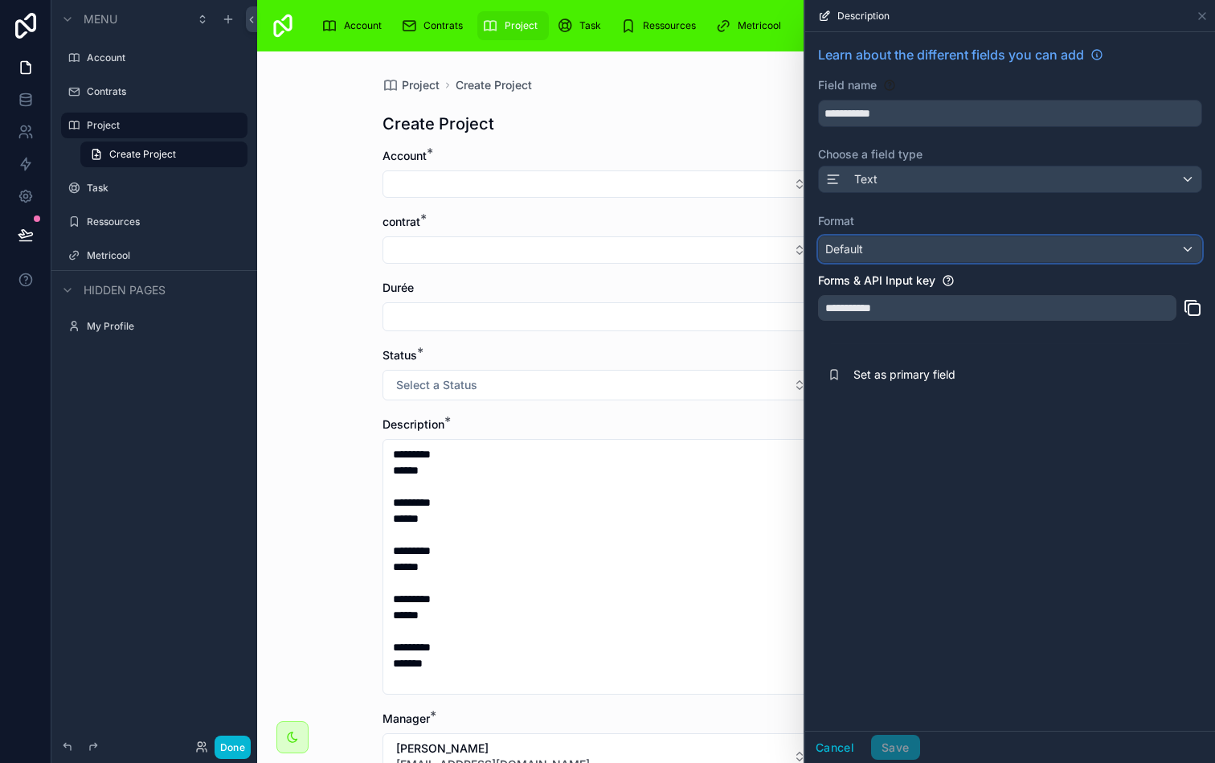
click at [1069, 251] on div "Default" at bounding box center [1010, 249] width 383 height 26
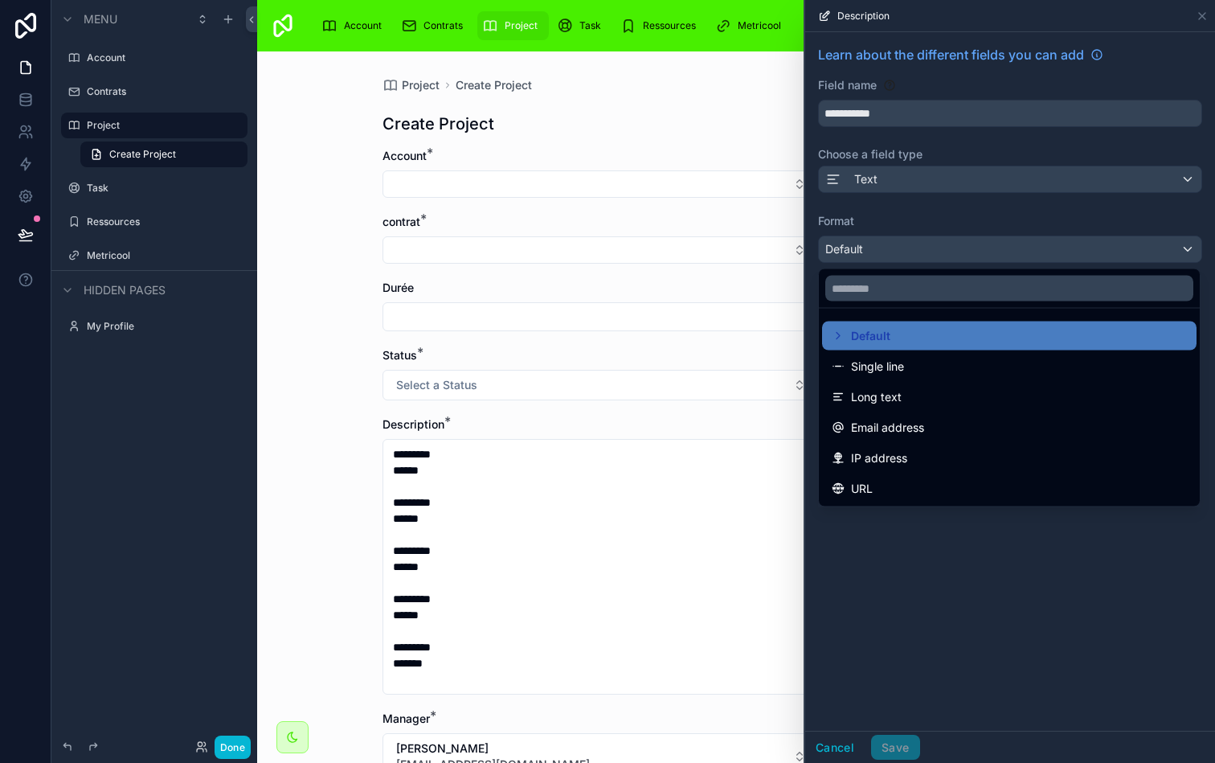
click at [996, 505] on ul "Default Single line Long text Email address IP address URL" at bounding box center [1009, 408] width 381 height 198
click at [1195, 21] on div at bounding box center [1010, 381] width 410 height 763
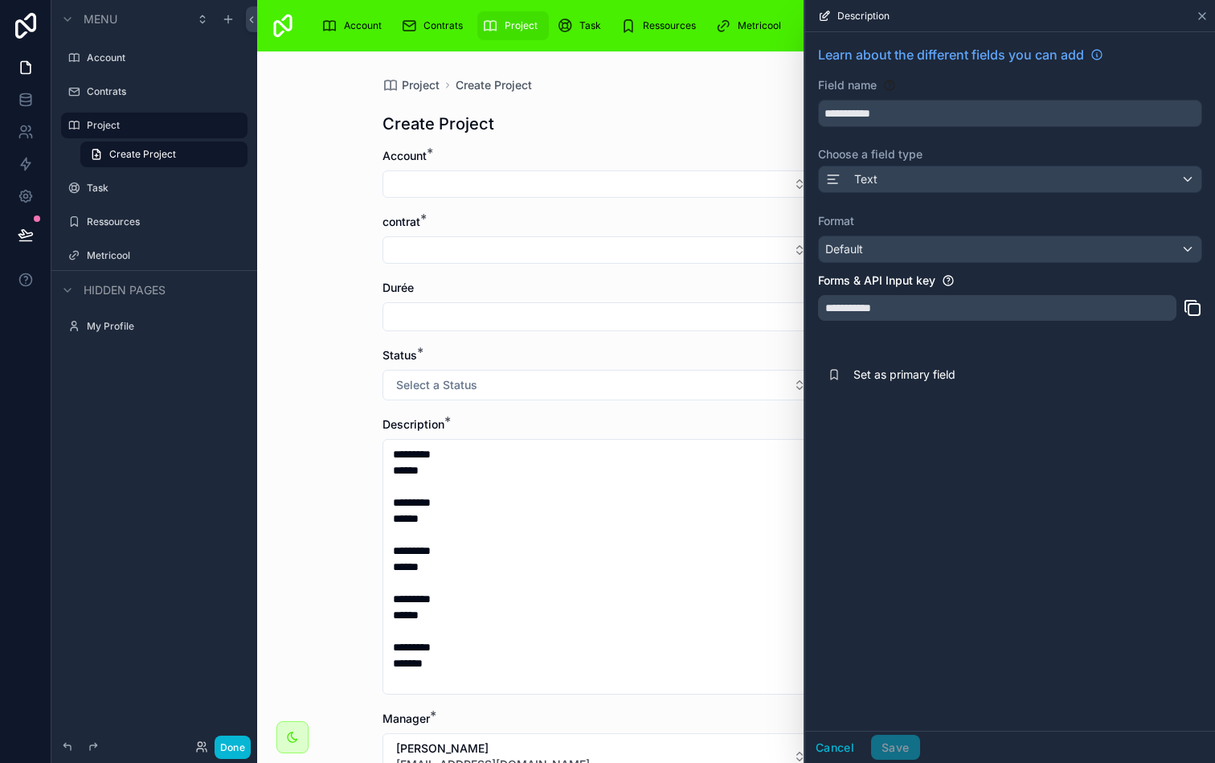
click at [1197, 18] on icon at bounding box center [1202, 16] width 13 height 13
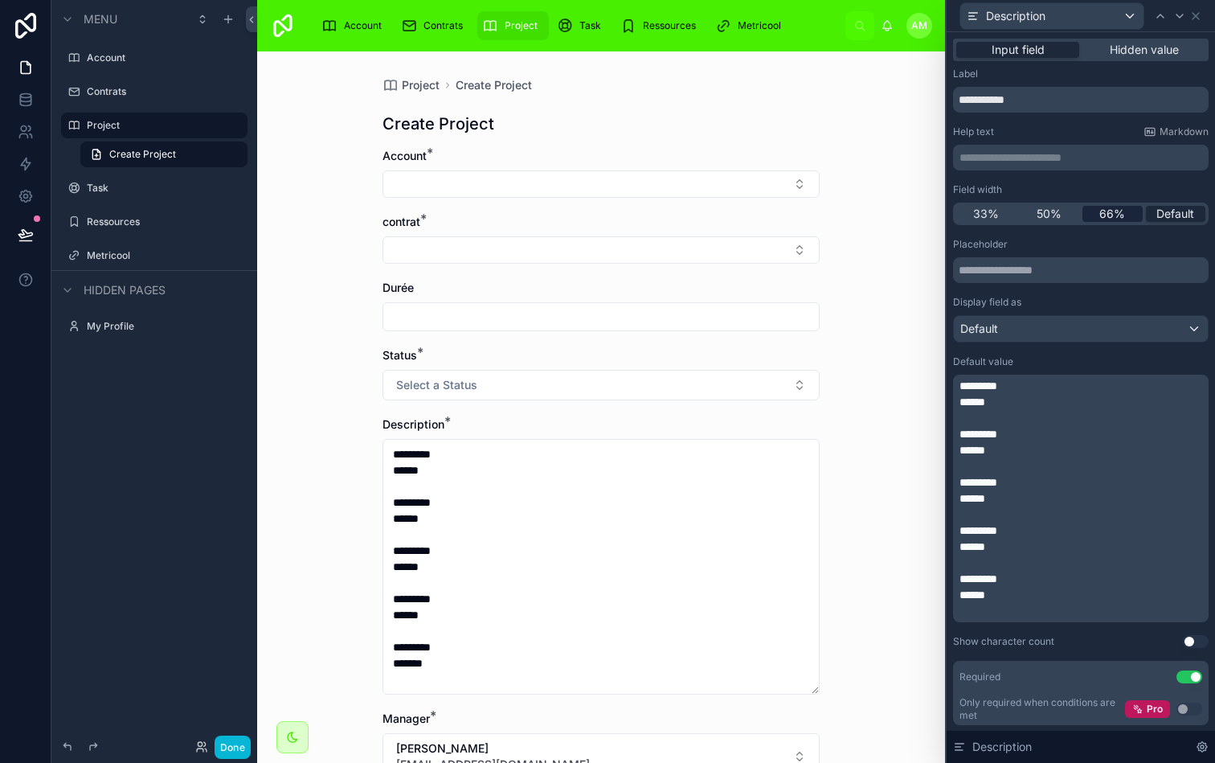
click at [1124, 212] on span "66%" at bounding box center [1113, 214] width 26 height 16
click at [1068, 214] on div "50%" at bounding box center [1050, 214] width 60 height 16
click at [1157, 213] on span "Default" at bounding box center [1176, 214] width 38 height 16
click at [1062, 188] on div "Field width" at bounding box center [1081, 189] width 256 height 13
click at [1043, 263] on input "text" at bounding box center [1081, 270] width 256 height 26
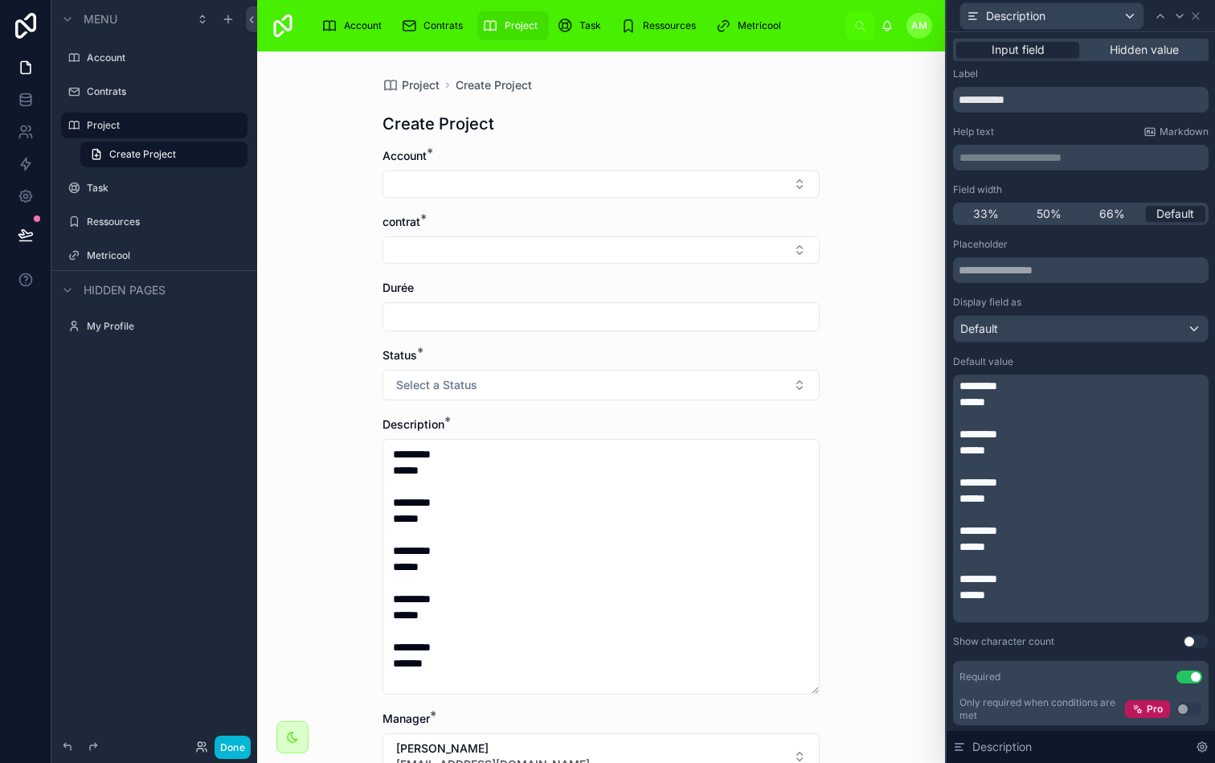
click at [1053, 246] on div "Placeholder" at bounding box center [1081, 244] width 256 height 13
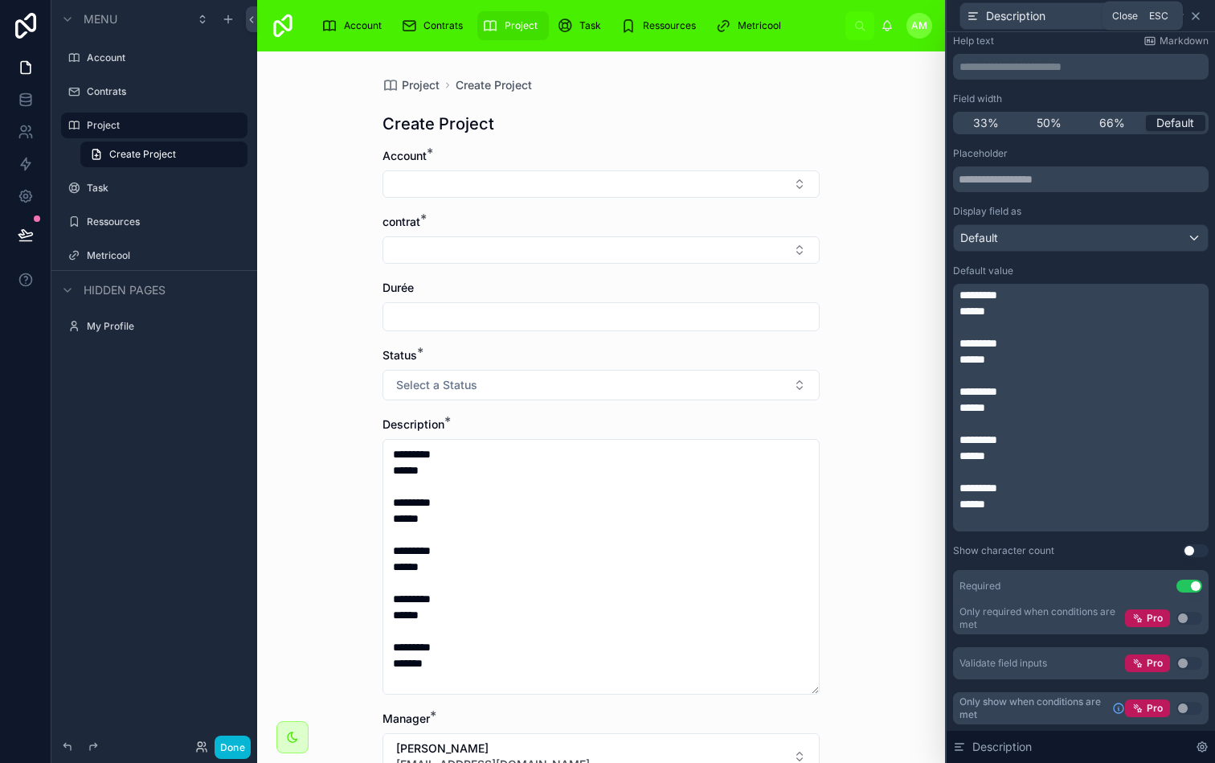
click at [1200, 12] on icon at bounding box center [1196, 16] width 13 height 13
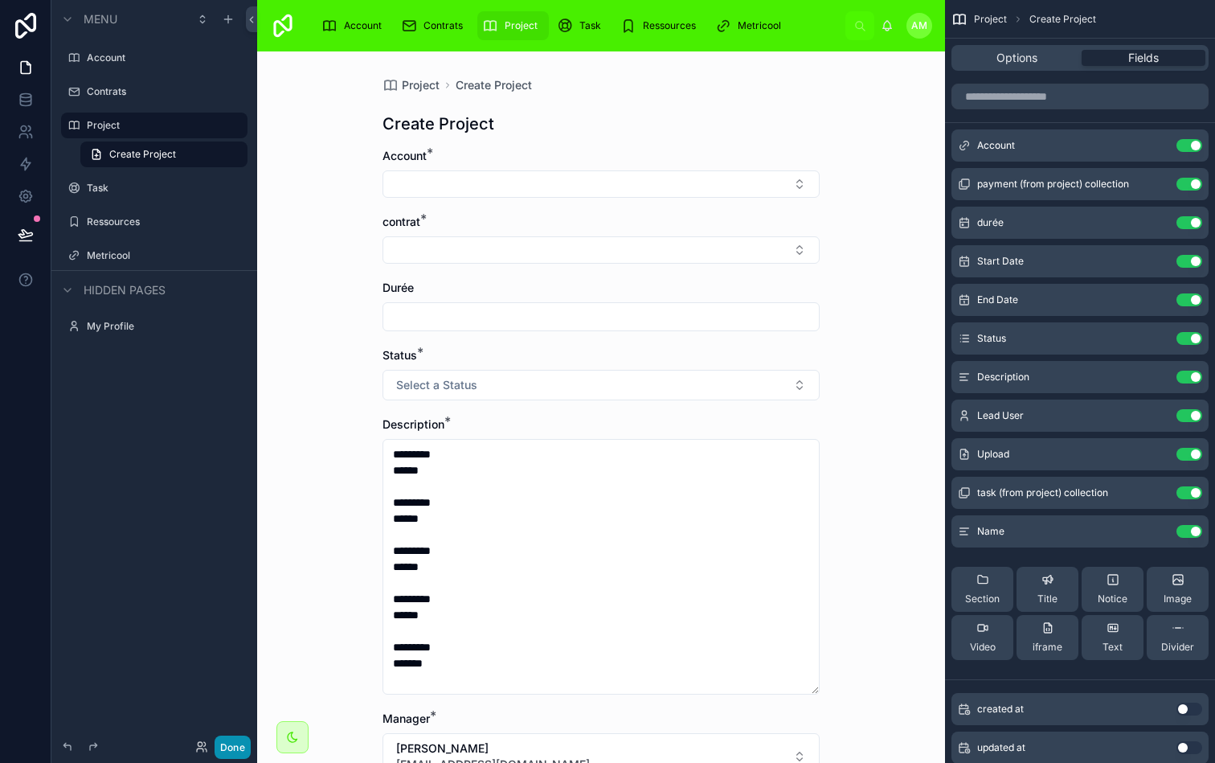
click at [245, 751] on button "Done" at bounding box center [233, 747] width 36 height 23
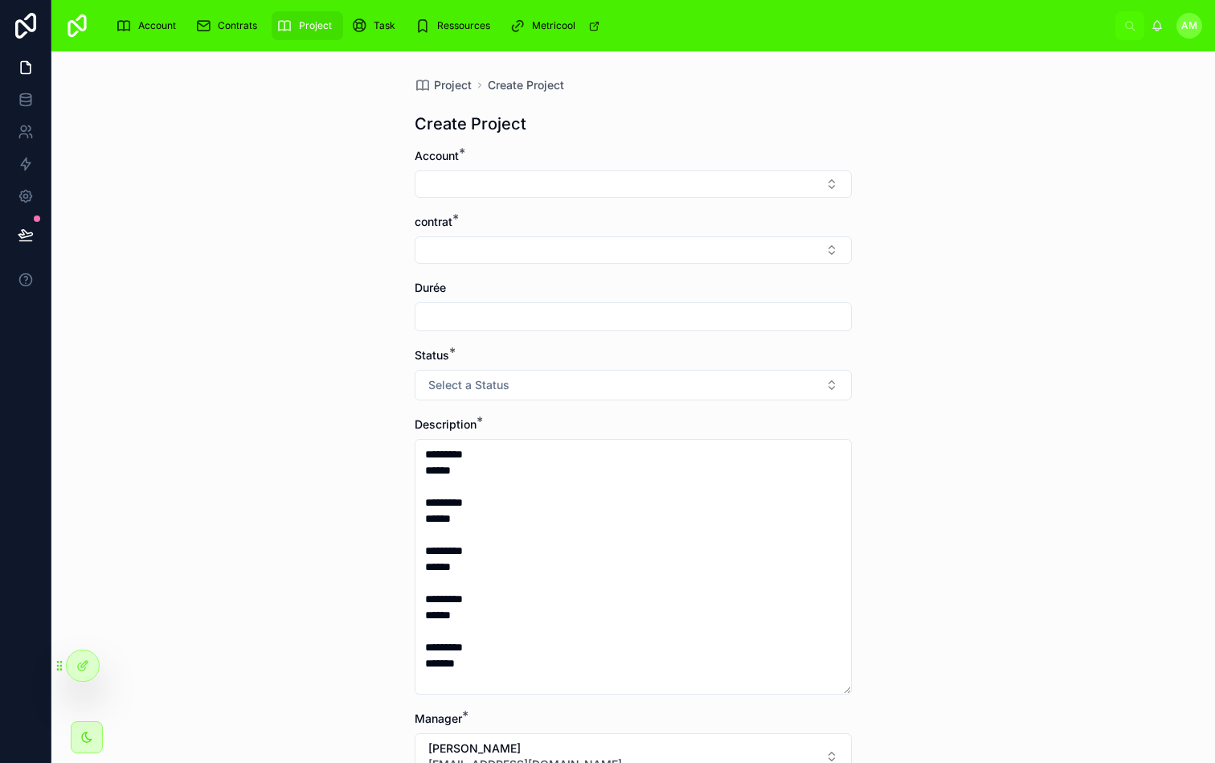
click at [306, 19] on span "Project" at bounding box center [315, 25] width 33 height 13
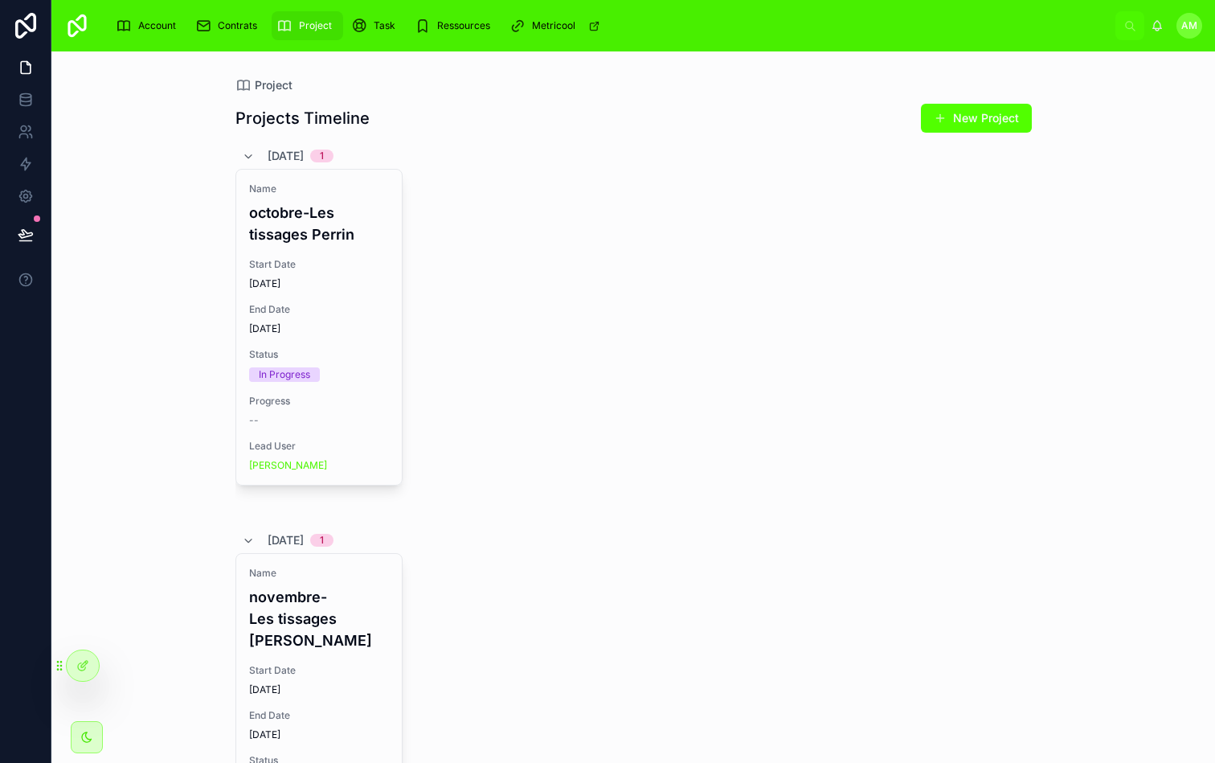
click at [554, 210] on div "Name octobre-Les tissages [PERSON_NAME] Start Date [DATE] End Date [DATE] Statu…" at bounding box center [634, 342] width 797 height 346
click at [571, 219] on div "Name octobre-Les tissages [PERSON_NAME] Start Date [DATE] End Date [DATE] Statu…" at bounding box center [634, 342] width 797 height 346
click at [538, 160] on div "[DATE] 1" at bounding box center [634, 156] width 797 height 26
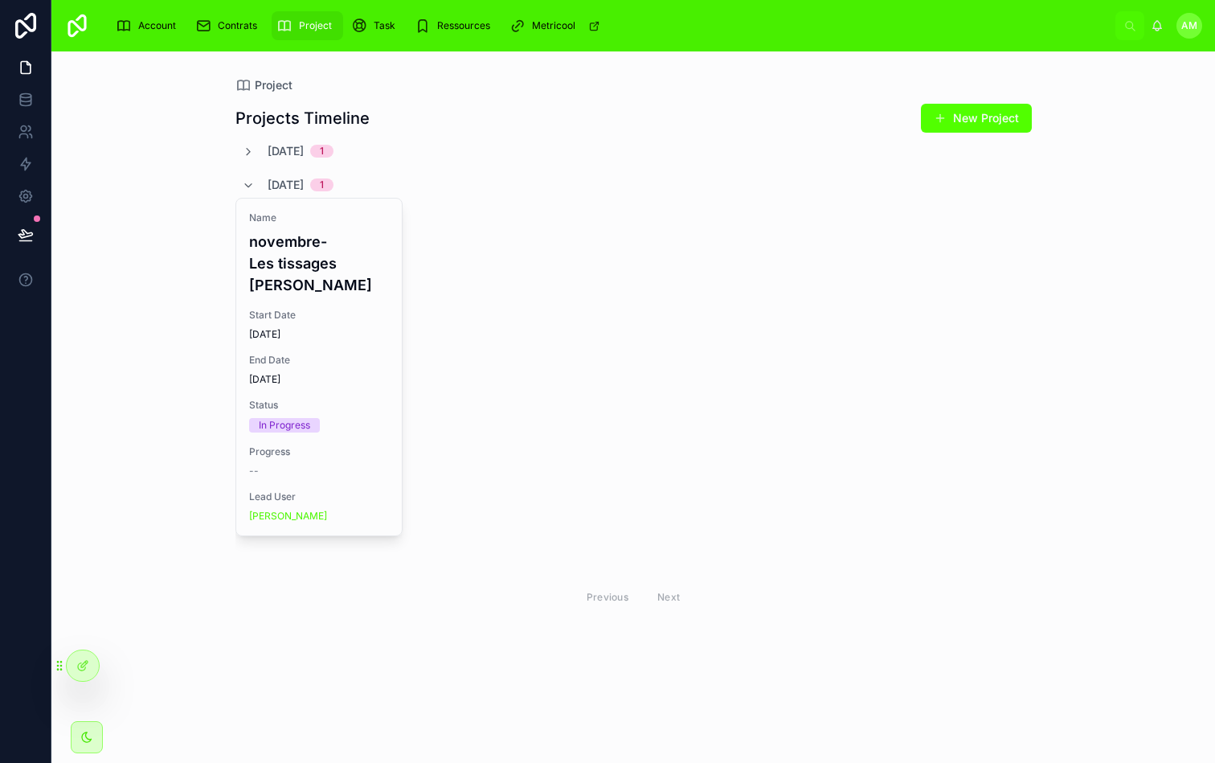
click at [476, 239] on div "Name novembre-Les tissages [PERSON_NAME] Start Date [DATE] End Date [DATE] Stat…" at bounding box center [634, 381] width 797 height 367
click at [594, 472] on div "Name novembre-Les tissages [PERSON_NAME] Start Date [DATE] End Date [DATE] Stat…" at bounding box center [634, 381] width 797 height 367
click at [249, 151] on icon at bounding box center [248, 152] width 13 height 13
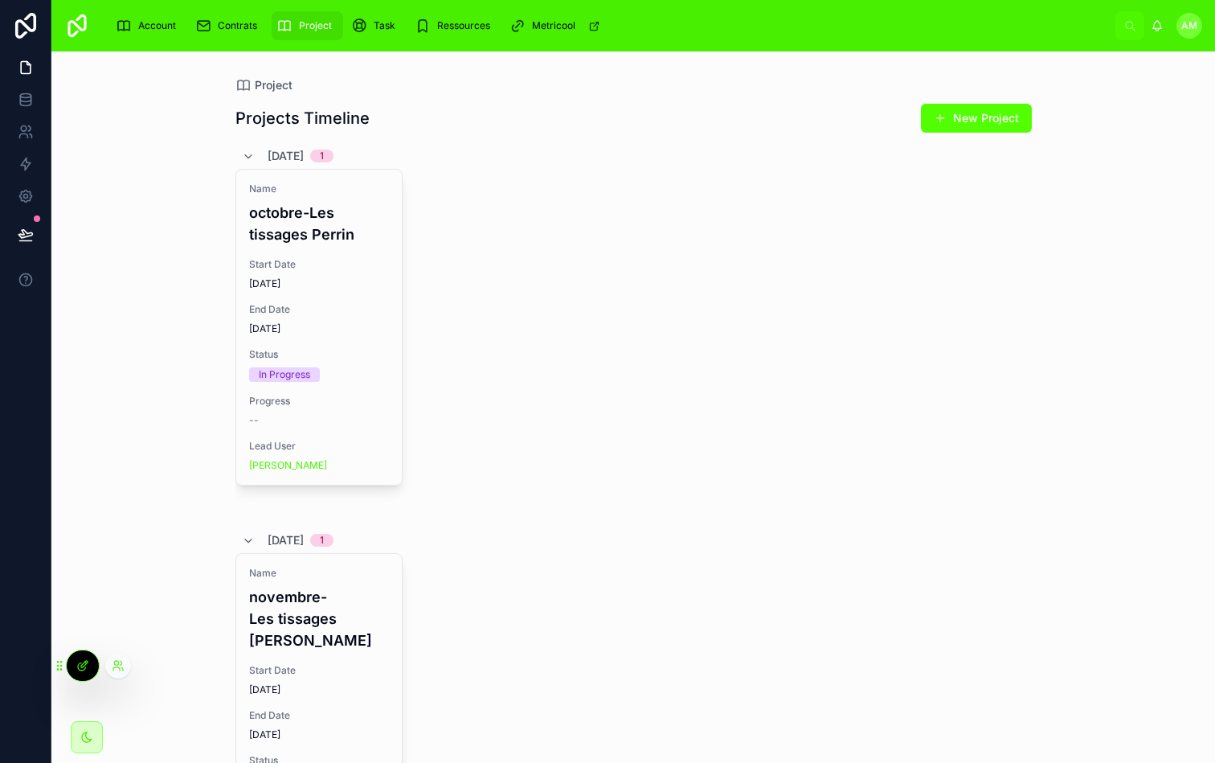
click at [78, 659] on icon at bounding box center [82, 665] width 13 height 13
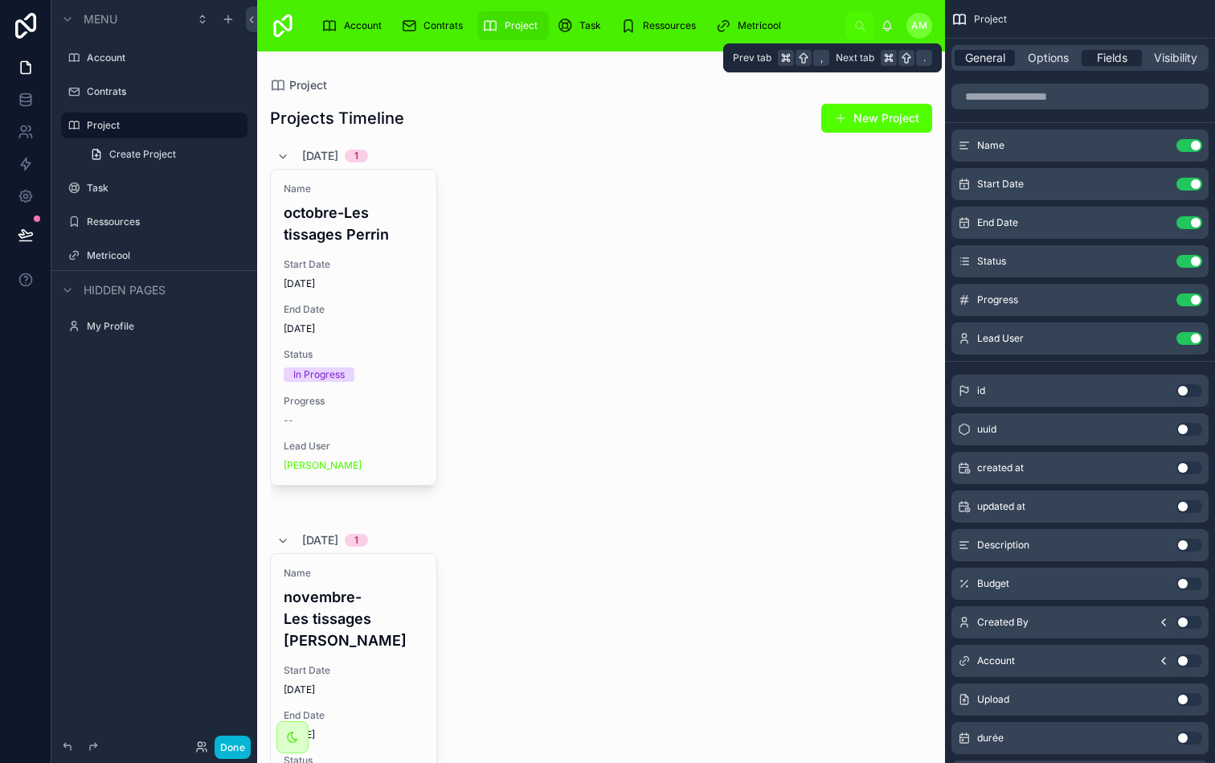
click at [1000, 64] on span "General" at bounding box center [985, 58] width 40 height 16
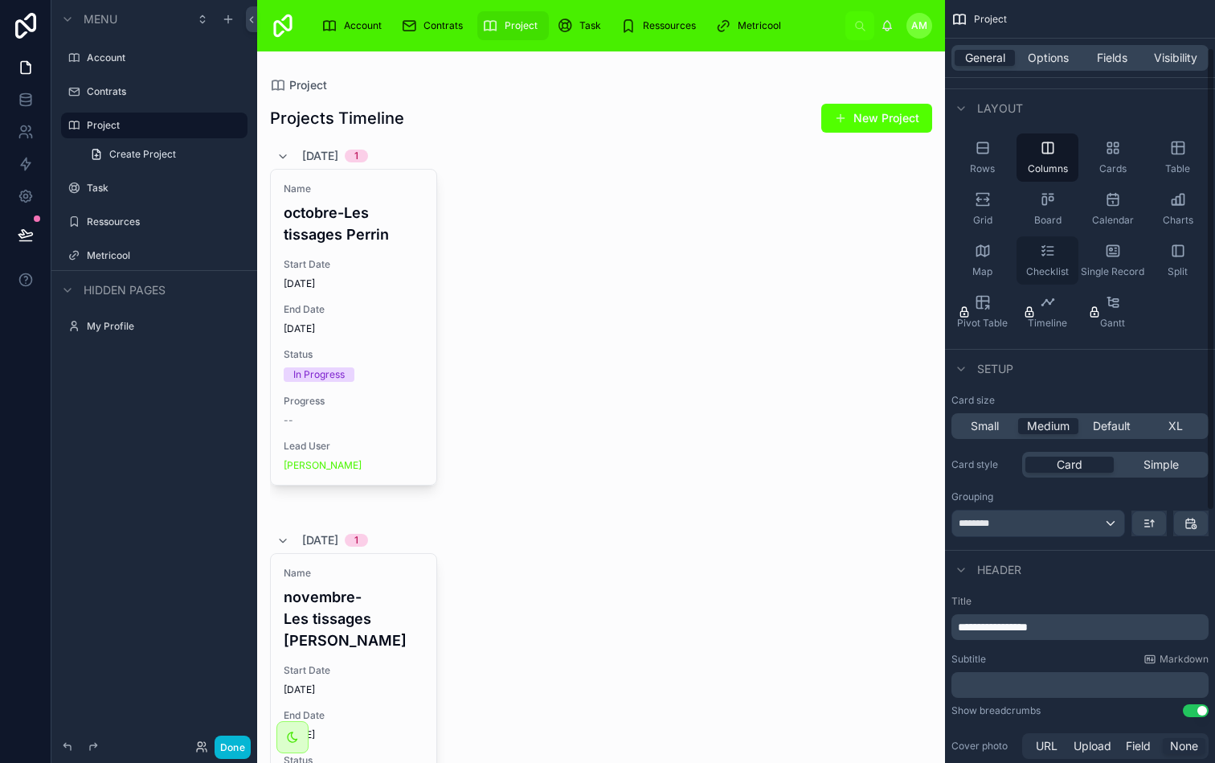
scroll to position [90, 0]
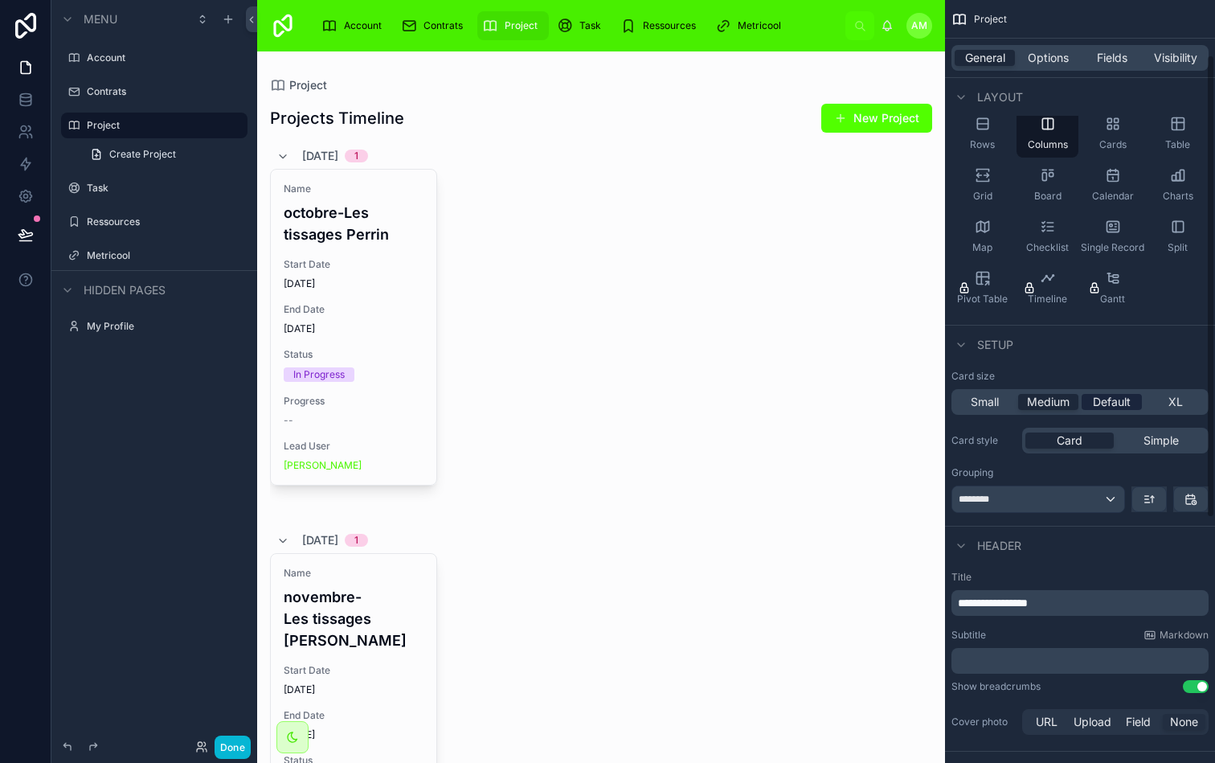
click at [1101, 400] on span "Default" at bounding box center [1112, 402] width 38 height 16
click at [1001, 398] on div "Small" at bounding box center [985, 402] width 60 height 16
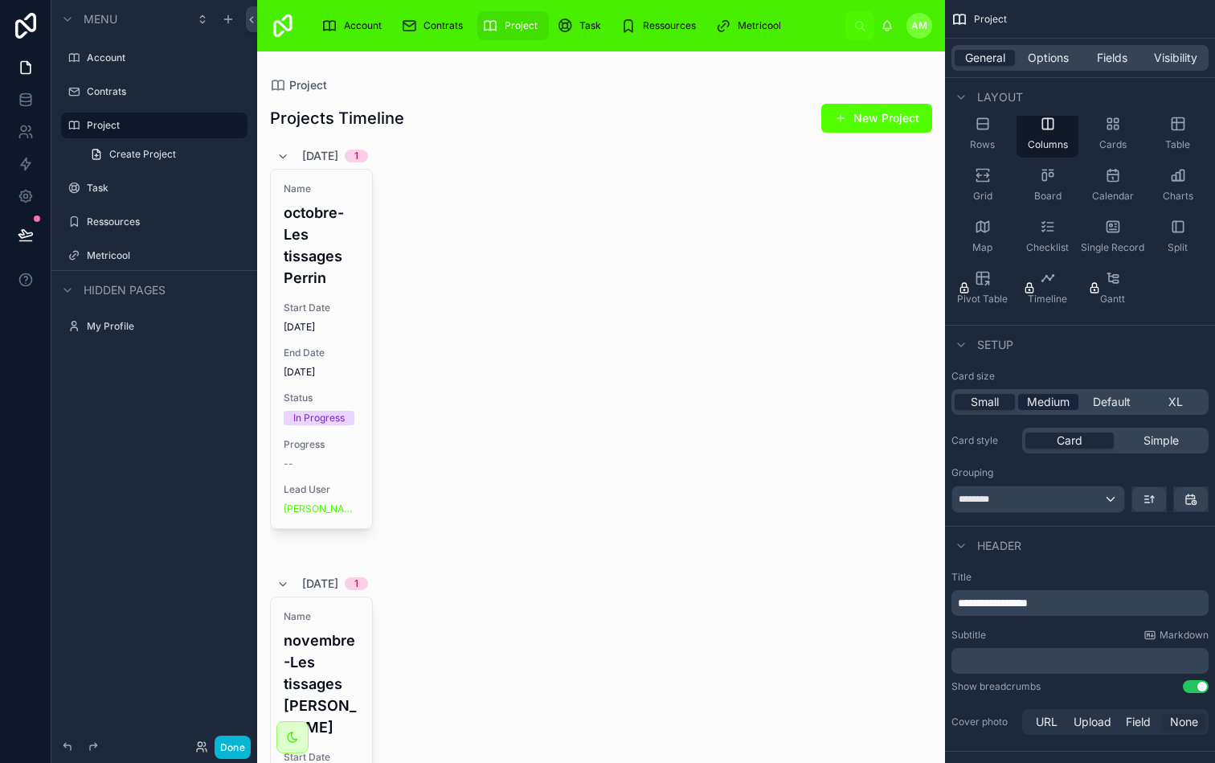
click at [1032, 396] on span "Medium" at bounding box center [1048, 402] width 43 height 16
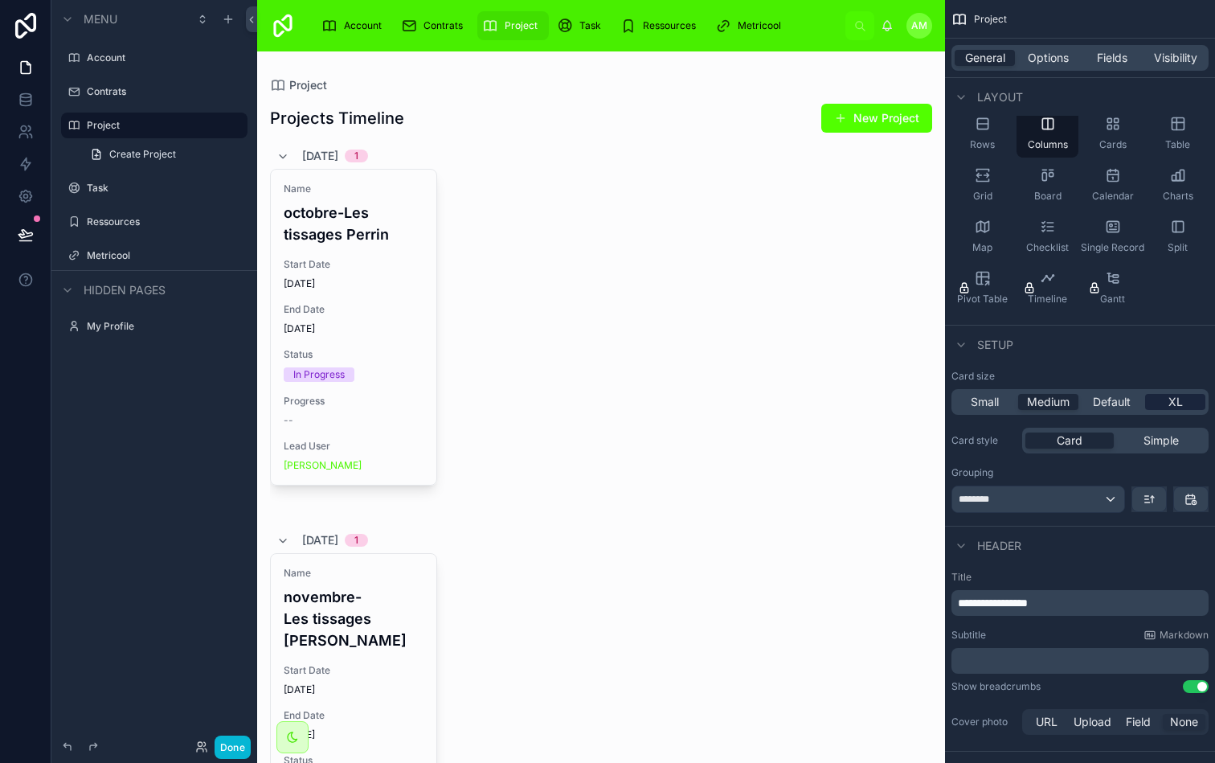
click at [1166, 396] on div "XL" at bounding box center [1176, 402] width 60 height 16
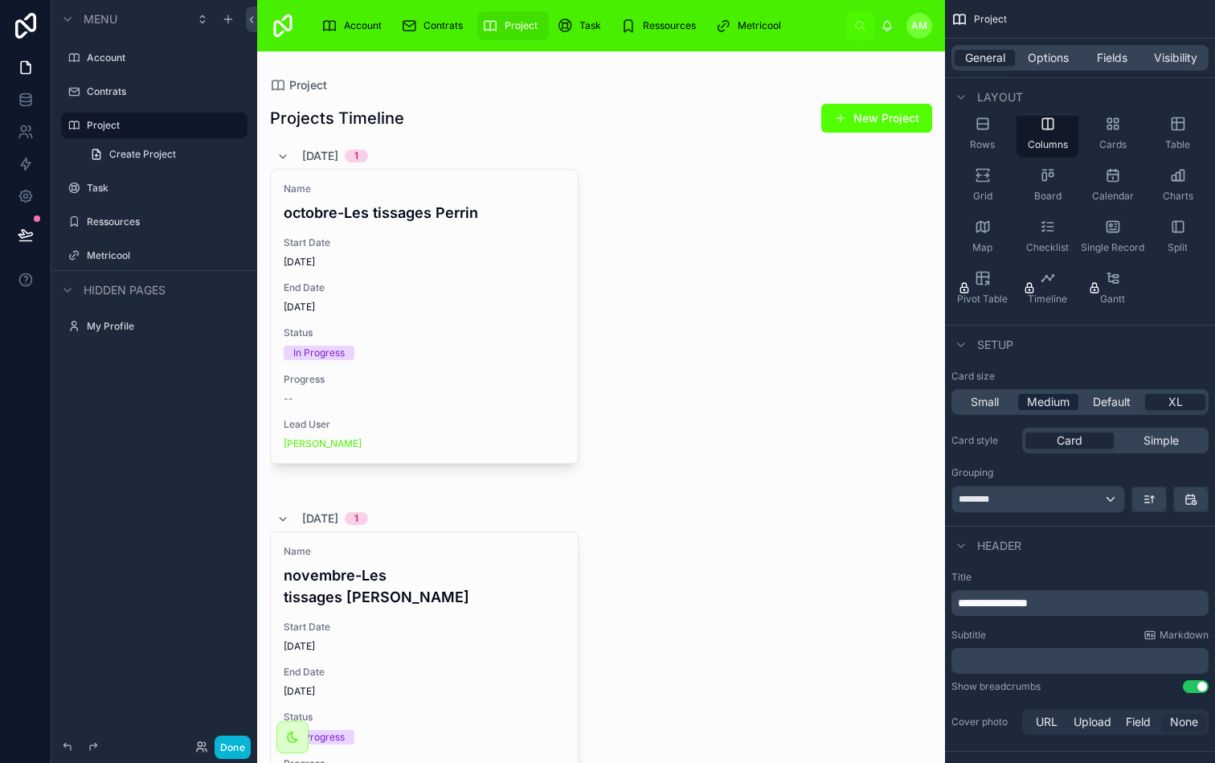
click at [1060, 395] on span "Medium" at bounding box center [1048, 402] width 43 height 16
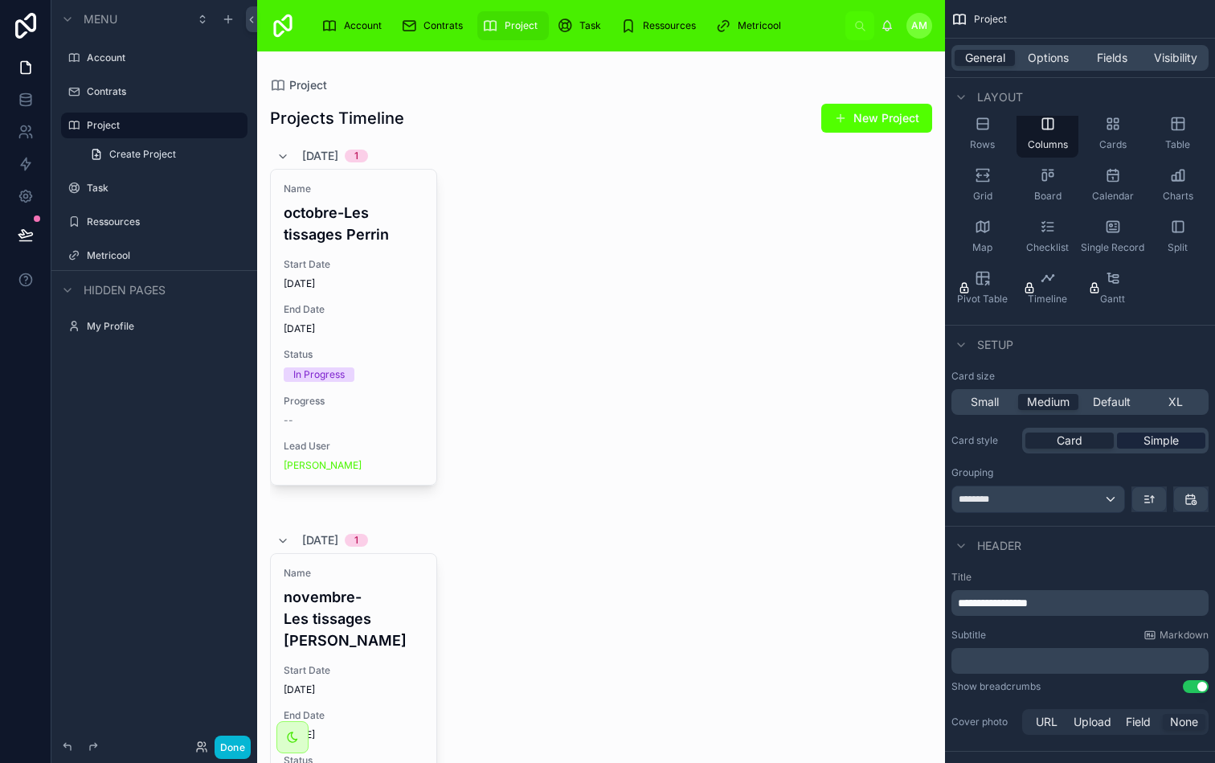
click at [1145, 437] on span "Simple" at bounding box center [1161, 440] width 35 height 16
click at [1087, 438] on div "Card" at bounding box center [1070, 440] width 88 height 16
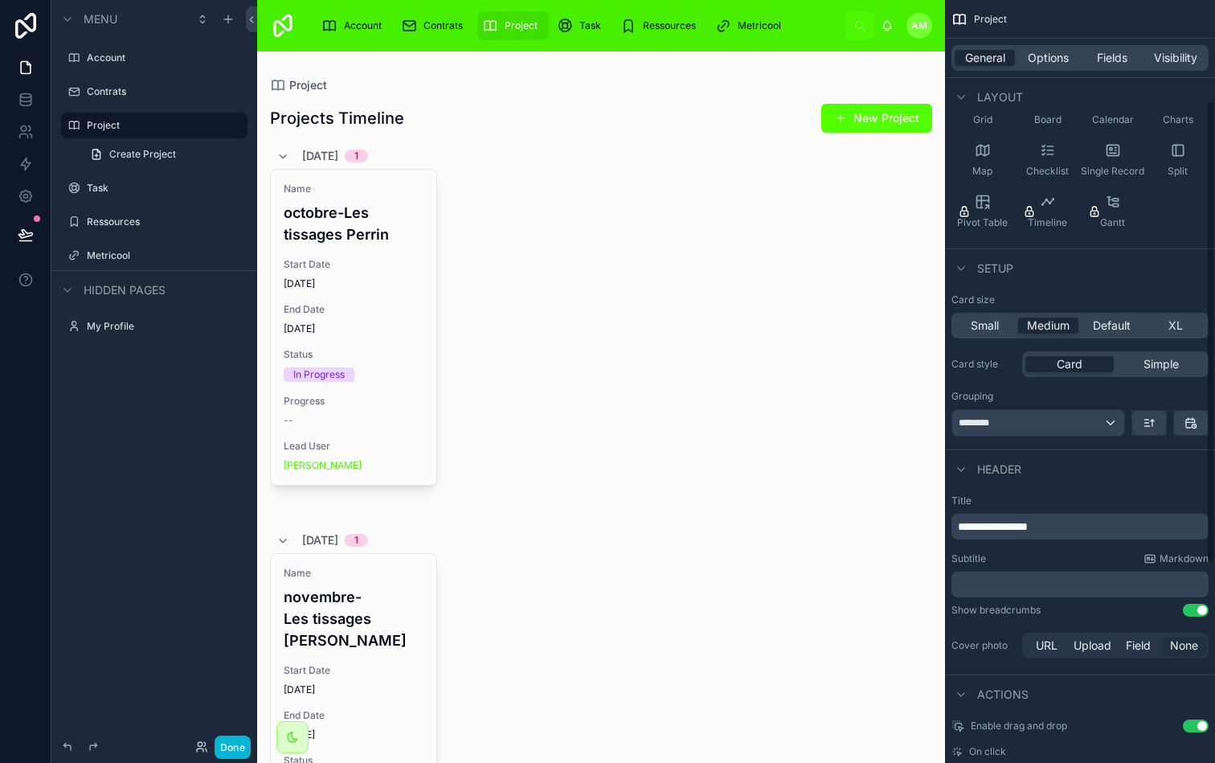
scroll to position [165, 0]
click at [1187, 424] on icon "scrollable content" at bounding box center [1191, 424] width 13 height 13
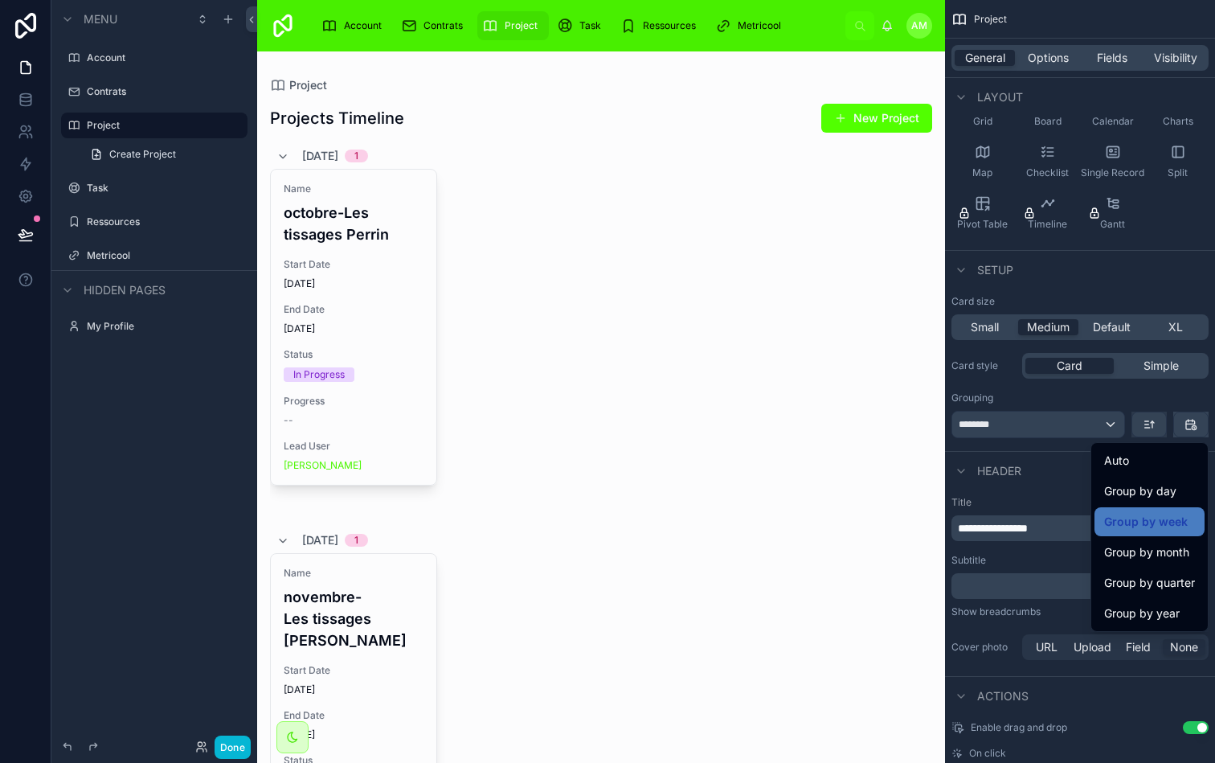
click at [1187, 424] on div "scrollable content" at bounding box center [607, 381] width 1215 height 763
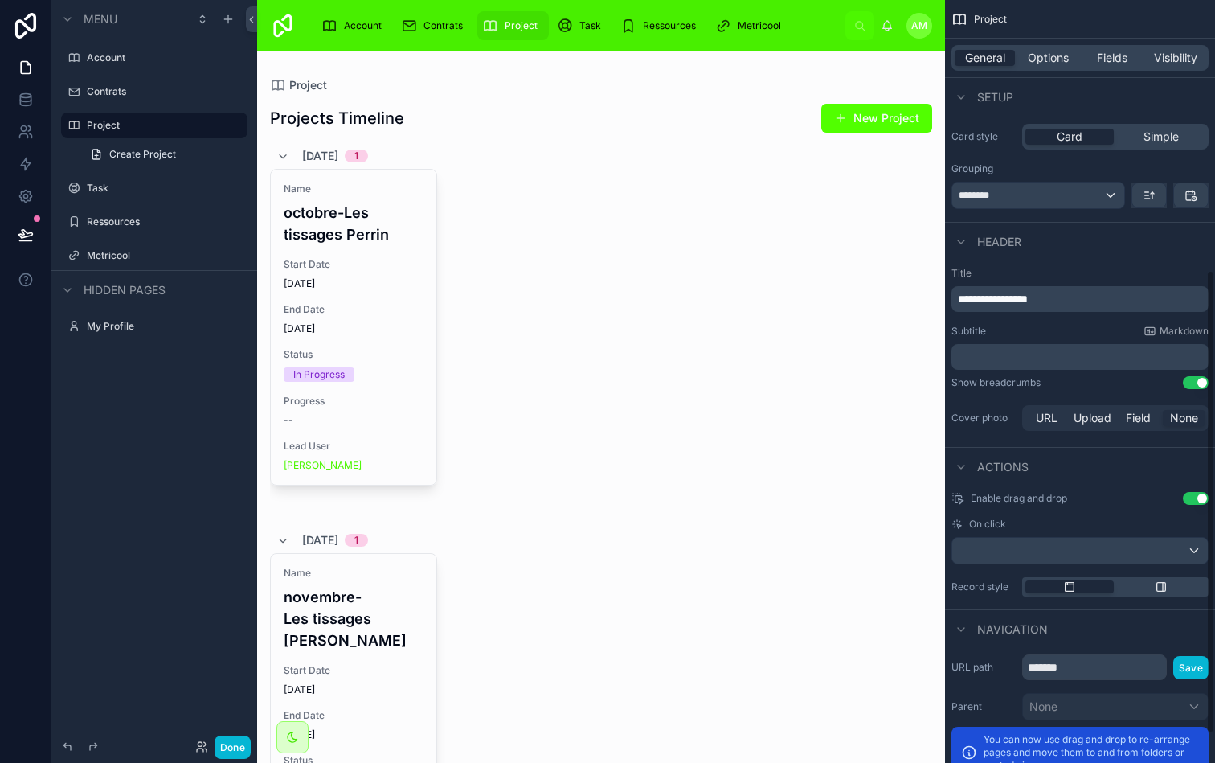
scroll to position [462, 0]
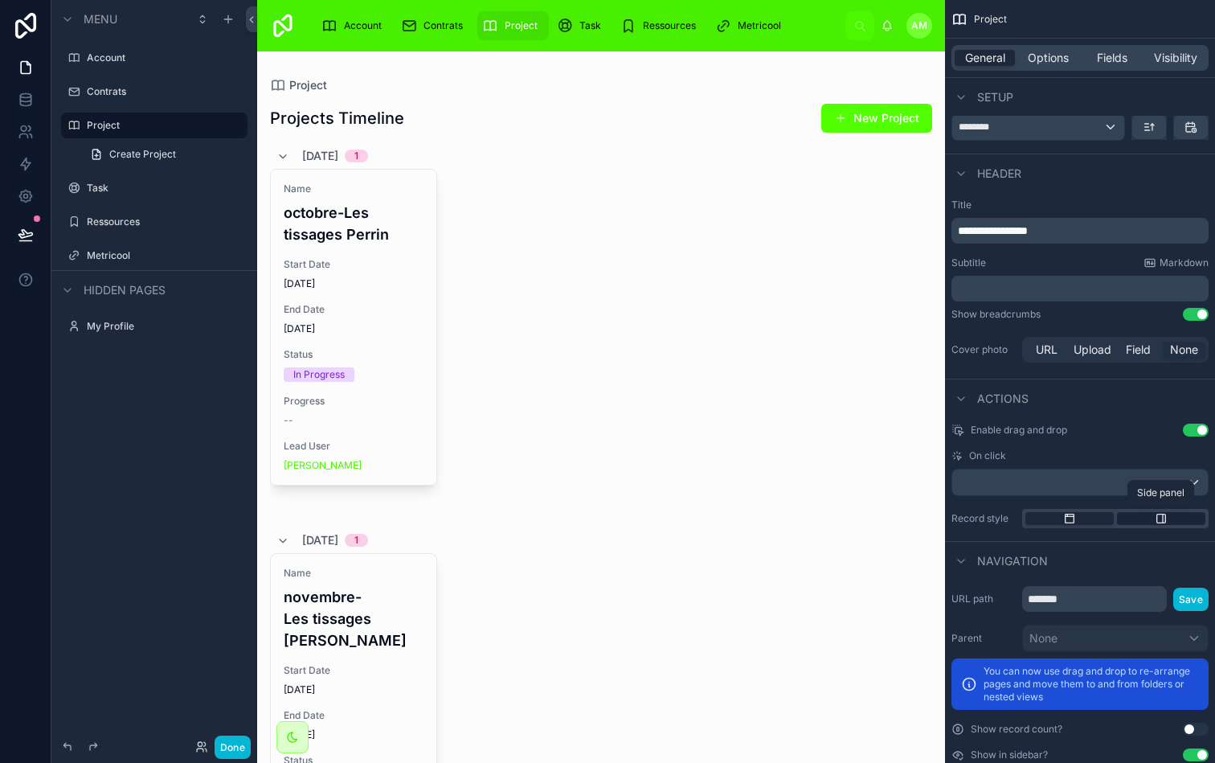
click at [1145, 520] on div "scrollable content" at bounding box center [1161, 518] width 88 height 13
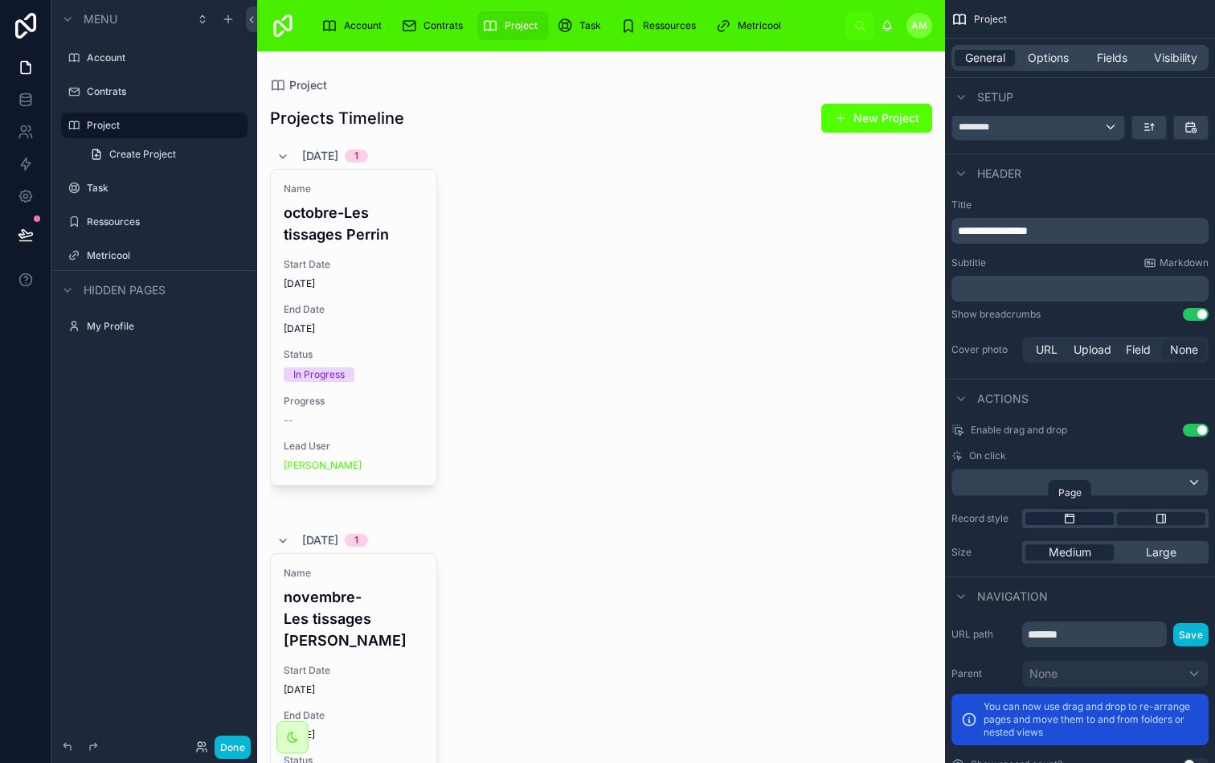
click at [1083, 514] on div "scrollable content" at bounding box center [1070, 518] width 88 height 13
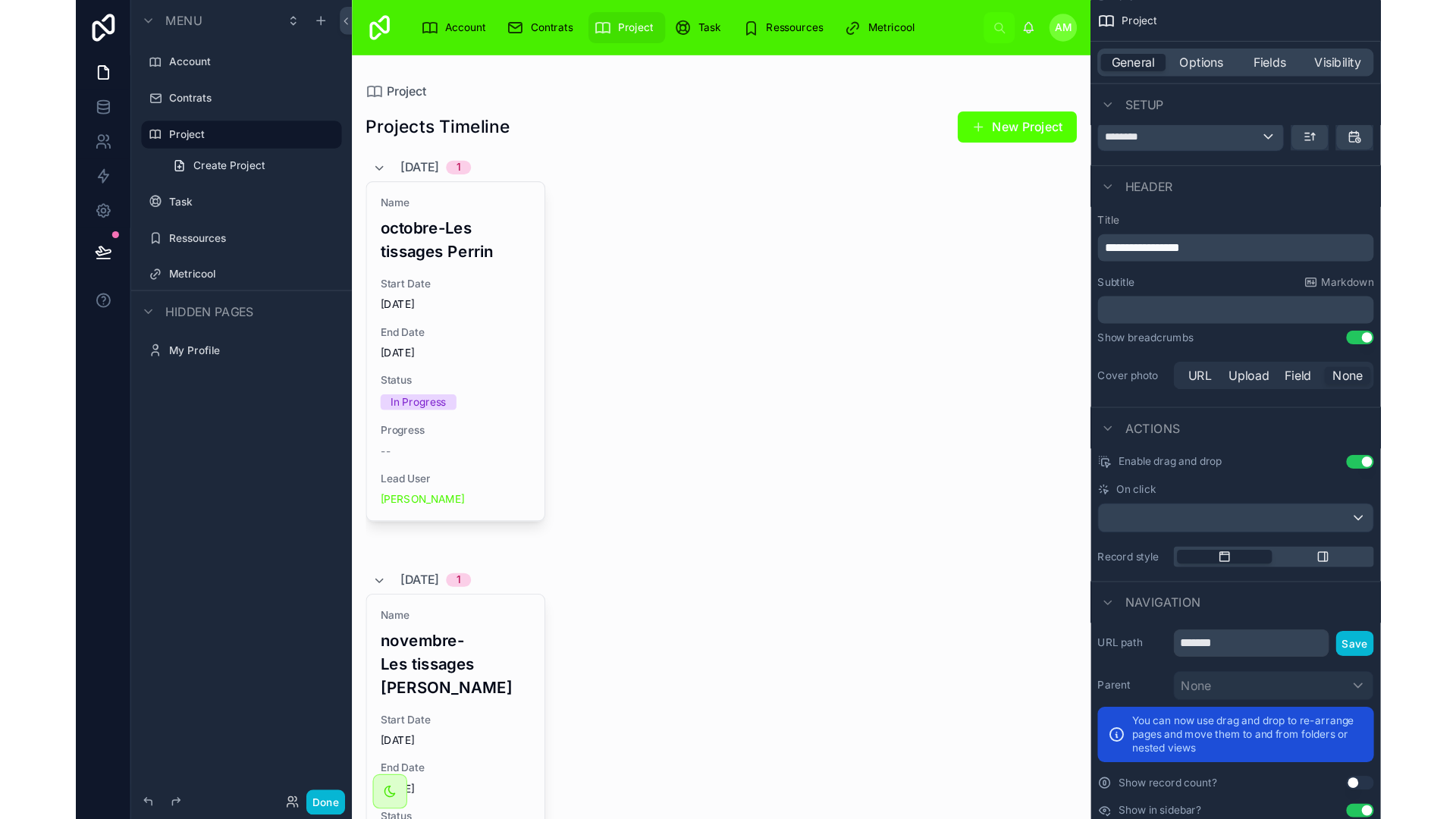
scroll to position [465, 0]
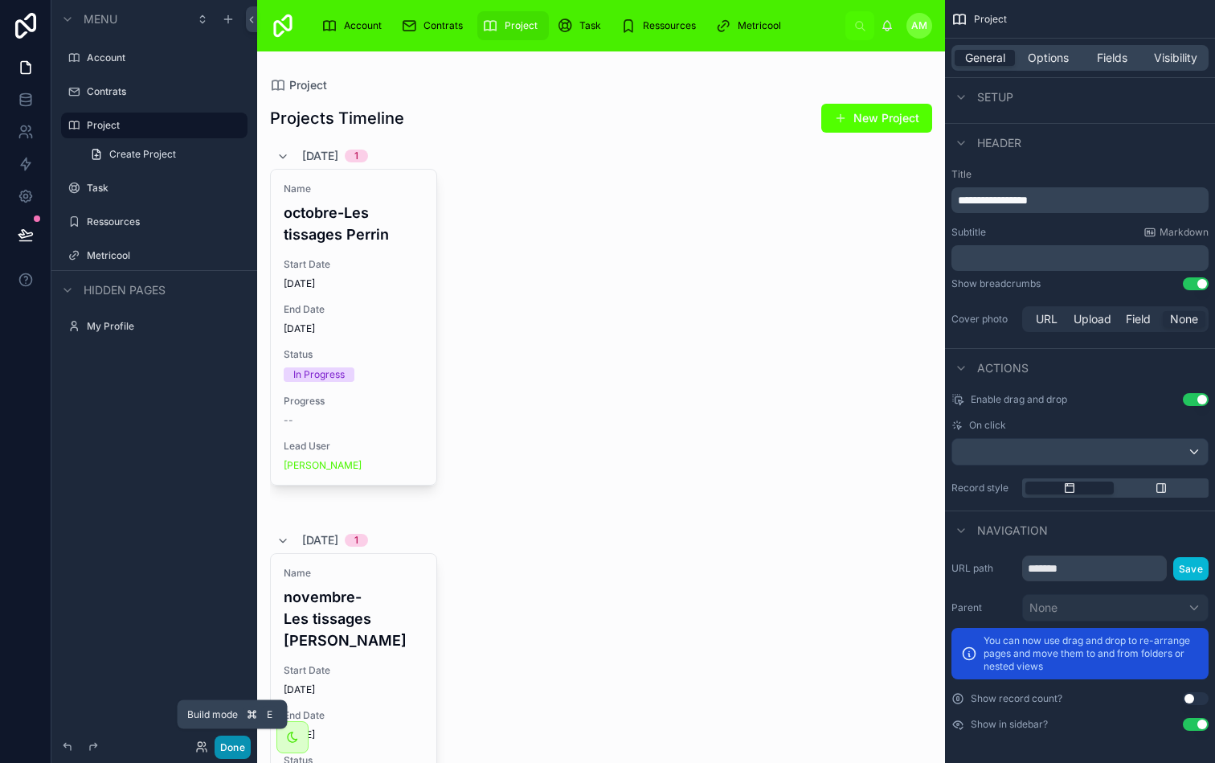
click at [236, 743] on button "Done" at bounding box center [233, 747] width 36 height 23
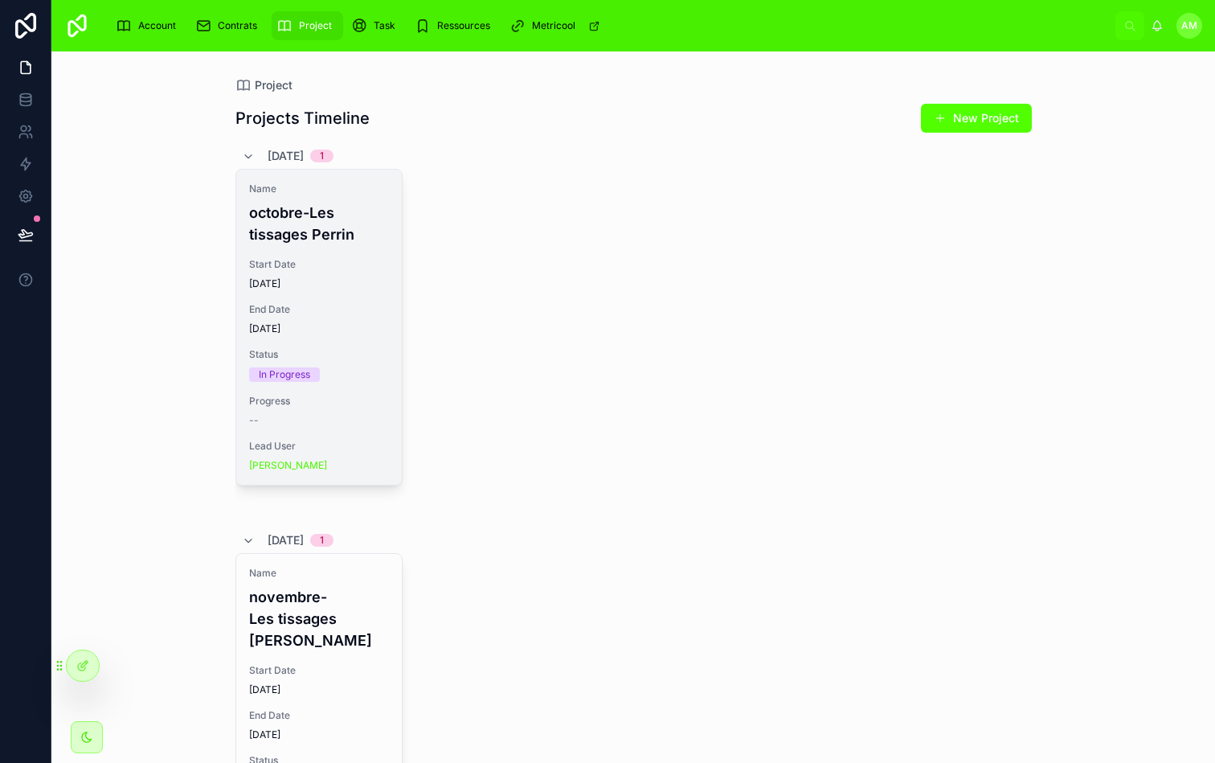
click at [351, 222] on h4 "octobre-Les tissages Perrin" at bounding box center [319, 223] width 140 height 43
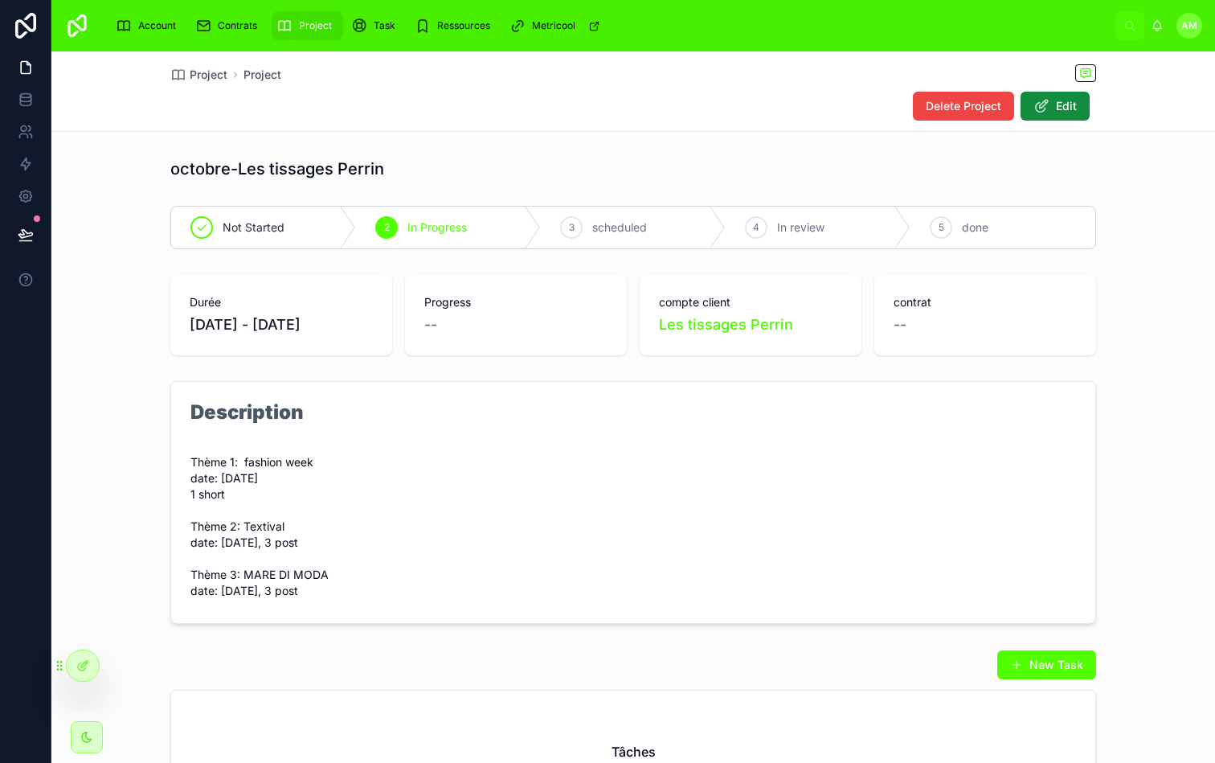
click at [587, 407] on form "Description Thème 1: fashion week date: [DATE] 1 short Thème 2: Textival date: …" at bounding box center [633, 502] width 924 height 241
click at [583, 420] on form "Description Thème 1: fashion week date: [DATE] 1 short Thème 2: Textival date: …" at bounding box center [633, 502] width 924 height 241
click at [605, 404] on form "Description Thème 1: fashion week date: [DATE] 1 short Thème 2: Textival date: …" at bounding box center [633, 502] width 924 height 241
click at [568, 493] on form "Description Thème 1: fashion week date: [DATE] 1 short Thème 2: Textival date: …" at bounding box center [633, 502] width 924 height 241
click at [1062, 100] on span "Edit" at bounding box center [1066, 106] width 21 height 16
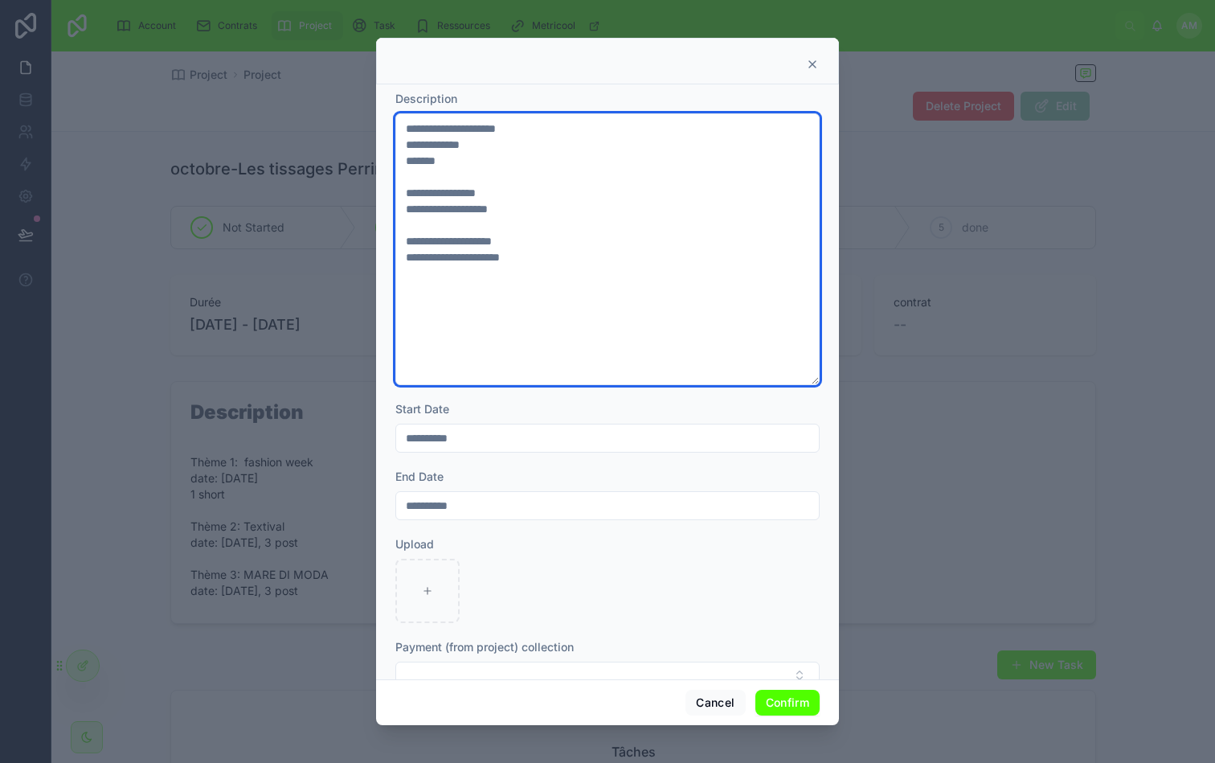
click at [464, 155] on textarea "**********" at bounding box center [608, 249] width 424 height 272
click at [408, 158] on textarea "**********" at bounding box center [608, 249] width 424 height 272
click at [539, 176] on textarea "**********" at bounding box center [608, 249] width 424 height 272
click at [409, 128] on textarea "**********" at bounding box center [608, 249] width 424 height 272
click at [572, 149] on textarea "**********" at bounding box center [608, 249] width 424 height 272
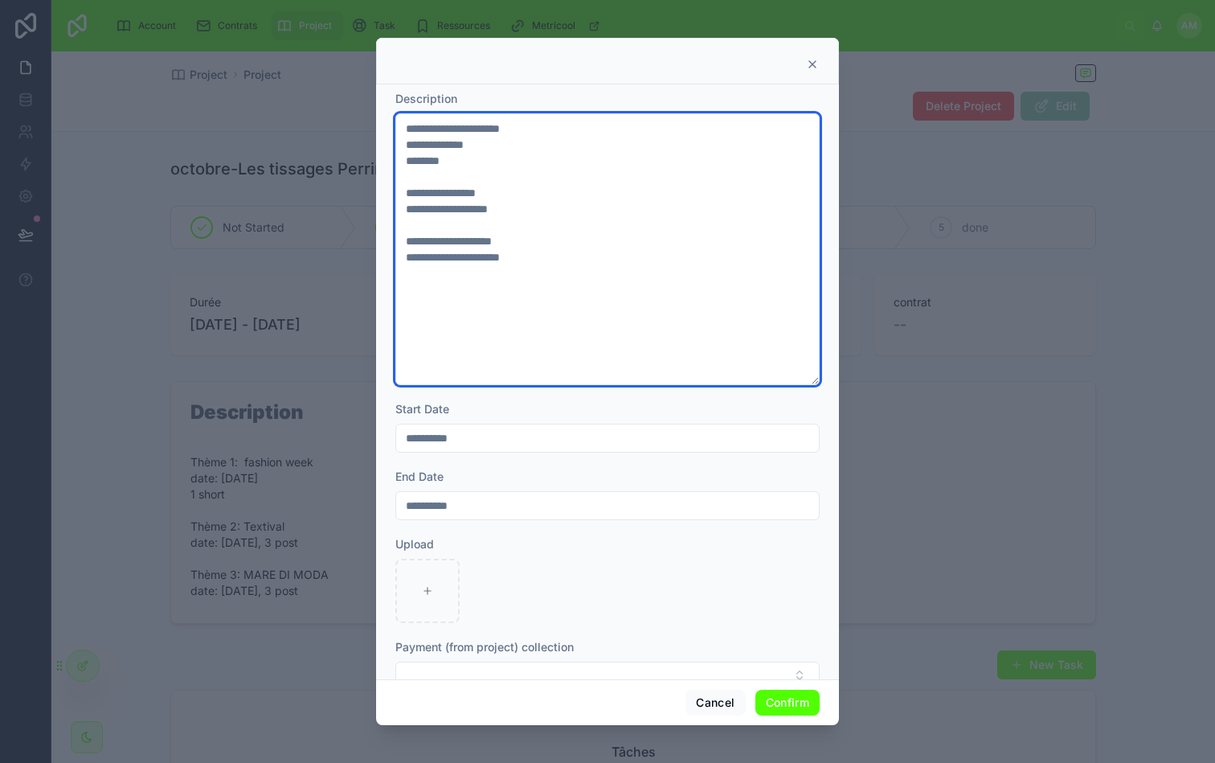
click at [558, 131] on textarea "**********" at bounding box center [608, 249] width 424 height 272
type textarea "**********"
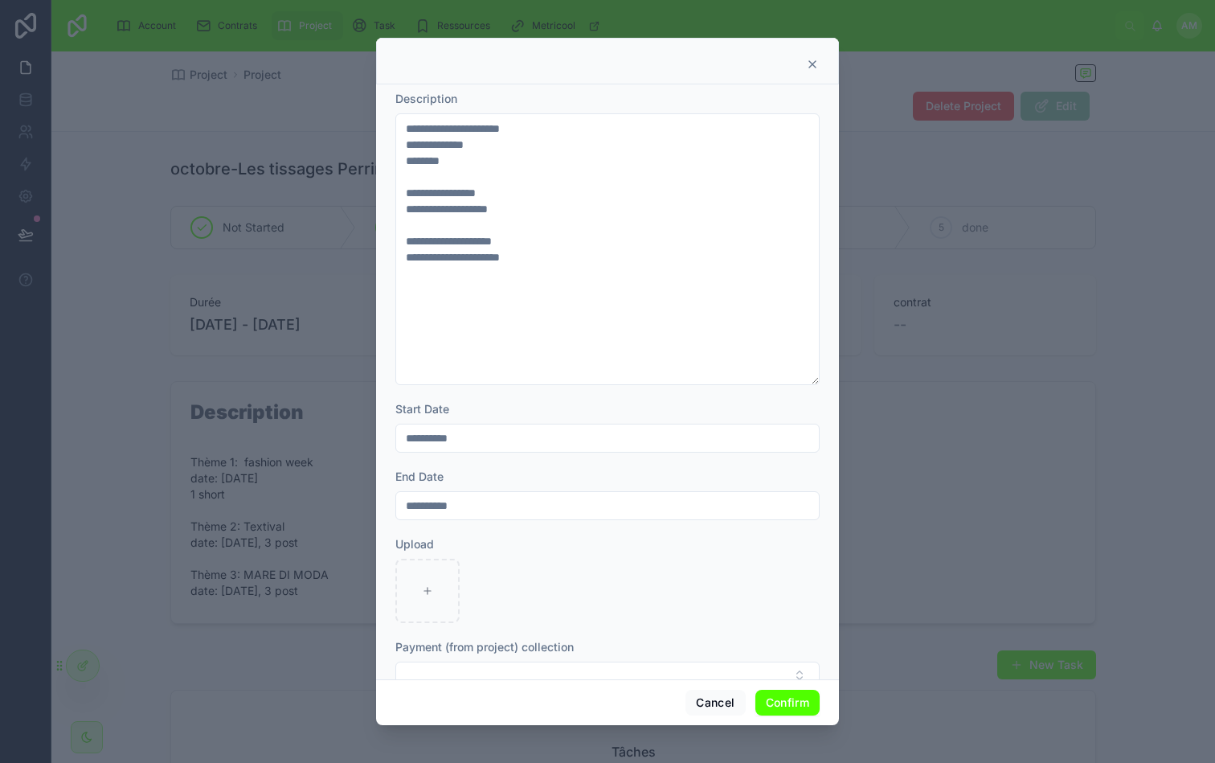
click at [807, 62] on icon at bounding box center [812, 64] width 13 height 13
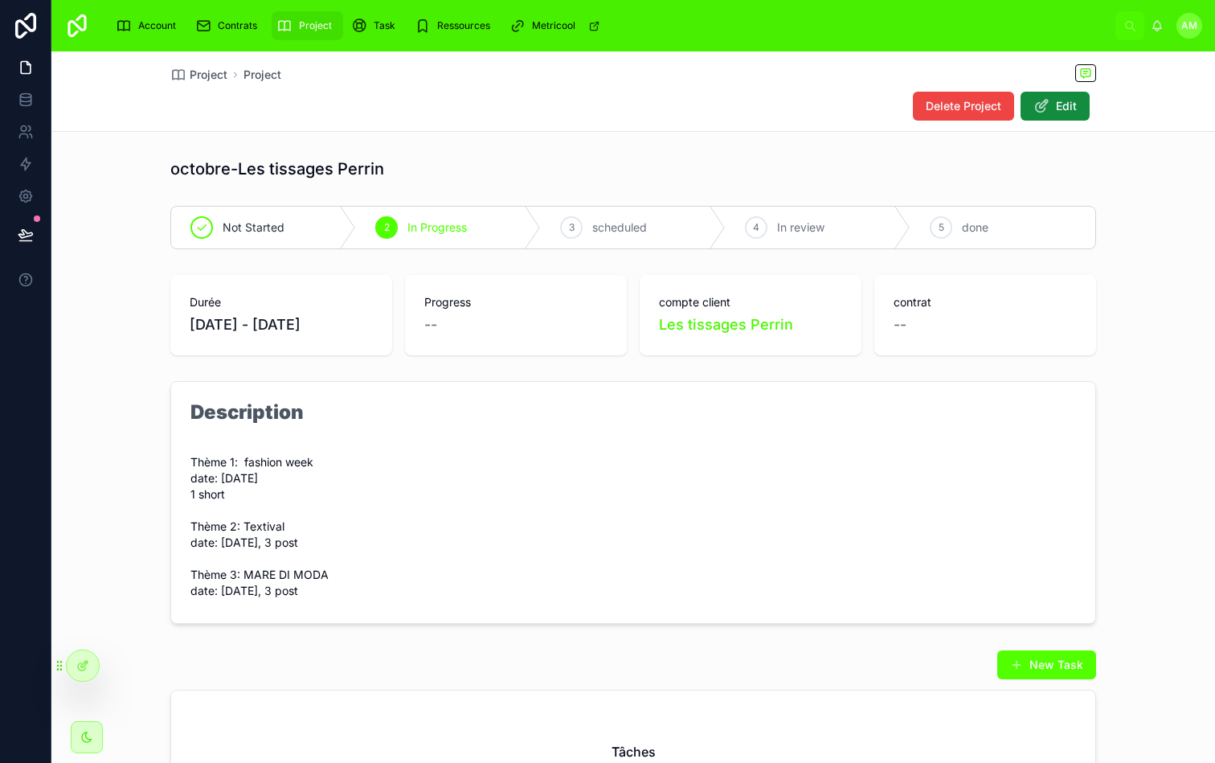
click at [684, 150] on div "Project Project Delete Project Edit octobre-Les tissages [PERSON_NAME] Not Star…" at bounding box center [633, 486] width 1164 height 871
click at [680, 162] on div "octobre-Les tissages Perrin" at bounding box center [633, 169] width 926 height 23
click at [639, 175] on div "octobre-Les tissages Perrin" at bounding box center [633, 169] width 926 height 23
click at [600, 165] on div "octobre-Les tissages Perrin" at bounding box center [633, 169] width 926 height 23
click at [614, 176] on div "octobre-Les tissages Perrin" at bounding box center [633, 169] width 926 height 23
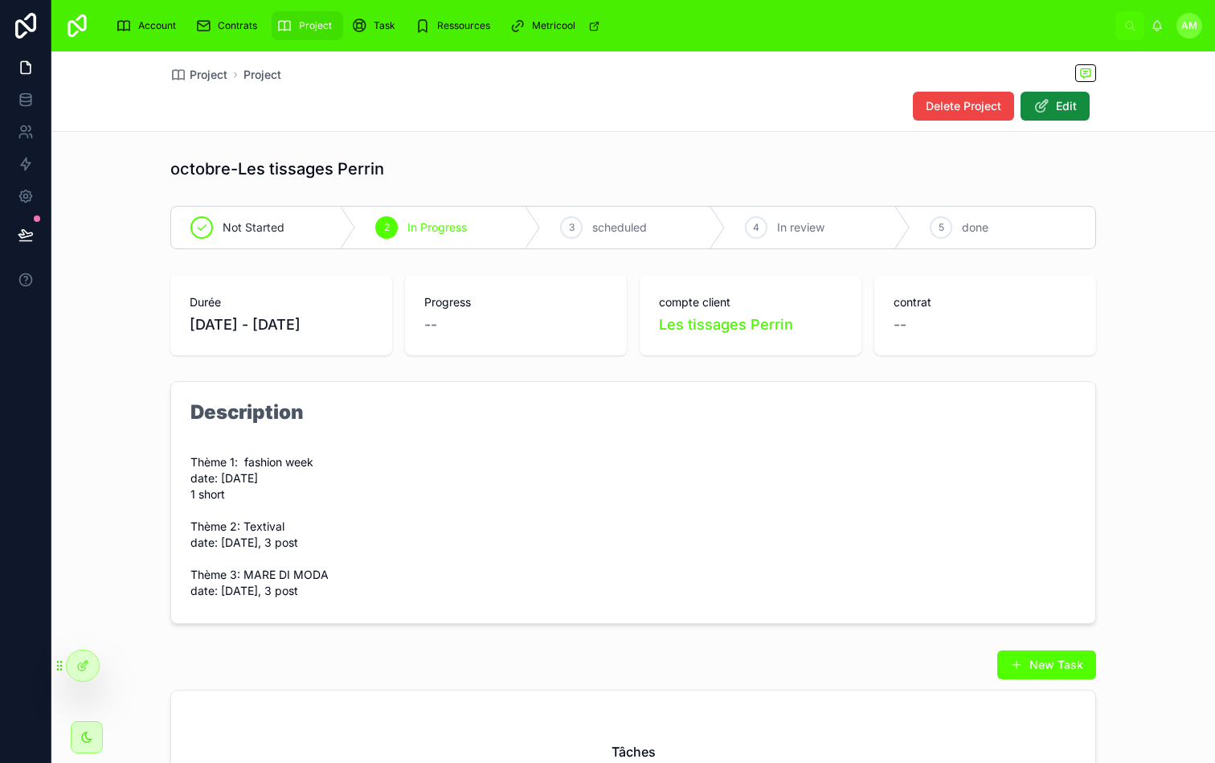
click at [596, 164] on div "octobre-Les tissages Perrin" at bounding box center [633, 169] width 926 height 23
click at [594, 84] on div "Project Project Delete Project Edit" at bounding box center [633, 91] width 926 height 80
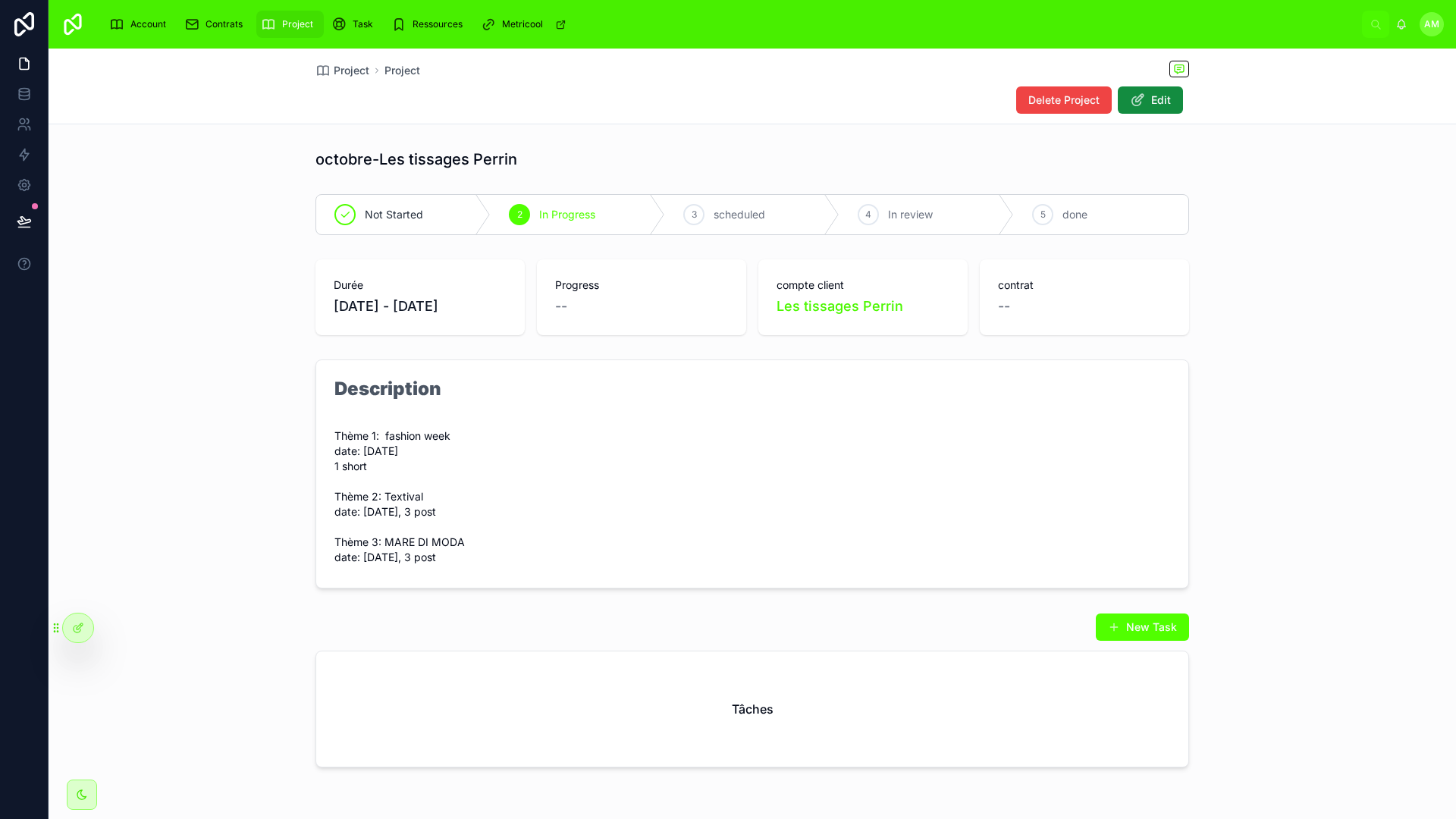
click at [1131, 396] on form "Description Thème 1: fashion week date: [DATE] 1 short Thème 2: Textival date: …" at bounding box center [752, 474] width 872 height 227
click at [1078, 415] on form "Description Thème 1: fashion week date: [DATE] 1 short Thème 2: Textival date: …" at bounding box center [752, 474] width 872 height 227
click at [971, 437] on form "Description Thème 1: fashion week date: [DATE] 1 short Thème 2: Textival date: …" at bounding box center [752, 474] width 872 height 227
click at [962, 440] on form "Description Thème 1: fashion week date: [DATE] 1 short Thème 2: Textival date: …" at bounding box center [752, 474] width 872 height 227
click at [978, 372] on form "Description Thème 1: fashion week date: [DATE] 1 short Thème 2: Textival date: …" at bounding box center [752, 474] width 872 height 227
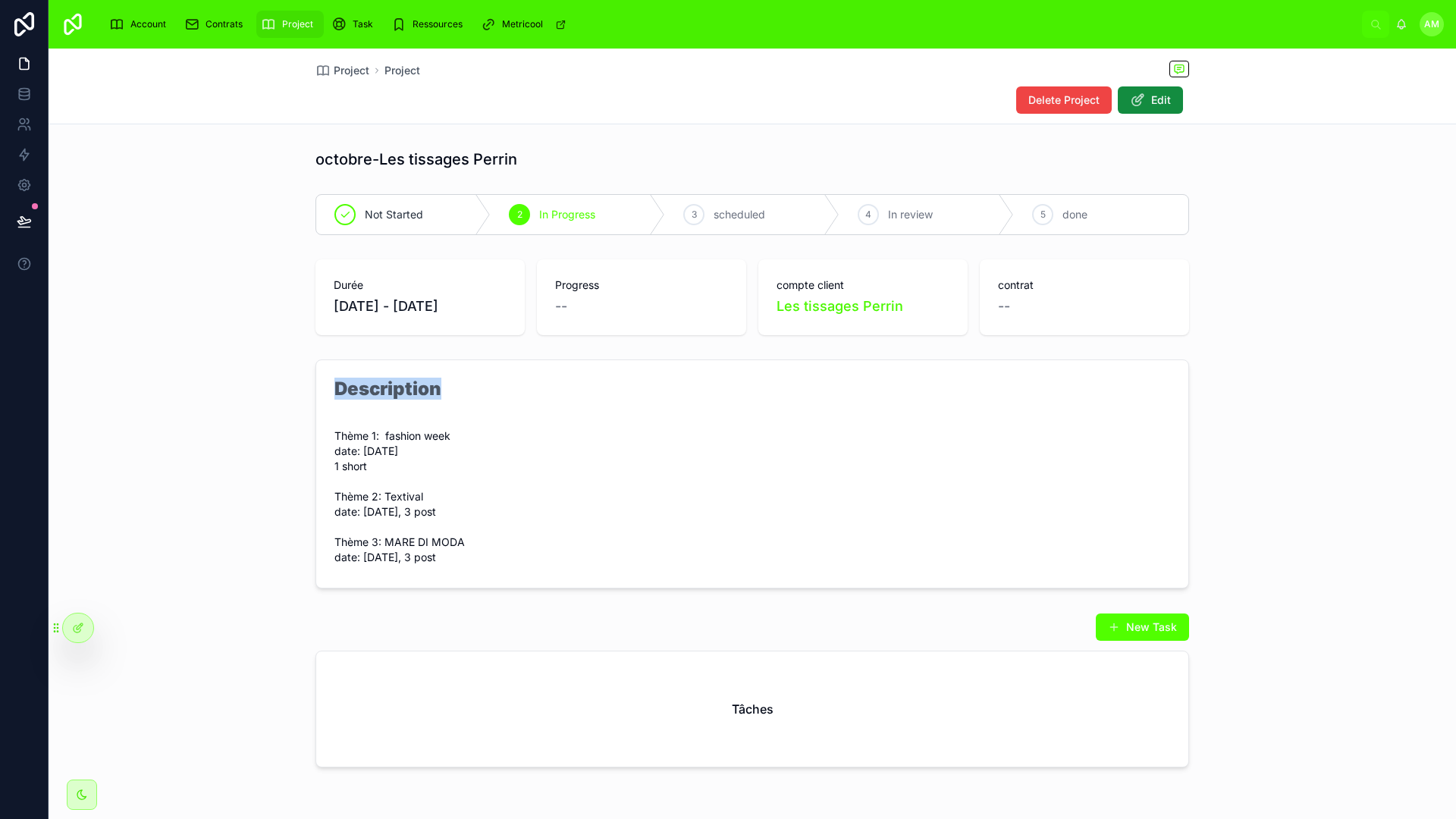
click at [978, 372] on form "Description Thème 1: fashion week date: [DATE] 1 short Thème 2: Textival date: …" at bounding box center [752, 474] width 872 height 227
click at [853, 408] on form "Description Thème 1: fashion week date: [DATE] 1 short Thème 2: Textival date: …" at bounding box center [752, 474] width 872 height 227
click at [779, 441] on form "Description Thème 1: fashion week date: [DATE] 1 short Thème 2: Textival date: …" at bounding box center [752, 474] width 872 height 227
click at [27, 102] on link at bounding box center [24, 94] width 48 height 30
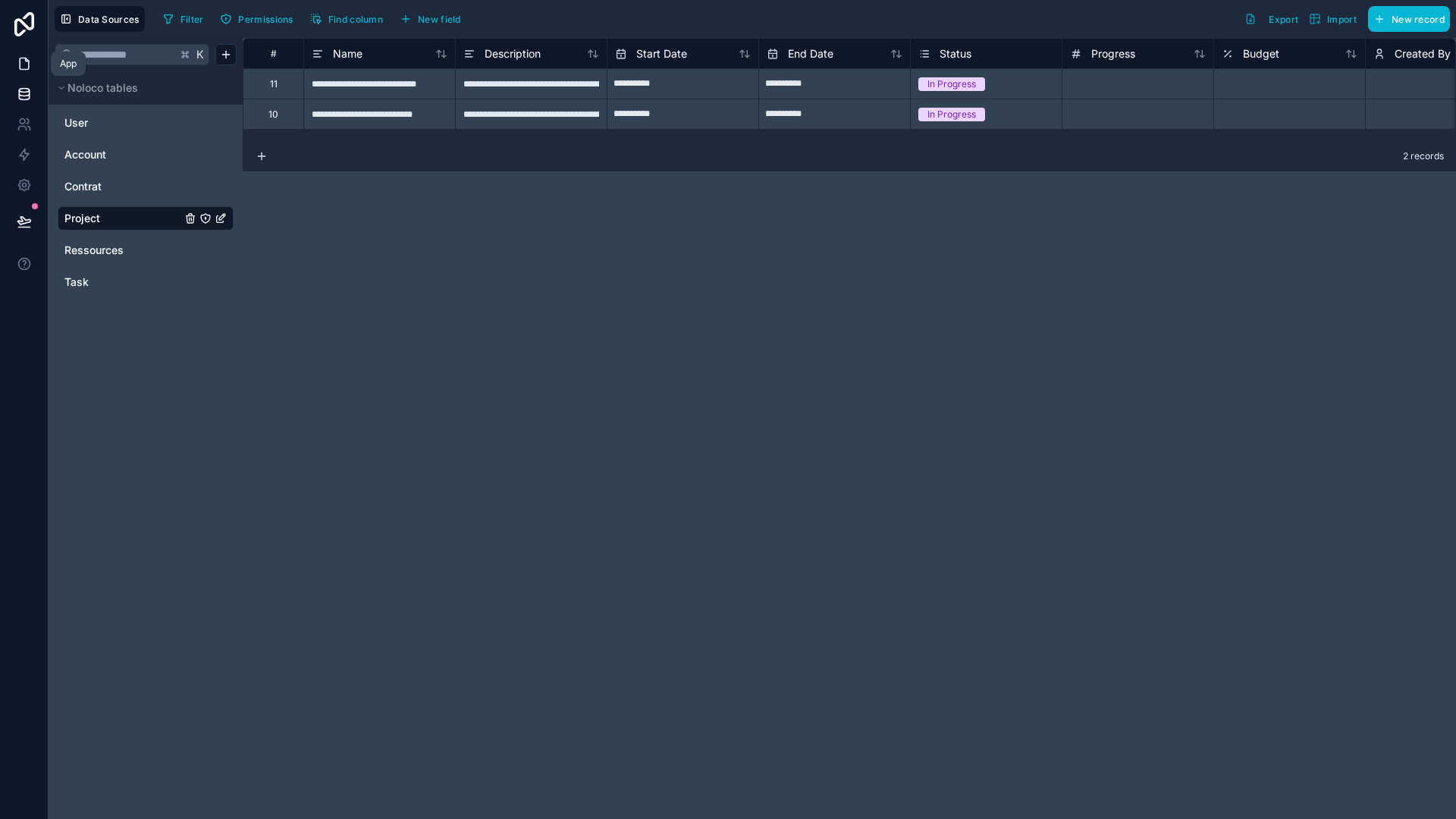
click at [23, 70] on icon at bounding box center [25, 63] width 15 height 15
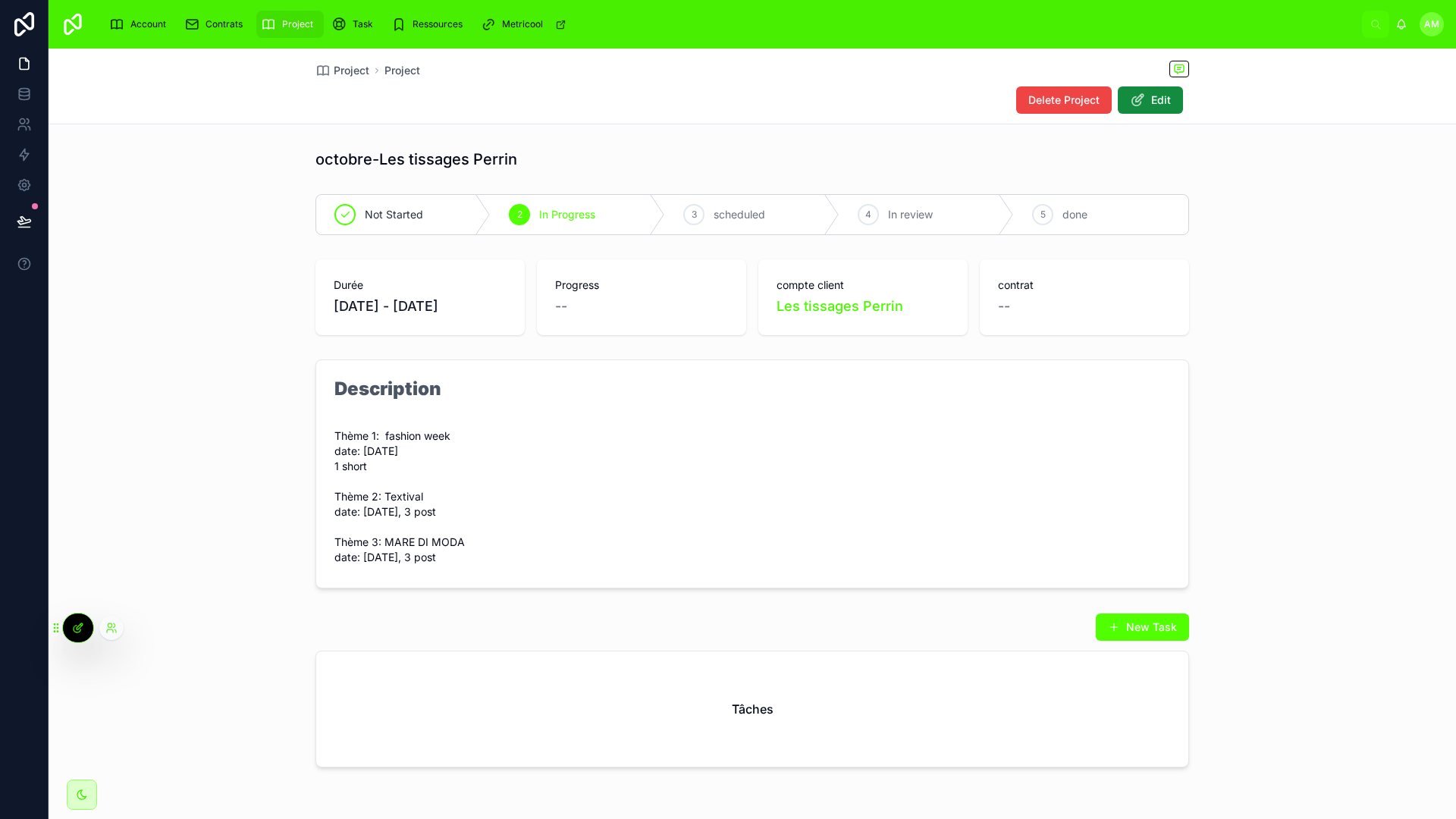
click at [68, 633] on div at bounding box center [78, 627] width 30 height 29
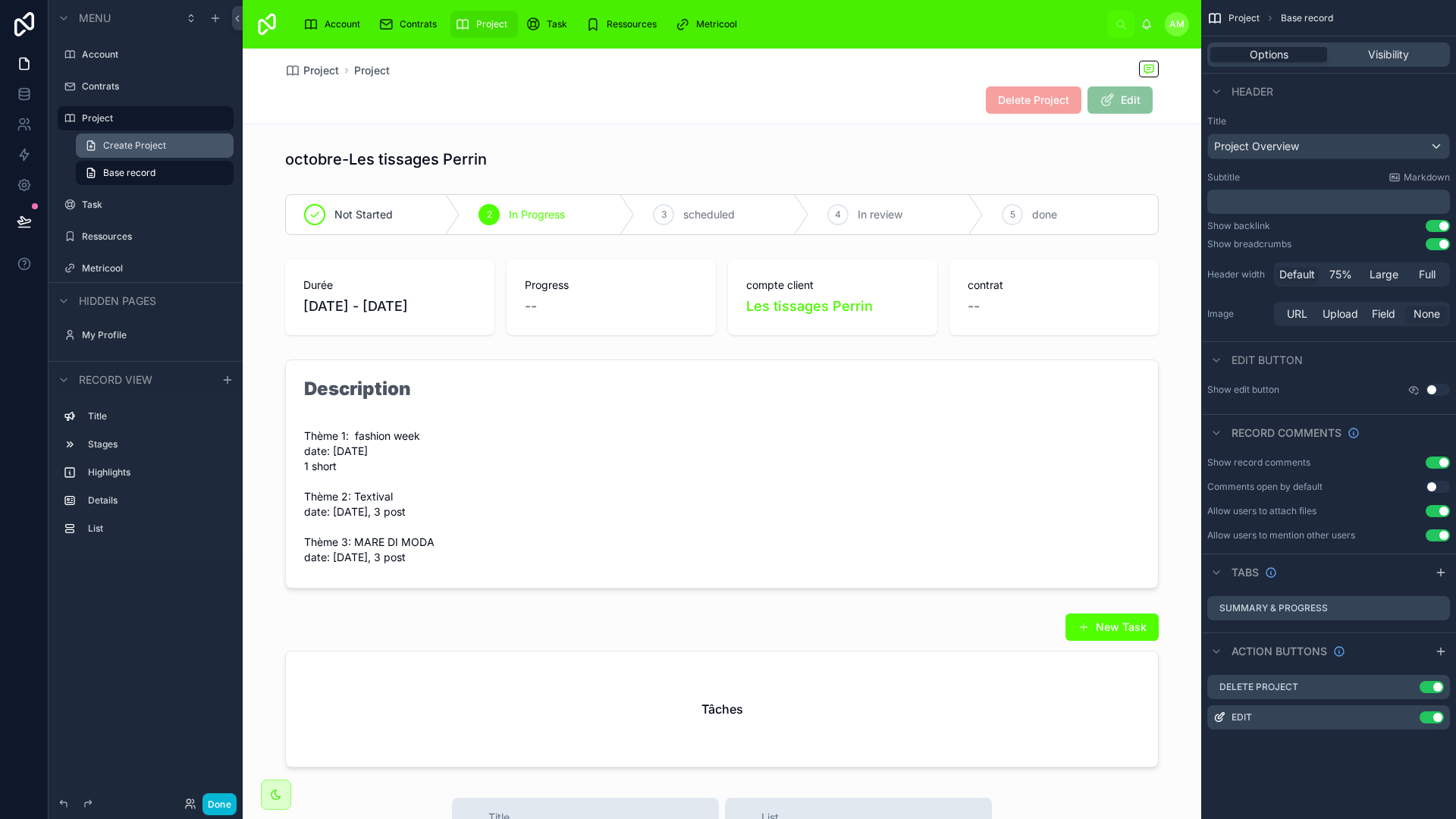
click at [117, 143] on span "Create Project" at bounding box center [134, 145] width 63 height 12
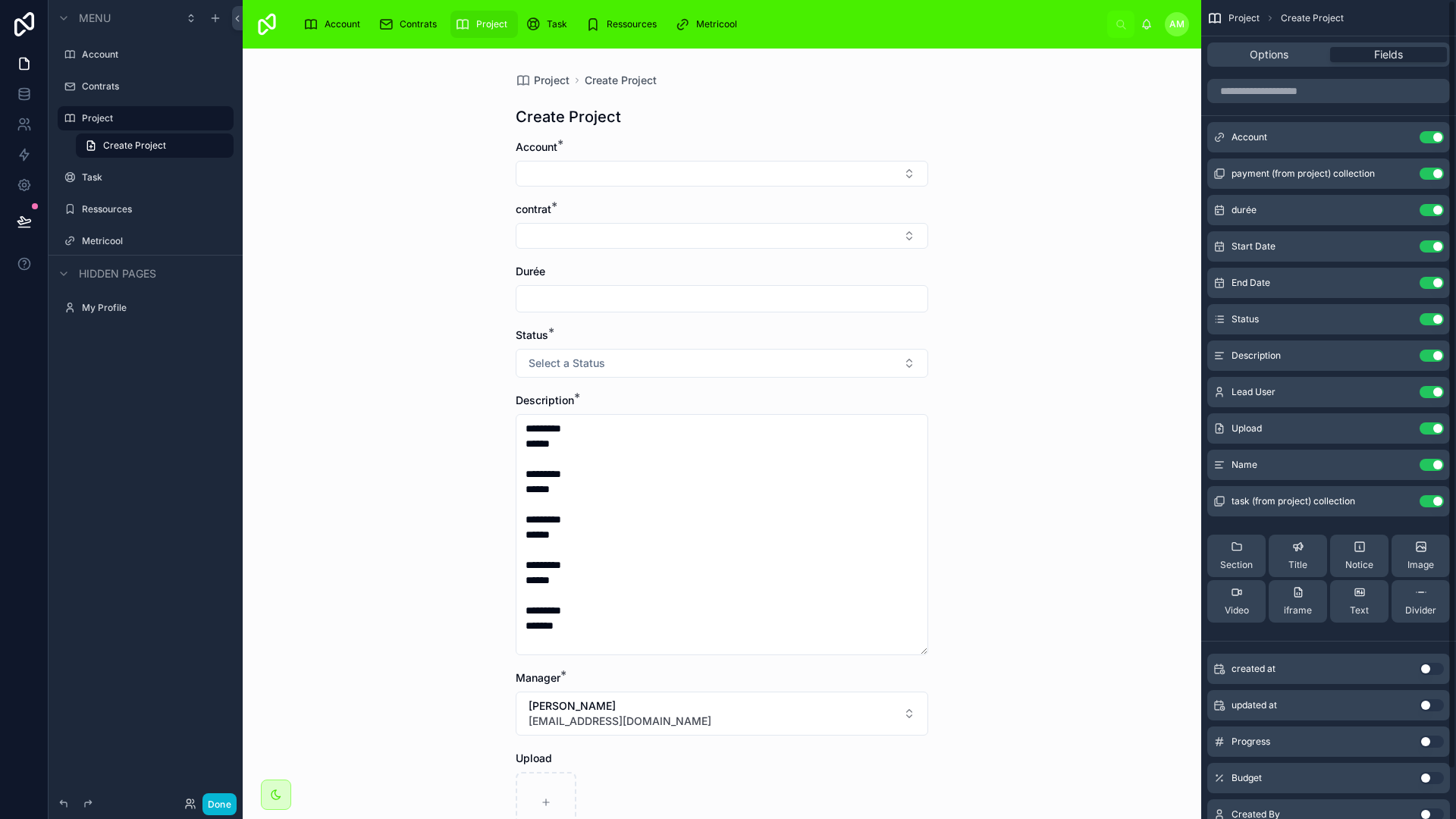
click at [997, 326] on div "Project Create Project Create Project Account * contrat * Durée Status * Select…" at bounding box center [722, 433] width 959 height 771
click at [1033, 375] on div "Project Create Project Create Project Account * contrat * Durée Status * Select…" at bounding box center [722, 433] width 959 height 771
click at [973, 343] on div "Project Create Project Create Project Account * contrat * Durée Status * Select…" at bounding box center [722, 433] width 959 height 771
click at [219, 719] on button "Done" at bounding box center [220, 804] width 34 height 22
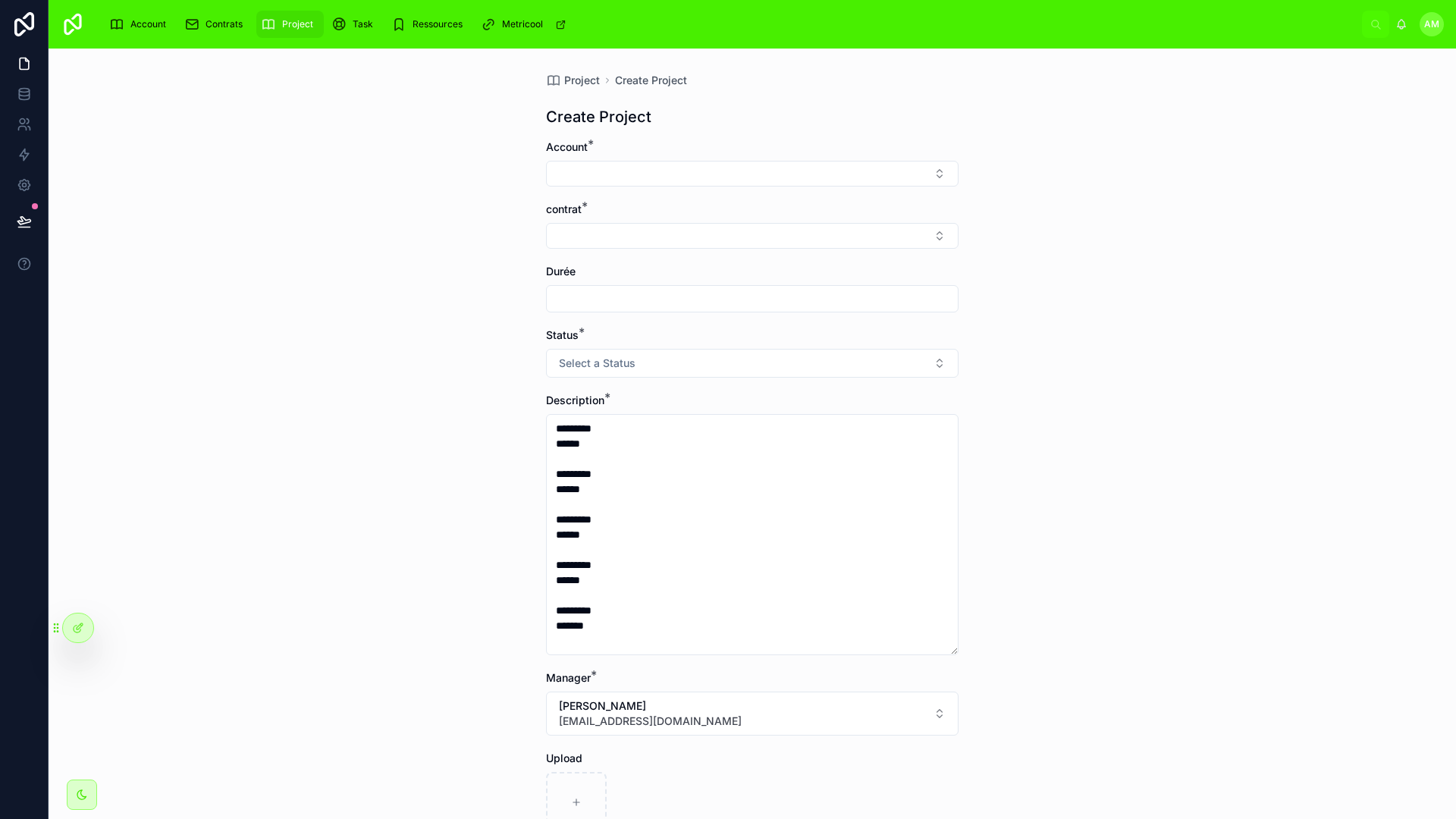
click at [1085, 384] on div "Project Create Project Create Project Account * contrat * Durée Status * Select…" at bounding box center [752, 433] width 1408 height 771
click at [276, 24] on icon "scrollable content" at bounding box center [269, 25] width 15 height 15
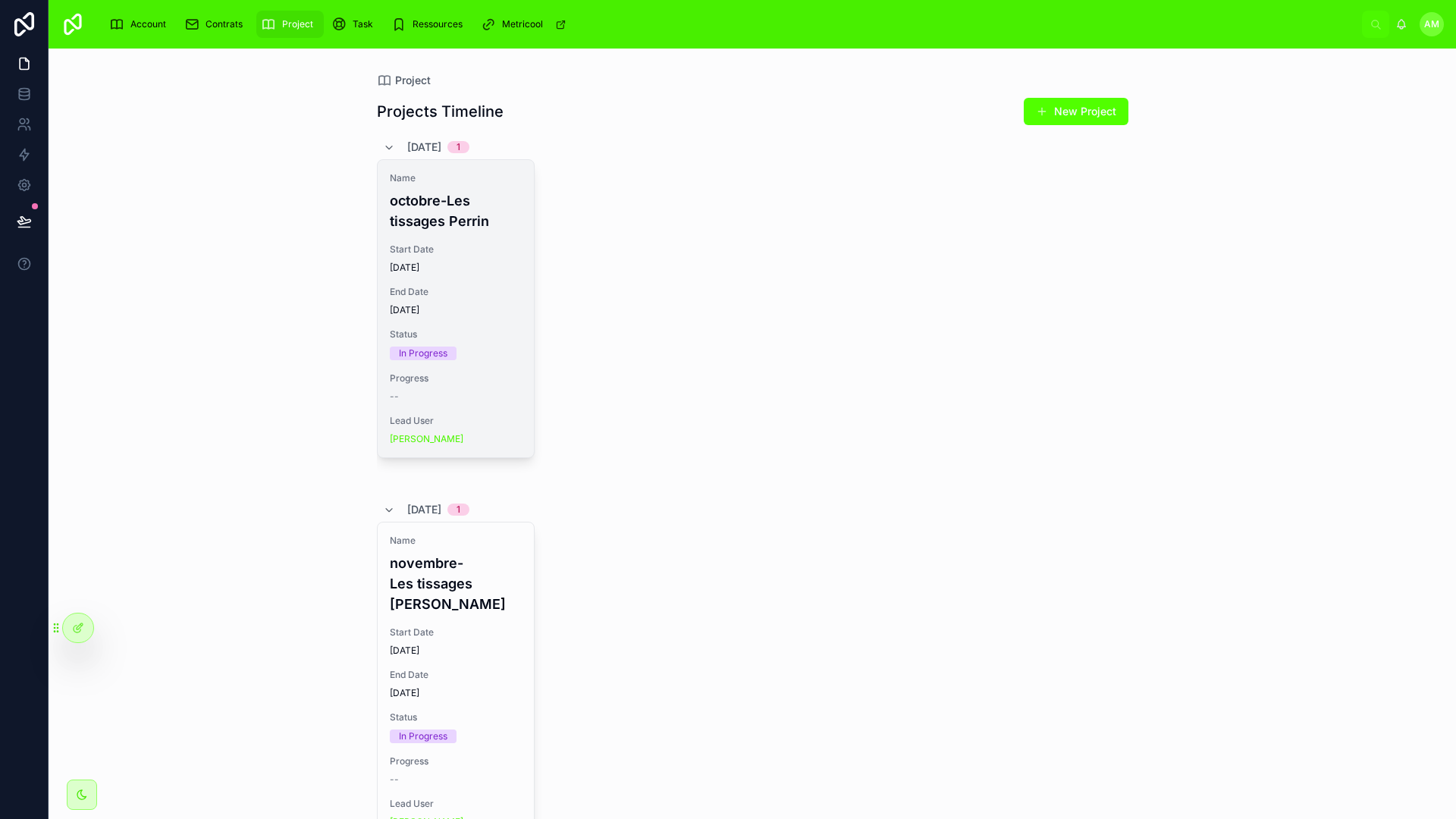
click at [504, 257] on div "Start Date [DATE]" at bounding box center [456, 259] width 132 height 30
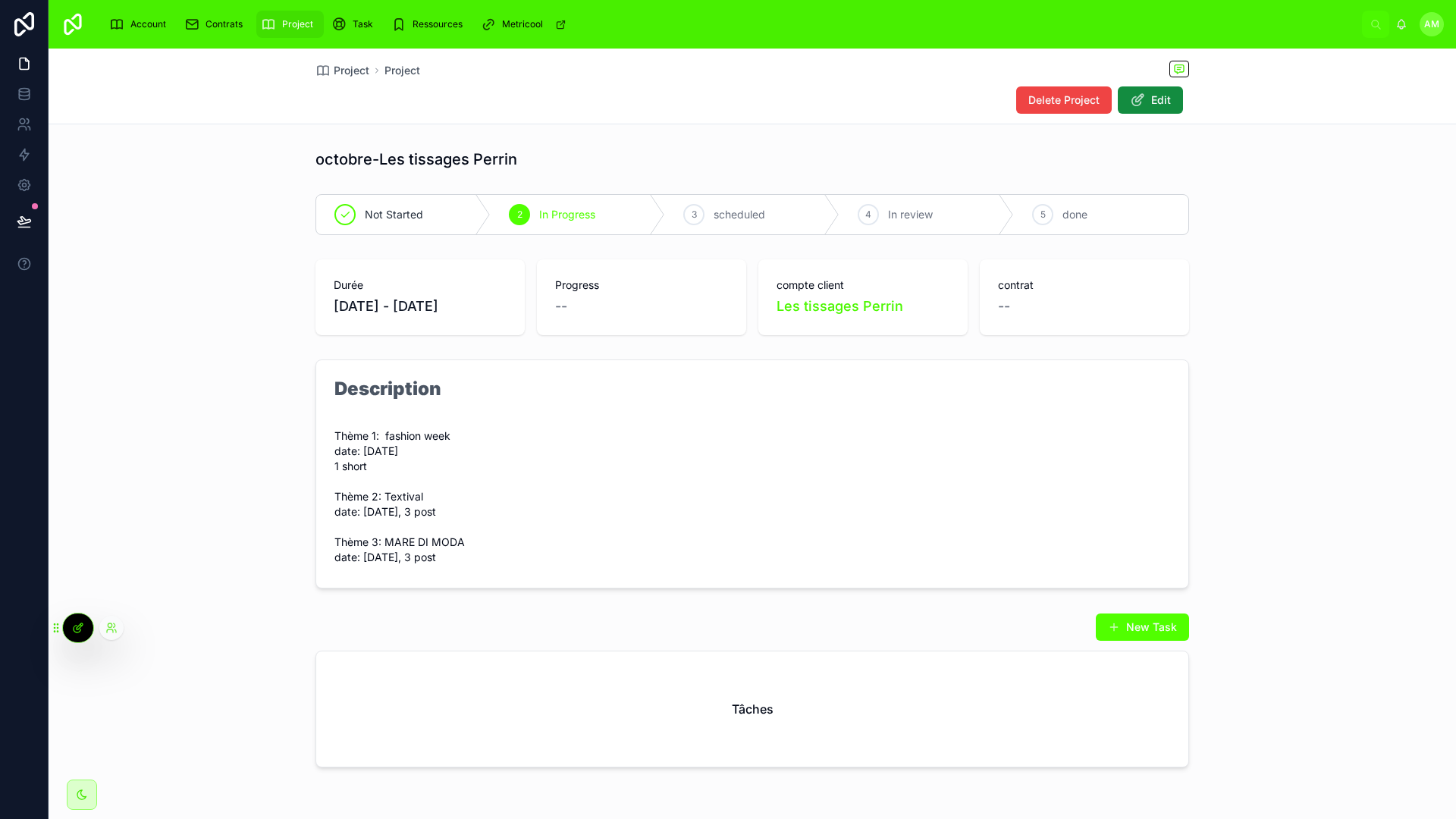
click at [75, 627] on icon at bounding box center [77, 627] width 12 height 12
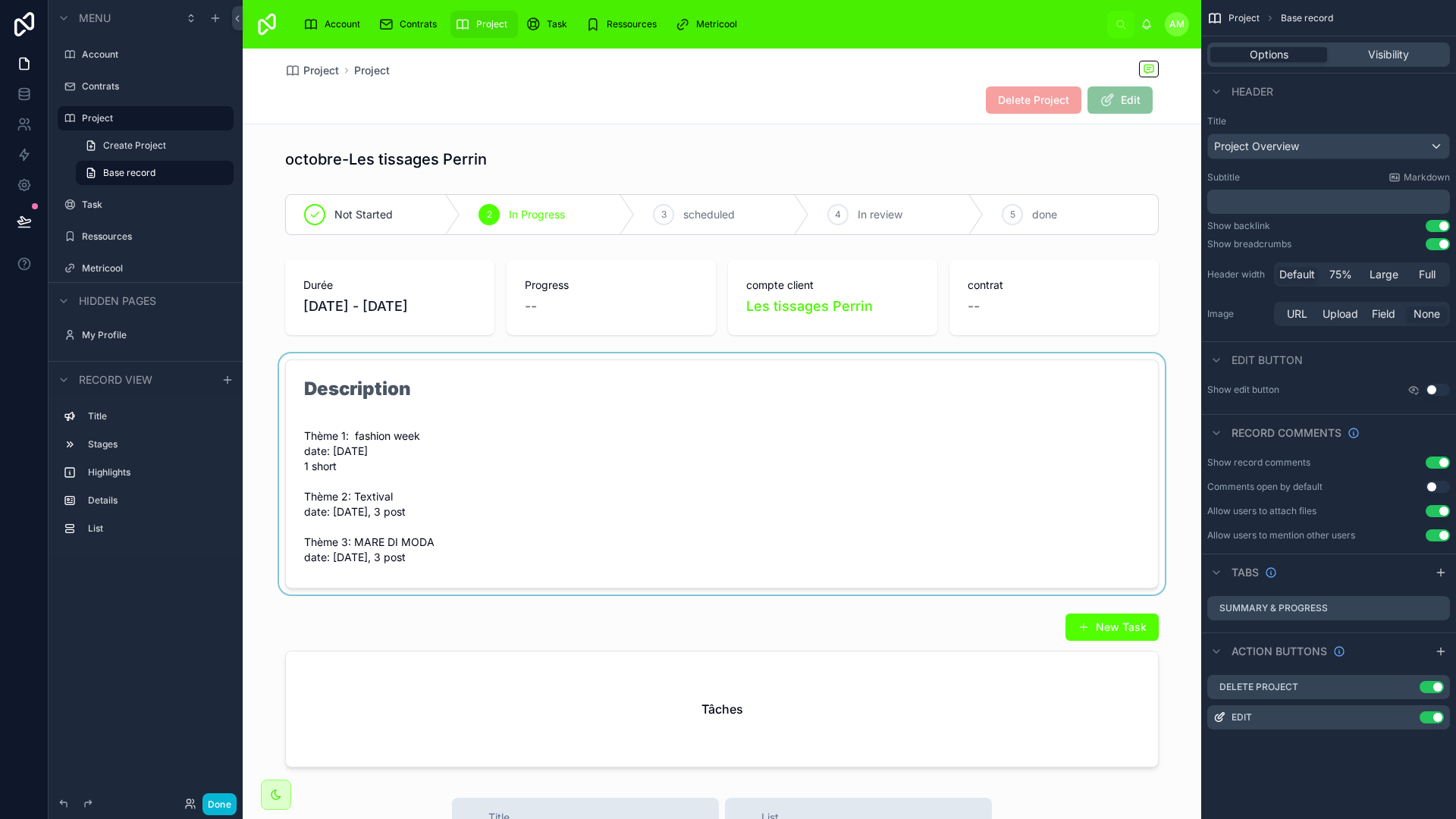
click at [763, 451] on div at bounding box center [722, 475] width 959 height 242
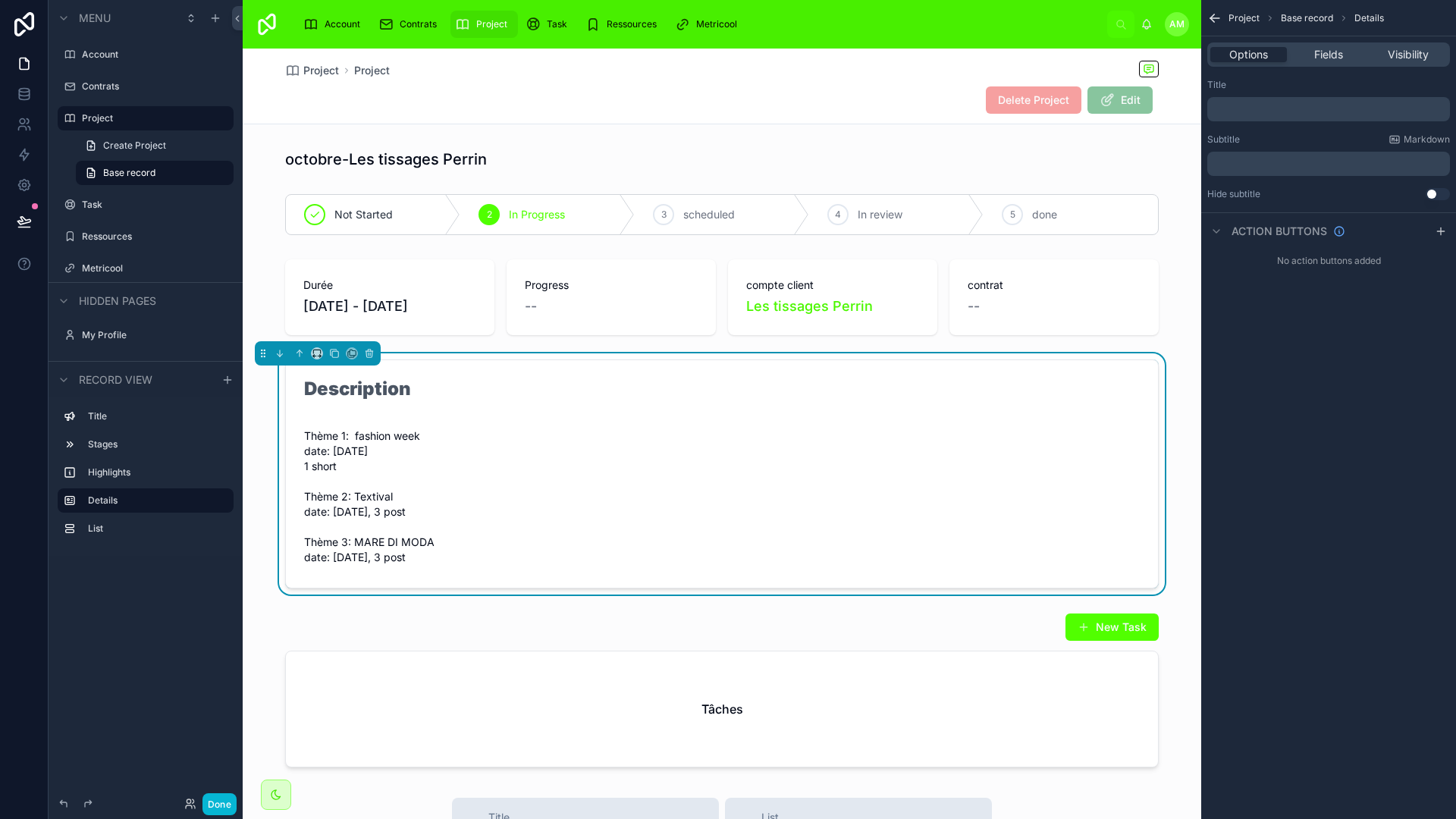
click at [871, 452] on form "Description Thème 1: fashion week date: [DATE] 1 short Thème 2: Textival date: …" at bounding box center [722, 474] width 872 height 227
click at [1146, 59] on span "Fields" at bounding box center [1329, 55] width 29 height 15
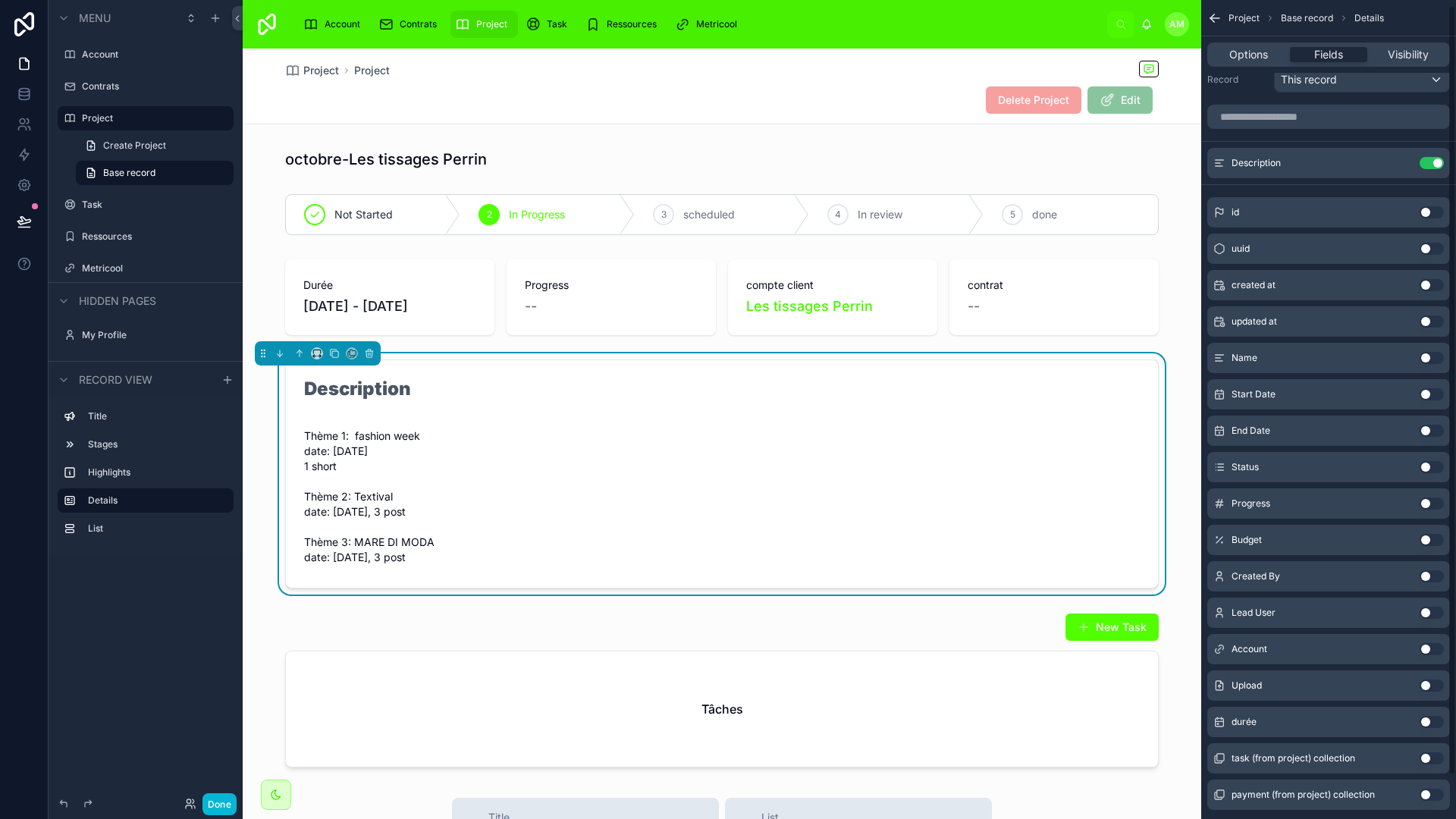
scroll to position [52, 0]
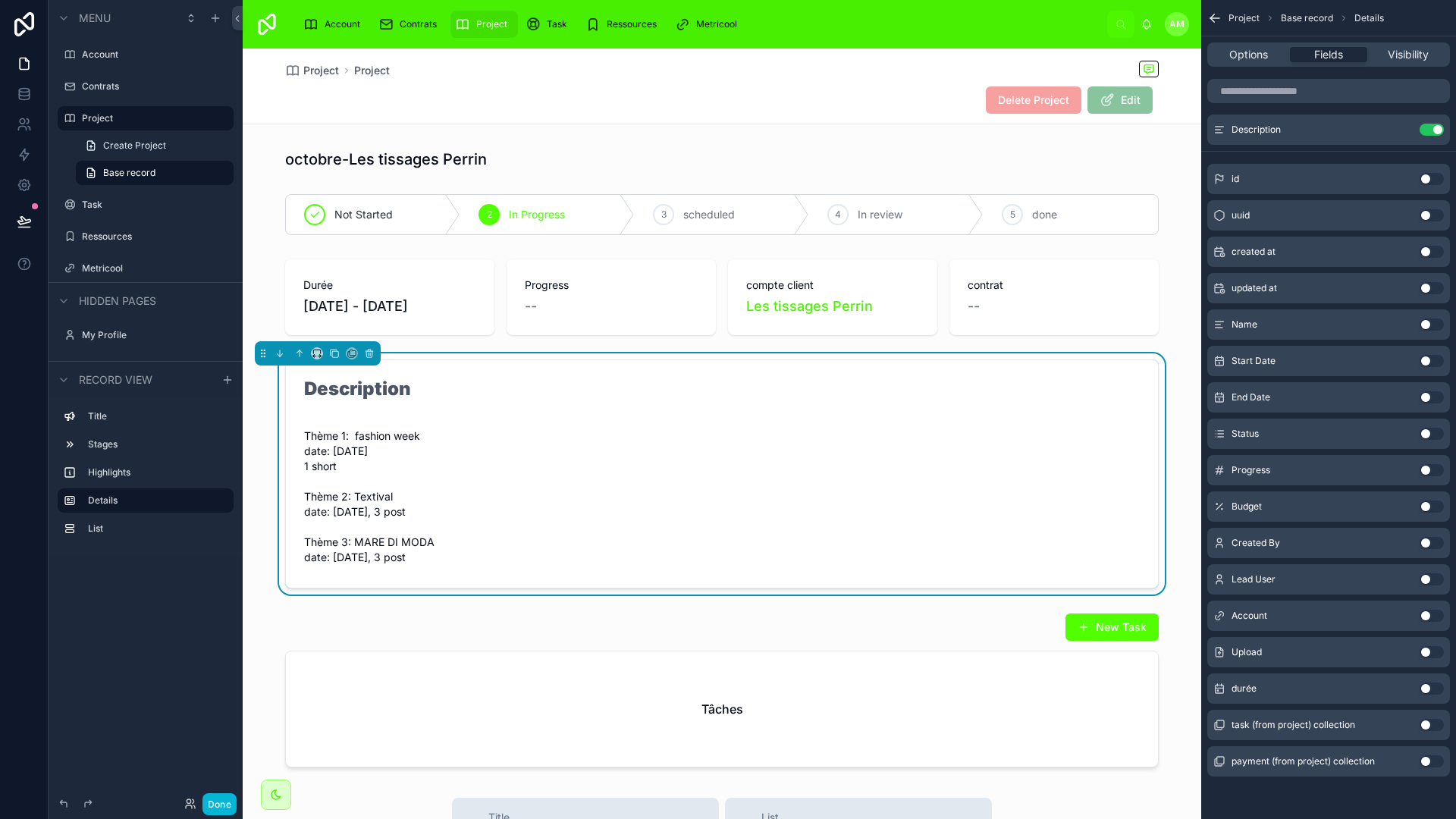
click at [1146, 649] on button "Use setting" at bounding box center [1432, 652] width 25 height 12
click at [1146, 162] on icon "scrollable content" at bounding box center [1401, 166] width 12 height 12
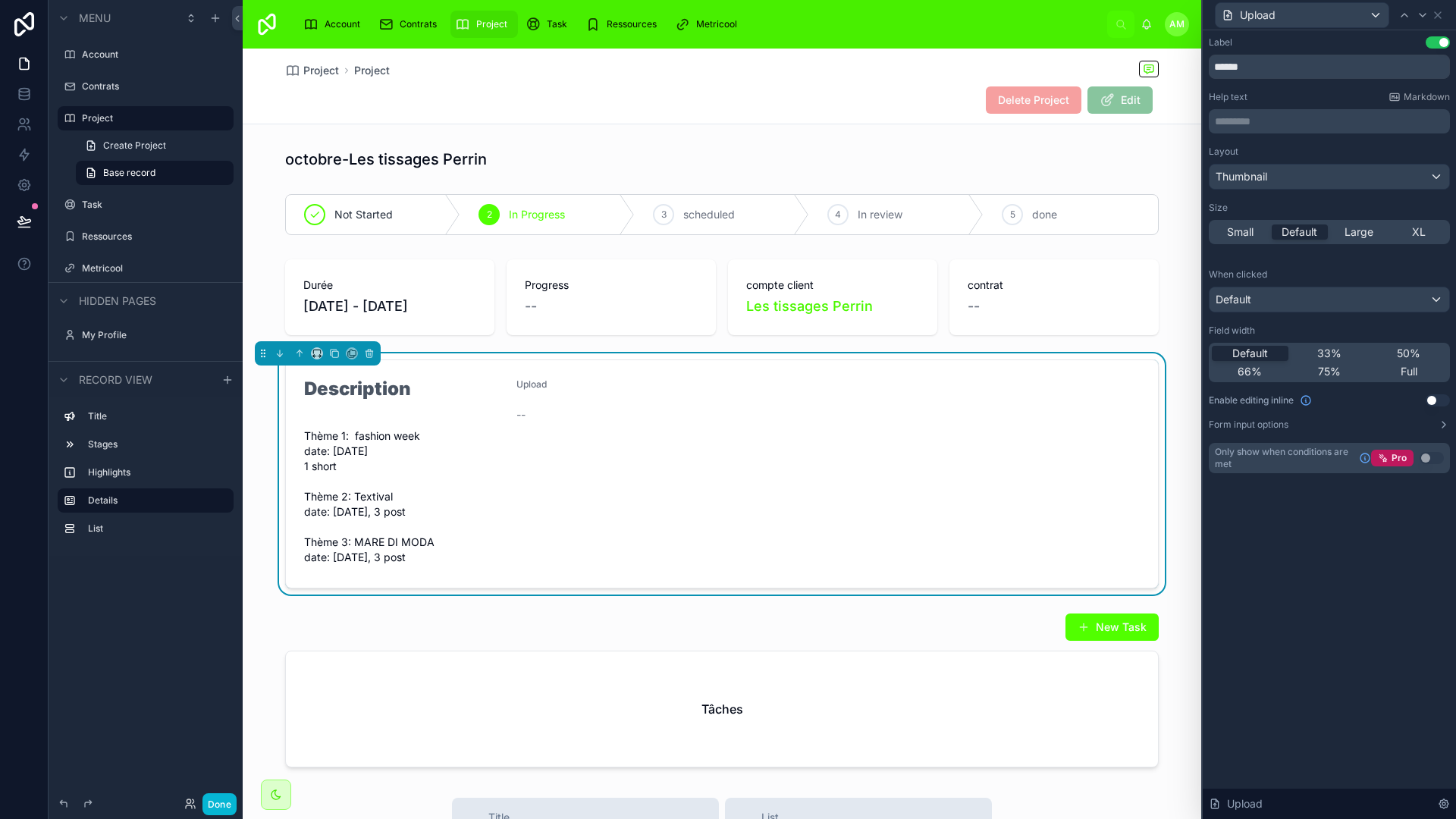
click at [656, 543] on div "Upload --" at bounding box center [616, 474] width 200 height 192
click at [213, 719] on button "Done" at bounding box center [220, 804] width 34 height 22
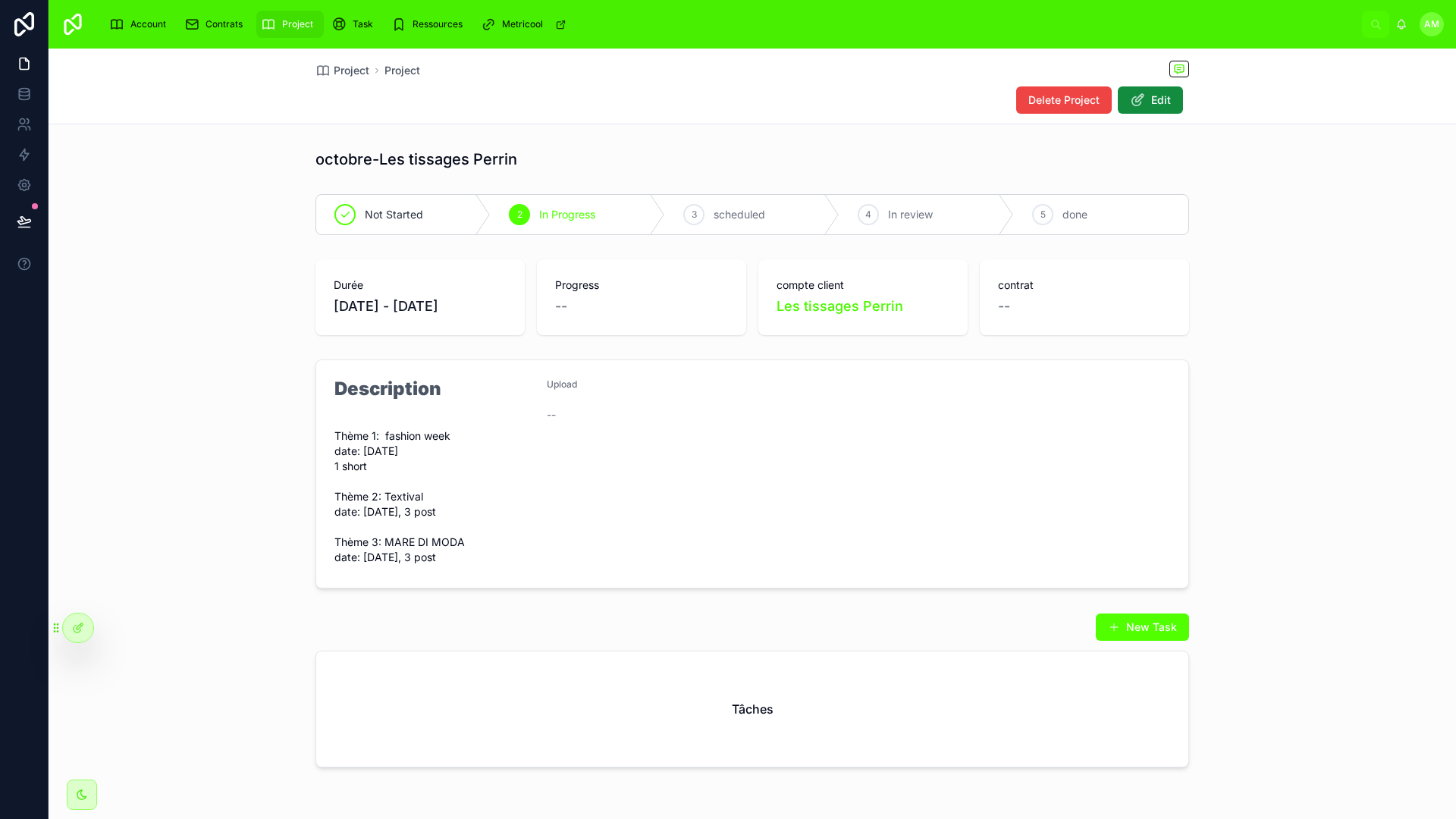
click at [673, 484] on div "Upload --" at bounding box center [647, 474] width 200 height 192
click at [1146, 99] on span "Edit" at bounding box center [1161, 100] width 20 height 15
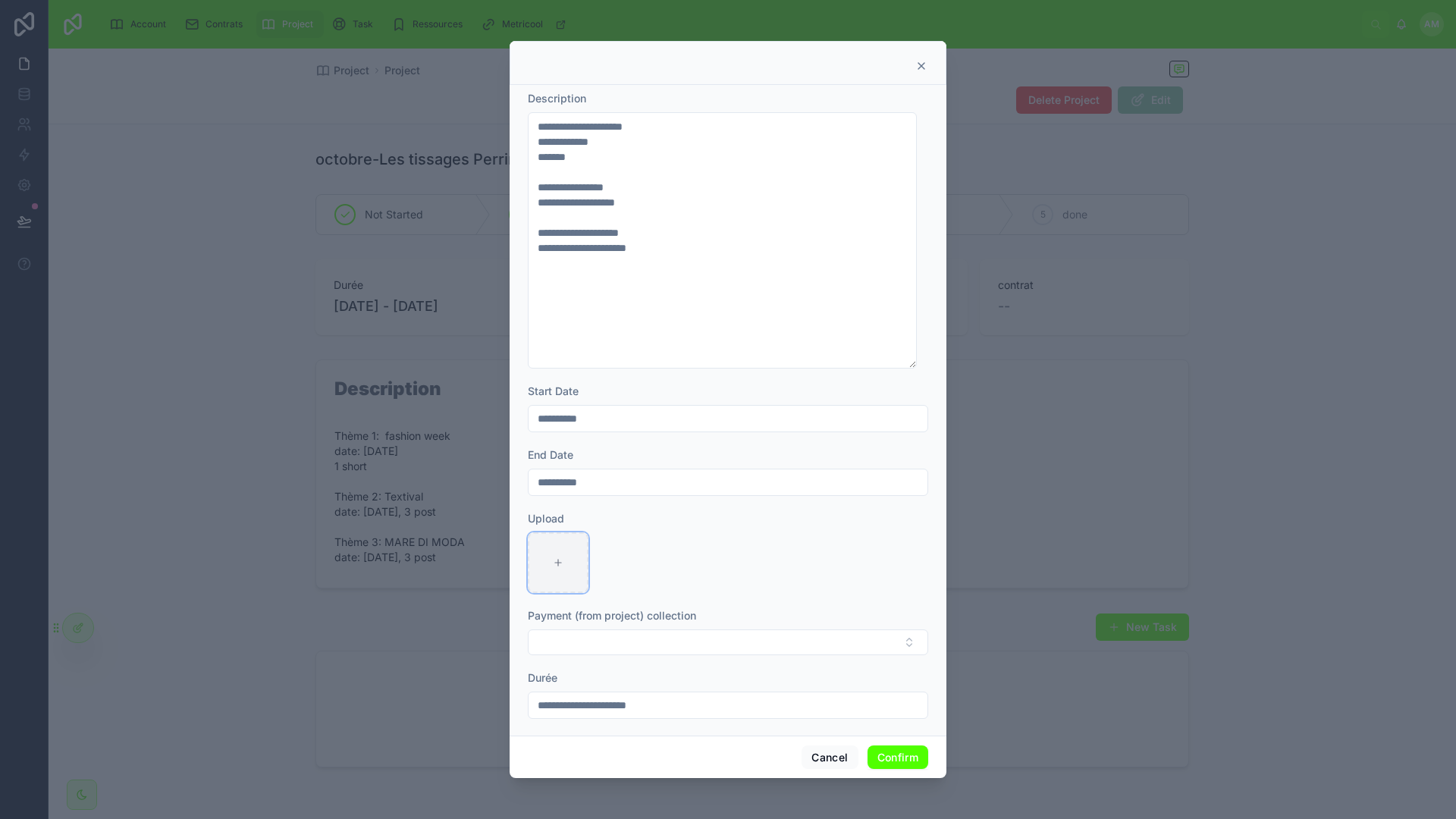
click at [545, 556] on div at bounding box center [559, 562] width 60 height 60
click at [826, 719] on button "Cancel" at bounding box center [829, 758] width 56 height 25
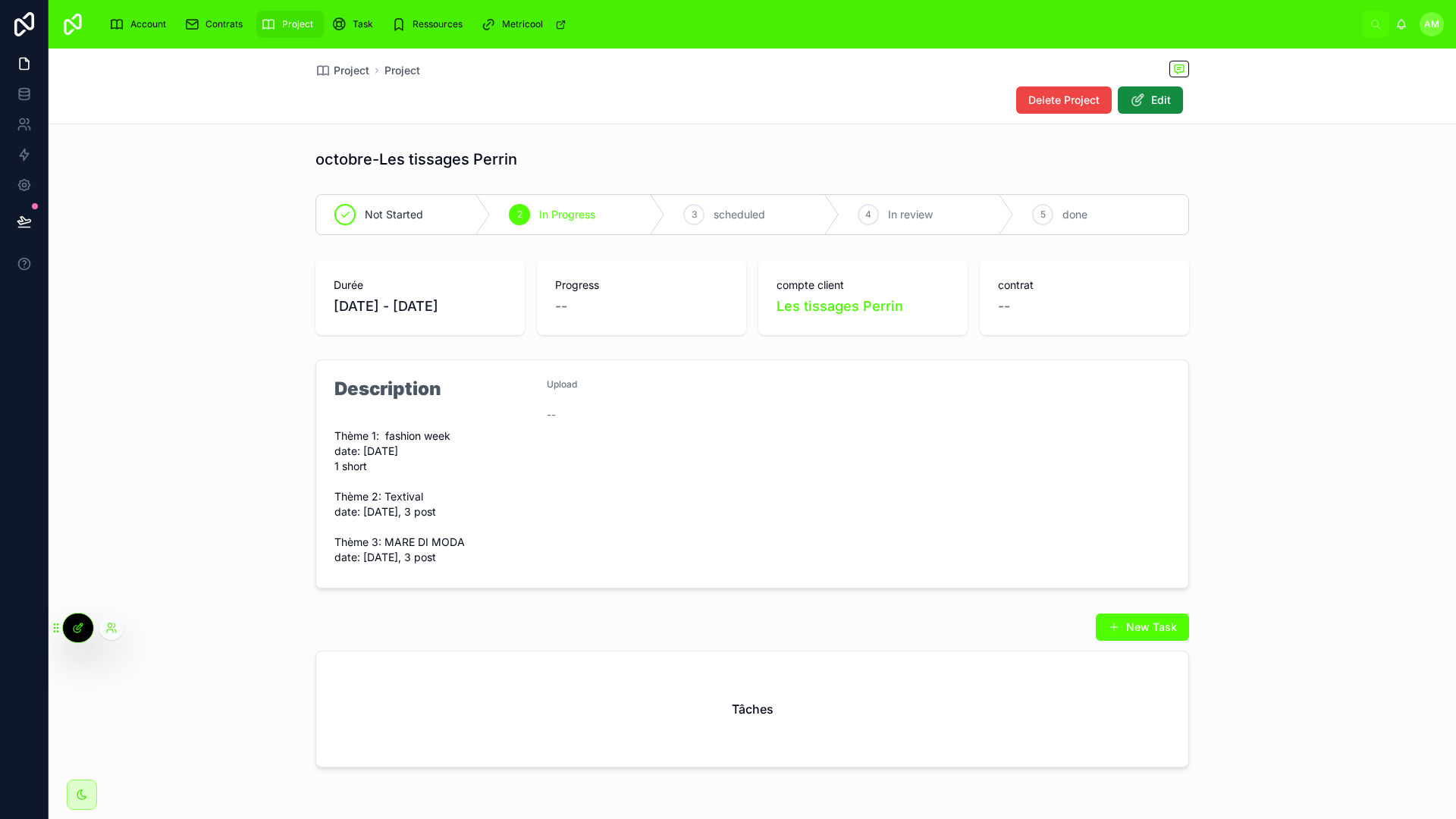
click at [69, 636] on div at bounding box center [78, 627] width 30 height 29
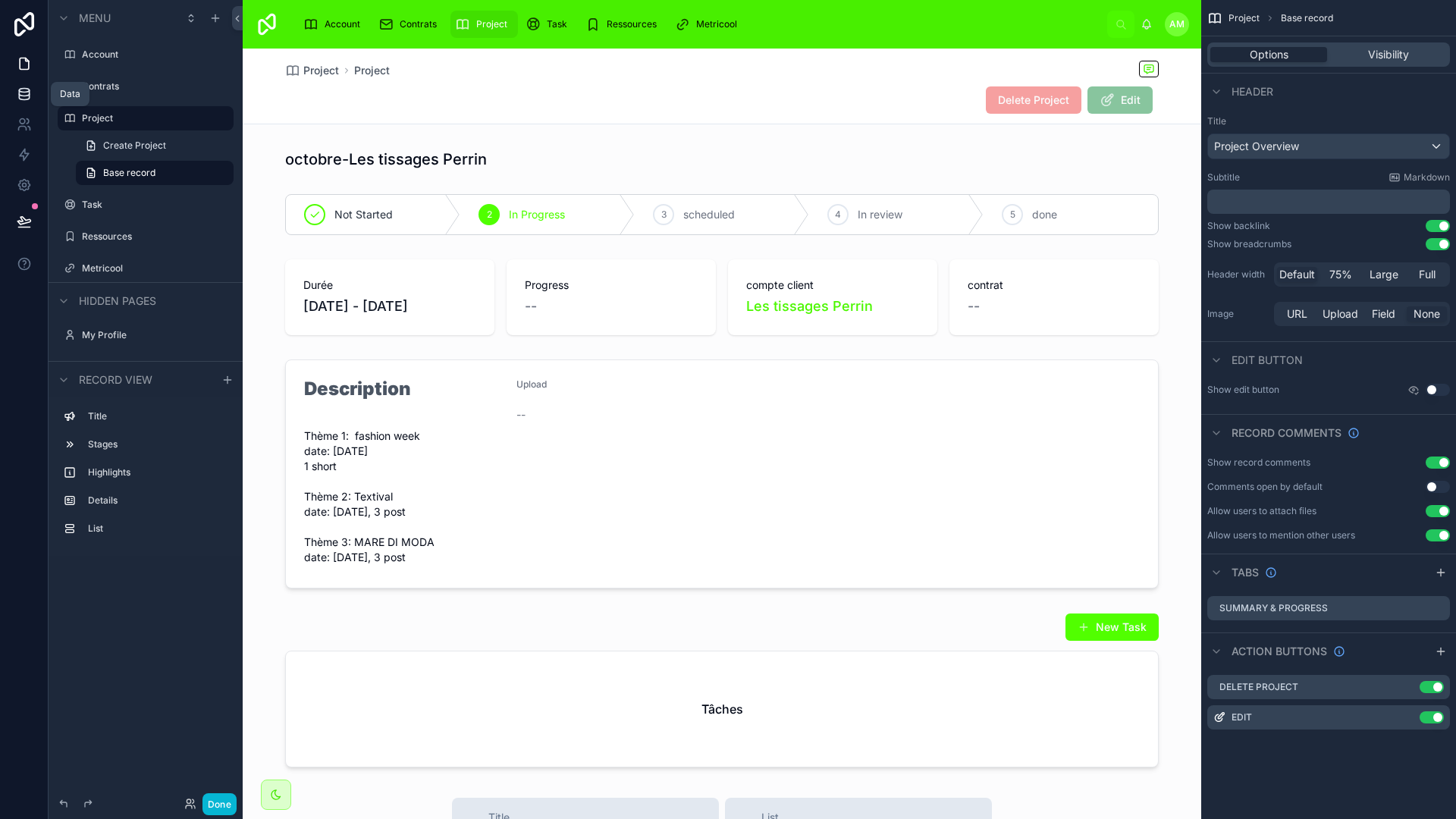
click at [19, 87] on icon at bounding box center [25, 94] width 15 height 15
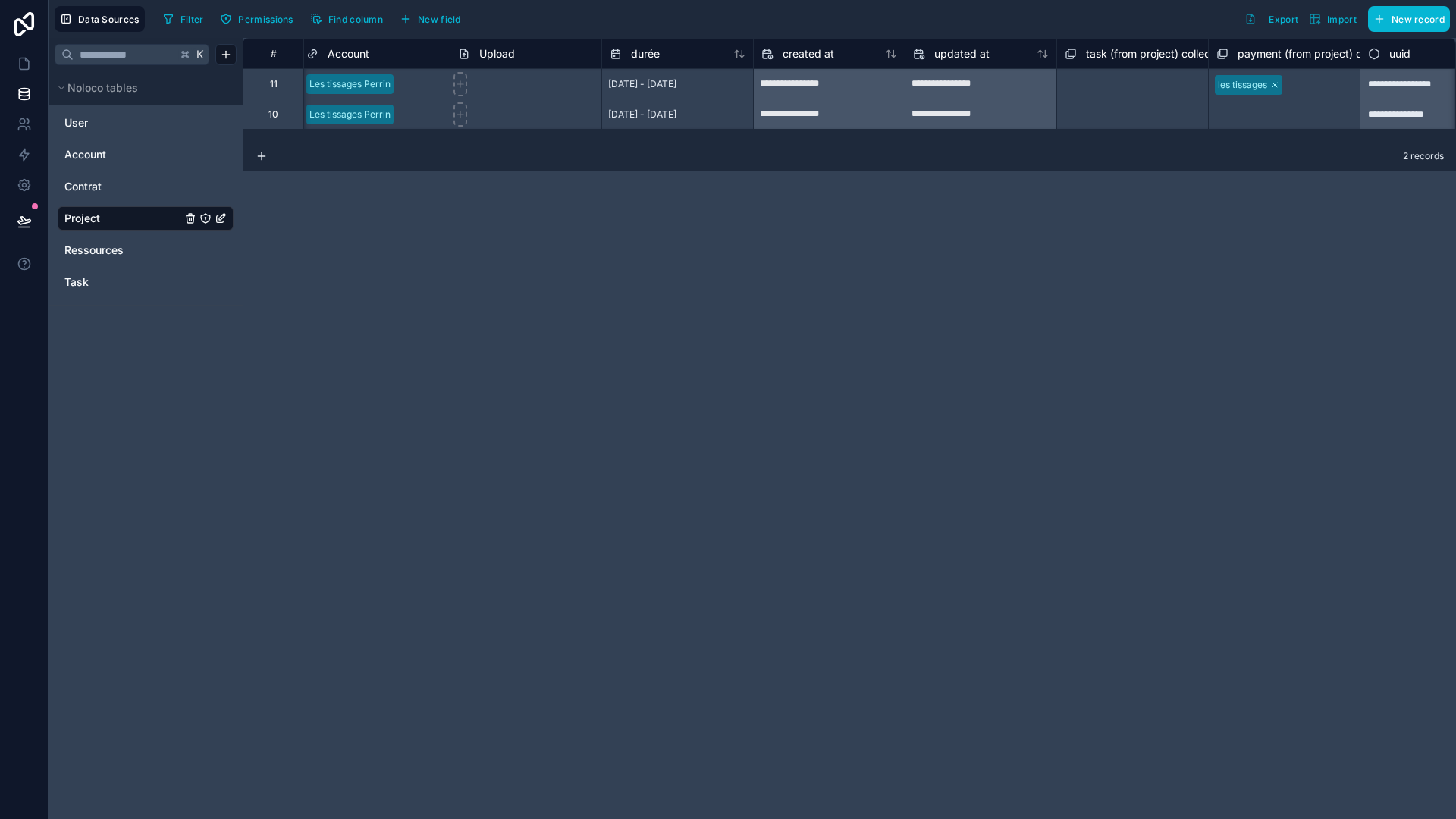
scroll to position [0, 1356]
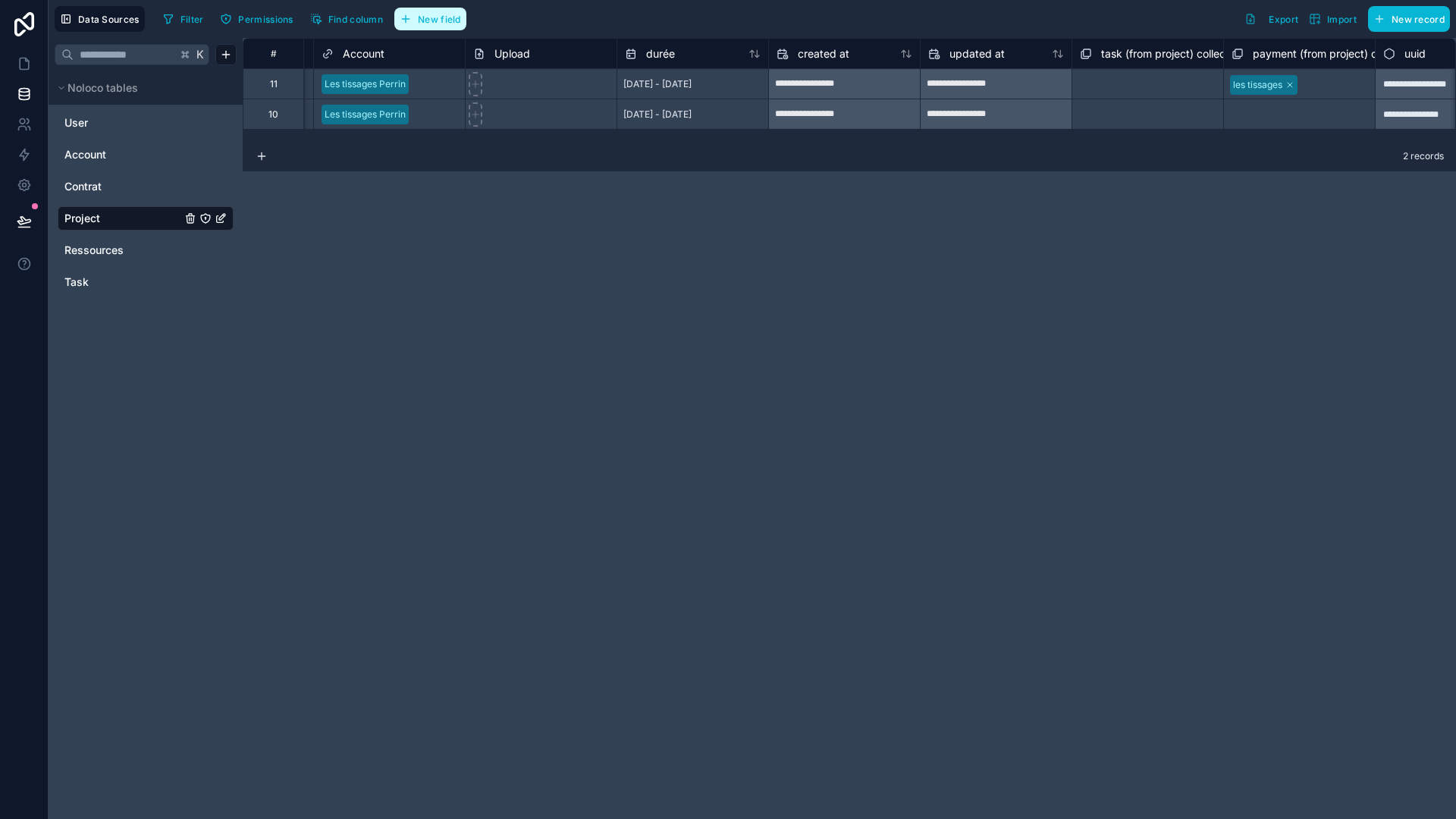
click at [452, 19] on span "New field" at bounding box center [440, 19] width 43 height 11
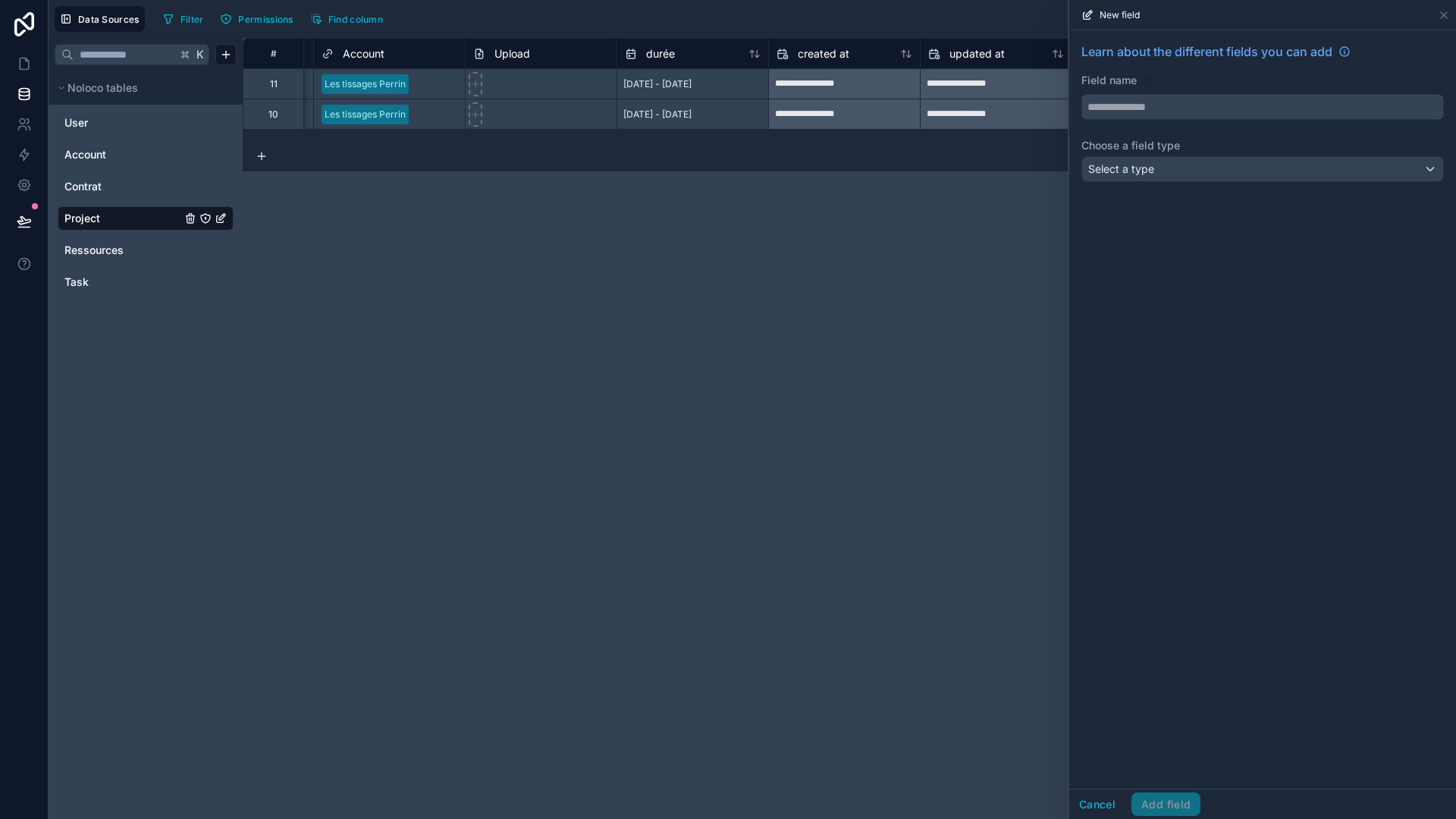
click at [1116, 102] on input "text" at bounding box center [1263, 107] width 361 height 25
type input "*****"
click at [1146, 160] on div "Select a type" at bounding box center [1263, 169] width 361 height 25
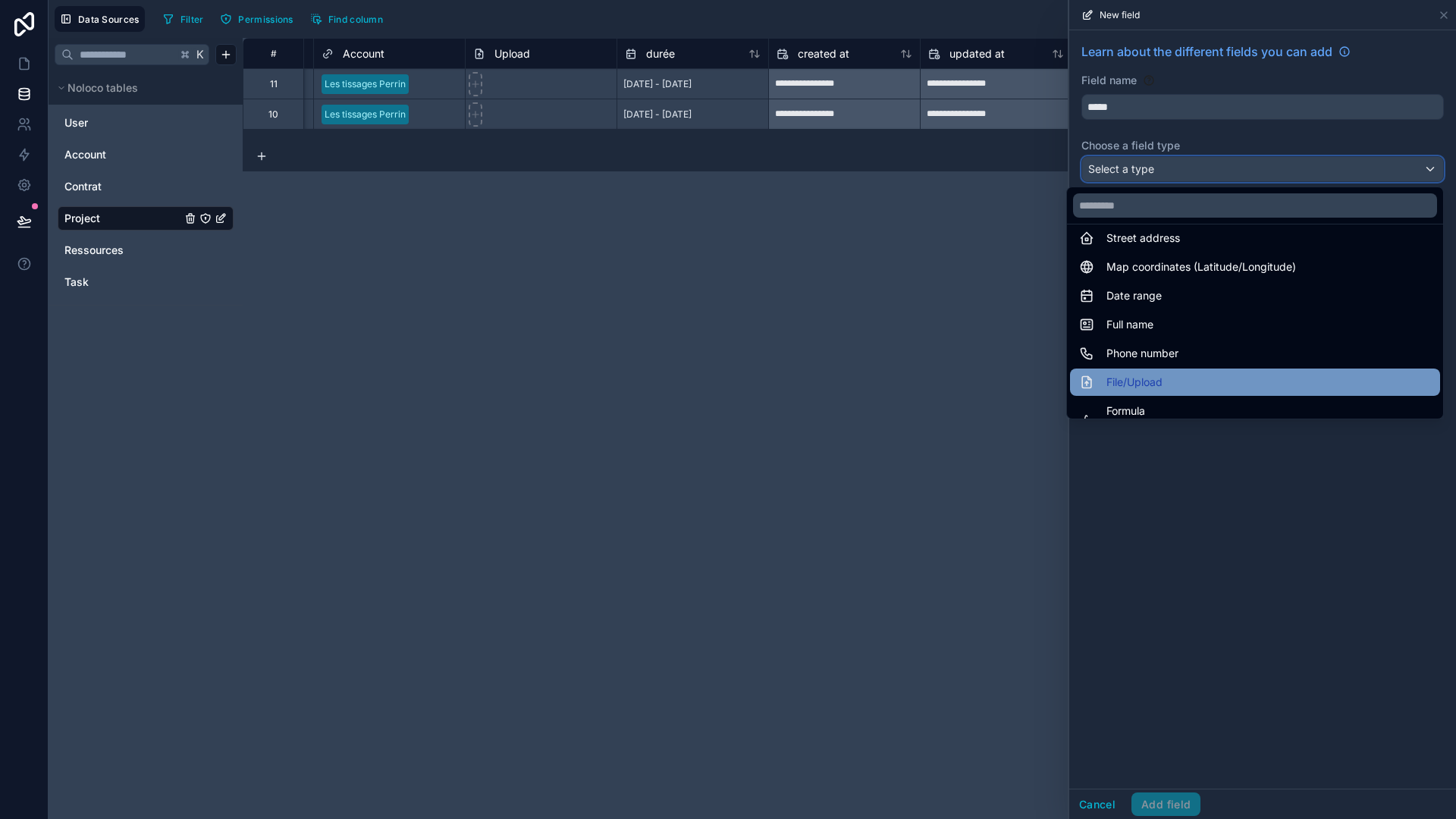
scroll to position [307, 0]
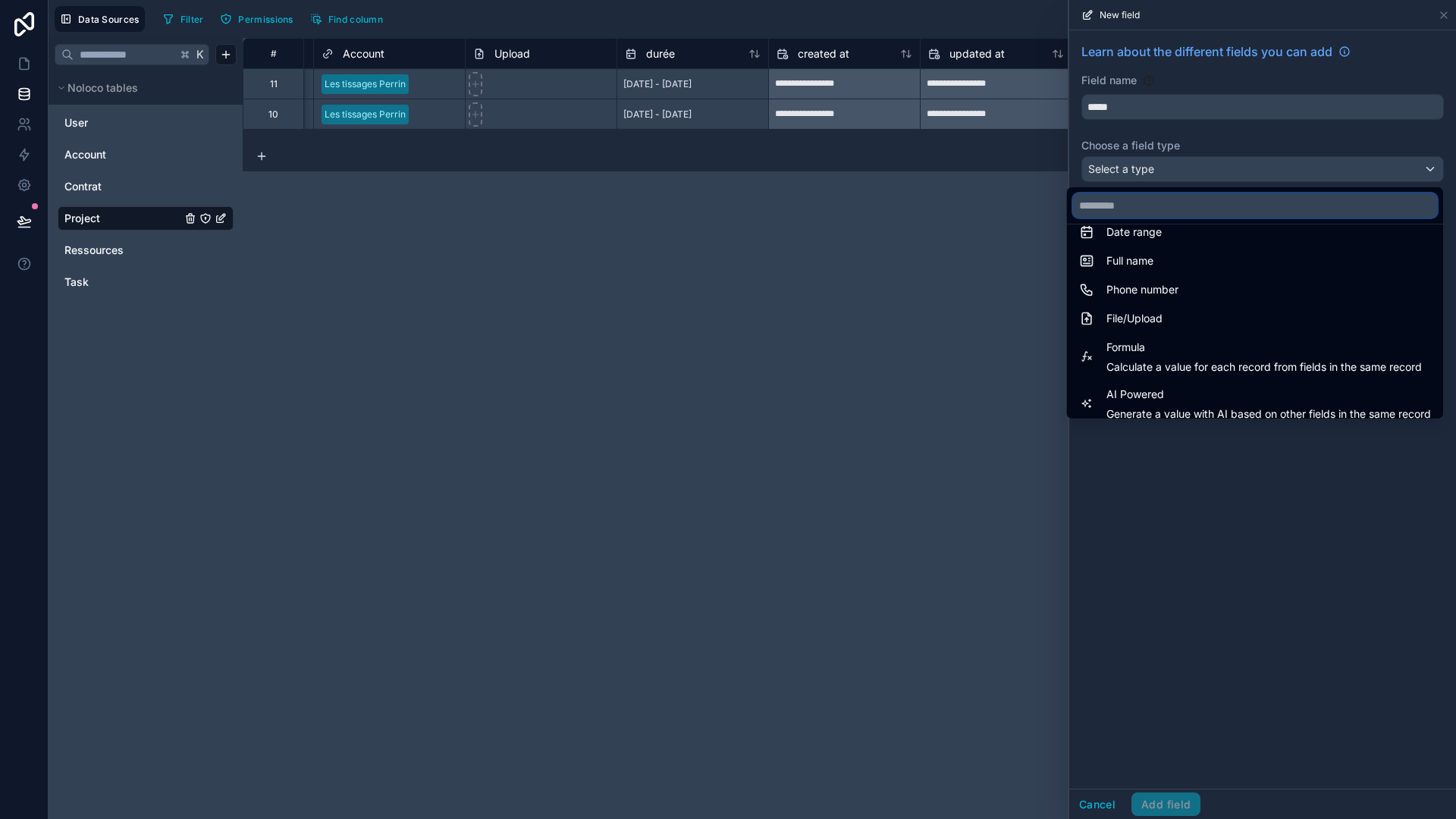
click at [1123, 203] on input "text" at bounding box center [1255, 206] width 364 height 25
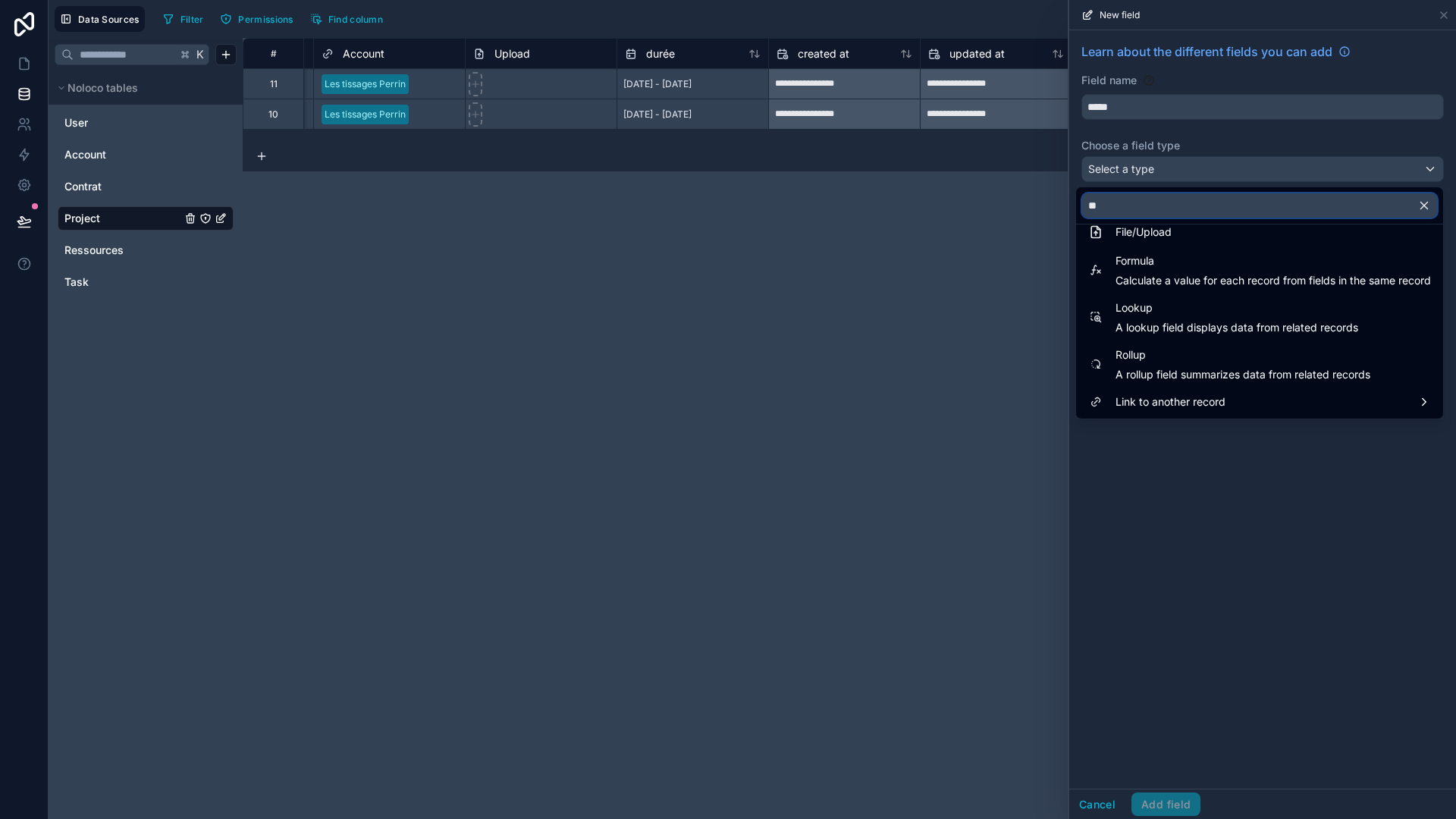
scroll to position [0, 0]
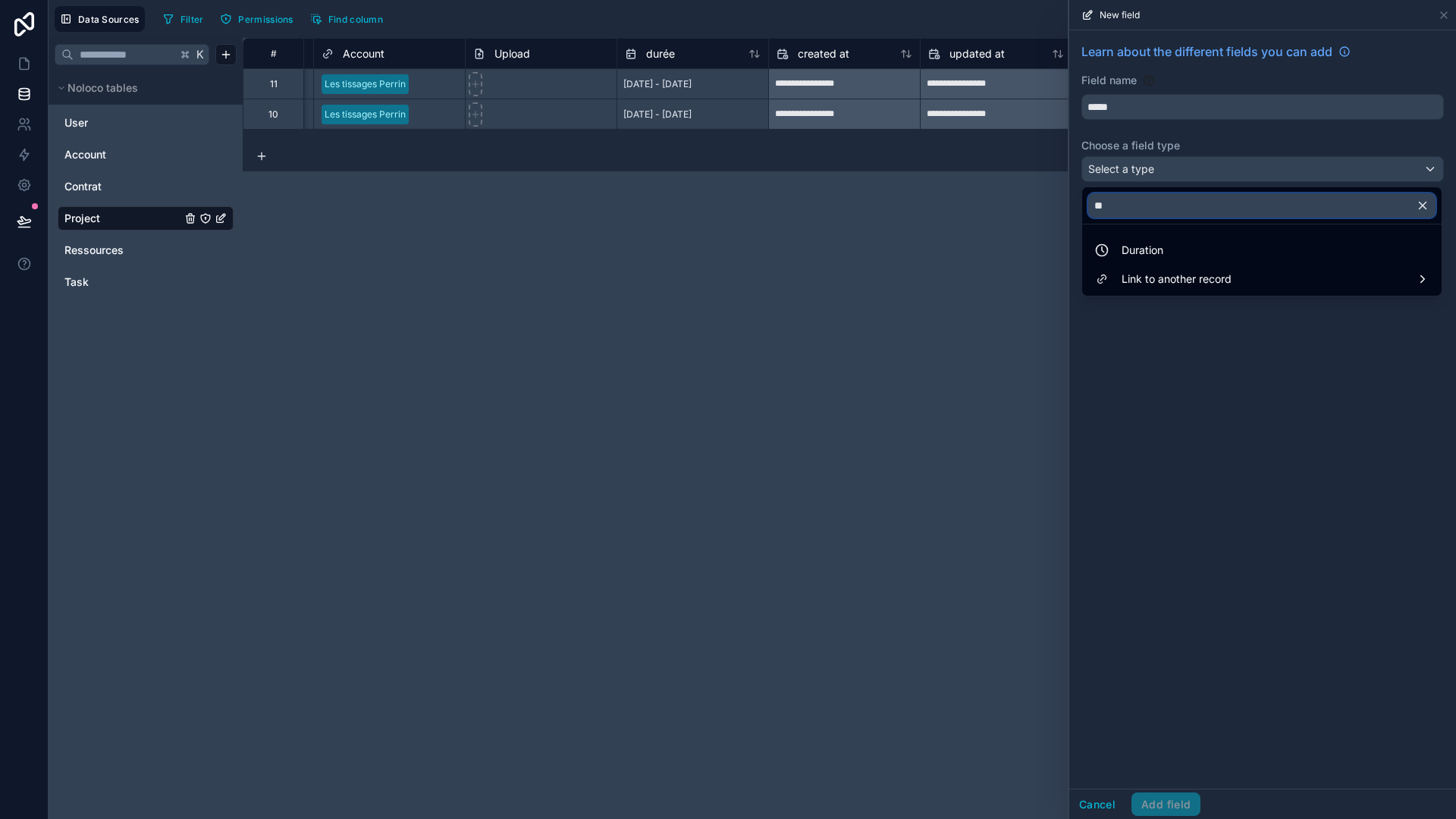
type input "**"
click at [1146, 347] on div at bounding box center [1263, 410] width 387 height 819
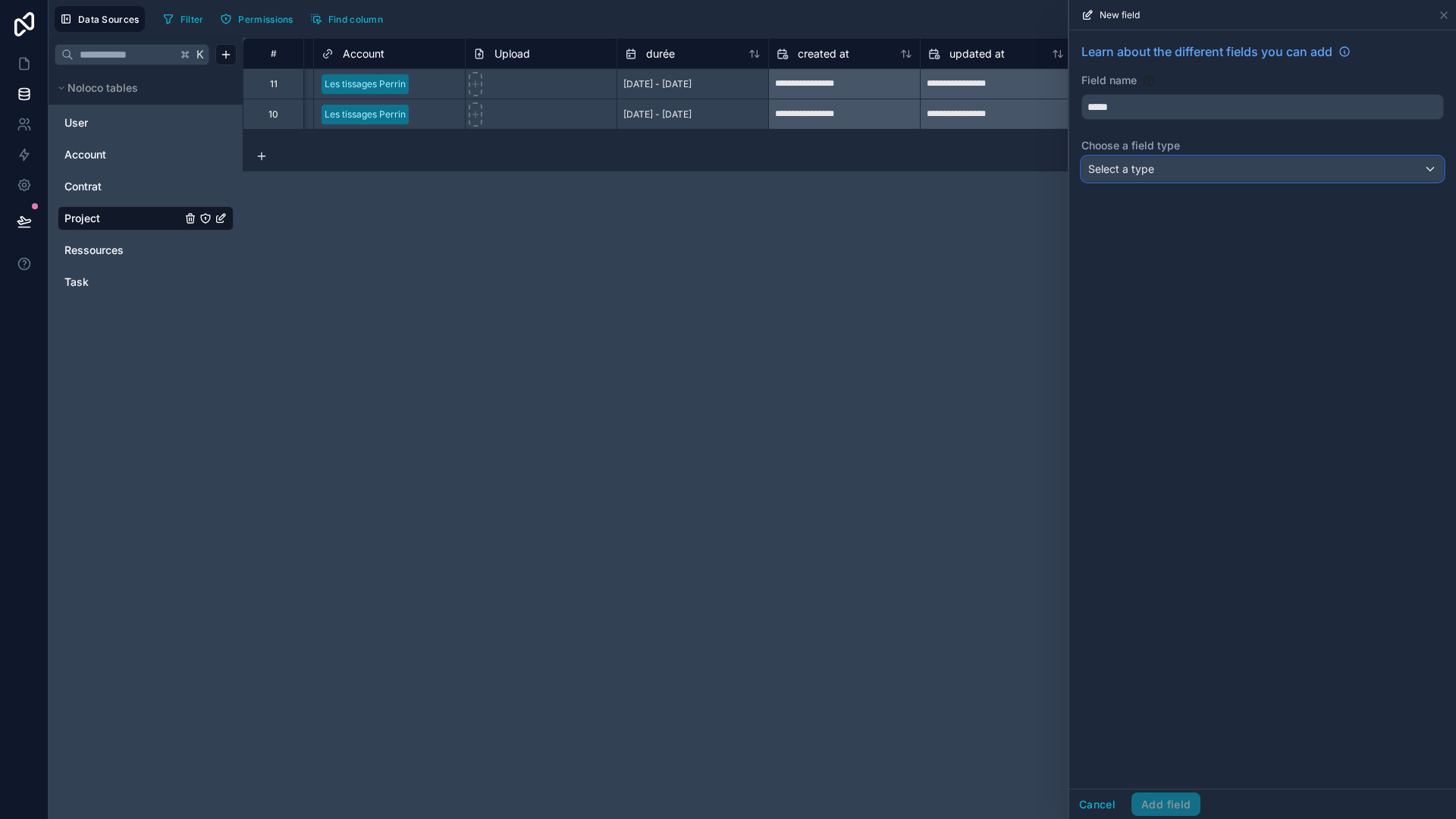
click at [1146, 175] on div "Select a type" at bounding box center [1263, 169] width 361 height 25
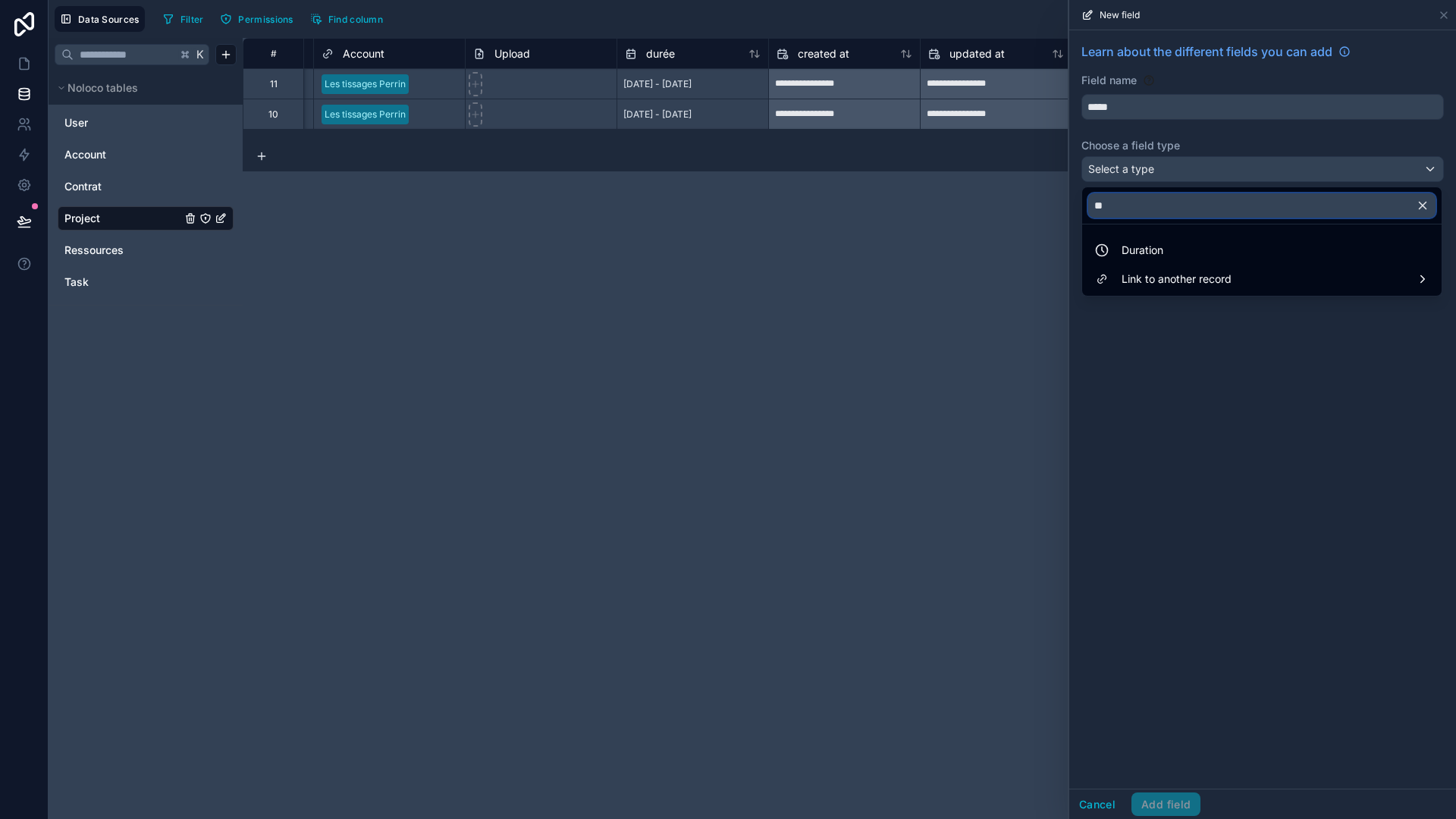
click at [1146, 202] on input "**" at bounding box center [1263, 206] width 347 height 25
type input "*"
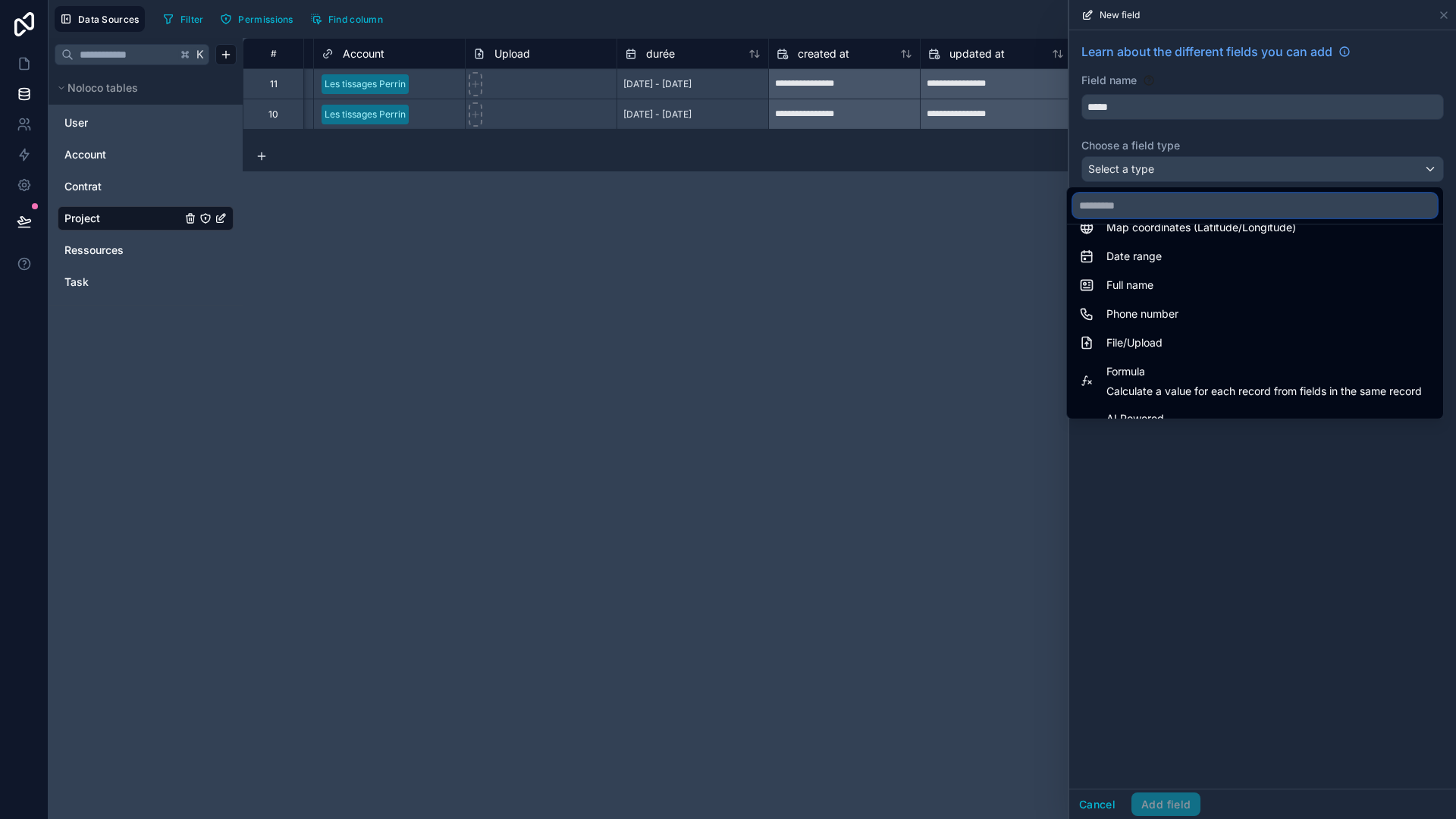
scroll to position [292, 0]
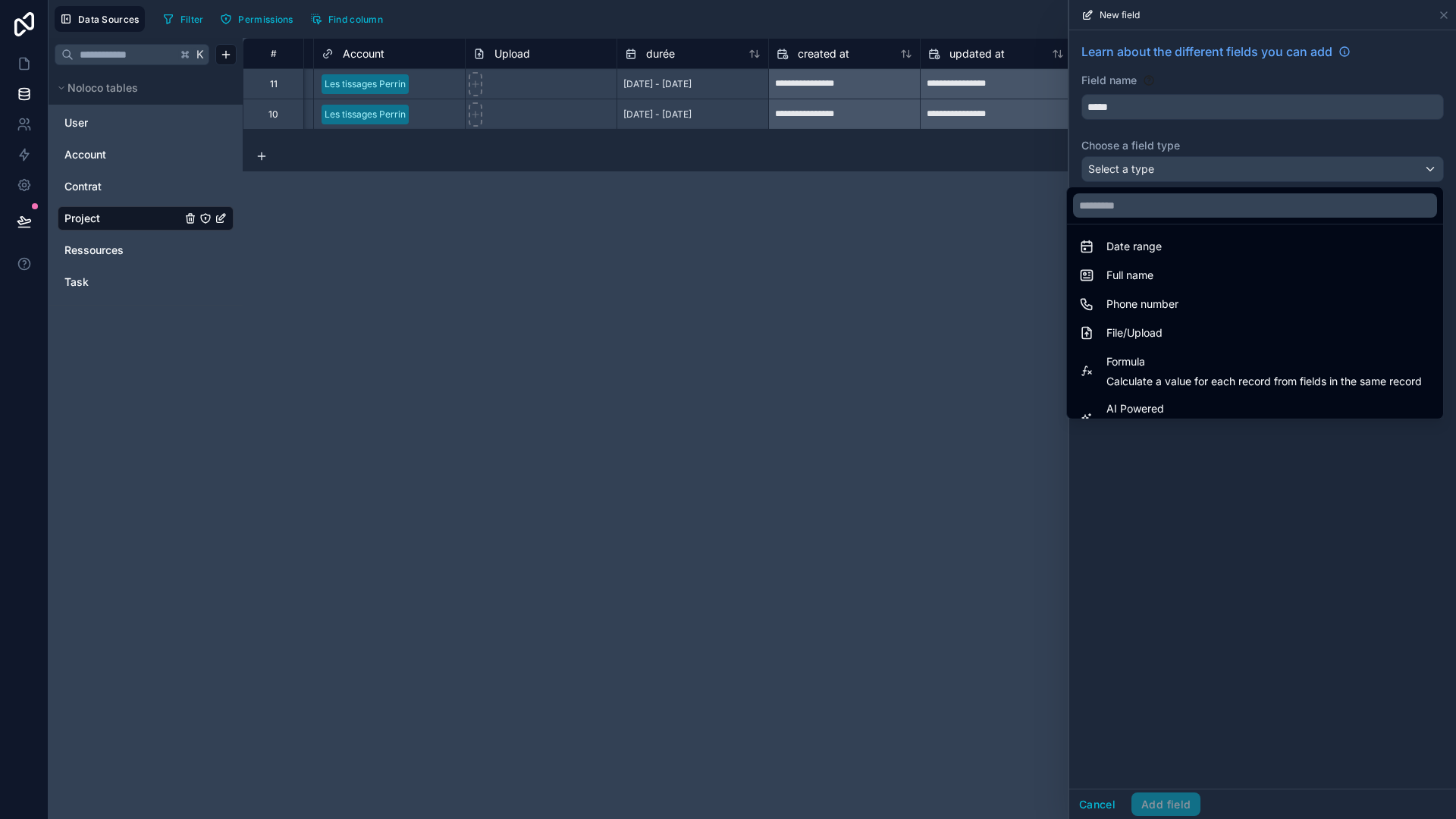
click at [1146, 560] on div at bounding box center [1263, 410] width 387 height 819
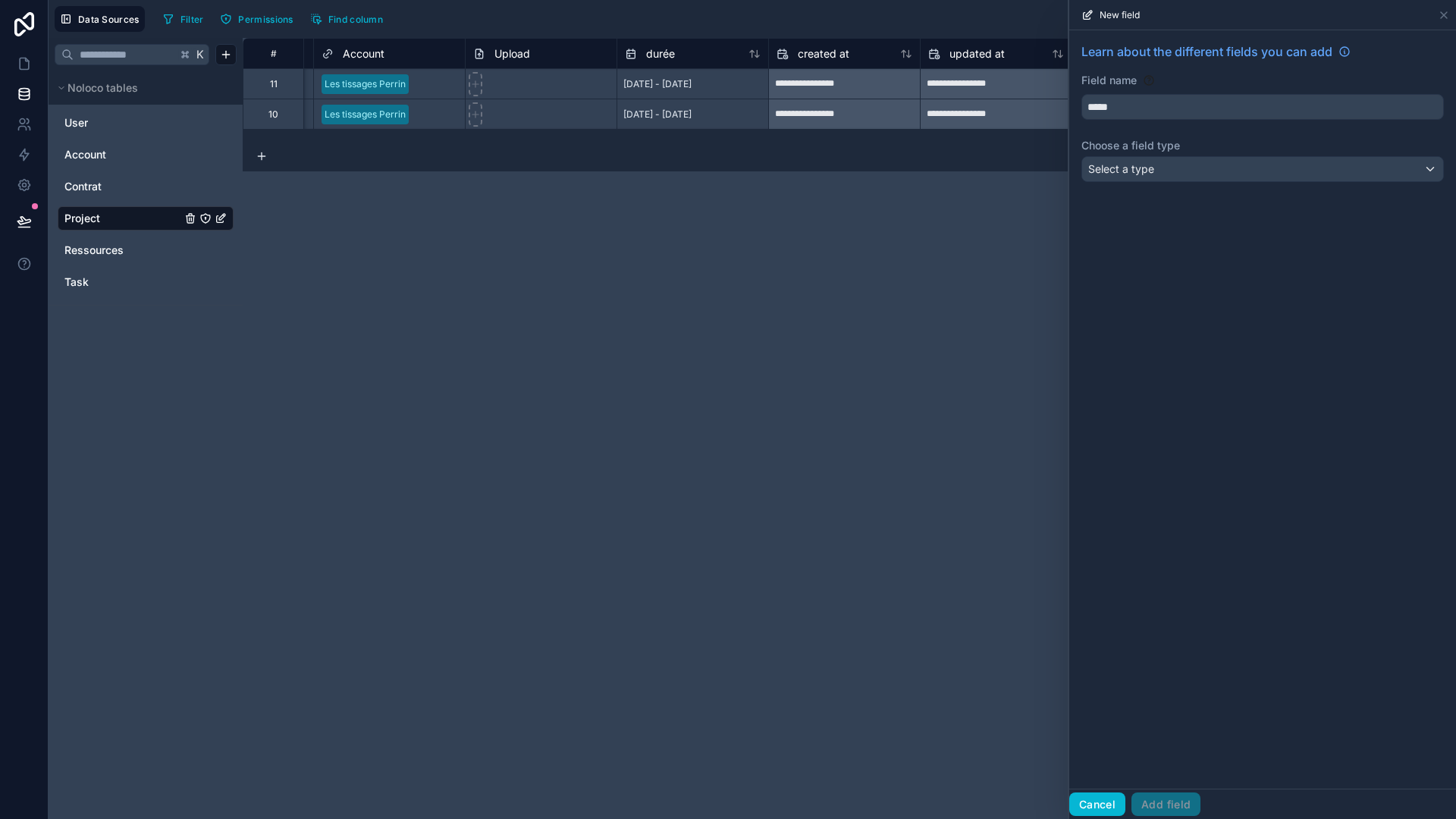
click at [1105, 719] on button "Cancel" at bounding box center [1096, 805] width 56 height 25
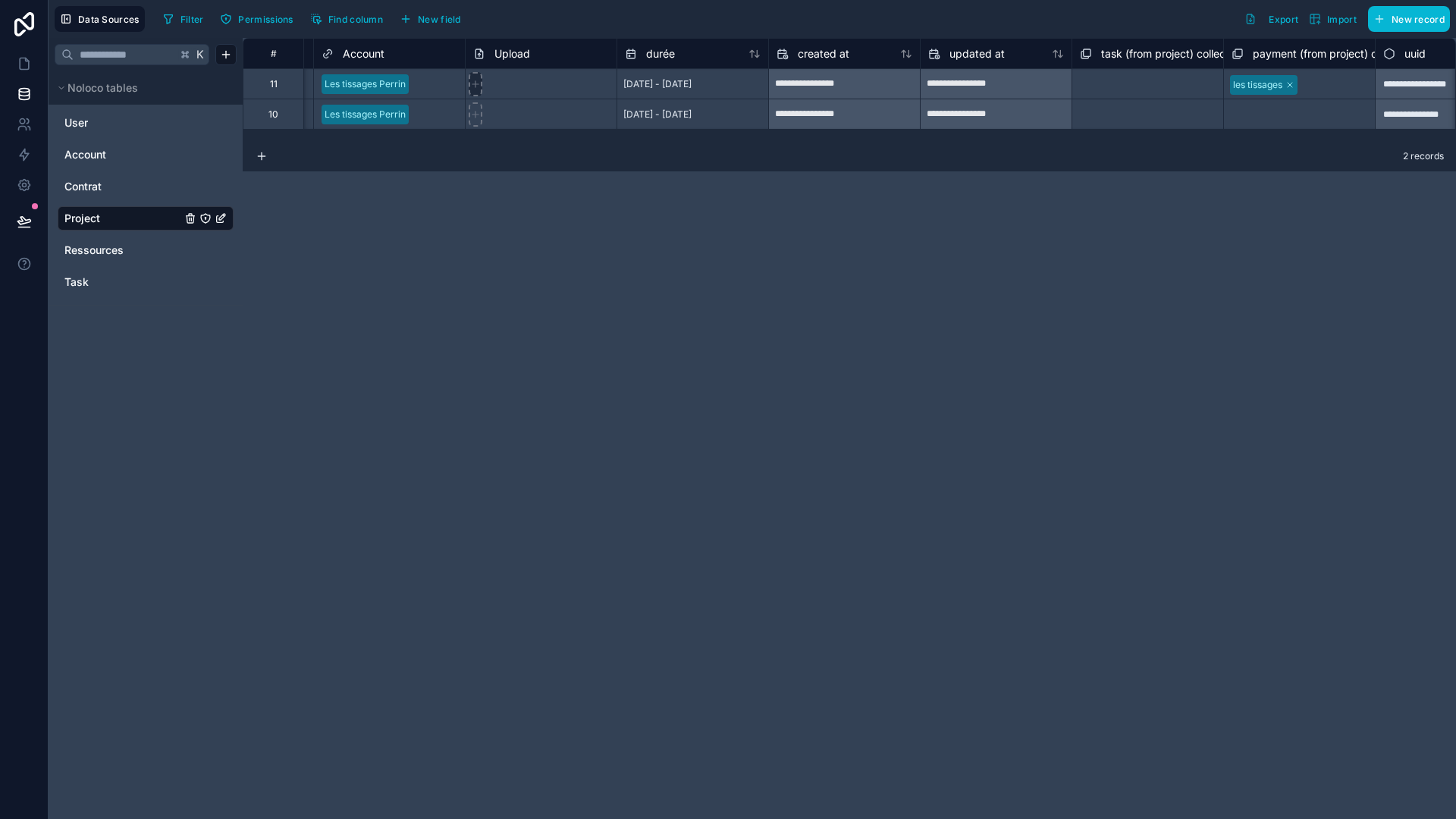
click at [466, 81] on div at bounding box center [475, 84] width 17 height 25
click at [472, 83] on icon at bounding box center [475, 84] width 10 height 10
click at [412, 19] on icon "button" at bounding box center [406, 19] width 12 height 12
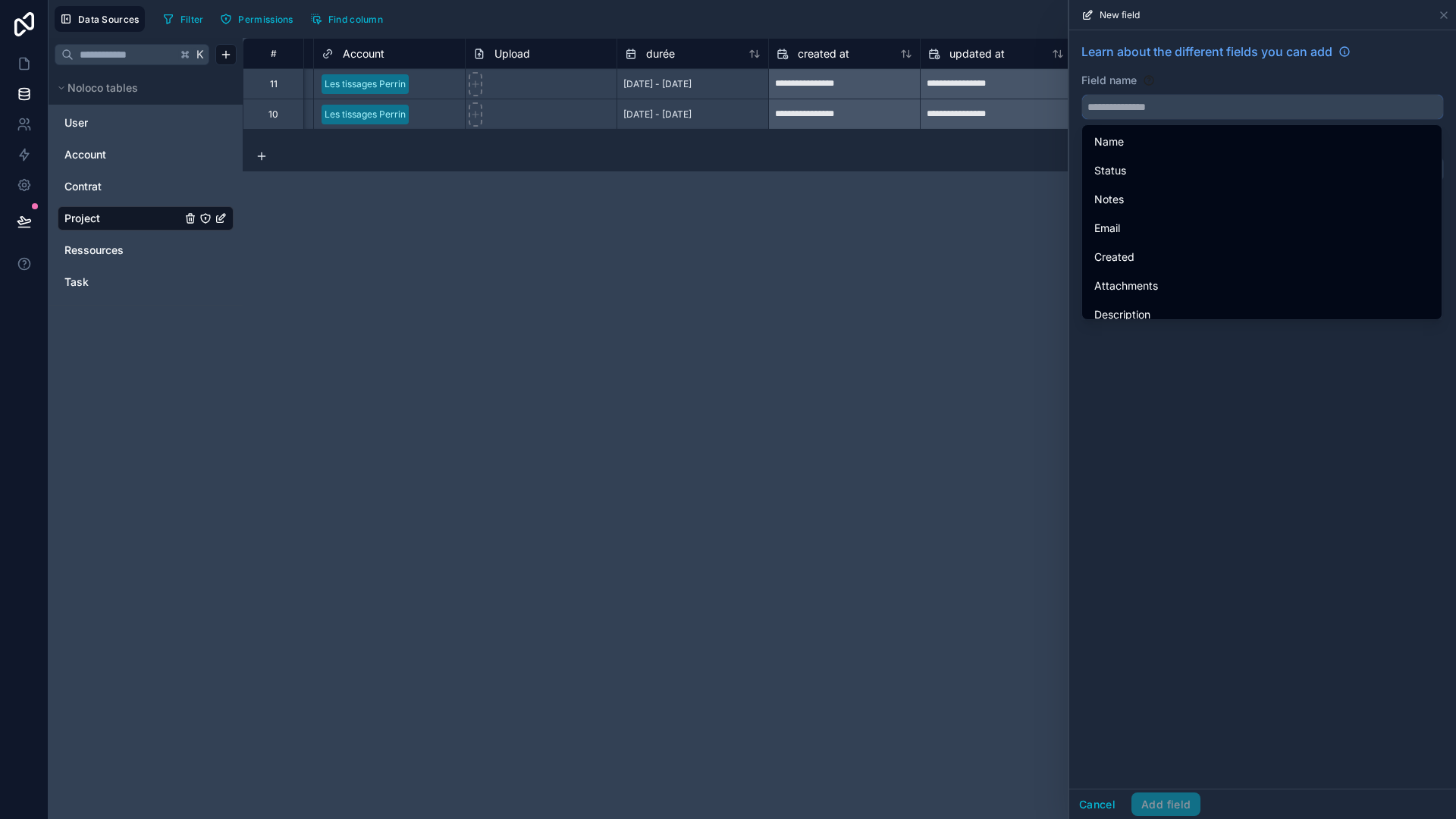
click at [1146, 105] on input "text" at bounding box center [1263, 107] width 361 height 25
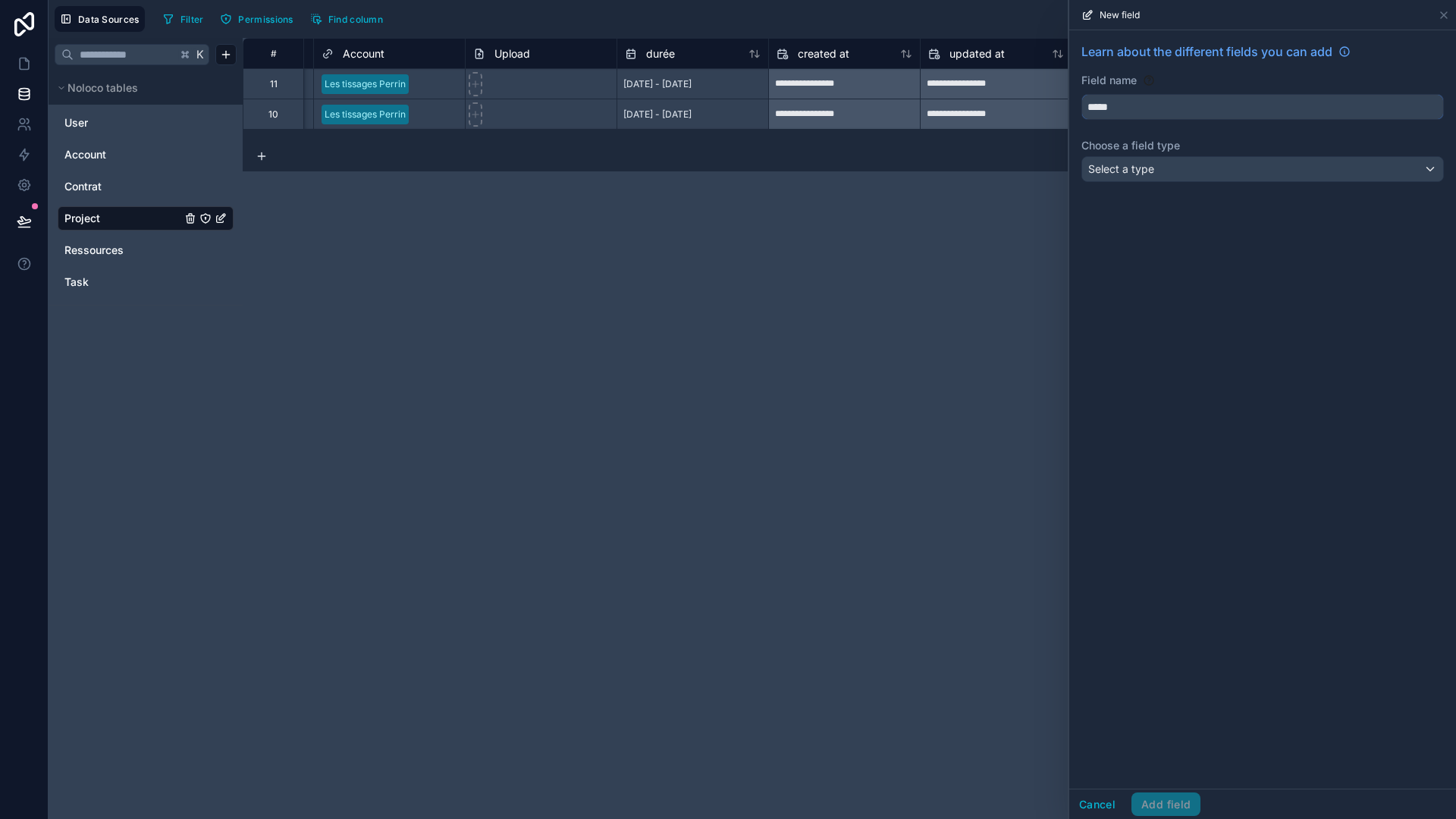
type input "*****"
click at [1146, 165] on div "Select a type" at bounding box center [1263, 169] width 361 height 25
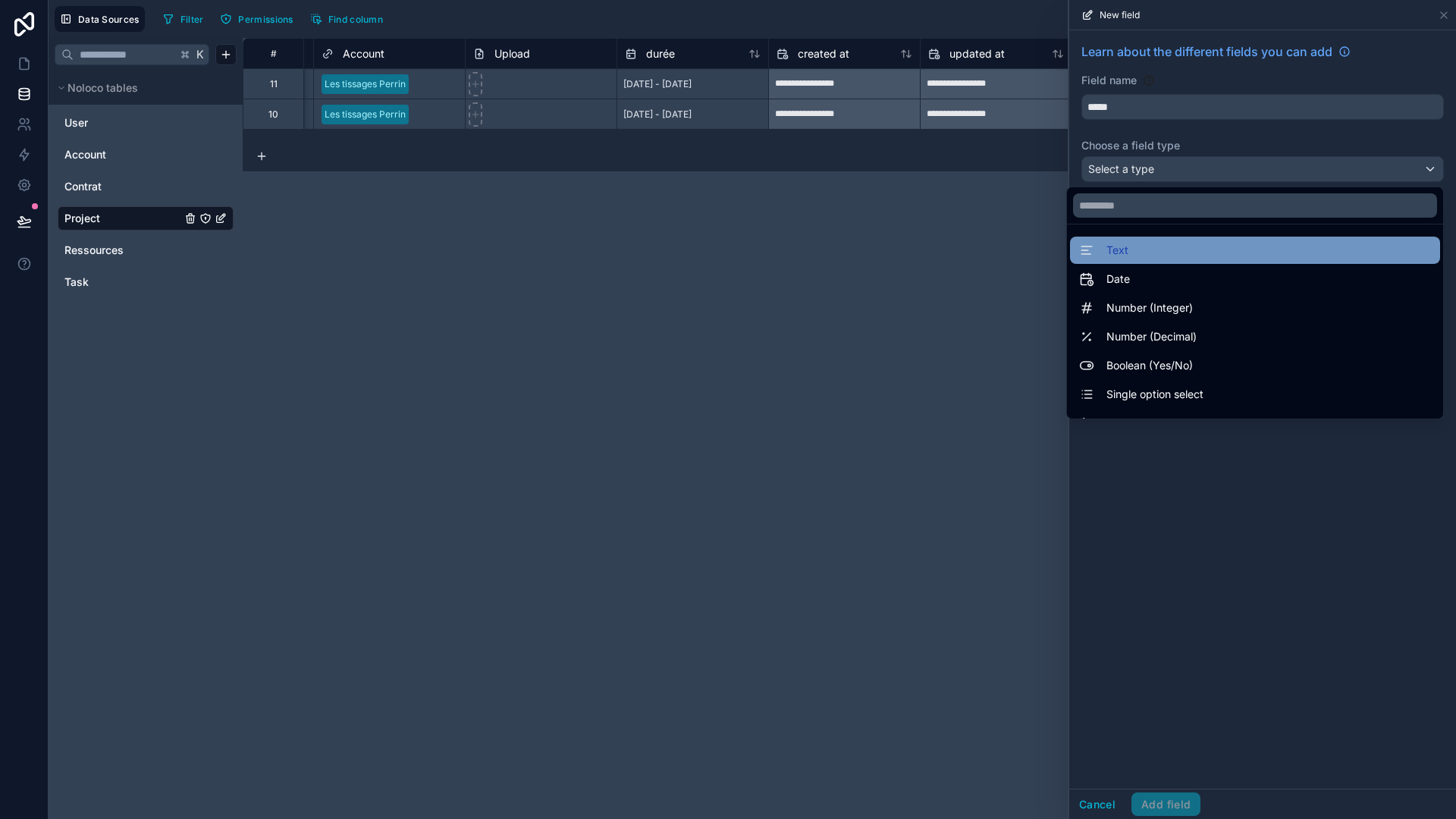
click at [1146, 242] on div "Text" at bounding box center [1255, 250] width 352 height 18
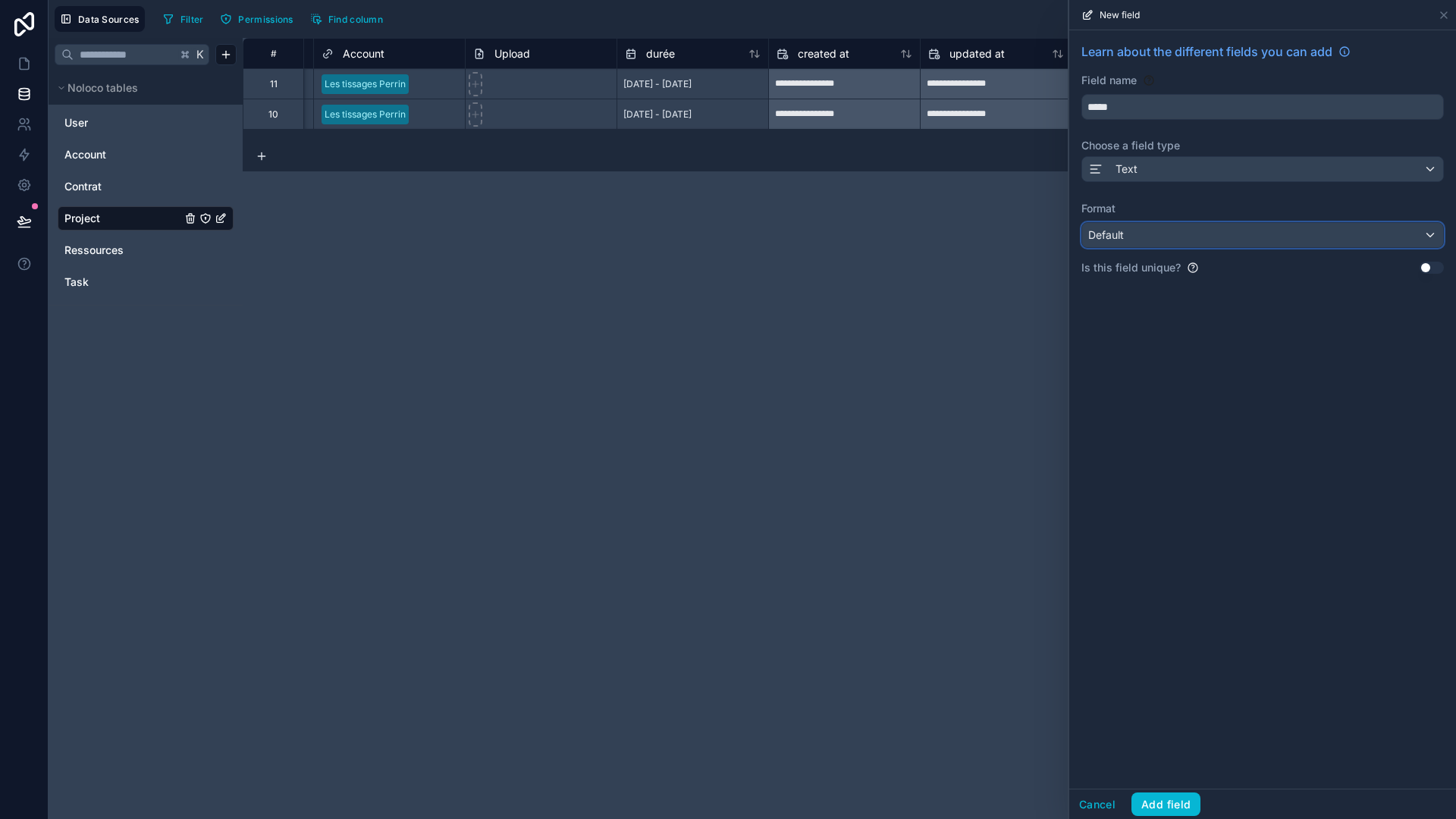
click at [1146, 239] on div "Default" at bounding box center [1263, 235] width 361 height 25
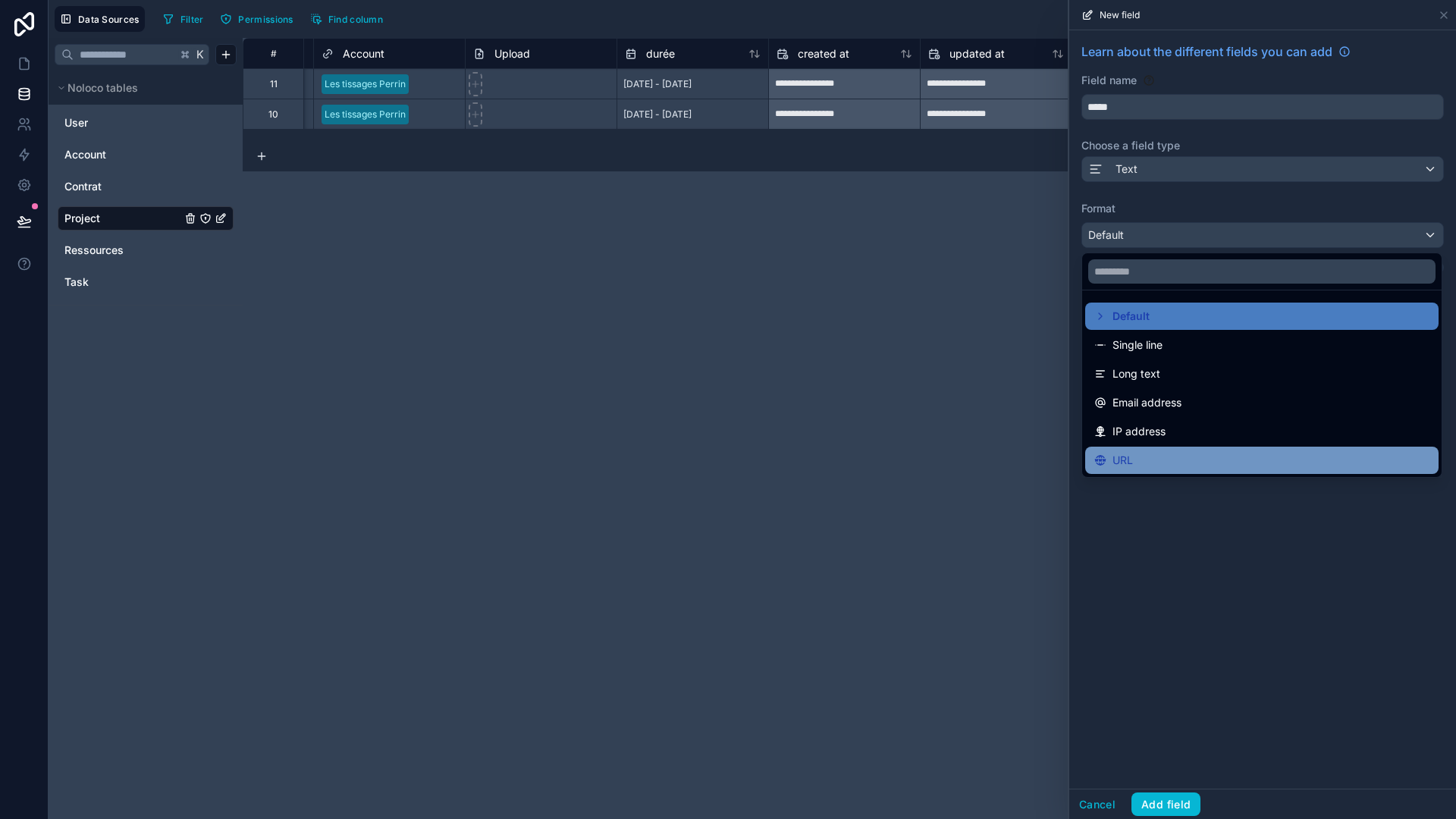
click at [1142, 456] on div "URL" at bounding box center [1262, 460] width 335 height 18
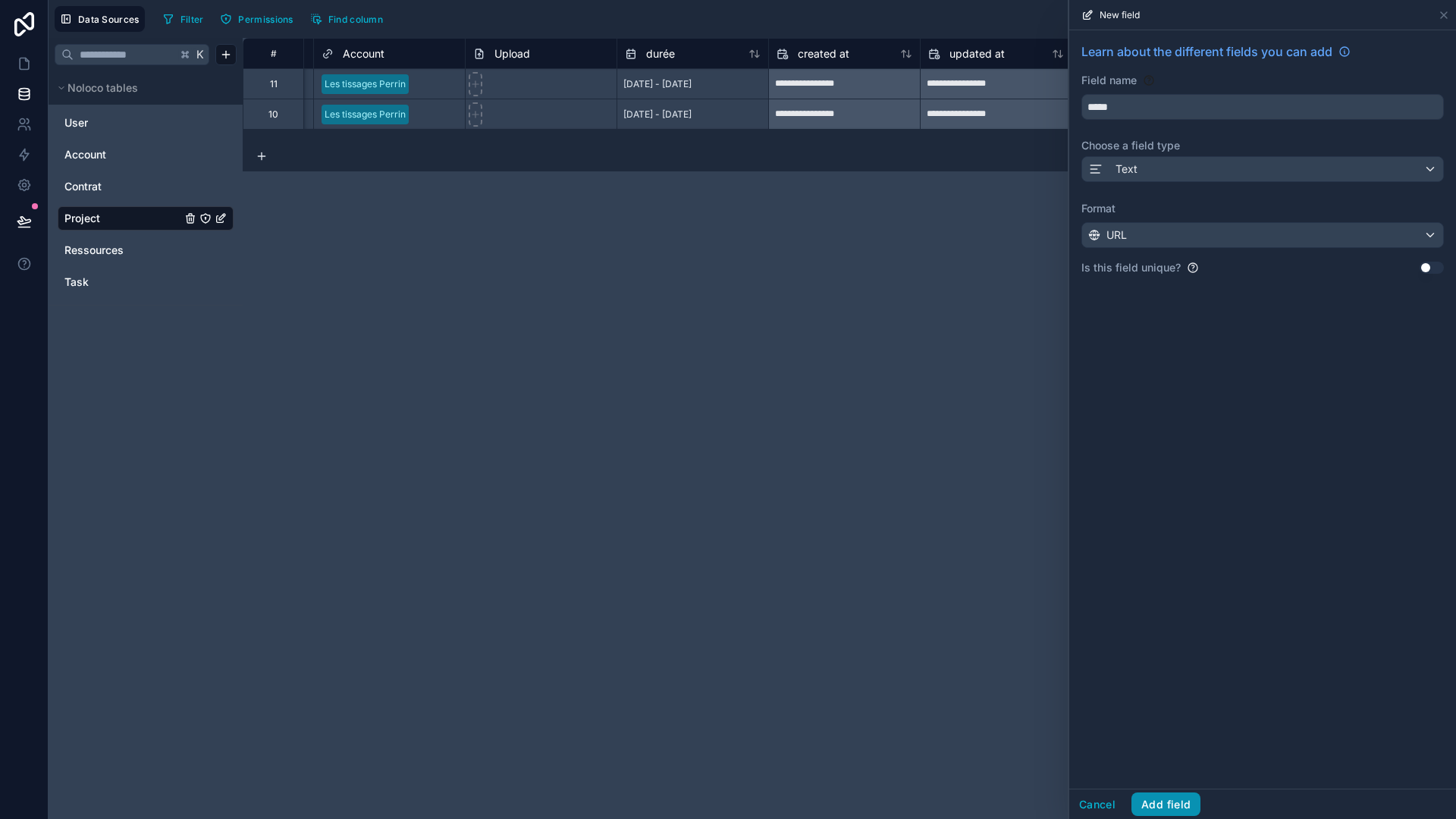
click at [1146, 719] on button "Add field" at bounding box center [1165, 805] width 69 height 25
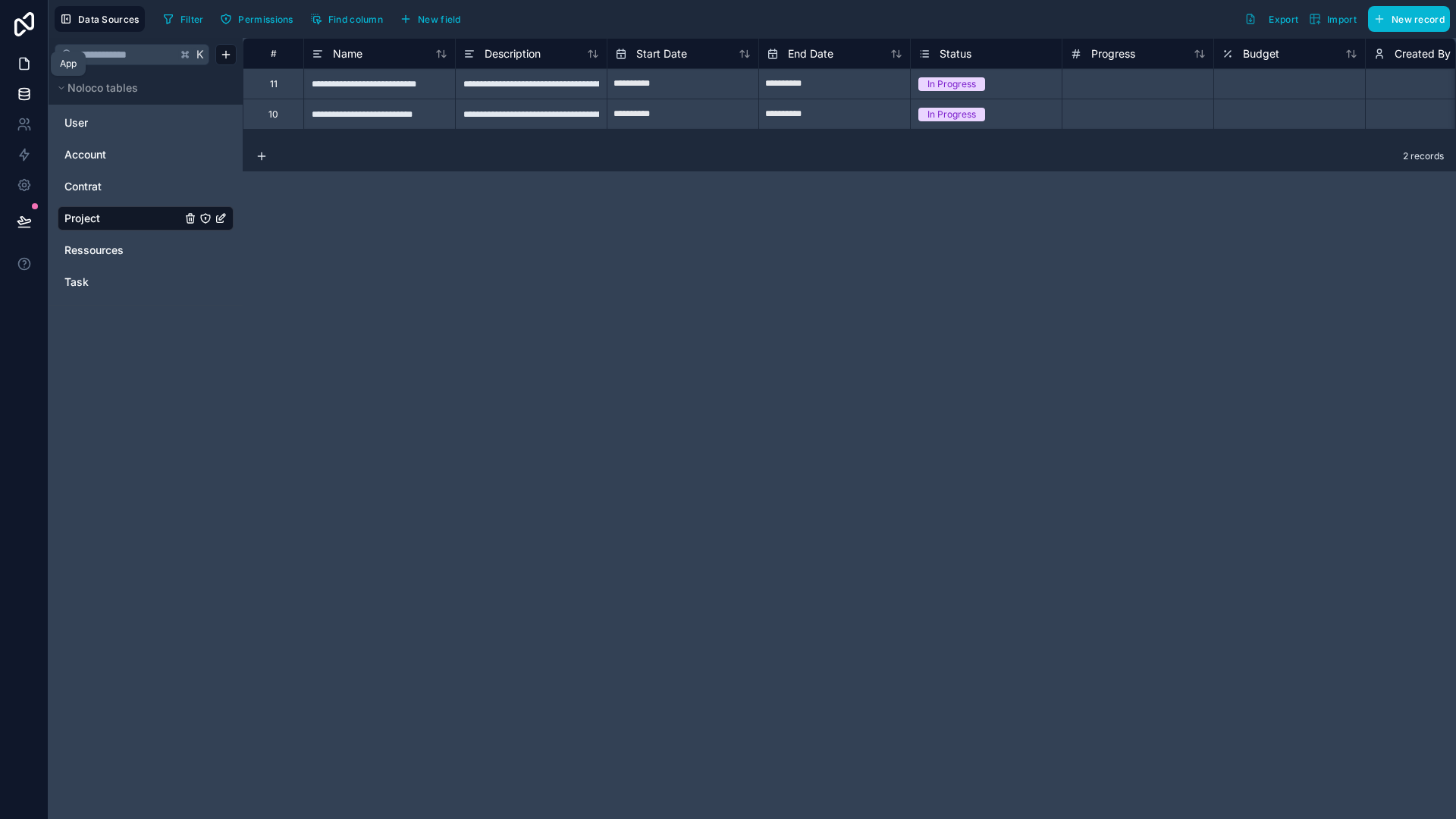
click at [33, 66] on link at bounding box center [24, 63] width 48 height 30
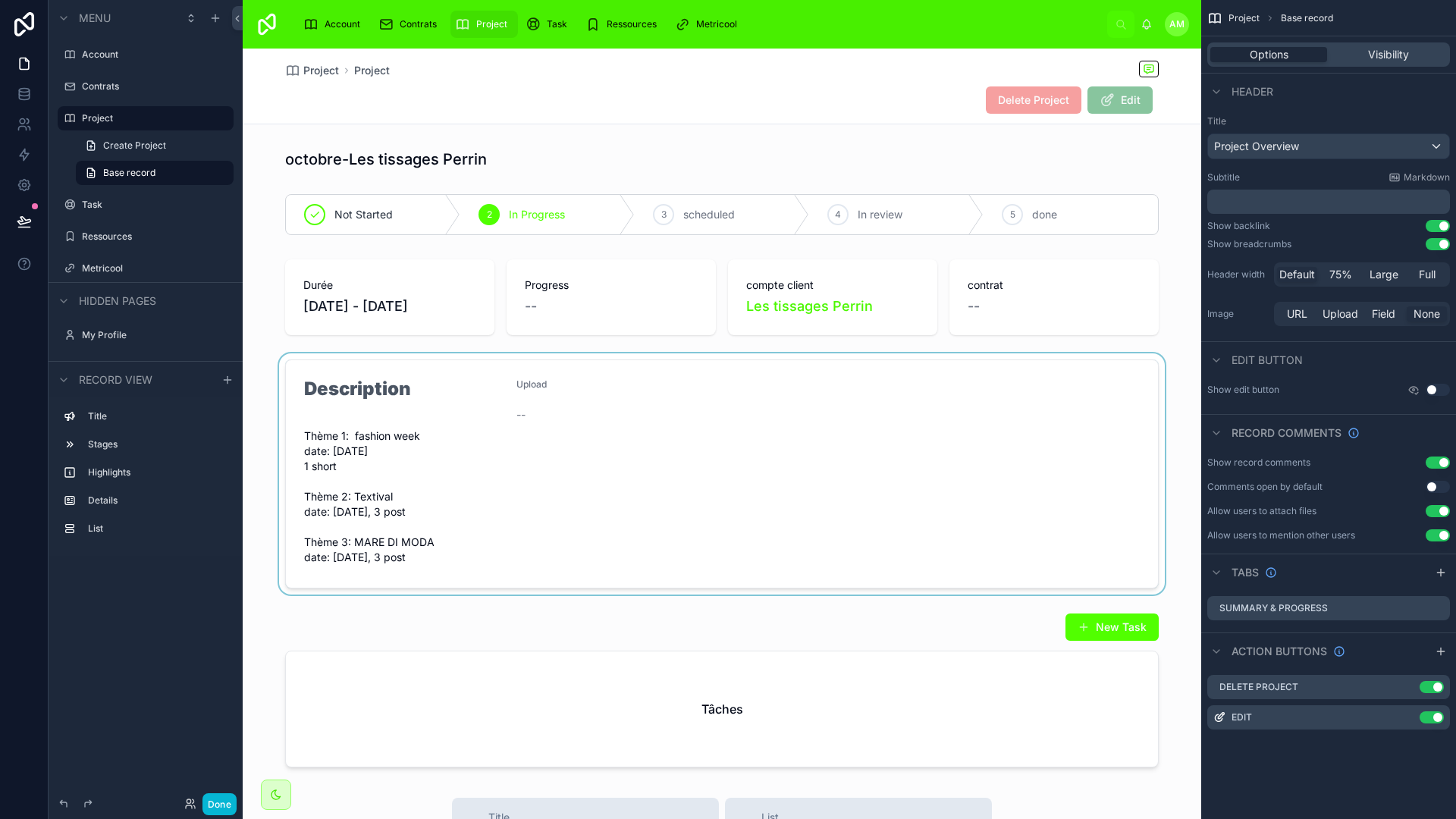
click at [568, 454] on div at bounding box center [722, 475] width 959 height 242
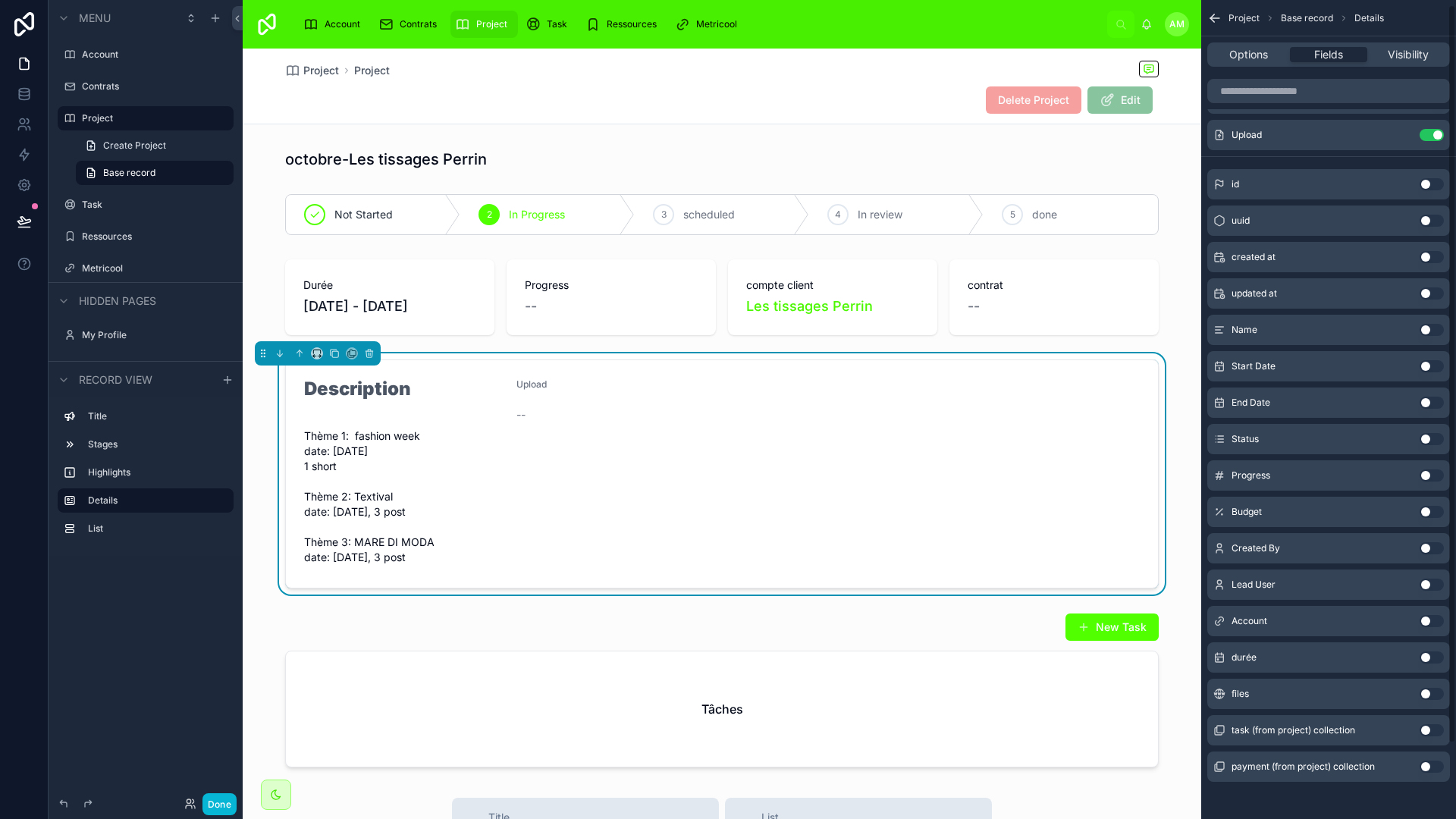
scroll to position [89, 0]
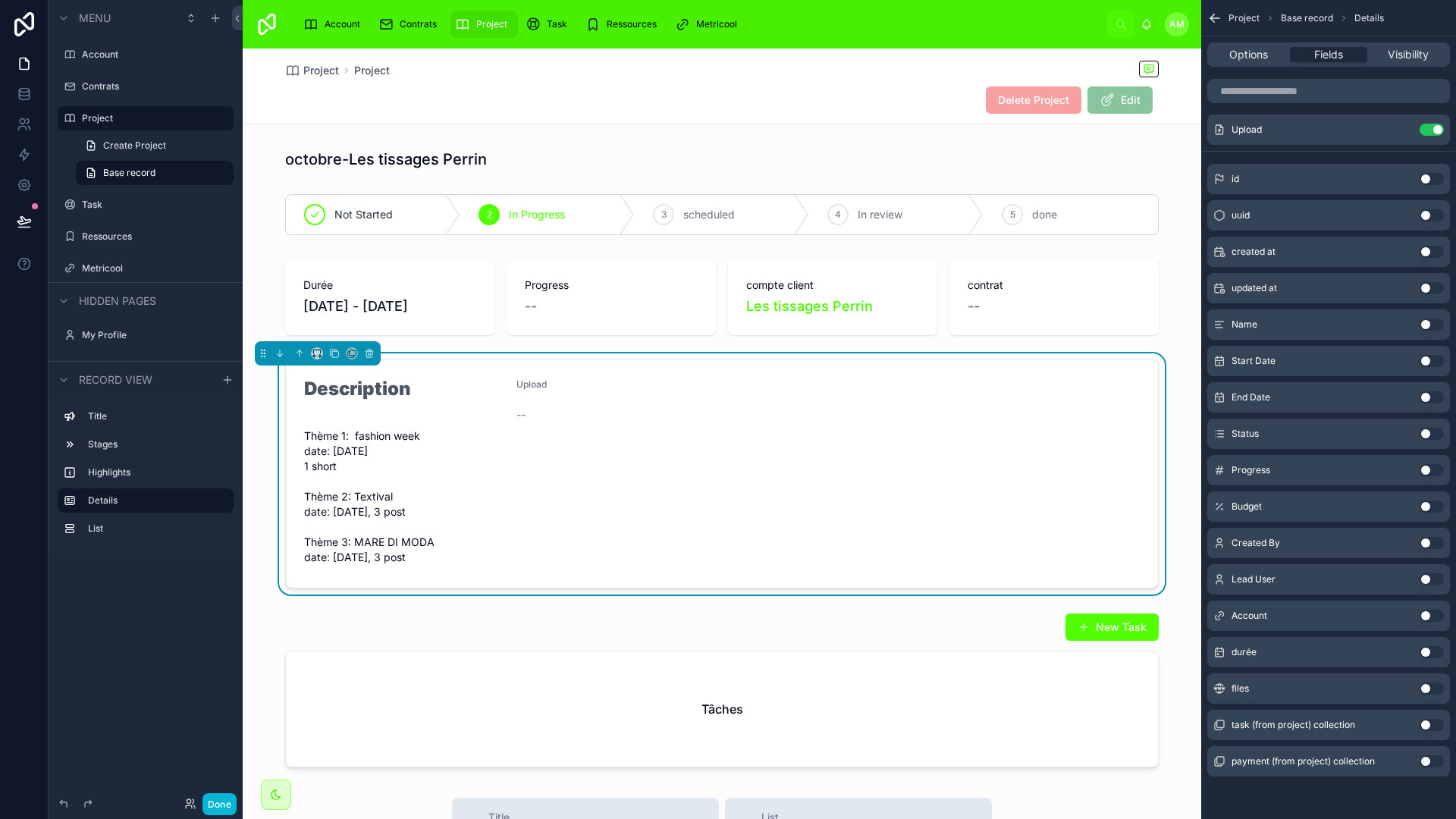
click at [1146, 687] on button "Use setting" at bounding box center [1432, 688] width 25 height 12
click at [226, 719] on button "Done" at bounding box center [220, 804] width 34 height 22
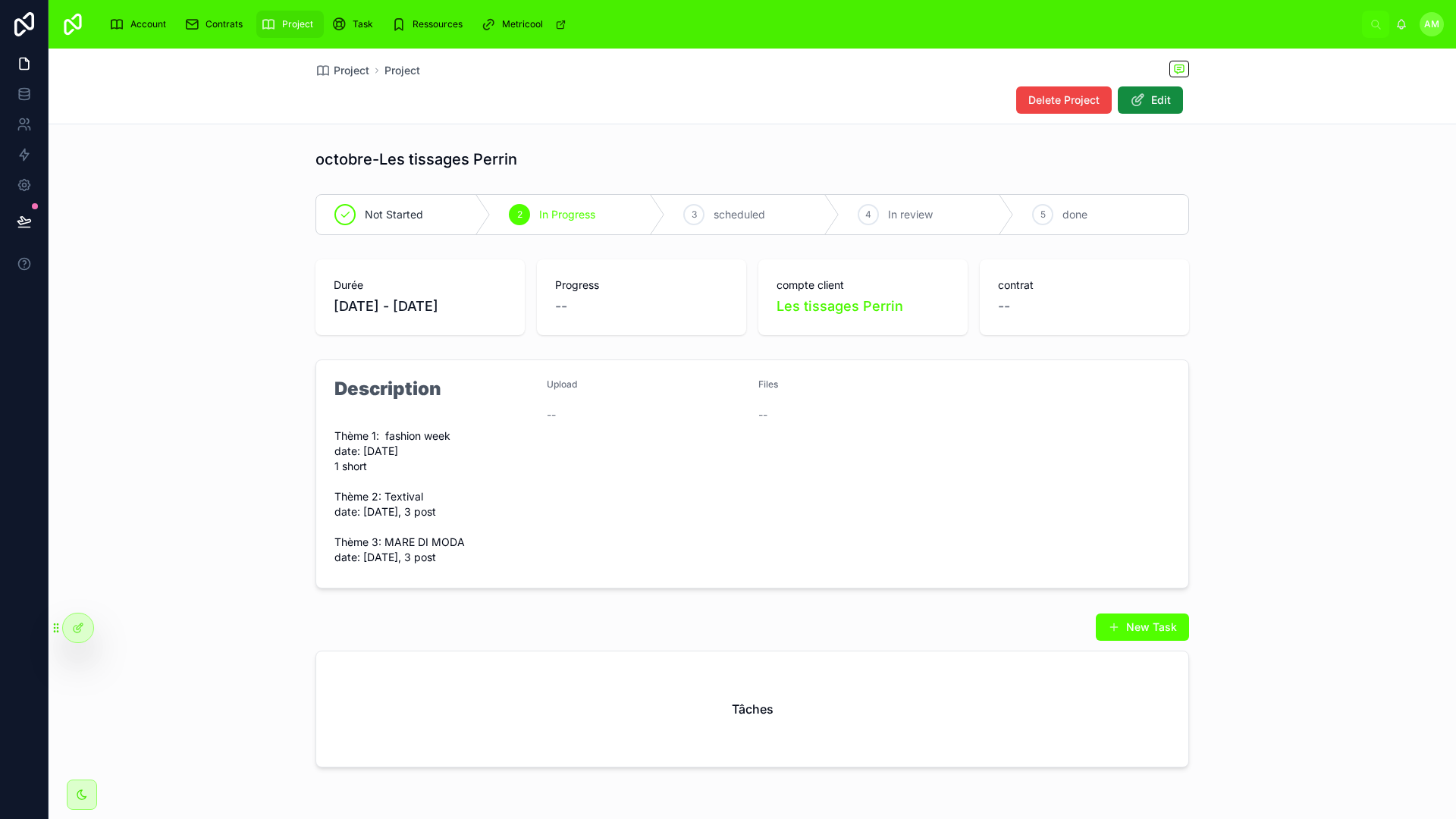
click at [682, 451] on div "Upload --" at bounding box center [647, 474] width 200 height 192
click at [78, 628] on icon at bounding box center [79, 627] width 6 height 6
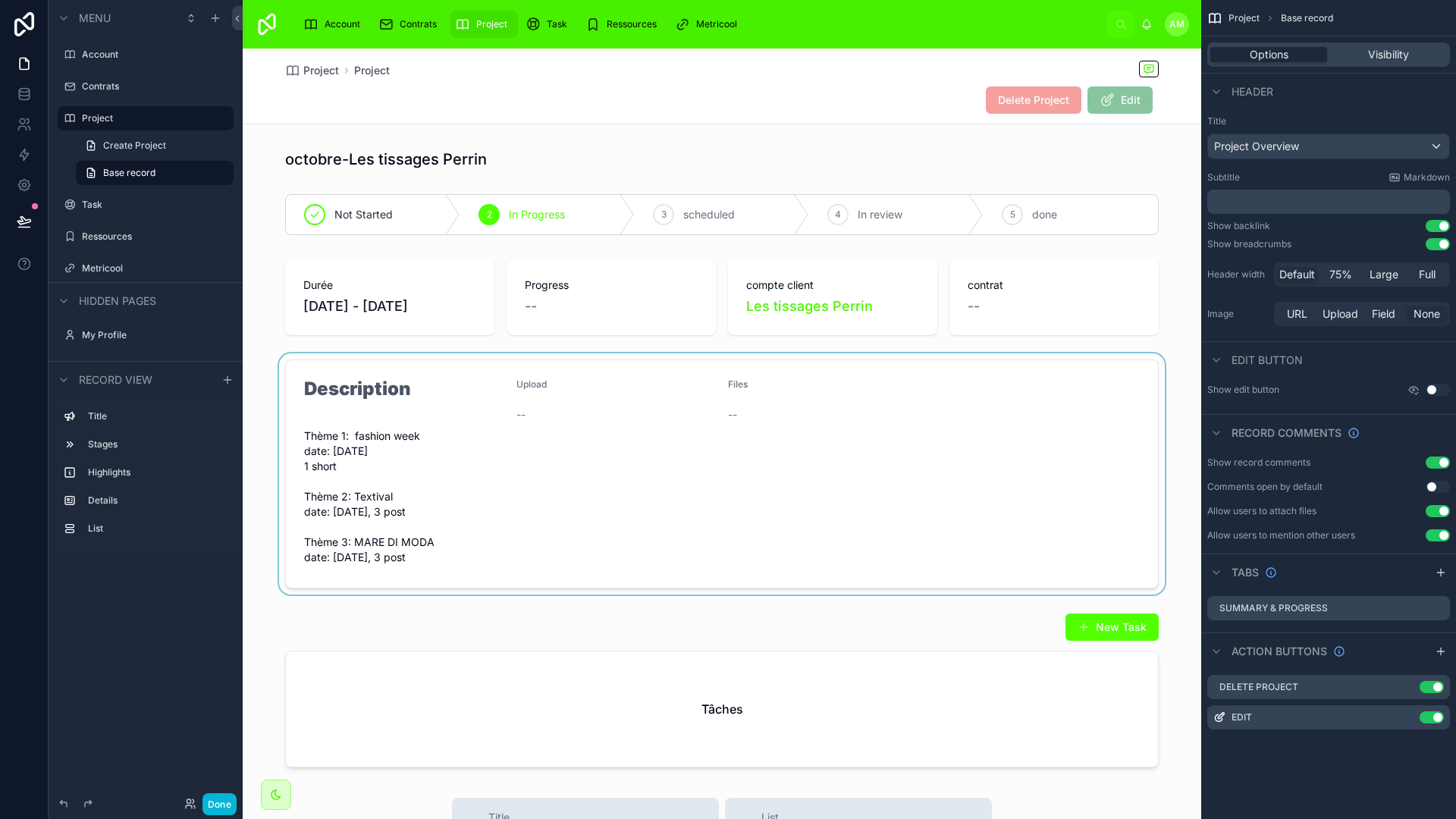
click at [589, 413] on div at bounding box center [722, 475] width 959 height 242
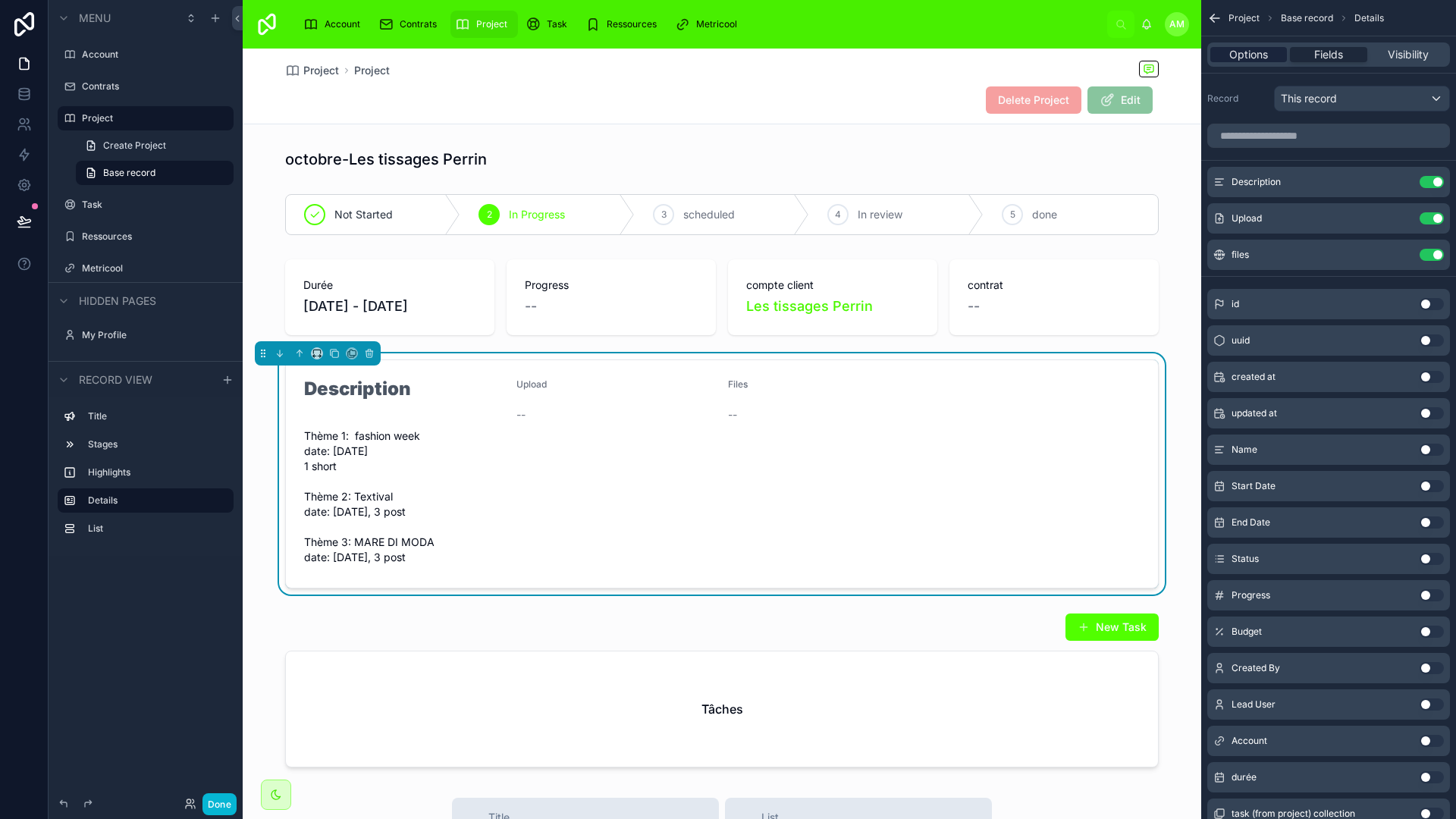
click at [1146, 54] on span "Options" at bounding box center [1248, 55] width 39 height 15
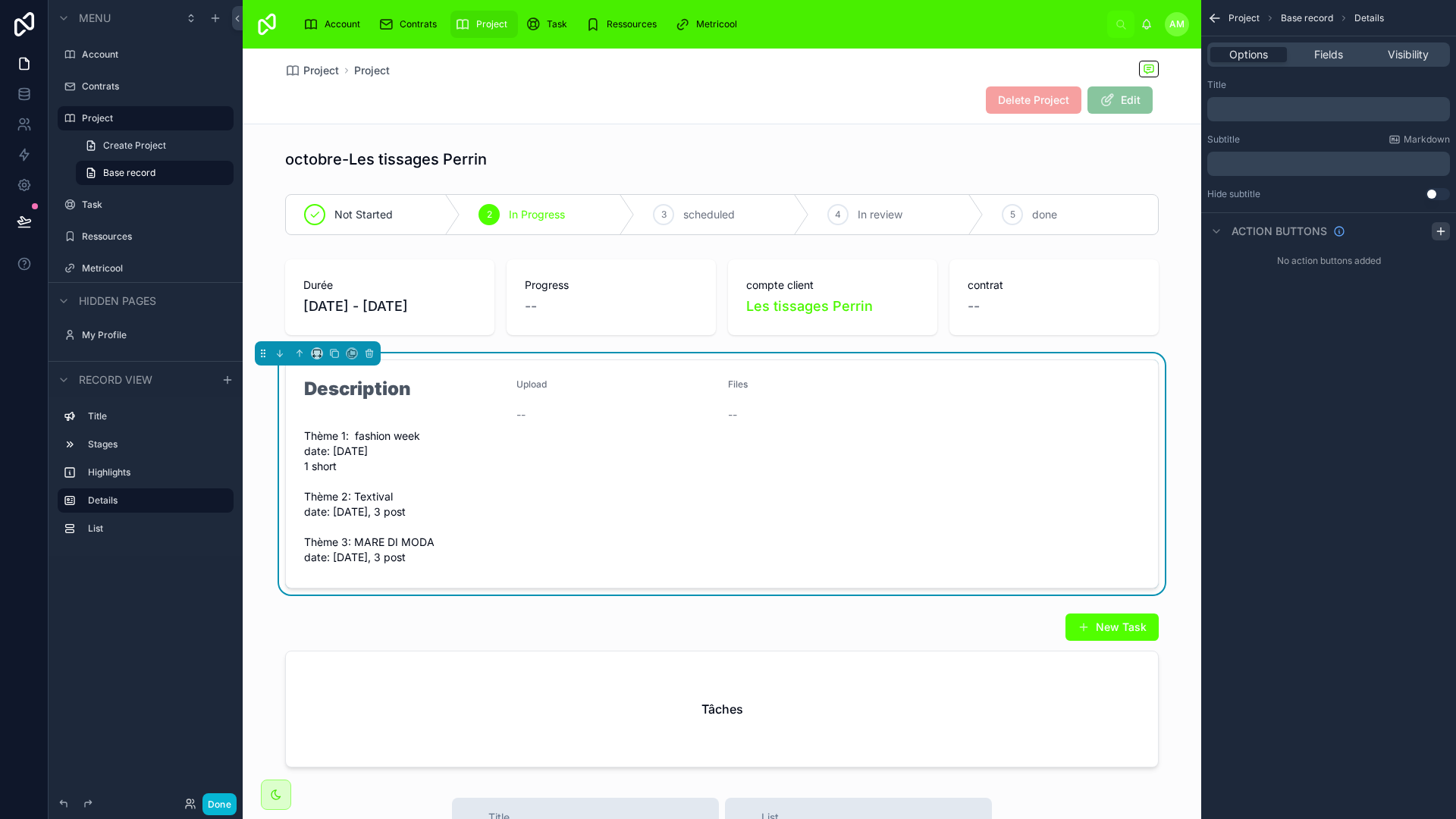
click at [1146, 229] on icon "scrollable content" at bounding box center [1441, 231] width 12 height 12
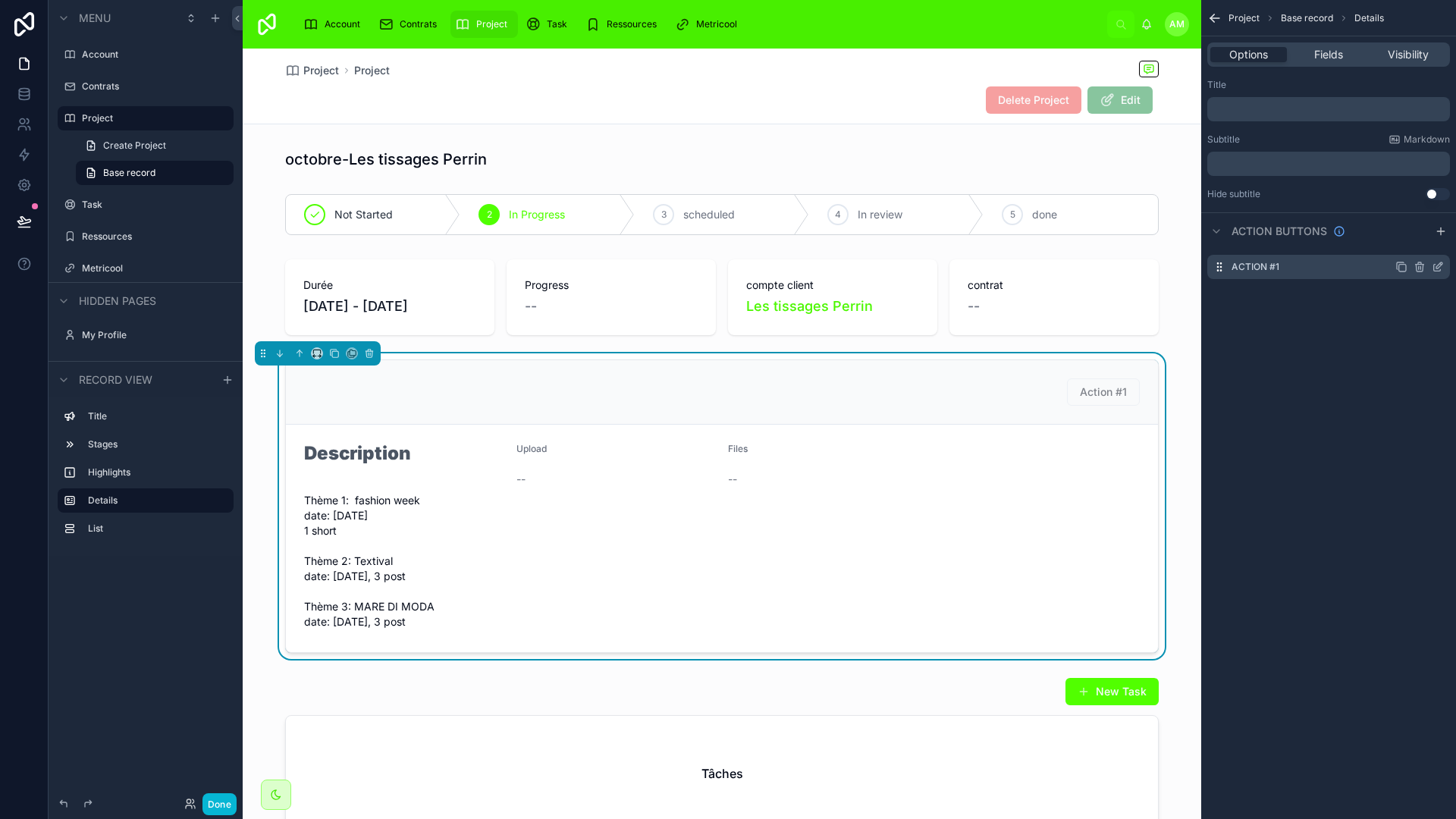
click at [1146, 263] on icon "scrollable content" at bounding box center [1438, 267] width 12 height 12
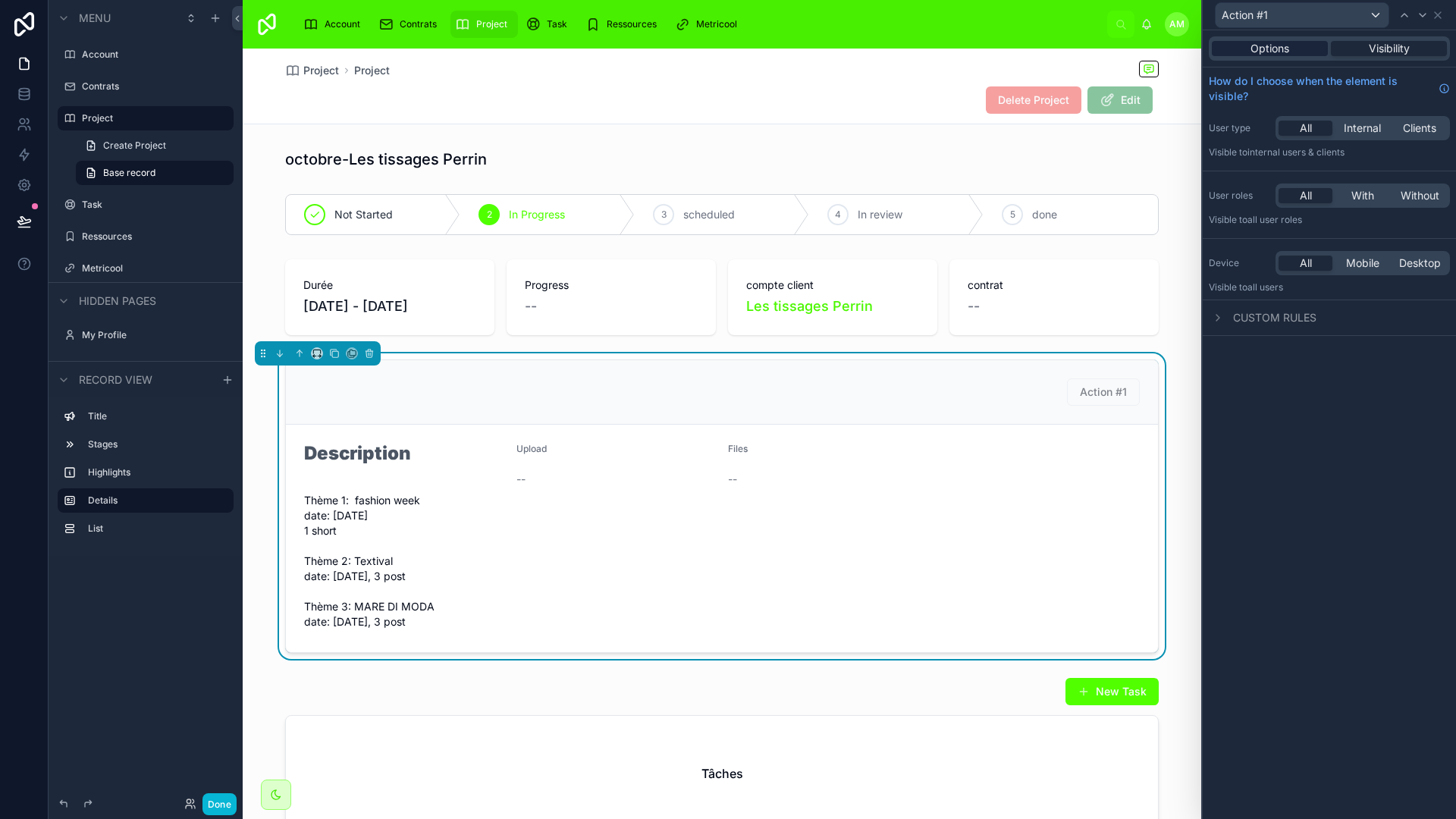
click at [1146, 48] on span "Options" at bounding box center [1270, 48] width 39 height 15
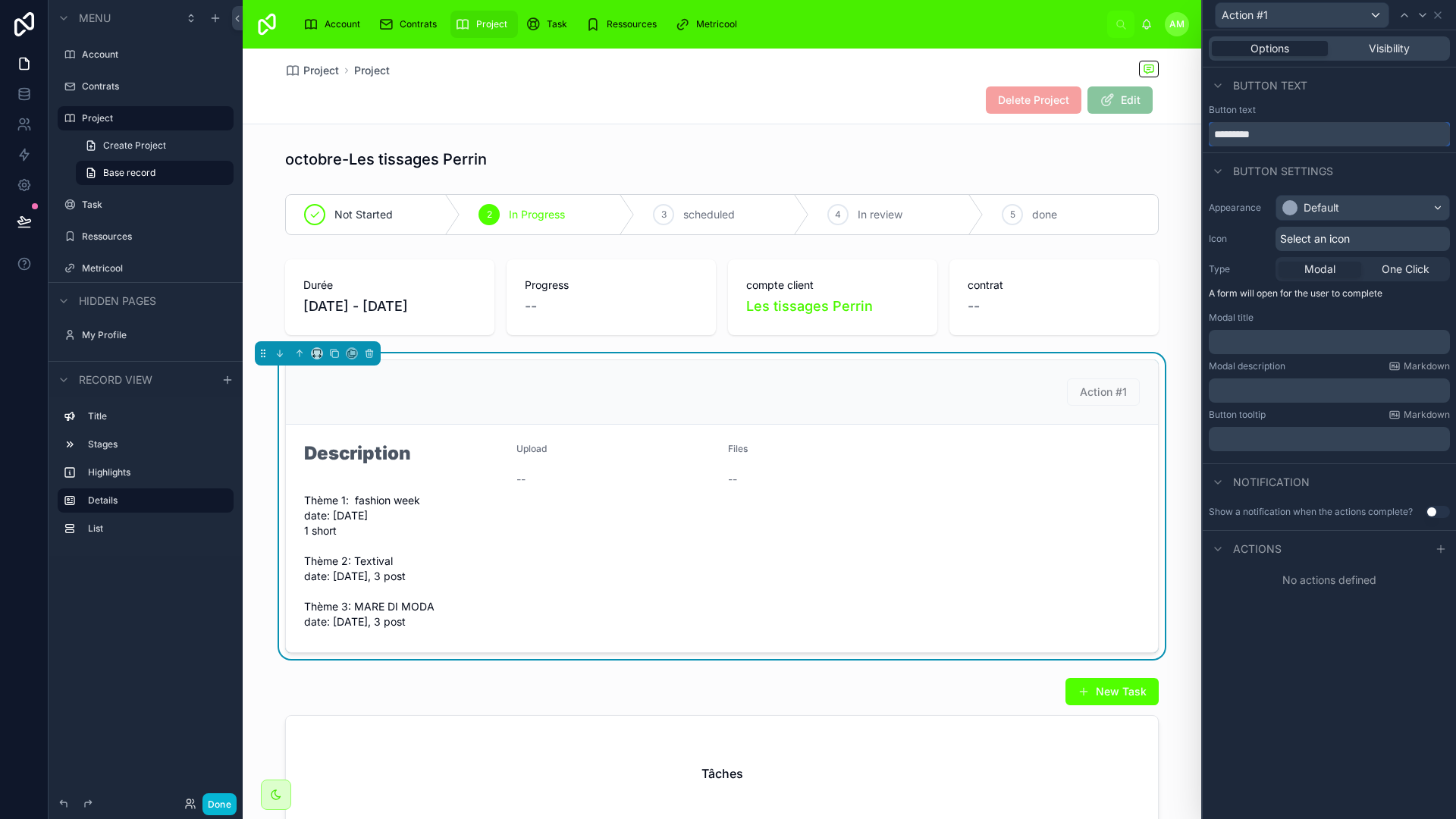
drag, startPoint x: 1285, startPoint y: 139, endPoint x: 1164, endPoint y: 139, distance: 121.0
click at [1146, 139] on div "Action #1 Options Visibility Button text Button text ********* Button settings …" at bounding box center [728, 410] width 1456 height 819
type input "**********"
click at [1146, 215] on div "Default" at bounding box center [1363, 208] width 173 height 25
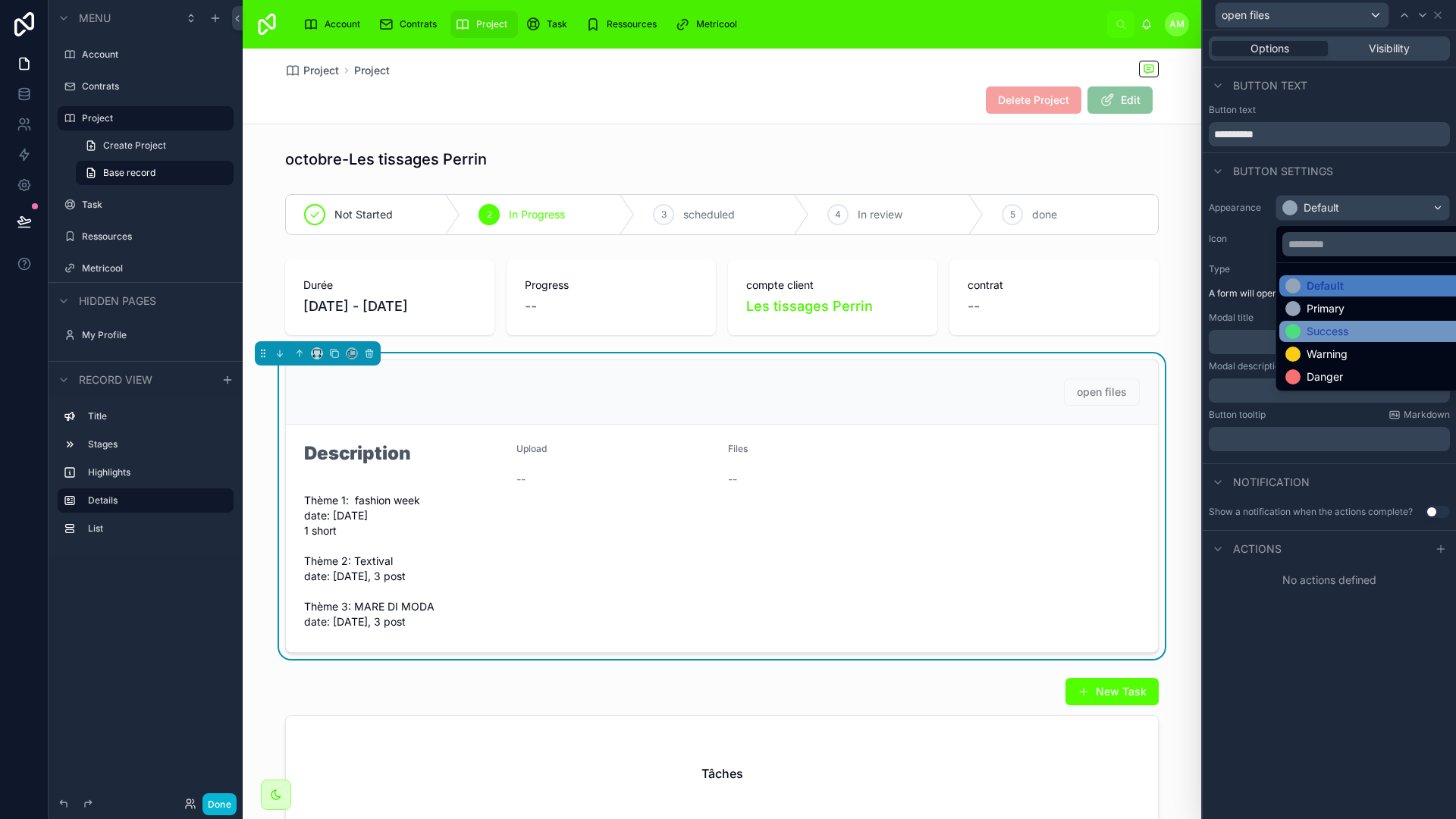
click at [1146, 335] on div "Success" at bounding box center [1328, 331] width 42 height 15
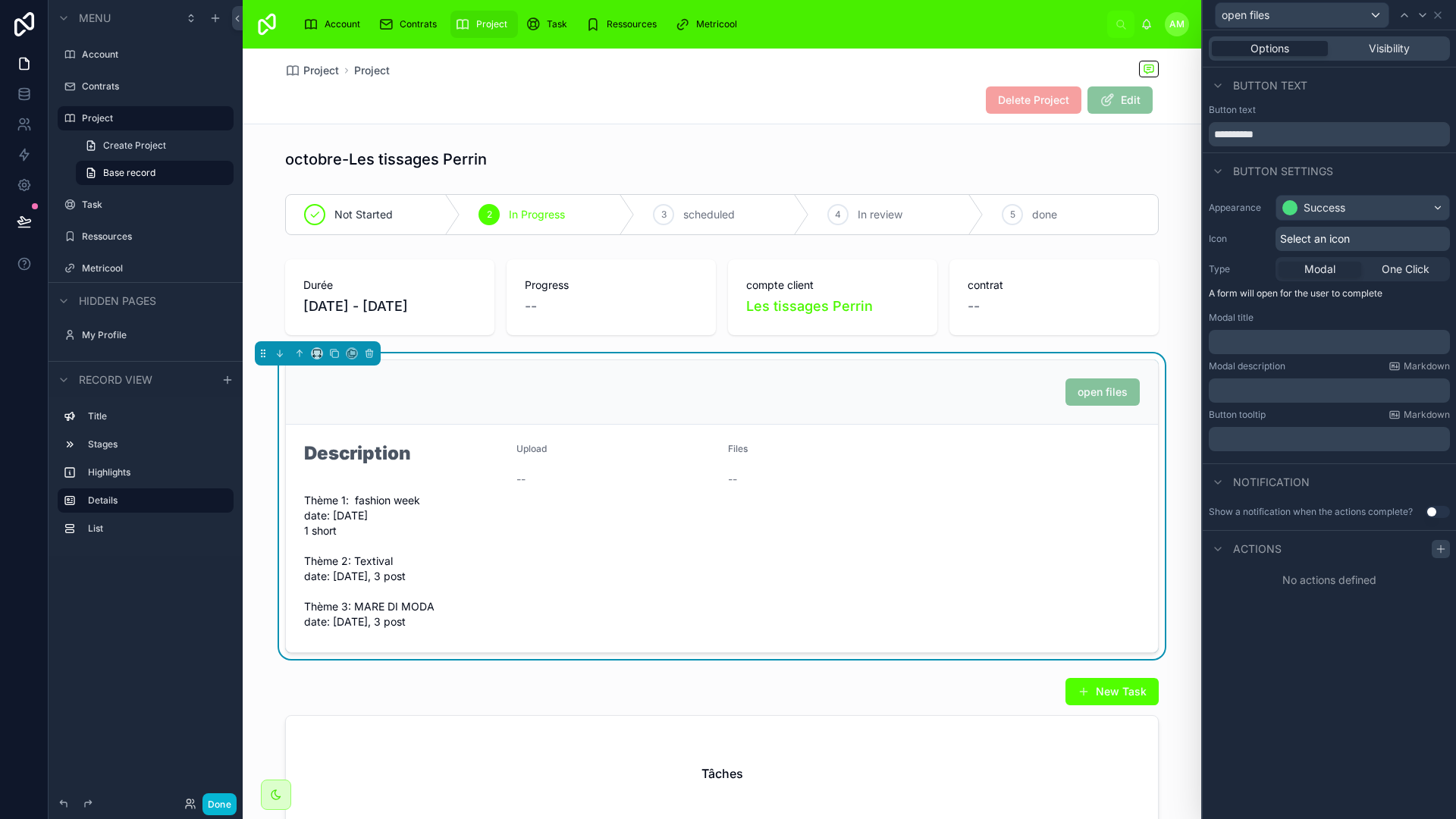
click at [1146, 547] on icon at bounding box center [1441, 549] width 12 height 12
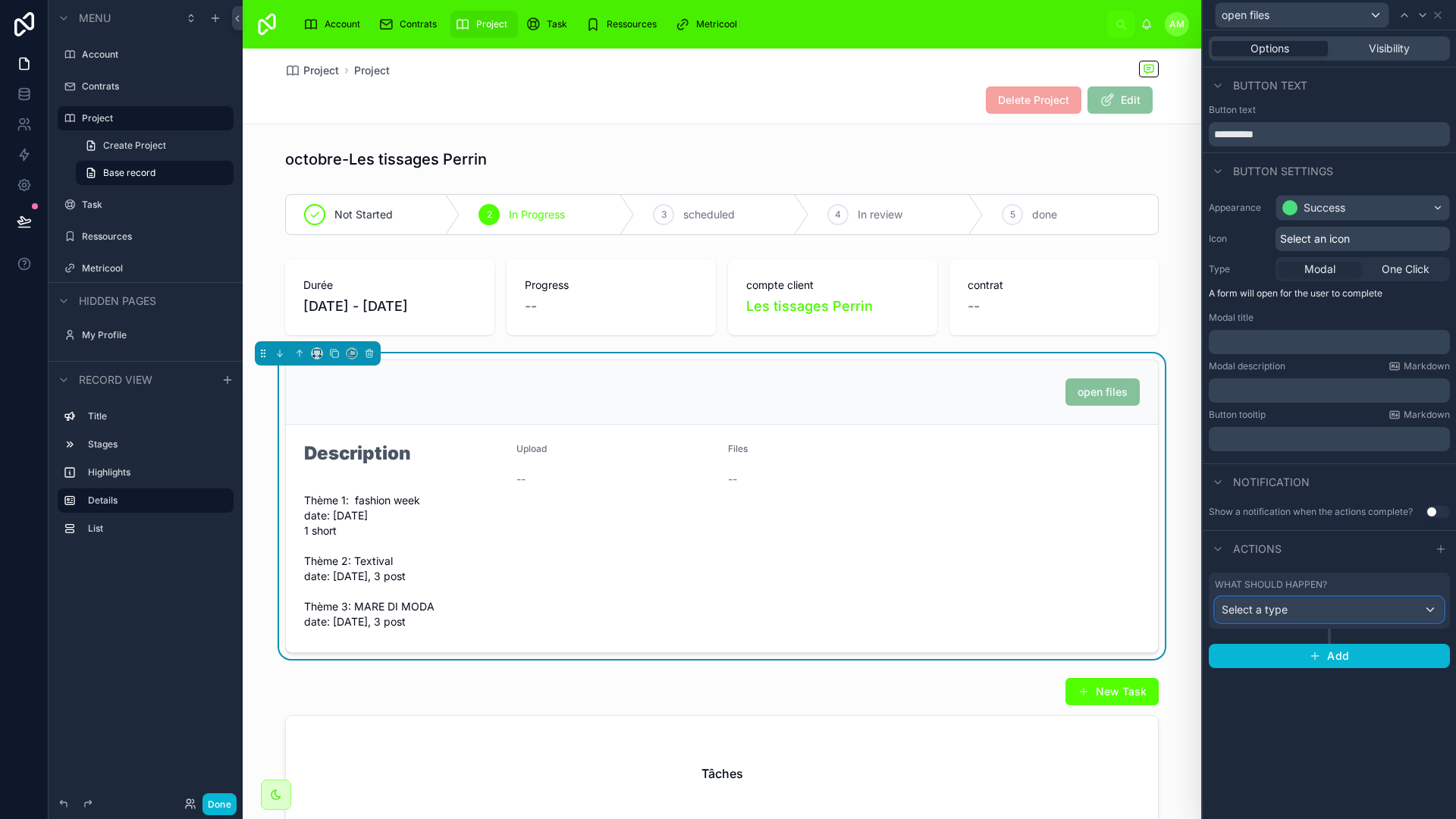
click at [1146, 606] on div "Select a type" at bounding box center [1330, 610] width 227 height 25
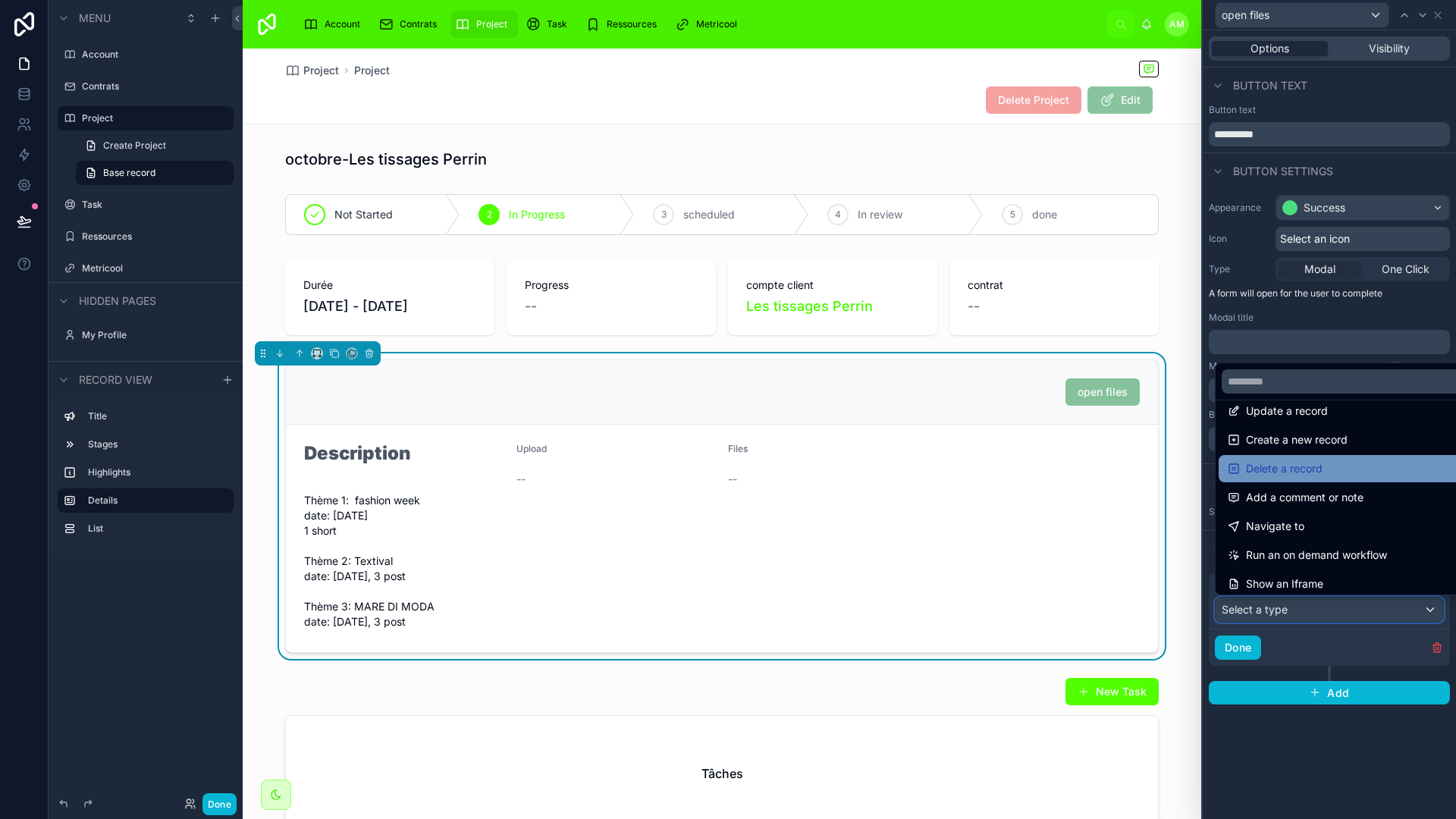
scroll to position [22, 0]
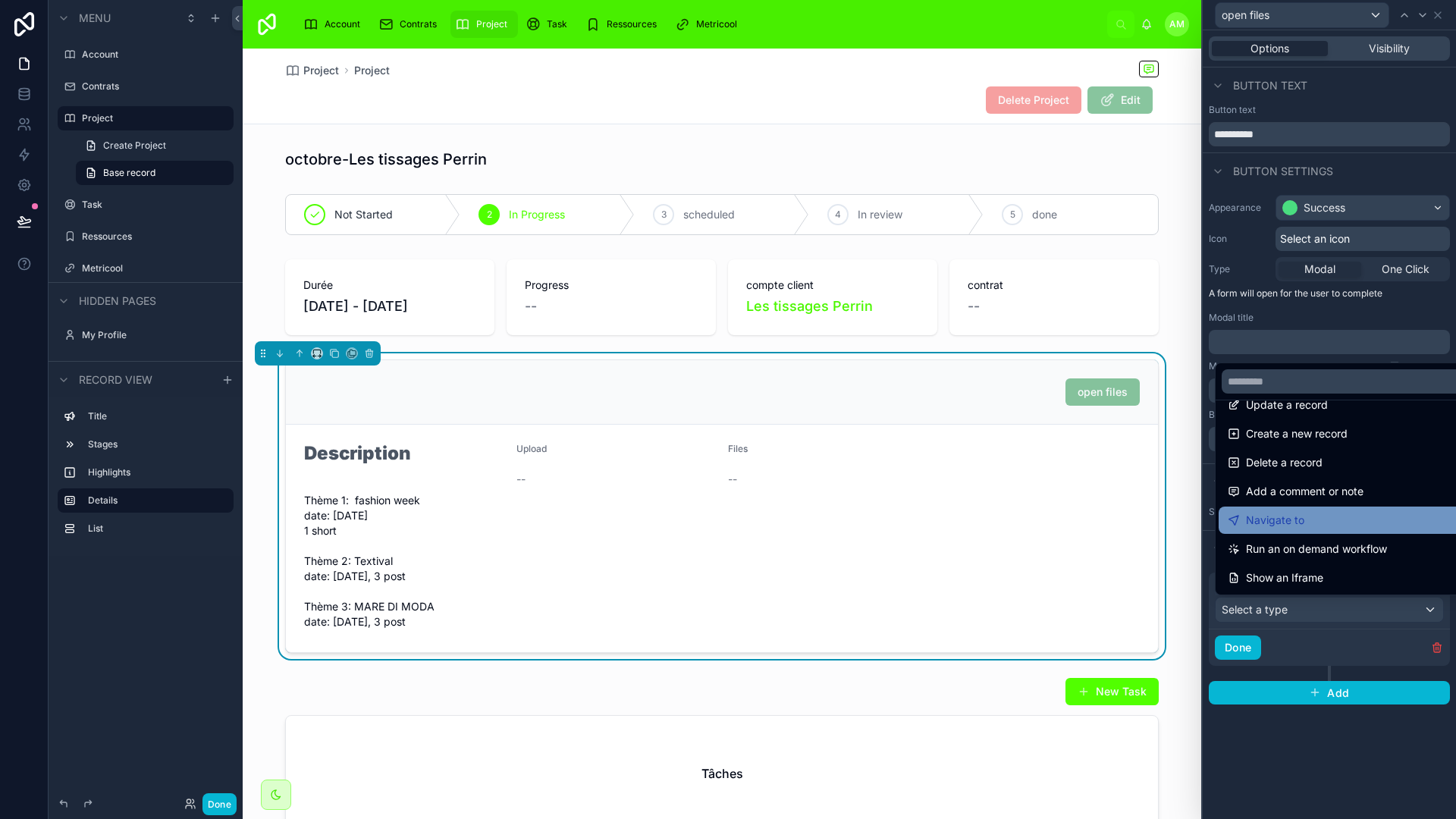
click at [1146, 512] on span "Navigate to" at bounding box center [1276, 520] width 59 height 18
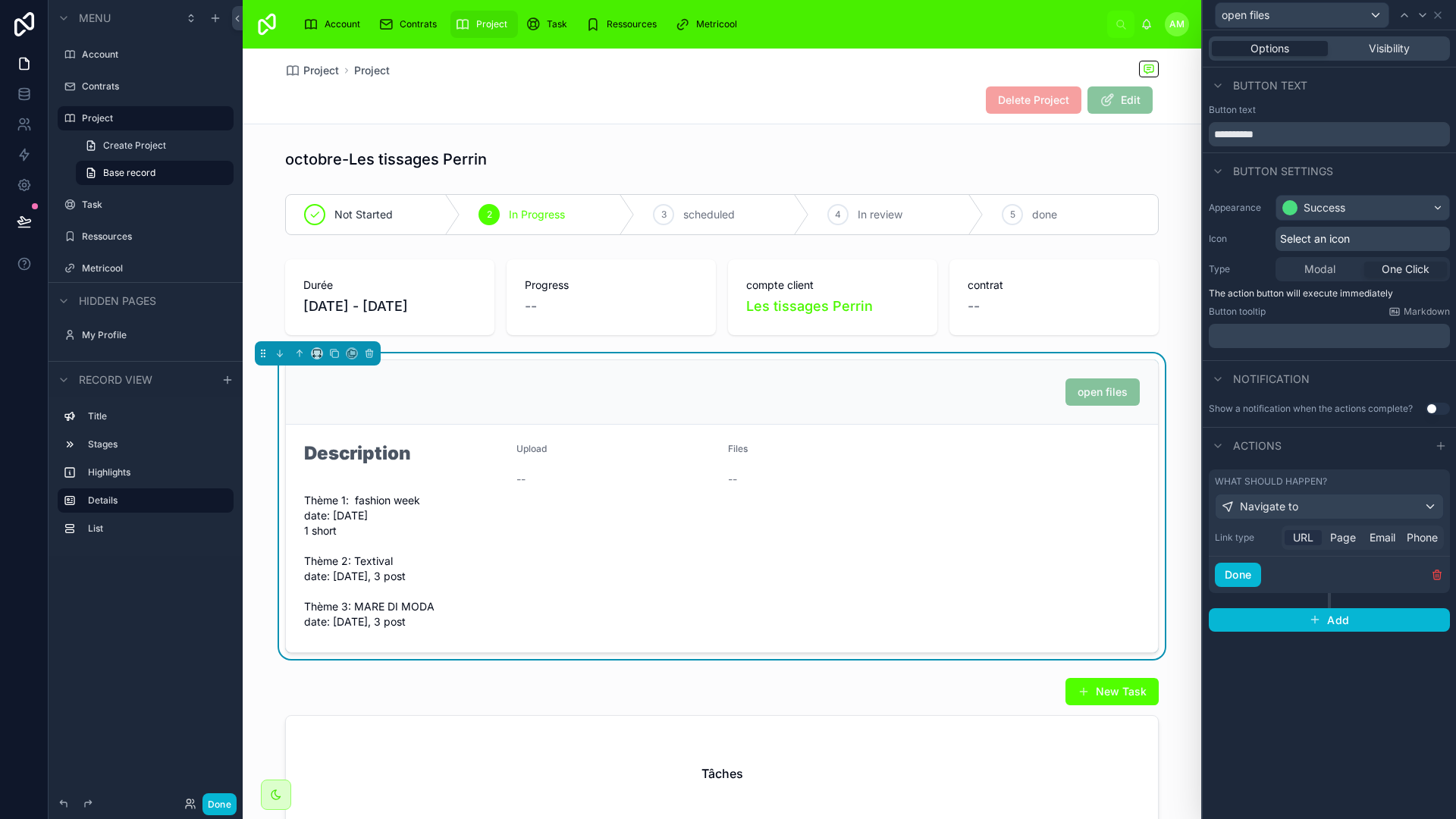
click at [1146, 542] on span "URL" at bounding box center [1304, 538] width 21 height 15
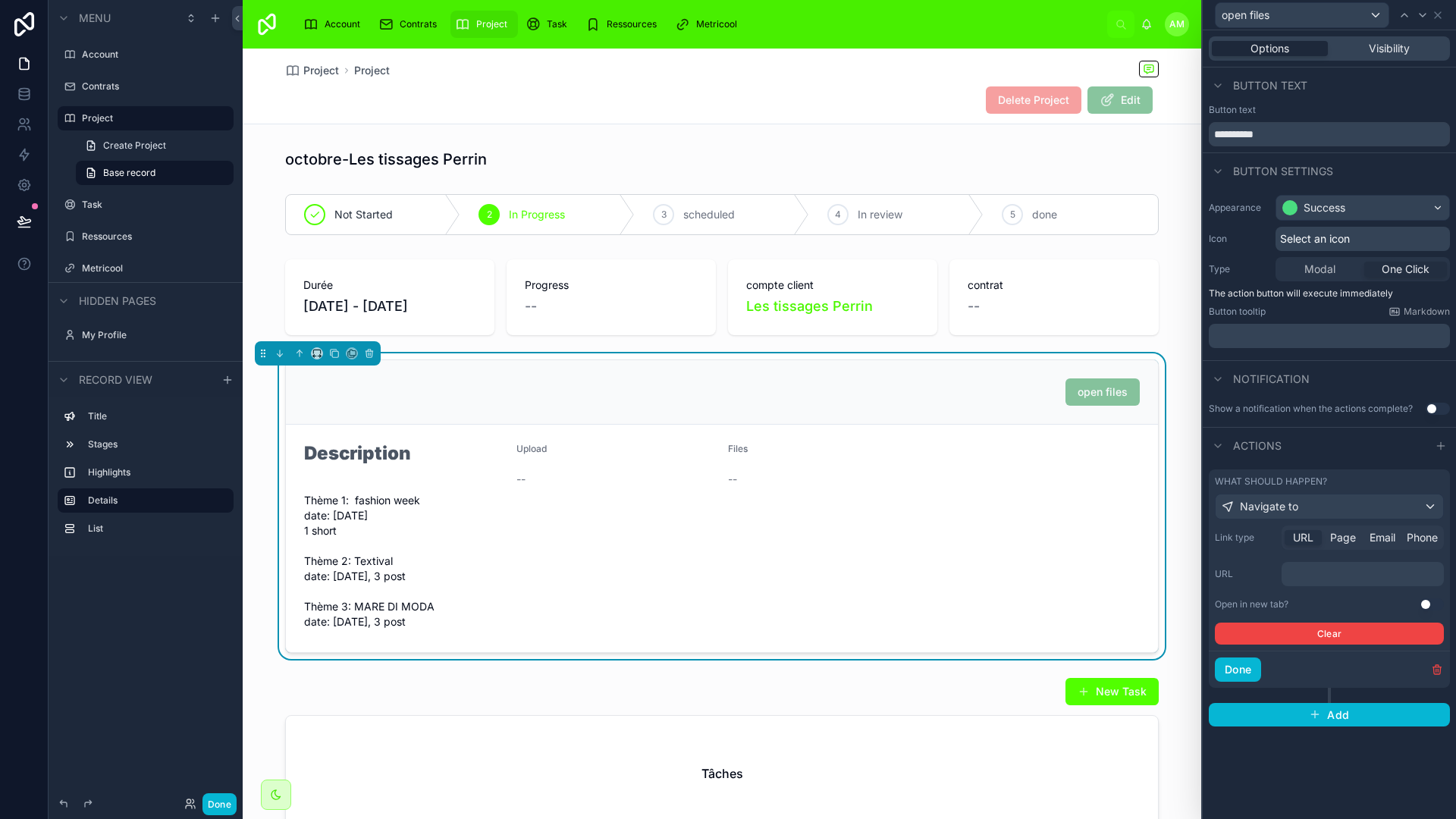
click at [1146, 574] on p "﻿" at bounding box center [1364, 574] width 153 height 15
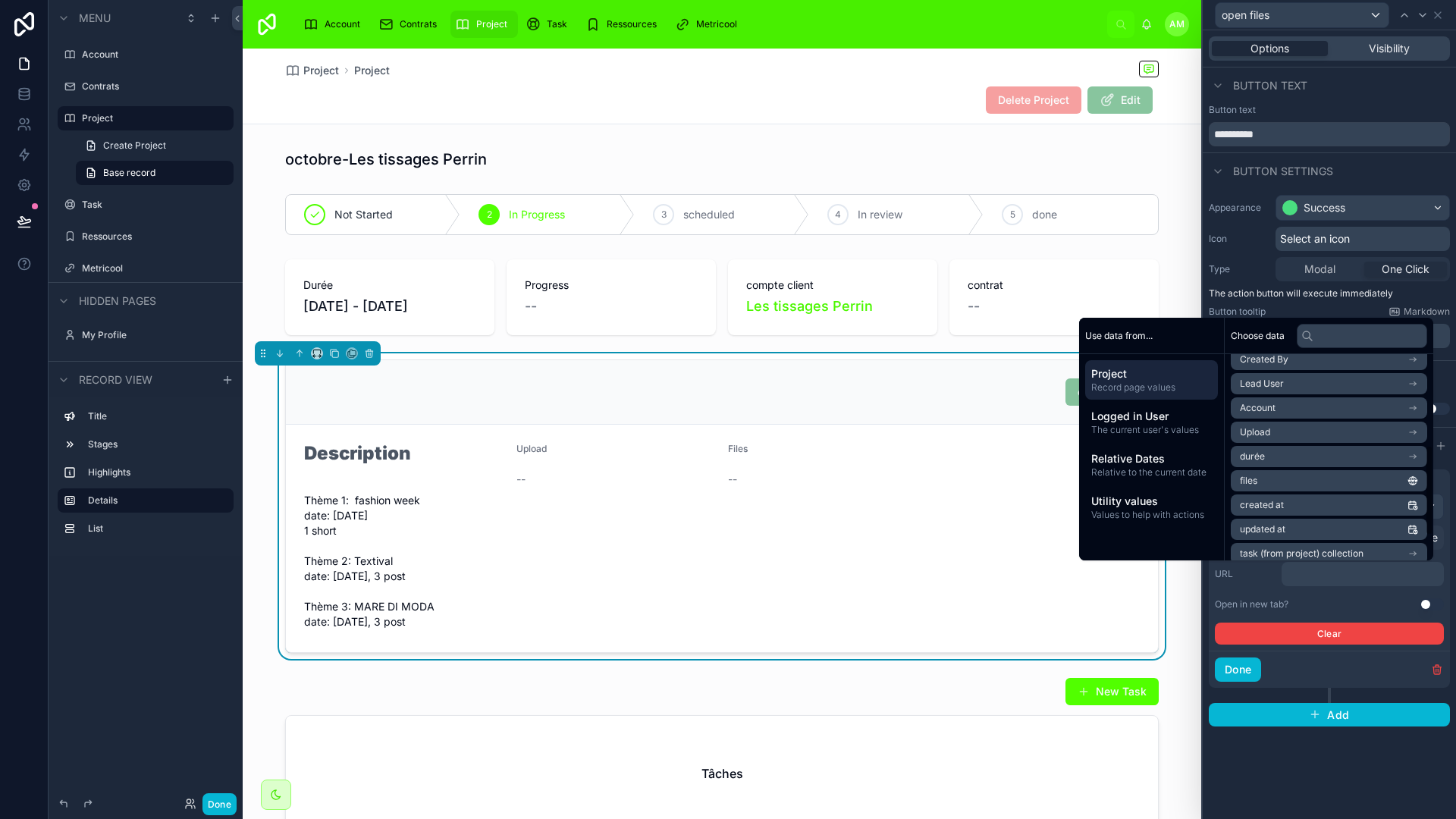
scroll to position [223, 0]
click at [1146, 460] on li "files" at bounding box center [1330, 463] width 196 height 22
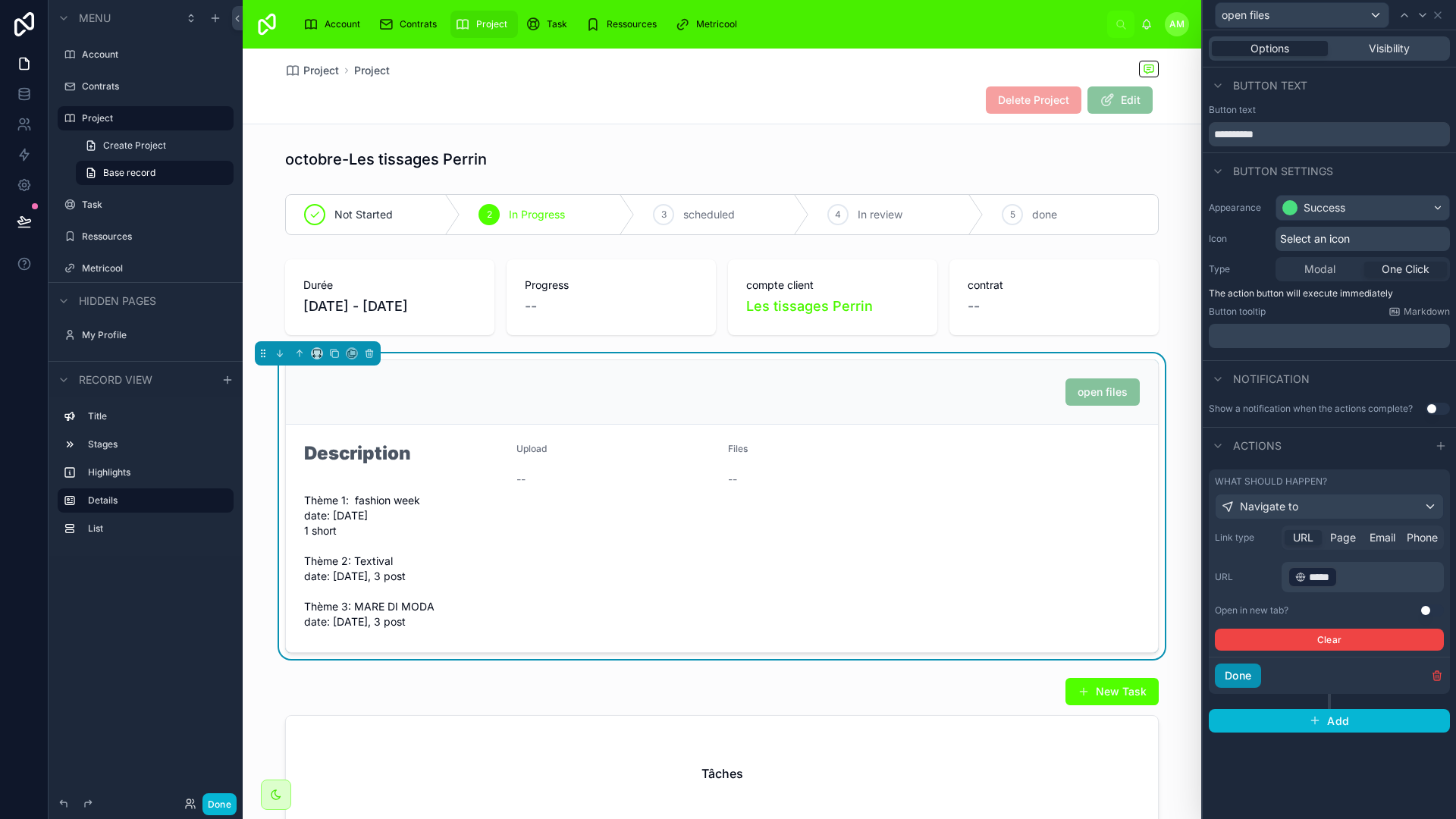
click at [1146, 669] on button "Done" at bounding box center [1238, 676] width 46 height 25
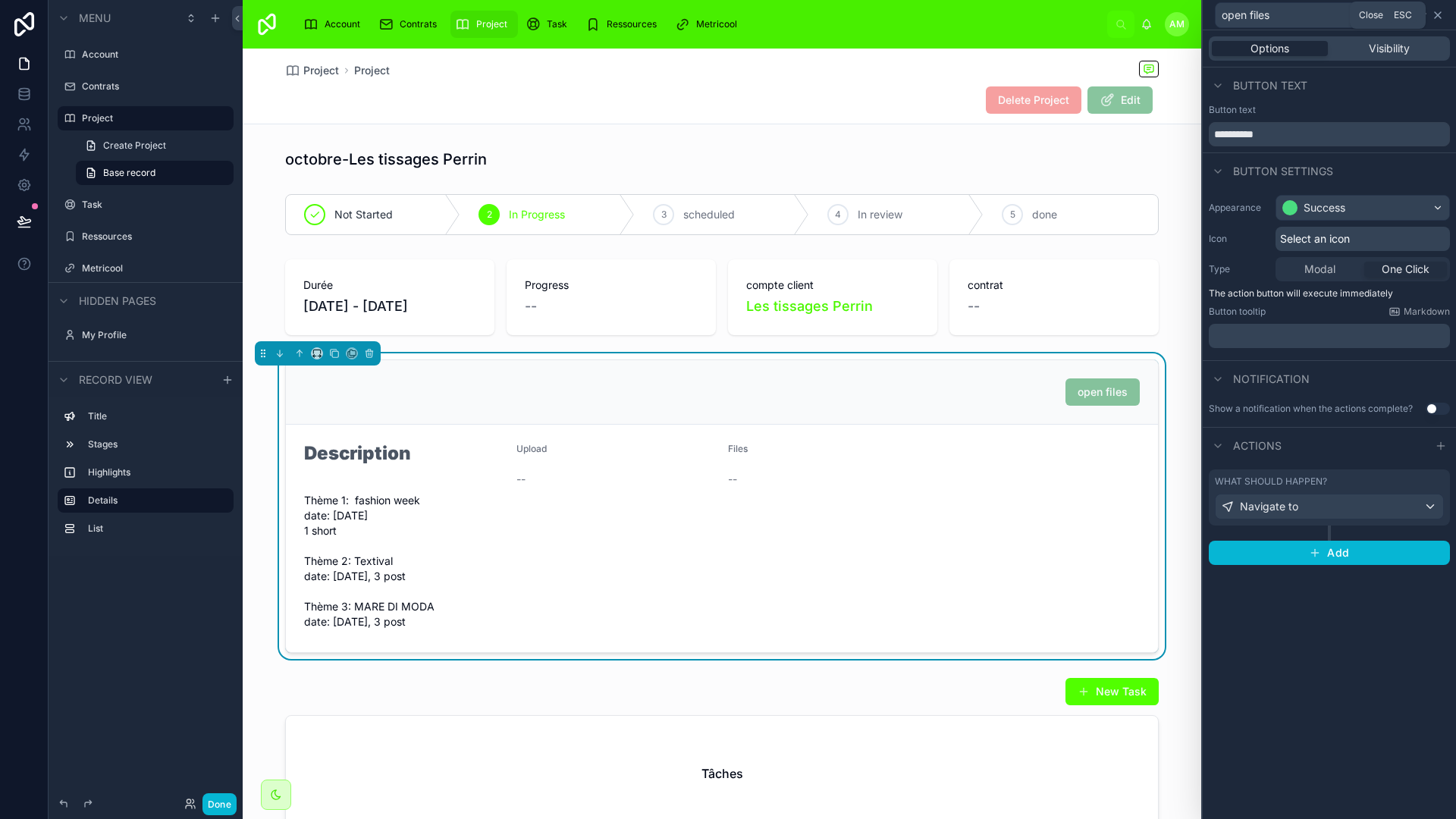
click at [1146, 17] on icon at bounding box center [1438, 15] width 12 height 12
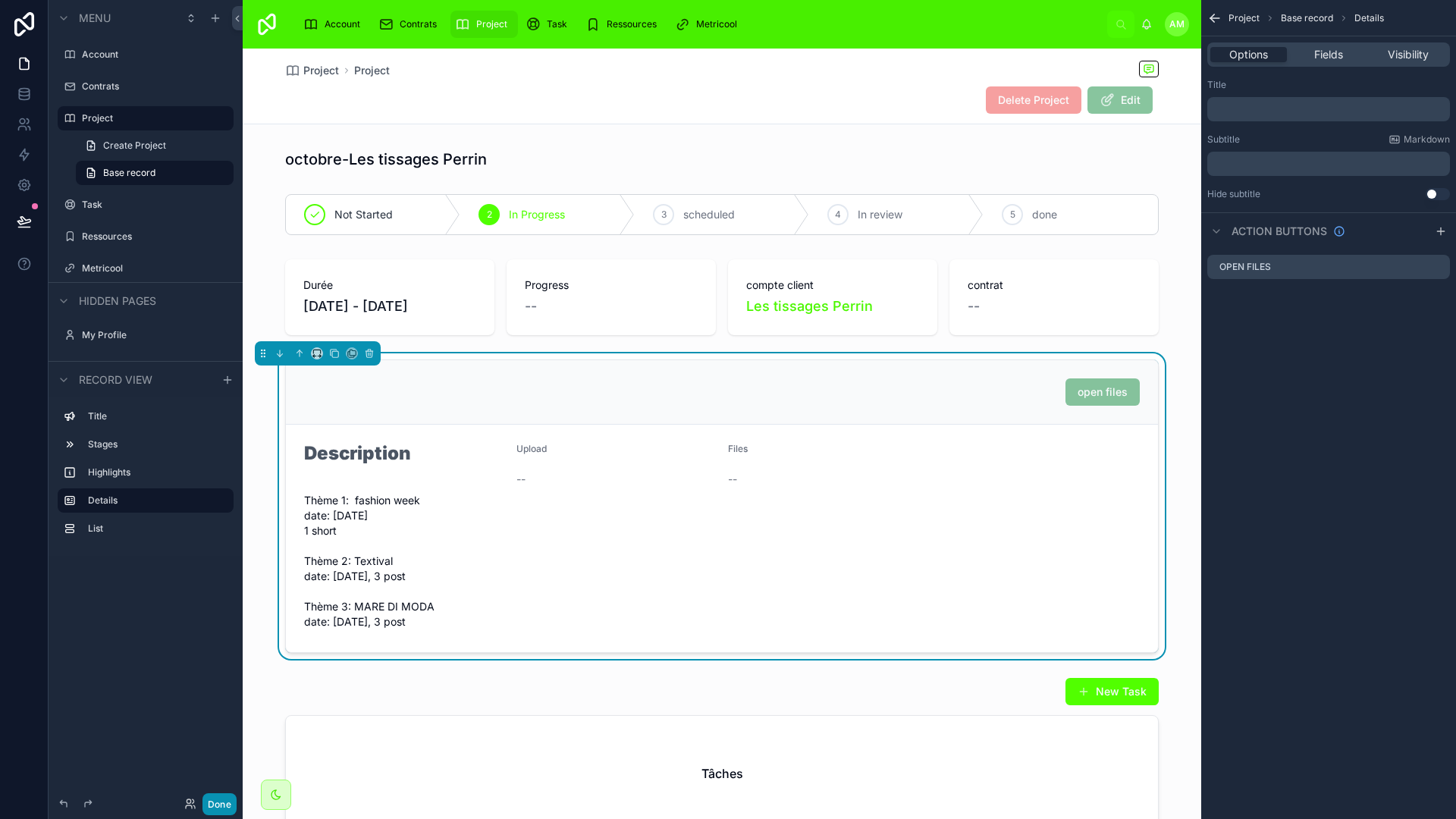
click at [219, 719] on button "Done" at bounding box center [220, 804] width 34 height 22
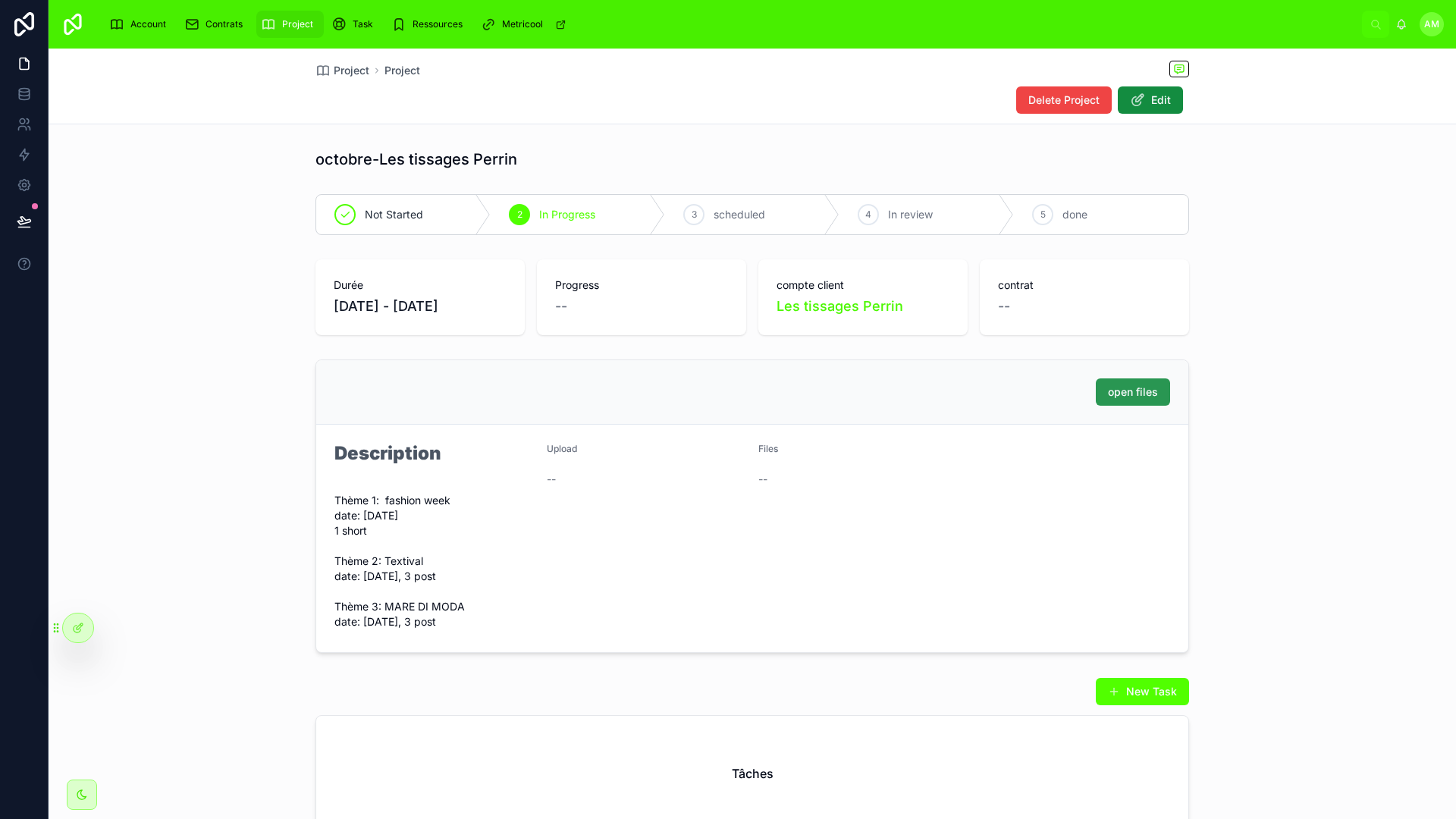
click at [1133, 399] on span "open files" at bounding box center [1132, 393] width 50 height 15
click at [75, 625] on icon at bounding box center [77, 627] width 12 height 12
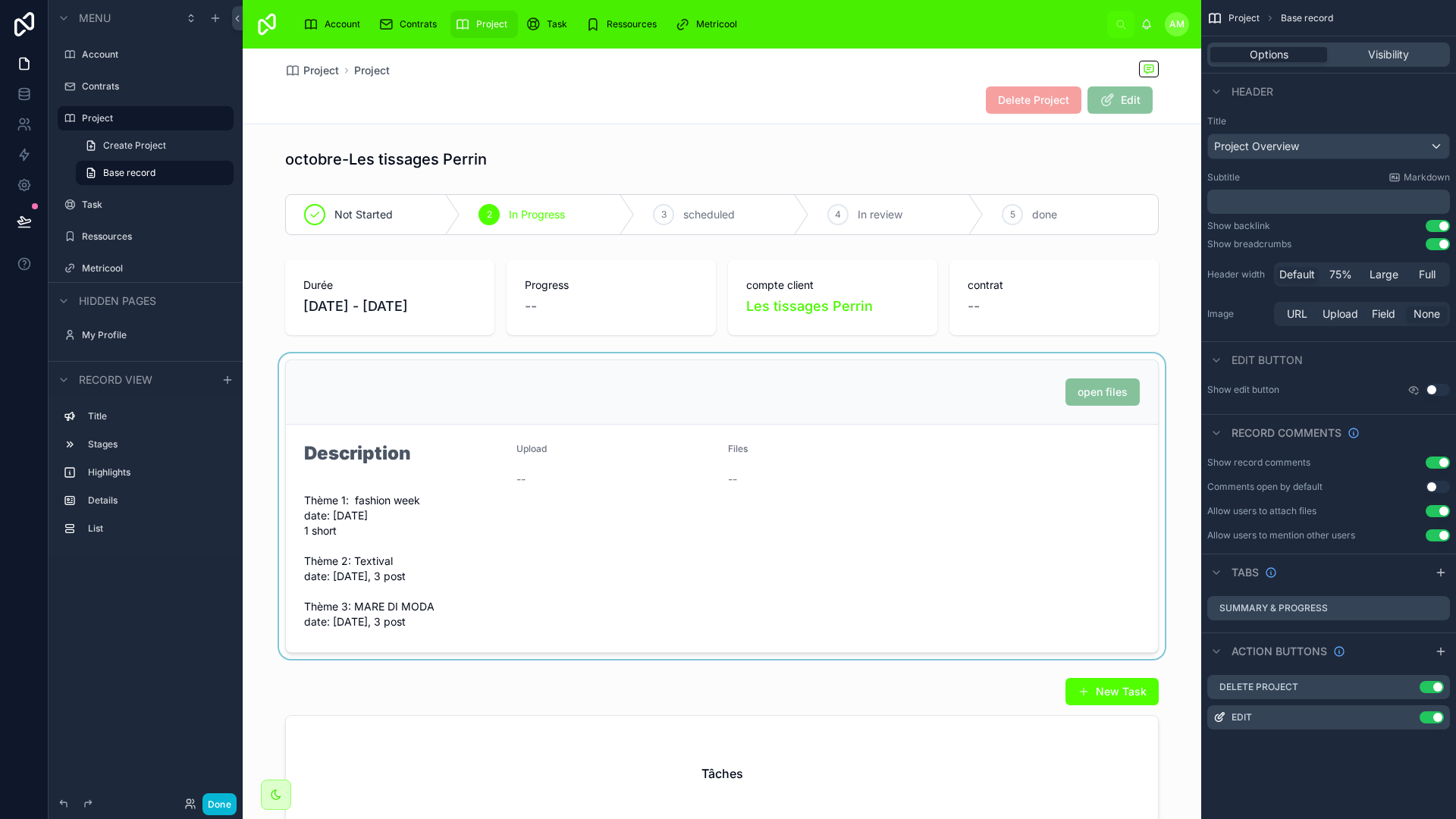
click at [713, 513] on div at bounding box center [722, 507] width 959 height 306
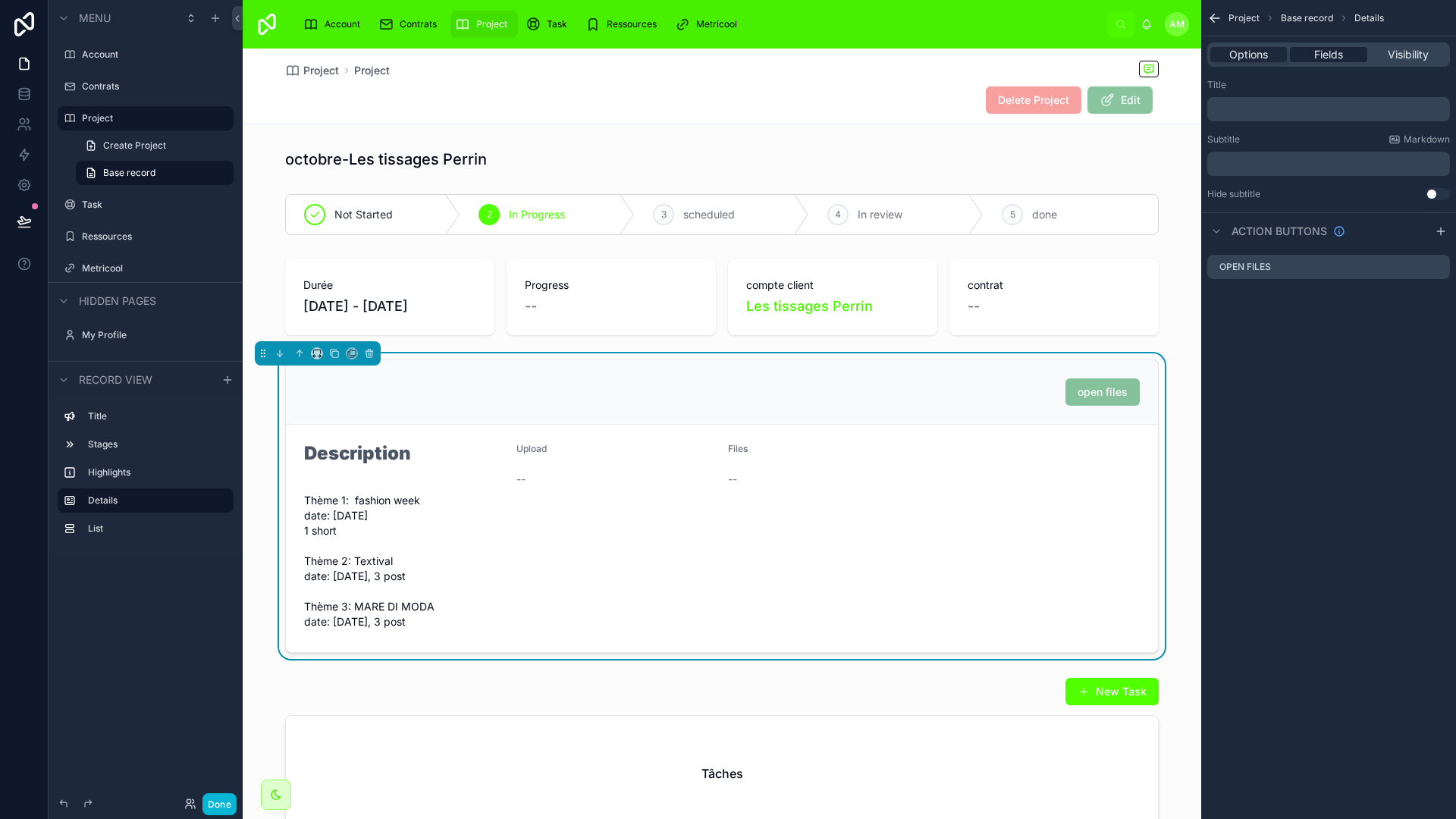
click at [1146, 56] on span "Fields" at bounding box center [1329, 55] width 29 height 15
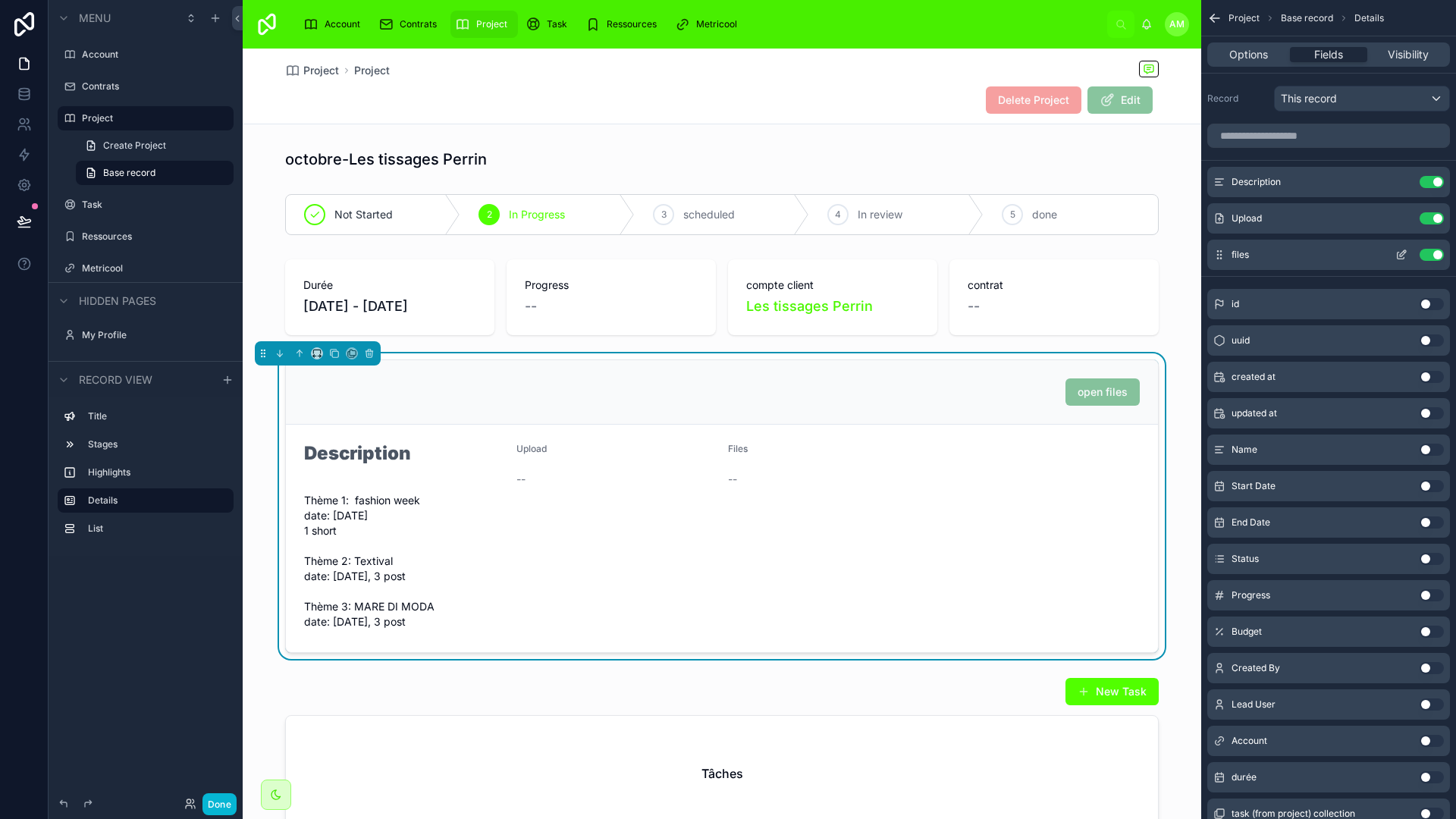
click at [1146, 250] on button "Use setting" at bounding box center [1432, 255] width 25 height 12
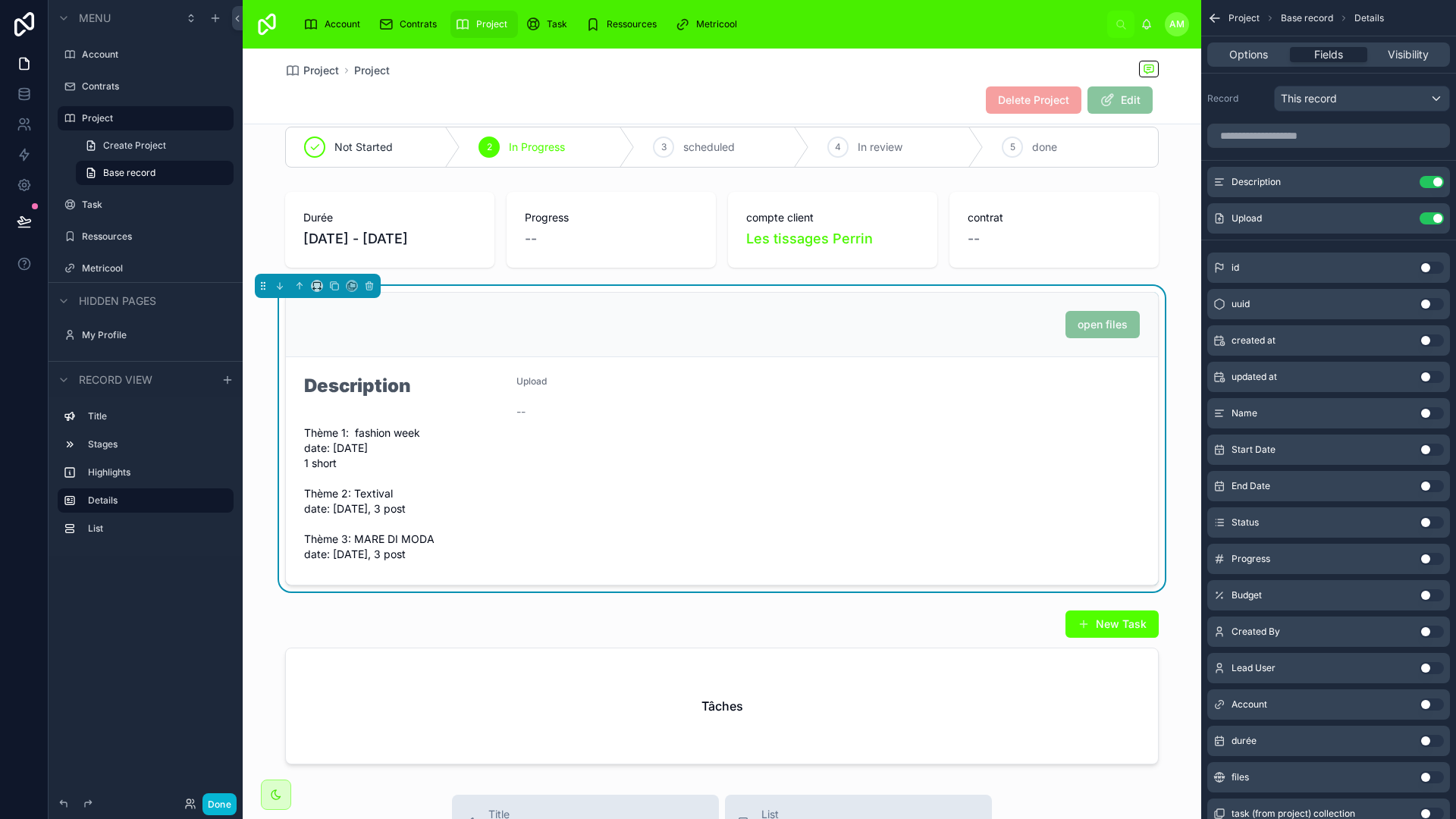
scroll to position [0, 0]
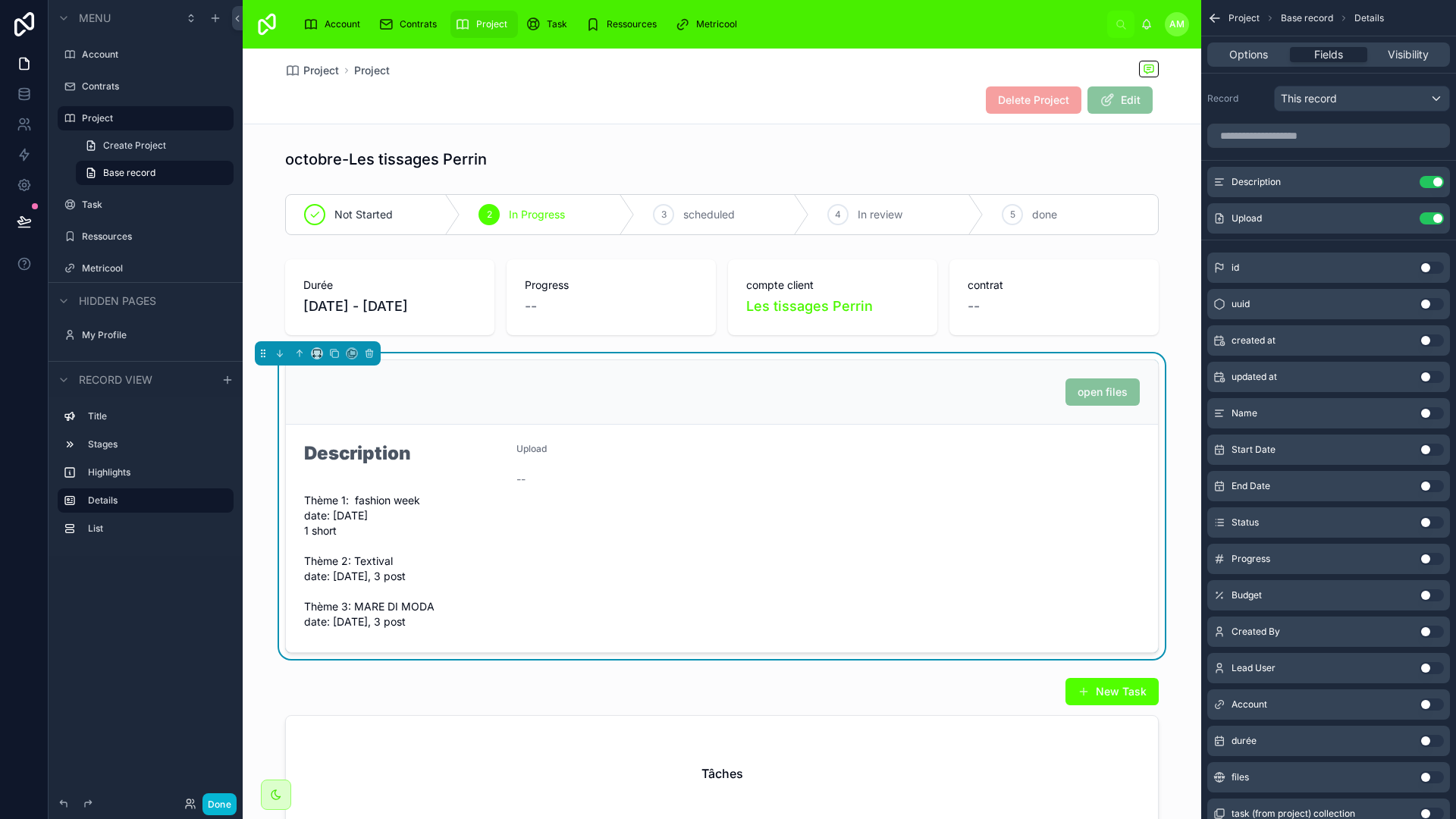
click at [796, 448] on form "Description Thème 1: fashion week date: [DATE] 1 short Thème 2: Textival date: …" at bounding box center [722, 538] width 872 height 227
click at [1146, 59] on span "Options" at bounding box center [1248, 55] width 39 height 15
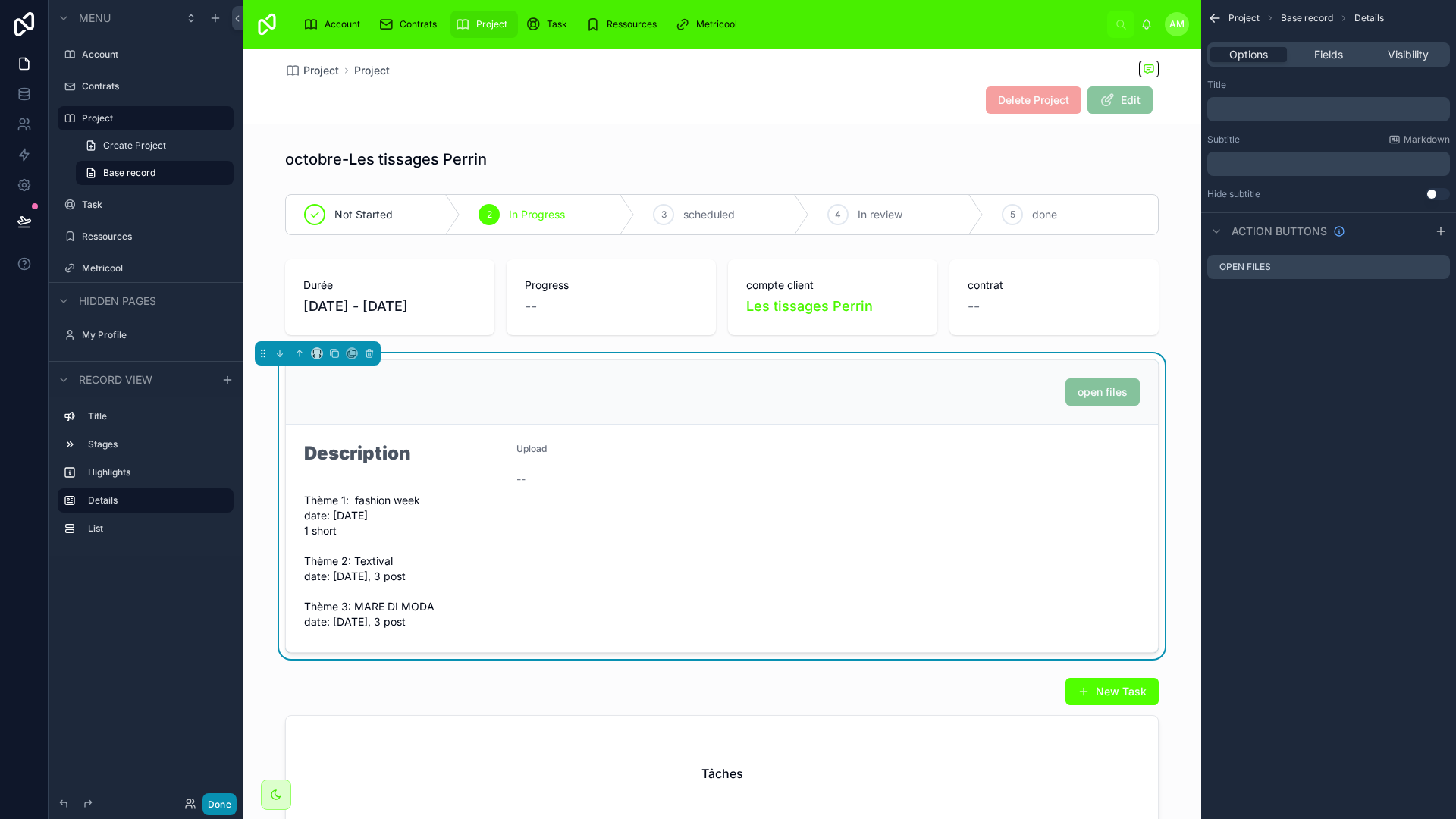
click at [217, 719] on button "Done" at bounding box center [220, 804] width 34 height 22
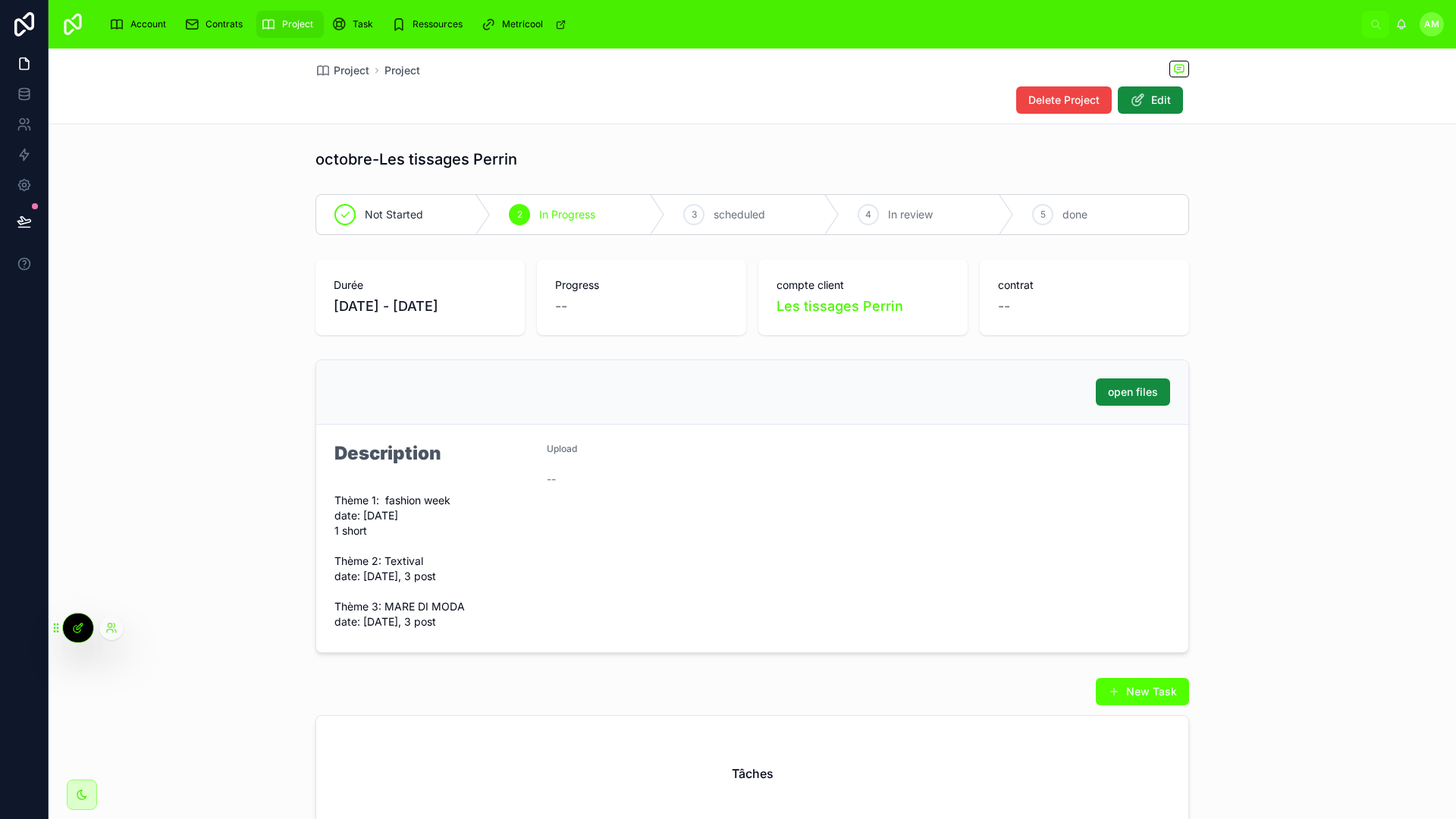
click at [74, 621] on div at bounding box center [78, 627] width 30 height 29
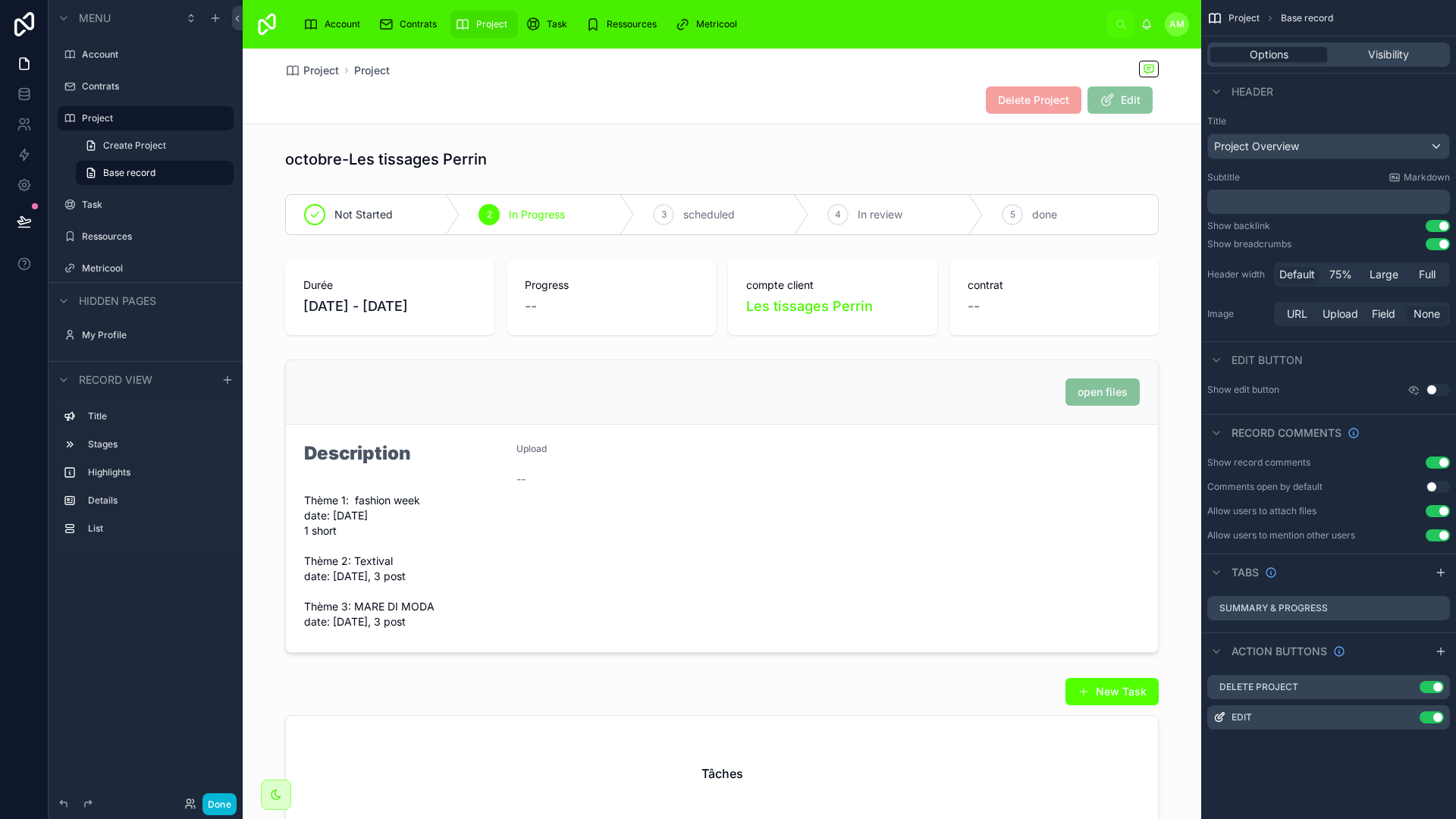
click at [1100, 92] on span "Edit" at bounding box center [1120, 100] width 65 height 27
click at [1103, 92] on span "Edit" at bounding box center [1120, 100] width 65 height 27
click at [1113, 97] on span "Edit" at bounding box center [1120, 100] width 65 height 27
click at [1146, 712] on icon "scrollable content" at bounding box center [1408, 717] width 12 height 12
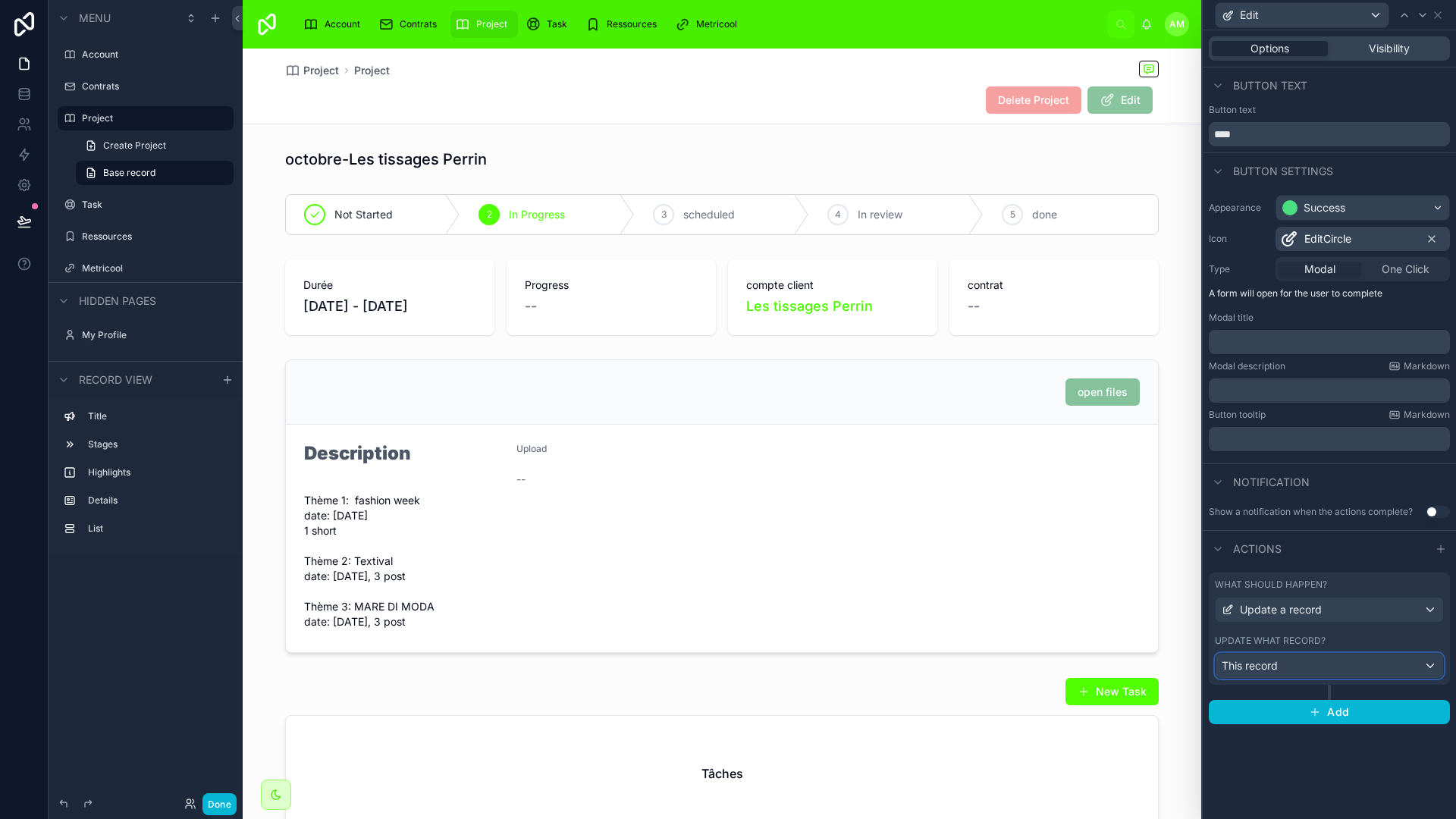
click at [1146, 653] on button "This record" at bounding box center [1330, 665] width 229 height 25
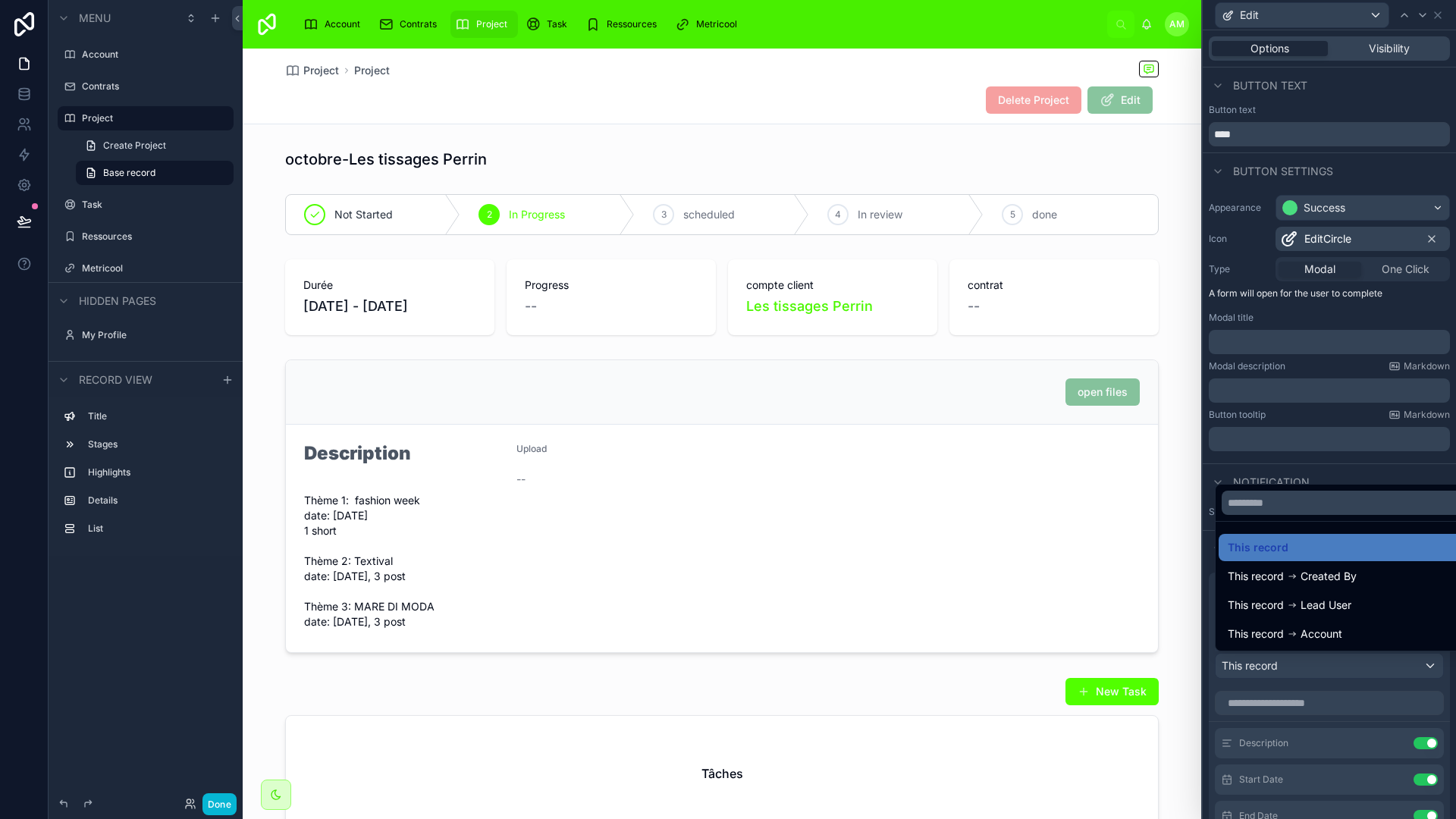
click at [1146, 462] on div at bounding box center [1330, 410] width 253 height 819
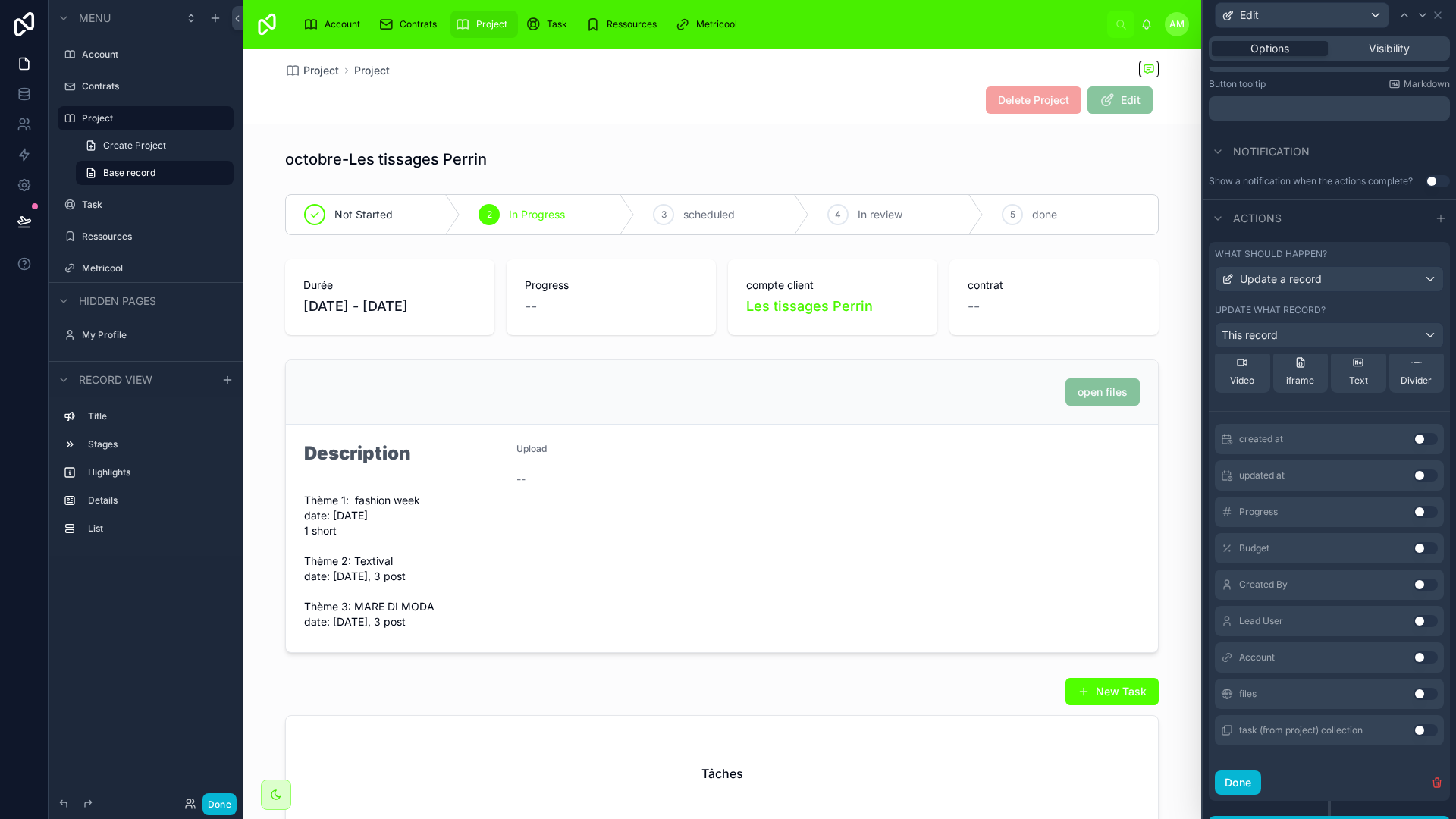
scroll to position [358, 0]
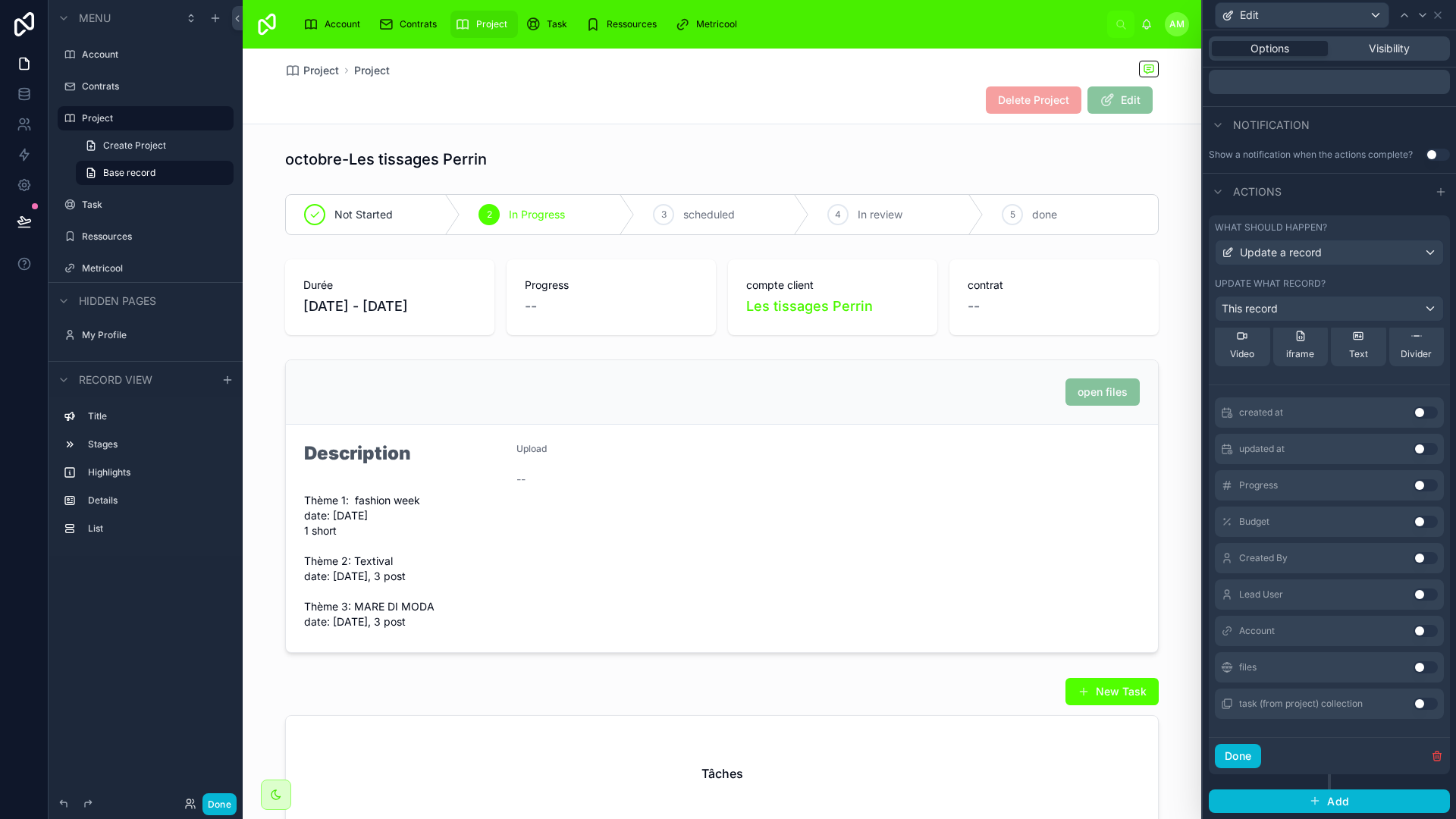
click at [1146, 665] on button "Use setting" at bounding box center [1426, 667] width 25 height 12
click at [1146, 719] on button "Done" at bounding box center [1238, 757] width 46 height 25
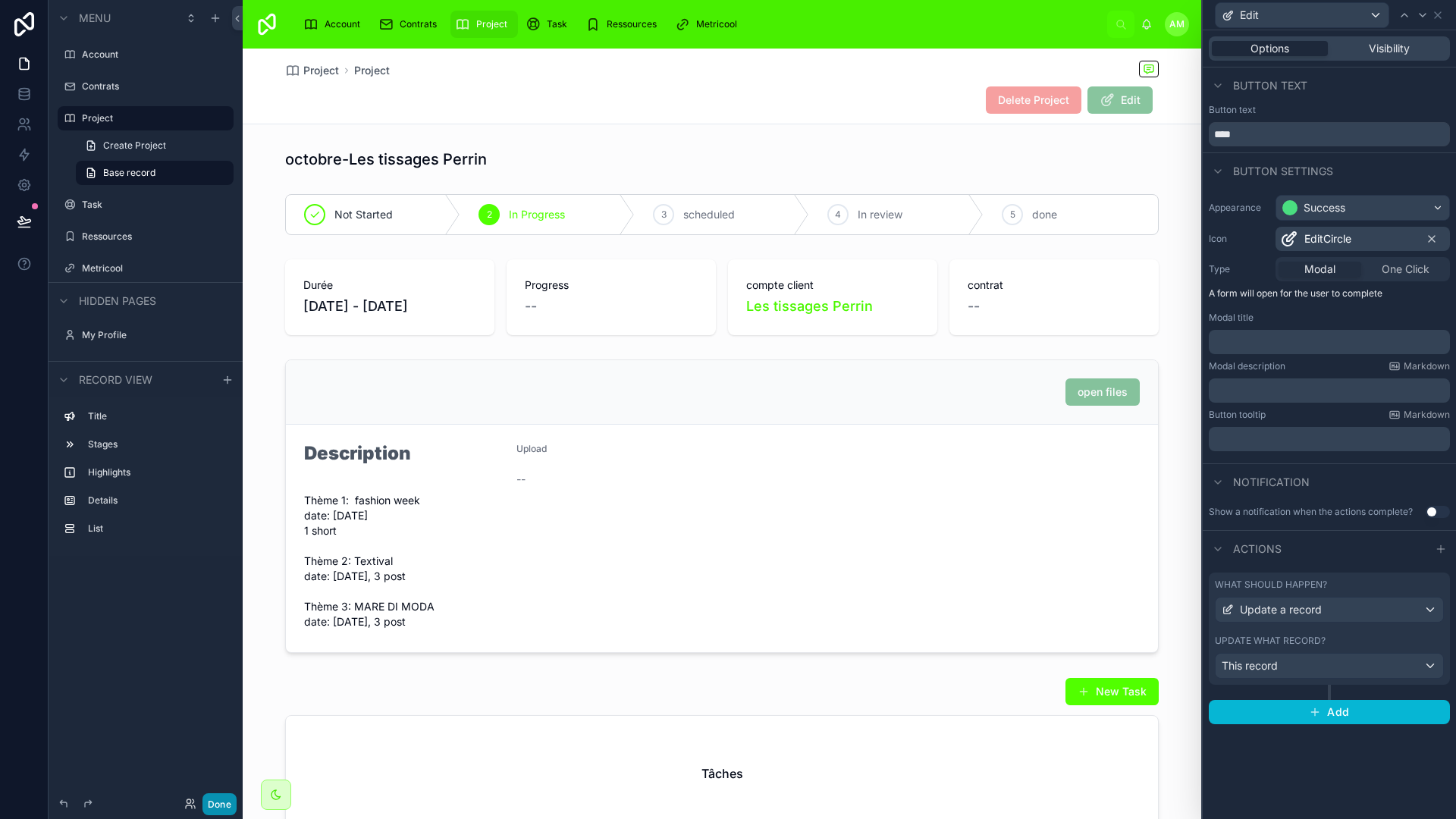
click at [220, 719] on button "Done" at bounding box center [220, 804] width 34 height 22
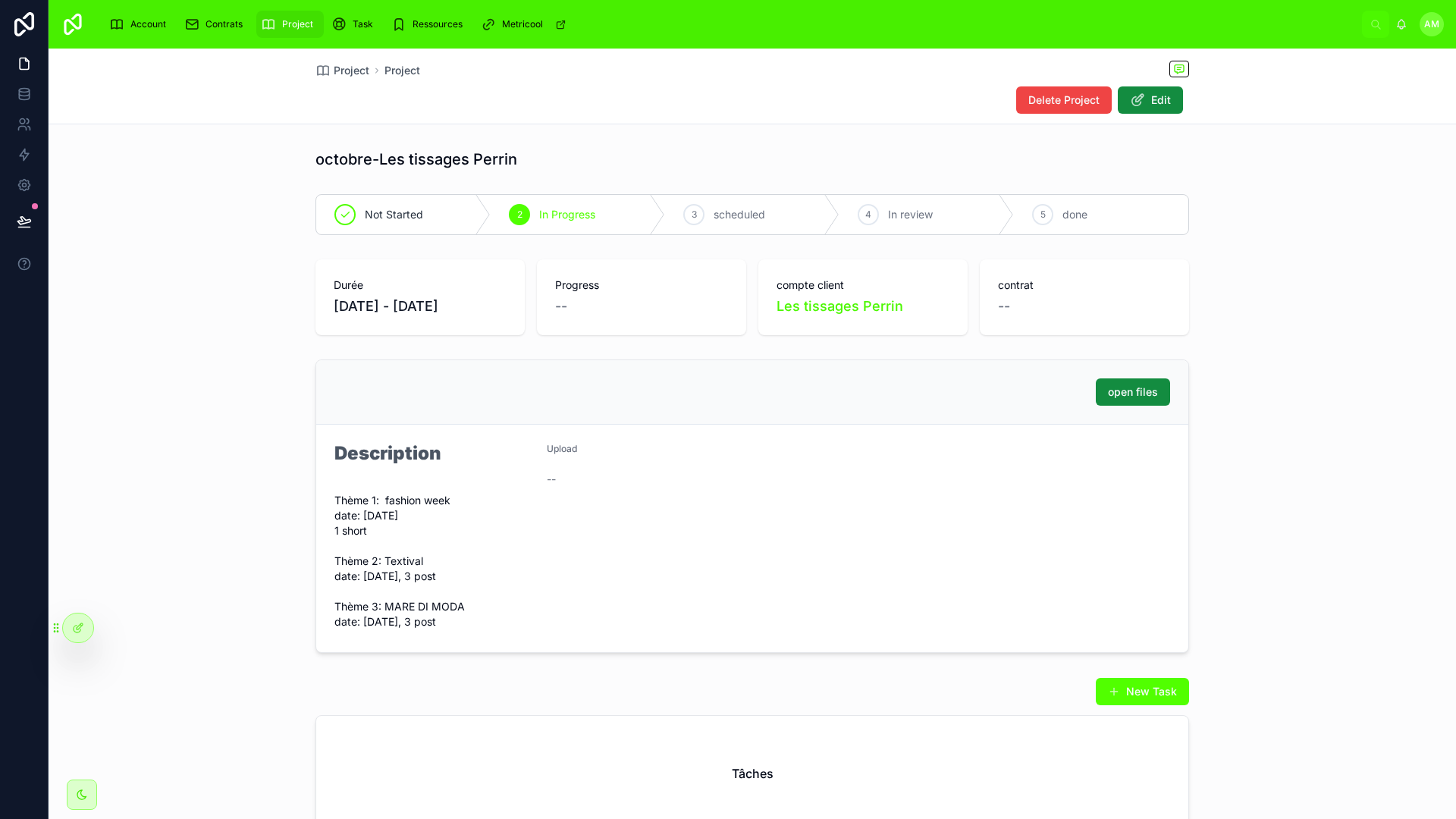
click at [1146, 86] on div "Delete Project Edit" at bounding box center [1096, 100] width 185 height 29
click at [1146, 92] on span "Edit" at bounding box center [1161, 100] width 20 height 15
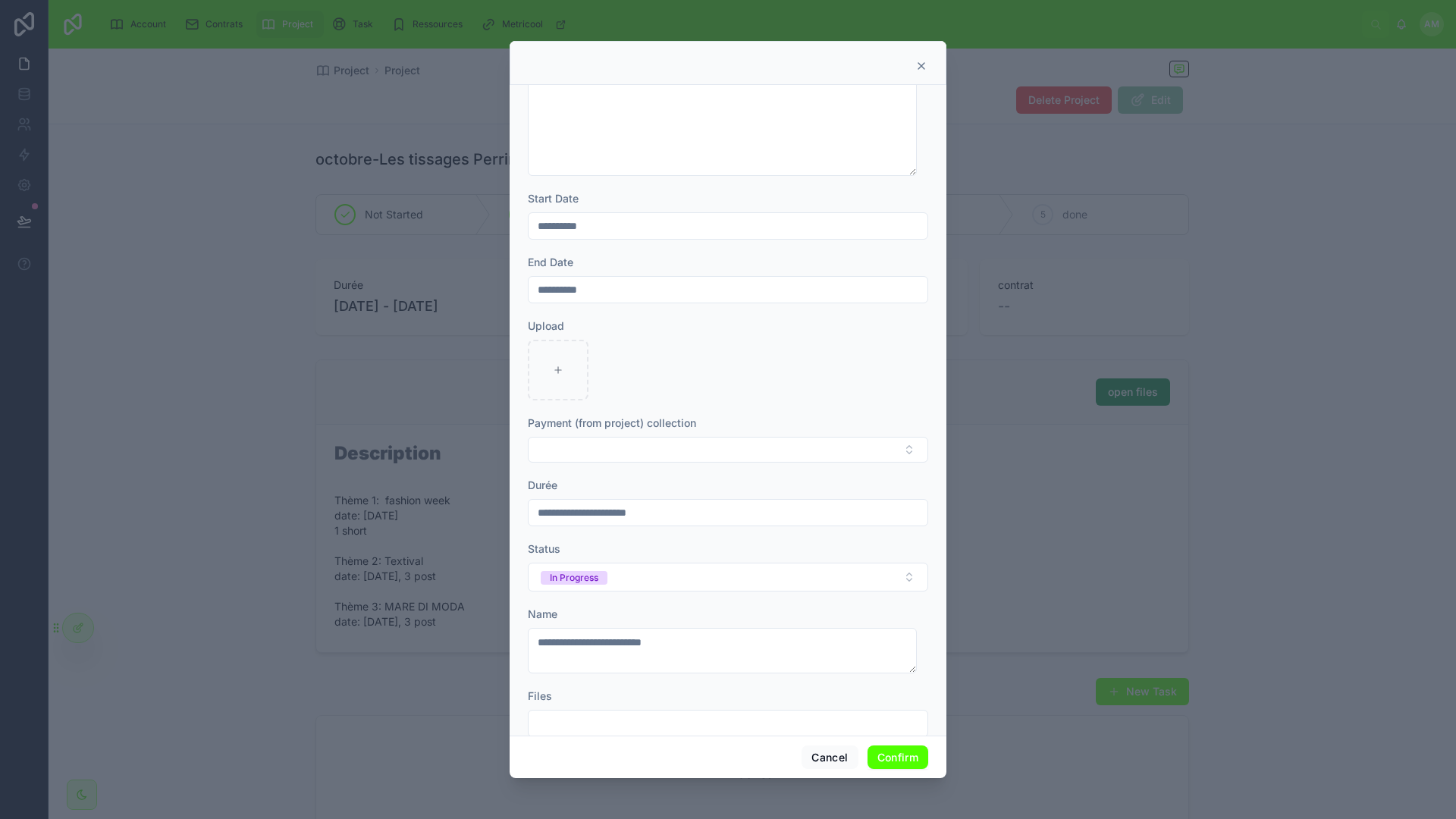
scroll to position [222, 0]
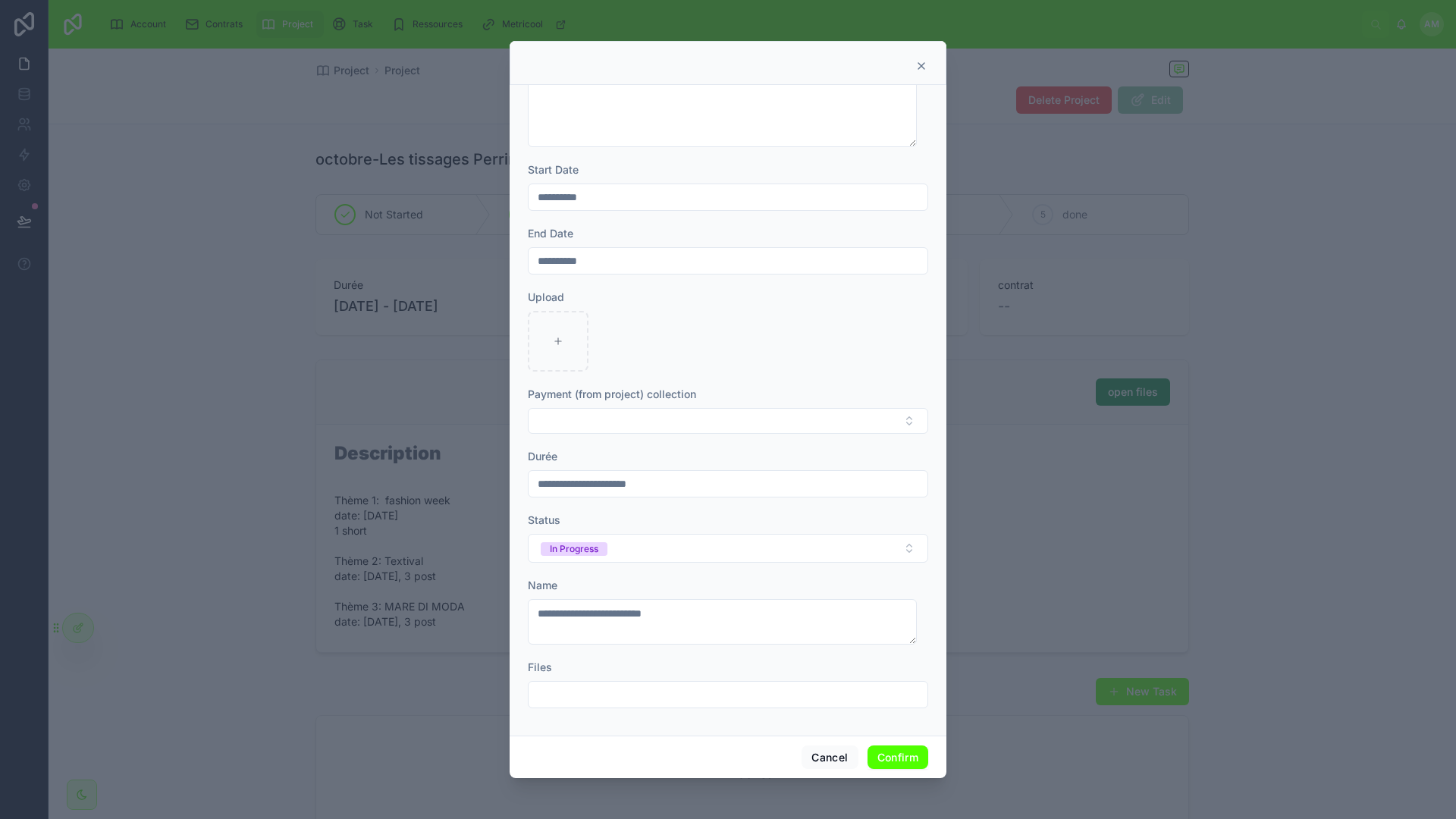
click at [594, 687] on input "text" at bounding box center [728, 694] width 399 height 22
click at [646, 688] on input "text" at bounding box center [728, 694] width 399 height 22
paste input "**********"
type input "**********"
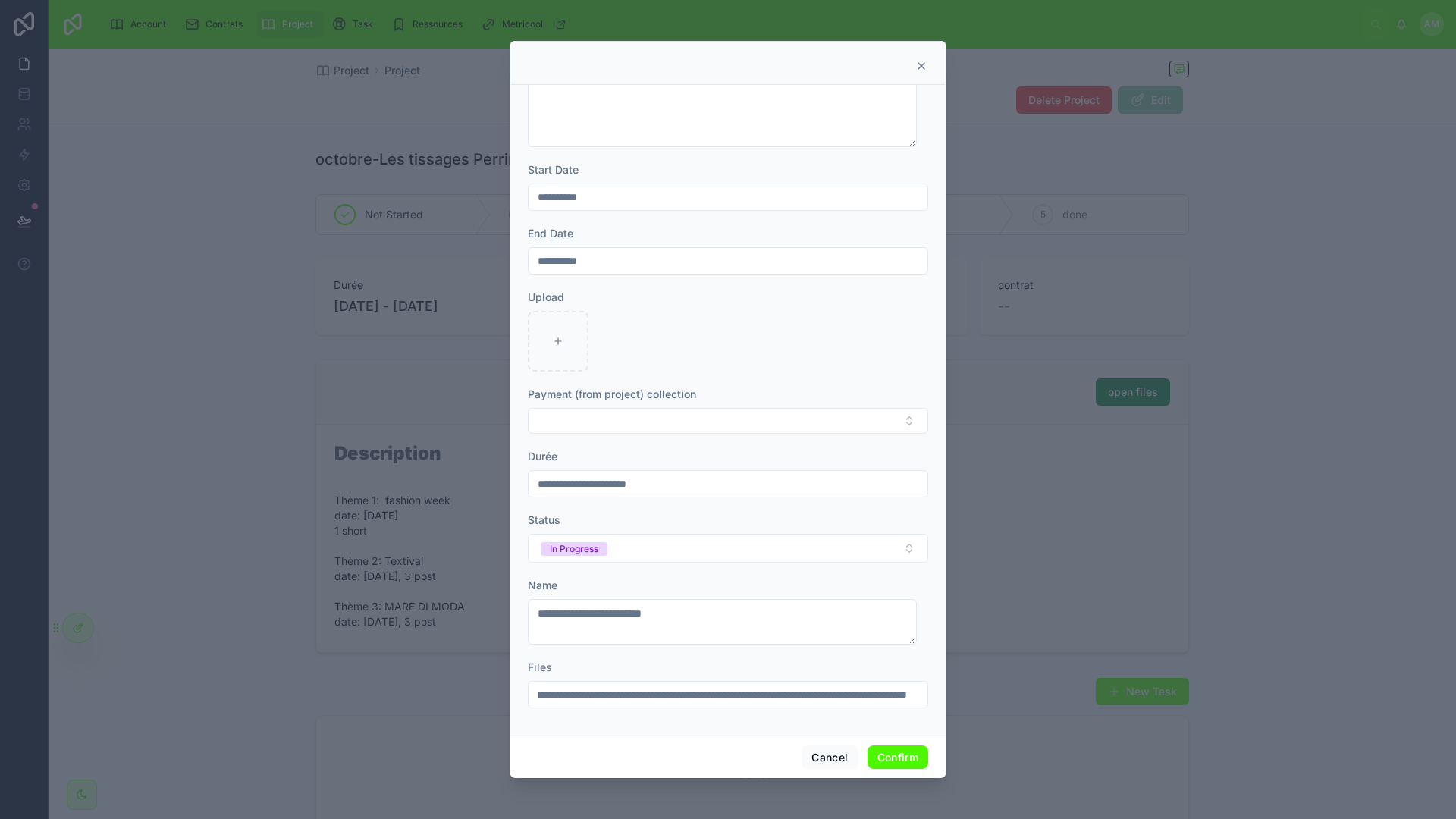
scroll to position [0, 0]
click at [891, 719] on button "Confirm" at bounding box center [898, 758] width 60 height 25
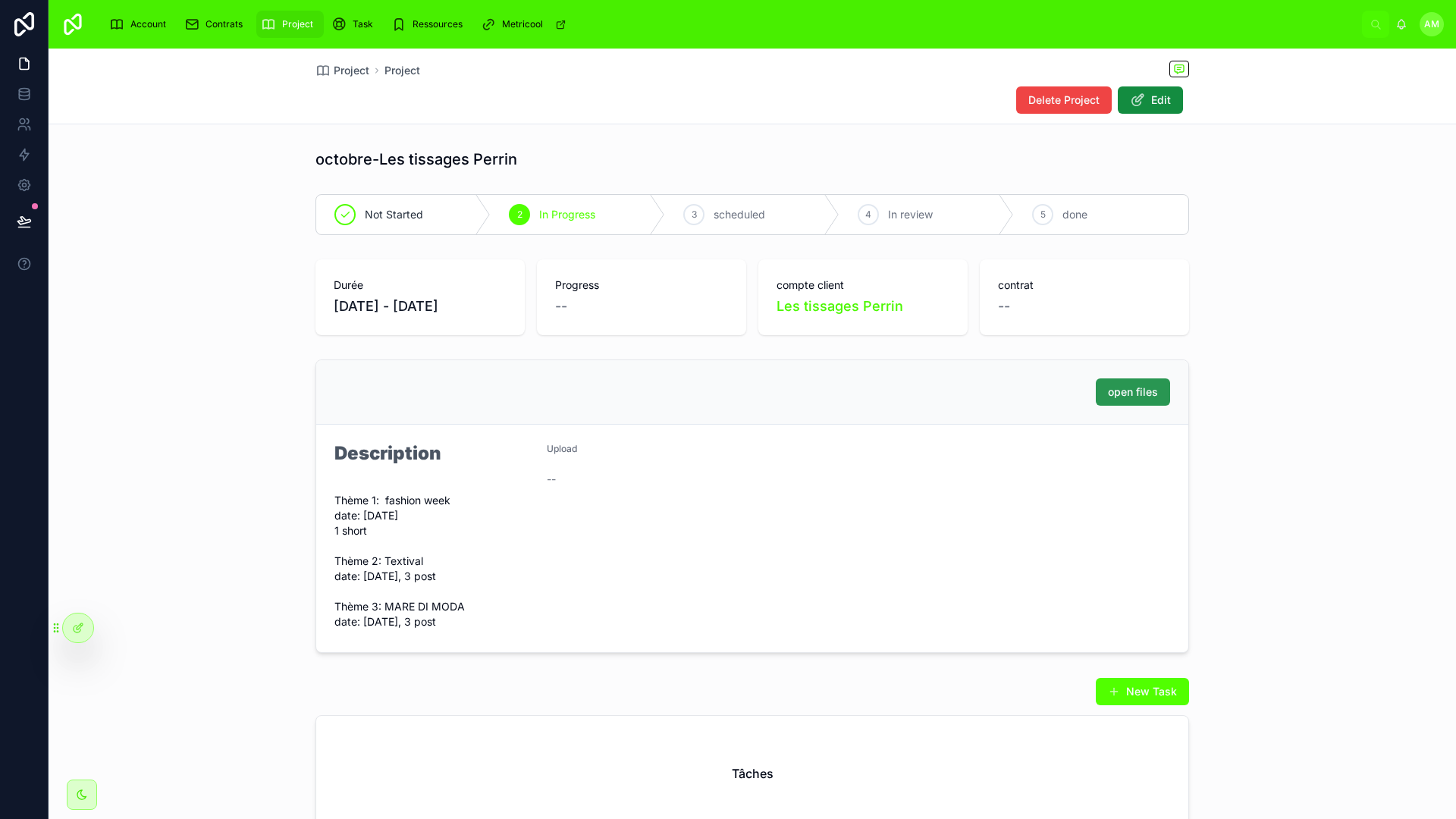
click at [1135, 388] on span "open files" at bounding box center [1132, 393] width 50 height 15
